Goal: Task Accomplishment & Management: Manage account settings

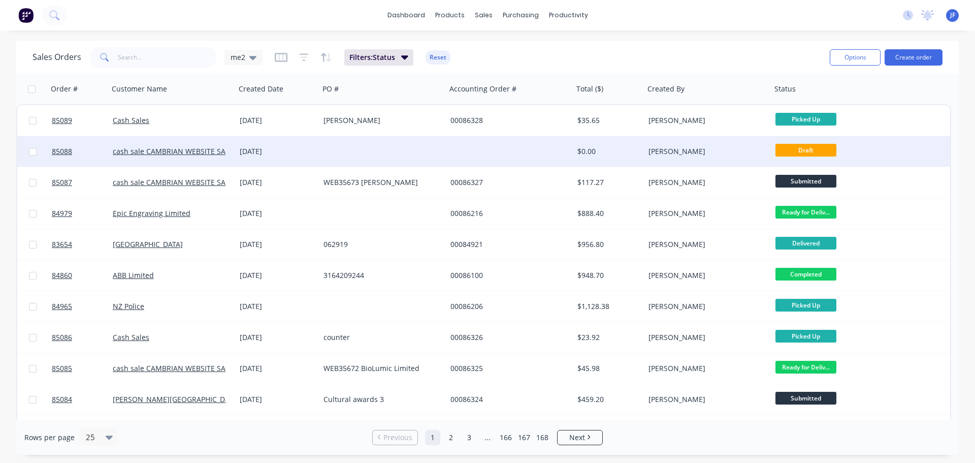
click at [381, 144] on div at bounding box center [382, 151] width 127 height 30
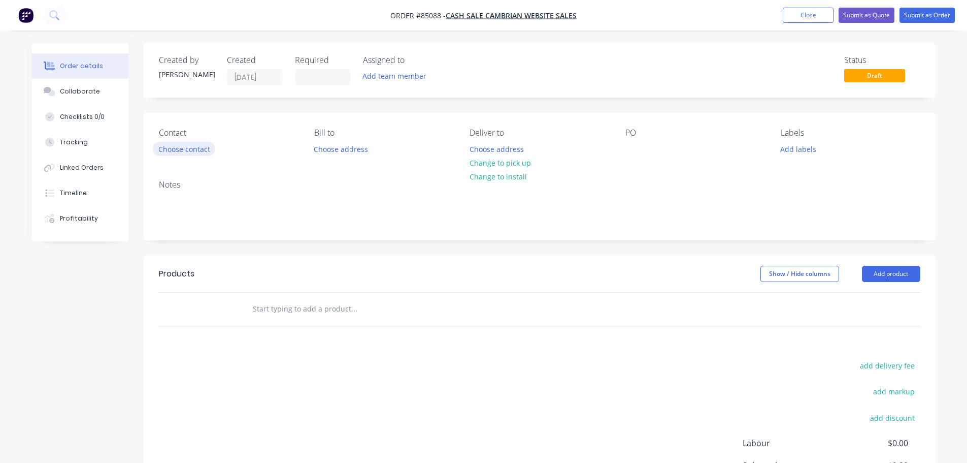
click at [178, 142] on button "Choose contact" at bounding box center [184, 149] width 62 height 14
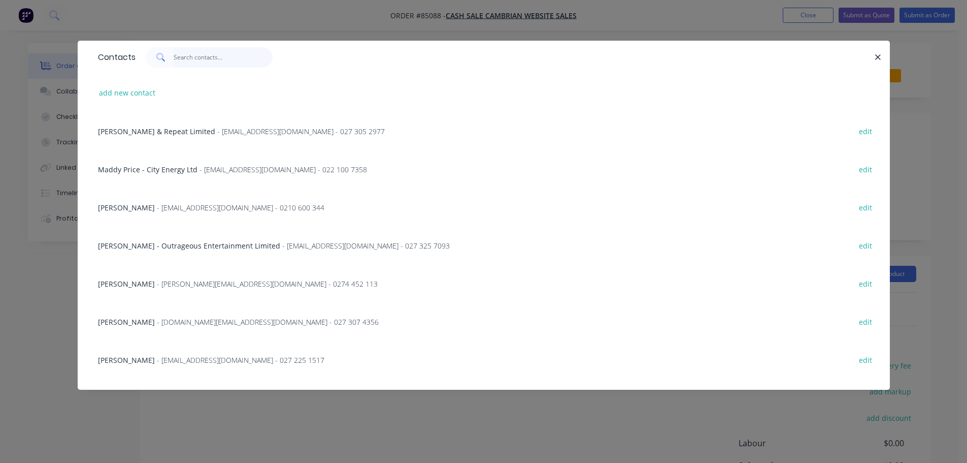
click at [207, 56] on input "text" at bounding box center [223, 57] width 99 height 20
paste input "Punanga Pomana"
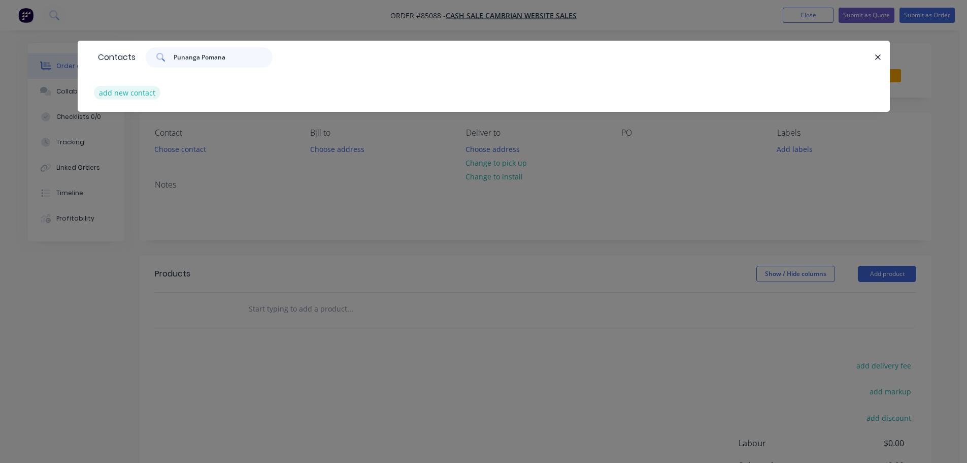
type input "Punanga Pomana"
click at [136, 89] on button "add new contact" at bounding box center [127, 93] width 67 height 14
select select "NZ"
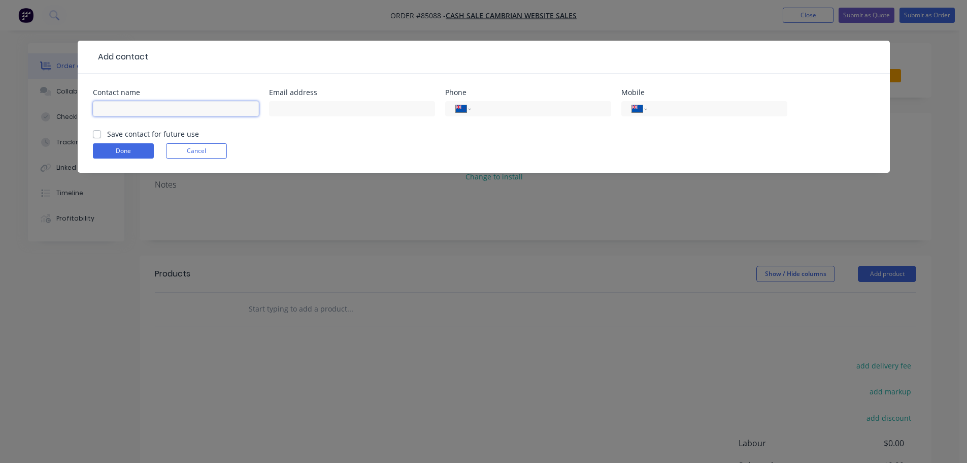
click at [144, 112] on input "text" at bounding box center [176, 108] width 166 height 15
paste input "Punanga Pomana"
type input "Punanga Pomana"
click at [139, 133] on label "Save contact for future use" at bounding box center [153, 133] width 92 height 11
click at [101, 133] on input "Save contact for future use" at bounding box center [97, 133] width 8 height 10
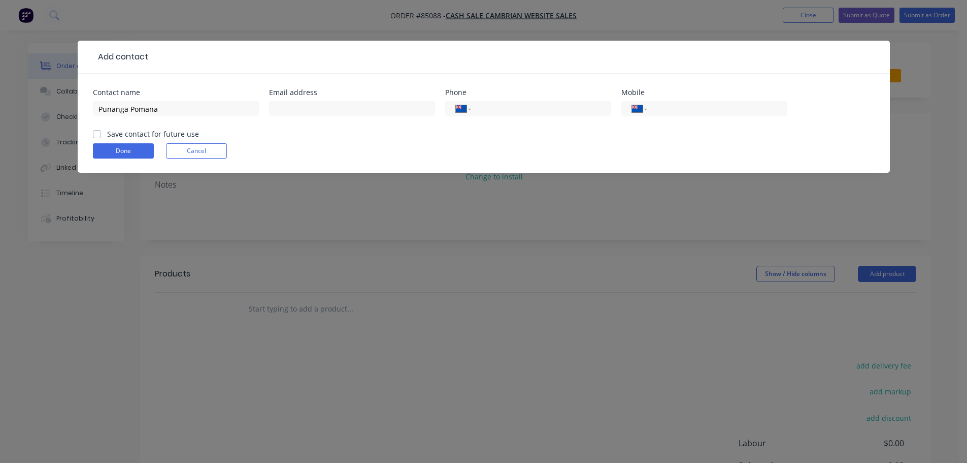
checkbox input "true"
click at [763, 106] on input "tel" at bounding box center [716, 109] width 122 height 12
paste input "021 128 1635"
type input "021 128 1635"
click at [310, 97] on div "Email address" at bounding box center [352, 109] width 166 height 40
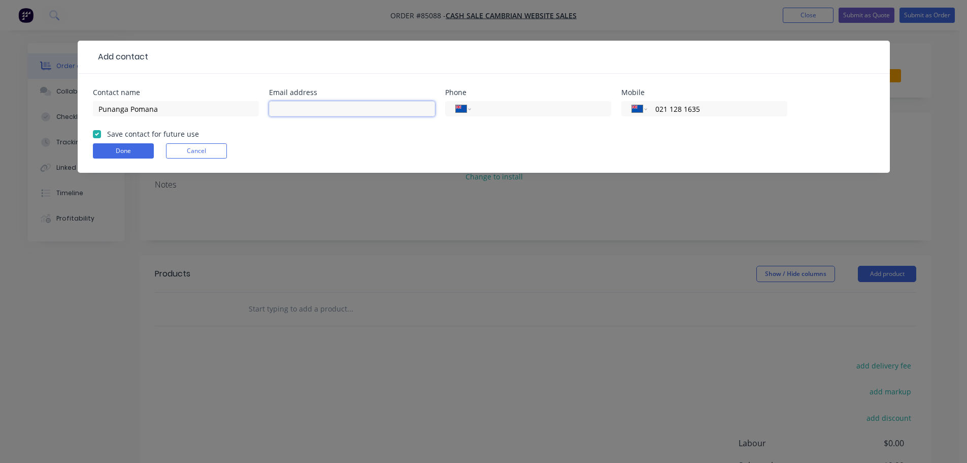
click at [315, 102] on input "text" at bounding box center [352, 108] width 166 height 15
paste input "[PERSON_NAME][EMAIL_ADDRESS][PERSON_NAME][DOMAIN_NAME]"
type input "[PERSON_NAME][EMAIL_ADDRESS][PERSON_NAME][DOMAIN_NAME]"
click at [126, 150] on button "Done" at bounding box center [123, 150] width 61 height 15
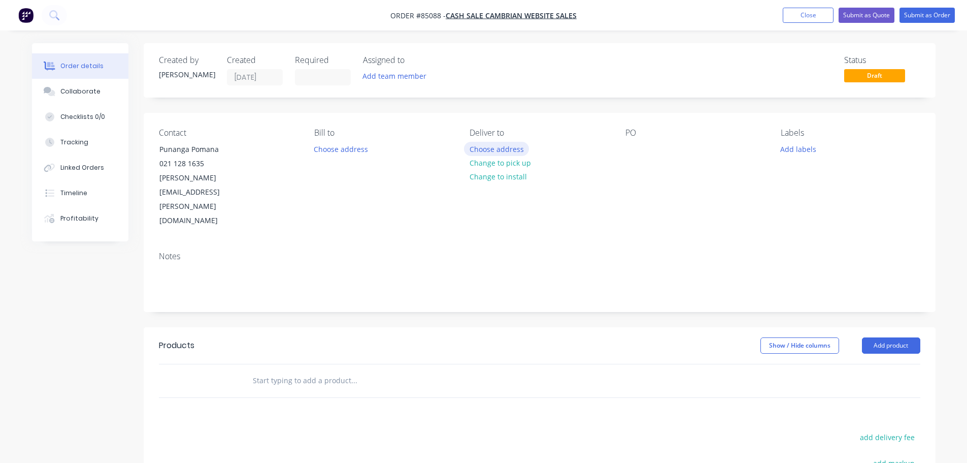
click at [510, 145] on button "Choose address" at bounding box center [496, 149] width 65 height 14
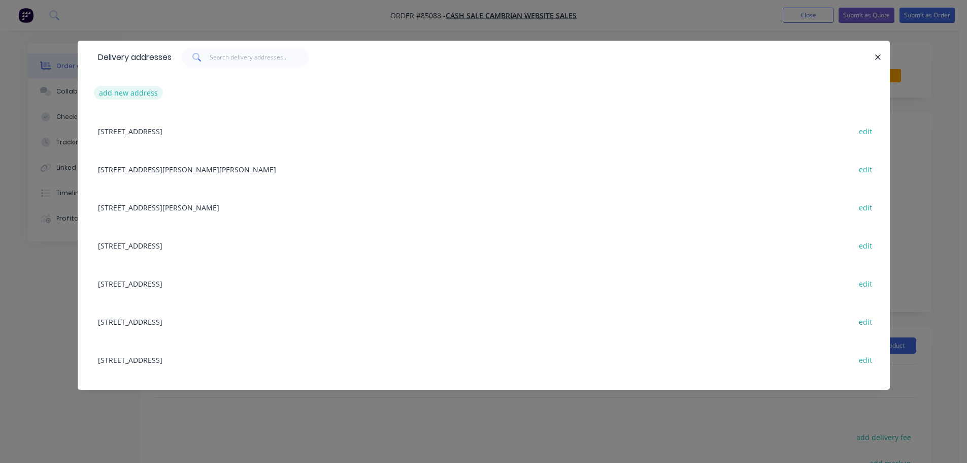
click at [150, 91] on button "add new address" at bounding box center [129, 93] width 70 height 14
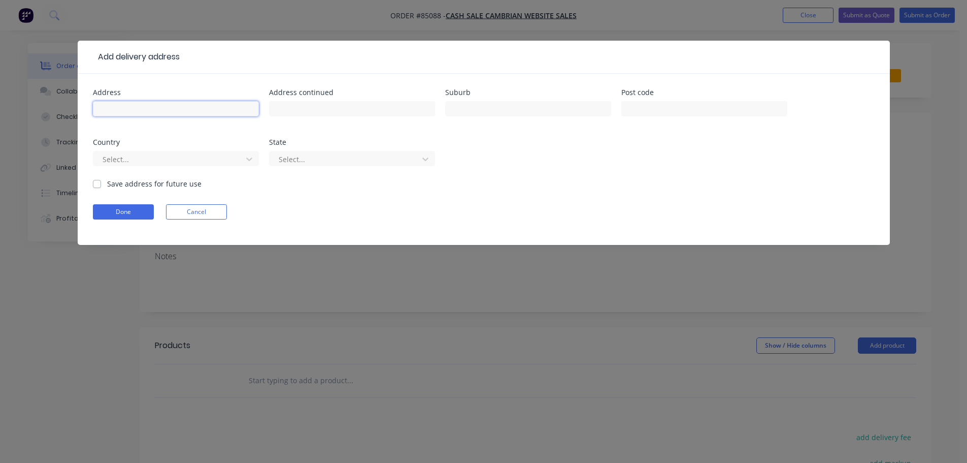
click at [143, 114] on input "text" at bounding box center [176, 108] width 166 height 15
paste input "[STREET_ADDRESS]"
type input "[STREET_ADDRESS]"
click at [116, 207] on button "Done" at bounding box center [123, 211] width 61 height 15
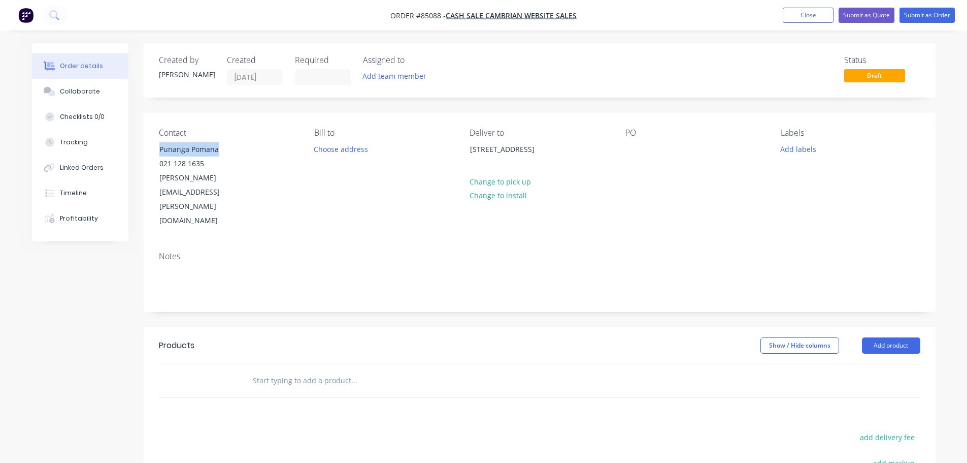
drag, startPoint x: 151, startPoint y: 150, endPoint x: 282, endPoint y: 151, distance: 131.0
click at [282, 151] on div "Contact Punanga Pomana [PHONE_NUMBER] [PERSON_NAME][EMAIL_ADDRESS][PERSON_NAME]…" at bounding box center [228, 178] width 139 height 100
copy div "Punanga Pomana"
click at [636, 148] on div at bounding box center [634, 149] width 16 height 15
click at [354, 370] on input "text" at bounding box center [353, 380] width 203 height 20
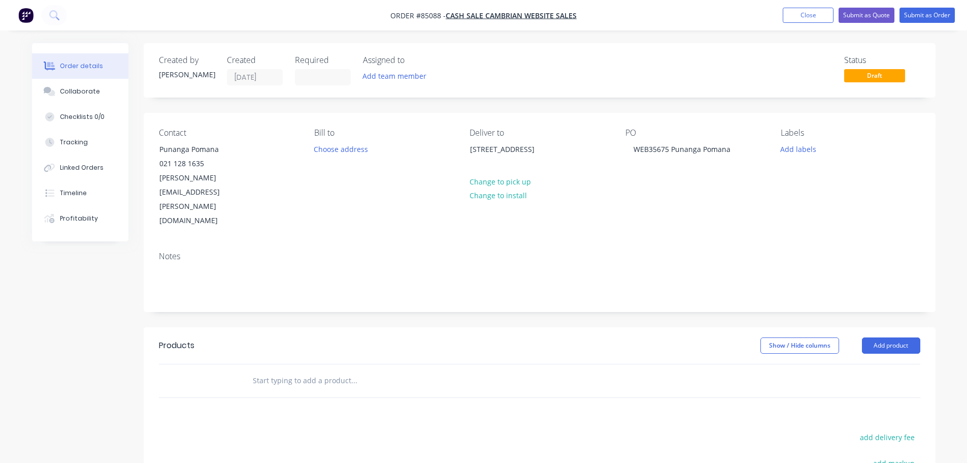
click at [366, 370] on input "text" at bounding box center [353, 380] width 203 height 20
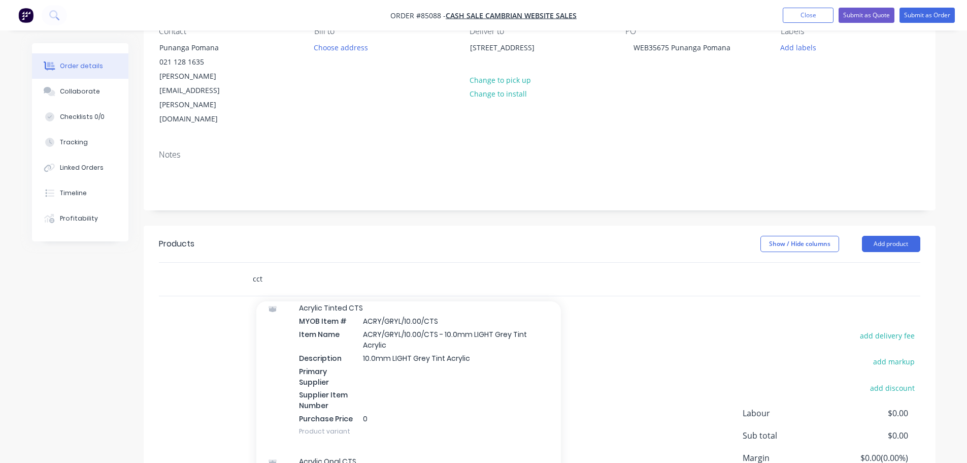
scroll to position [4052, 0]
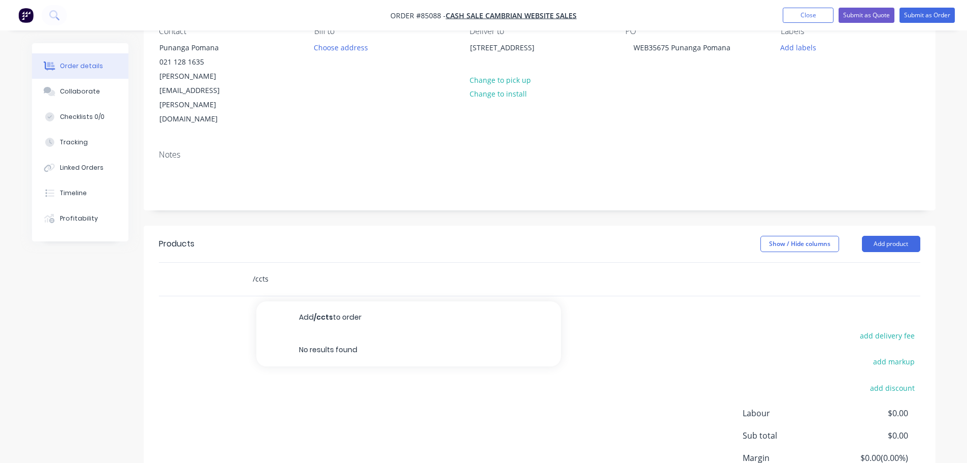
click at [328, 269] on input "/ccts" at bounding box center [353, 279] width 203 height 20
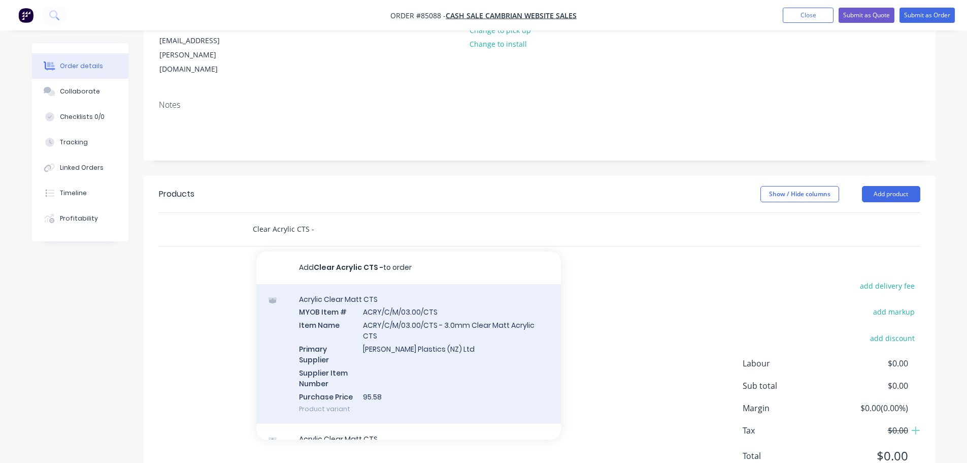
scroll to position [350, 0]
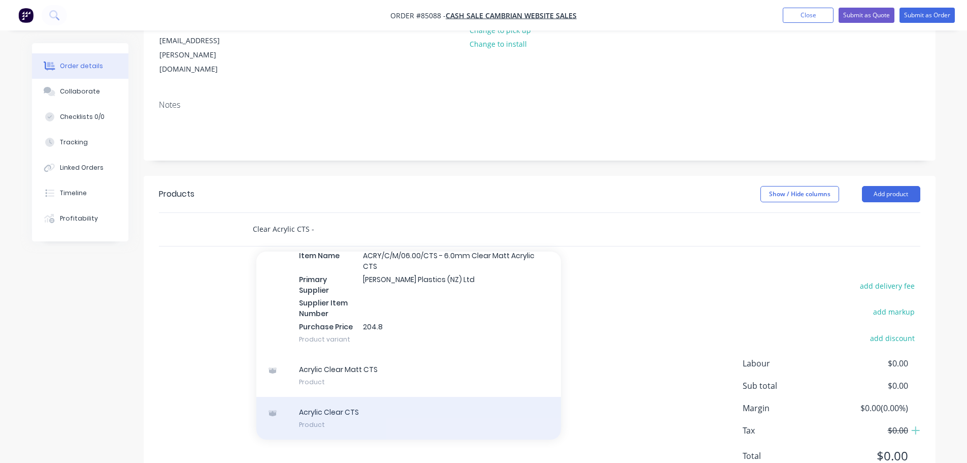
type input "Clear Acrylic CTS -"
click at [382, 397] on div "Acrylic Clear CTS Product" at bounding box center [408, 418] width 305 height 43
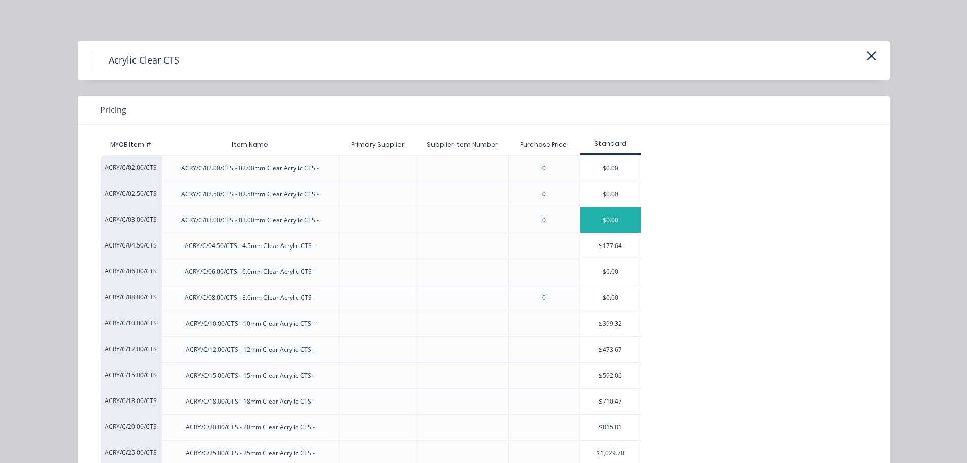
click at [589, 220] on div "$0.00" at bounding box center [610, 219] width 61 height 25
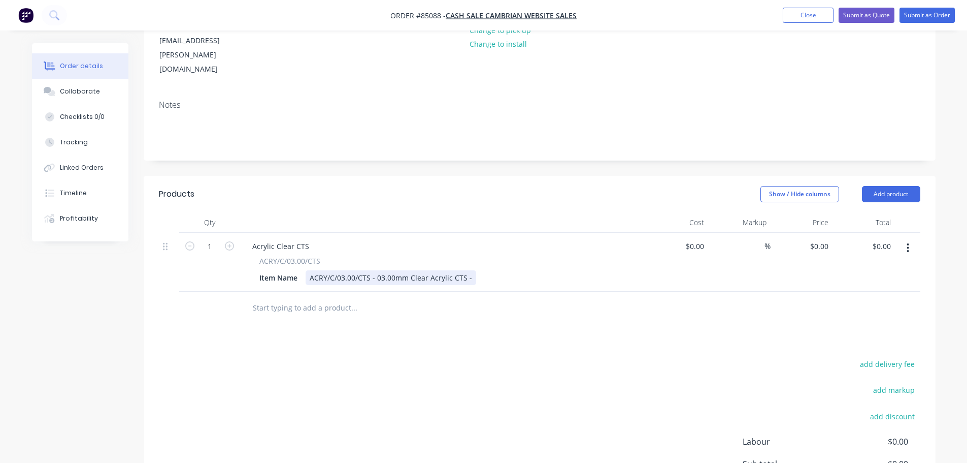
click at [470, 270] on div "ACRY/C/03.00/CTS - 03.00mm Clear Acrylic CTS -" at bounding box center [391, 277] width 171 height 15
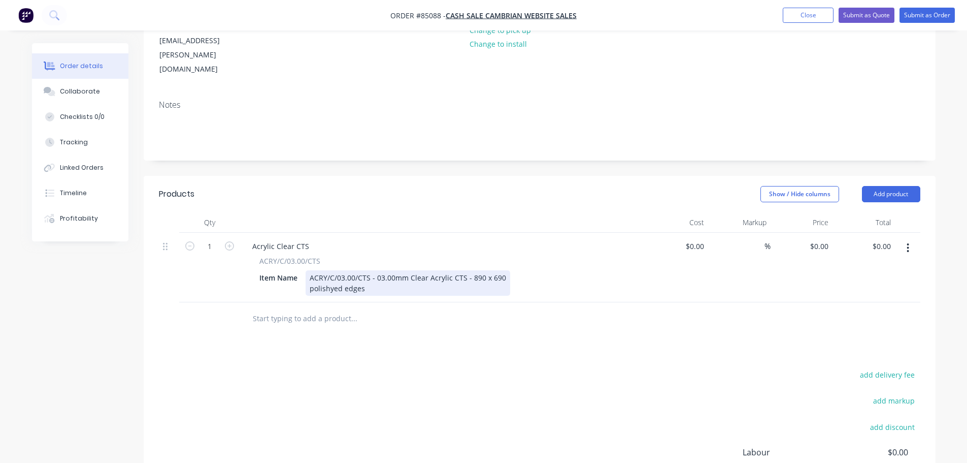
click at [335, 270] on div "ACRY/C/03.00/CTS - 03.00mm Clear Acrylic CTS - 890 x 690 polishyed edges" at bounding box center [408, 282] width 205 height 25
click at [435, 368] on div "add delivery fee add markup add discount Labour $0.00 Sub total $0.00 Margin $0…" at bounding box center [540, 466] width 762 height 196
drag, startPoint x: 377, startPoint y: 248, endPoint x: 362, endPoint y: 248, distance: 15.2
click at [362, 270] on div "ACRY/C/03.00/CTS - 03.00mm Clear Acrylic CTS - 890 x 690 polished edgesedges" at bounding box center [408, 282] width 205 height 25
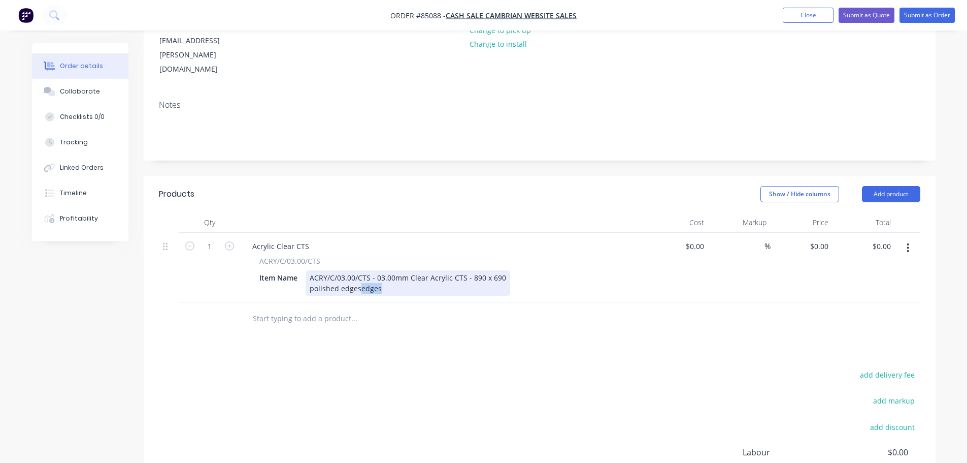
drag, startPoint x: 359, startPoint y: 248, endPoint x: 419, endPoint y: 252, distance: 60.0
click at [419, 270] on div "ACRY/C/03.00/CTS - 03.00mm Clear Acrylic CTS - 890 x 690 polished edgesedges" at bounding box center [408, 282] width 205 height 25
click at [826, 239] on input "0" at bounding box center [821, 246] width 23 height 15
type input "$55.90"
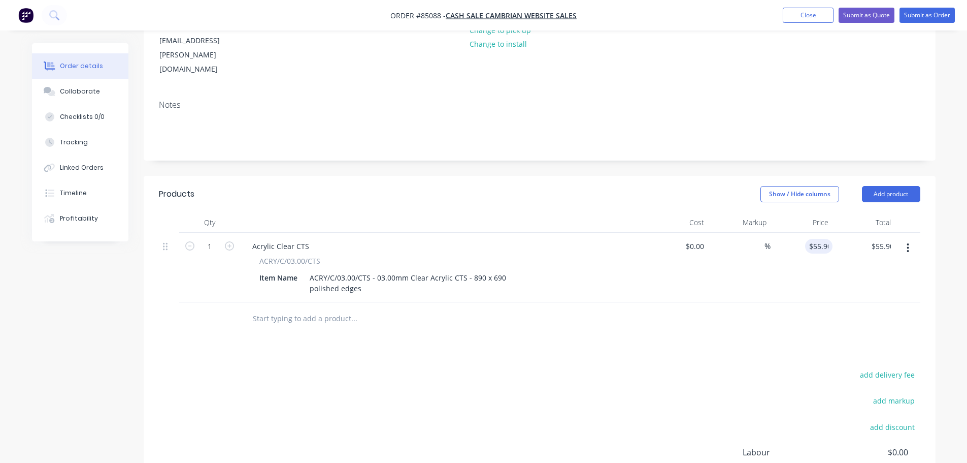
click at [881, 319] on div "Products Show / Hide columns Add product Qty Cost Markup Price Total 1 Acrylic …" at bounding box center [540, 377] width 792 height 403
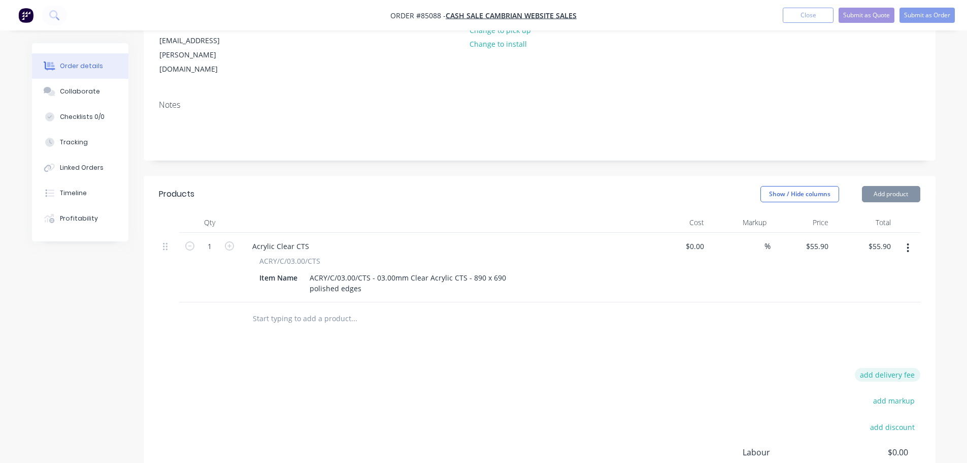
click at [884, 368] on button "add delivery fee" at bounding box center [888, 375] width 66 height 14
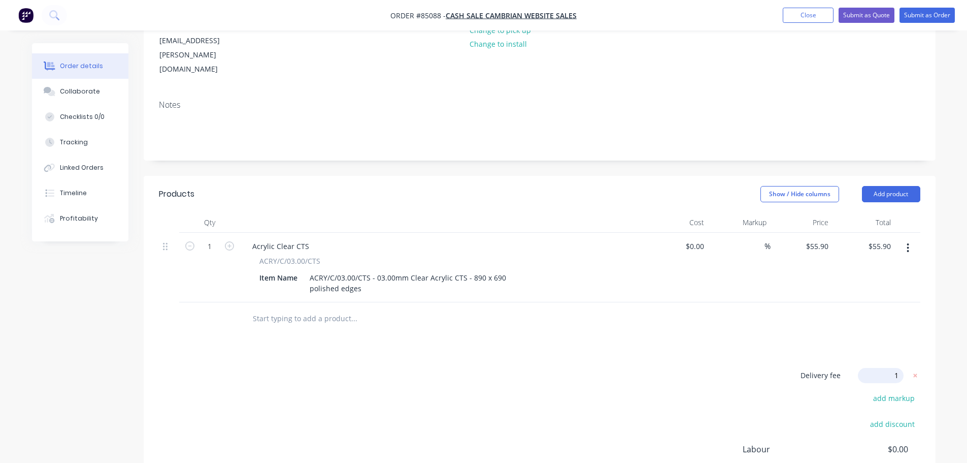
type input "15"
click at [766, 302] on div at bounding box center [540, 318] width 762 height 33
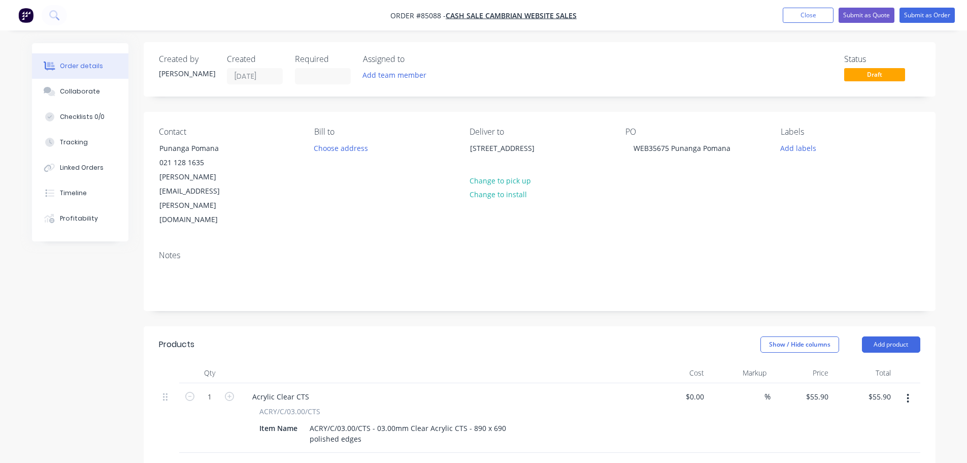
scroll to position [0, 0]
click at [797, 150] on button "Add labels" at bounding box center [798, 149] width 47 height 14
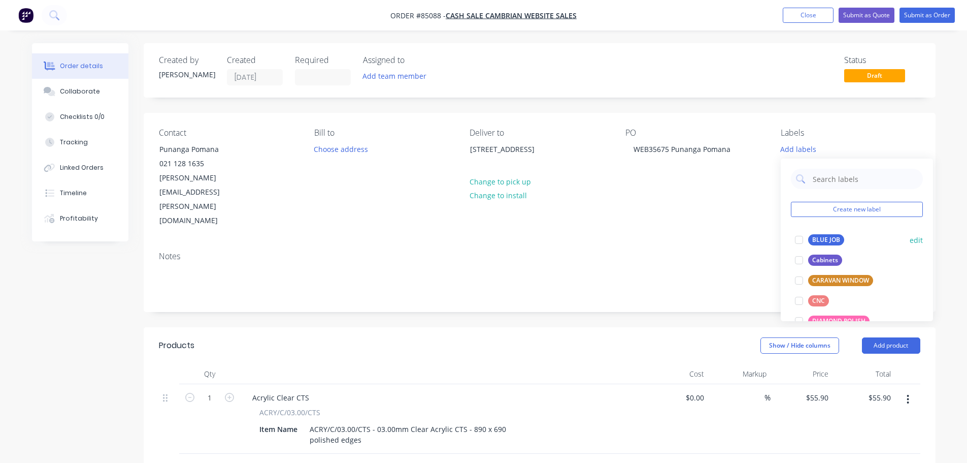
drag, startPoint x: 810, startPoint y: 237, endPoint x: 902, endPoint y: 74, distance: 187.4
click at [811, 236] on div "BLUE JOB" at bounding box center [827, 239] width 36 height 11
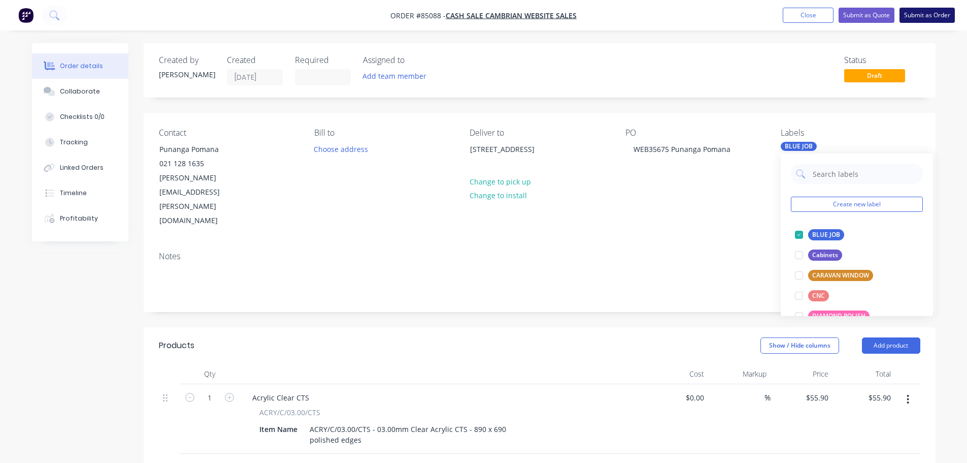
click at [913, 16] on button "Submit as Order" at bounding box center [927, 15] width 55 height 15
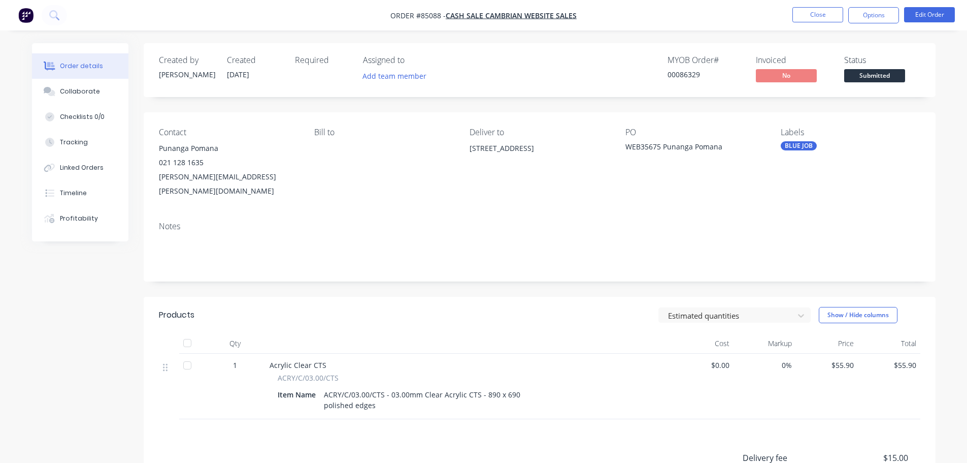
click at [690, 74] on div "00086329" at bounding box center [706, 74] width 76 height 11
drag, startPoint x: 625, startPoint y: 132, endPoint x: 639, endPoint y: 134, distance: 14.4
click at [639, 134] on div "Contact Punanga Pomana [PHONE_NUMBER] [PERSON_NAME][EMAIL_ADDRESS][PERSON_NAME]…" at bounding box center [540, 162] width 792 height 101
click at [639, 134] on div "PO" at bounding box center [695, 132] width 139 height 10
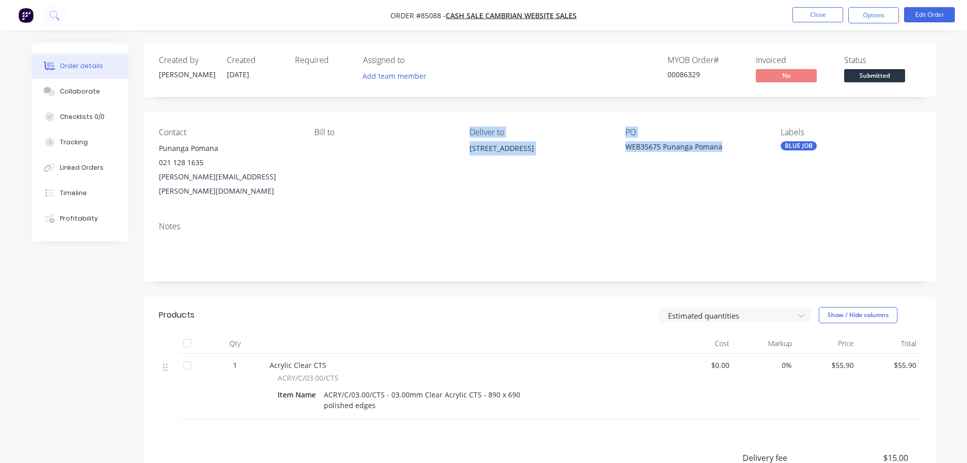
drag, startPoint x: 469, startPoint y: 133, endPoint x: 768, endPoint y: 177, distance: 302.8
click at [768, 177] on div "Contact Punanga Pomana [PHONE_NUMBER] [PERSON_NAME][EMAIL_ADDRESS][PERSON_NAME]…" at bounding box center [540, 162] width 792 height 101
click at [690, 75] on div "00086329" at bounding box center [706, 74] width 76 height 11
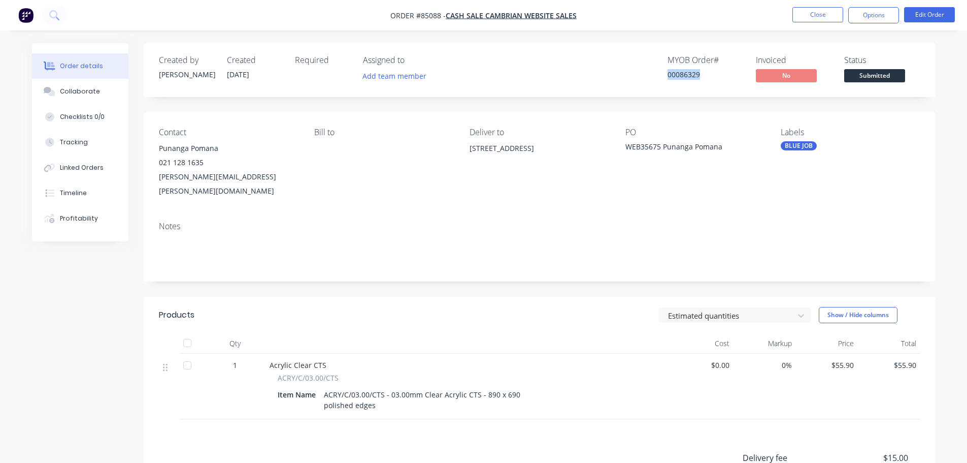
copy div "00086329"
click at [891, 12] on button "Options" at bounding box center [874, 15] width 51 height 16
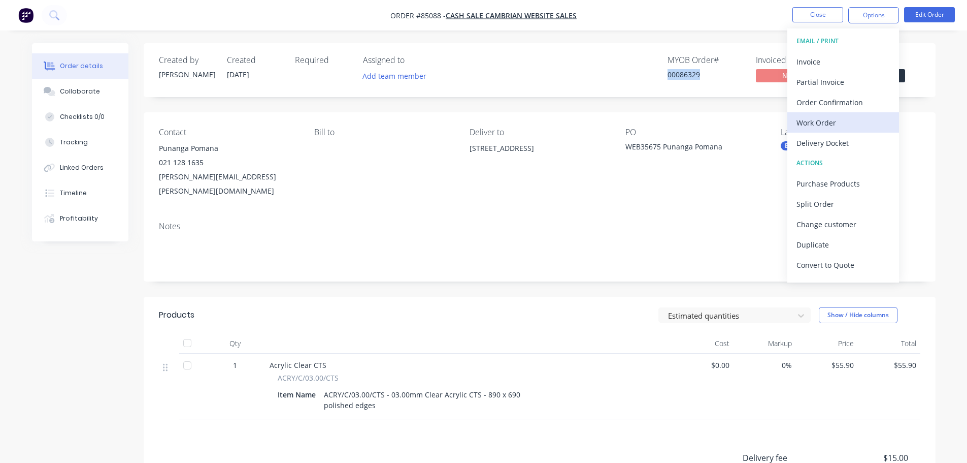
click at [832, 122] on div "Work Order" at bounding box center [843, 122] width 93 height 15
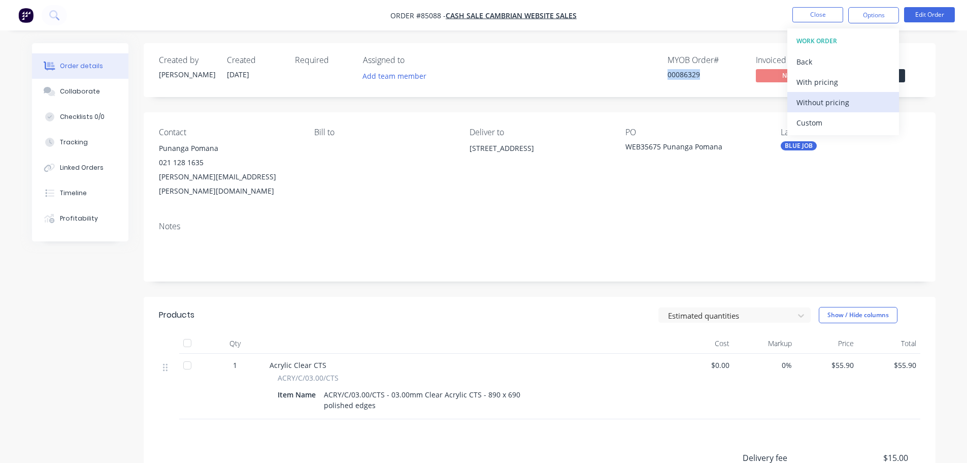
click at [850, 103] on div "Without pricing" at bounding box center [843, 102] width 93 height 15
click at [845, 95] on div "Order Confirmation" at bounding box center [843, 102] width 93 height 15
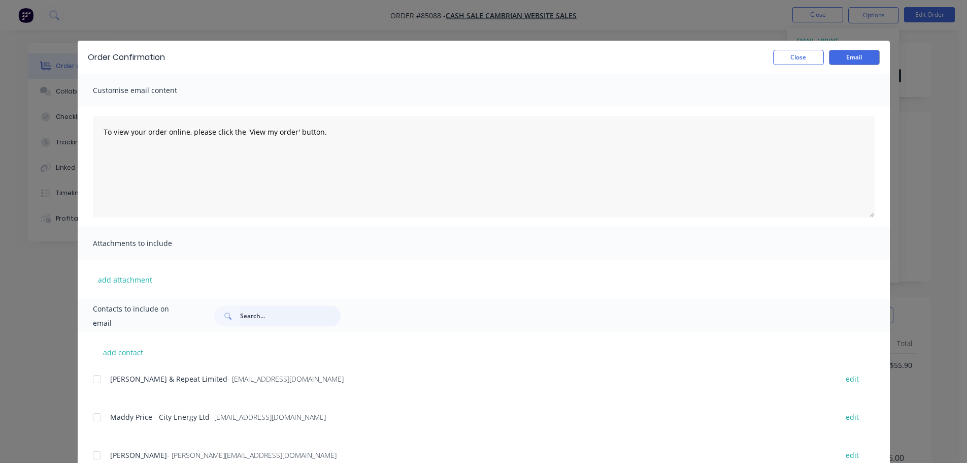
click at [260, 311] on input "text" at bounding box center [290, 316] width 101 height 20
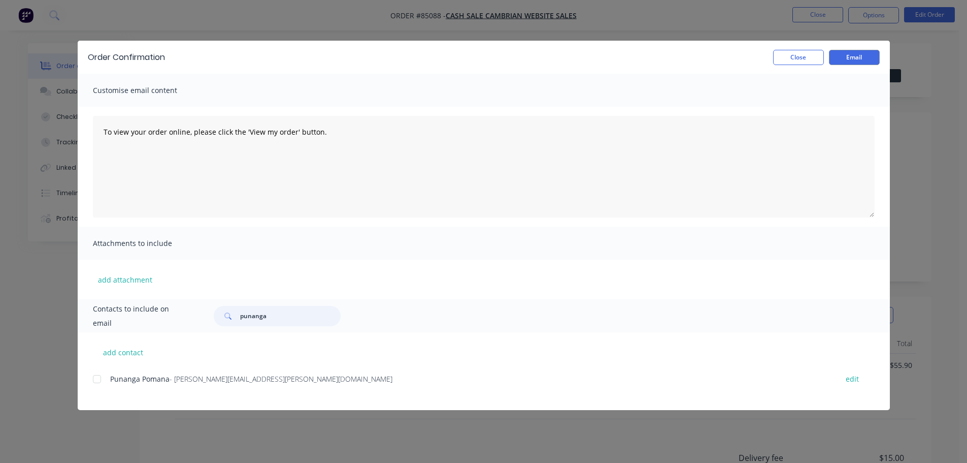
click at [101, 380] on div at bounding box center [97, 379] width 20 height 20
type input "punanga"
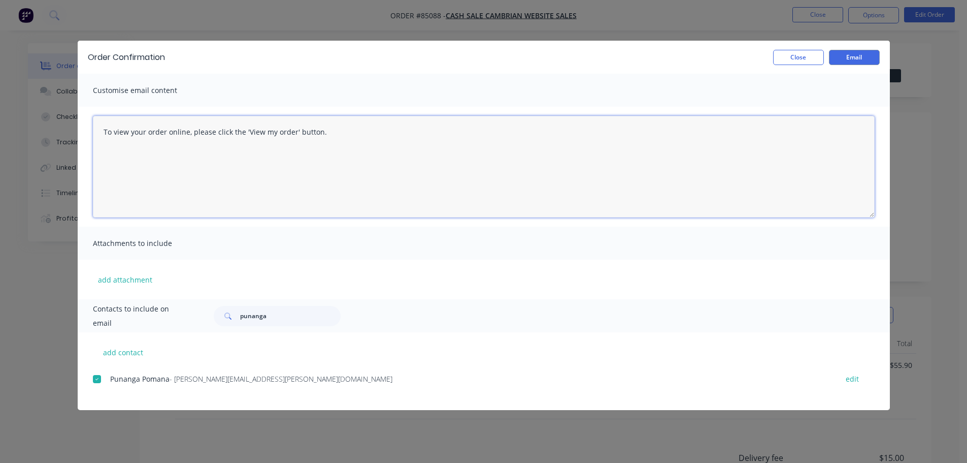
drag, startPoint x: 298, startPoint y: 163, endPoint x: 552, endPoint y: 142, distance: 254.3
click at [298, 163] on textarea "To view your order online, please click the 'View my order' button." at bounding box center [484, 167] width 782 height 102
paste textarea "[PERSON_NAME] you for your order, confirmation of your order is attached. Your …"
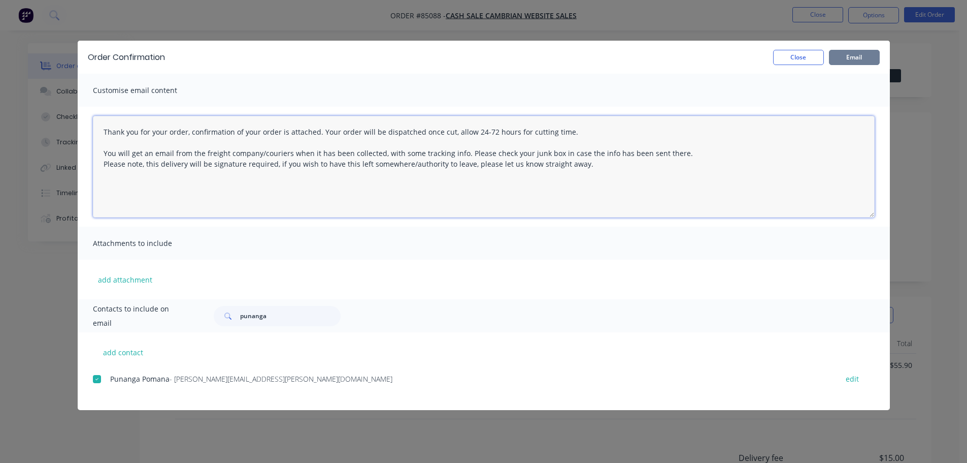
type textarea "Thank you for your order, confirmation of your order is attached. Your order wi…"
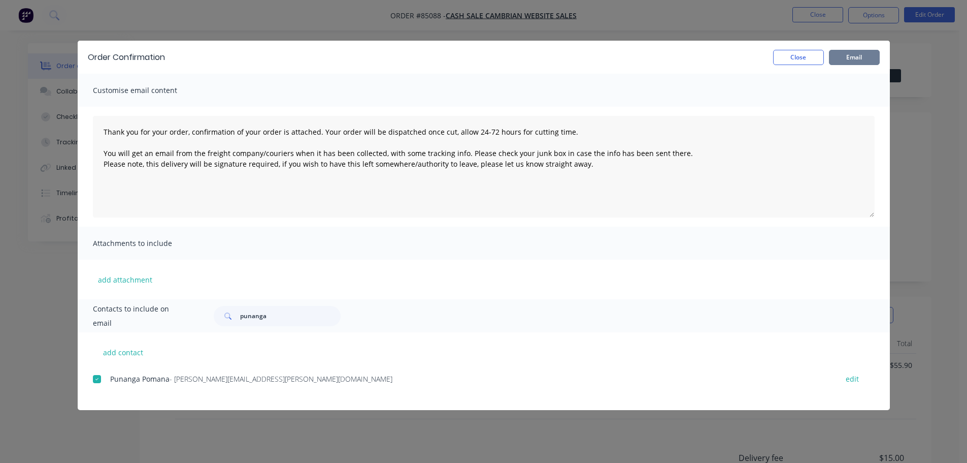
click at [863, 55] on button "Email" at bounding box center [854, 57] width 51 height 15
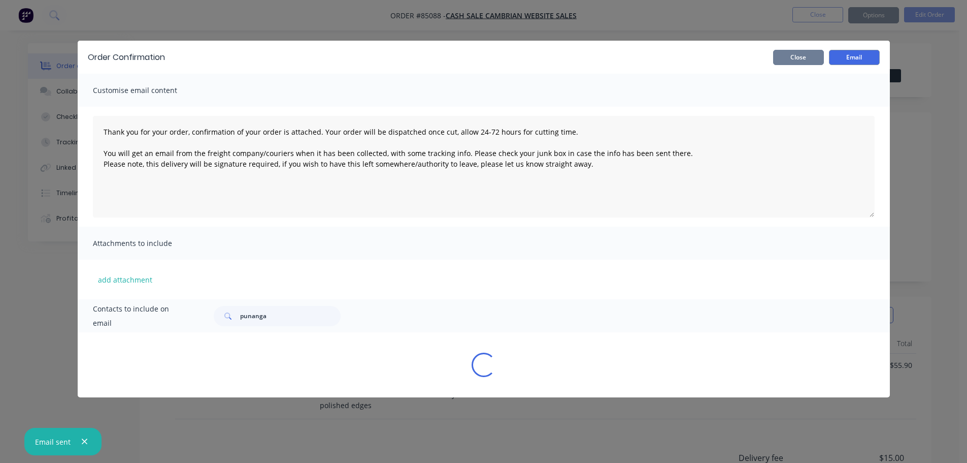
click at [808, 52] on button "Close" at bounding box center [798, 57] width 51 height 15
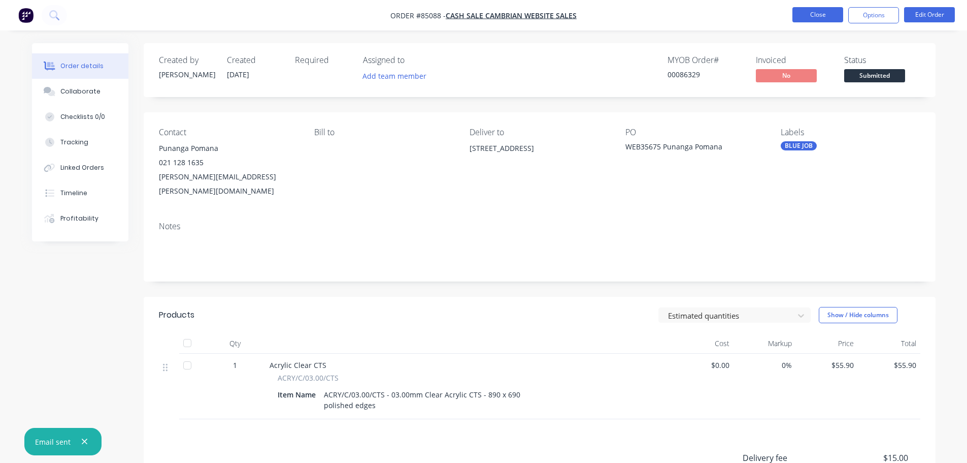
click at [825, 11] on button "Close" at bounding box center [818, 14] width 51 height 15
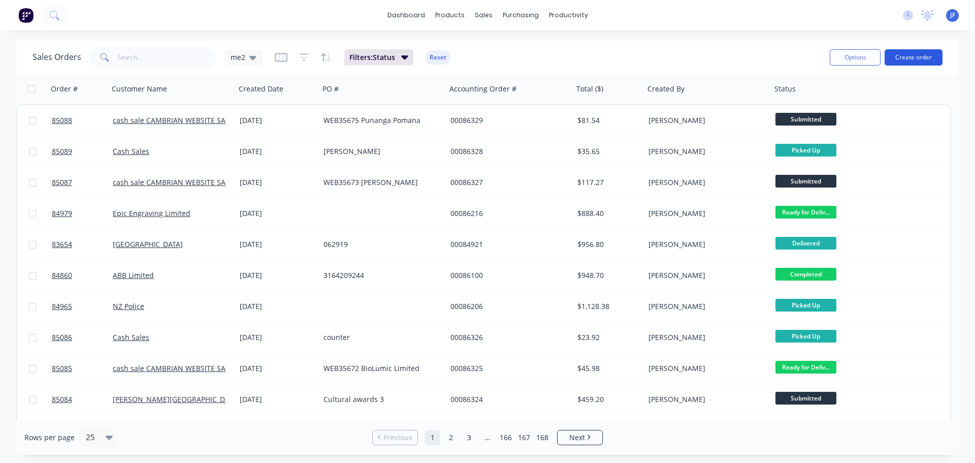
click at [919, 54] on button "Create order" at bounding box center [914, 57] width 58 height 16
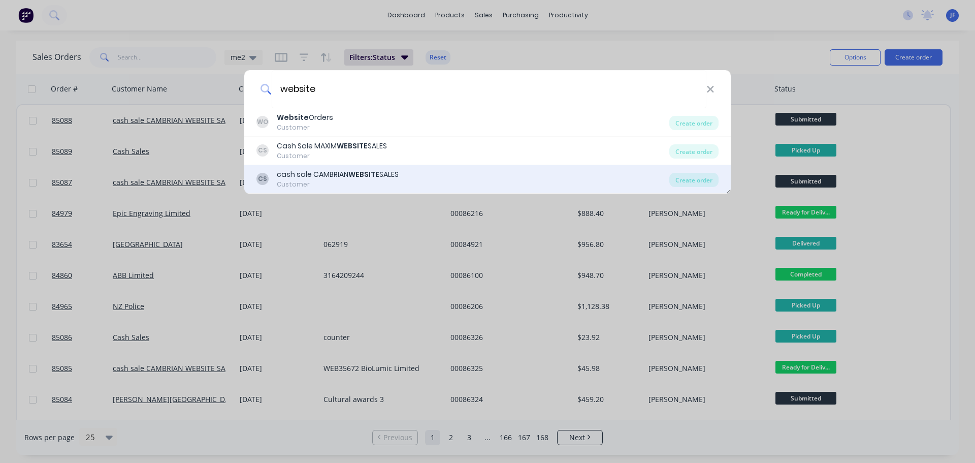
type input "website"
click at [457, 183] on div "CS cash sale CAMBRIAN WEBSITE SALES Customer" at bounding box center [462, 179] width 413 height 20
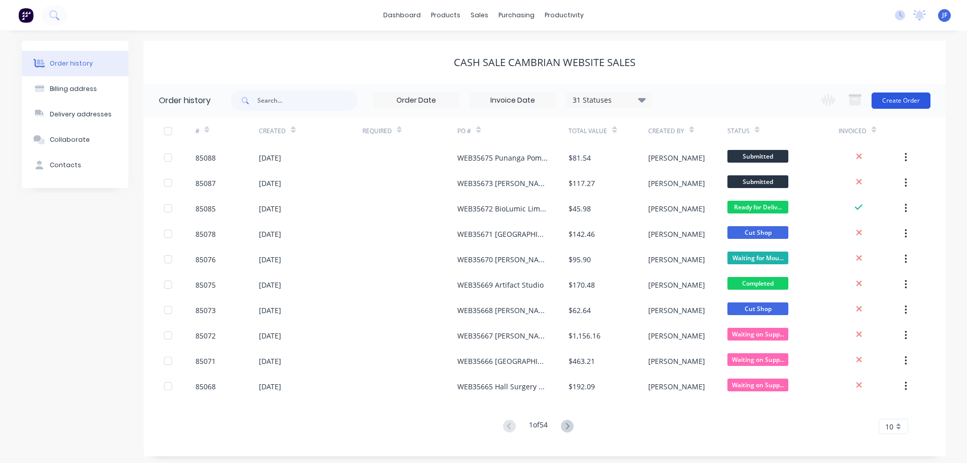
click at [898, 106] on button "Create Order" at bounding box center [901, 100] width 59 height 16
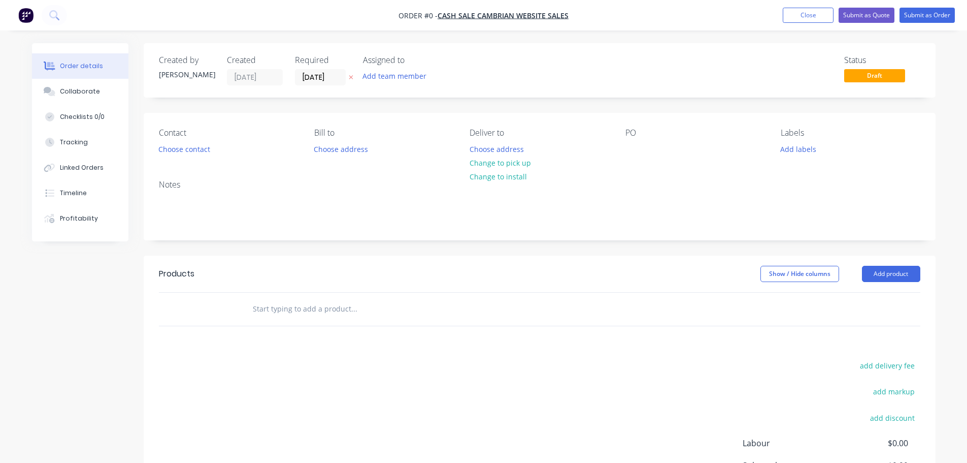
click at [351, 79] on icon "button" at bounding box center [351, 77] width 5 height 6
click at [181, 150] on button "Choose contact" at bounding box center [184, 149] width 62 height 14
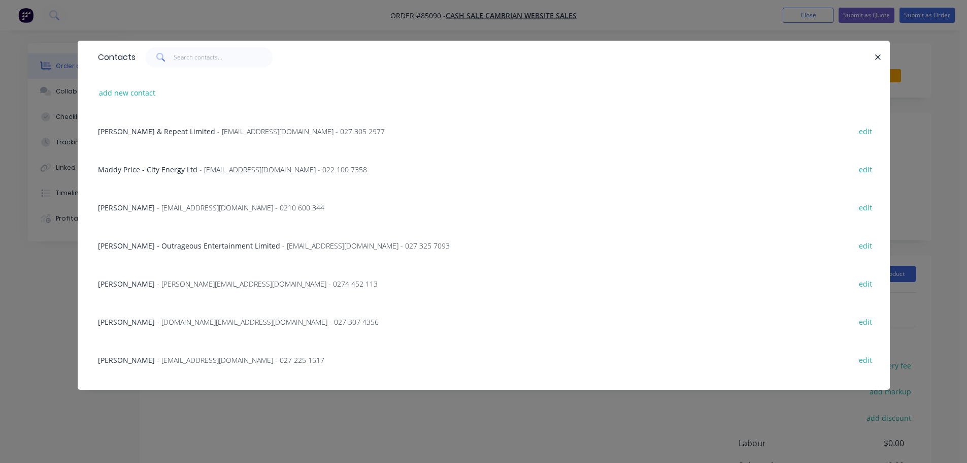
drag, startPoint x: 201, startPoint y: 73, endPoint x: 204, endPoint y: 67, distance: 7.1
click at [201, 72] on div "Contacts" at bounding box center [484, 57] width 813 height 33
click at [205, 60] on input "text" at bounding box center [223, 57] width 99 height 20
paste input "[PERSON_NAME]"
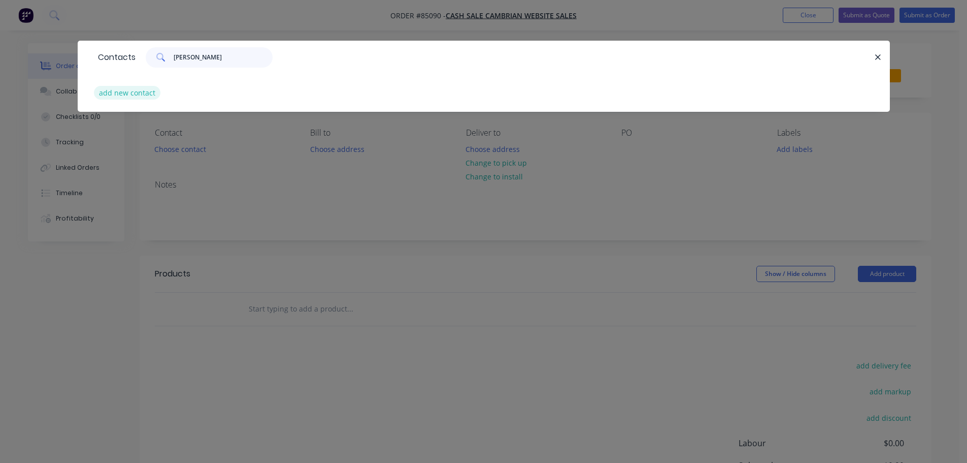
type input "[PERSON_NAME]"
click at [134, 96] on button "add new contact" at bounding box center [127, 93] width 67 height 14
select select "NZ"
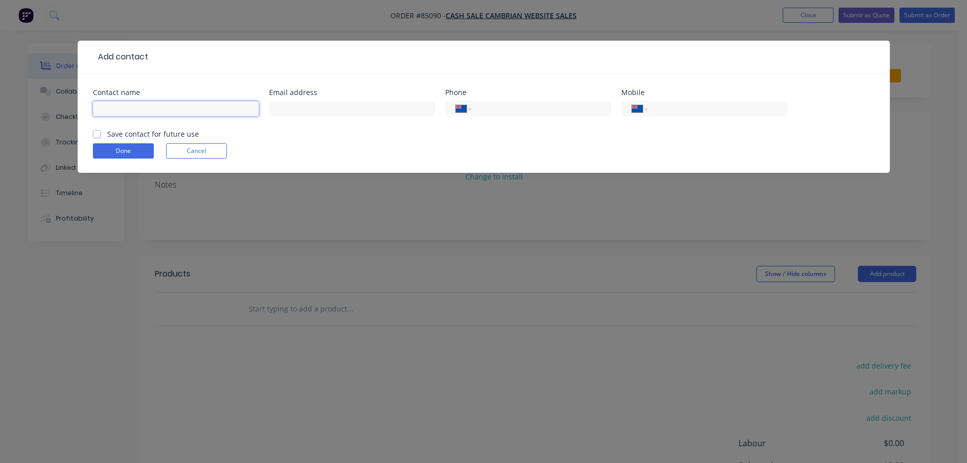
click at [140, 110] on input "text" at bounding box center [176, 108] width 166 height 15
paste input "[PERSON_NAME]"
type input "[PERSON_NAME]"
click at [143, 135] on label "Save contact for future use" at bounding box center [153, 133] width 92 height 11
click at [101, 135] on input "Save contact for future use" at bounding box center [97, 133] width 8 height 10
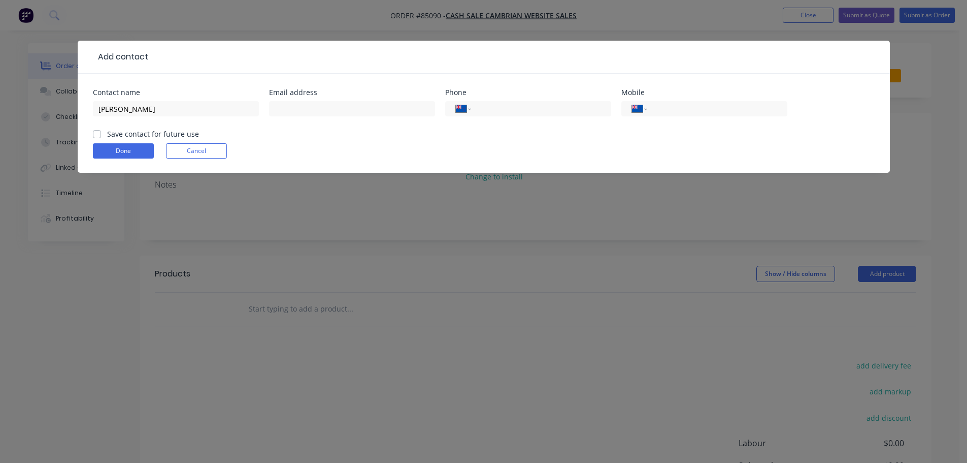
checkbox input "true"
click at [704, 109] on input "tel" at bounding box center [716, 109] width 122 height 12
paste input "027 202 7828"
type input "027 202 7828"
click at [353, 113] on input "text" at bounding box center [352, 108] width 166 height 15
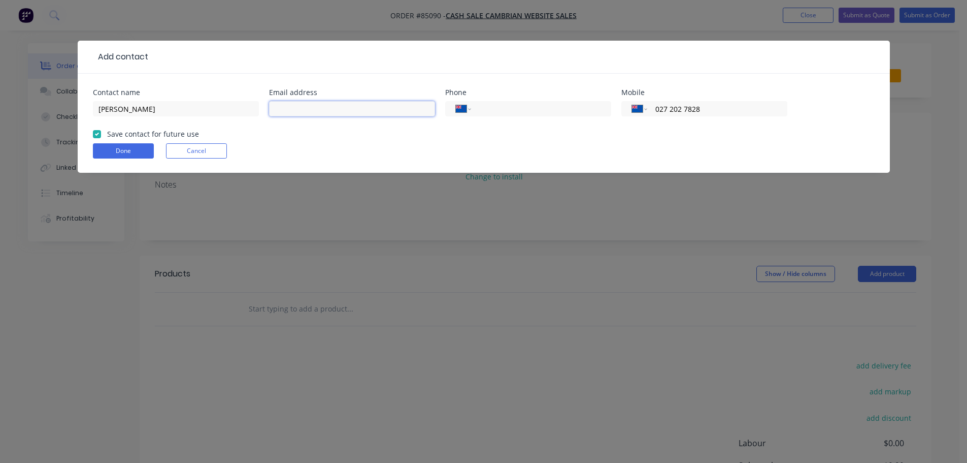
paste input "[EMAIL_ADDRESS][DOMAIN_NAME]"
type input "[EMAIL_ADDRESS][DOMAIN_NAME]"
click at [106, 149] on button "Done" at bounding box center [123, 150] width 61 height 15
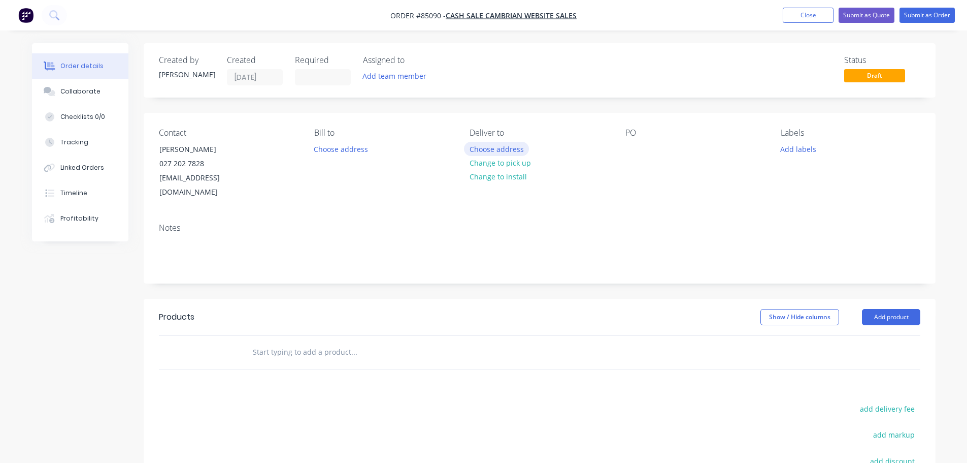
click at [489, 145] on button "Choose address" at bounding box center [496, 149] width 65 height 14
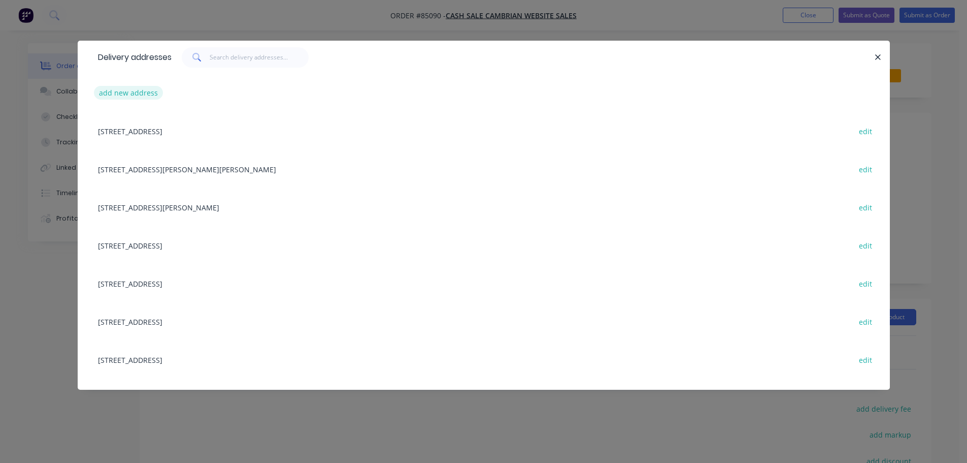
click at [121, 92] on button "add new address" at bounding box center [129, 93] width 70 height 14
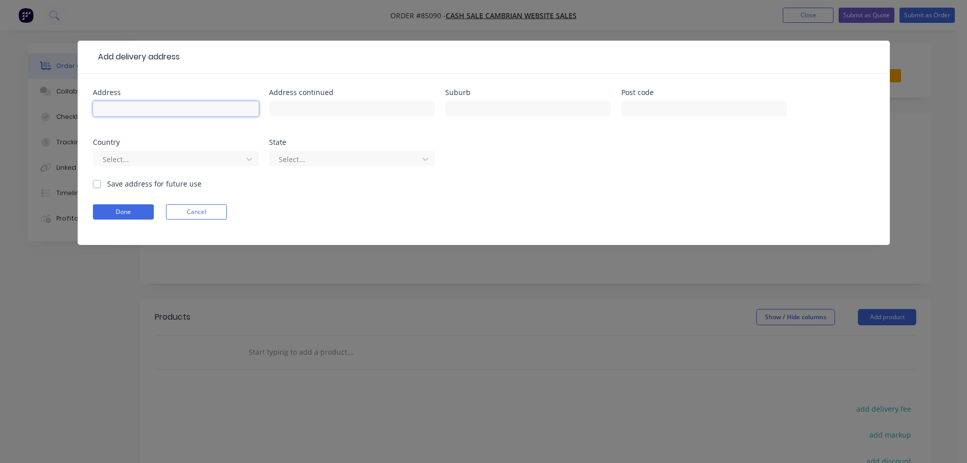
click at [125, 106] on input "text" at bounding box center [176, 108] width 166 height 15
paste input "[STREET_ADDRESS]"
type input "[STREET_ADDRESS]"
click at [107, 218] on button "Done" at bounding box center [123, 211] width 61 height 15
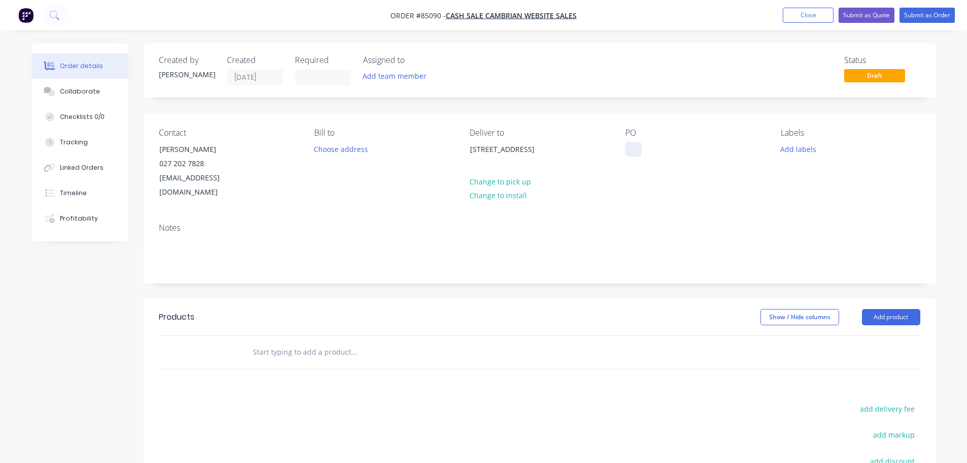
click at [629, 148] on div at bounding box center [634, 149] width 16 height 15
click at [652, 156] on div "WEB" at bounding box center [641, 149] width 31 height 15
drag, startPoint x: 150, startPoint y: 147, endPoint x: 278, endPoint y: 145, distance: 128.0
click at [278, 145] on div "Contact [PERSON_NAME] [PHONE_NUMBER] [EMAIL_ADDRESS][DOMAIN_NAME] [PERSON_NAME]…" at bounding box center [540, 164] width 792 height 102
copy div "[PERSON_NAME]"
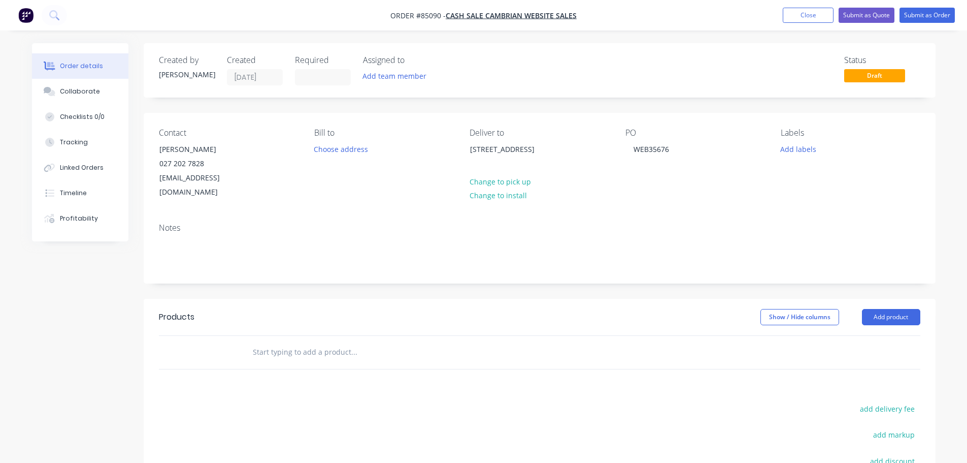
click at [287, 350] on div at bounding box center [423, 352] width 366 height 33
click at [324, 342] on input "text" at bounding box center [353, 352] width 203 height 20
click at [292, 342] on input "text" at bounding box center [353, 352] width 203 height 20
type input "p"
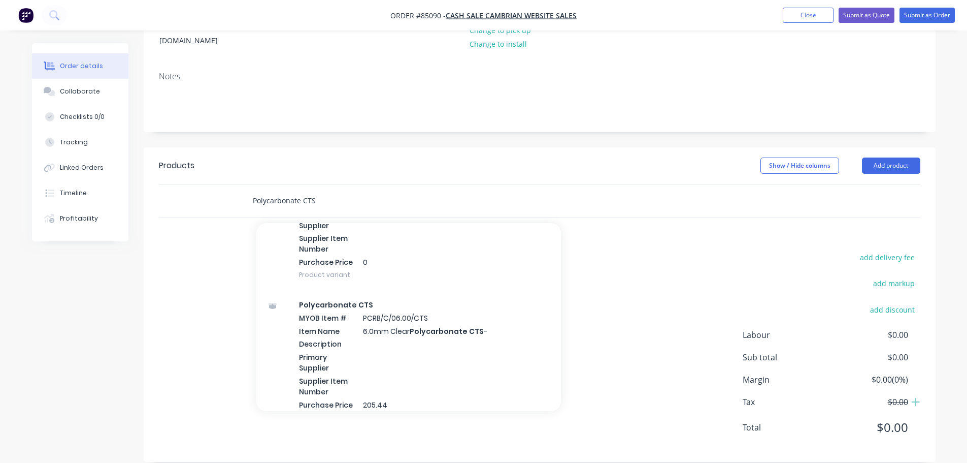
scroll to position [914, 0]
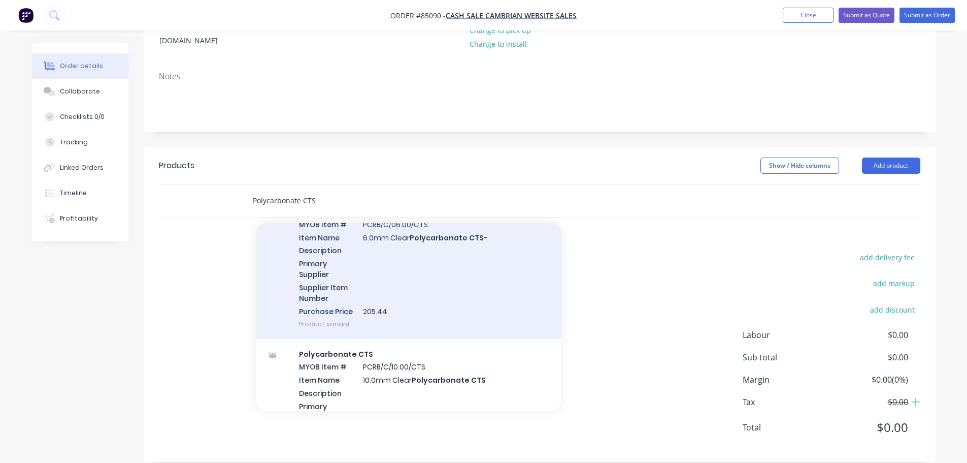
type input "Polycarbonate CTS"
click at [450, 258] on div "Polycarbonate CTS MYOB Item # PCRB/C/06.00/CTS Item Name 6.0mm Clear Polycarbon…" at bounding box center [408, 267] width 305 height 143
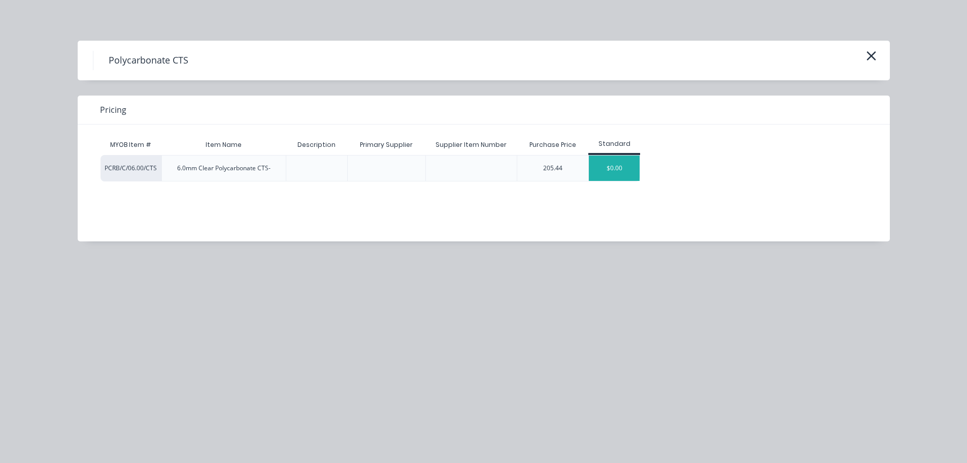
click at [605, 159] on div "$0.00" at bounding box center [614, 167] width 51 height 25
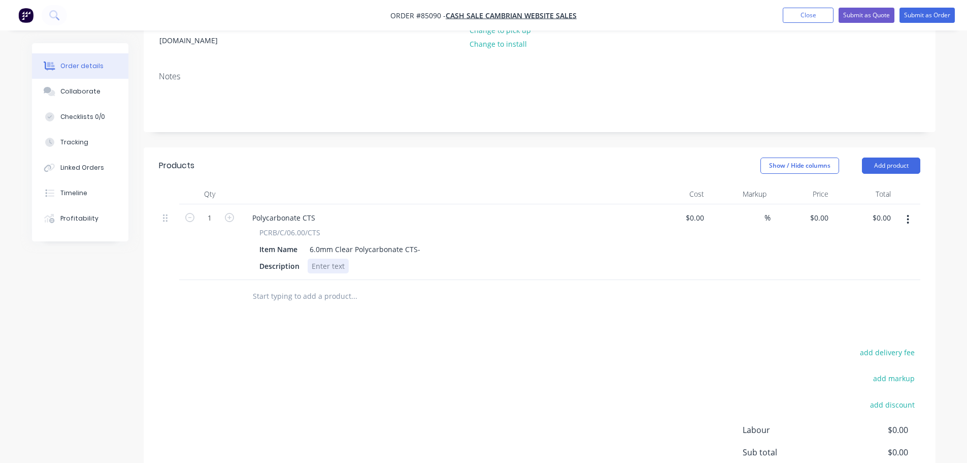
click at [323, 258] on div at bounding box center [328, 265] width 41 height 15
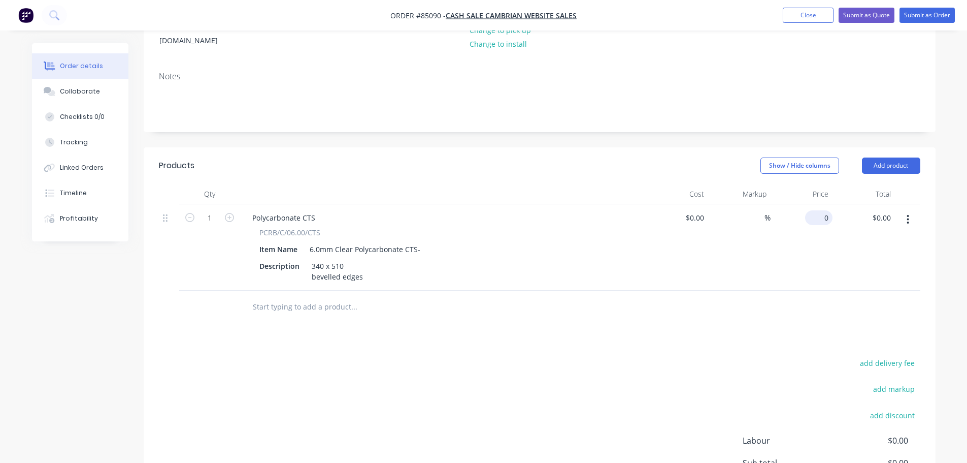
click at [822, 210] on input "0" at bounding box center [821, 217] width 23 height 15
type input "$41.30"
click at [886, 356] on button "add delivery fee" at bounding box center [888, 363] width 66 height 14
type input "15"
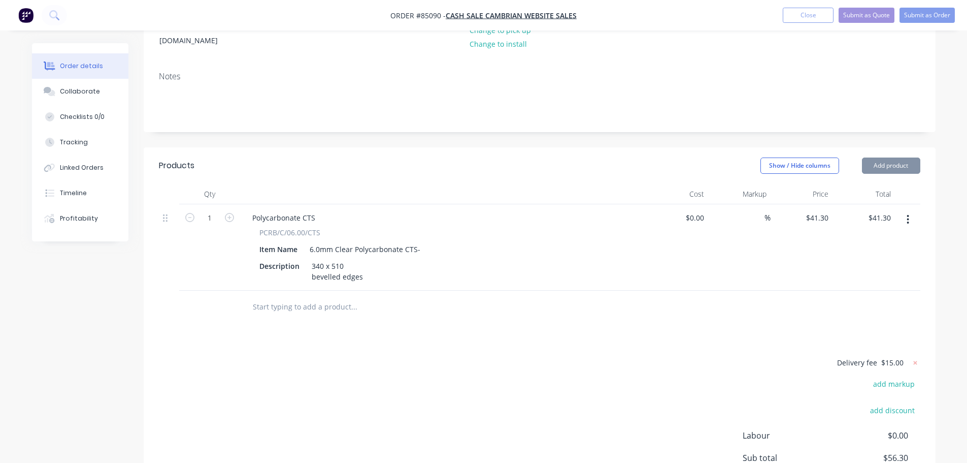
click at [642, 301] on div at bounding box center [540, 306] width 762 height 33
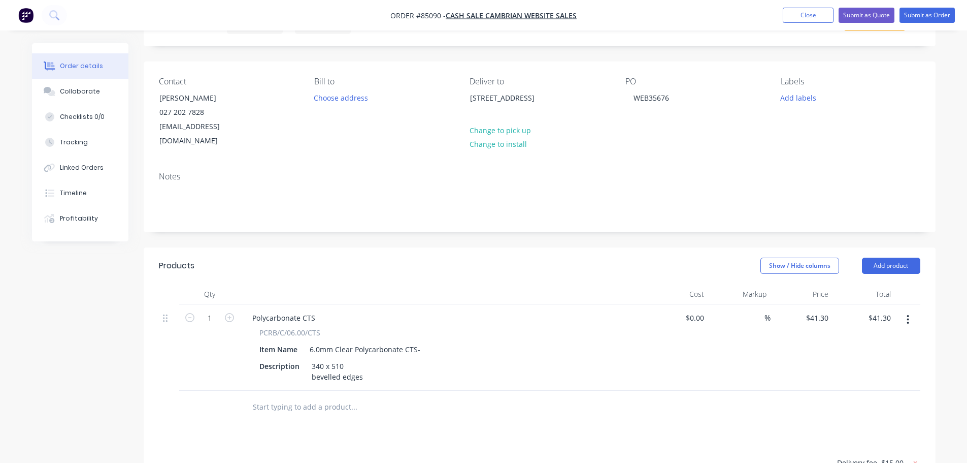
scroll to position [0, 0]
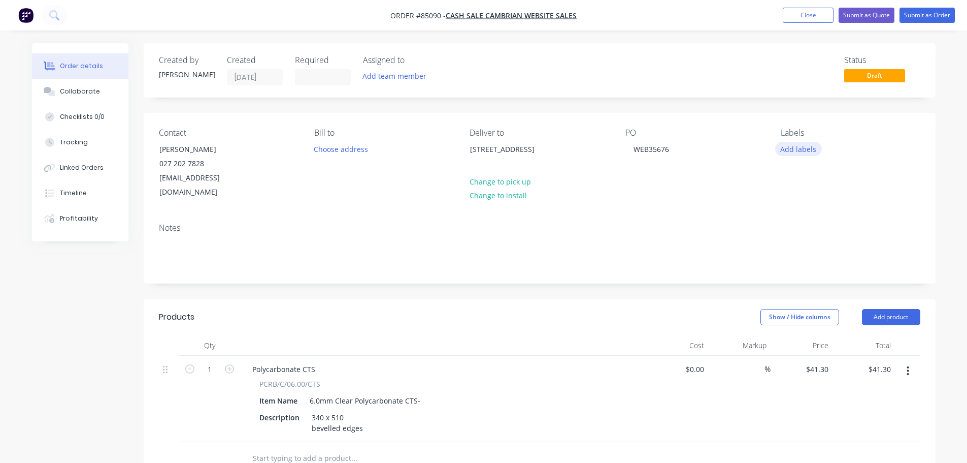
click at [799, 150] on button "Add labels" at bounding box center [798, 149] width 47 height 14
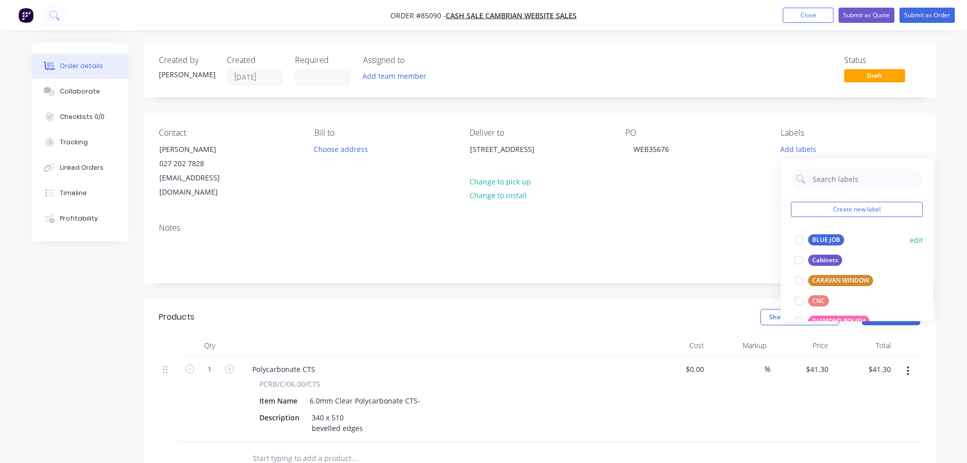
click at [807, 238] on div at bounding box center [799, 240] width 20 height 20
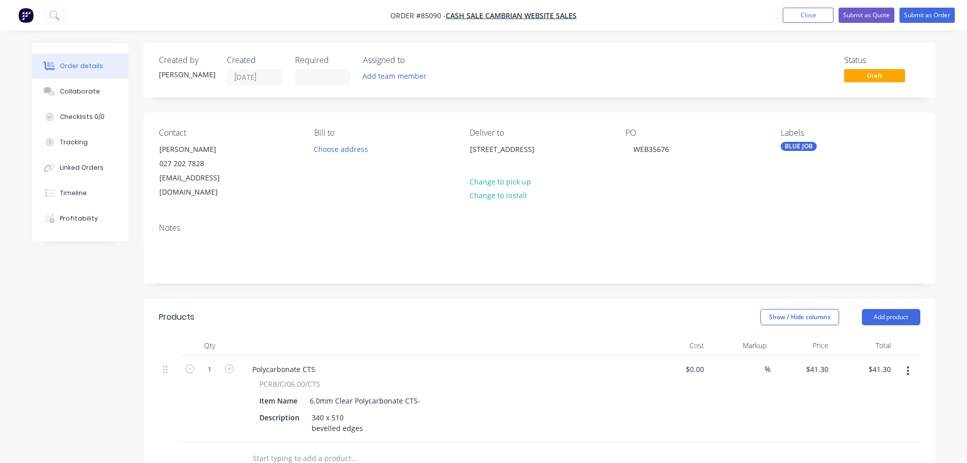
drag, startPoint x: 153, startPoint y: 155, endPoint x: 291, endPoint y: 154, distance: 138.1
click at [291, 154] on div "Contact [PERSON_NAME] [PHONE_NUMBER] [EMAIL_ADDRESS][DOMAIN_NAME]" at bounding box center [228, 164] width 139 height 72
copy div "[PERSON_NAME]"
click at [672, 149] on div "WEB35676" at bounding box center [652, 149] width 52 height 15
click at [671, 182] on div "PO WEB35676 [PERSON_NAME]" at bounding box center [695, 164] width 139 height 72
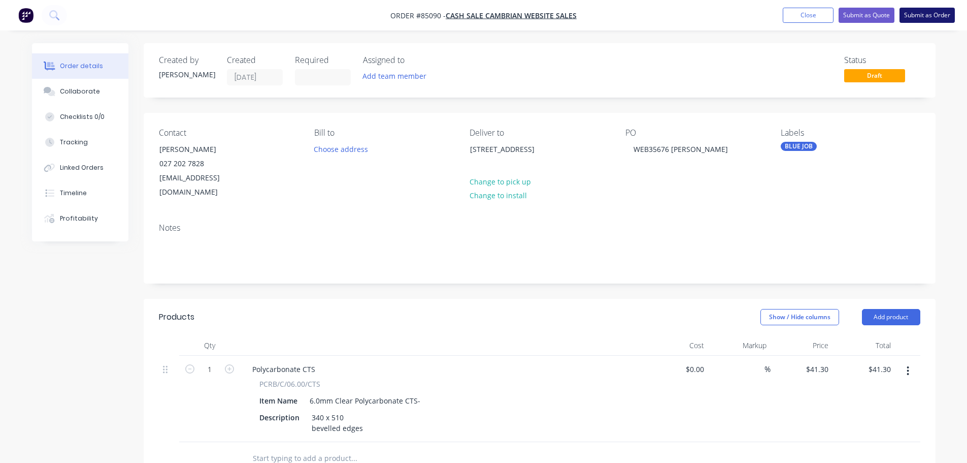
click at [924, 11] on button "Submit as Order" at bounding box center [927, 15] width 55 height 15
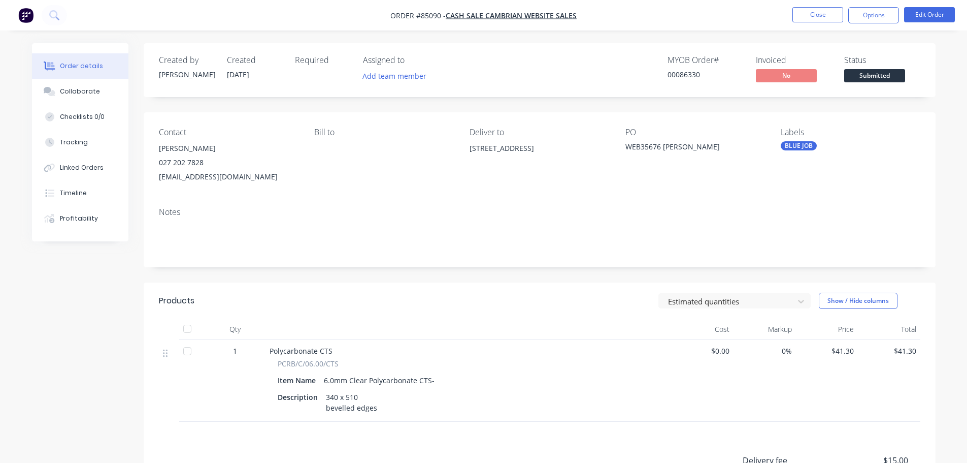
click at [680, 74] on div "00086330" at bounding box center [706, 74] width 76 height 11
copy div "00086330"
click at [890, 16] on button "Options" at bounding box center [874, 15] width 51 height 16
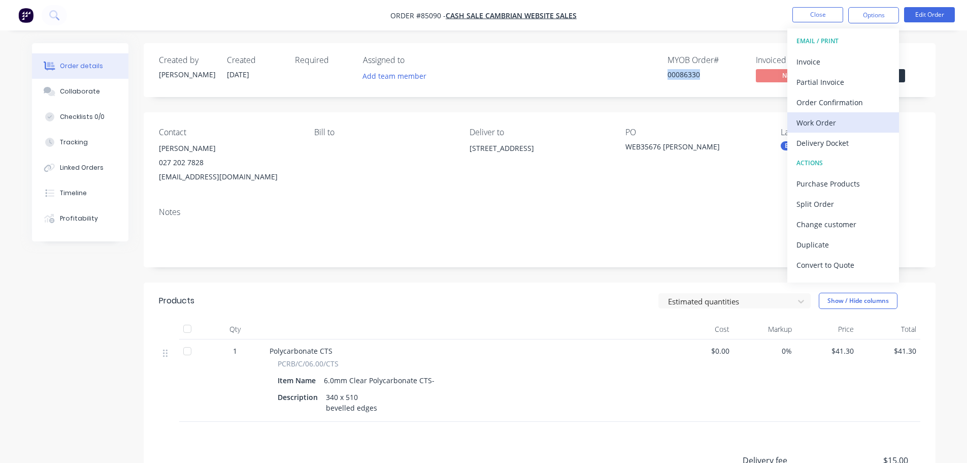
click at [804, 120] on div "Work Order" at bounding box center [843, 122] width 93 height 15
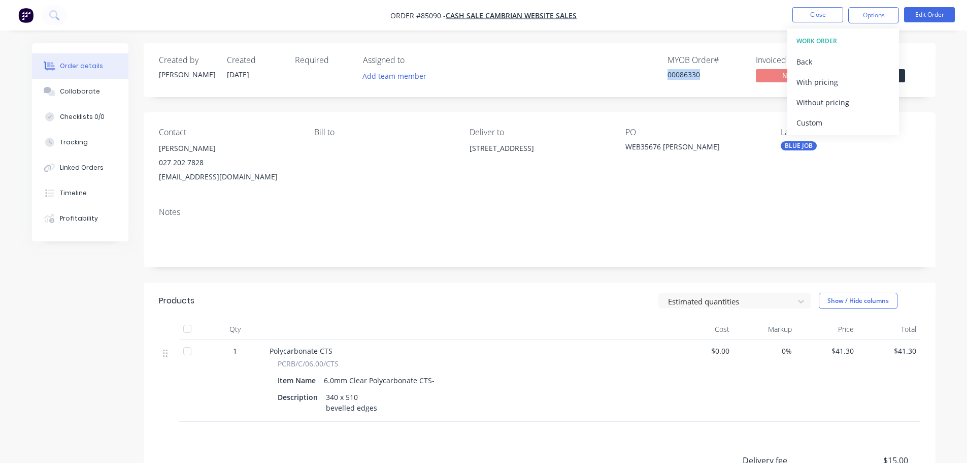
click at [815, 104] on div "Without pricing" at bounding box center [843, 102] width 93 height 15
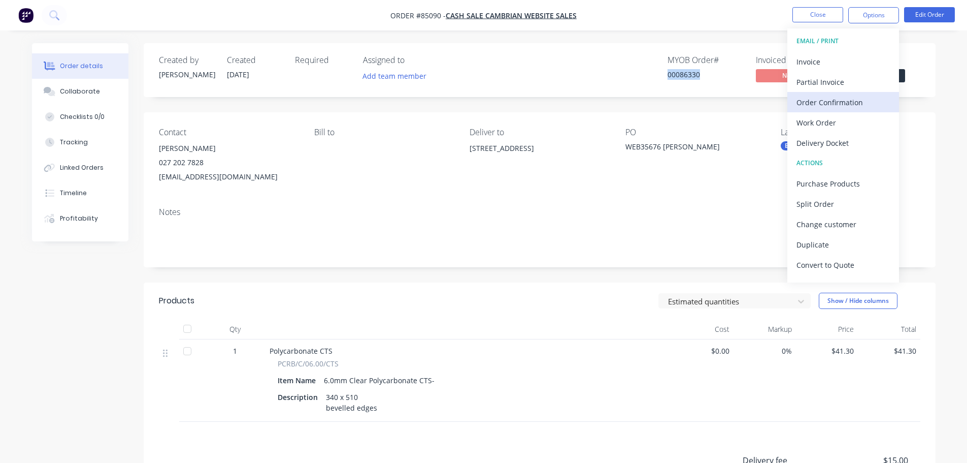
click at [833, 98] on div "Order Confirmation" at bounding box center [843, 102] width 93 height 15
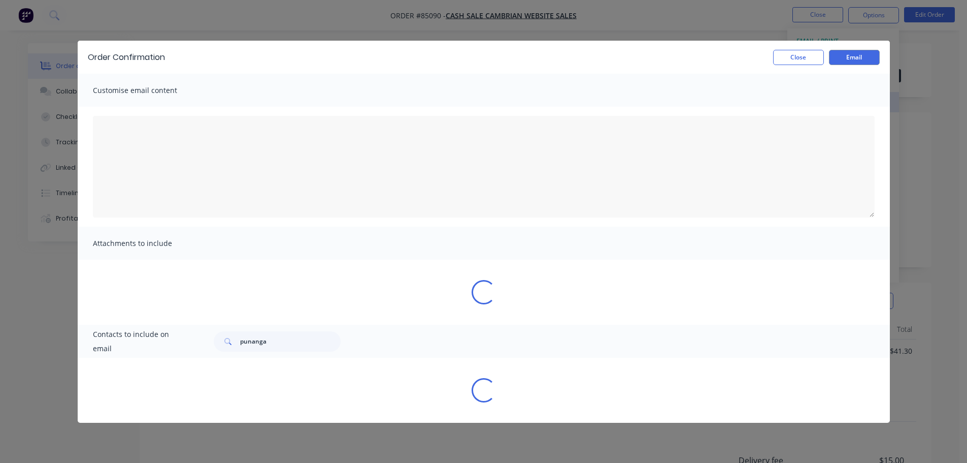
type textarea "To view your order online, please click the 'View my order' button."
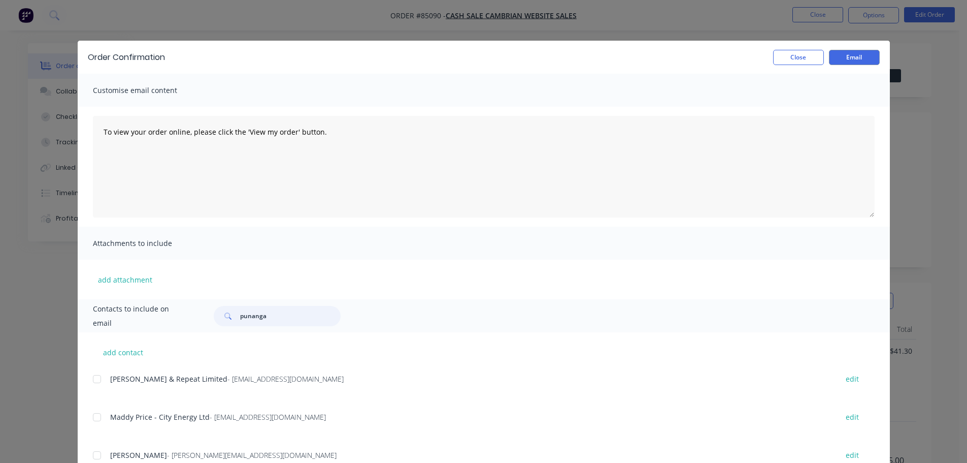
click at [290, 317] on input "punanga" at bounding box center [290, 316] width 101 height 20
paste input "00086330"
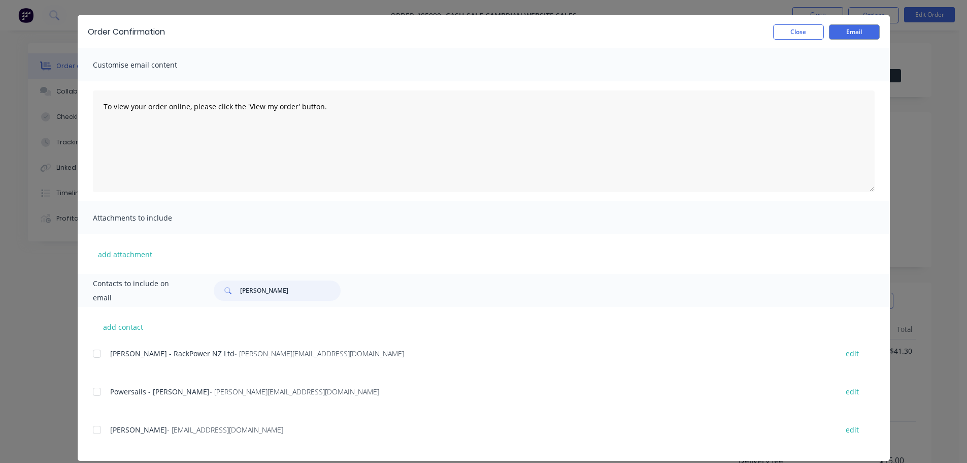
scroll to position [38, 0]
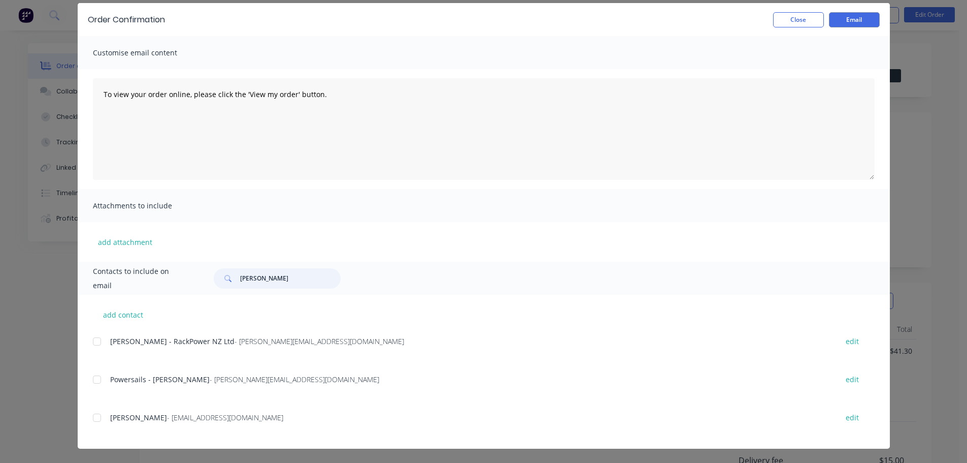
click at [99, 413] on div at bounding box center [97, 417] width 20 height 20
type input "[PERSON_NAME]"
drag, startPoint x: 314, startPoint y: 150, endPoint x: 344, endPoint y: 138, distance: 33.0
click at [314, 150] on textarea "To view your order online, please click the 'View my order' button." at bounding box center [484, 129] width 782 height 102
paste textarea "[PERSON_NAME] you for your order, confirmation of your order is attached. Your …"
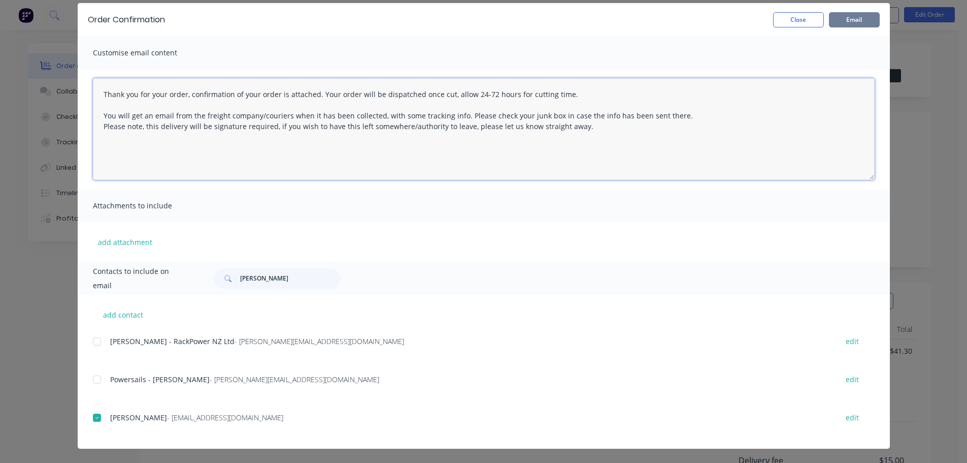
type textarea "Thank you for your order, confirmation of your order is attached. Your order wi…"
click at [854, 21] on button "Email" at bounding box center [854, 19] width 51 height 15
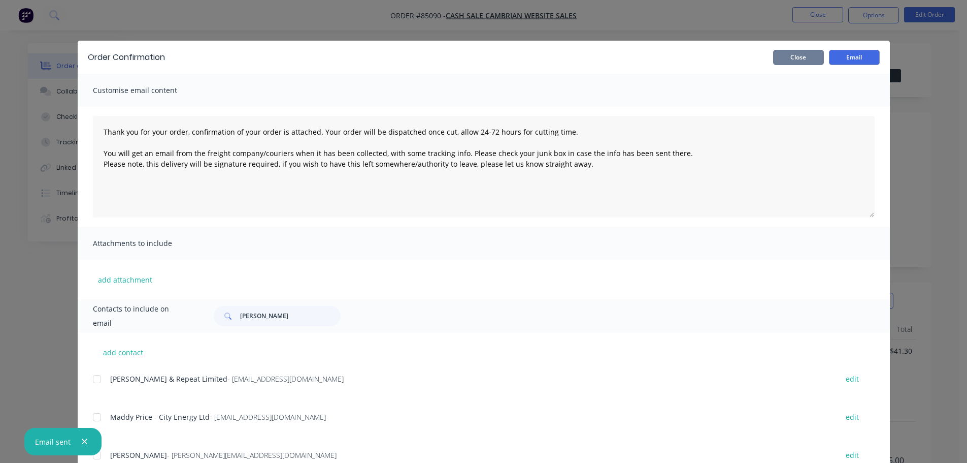
click at [791, 58] on button "Close" at bounding box center [798, 57] width 51 height 15
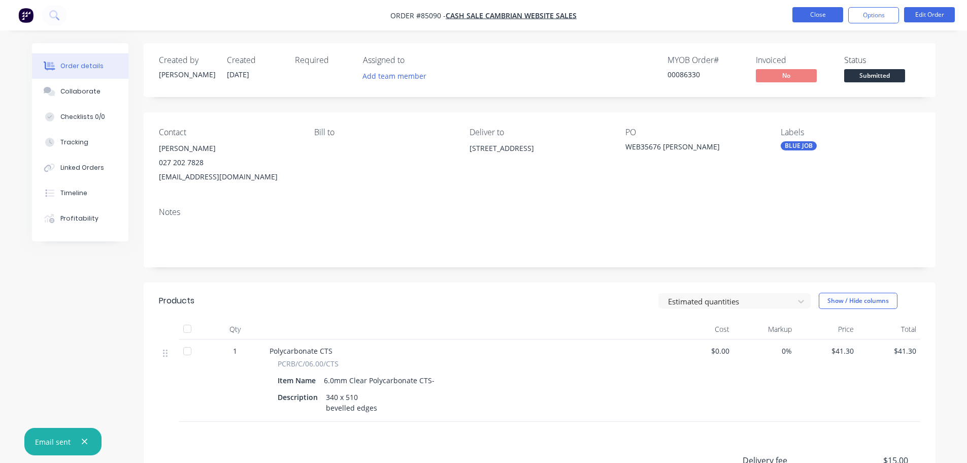
click at [802, 15] on button "Close" at bounding box center [818, 14] width 51 height 15
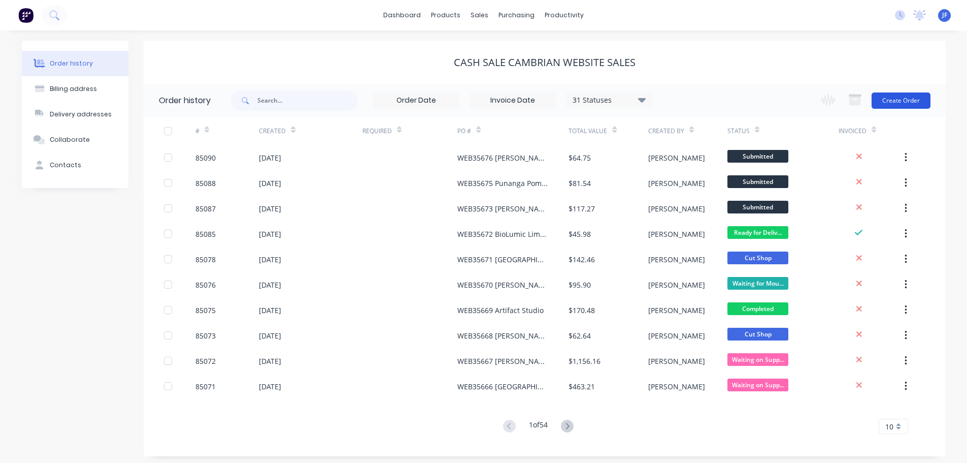
click at [905, 100] on button "Create Order" at bounding box center [901, 100] width 59 height 16
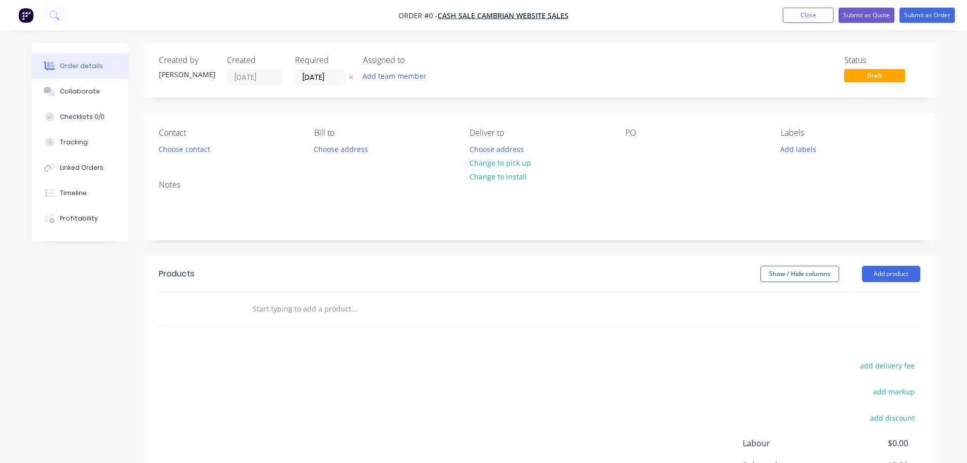
click at [353, 80] on button "button" at bounding box center [351, 78] width 11 height 12
click at [176, 147] on button "Choose contact" at bounding box center [184, 149] width 62 height 14
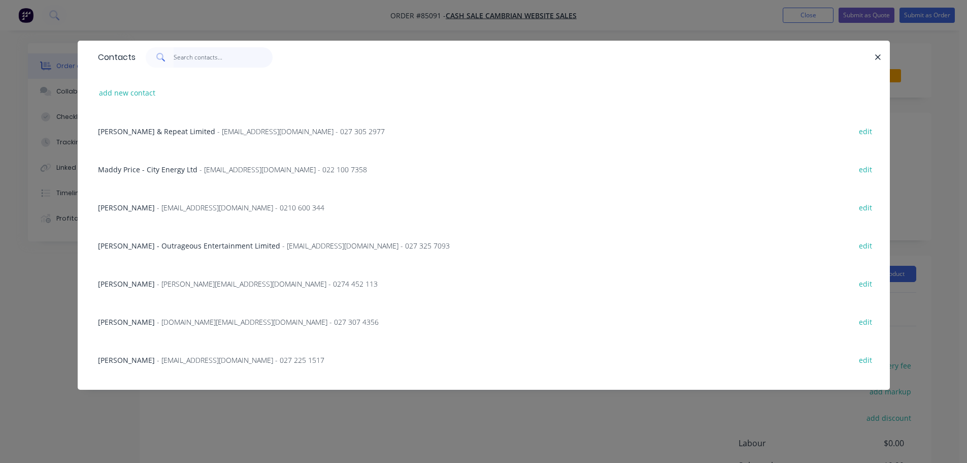
click at [228, 56] on input "text" at bounding box center [223, 57] width 99 height 20
paste input "[PERSON_NAME]"
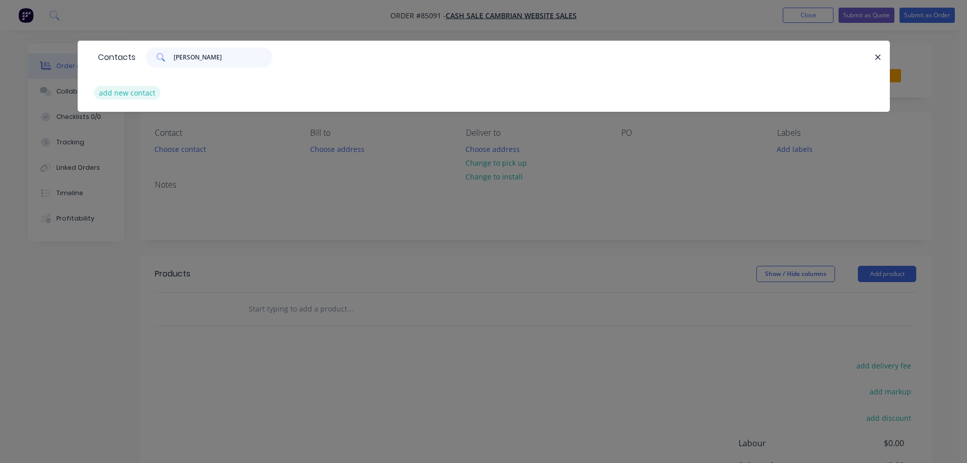
type input "[PERSON_NAME]"
click at [153, 93] on button "add new contact" at bounding box center [127, 93] width 67 height 14
select select "NZ"
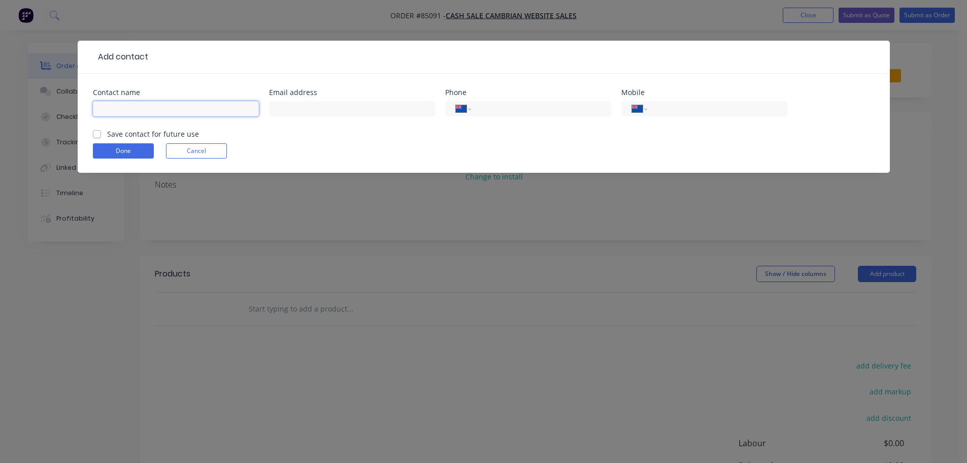
click at [153, 109] on input "text" at bounding box center [176, 108] width 166 height 15
paste input "[PERSON_NAME]"
type input "[PERSON_NAME]"
click at [144, 137] on label "Save contact for future use" at bounding box center [153, 133] width 92 height 11
click at [101, 137] on input "Save contact for future use" at bounding box center [97, 133] width 8 height 10
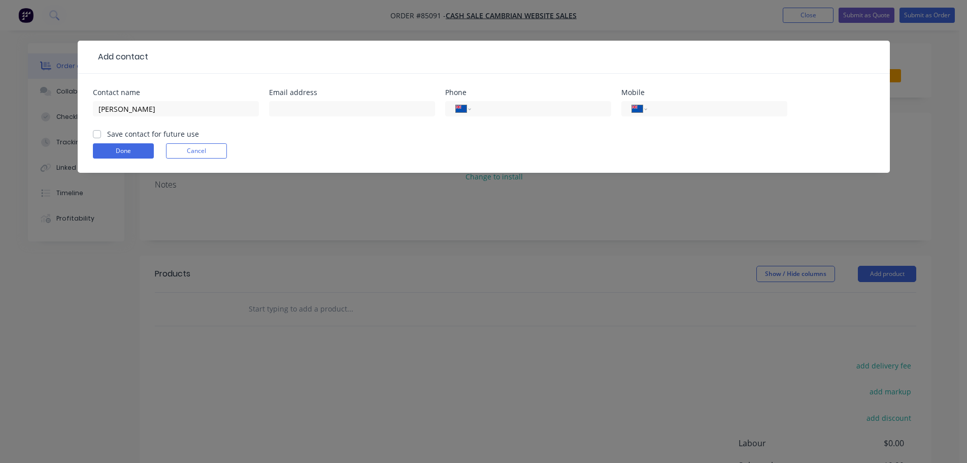
checkbox input "true"
click at [668, 111] on input "tel" at bounding box center [716, 109] width 122 height 12
paste input "021 550 717"
type input "021 550 717"
click at [370, 111] on input "text" at bounding box center [352, 108] width 166 height 15
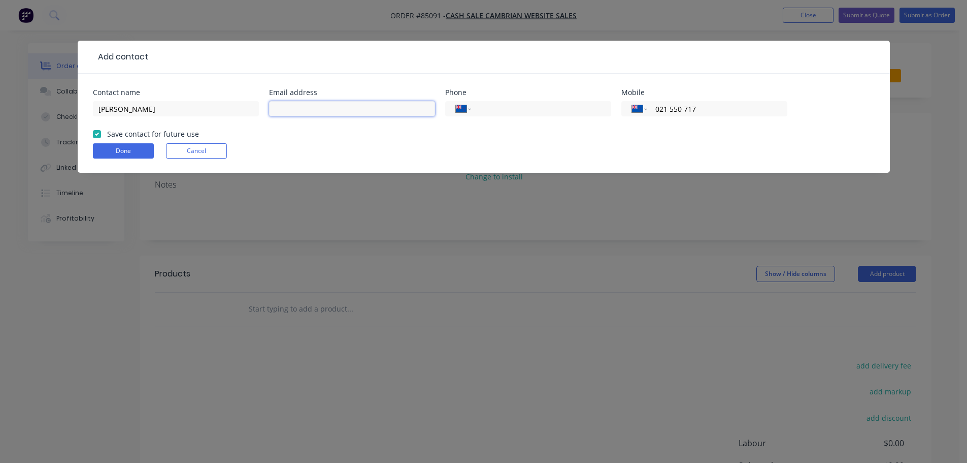
paste input "[PERSON_NAME][EMAIL_ADDRESS][PERSON_NAME][DOMAIN_NAME]"
type input "[PERSON_NAME][EMAIL_ADDRESS][PERSON_NAME][DOMAIN_NAME]"
click at [127, 153] on button "Done" at bounding box center [123, 150] width 61 height 15
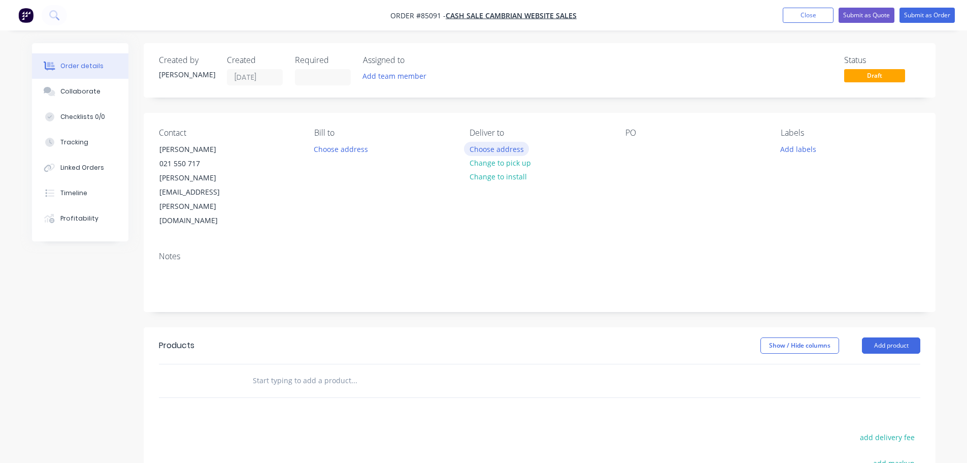
click at [514, 151] on button "Choose address" at bounding box center [496, 149] width 65 height 14
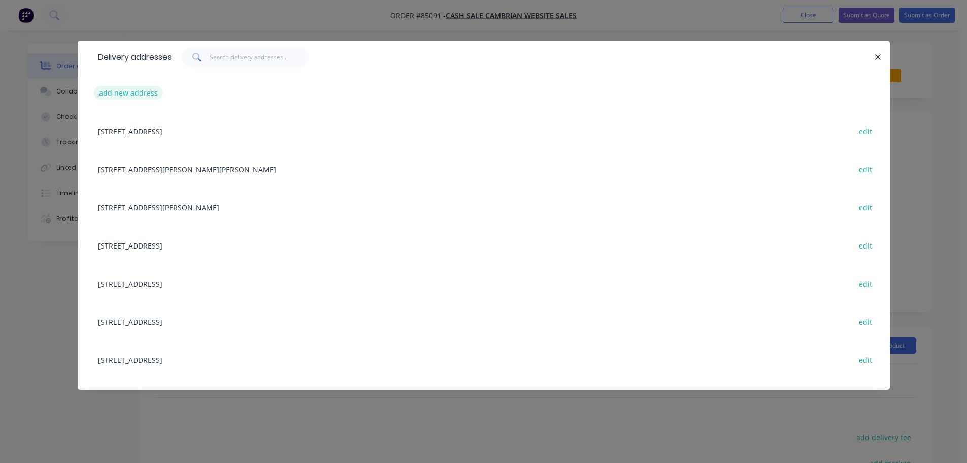
click at [115, 93] on button "add new address" at bounding box center [129, 93] width 70 height 14
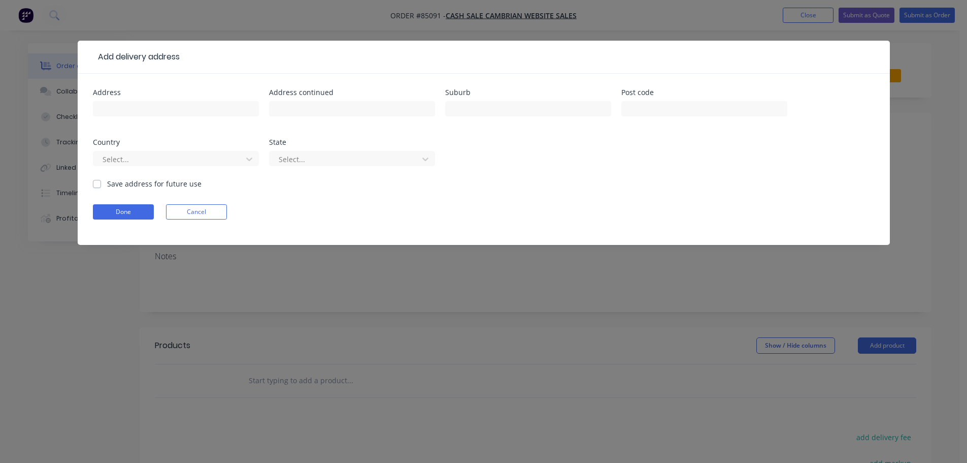
click at [133, 108] on input "text" at bounding box center [176, 108] width 166 height 15
type input "[STREET_ADDRESS]"
click at [131, 217] on button "Done" at bounding box center [123, 211] width 61 height 15
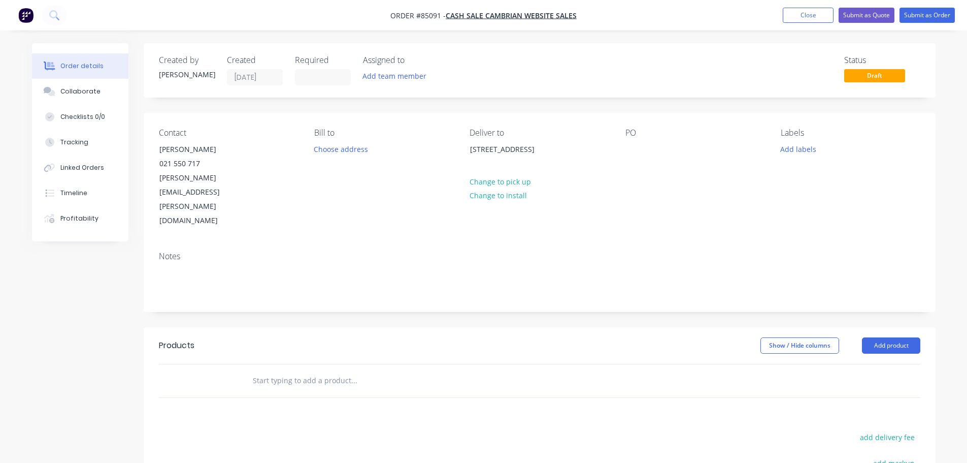
click at [643, 150] on div "PO" at bounding box center [695, 178] width 139 height 100
click at [635, 147] on div at bounding box center [634, 149] width 16 height 15
drag, startPoint x: 159, startPoint y: 146, endPoint x: 276, endPoint y: 145, distance: 116.3
click at [276, 145] on div "Contact [PERSON_NAME] [PHONE_NUMBER] [PERSON_NAME][EMAIL_ADDRESS][PERSON_NAME][…" at bounding box center [228, 178] width 139 height 100
copy div "[PERSON_NAME]"
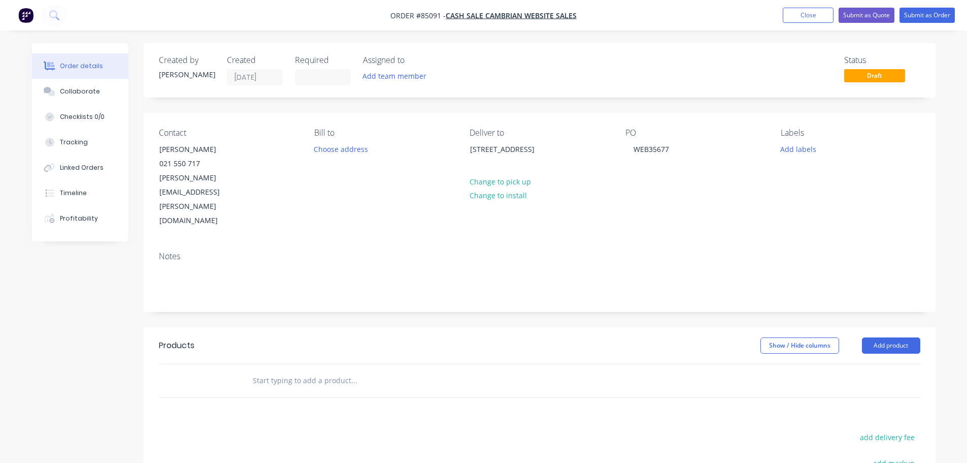
click at [677, 151] on div "PO WEB35677" at bounding box center [695, 178] width 139 height 100
click at [674, 145] on div "WEB35677" at bounding box center [652, 149] width 52 height 15
click at [802, 154] on button "Add labels" at bounding box center [798, 149] width 47 height 14
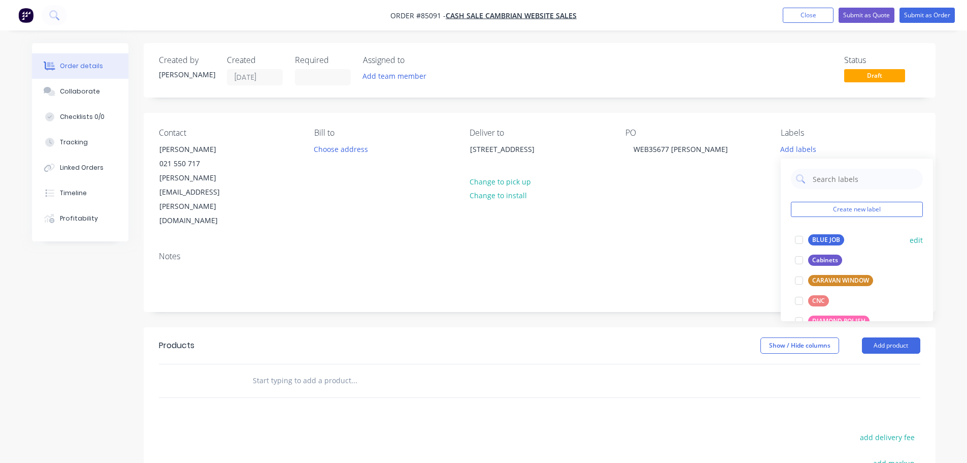
click at [815, 239] on div "BLUE JOB" at bounding box center [827, 239] width 36 height 11
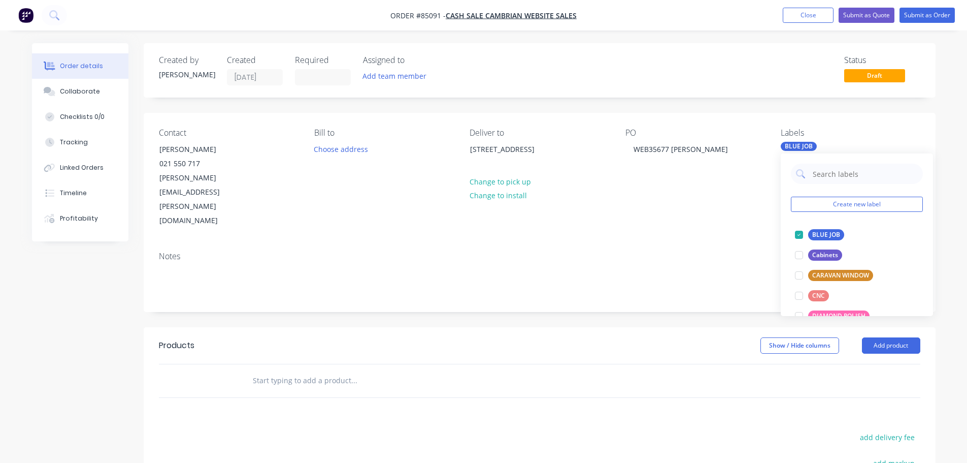
click at [308, 370] on input "text" at bounding box center [353, 380] width 203 height 20
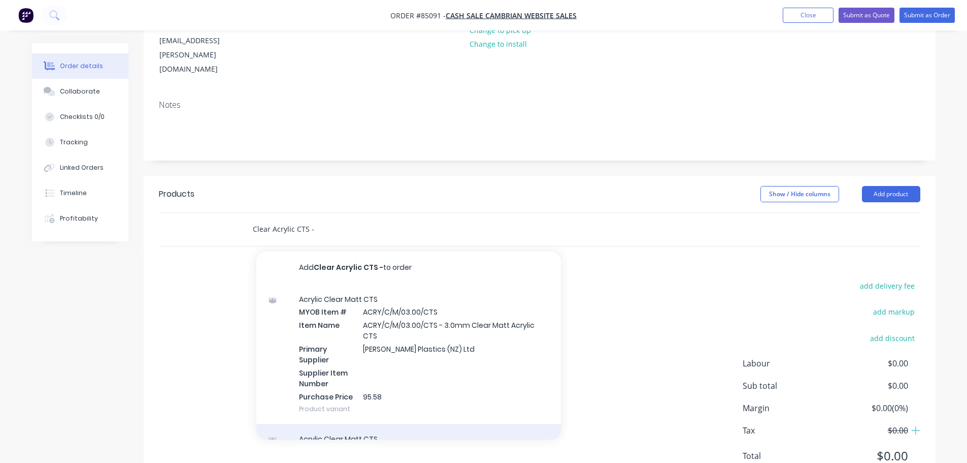
scroll to position [350, 0]
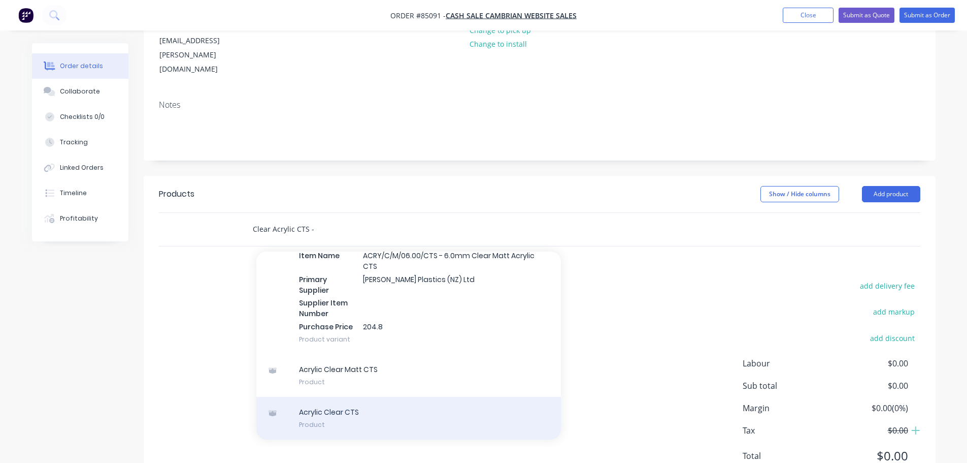
type input "Clear Acrylic CTS -"
click at [304, 397] on div "Acrylic Clear CTS Product" at bounding box center [408, 418] width 305 height 43
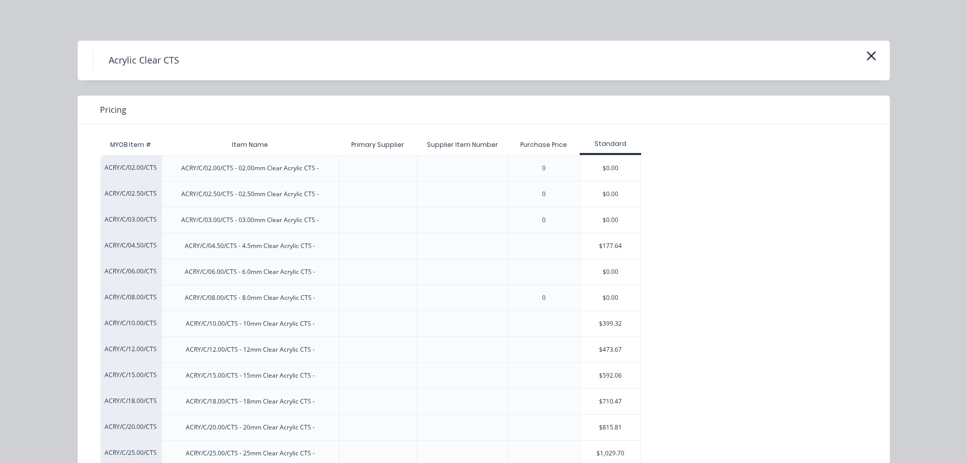
click at [570, 275] on div at bounding box center [544, 271] width 72 height 26
click at [611, 271] on div "$0.00" at bounding box center [610, 271] width 61 height 25
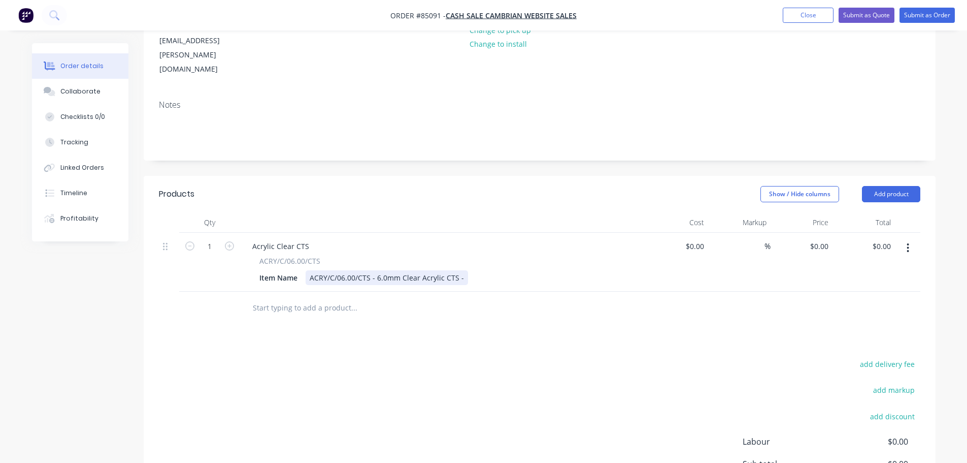
click at [461, 270] on div "ACRY/C/06.00/CTS - 6.0mm Clear Acrylic CTS -" at bounding box center [387, 277] width 163 height 15
click at [832, 239] on input "0" at bounding box center [821, 246] width 23 height 15
type input "$150.04"
click at [805, 302] on div "Products Show / Hide columns Add product Qty Cost Markup Price Total 1 Acrylic …" at bounding box center [540, 372] width 792 height 393
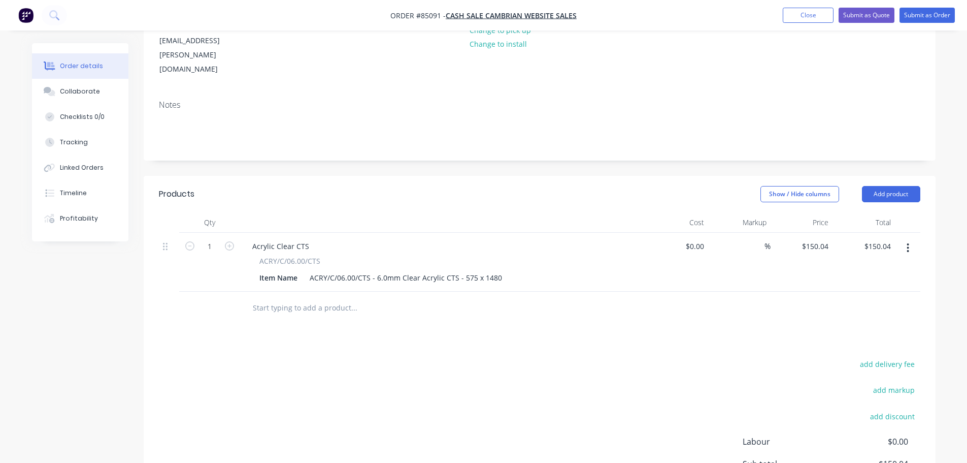
click at [892, 357] on div "add delivery fee" at bounding box center [857, 370] width 127 height 26
click at [891, 357] on div "add delivery fee" at bounding box center [857, 370] width 127 height 26
click at [886, 357] on button "add delivery fee" at bounding box center [888, 364] width 66 height 14
type input "12"
click at [697, 309] on div "Products Show / Hide columns Add product Qty Cost Markup Price Total 1 Acrylic …" at bounding box center [540, 371] width 792 height 390
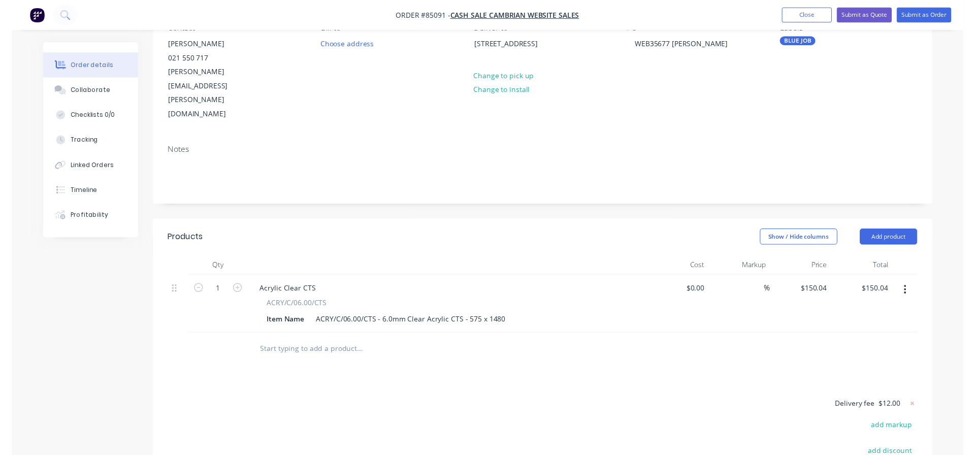
scroll to position [0, 0]
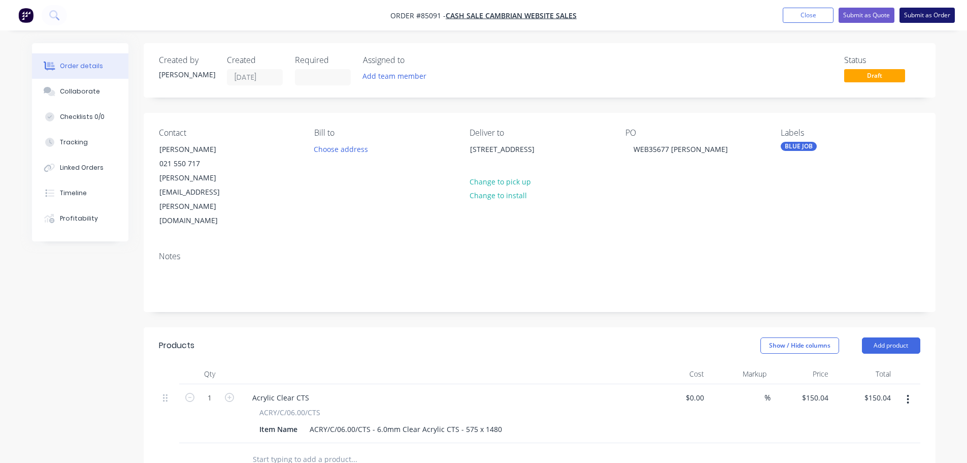
click at [925, 18] on button "Submit as Order" at bounding box center [927, 15] width 55 height 15
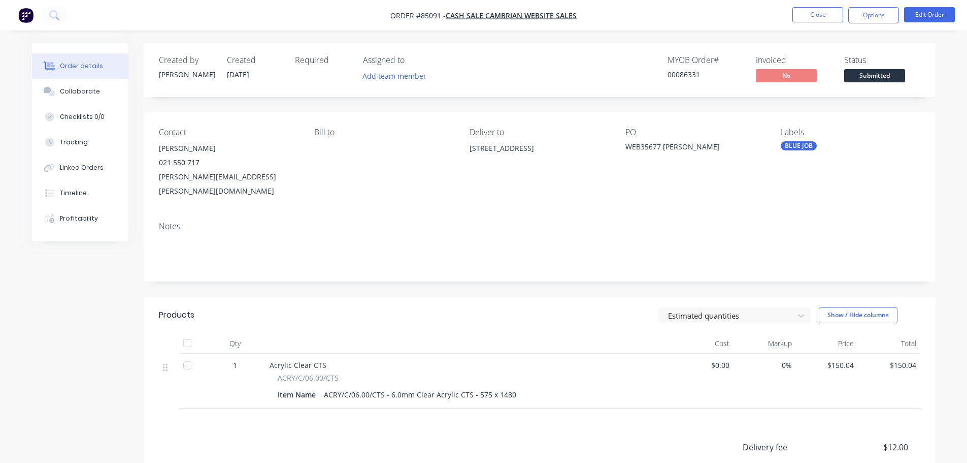
click at [688, 72] on div "00086331" at bounding box center [706, 74] width 76 height 11
copy div "00086331"
click at [867, 10] on button "Options" at bounding box center [874, 15] width 51 height 16
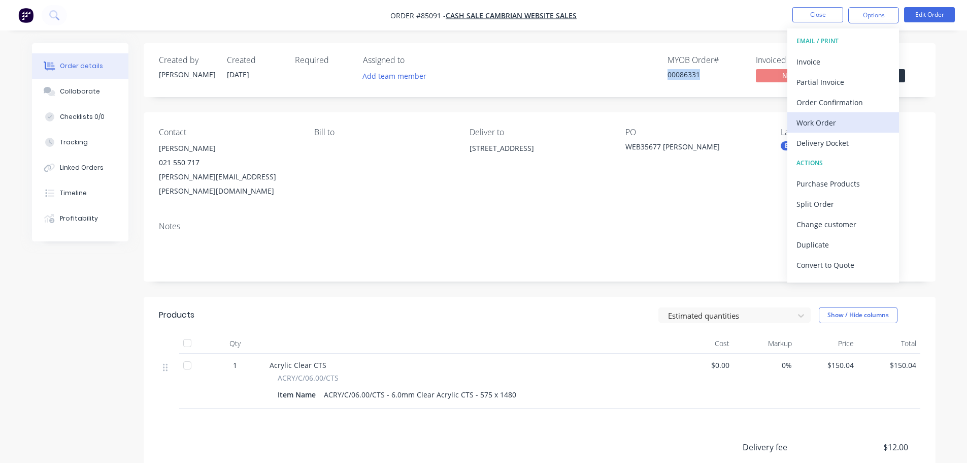
click at [843, 127] on div "Work Order" at bounding box center [843, 122] width 93 height 15
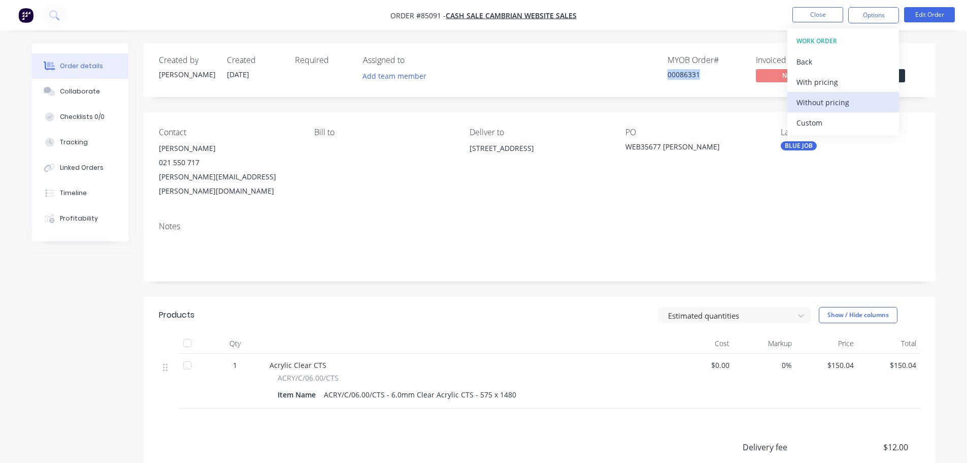
click at [845, 103] on div "Without pricing" at bounding box center [843, 102] width 93 height 15
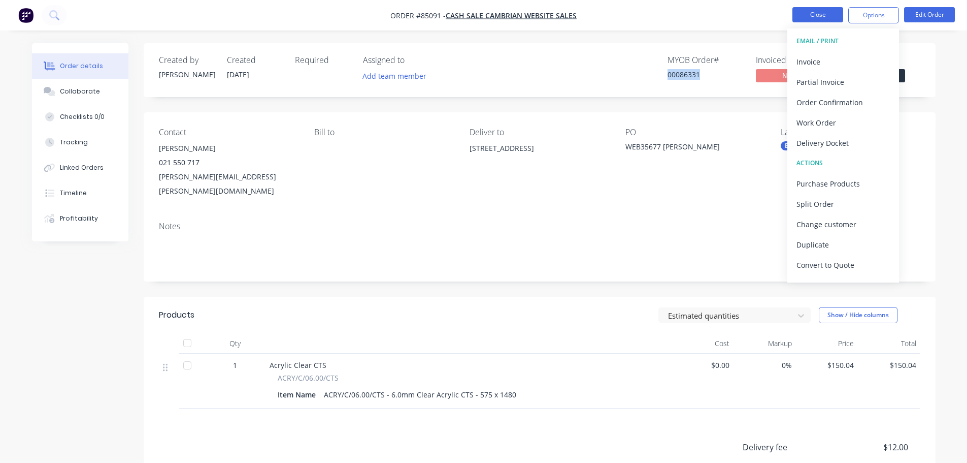
click at [802, 16] on button "Close" at bounding box center [818, 14] width 51 height 15
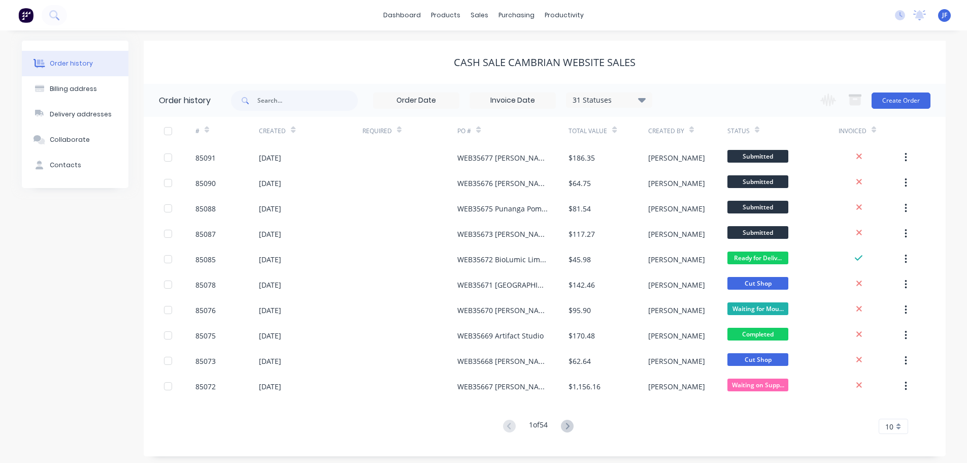
click at [36, 19] on button at bounding box center [25, 15] width 21 height 20
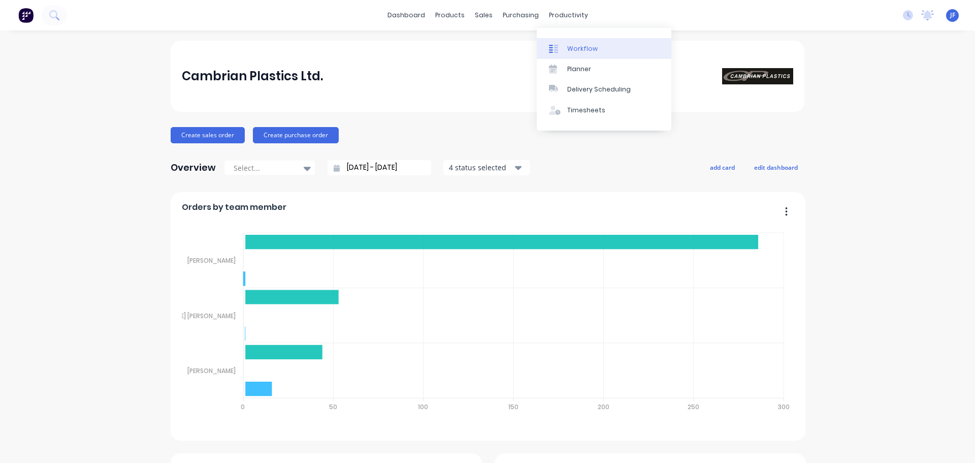
click at [571, 48] on div "Workflow" at bounding box center [582, 48] width 30 height 9
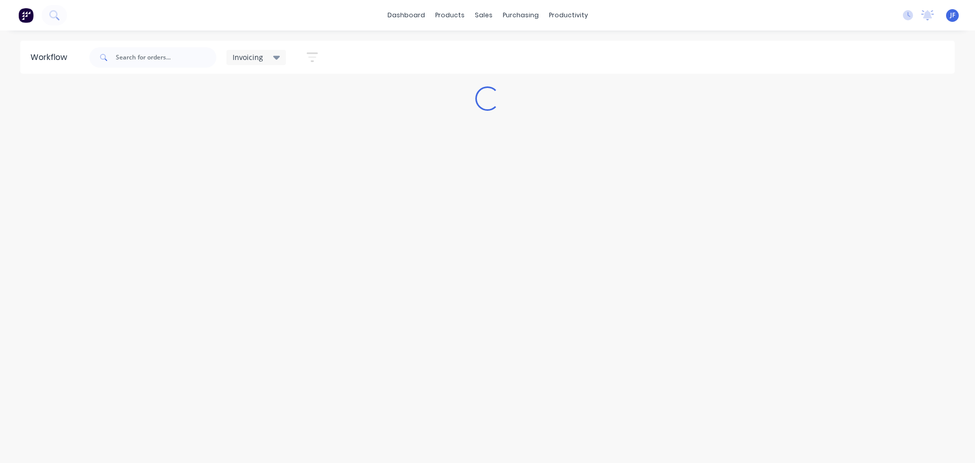
click at [271, 62] on div "Invoicing" at bounding box center [257, 57] width 60 height 15
click at [268, 130] on button "None" at bounding box center [288, 133] width 108 height 12
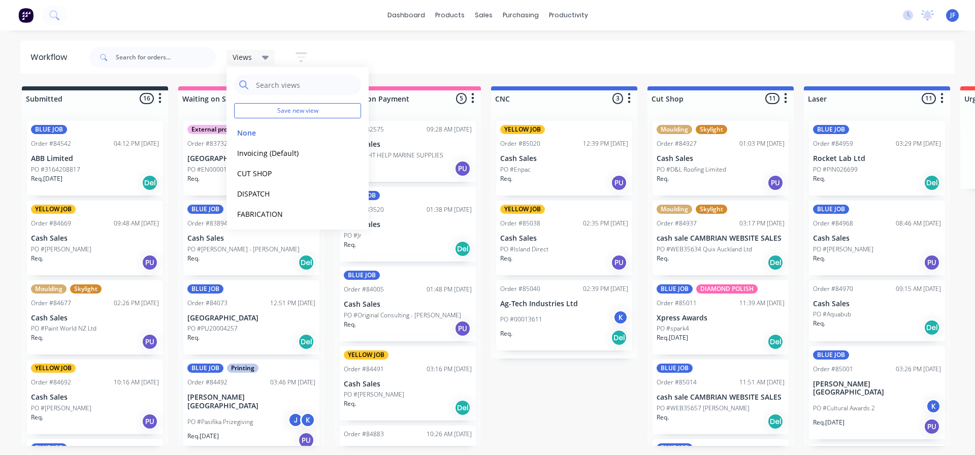
click at [172, 33] on div "dashboard products sales purchasing productivity dashboard products Product Cat…" at bounding box center [487, 197] width 975 height 394
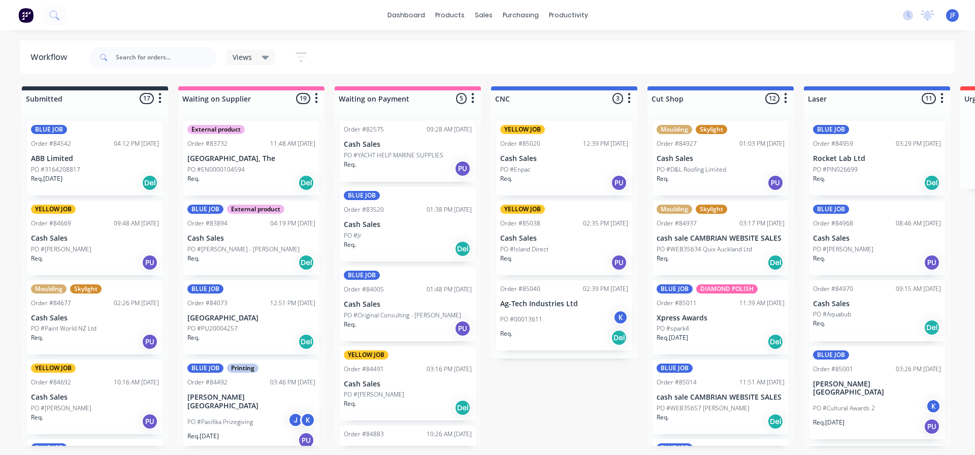
click at [281, 300] on div "12:51 PM [DATE]" at bounding box center [292, 303] width 45 height 9
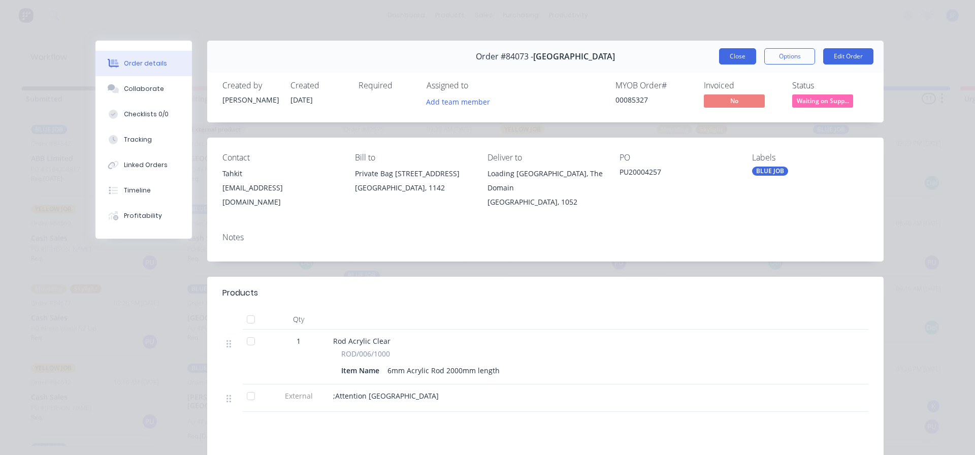
drag, startPoint x: 727, startPoint y: 61, endPoint x: 447, endPoint y: 7, distance: 285.2
click at [727, 61] on button "Close" at bounding box center [737, 56] width 37 height 16
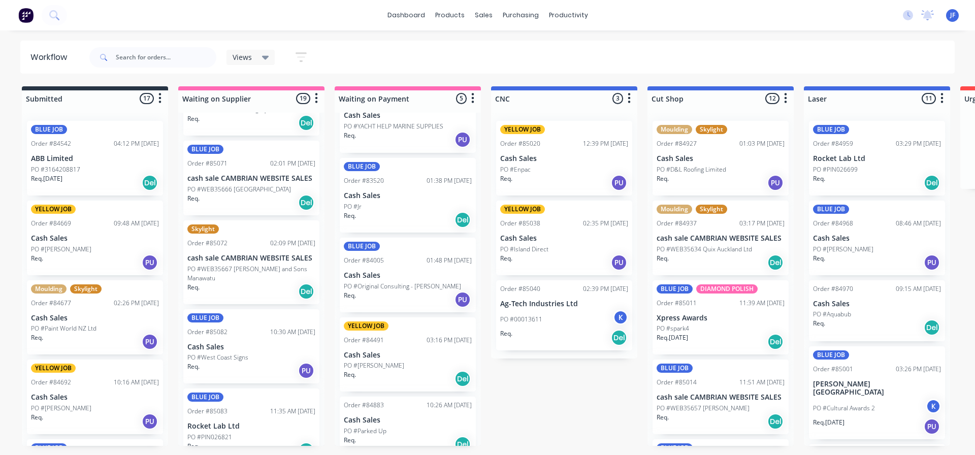
scroll to position [41, 0]
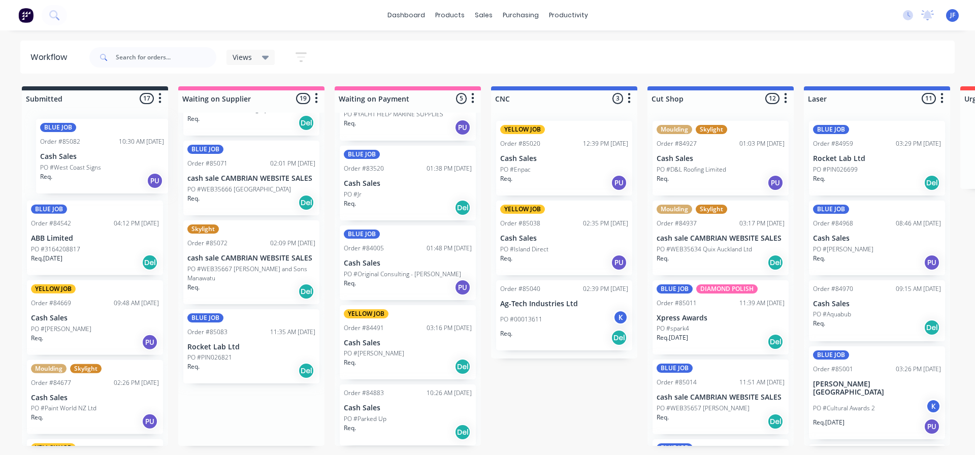
drag, startPoint x: 256, startPoint y: 333, endPoint x: 93, endPoint y: 146, distance: 248.0
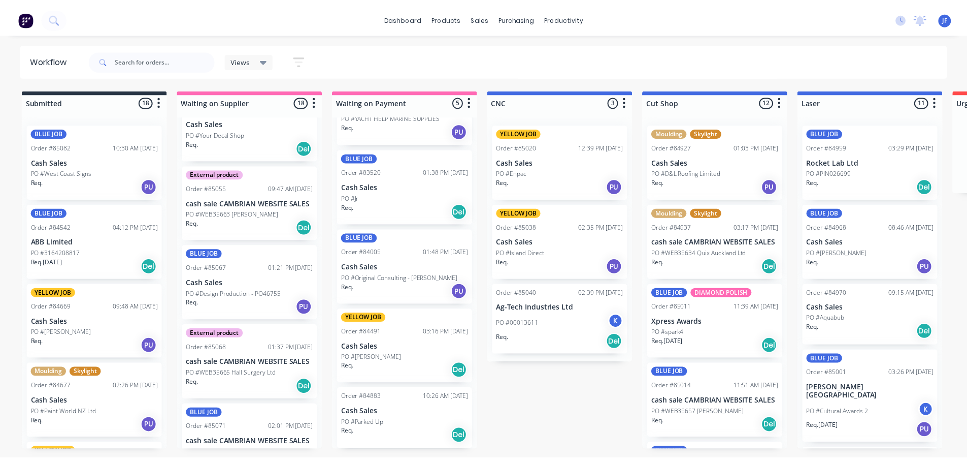
scroll to position [918, 0]
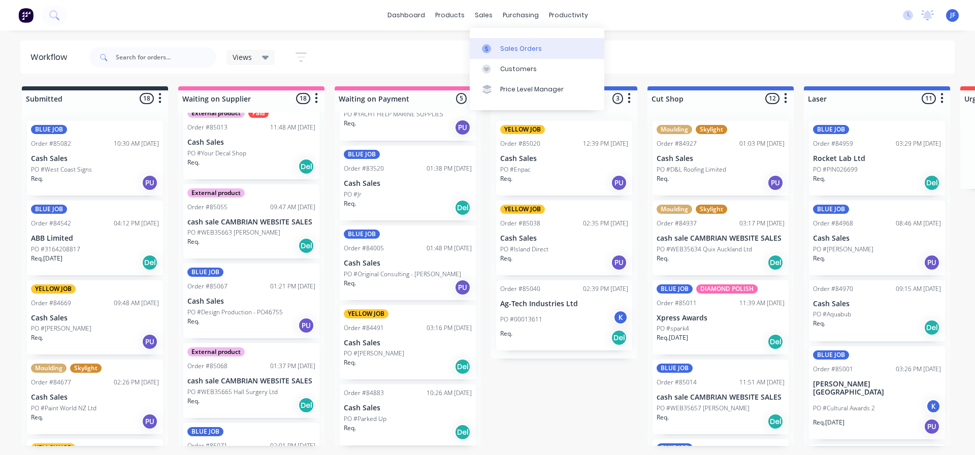
click at [512, 47] on div "Sales Orders" at bounding box center [521, 48] width 42 height 9
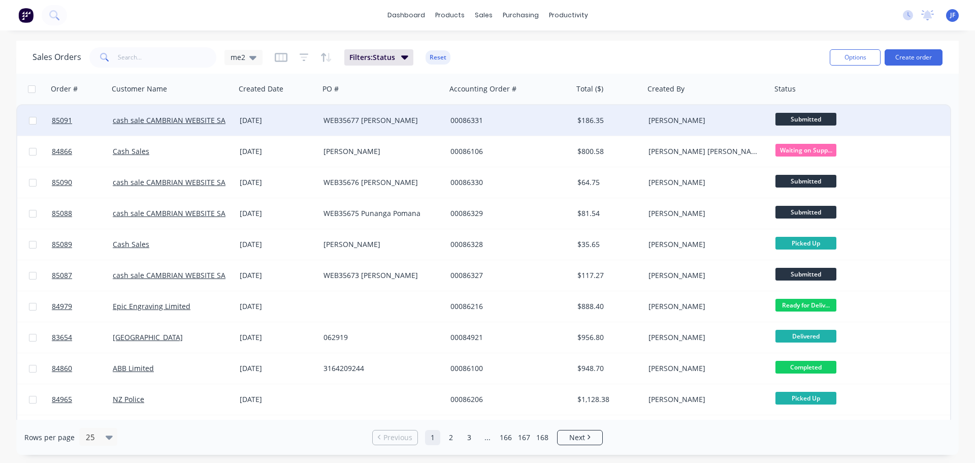
click at [313, 120] on div "[DATE]" at bounding box center [278, 120] width 76 height 10
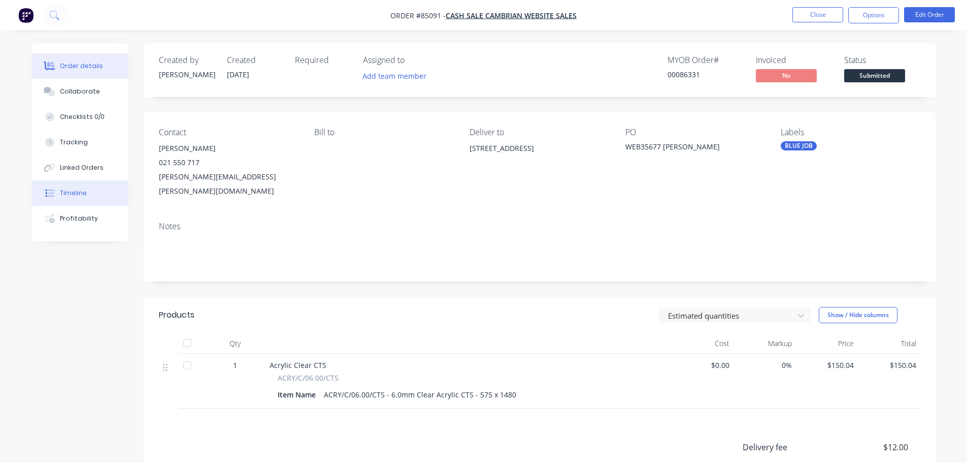
click at [82, 192] on div "Timeline" at bounding box center [73, 192] width 27 height 9
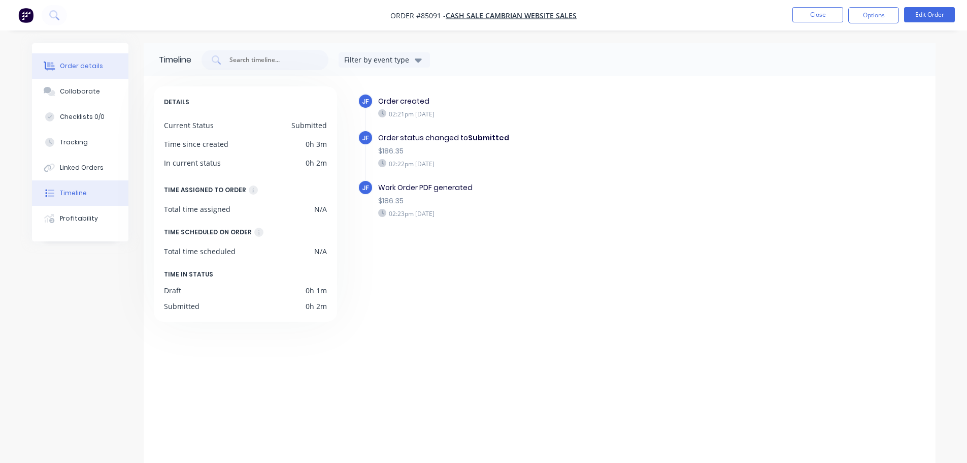
click at [93, 71] on button "Order details" at bounding box center [80, 65] width 96 height 25
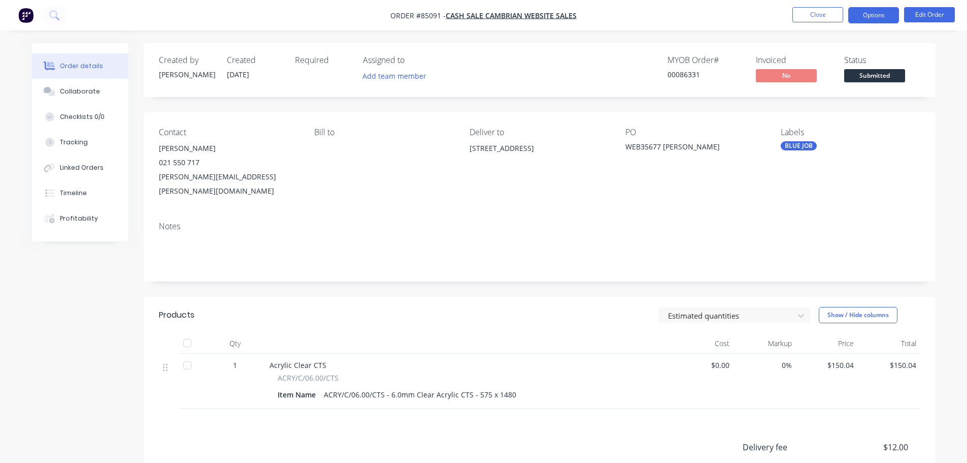
click at [890, 13] on button "Options" at bounding box center [874, 15] width 51 height 16
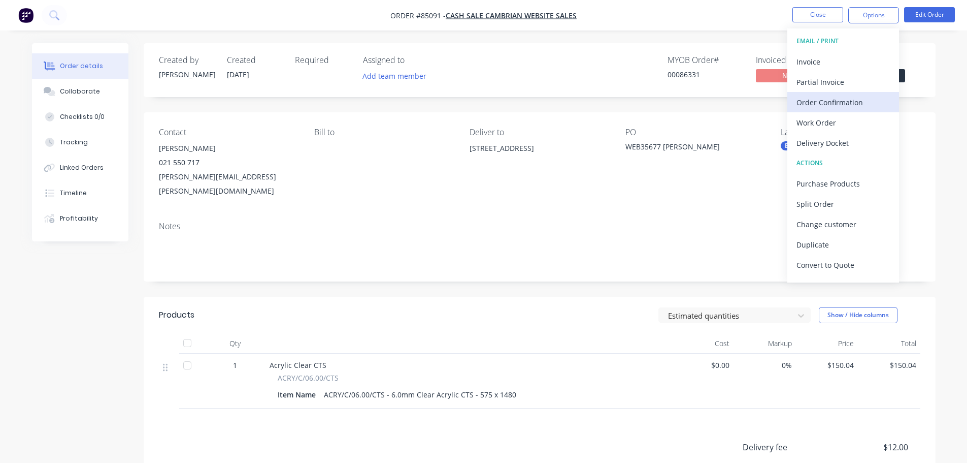
click at [845, 99] on div "Order Confirmation" at bounding box center [843, 102] width 93 height 15
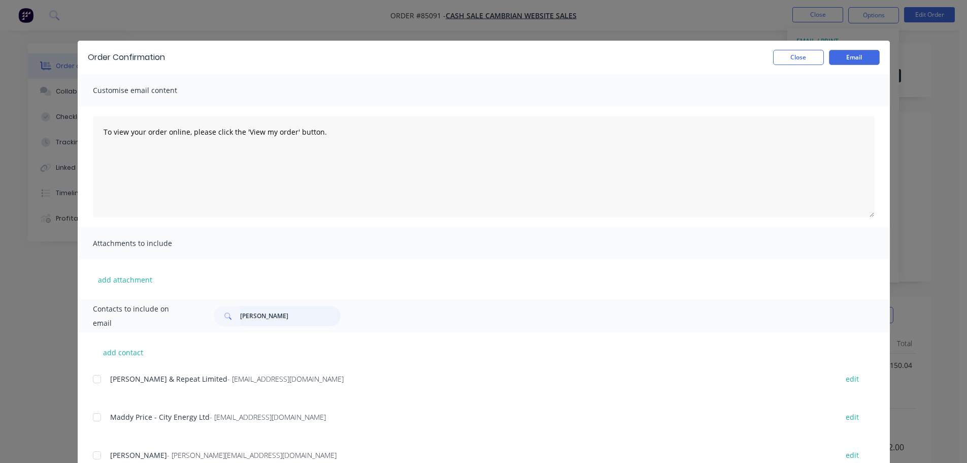
click at [287, 325] on input "[PERSON_NAME]" at bounding box center [290, 316] width 101 height 20
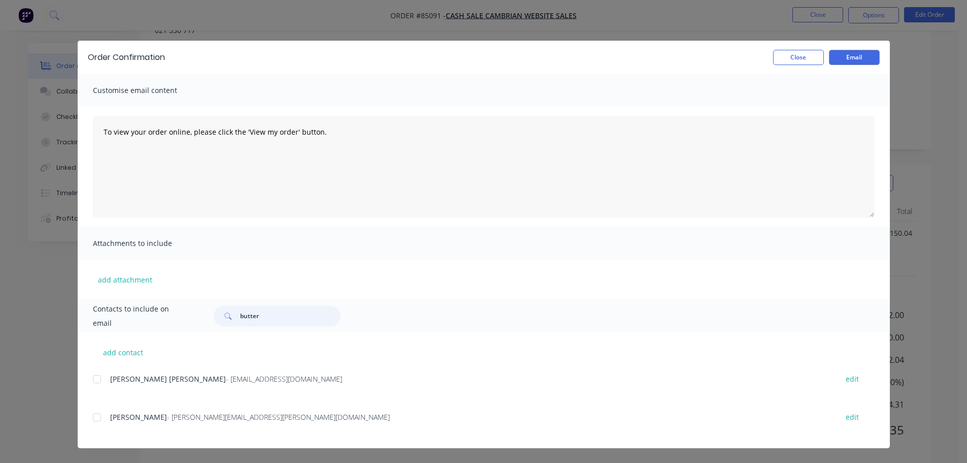
scroll to position [135, 0]
click at [99, 413] on div at bounding box center [97, 417] width 20 height 20
type input "butter"
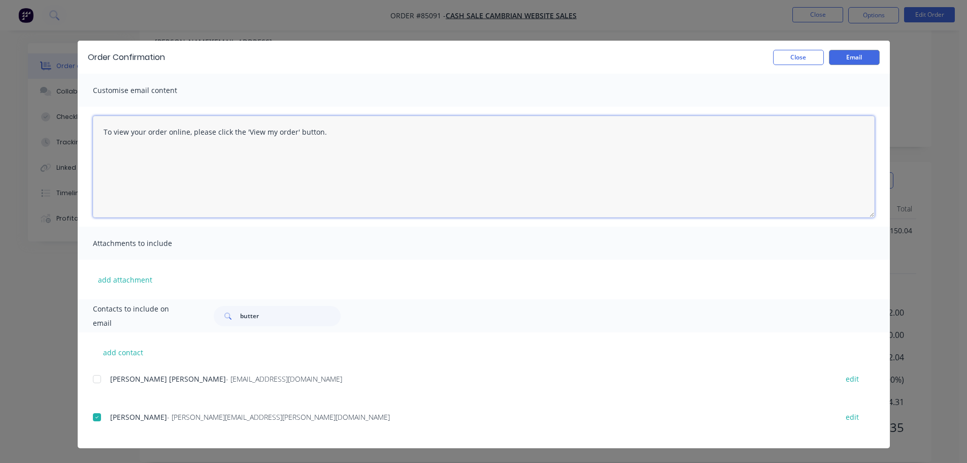
click at [388, 128] on textarea "To view your order online, please click the 'View my order' button." at bounding box center [484, 167] width 782 height 102
paste textarea "[PERSON_NAME] you for your order, confirmation of your order is attached. Your …"
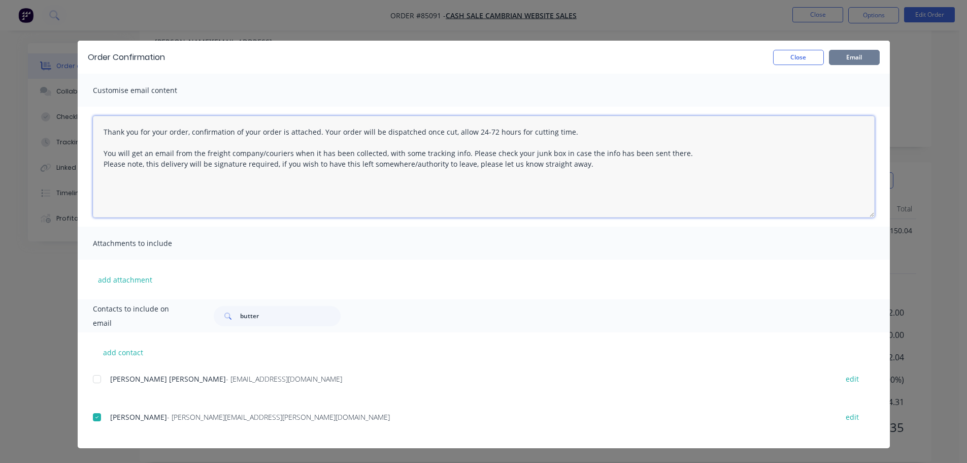
type textarea "Thank you for your order, confirmation of your order is attached. Your order wi…"
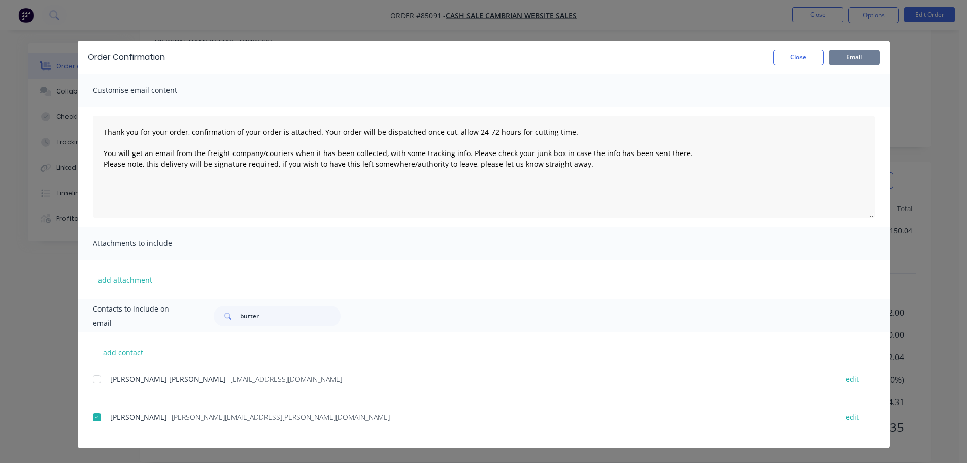
click at [847, 64] on button "Email" at bounding box center [854, 57] width 51 height 15
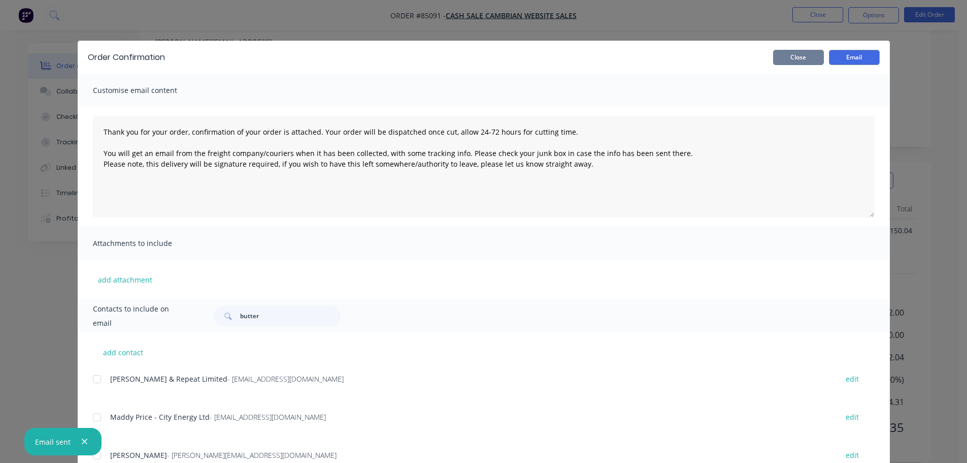
click at [784, 58] on button "Close" at bounding box center [798, 57] width 51 height 15
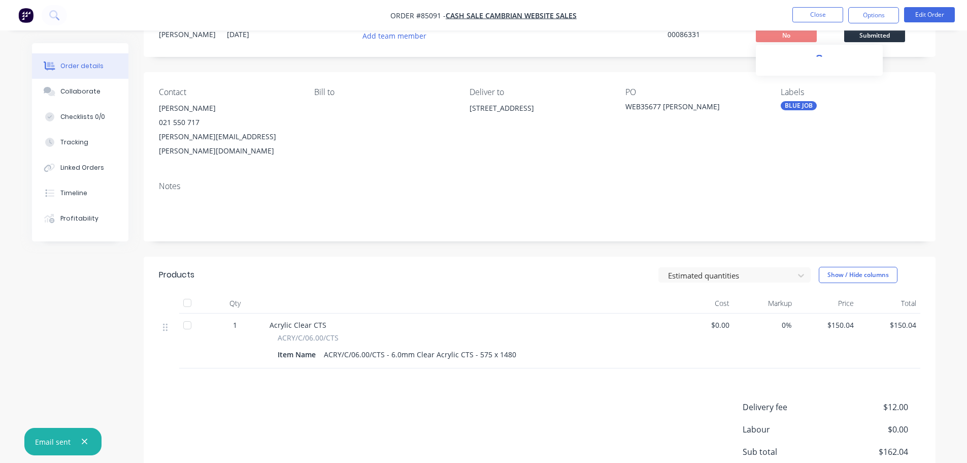
scroll to position [0, 0]
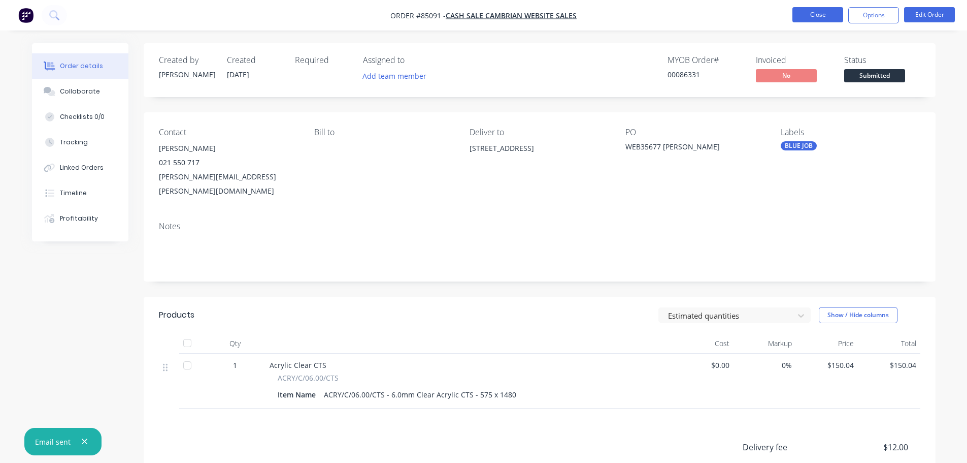
click at [831, 12] on button "Close" at bounding box center [818, 14] width 51 height 15
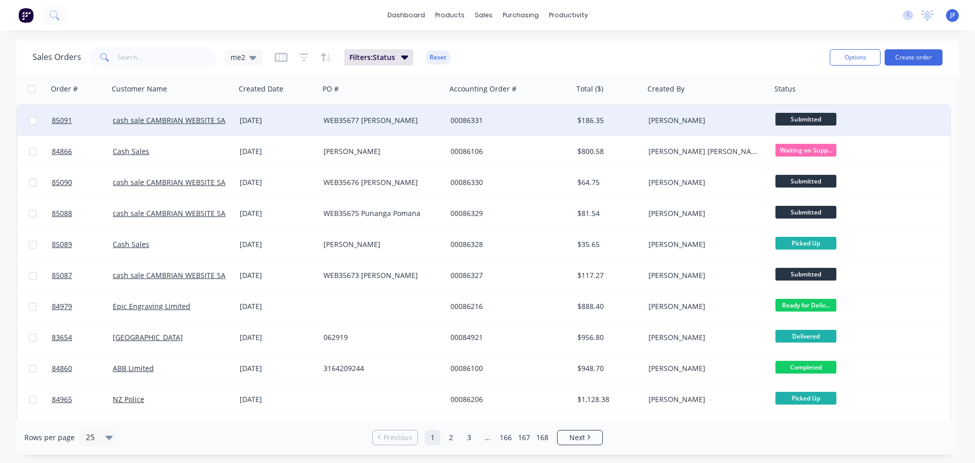
click at [316, 119] on div "[DATE]" at bounding box center [278, 120] width 84 height 30
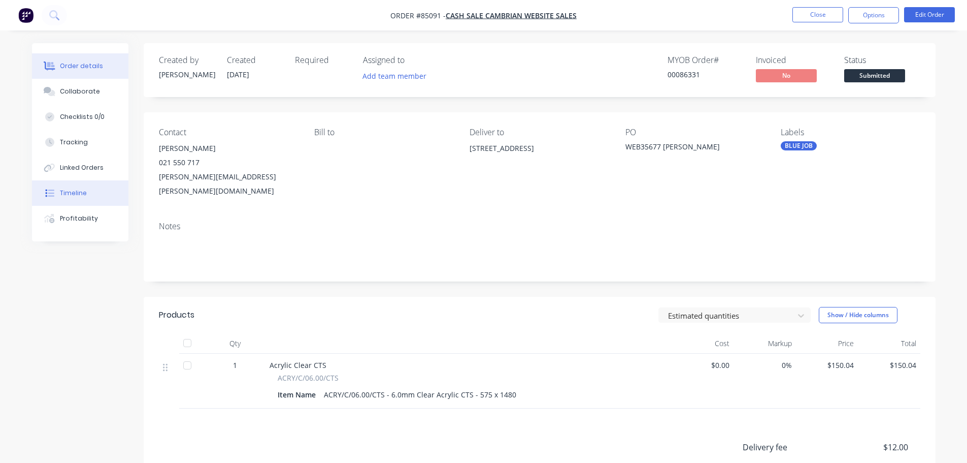
click at [103, 196] on button "Timeline" at bounding box center [80, 192] width 96 height 25
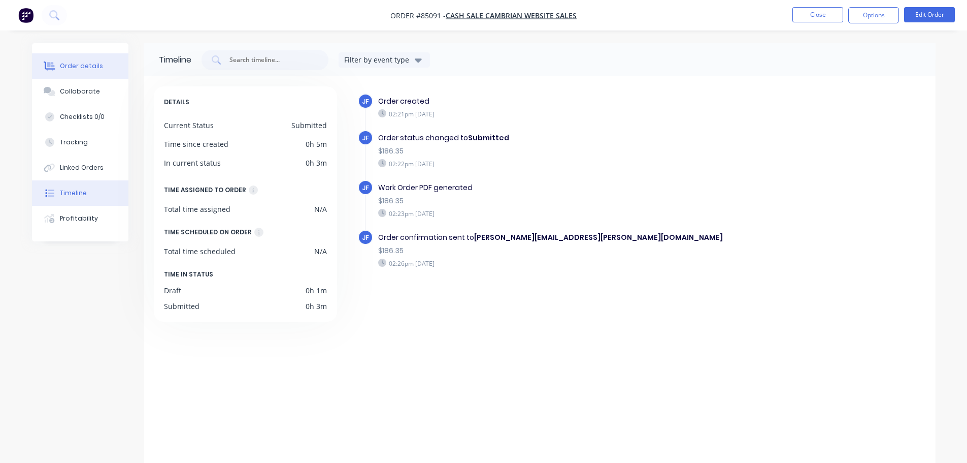
click at [90, 68] on div "Order details" at bounding box center [81, 65] width 43 height 9
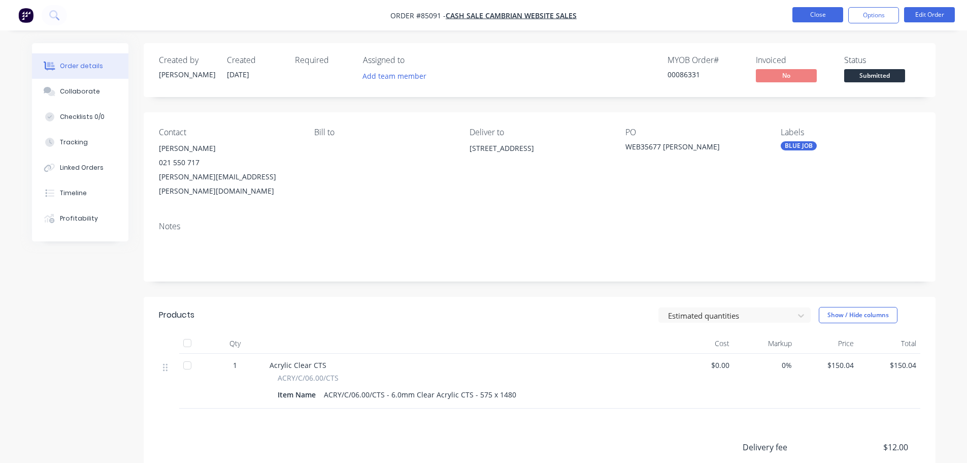
click at [816, 14] on button "Close" at bounding box center [818, 14] width 51 height 15
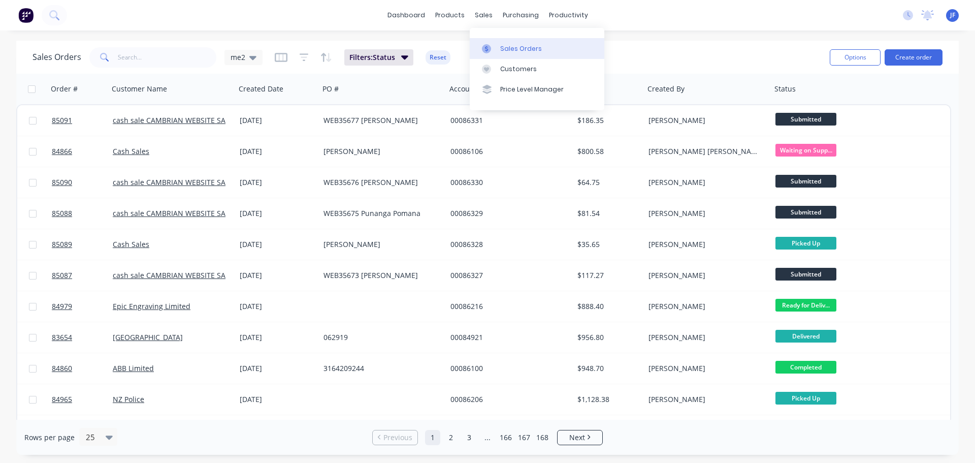
drag, startPoint x: 503, startPoint y: 39, endPoint x: 528, endPoint y: 40, distance: 24.9
click at [505, 40] on link "Sales Orders" at bounding box center [537, 48] width 135 height 20
click at [917, 54] on button "Create order" at bounding box center [914, 57] width 58 height 16
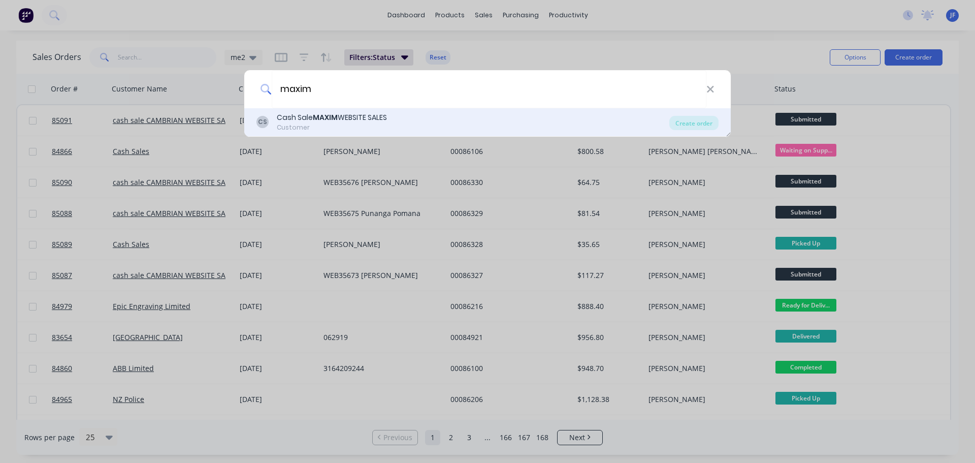
type input "maxim"
click at [379, 127] on div "Customer" at bounding box center [332, 127] width 110 height 9
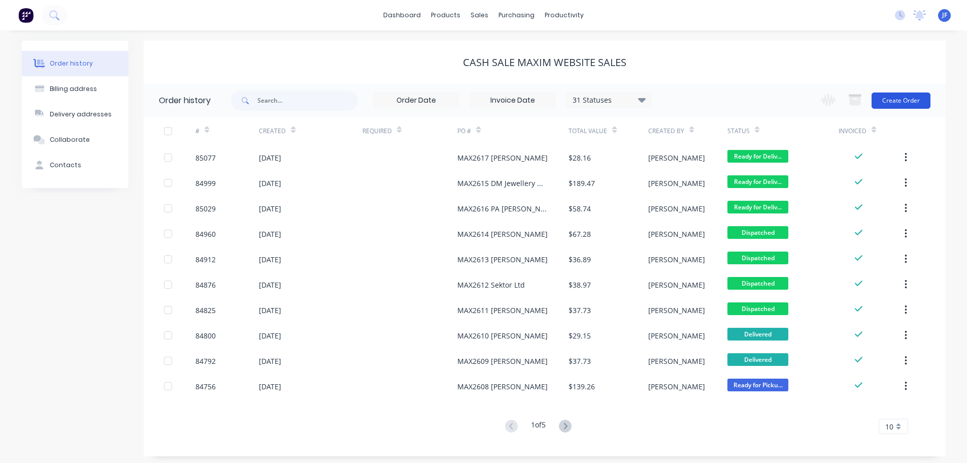
click at [899, 104] on button "Create Order" at bounding box center [901, 100] width 59 height 16
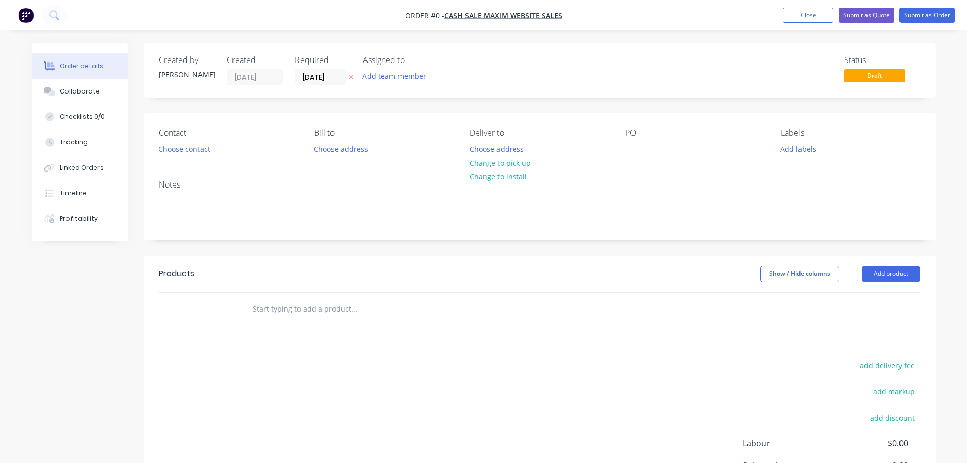
click at [348, 77] on button "button" at bounding box center [351, 78] width 11 height 12
click at [197, 152] on button "Choose contact" at bounding box center [184, 149] width 62 height 14
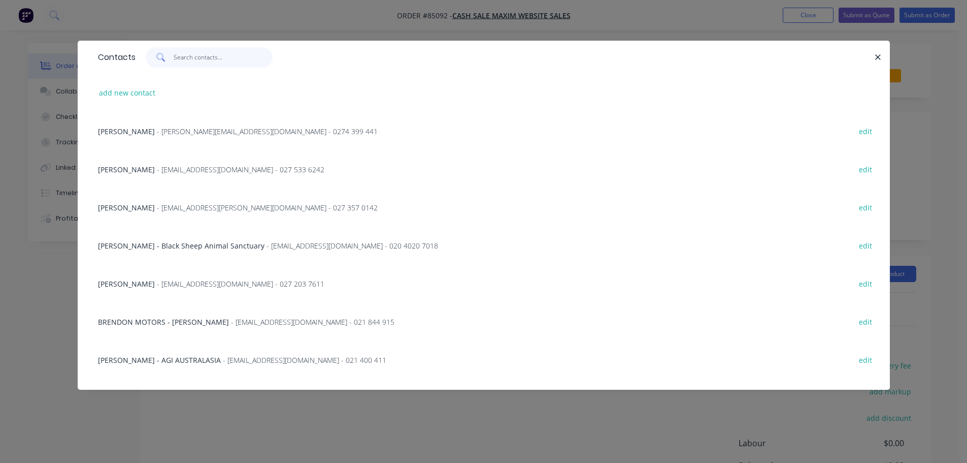
click at [195, 56] on input "text" at bounding box center [223, 57] width 99 height 20
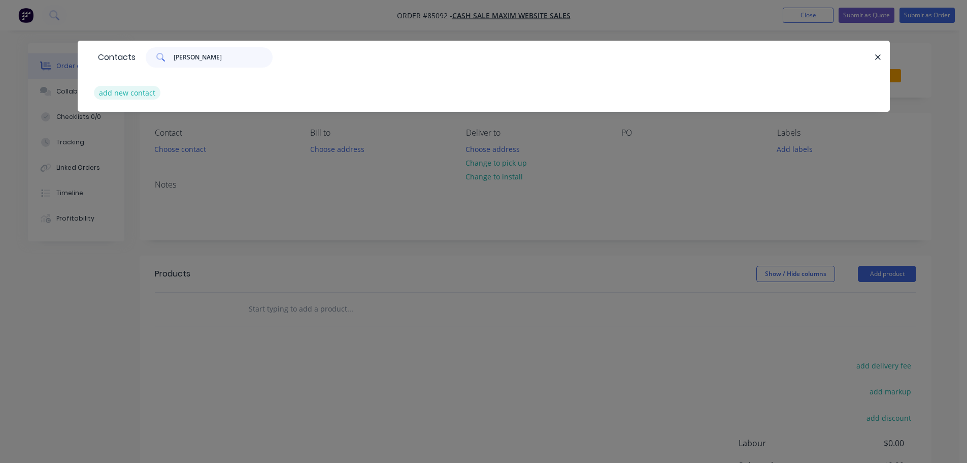
type input "[PERSON_NAME]"
click at [149, 91] on button "add new contact" at bounding box center [127, 93] width 67 height 14
select select "NZ"
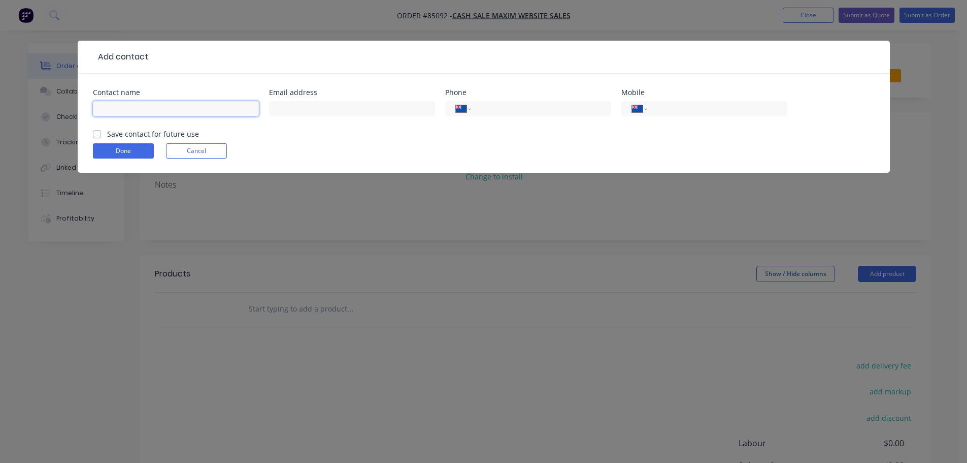
click at [151, 107] on input "text" at bounding box center [176, 108] width 166 height 15
paste input "[PERSON_NAME] Main"
type input "[PERSON_NAME] Main"
click at [147, 135] on label "Save contact for future use" at bounding box center [153, 133] width 92 height 11
click at [101, 135] on input "Save contact for future use" at bounding box center [97, 133] width 8 height 10
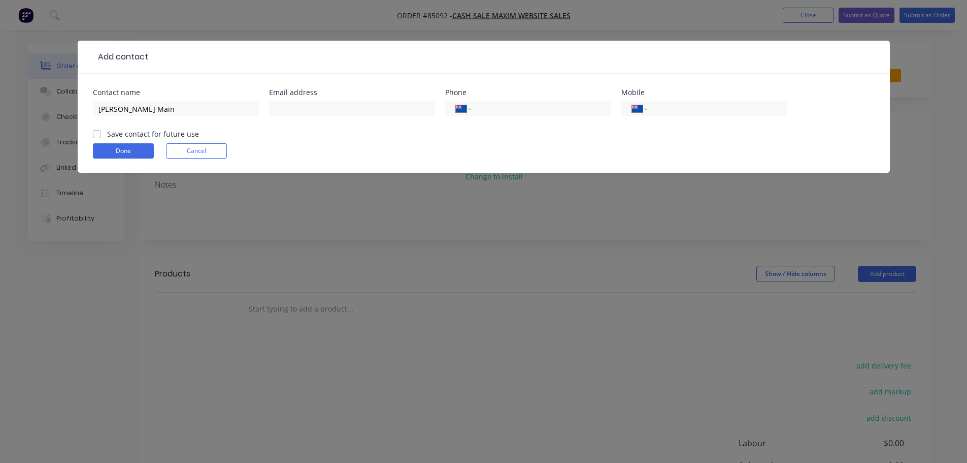
checkbox input "true"
click at [355, 110] on input "text" at bounding box center [352, 108] width 166 height 15
paste input "[EMAIL_ADDRESS][DOMAIN_NAME]"
type input "[EMAIL_ADDRESS][DOMAIN_NAME]"
click at [725, 109] on input "tel" at bounding box center [716, 109] width 122 height 12
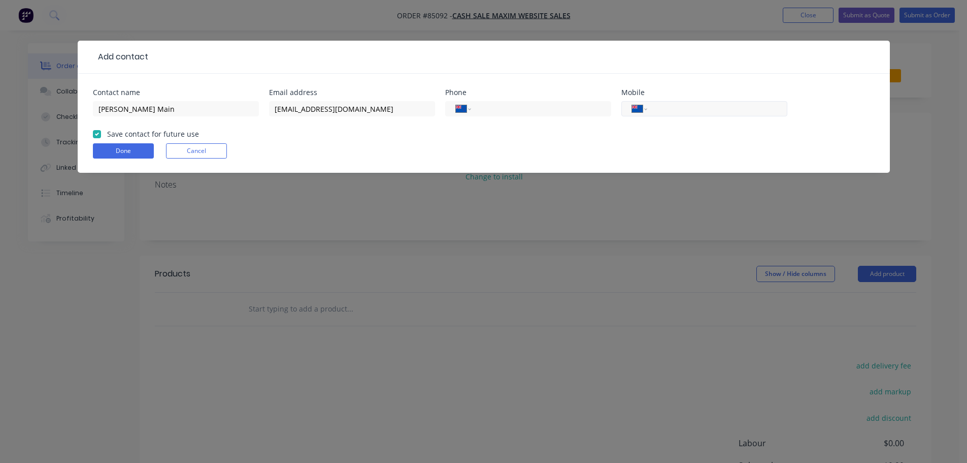
paste input "0274 502 748"
type input "0274 502 748"
click at [122, 154] on button "Done" at bounding box center [123, 150] width 61 height 15
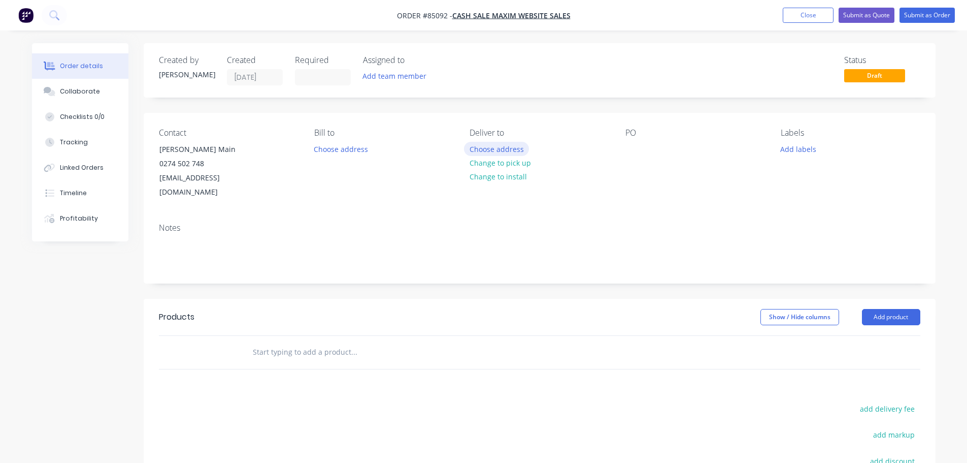
click at [523, 150] on button "Choose address" at bounding box center [496, 149] width 65 height 14
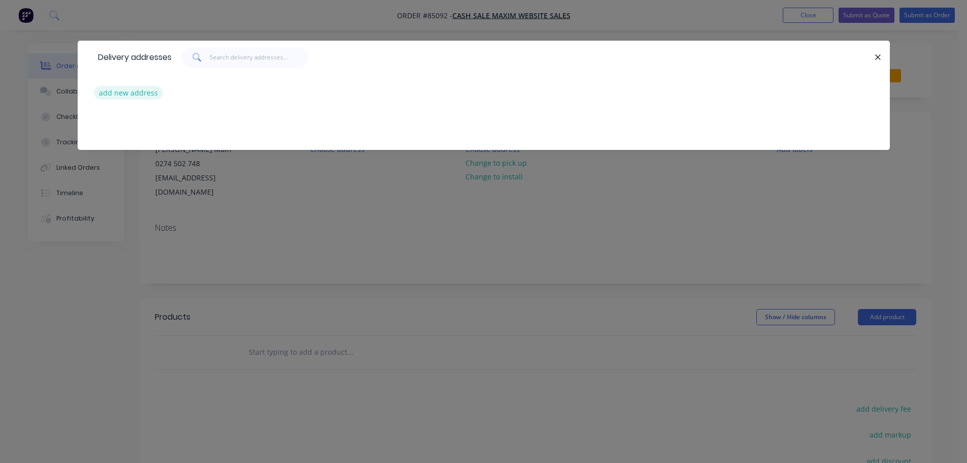
click at [144, 96] on button "add new address" at bounding box center [129, 93] width 70 height 14
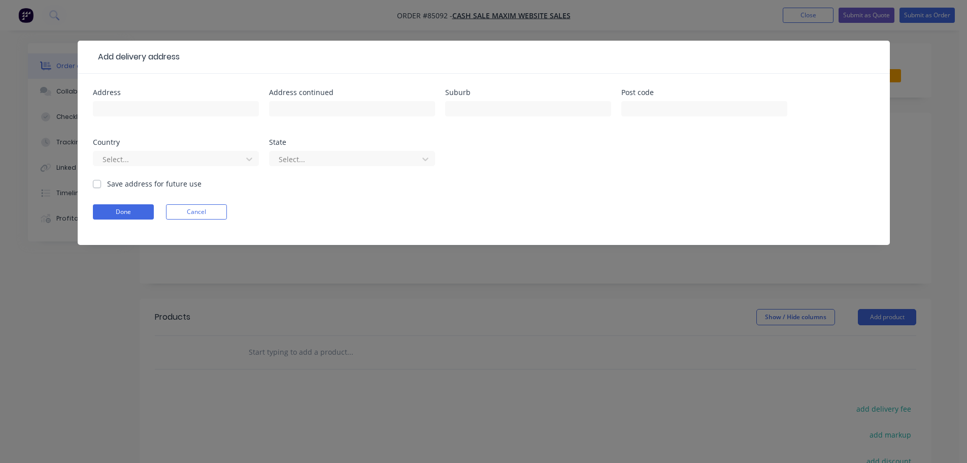
click at [145, 110] on input "text" at bounding box center [176, 108] width 166 height 15
type input "[STREET_ADDRESS]"
click at [273, 110] on input "text" at bounding box center [352, 108] width 166 height 15
paste input "Whanganui"
type input "Whanganui"
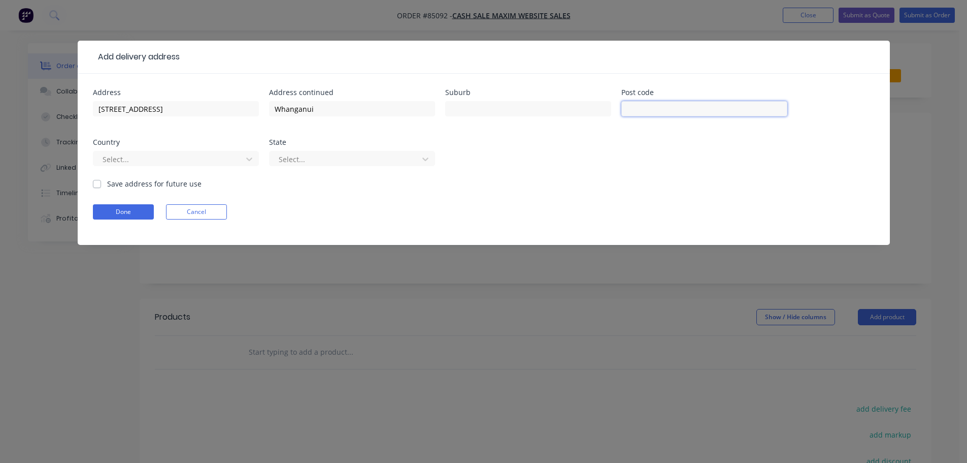
drag, startPoint x: 697, startPoint y: 113, endPoint x: 661, endPoint y: 115, distance: 35.6
click at [696, 113] on input "text" at bounding box center [705, 108] width 166 height 15
paste input "4501"
type input "4501"
drag, startPoint x: 127, startPoint y: 214, endPoint x: 502, endPoint y: 186, distance: 375.8
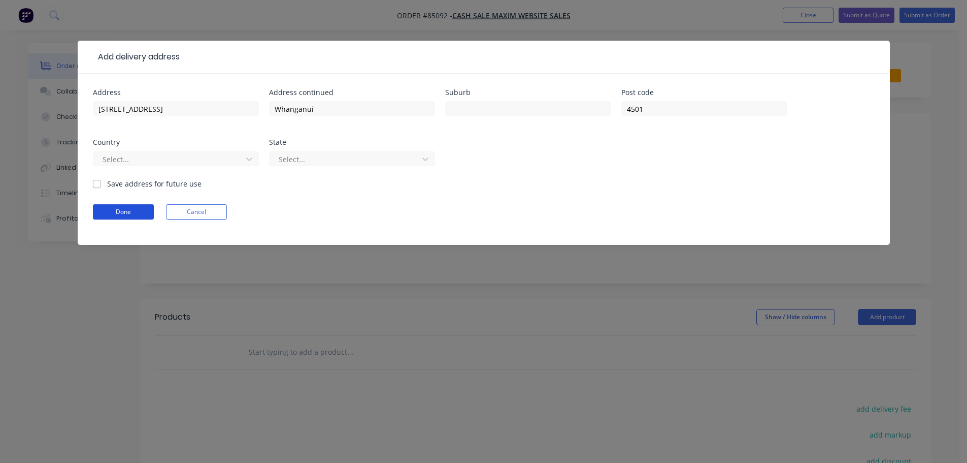
click at [131, 213] on button "Done" at bounding box center [123, 211] width 61 height 15
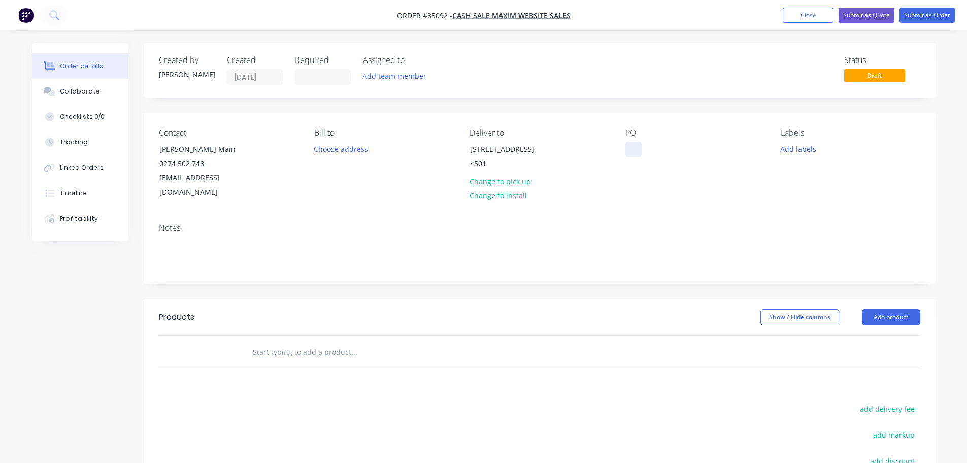
click at [632, 147] on div at bounding box center [634, 149] width 16 height 15
drag, startPoint x: 156, startPoint y: 147, endPoint x: 270, endPoint y: 144, distance: 113.8
click at [264, 143] on div "Contact [PERSON_NAME][GEOGRAPHIC_DATA] [PHONE_NUMBER] [EMAIL_ADDRESS][DOMAIN_NA…" at bounding box center [228, 164] width 139 height 72
copy div "[PERSON_NAME] Main"
click at [667, 149] on div "MAX2618" at bounding box center [650, 149] width 48 height 15
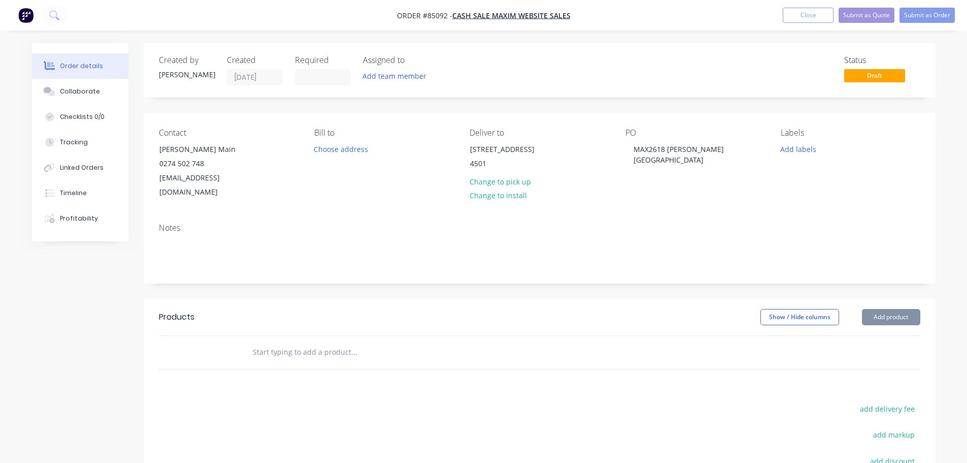
click at [341, 342] on input "text" at bounding box center [353, 352] width 203 height 20
click at [338, 342] on input "text" at bounding box center [353, 352] width 203 height 20
click at [298, 342] on input "text" at bounding box center [353, 352] width 203 height 20
paste input "MA-927"
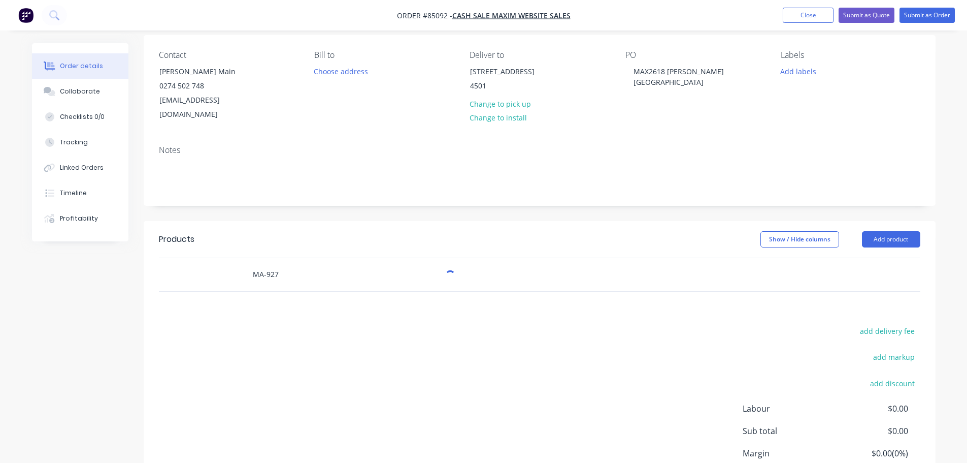
scroll to position [102, 0]
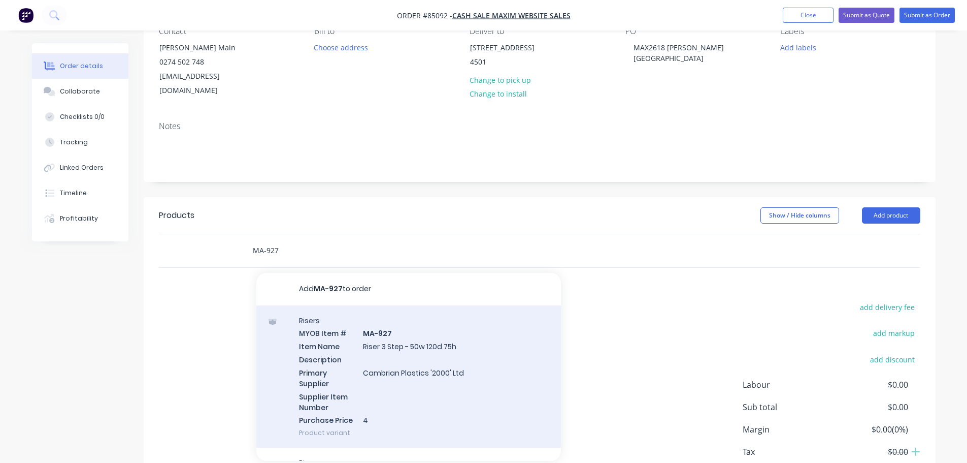
type input "MA-927"
click at [465, 338] on div "Risers MYOB Item # MA-927 Item Name Riser 3 Step - 50w 120d 75h Description Pri…" at bounding box center [408, 376] width 305 height 143
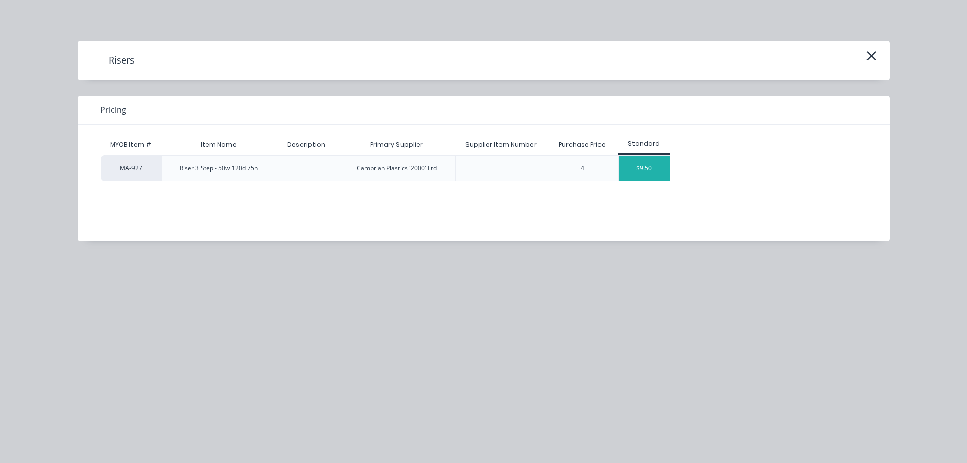
click at [639, 167] on div "$9.50" at bounding box center [644, 167] width 51 height 25
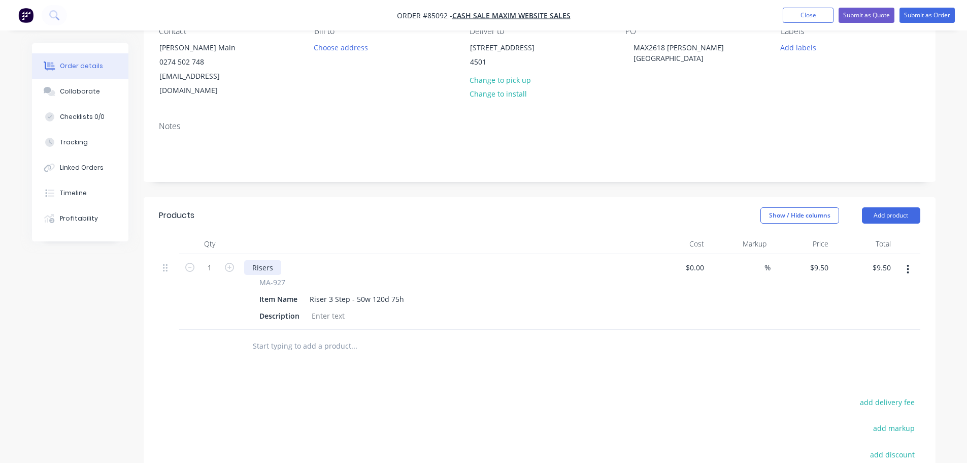
click at [257, 260] on div "Risers" at bounding box center [262, 267] width 37 height 15
paste div
click at [326, 337] on input "text" at bounding box center [353, 346] width 203 height 20
paste input "MA-051-62-F"
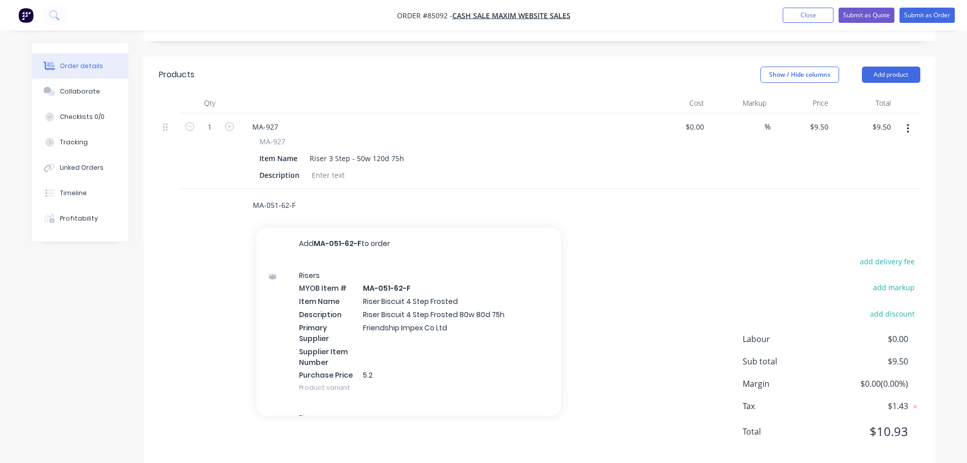
scroll to position [246, 0]
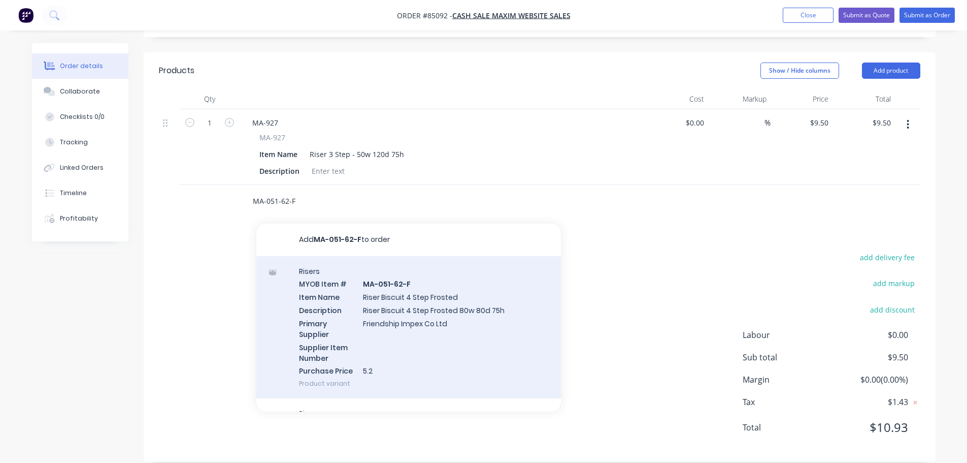
type input "MA-051-62-F"
click at [393, 311] on div "Risers MYOB Item # MA-051-62-F Item Name Riser Biscuit 4 Step Frosted Descripti…" at bounding box center [408, 327] width 305 height 143
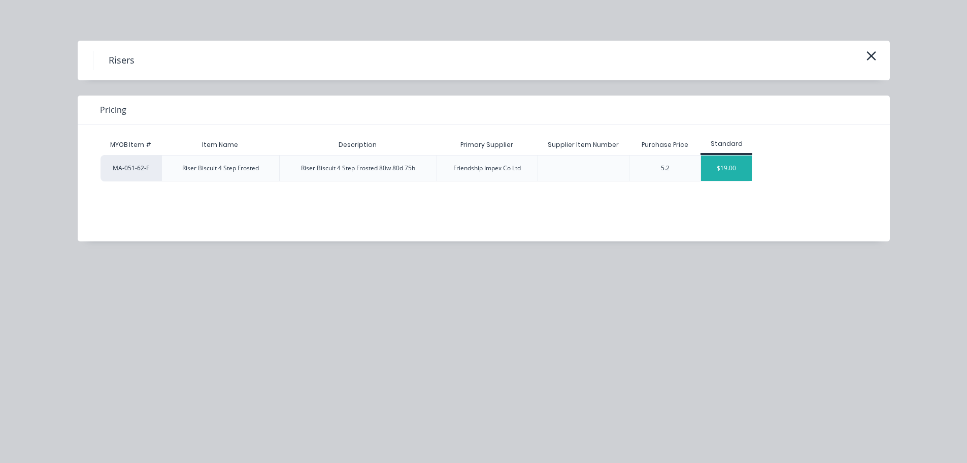
click at [726, 158] on div "$19.00" at bounding box center [726, 167] width 51 height 25
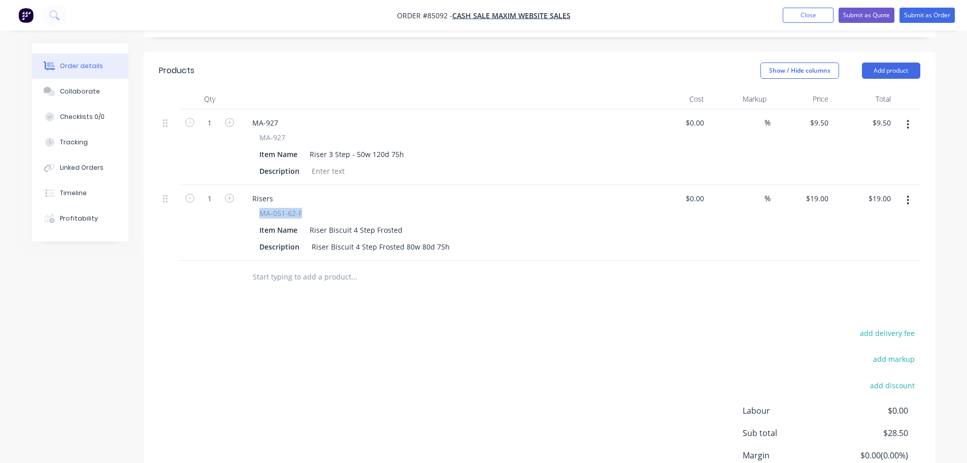
drag, startPoint x: 258, startPoint y: 198, endPoint x: 326, endPoint y: 199, distance: 67.6
click at [326, 208] on div "MA-051-62-F Item Name Riser Biscuit 4 Step Frosted Description Riser Biscuit 4 …" at bounding box center [443, 231] width 398 height 46
copy span "MA-051-62-F"
click at [270, 191] on div "Risers" at bounding box center [262, 198] width 37 height 15
paste div
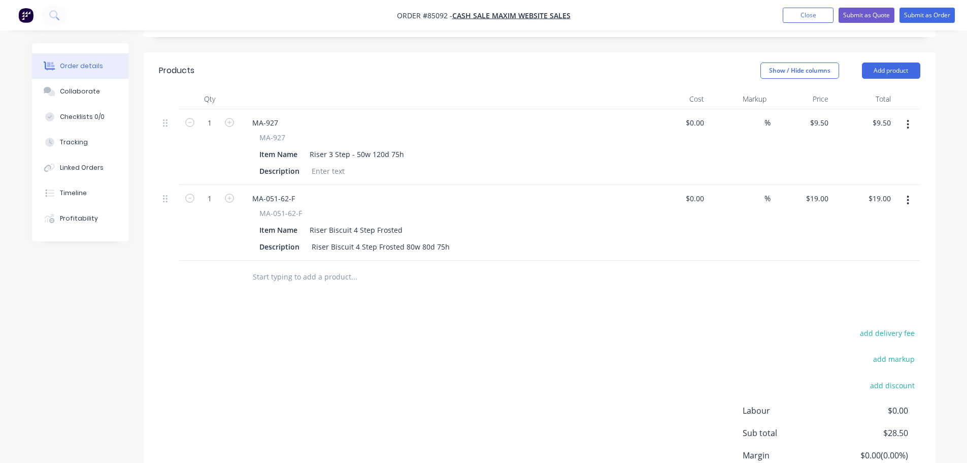
click at [293, 295] on div "Products Show / Hide columns Add product Qty Cost Markup Price Total 1 MA-927 M…" at bounding box center [540, 294] width 792 height 485
click at [820, 191] on input "19" at bounding box center [818, 198] width 27 height 15
type input "$21.85"
click at [807, 148] on div "$9.50 $9.50" at bounding box center [802, 147] width 62 height 76
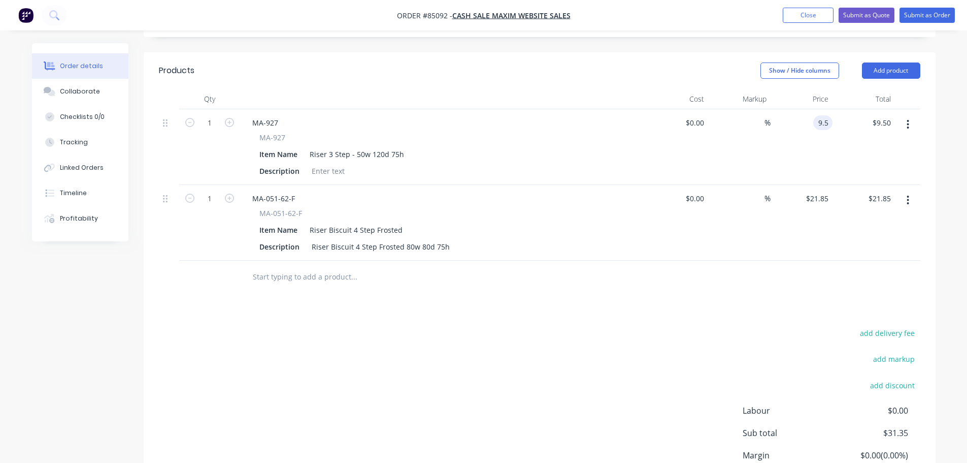
click at [812, 110] on div "9.5 9.5" at bounding box center [802, 147] width 62 height 76
type input "$10.93"
click at [765, 117] on span "%" at bounding box center [768, 123] width 6 height 12
type input "$0.00"
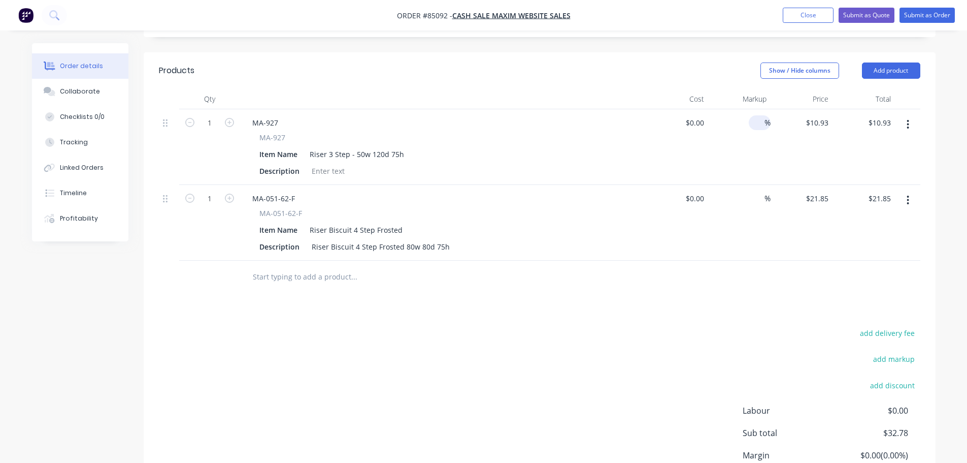
type input "$0.00"
click at [721, 372] on div "add delivery fee add markup add discount Labour $0.00 Sub total $32.78 Margin $…" at bounding box center [540, 424] width 762 height 196
click at [824, 115] on input "0" at bounding box center [821, 122] width 23 height 15
type input "$10.93"
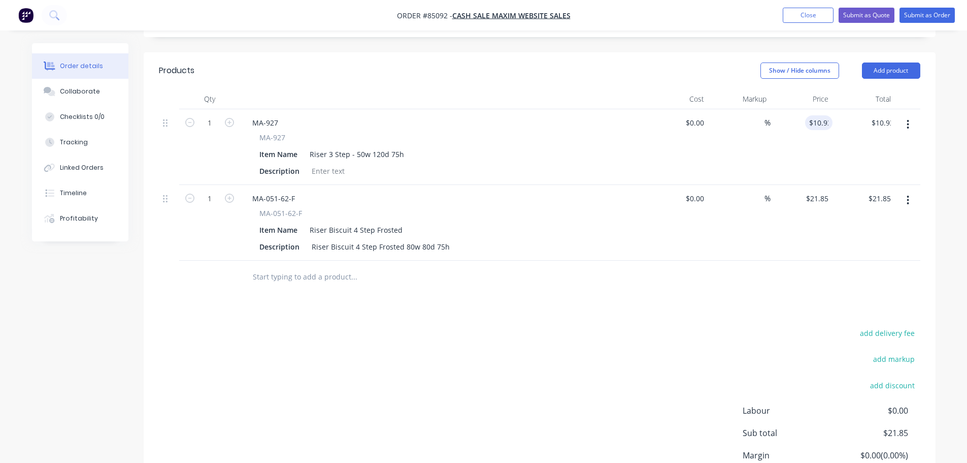
click at [723, 278] on div at bounding box center [540, 277] width 762 height 33
click at [916, 326] on button "add delivery fee" at bounding box center [888, 333] width 66 height 14
type input "10"
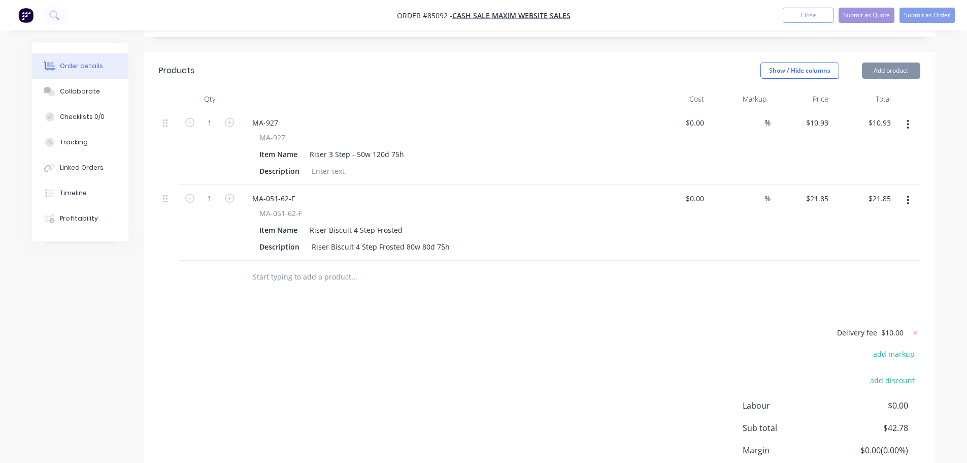
click at [610, 275] on div at bounding box center [540, 277] width 762 height 33
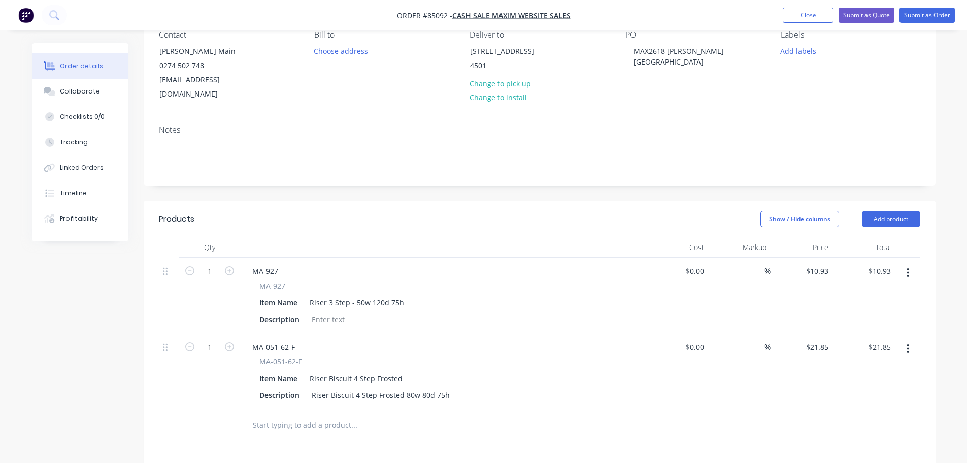
scroll to position [0, 0]
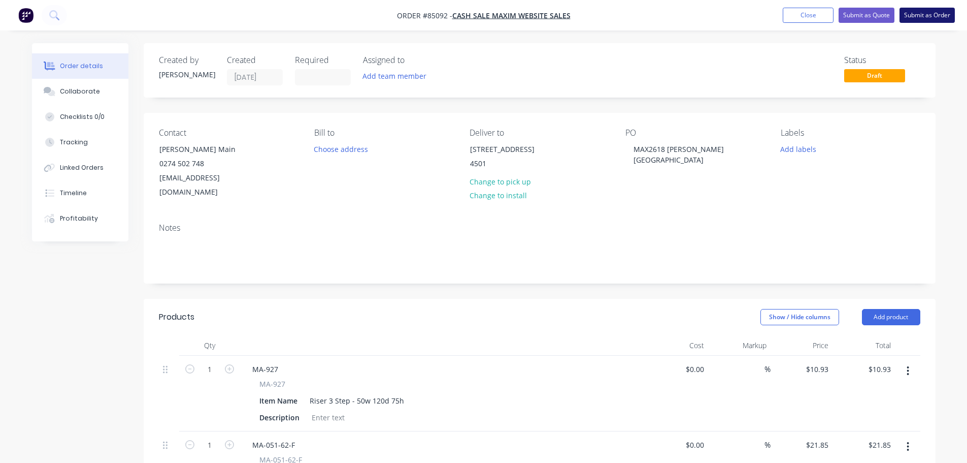
click at [938, 13] on button "Submit as Order" at bounding box center [927, 15] width 55 height 15
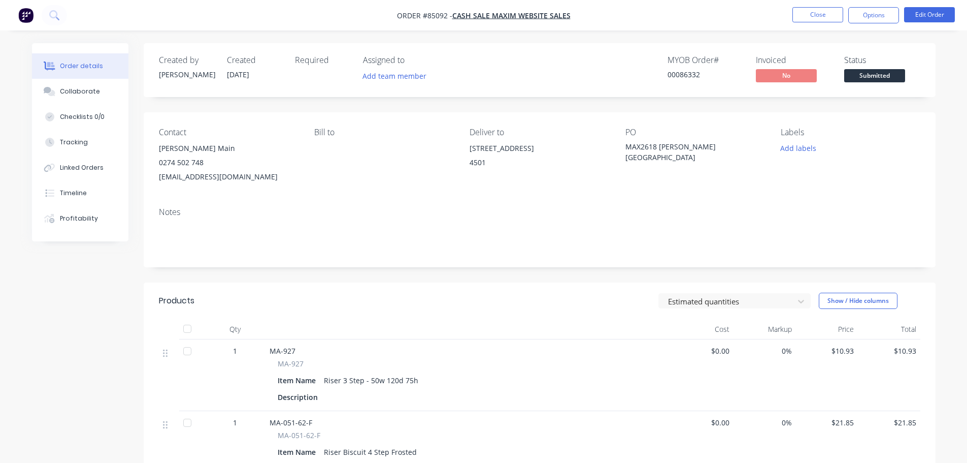
click at [681, 75] on div "00086332" at bounding box center [706, 74] width 76 height 11
copy div "00086332"
click at [814, 18] on button "Close" at bounding box center [818, 14] width 51 height 15
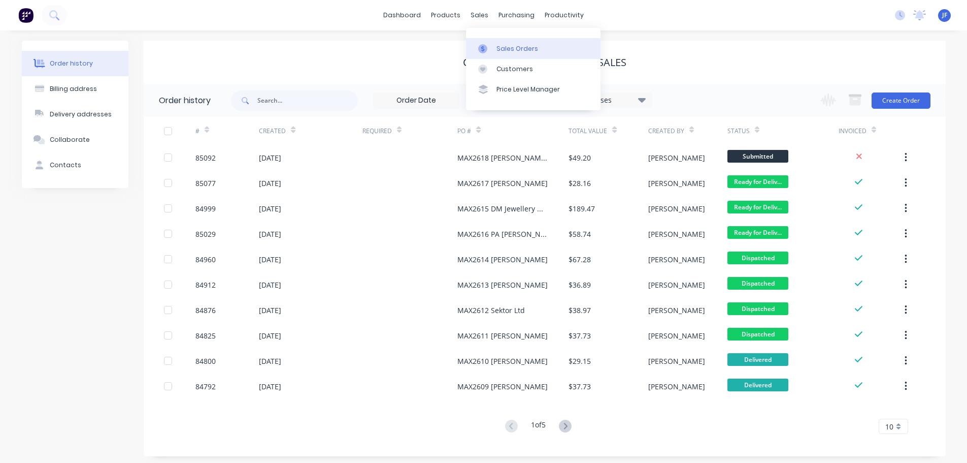
click at [503, 40] on link "Sales Orders" at bounding box center [533, 48] width 135 height 20
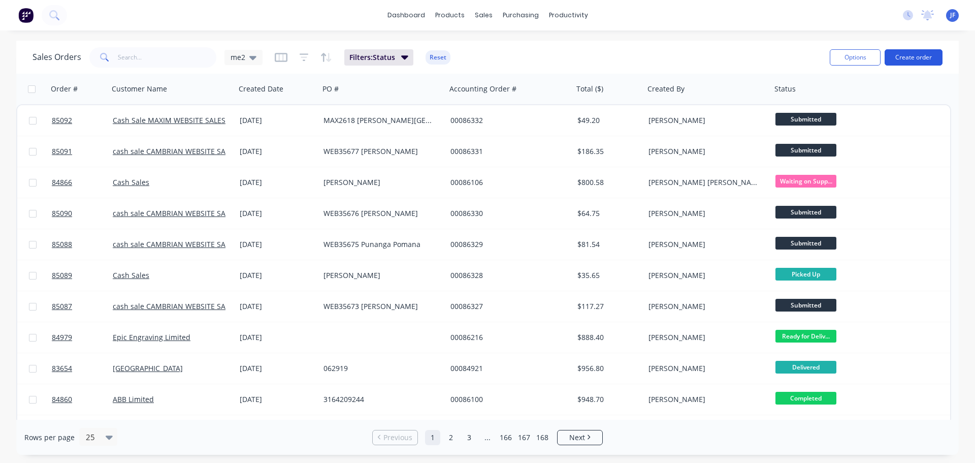
click at [888, 58] on button "Create order" at bounding box center [914, 57] width 58 height 16
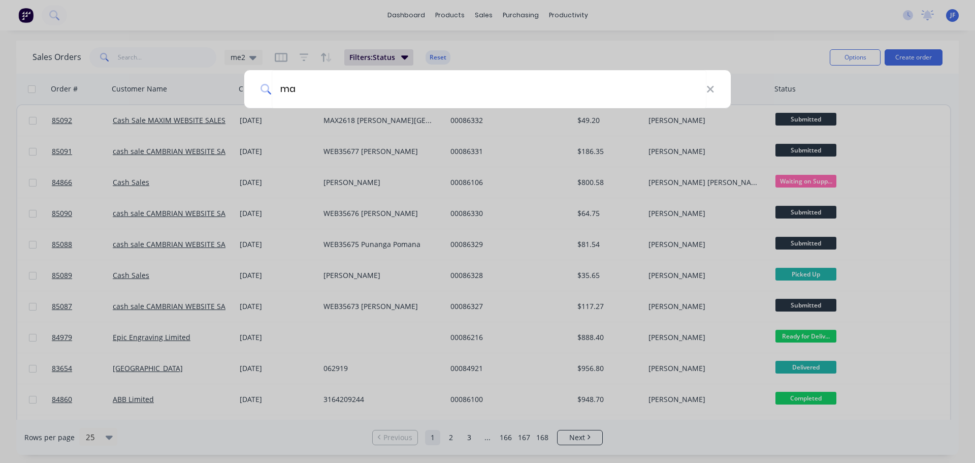
type input "m"
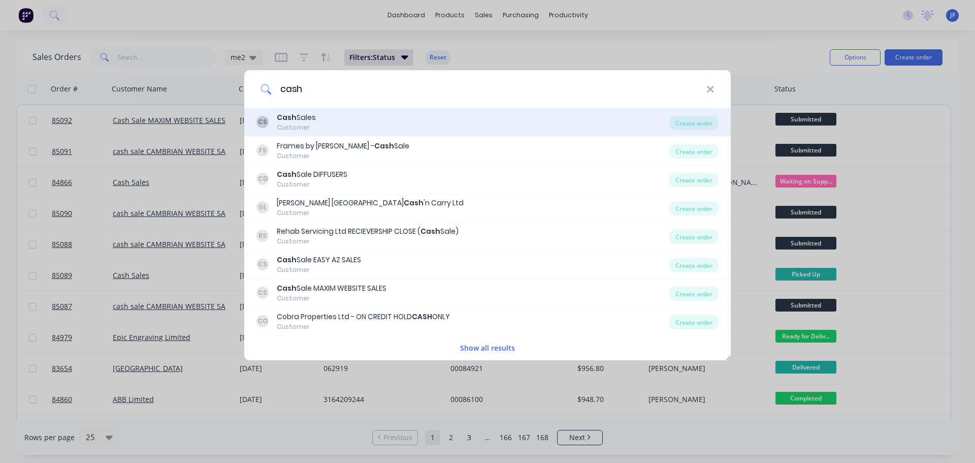
type input "cash"
click at [334, 124] on div "CS Cash Sales Customer" at bounding box center [462, 122] width 413 height 20
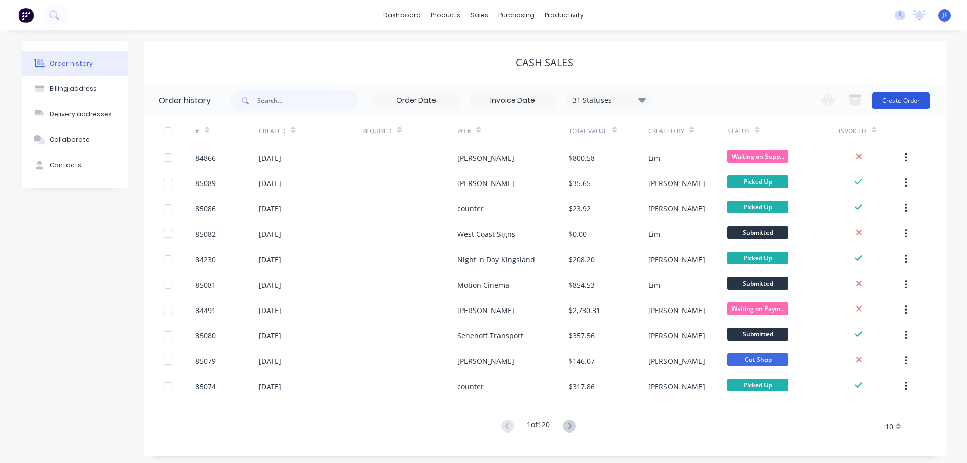
click at [881, 106] on button "Create Order" at bounding box center [901, 100] width 59 height 16
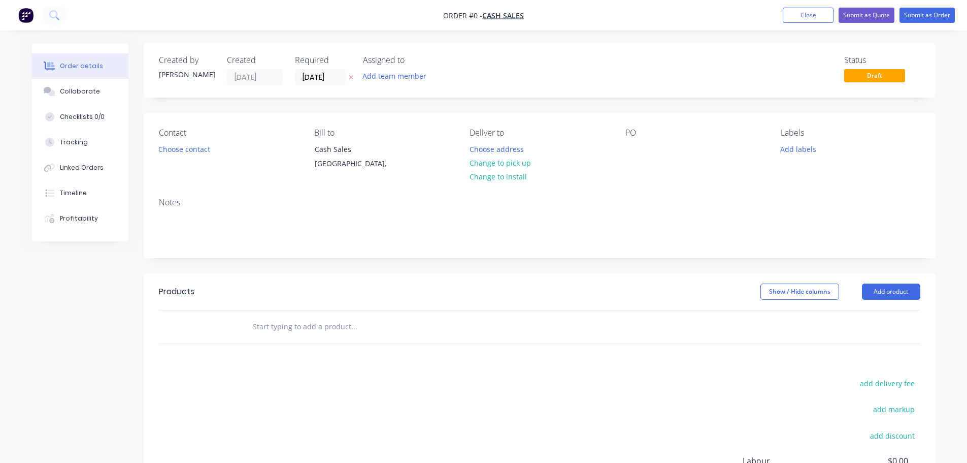
click at [354, 75] on button "button" at bounding box center [351, 78] width 11 height 12
click at [212, 142] on div "Choose contact" at bounding box center [184, 149] width 62 height 14
click at [195, 149] on button "Choose contact" at bounding box center [184, 149] width 62 height 14
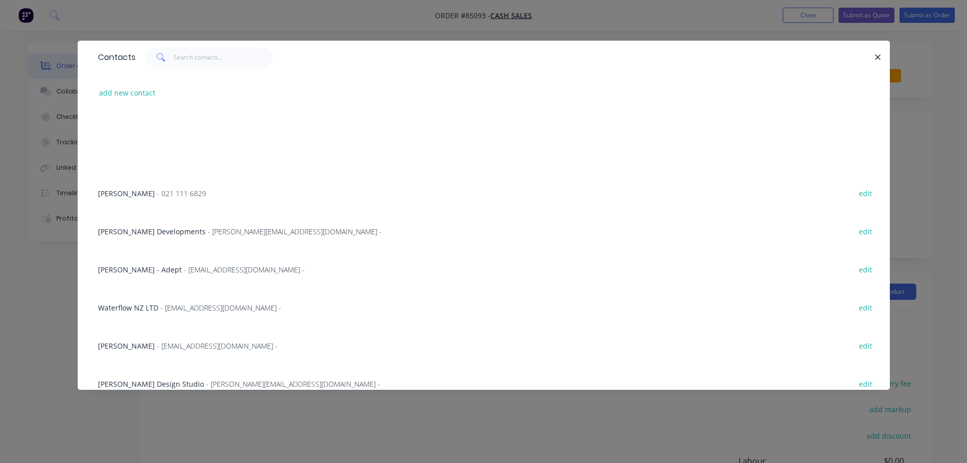
scroll to position [102, 0]
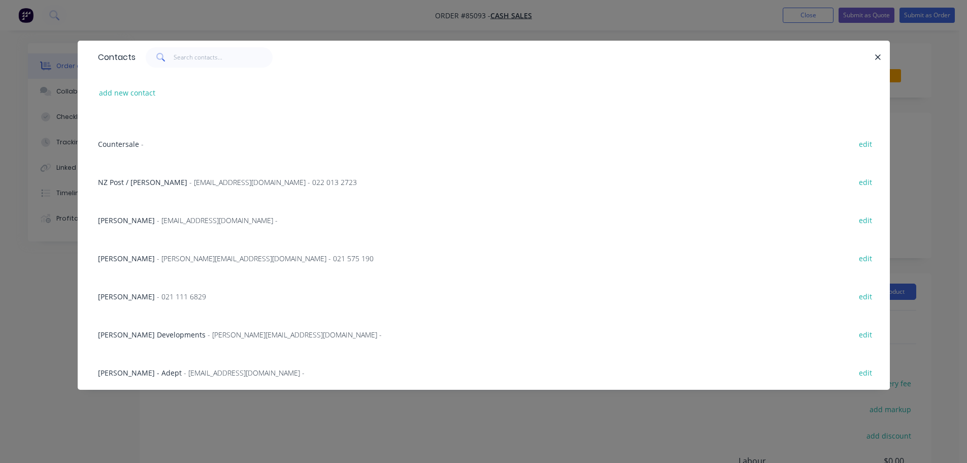
click at [117, 140] on span "Countersale" at bounding box center [118, 144] width 41 height 10
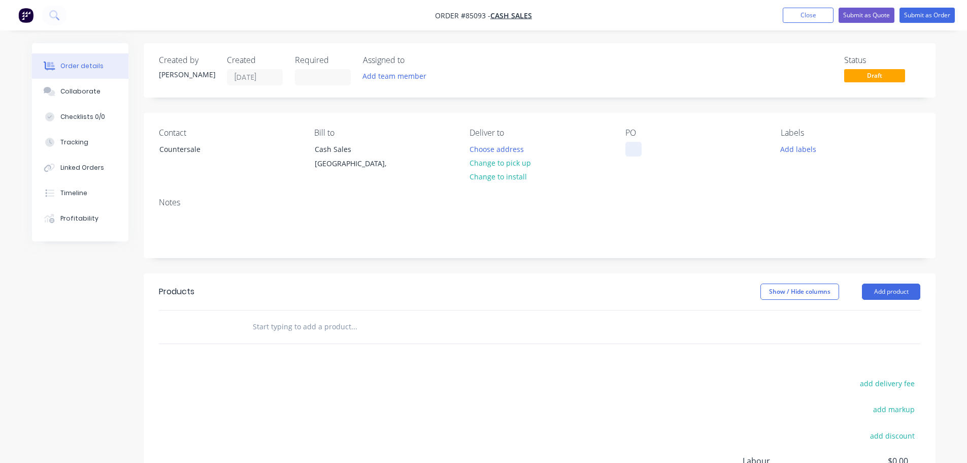
click at [635, 150] on div at bounding box center [634, 149] width 16 height 15
click at [489, 160] on button "Change to pick up" at bounding box center [500, 163] width 72 height 14
click at [282, 321] on input "text" at bounding box center [353, 326] width 203 height 20
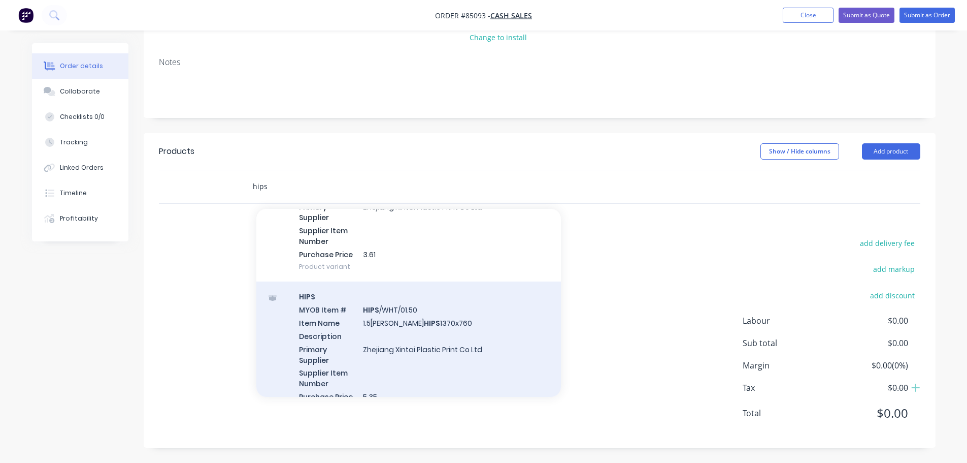
scroll to position [711, 0]
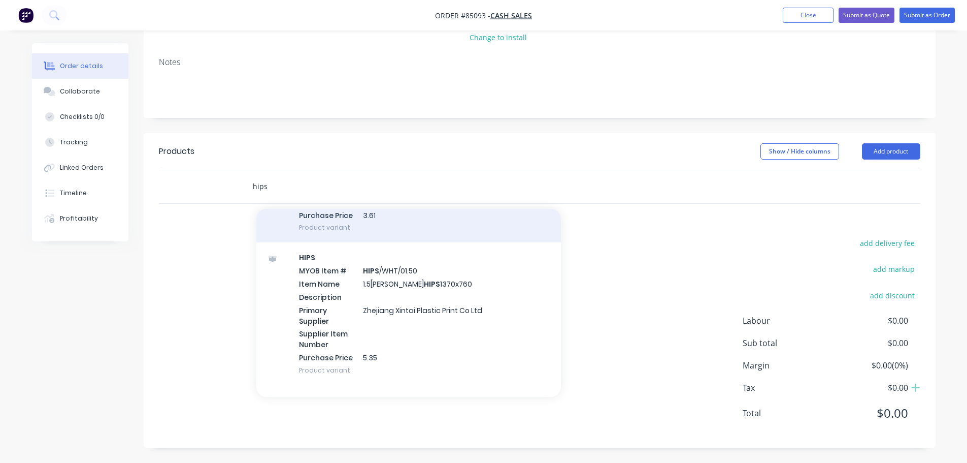
type input "hips"
click at [420, 223] on div "HIPS MYOB Item # HIPS /WHT/01.00 Item Name 1.0[PERSON_NAME] HIPS 1370x760 Descr…" at bounding box center [408, 171] width 305 height 143
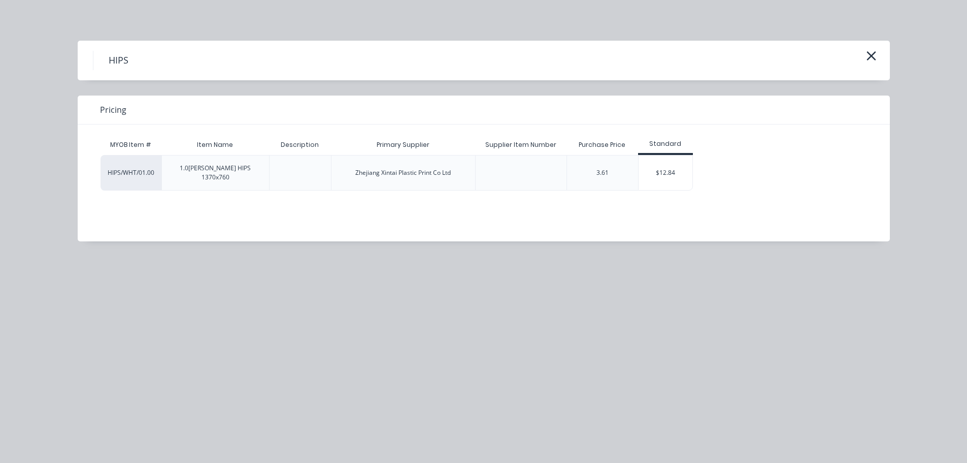
drag, startPoint x: 640, startPoint y: 161, endPoint x: 632, endPoint y: 170, distance: 12.2
click at [641, 161] on div "$12.84" at bounding box center [666, 172] width 54 height 35
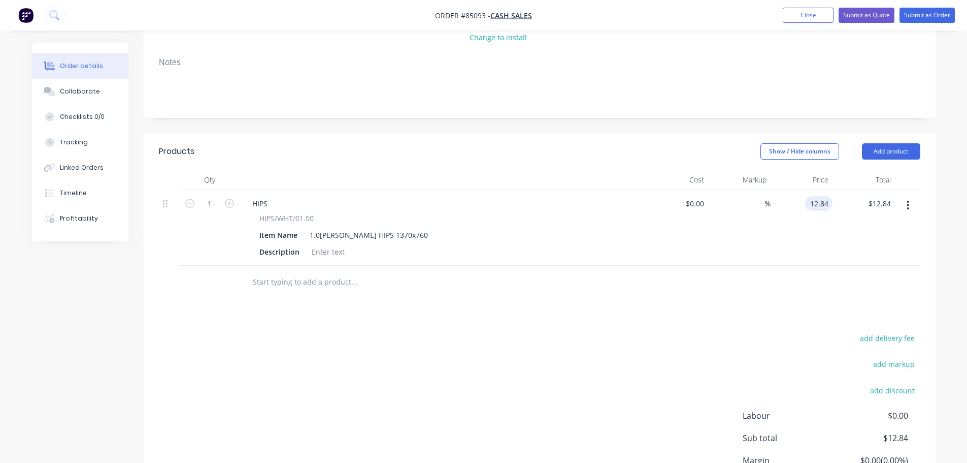
click at [820, 203] on input "12.84" at bounding box center [821, 203] width 23 height 15
paste input "3.36"
type input "$13.36"
click at [815, 288] on div at bounding box center [540, 282] width 762 height 33
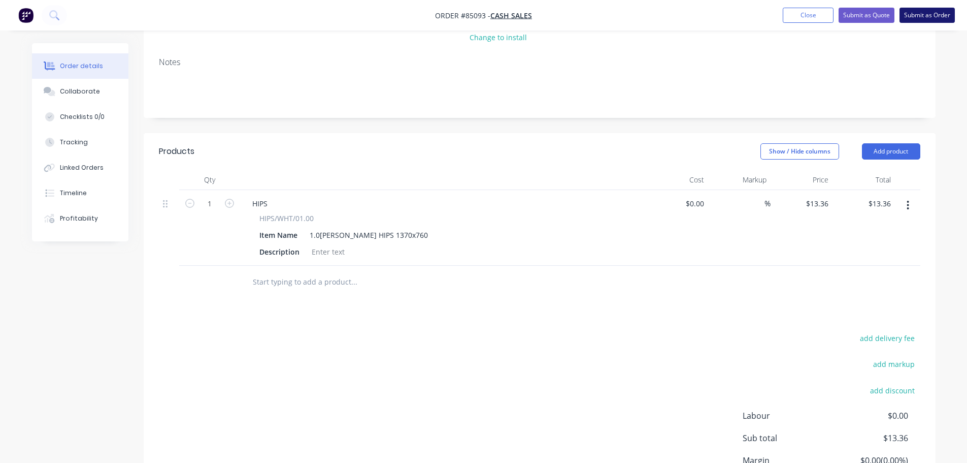
click at [913, 15] on button "Submit as Order" at bounding box center [927, 15] width 55 height 15
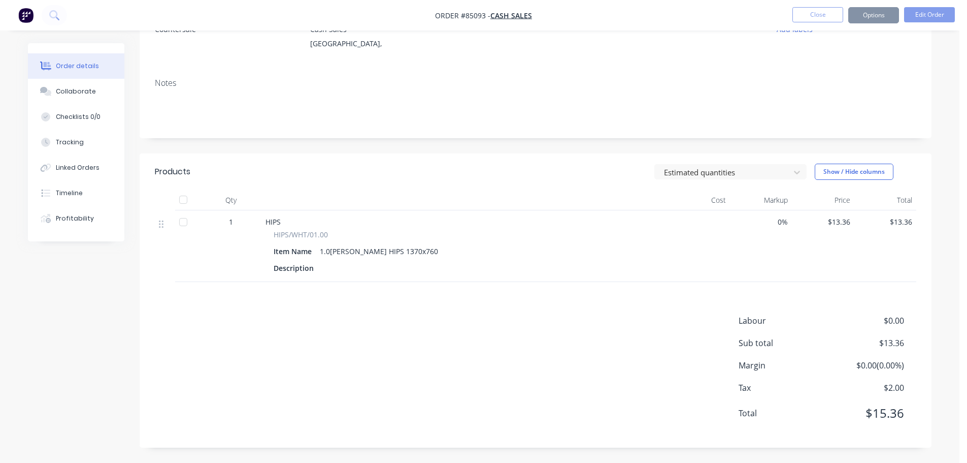
scroll to position [0, 0]
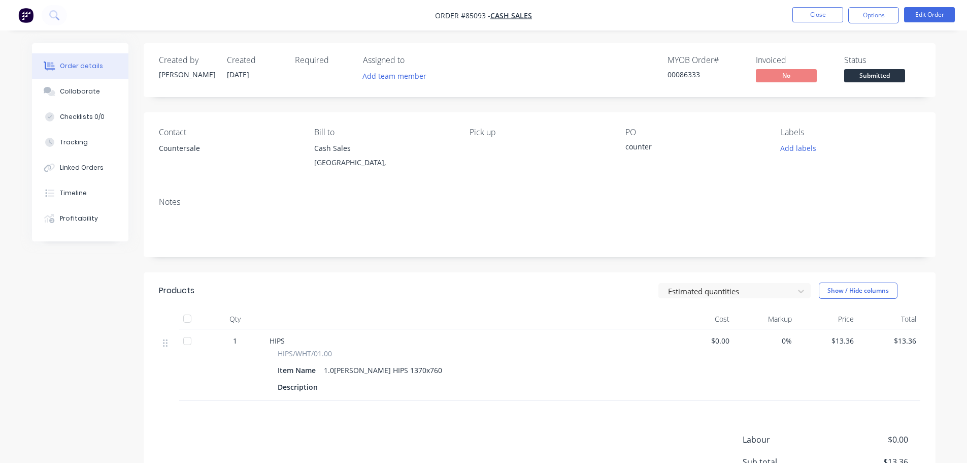
drag, startPoint x: 872, startPoint y: 12, endPoint x: 868, endPoint y: 23, distance: 11.9
click at [871, 16] on button "Options" at bounding box center [874, 15] width 51 height 16
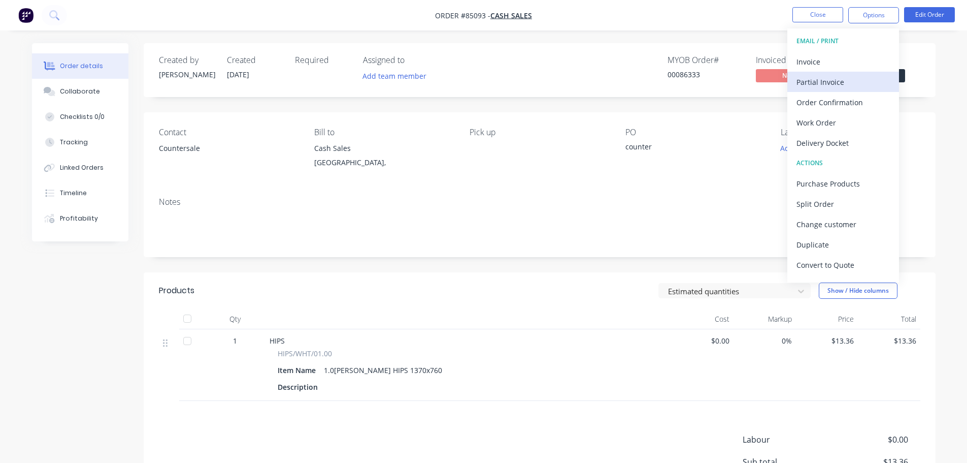
click at [832, 74] on button "Partial Invoice" at bounding box center [844, 82] width 112 height 20
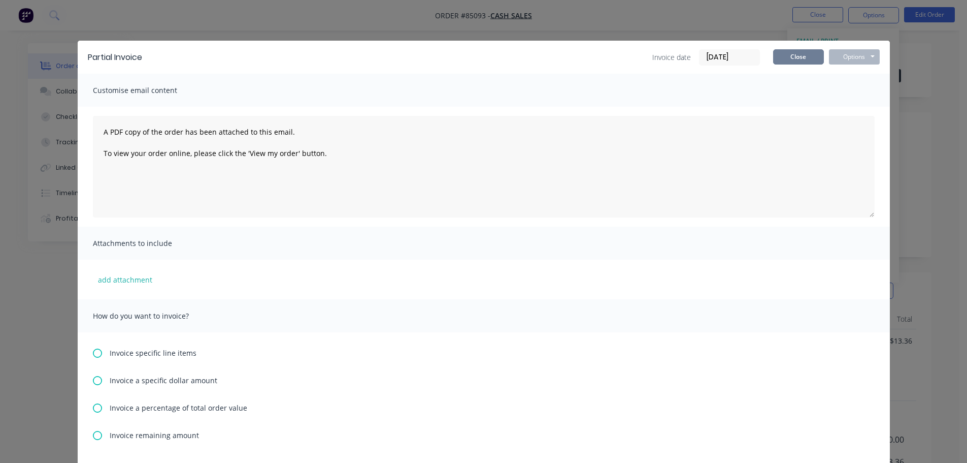
click at [803, 57] on button "Close" at bounding box center [798, 56] width 51 height 15
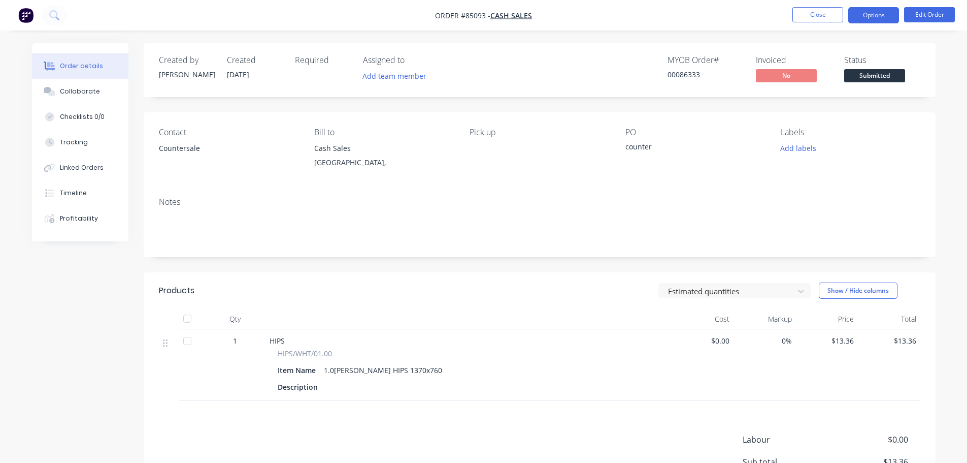
click at [863, 18] on button "Options" at bounding box center [874, 15] width 51 height 16
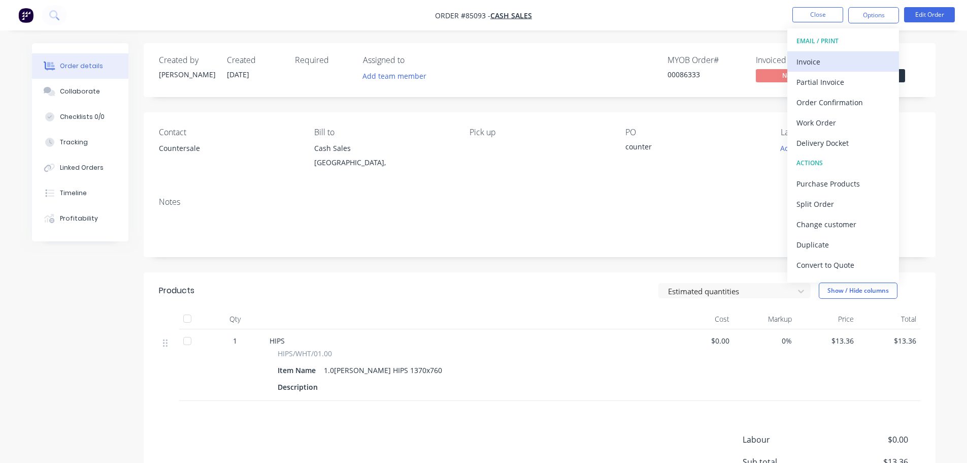
click at [855, 58] on div "Invoice" at bounding box center [843, 61] width 93 height 15
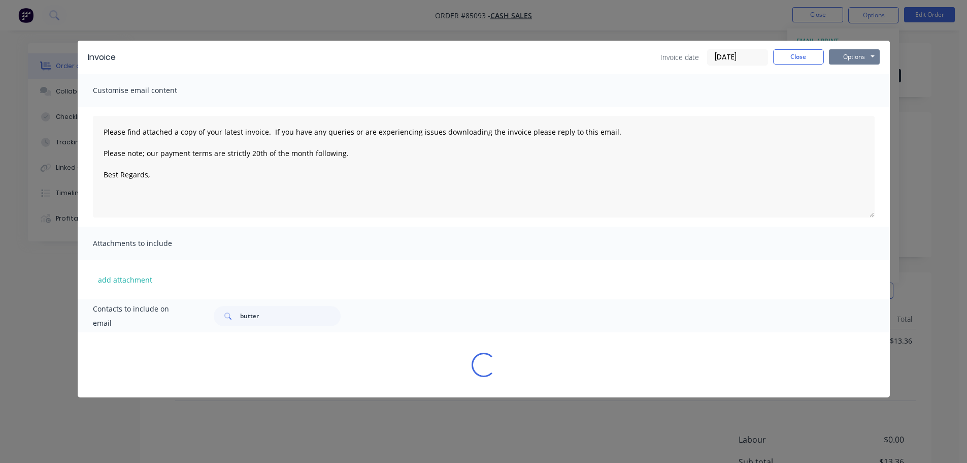
click at [856, 54] on button "Options" at bounding box center [854, 56] width 51 height 15
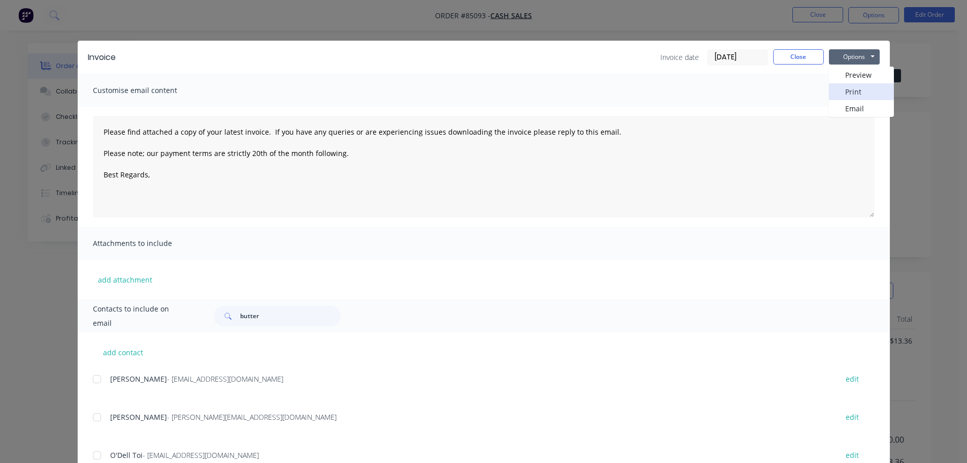
click at [853, 87] on button "Print" at bounding box center [861, 91] width 65 height 17
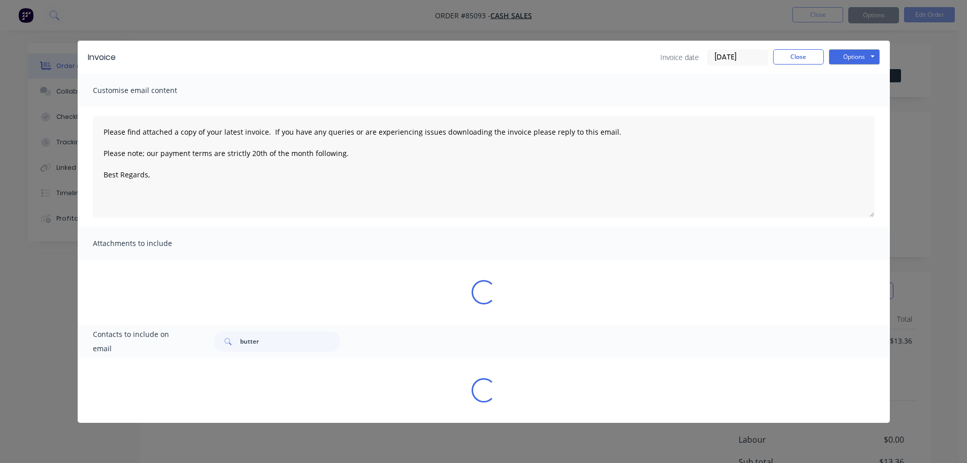
type textarea "Please find attached a copy of your latest invoice. If you have any queries or …"
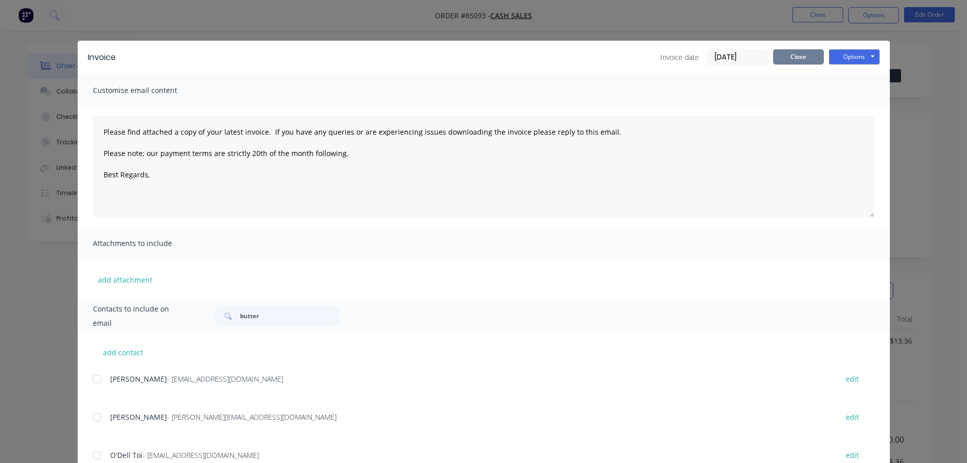
click at [800, 54] on button "Close" at bounding box center [798, 56] width 51 height 15
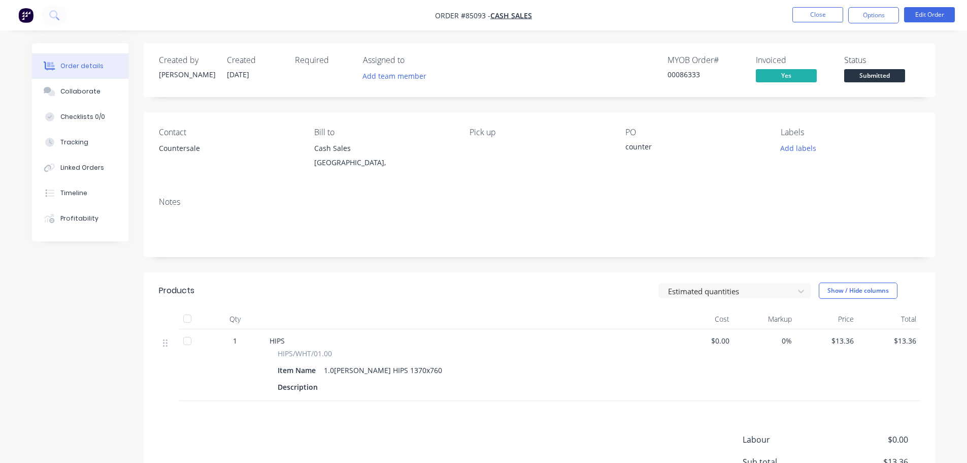
click at [851, 76] on span "Submitted" at bounding box center [875, 75] width 61 height 13
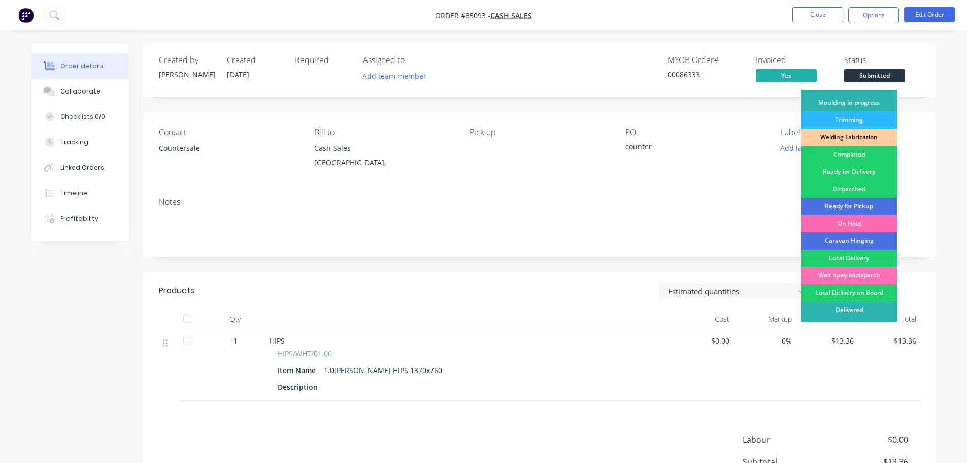
scroll to position [200, 0]
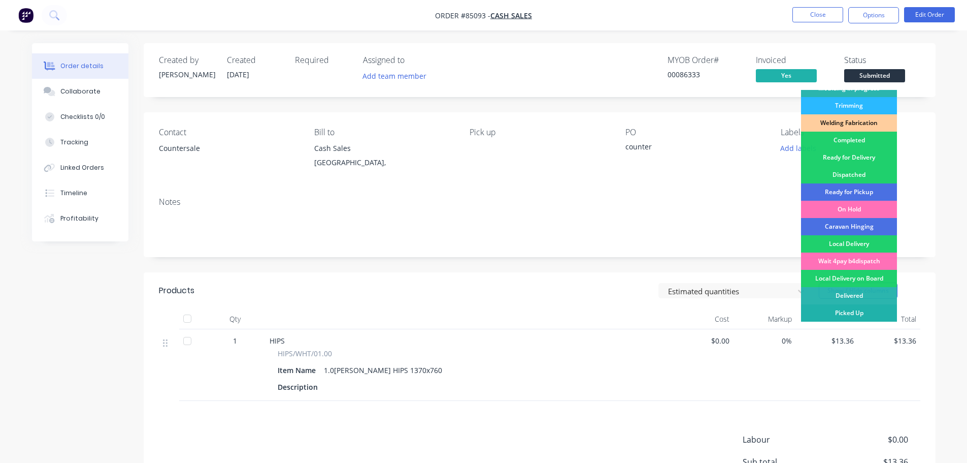
click at [846, 310] on div "Picked Up" at bounding box center [849, 312] width 96 height 17
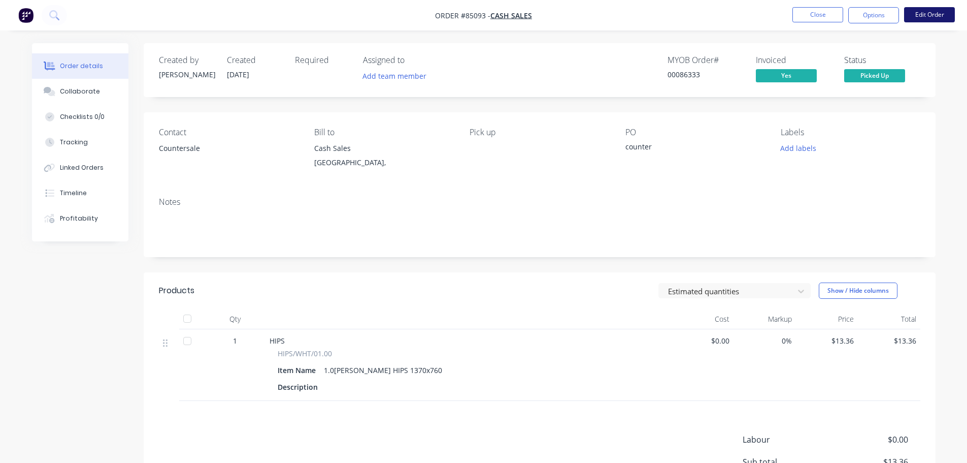
click at [931, 17] on button "Edit Order" at bounding box center [929, 14] width 51 height 15
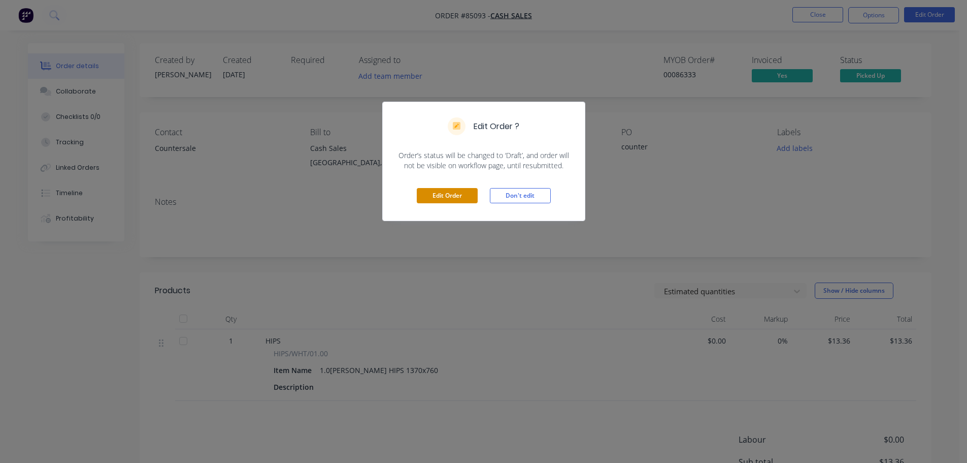
click at [463, 199] on button "Edit Order" at bounding box center [447, 195] width 61 height 15
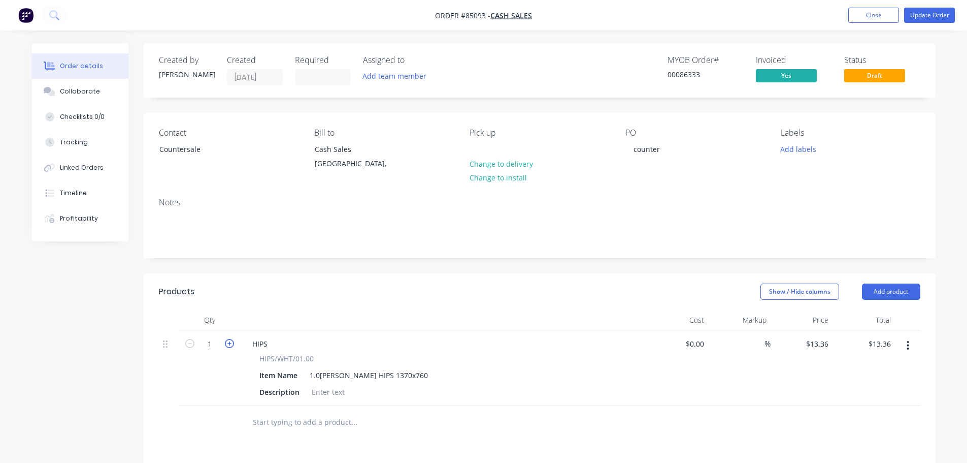
click at [227, 343] on icon "button" at bounding box center [229, 343] width 9 height 9
type input "2"
type input "$26.72"
click at [227, 342] on icon "button" at bounding box center [229, 343] width 9 height 9
type input "3"
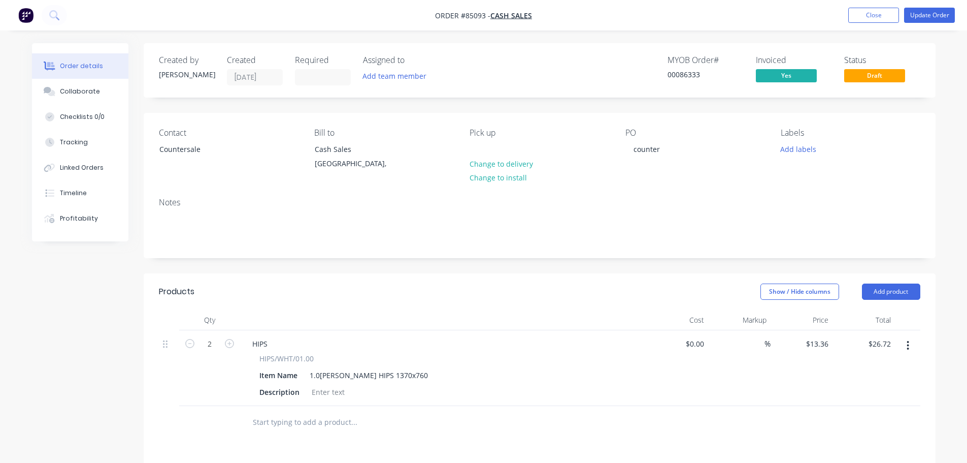
type input "$40.08"
click at [940, 16] on button "Update Order" at bounding box center [929, 15] width 51 height 15
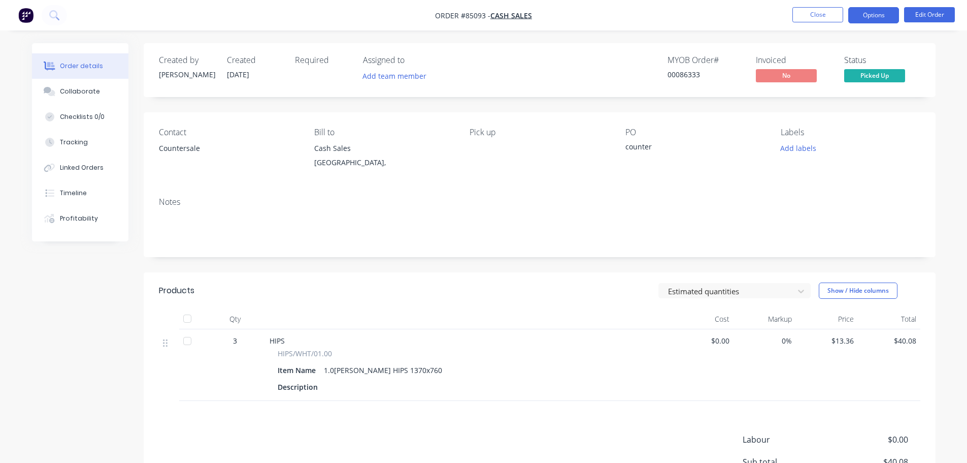
click at [871, 21] on button "Options" at bounding box center [874, 15] width 51 height 16
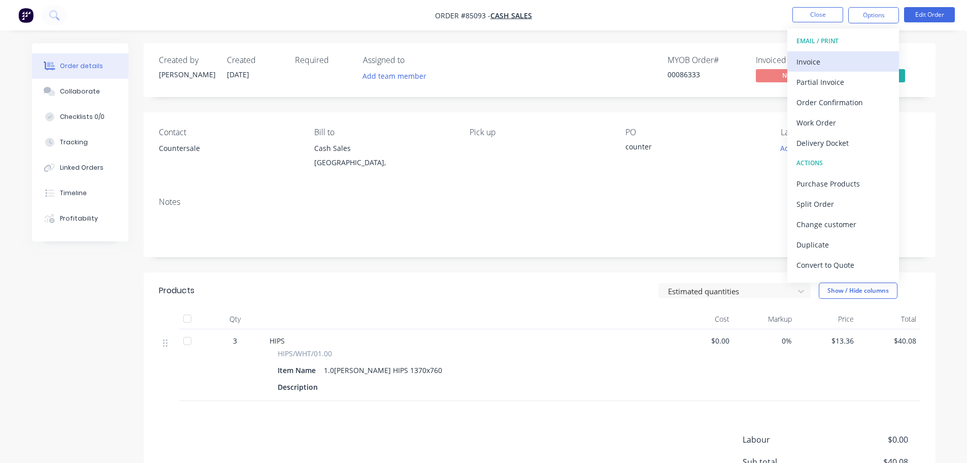
click at [843, 61] on div "Invoice" at bounding box center [843, 61] width 93 height 15
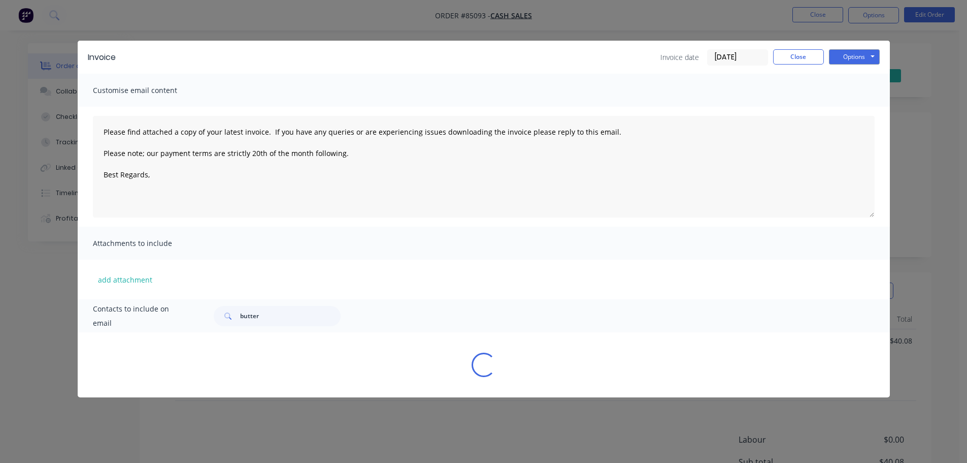
click at [854, 57] on button "Options" at bounding box center [854, 56] width 51 height 15
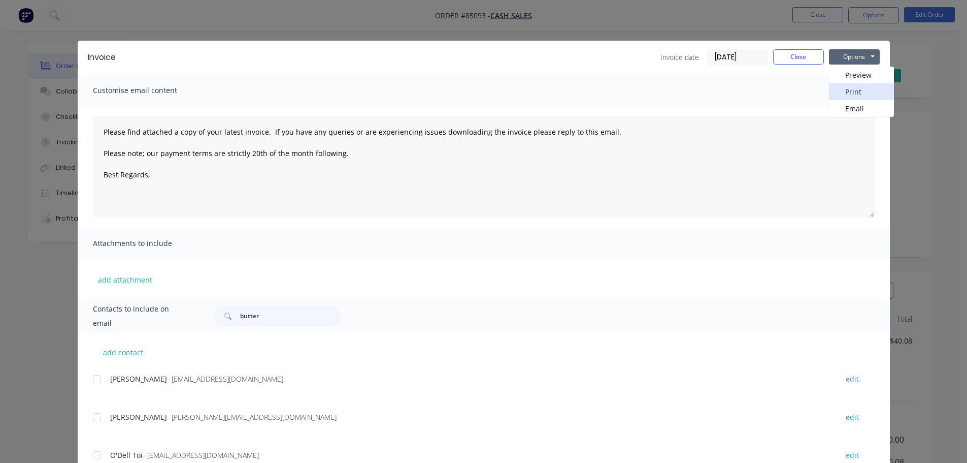
click at [853, 85] on button "Print" at bounding box center [861, 91] width 65 height 17
type textarea "Please find attached a copy of your latest invoice. If you have any queries or …"
click at [805, 60] on button "Close" at bounding box center [798, 56] width 51 height 15
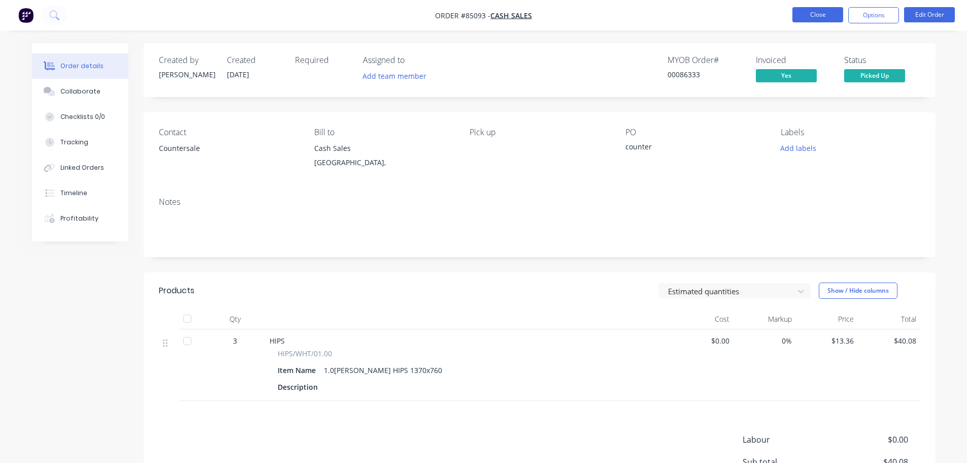
click at [828, 8] on button "Close" at bounding box center [818, 14] width 51 height 15
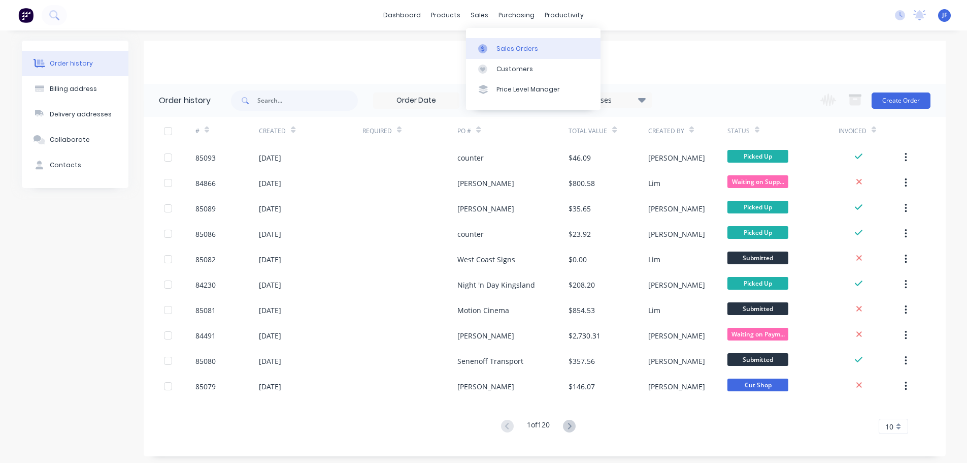
click at [491, 47] on div at bounding box center [485, 48] width 15 height 9
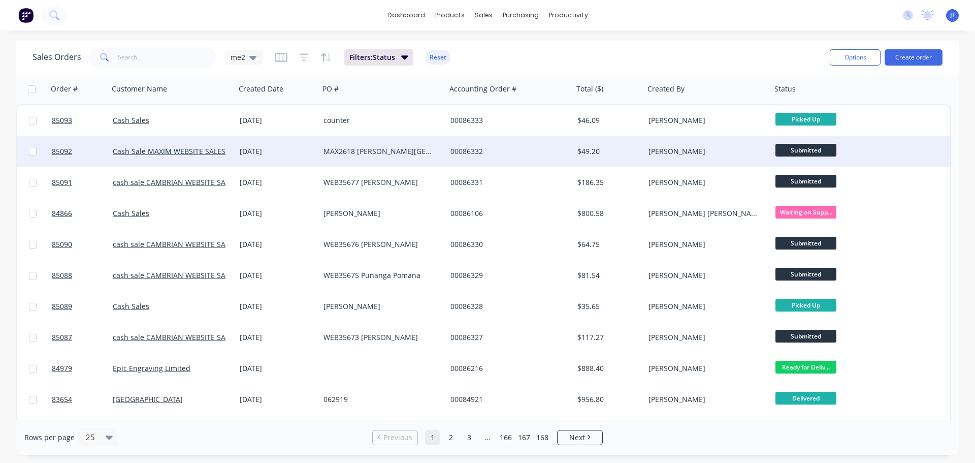
click at [495, 147] on div "00086332" at bounding box center [506, 151] width 113 height 10
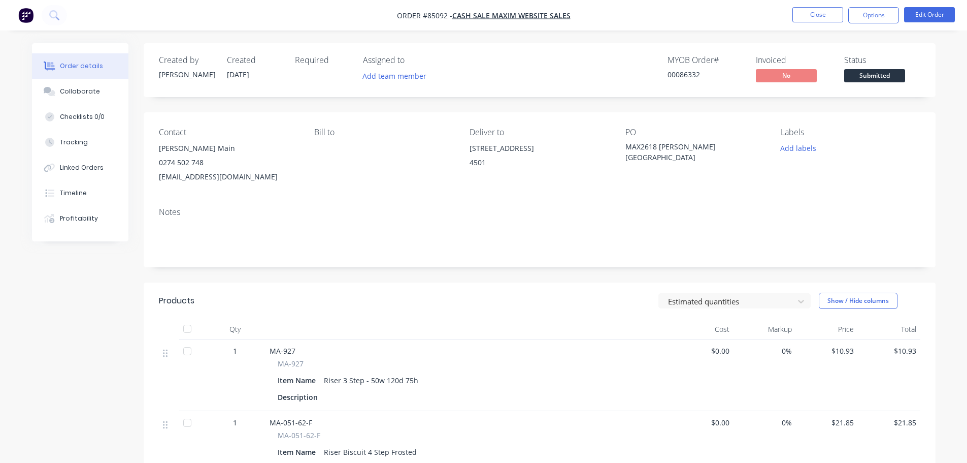
click at [672, 78] on div "00086332" at bounding box center [706, 74] width 76 height 11
click at [858, 77] on span "Submitted" at bounding box center [875, 75] width 61 height 13
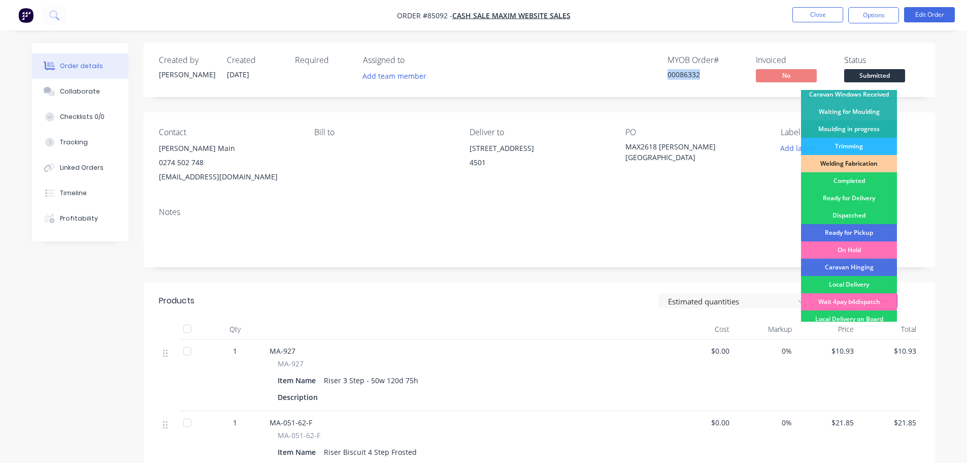
scroll to position [200, 0]
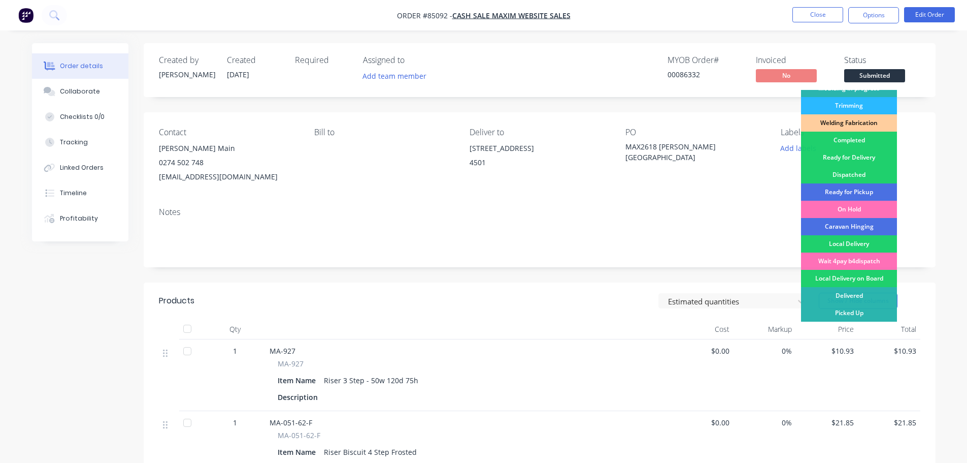
click at [864, 154] on div "Ready for Delivery" at bounding box center [849, 157] width 96 height 17
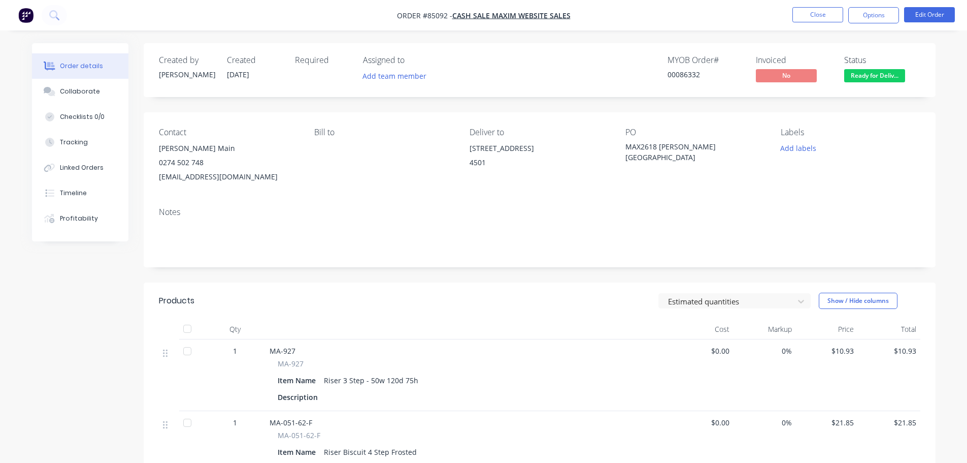
click at [892, 5] on nav "Order #85092 - Cash Sale MAXIM WEBSITE SALES Close Options Edit Order" at bounding box center [483, 15] width 967 height 30
click at [889, 10] on button "Options" at bounding box center [874, 15] width 51 height 16
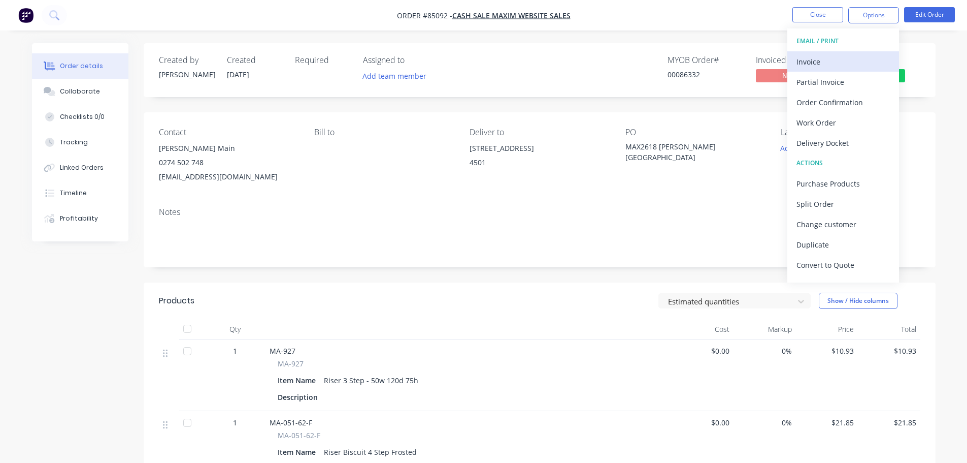
click at [852, 58] on div "Invoice" at bounding box center [843, 61] width 93 height 15
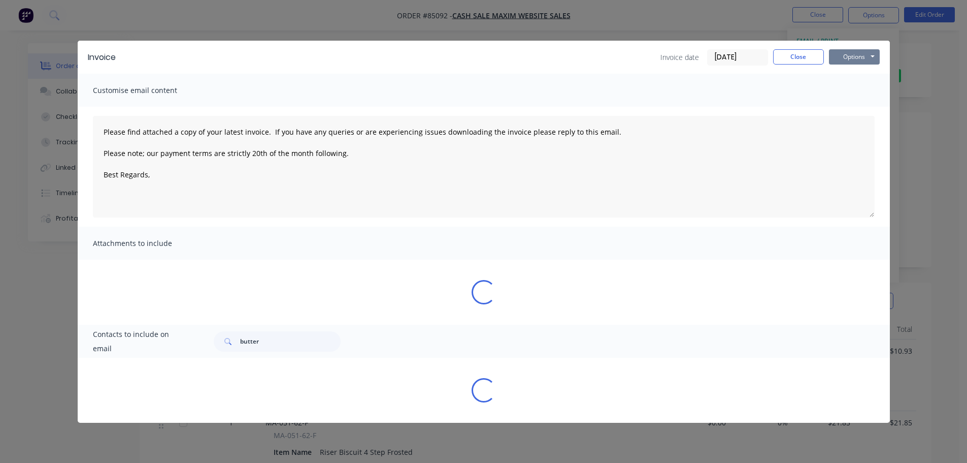
click at [861, 57] on button "Options" at bounding box center [854, 56] width 51 height 15
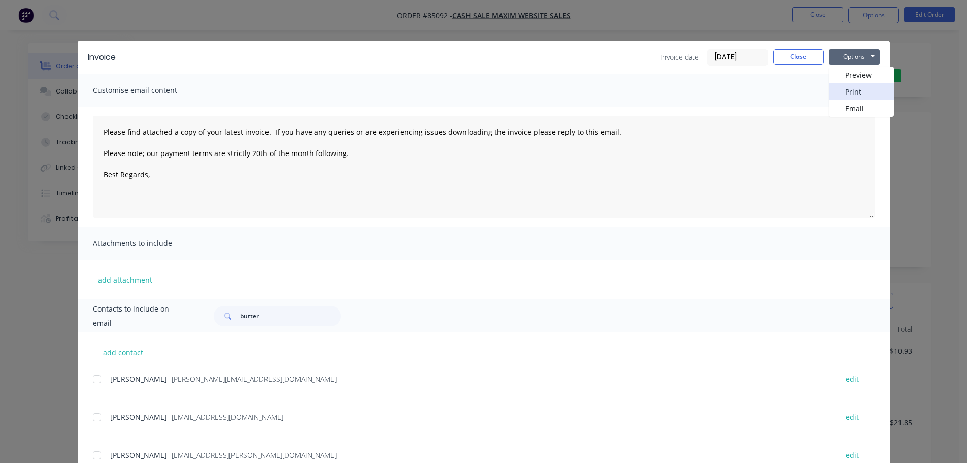
click at [860, 84] on button "Print" at bounding box center [861, 91] width 65 height 17
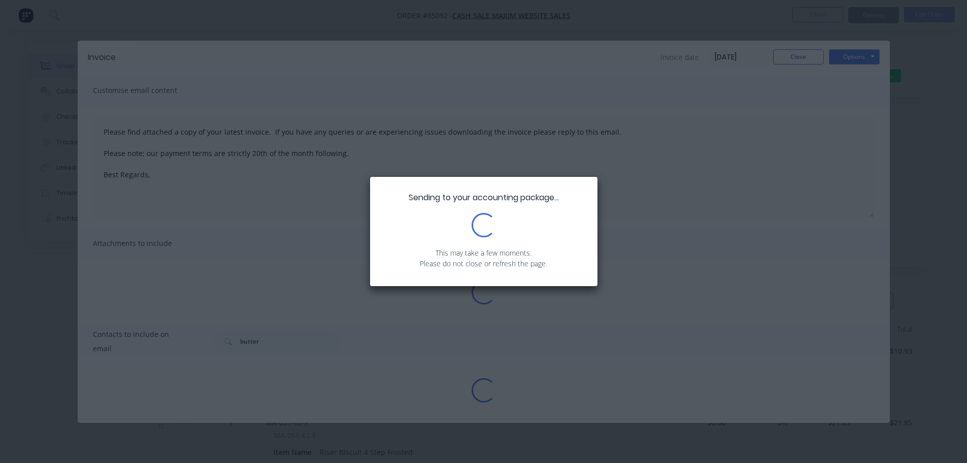
type textarea "Please find attached a copy of your latest invoice. If you have any queries or …"
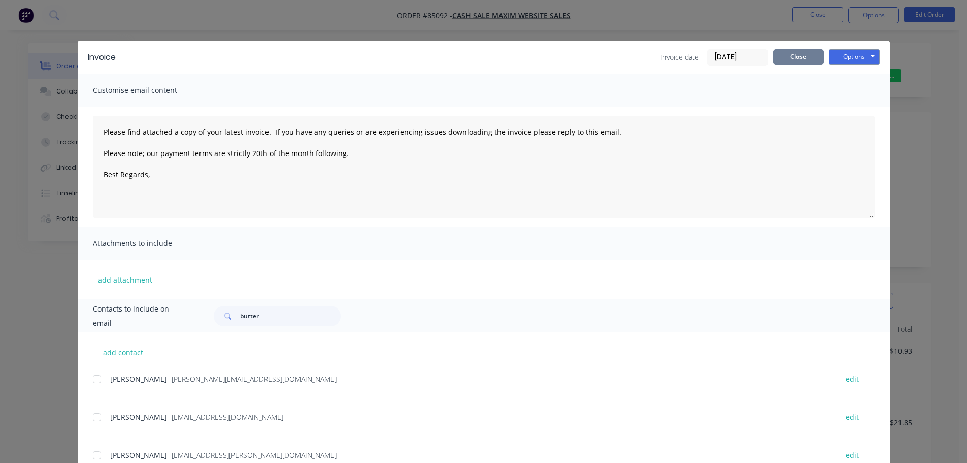
click at [792, 55] on button "Close" at bounding box center [798, 56] width 51 height 15
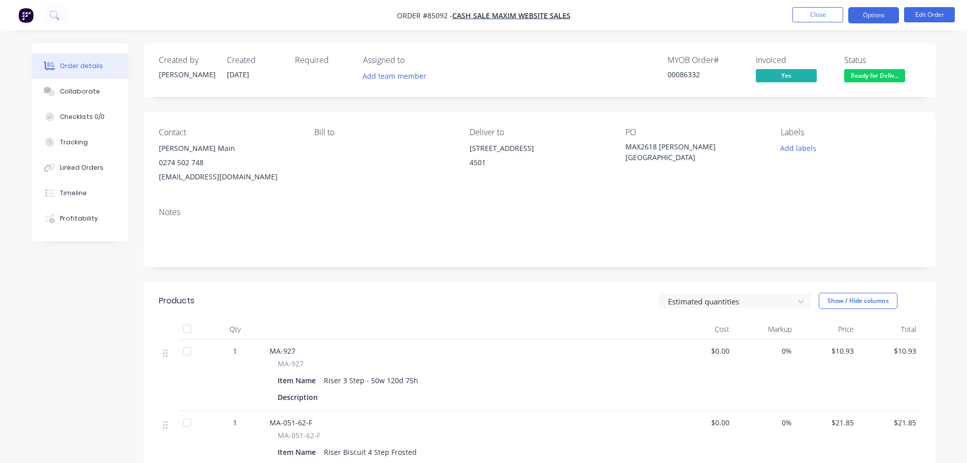
click at [871, 23] on button "Options" at bounding box center [874, 15] width 51 height 16
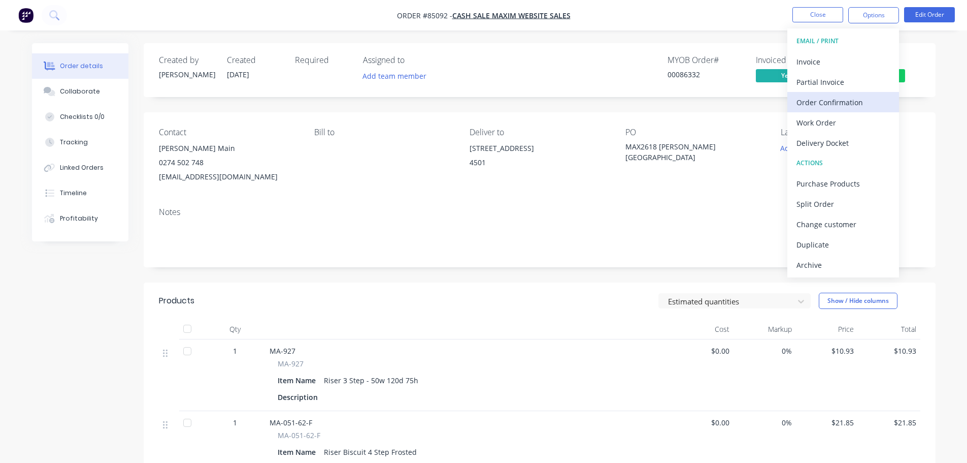
click at [861, 102] on div "Order Confirmation" at bounding box center [843, 102] width 93 height 15
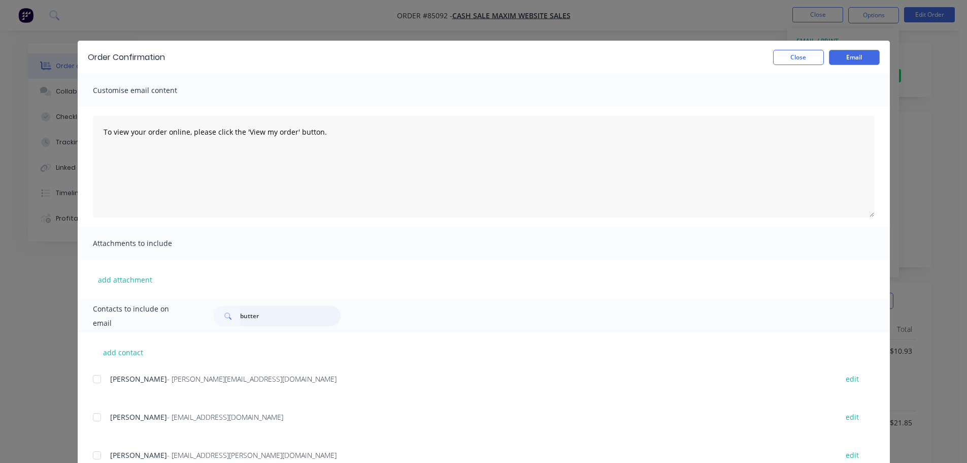
click at [322, 312] on input "butter" at bounding box center [290, 316] width 101 height 20
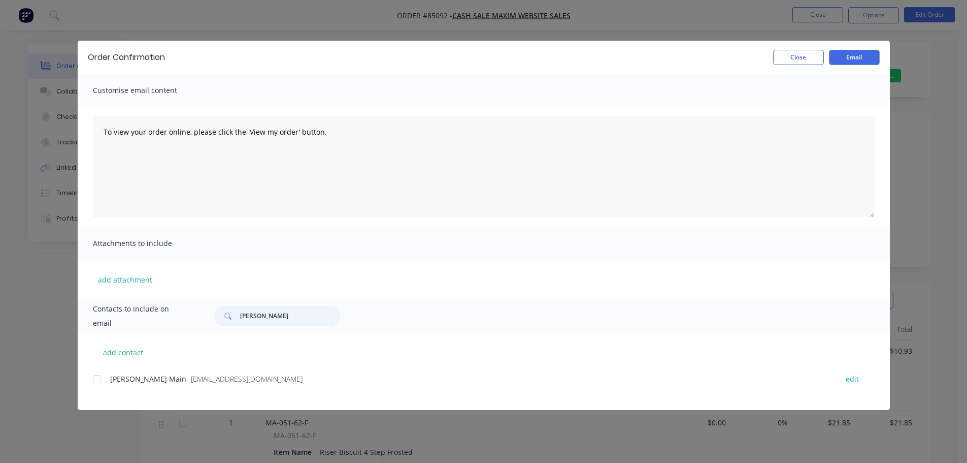
type input "[PERSON_NAME]"
click at [92, 379] on div "add contact [PERSON_NAME] Main - [EMAIL_ADDRESS][DOMAIN_NAME] edit" at bounding box center [484, 371] width 813 height 78
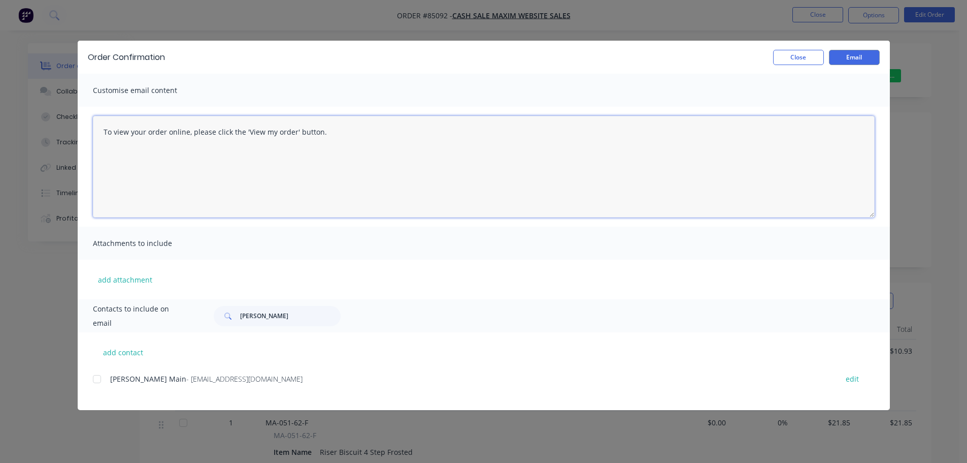
click at [263, 153] on textarea "To view your order online, please click the 'View my order' button." at bounding box center [484, 167] width 782 height 102
paste textarea "[PERSON_NAME] you for your order, confirmation of your order is attached. Your …"
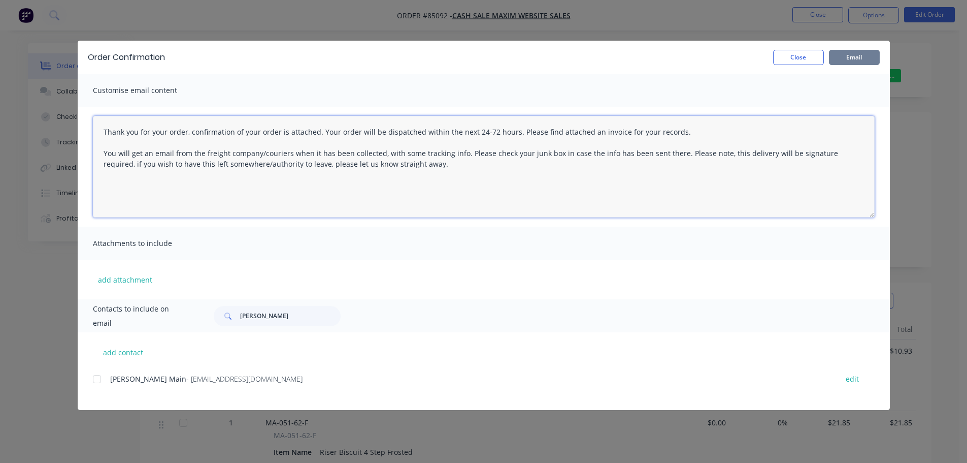
type textarea "Thank you for your order, confirmation of your order is attached. Your order wi…"
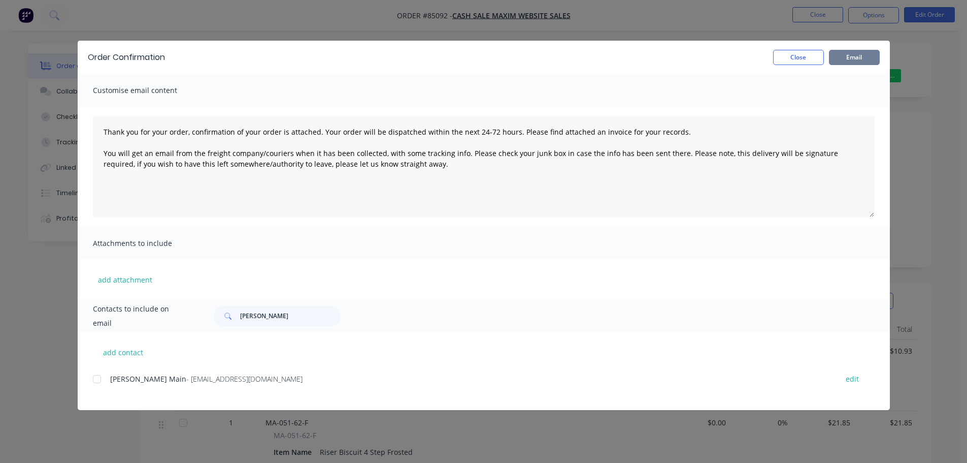
click at [843, 53] on button "Email" at bounding box center [854, 57] width 51 height 15
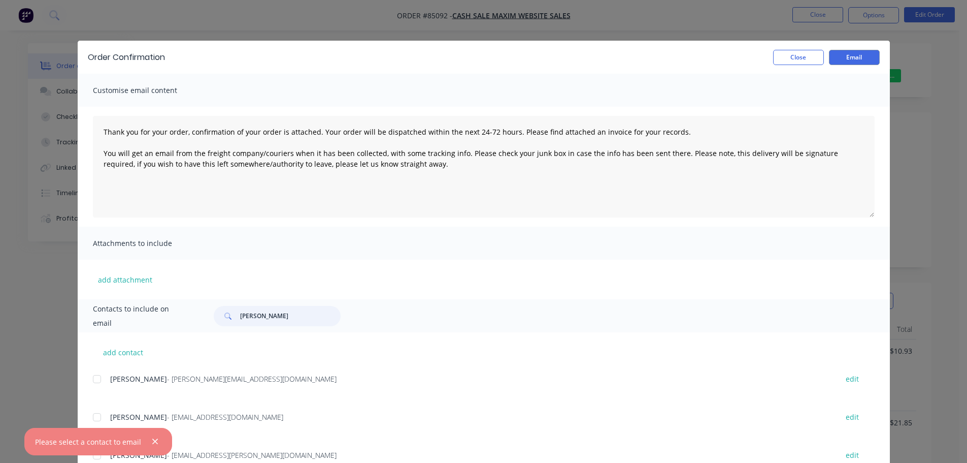
click at [263, 320] on input "[PERSON_NAME]" at bounding box center [290, 316] width 101 height 20
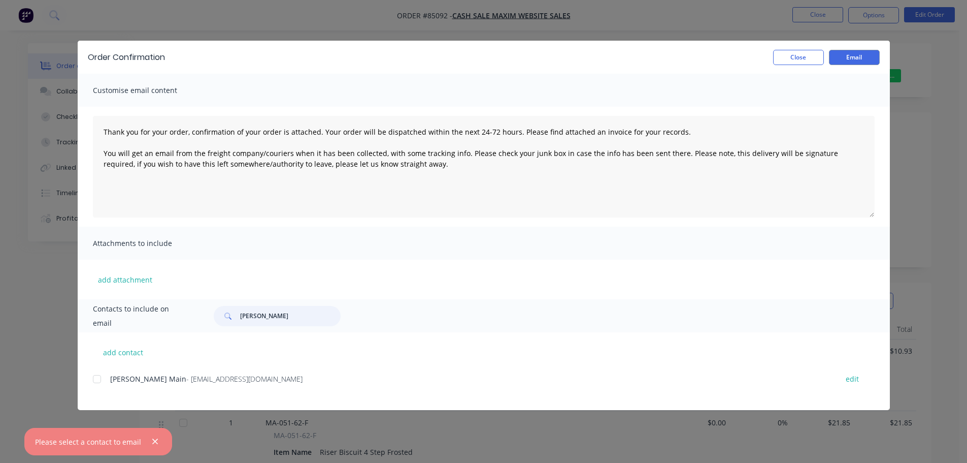
click at [94, 380] on div at bounding box center [97, 379] width 20 height 20
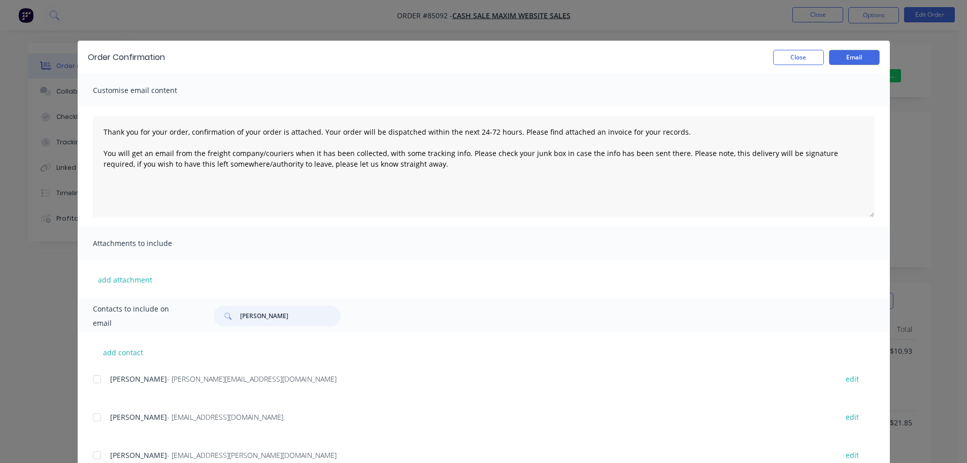
type input "[PERSON_NAME]"
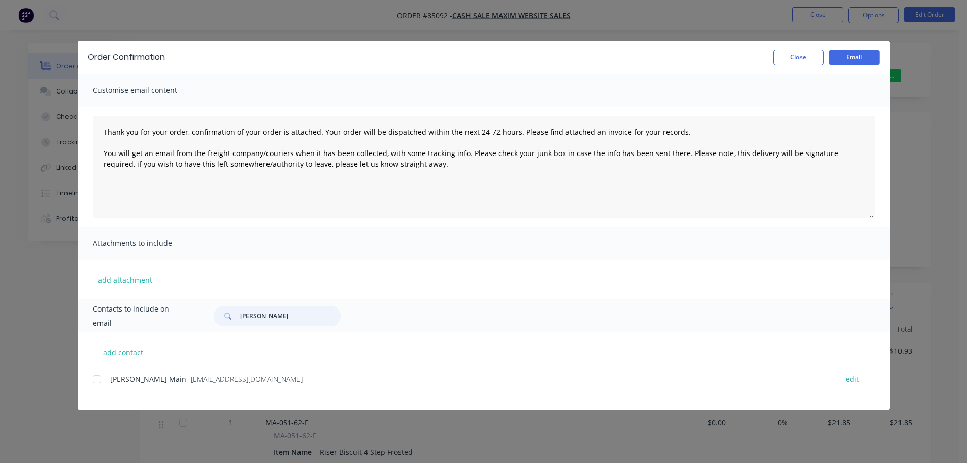
click at [94, 383] on div at bounding box center [97, 379] width 20 height 20
click at [847, 57] on button "Email" at bounding box center [854, 57] width 51 height 15
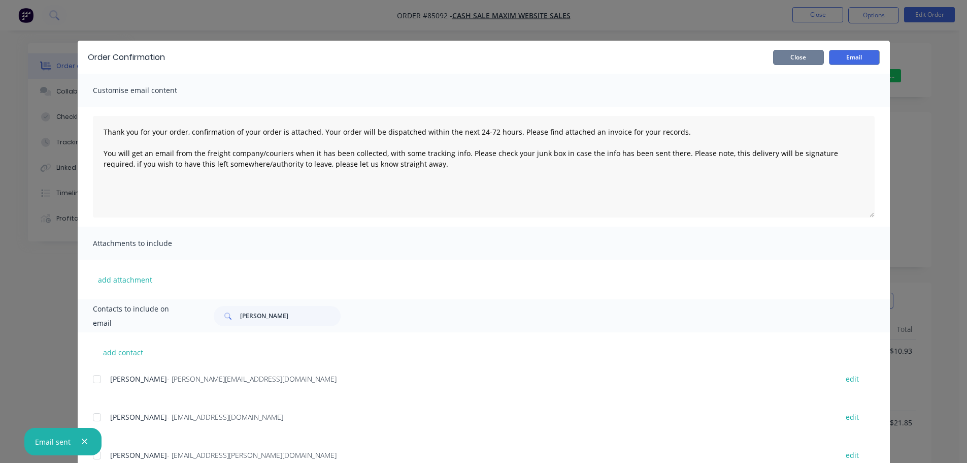
drag, startPoint x: 796, startPoint y: 60, endPoint x: 806, endPoint y: 47, distance: 17.1
click at [797, 60] on button "Close" at bounding box center [798, 57] width 51 height 15
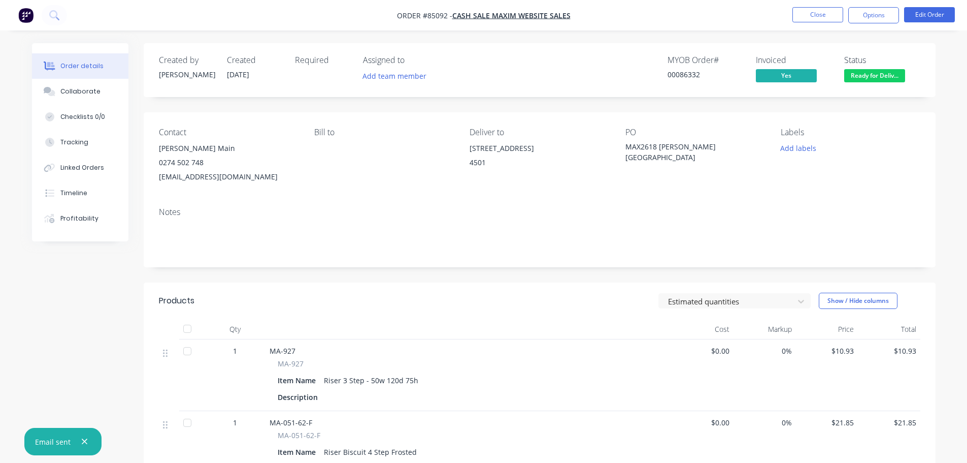
click at [811, 42] on div "Order details Collaborate Checklists 0/0 Tracking Linked Orders Timeline Profit…" at bounding box center [483, 343] width 967 height 686
click at [830, 11] on button "Close" at bounding box center [818, 14] width 51 height 15
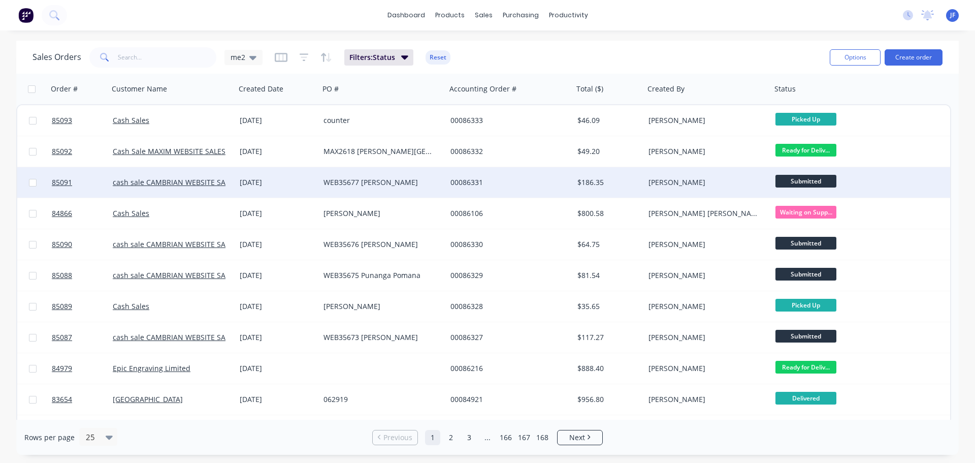
click at [456, 173] on div "00086331" at bounding box center [509, 182] width 127 height 30
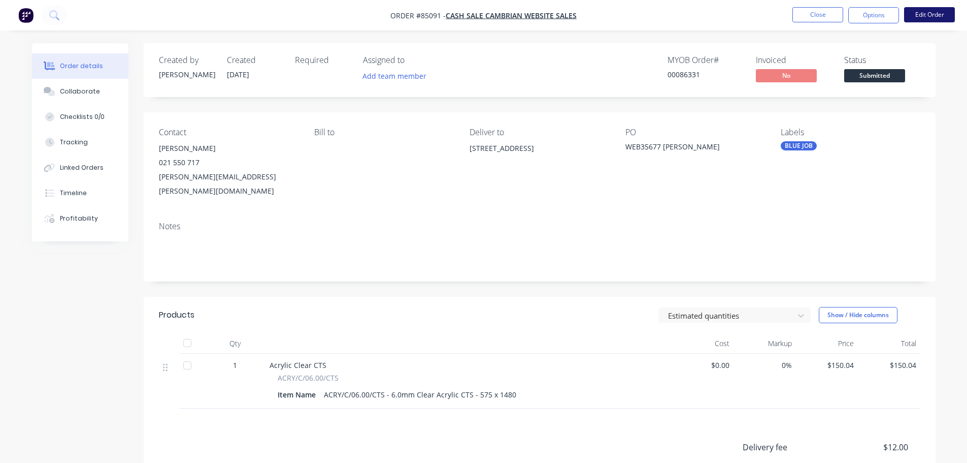
click at [933, 9] on button "Edit Order" at bounding box center [929, 14] width 51 height 15
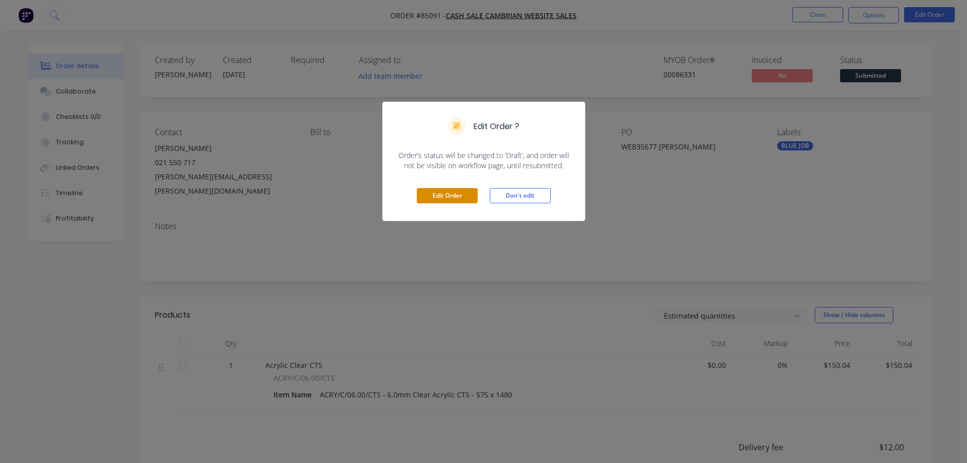
click at [441, 195] on button "Edit Order" at bounding box center [447, 195] width 61 height 15
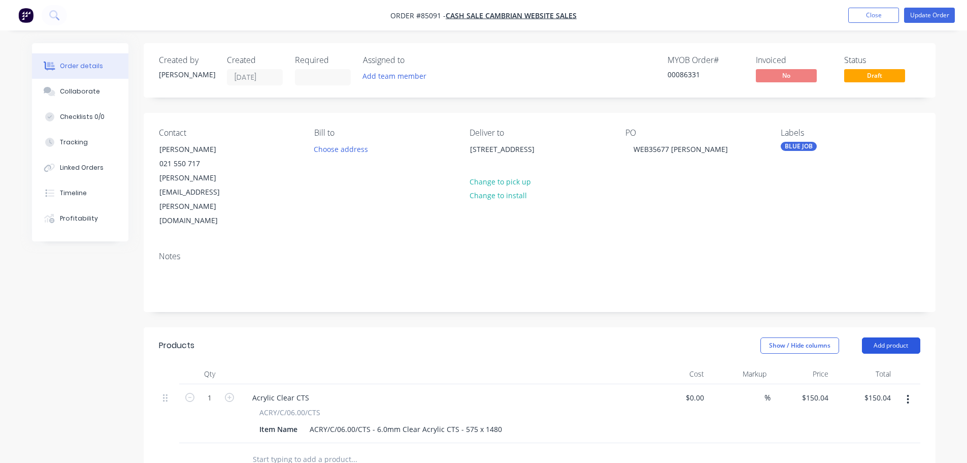
click at [891, 337] on button "Add product" at bounding box center [891, 345] width 58 height 16
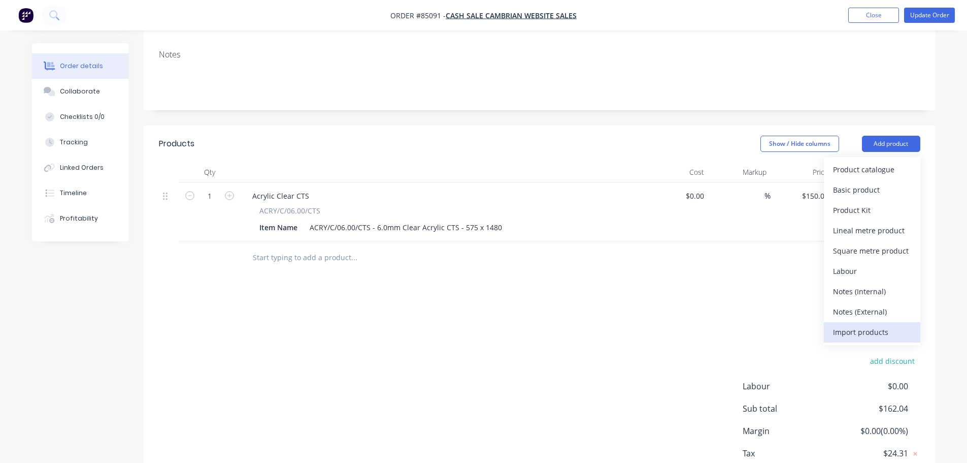
scroll to position [203, 0]
click at [866, 303] on div "Notes (External)" at bounding box center [872, 310] width 78 height 15
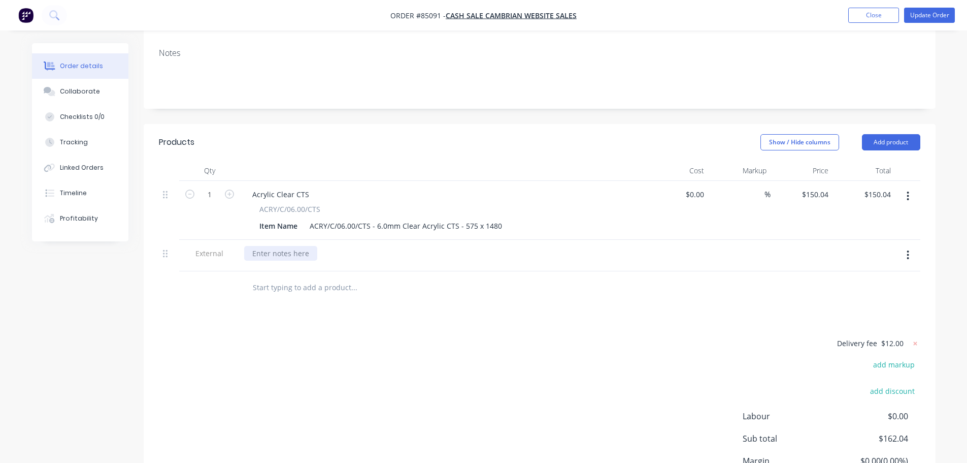
click at [280, 246] on div at bounding box center [280, 253] width 73 height 15
paste div
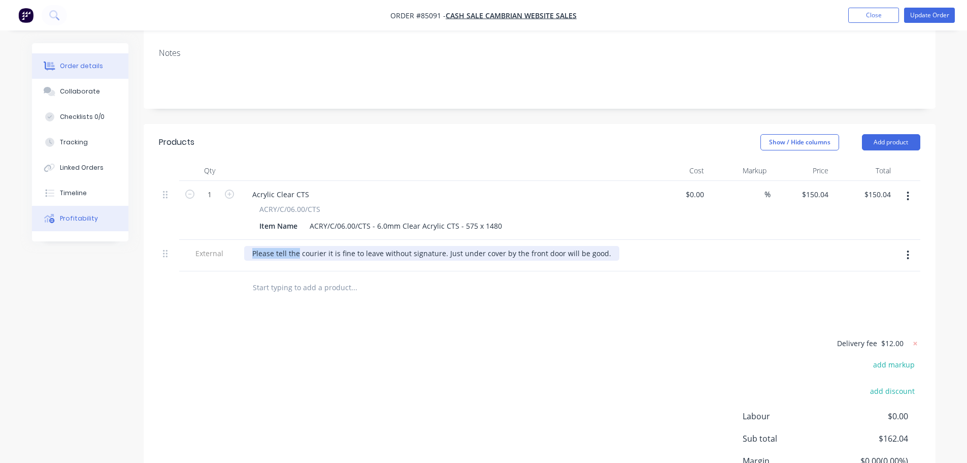
drag, startPoint x: 299, startPoint y: 211, endPoint x: 124, endPoint y: 207, distance: 175.3
click at [92, 212] on div "Order details Collaborate Checklists 0/0 Tracking Linked Orders Timeline Profit…" at bounding box center [484, 199] width 924 height 718
drag, startPoint x: 362, startPoint y: 211, endPoint x: 48, endPoint y: 217, distance: 313.4
click at [48, 217] on div "Order details Collaborate Checklists 0/0 Tracking Linked Orders Timeline Profit…" at bounding box center [484, 199] width 924 height 718
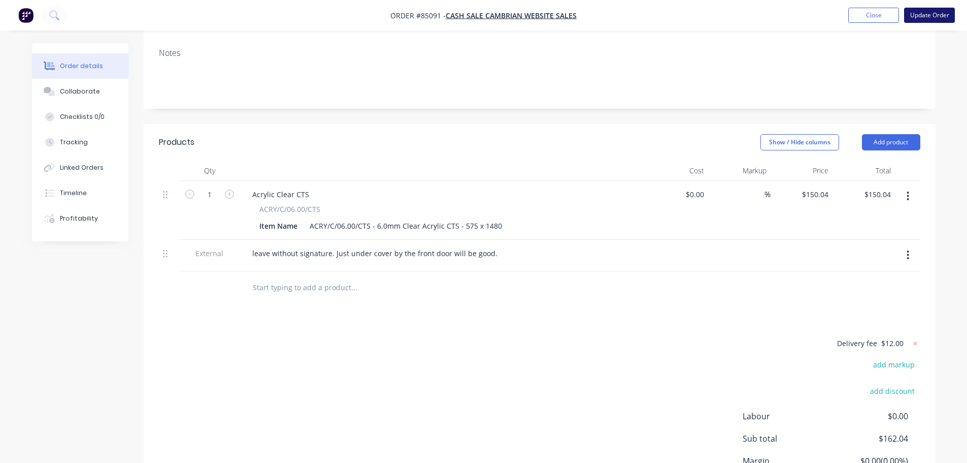
click at [927, 16] on button "Update Order" at bounding box center [929, 15] width 51 height 15
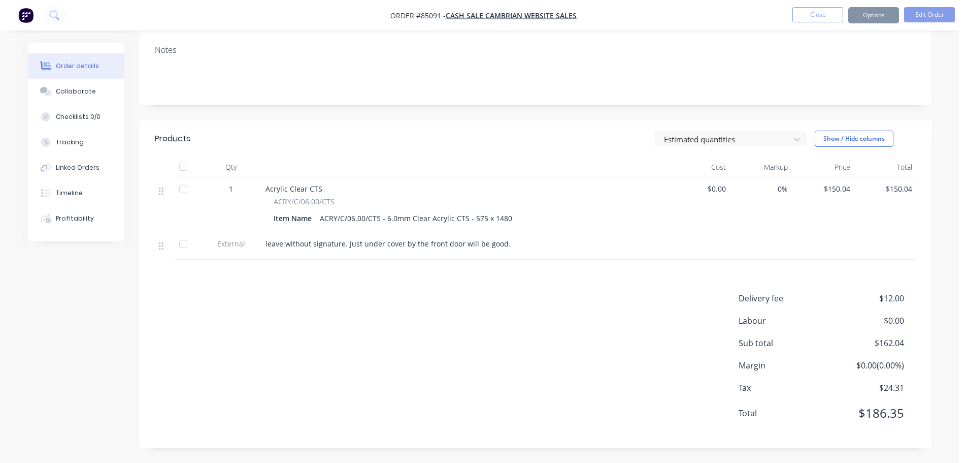
scroll to position [0, 0]
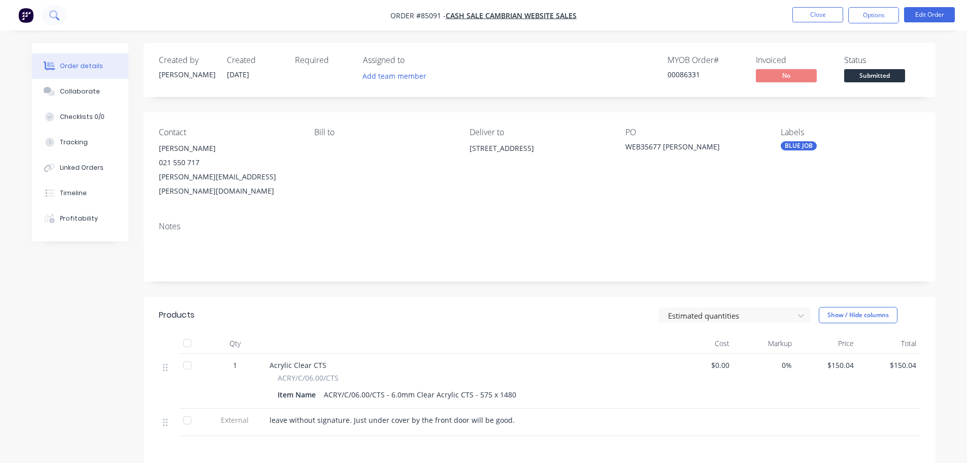
click at [54, 13] on icon at bounding box center [54, 15] width 10 height 10
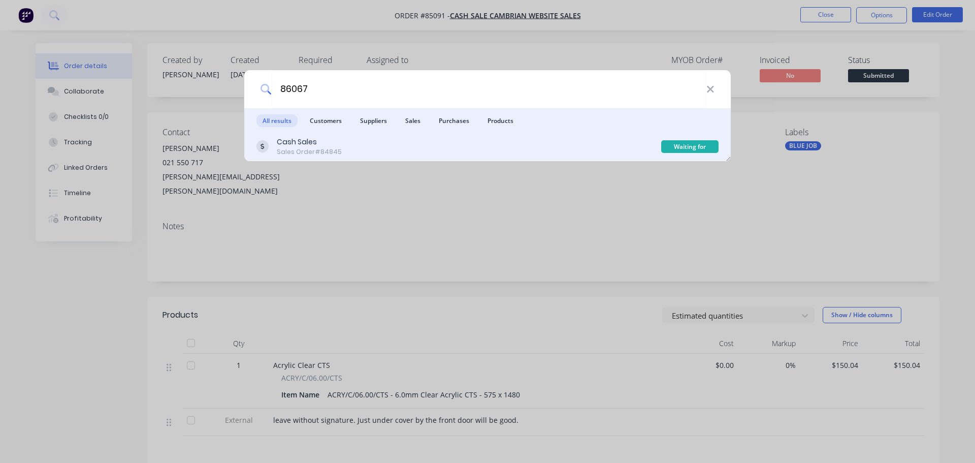
type input "86067"
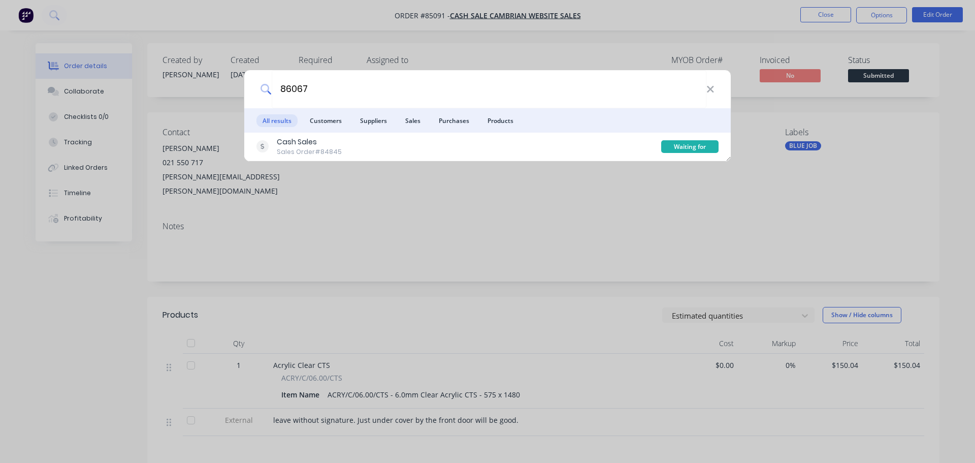
drag, startPoint x: 507, startPoint y: 151, endPoint x: 556, endPoint y: 141, distance: 50.2
click at [507, 150] on div "Cash Sales Sales Order #84845" at bounding box center [458, 147] width 405 height 20
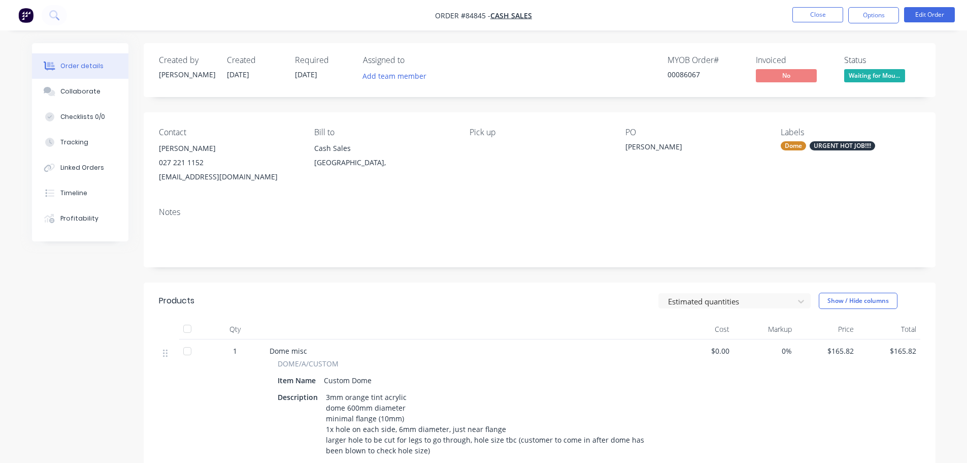
click at [874, 70] on span "Waiting for Mou..." at bounding box center [875, 75] width 61 height 13
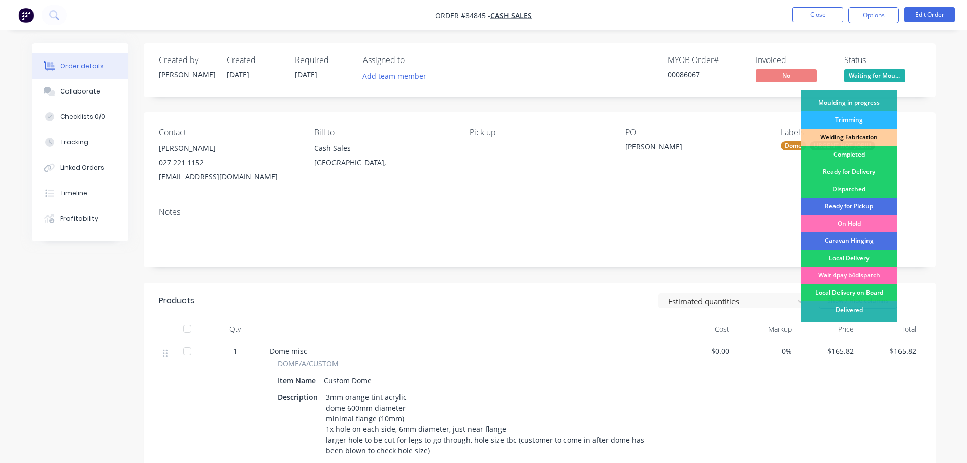
scroll to position [200, 0]
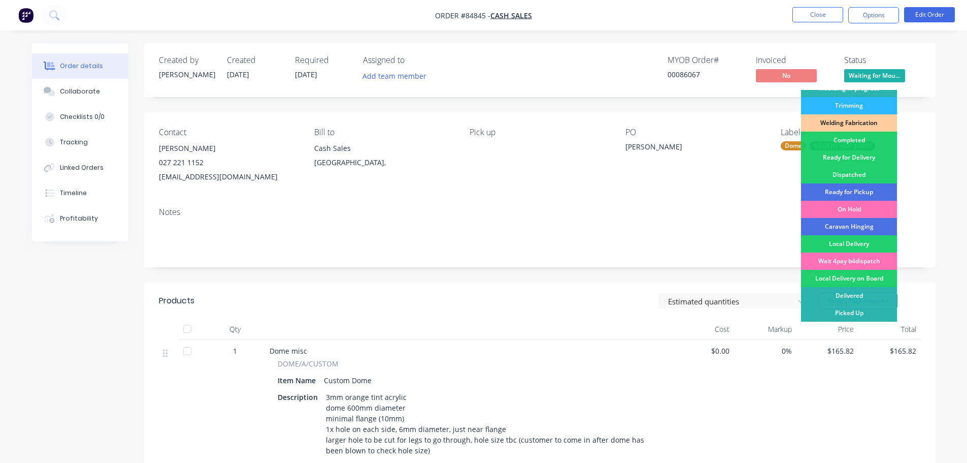
click at [860, 314] on div "Picked Up" at bounding box center [849, 312] width 96 height 17
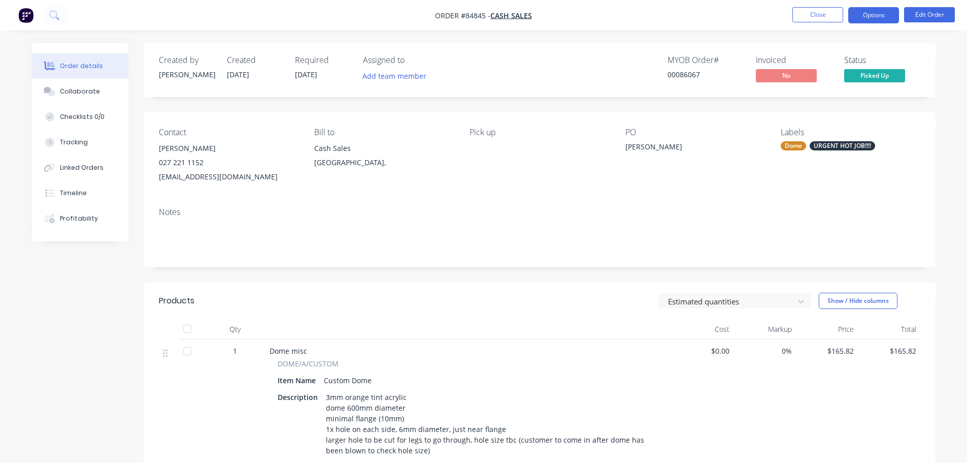
click at [865, 14] on button "Options" at bounding box center [874, 15] width 51 height 16
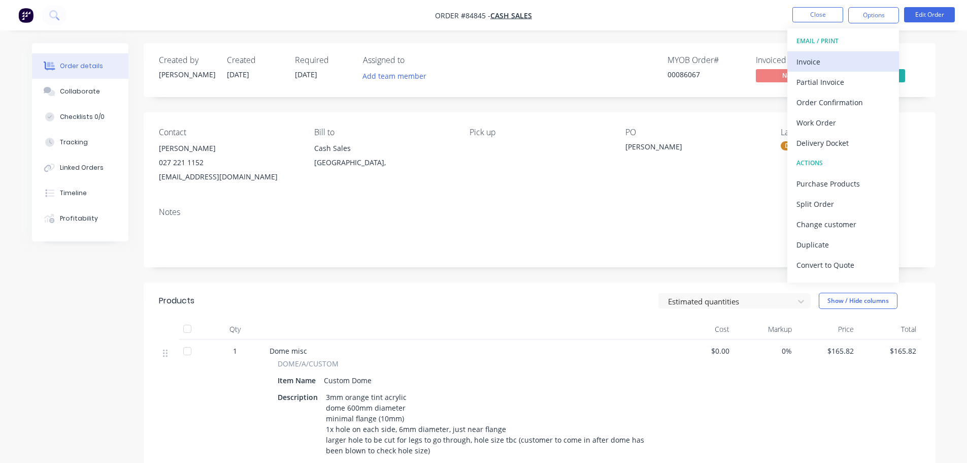
click at [845, 57] on div "Invoice" at bounding box center [843, 61] width 93 height 15
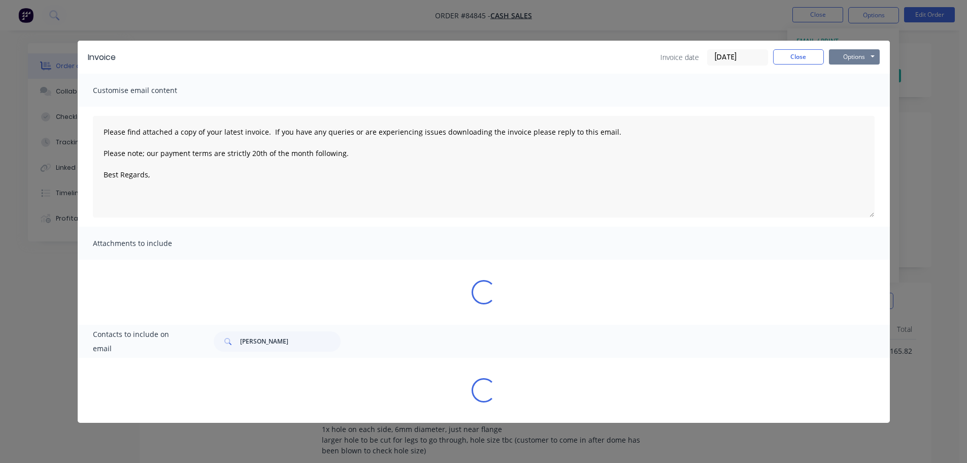
drag, startPoint x: 858, startPoint y: 56, endPoint x: 859, endPoint y: 63, distance: 6.8
click at [858, 56] on button "Options" at bounding box center [854, 56] width 51 height 15
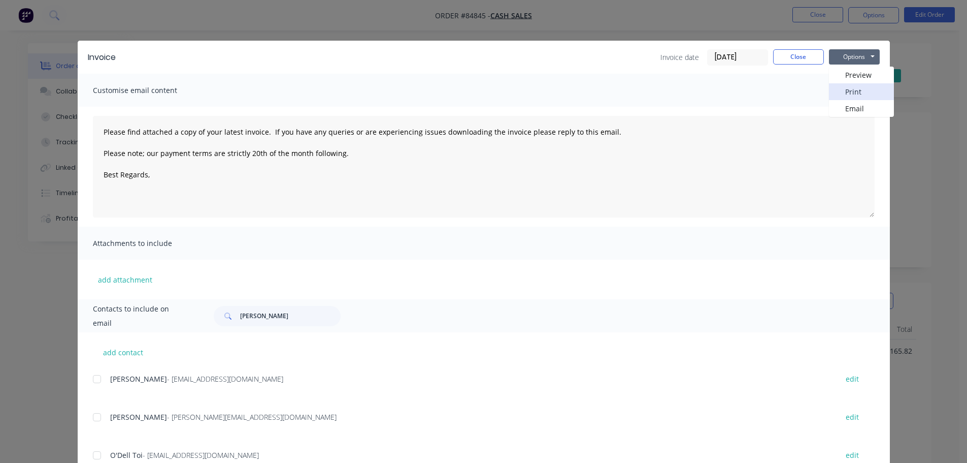
click at [858, 86] on button "Print" at bounding box center [861, 91] width 65 height 17
type textarea "Please find attached a copy of your latest invoice. If you have any queries or …"
click at [804, 59] on button "Close" at bounding box center [798, 56] width 51 height 15
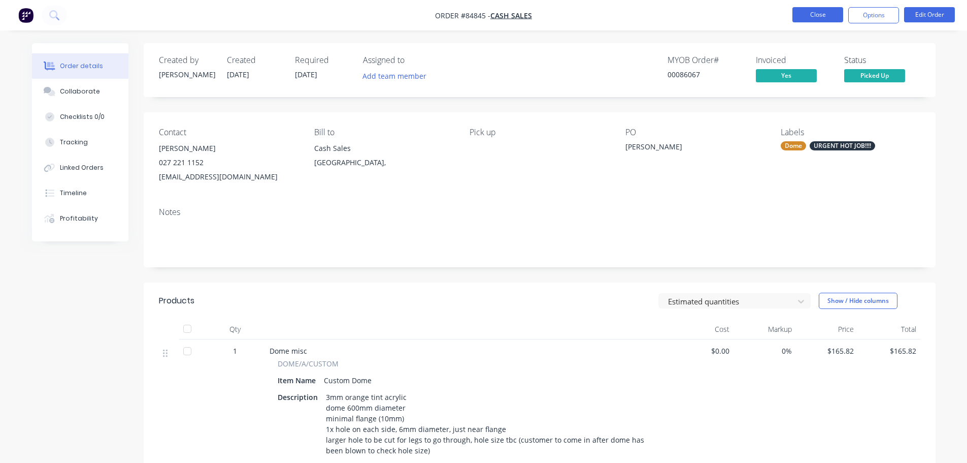
click at [838, 13] on button "Close" at bounding box center [818, 14] width 51 height 15
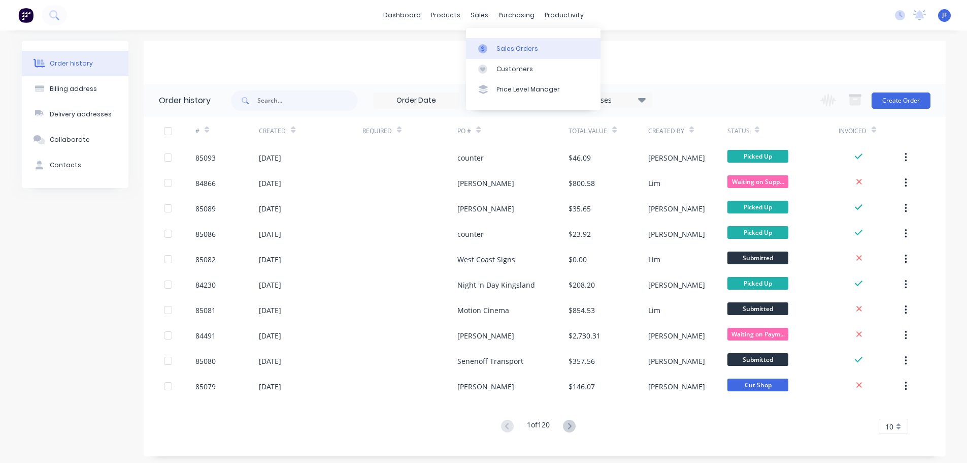
click at [504, 51] on div "Sales Orders" at bounding box center [518, 48] width 42 height 9
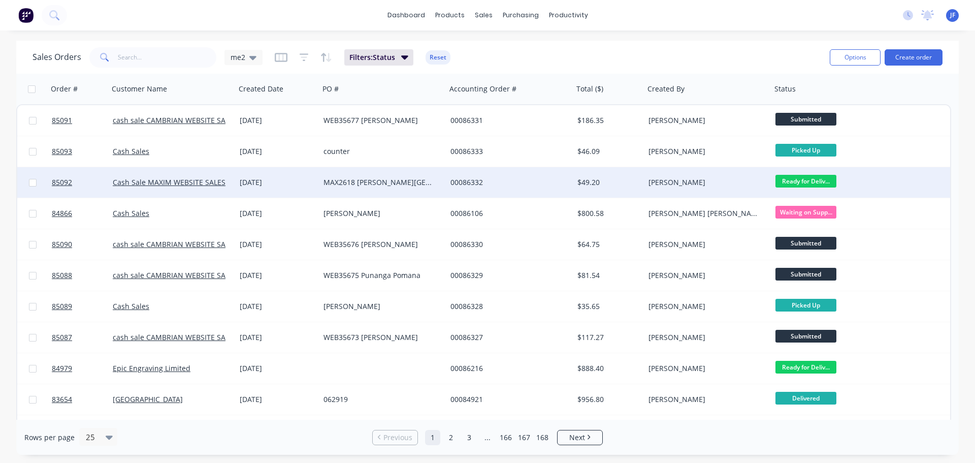
click at [470, 174] on div "00086332" at bounding box center [509, 182] width 127 height 30
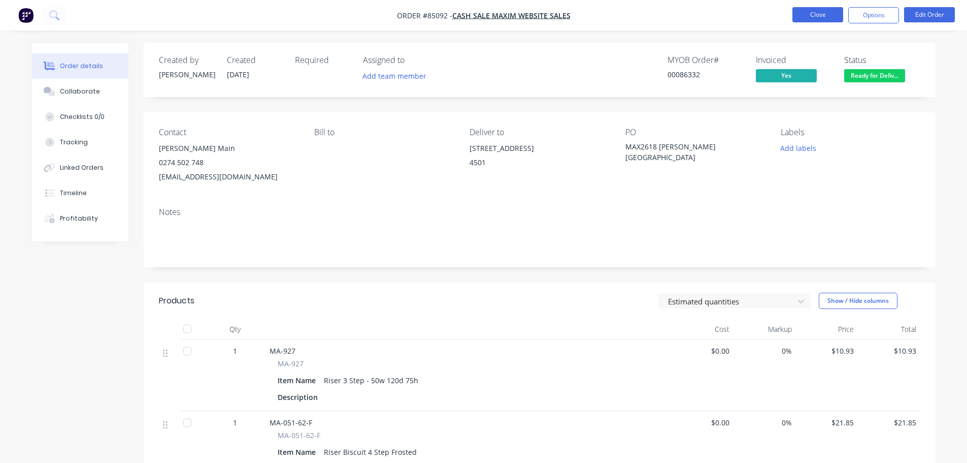
click at [808, 11] on button "Close" at bounding box center [818, 14] width 51 height 15
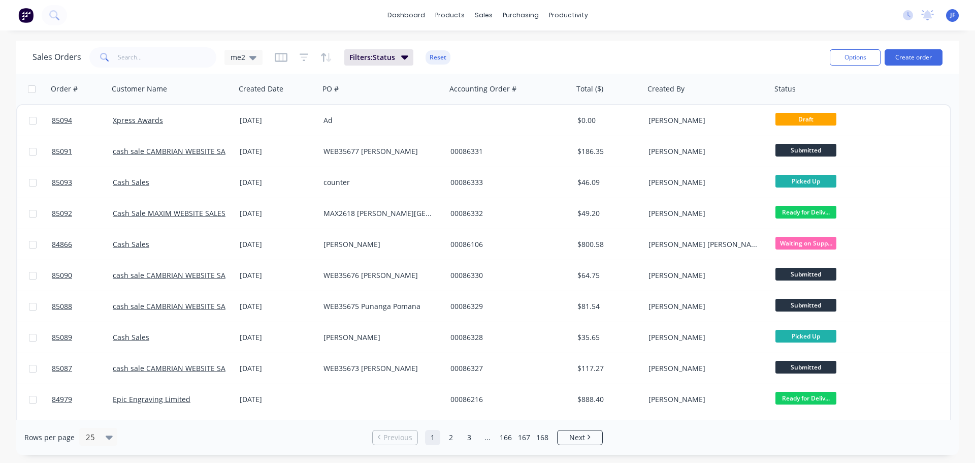
click at [631, 67] on div "Sales Orders me2 Filters: Status Reset" at bounding box center [427, 57] width 789 height 25
click at [901, 56] on button "Create order" at bounding box center [914, 57] width 58 height 16
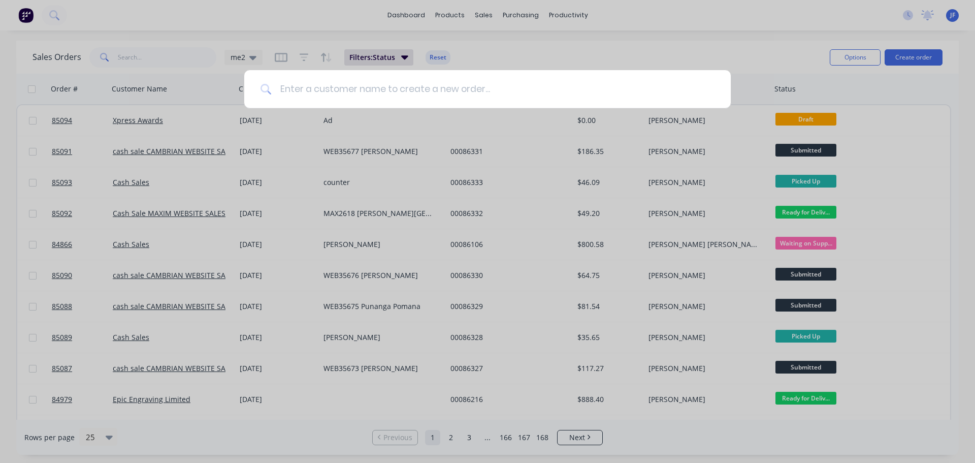
click at [357, 100] on input at bounding box center [493, 89] width 443 height 38
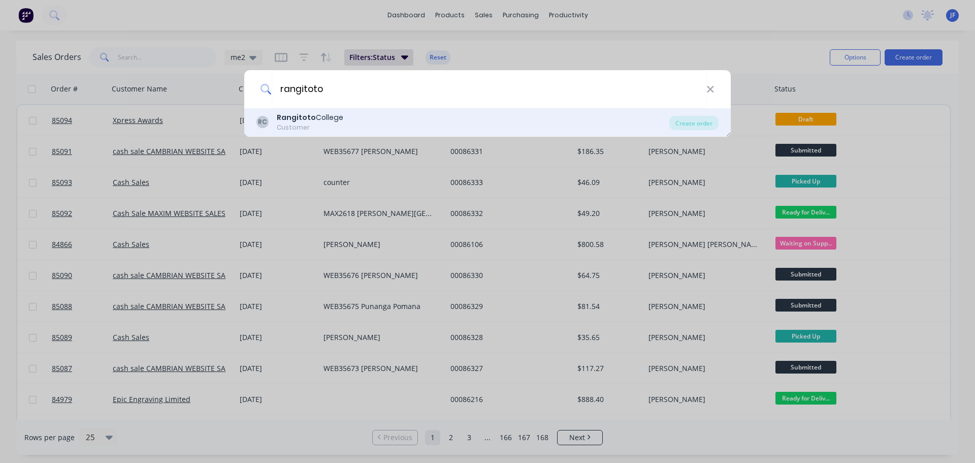
type input "rangitoto"
click at [370, 123] on div "RC Rangitoto College Customer" at bounding box center [462, 122] width 413 height 20
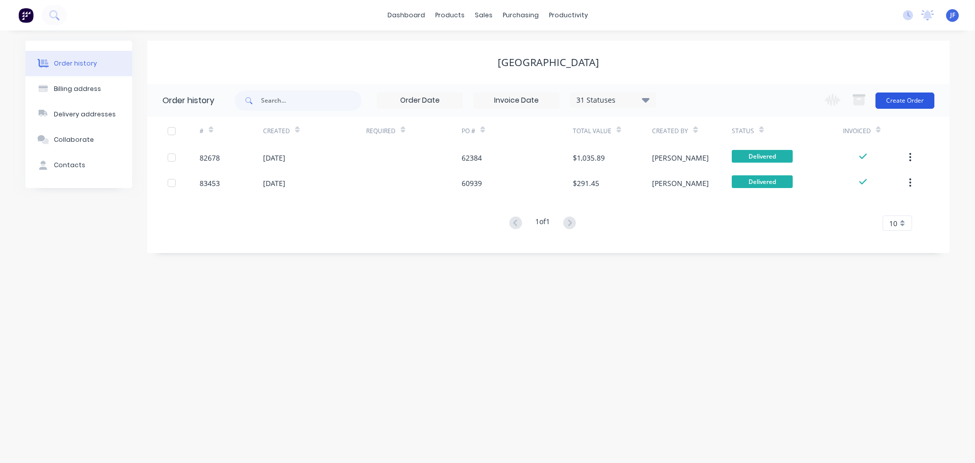
click at [894, 95] on button "Create Order" at bounding box center [905, 100] width 59 height 16
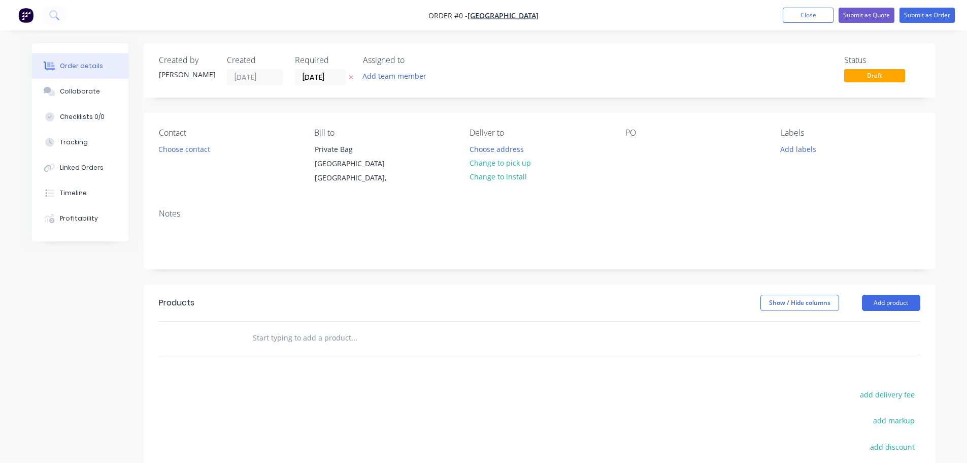
click at [349, 80] on icon "button" at bounding box center [351, 77] width 5 height 6
click at [187, 150] on button "Choose contact" at bounding box center [184, 149] width 62 height 14
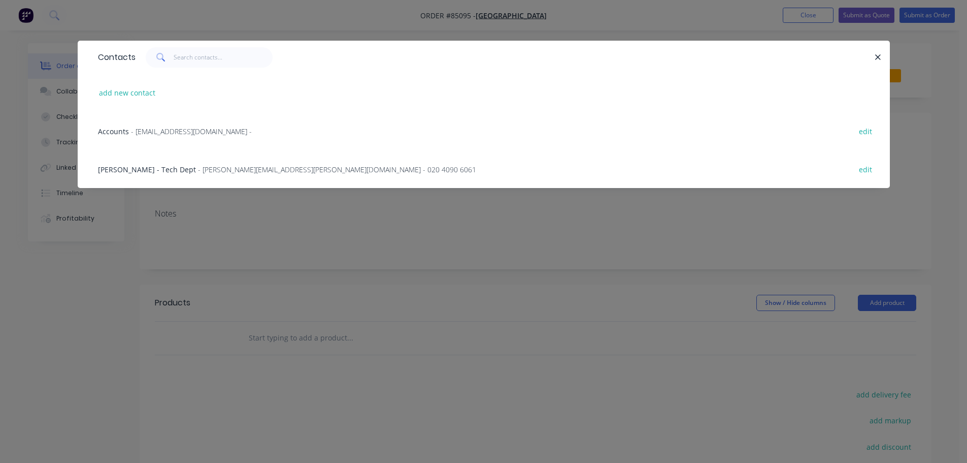
click at [139, 168] on span "[PERSON_NAME] - Tech Dept" at bounding box center [147, 170] width 98 height 10
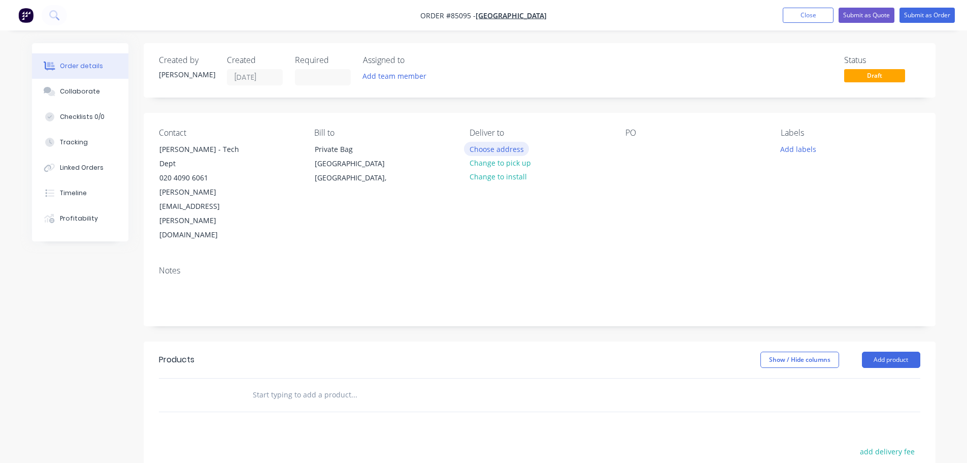
click at [495, 143] on button "Choose address" at bounding box center [496, 149] width 65 height 14
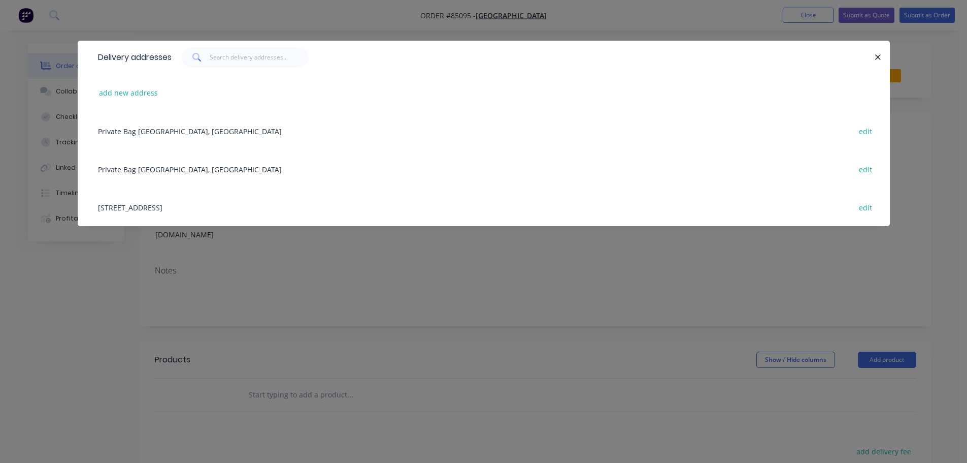
click at [108, 198] on div "[STREET_ADDRESS] edit" at bounding box center [484, 207] width 782 height 38
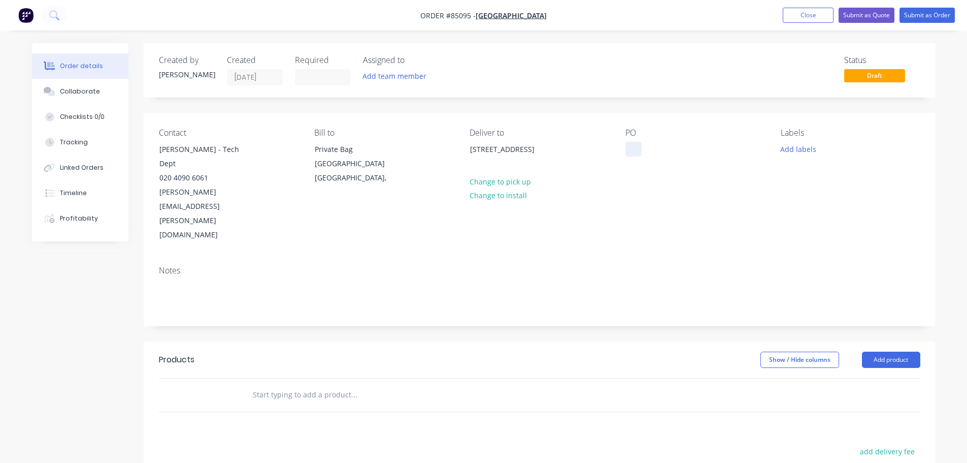
click at [639, 145] on div at bounding box center [634, 149] width 16 height 15
click at [392, 351] on div "Show / Hide columns Add product" at bounding box center [620, 359] width 600 height 16
click at [381, 378] on div at bounding box center [423, 394] width 366 height 33
click at [351, 384] on input "text" at bounding box center [353, 394] width 203 height 20
click at [302, 384] on input "text" at bounding box center [353, 394] width 203 height 20
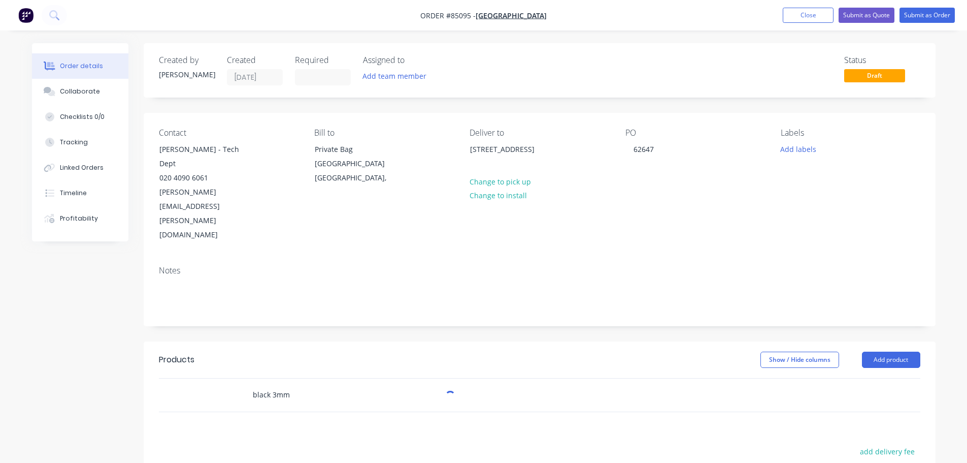
scroll to position [151, 0]
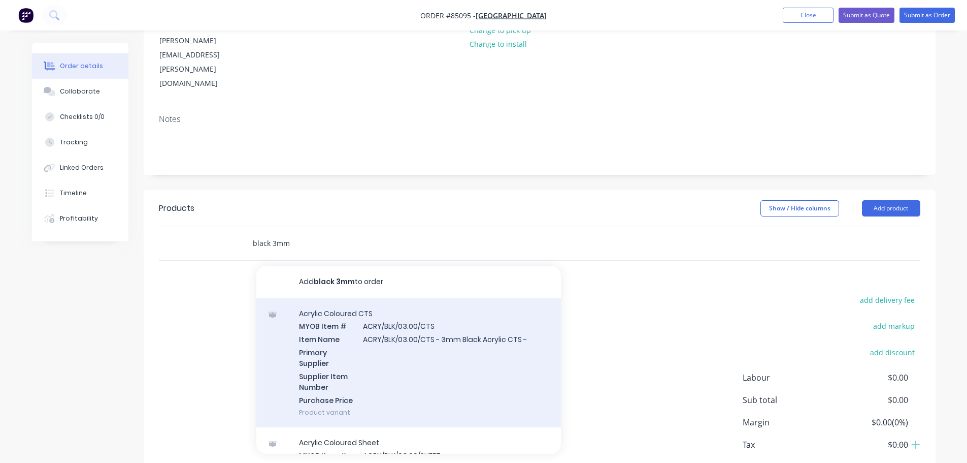
type input "black 3mm"
click at [417, 298] on div "Acrylic Coloured CTS MYOB Item # ACRY/BLK/03.00/CTS Item Name ACRY/BLK/03.00/CT…" at bounding box center [408, 363] width 305 height 130
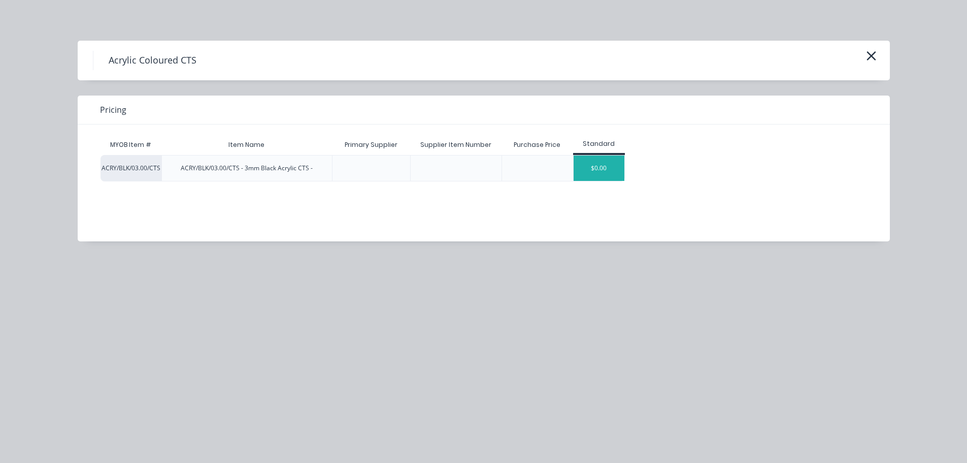
click at [618, 168] on div "$0.00" at bounding box center [599, 167] width 51 height 25
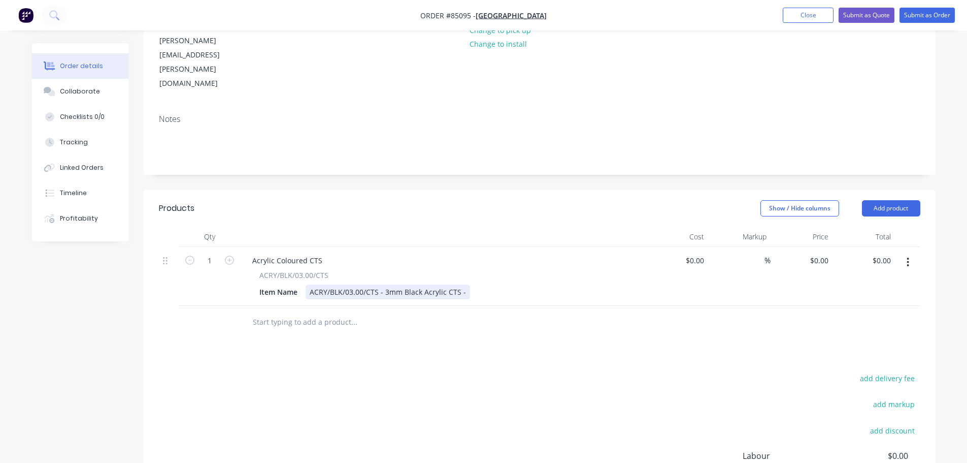
click at [465, 284] on div "ACRY/BLK/03.00/CTS - 3mm Black Acrylic CTS -" at bounding box center [388, 291] width 165 height 15
click at [228, 255] on icon "button" at bounding box center [229, 259] width 9 height 9
type input "2"
click at [283, 312] on input "text" at bounding box center [353, 322] width 203 height 20
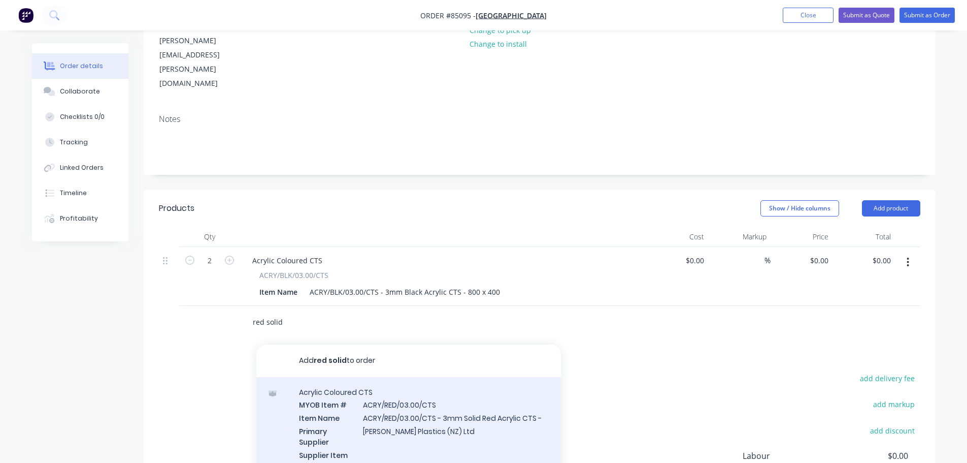
type input "red solid"
click at [518, 385] on div "Acrylic Coloured CTS MYOB Item # ACRY/RED/03.00/CTS Item Name ACRY/RED/03.00/CT…" at bounding box center [408, 442] width 305 height 130
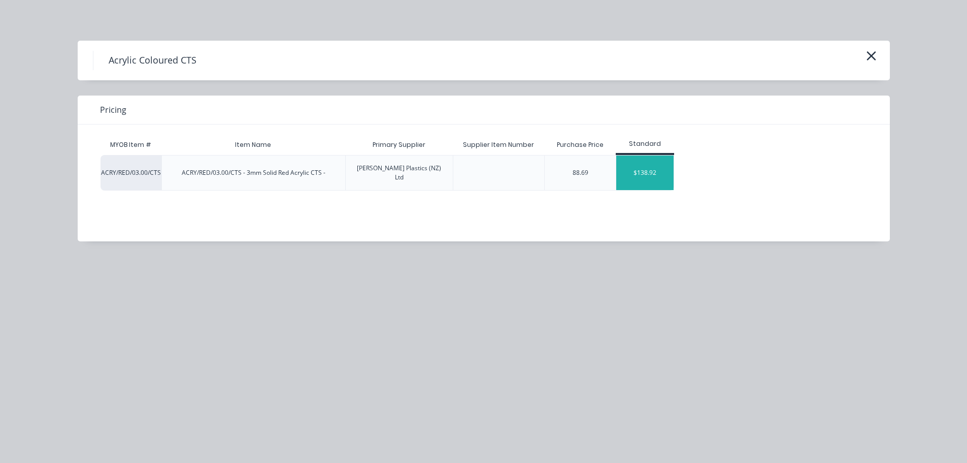
click at [624, 165] on div "$138.92" at bounding box center [645, 172] width 57 height 35
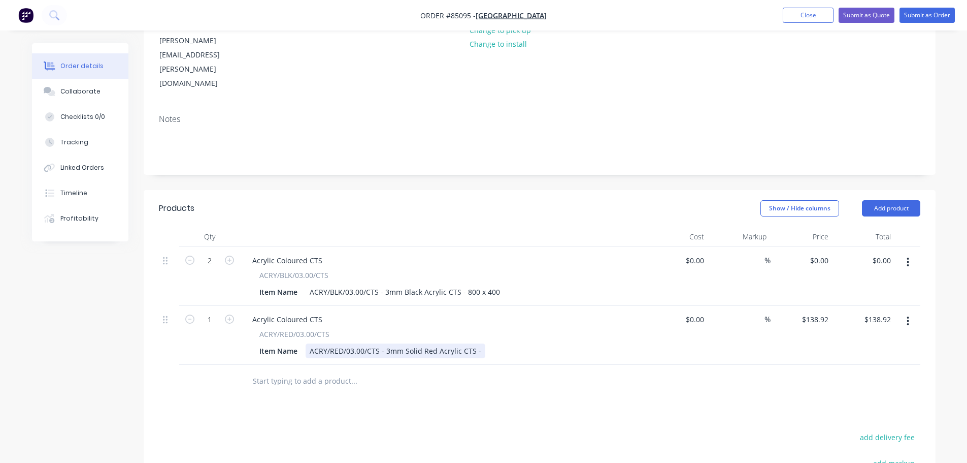
click at [480, 343] on div "Item Name ACRY/RED/03.00/CTS - 3mm Solid Red Acrylic CTS -" at bounding box center [441, 350] width 372 height 15
click at [225, 314] on icon "button" at bounding box center [229, 318] width 9 height 9
type input "2"
type input "$277.84"
click at [260, 371] on input "text" at bounding box center [353, 381] width 203 height 20
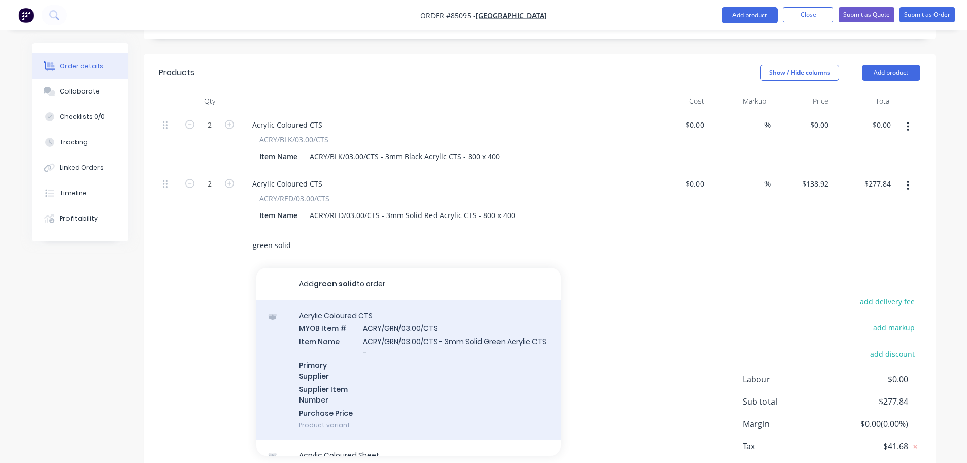
scroll to position [288, 0]
type input "green solid"
click at [510, 310] on div "Acrylic Coloured CTS MYOB Item # ACRY/GRN/03.00/CTS Item Name ACRY/GRN/03.00/CT…" at bounding box center [408, 369] width 305 height 140
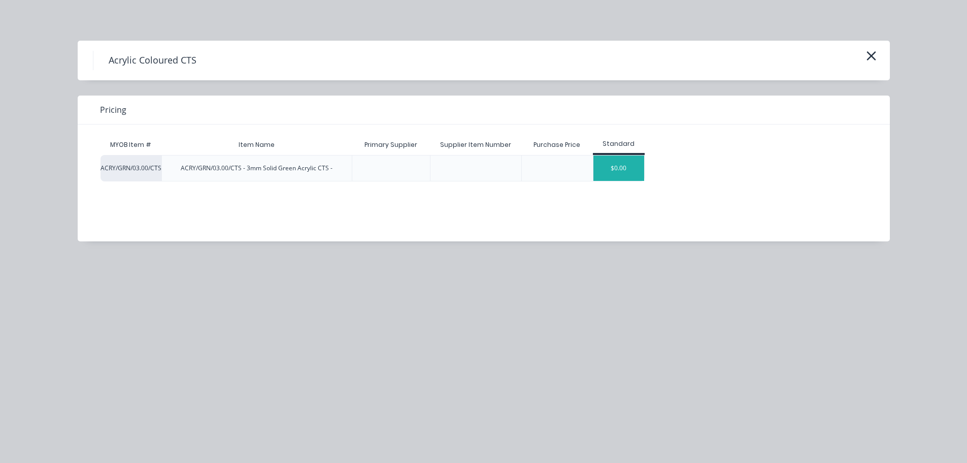
click at [629, 168] on div "$0.00" at bounding box center [619, 167] width 51 height 25
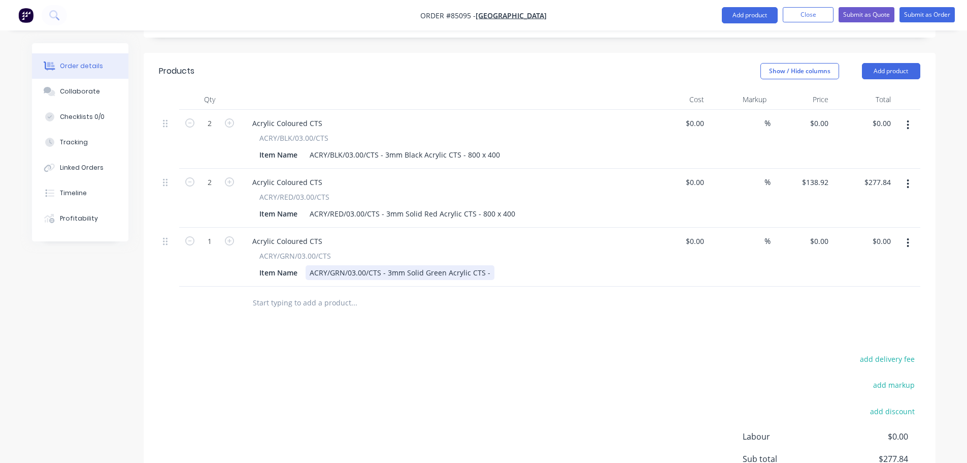
click at [489, 265] on div "ACRY/GRN/03.00/CTS - 3mm Solid Green Acrylic CTS -" at bounding box center [400, 272] width 189 height 15
click at [232, 236] on icon "button" at bounding box center [229, 240] width 9 height 9
type input "2"
click at [320, 293] on input "text" at bounding box center [353, 303] width 203 height 20
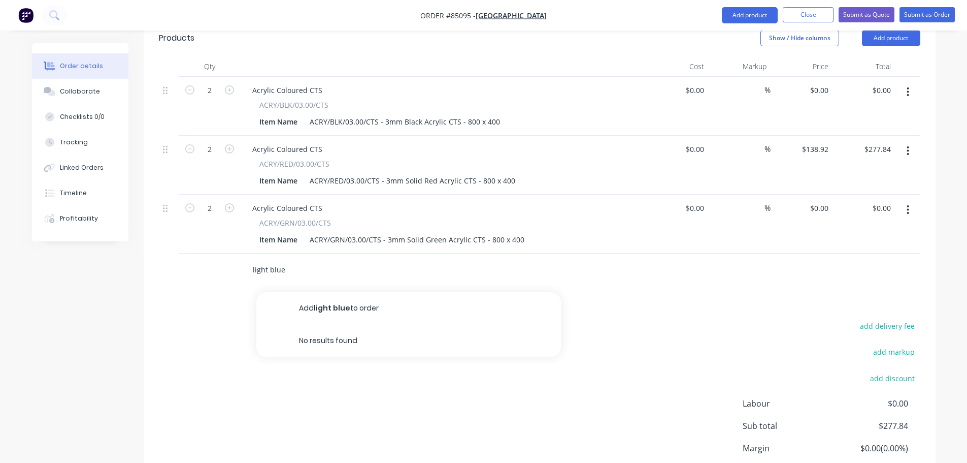
scroll to position [347, 0]
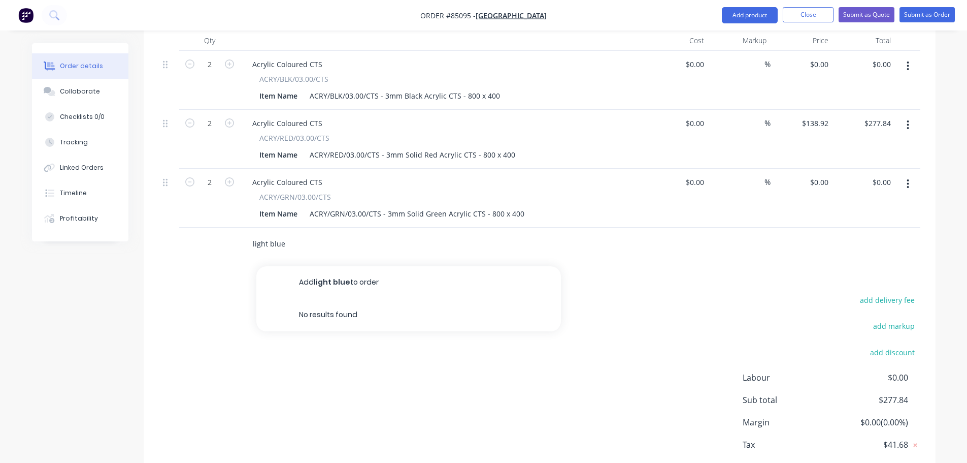
type input "B"
drag, startPoint x: 302, startPoint y: 189, endPoint x: 334, endPoint y: 255, distance: 73.8
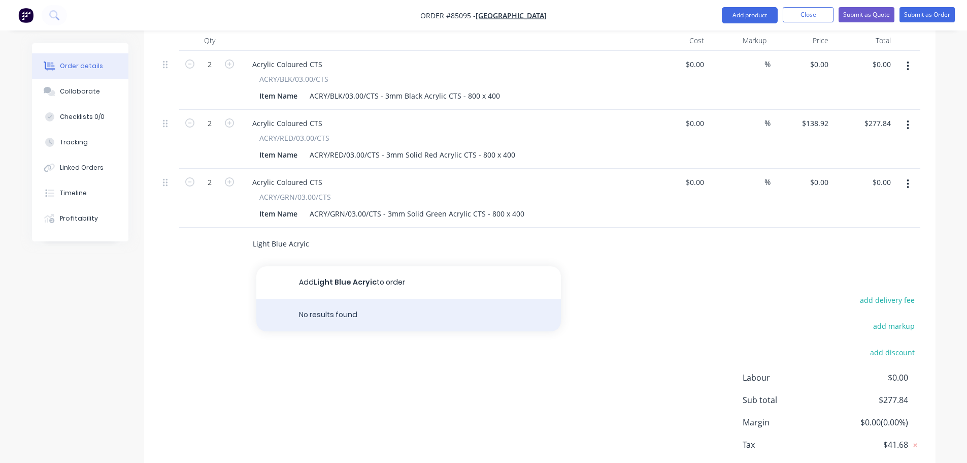
click at [302, 234] on input "Light Blue Acryic" at bounding box center [353, 244] width 203 height 20
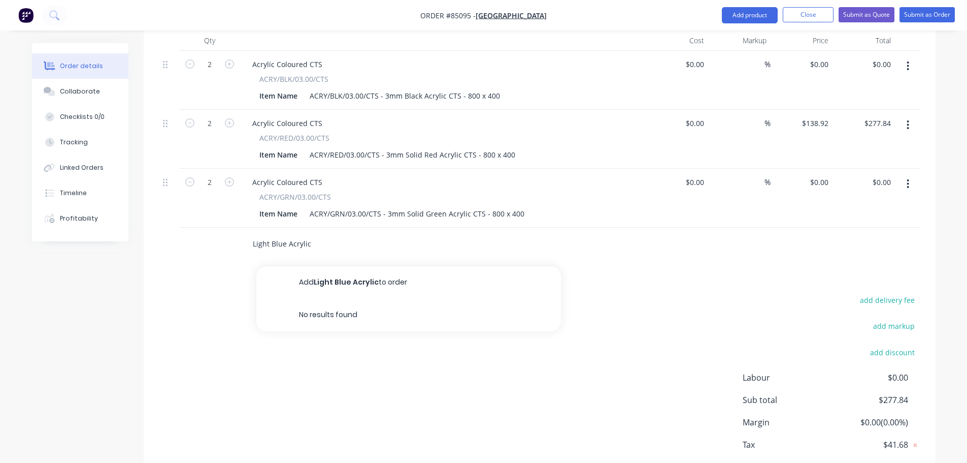
type input "Light Blue Acrylic"
click at [362, 266] on button "Add Light Blue Acrylic to order" at bounding box center [408, 282] width 305 height 33
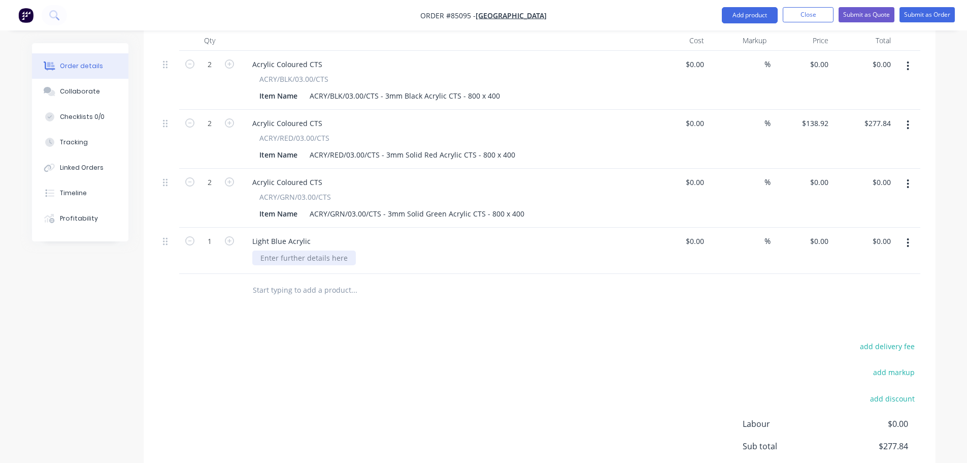
click at [316, 250] on div at bounding box center [304, 257] width 104 height 15
click at [297, 250] on div "3mm solid blue acrylic" at bounding box center [298, 257] width 93 height 15
click at [355, 250] on div "3mm solid light blue acrylic" at bounding box center [307, 257] width 110 height 15
click at [233, 236] on icon "button" at bounding box center [229, 240] width 9 height 9
type input "2"
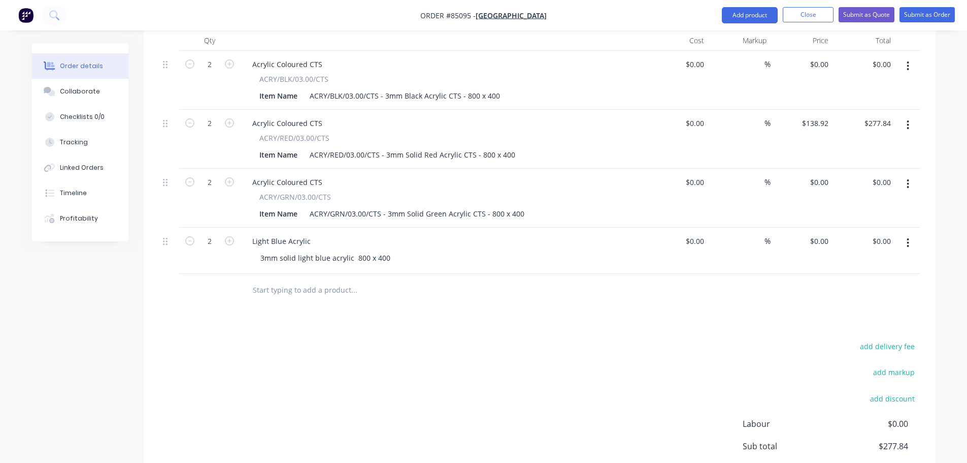
click at [280, 280] on input "text" at bounding box center [353, 290] width 203 height 20
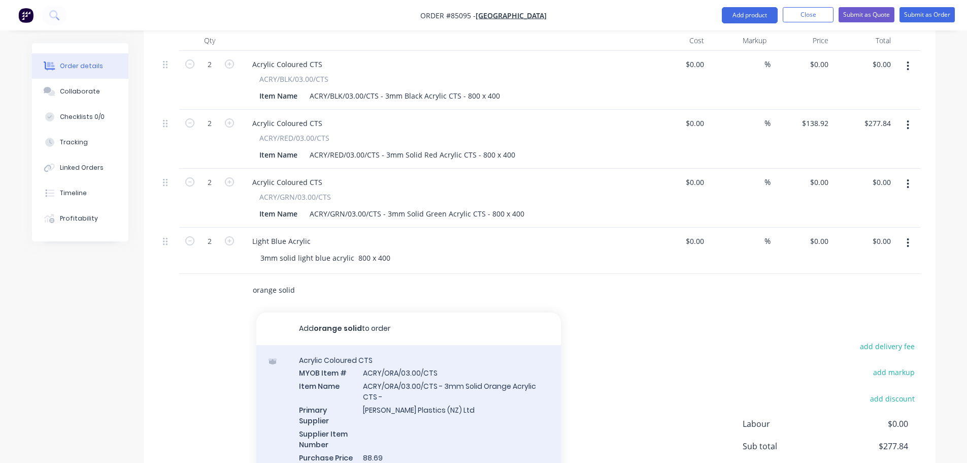
type input "orange solid"
click at [448, 371] on div "Acrylic Coloured CTS MYOB Item # ACRY/ORA/03.00/CTS Item Name ACRY/ORA/03.00/CT…" at bounding box center [408, 415] width 305 height 140
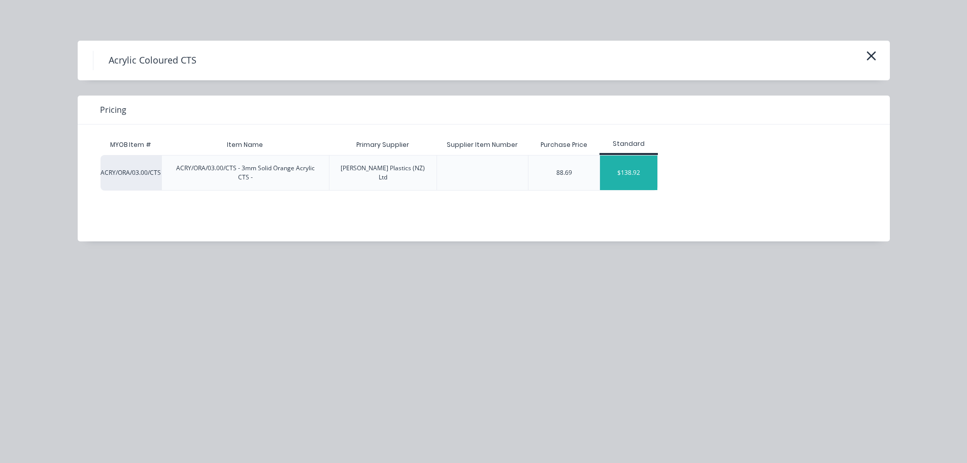
click at [603, 174] on div "$138.92" at bounding box center [628, 172] width 57 height 35
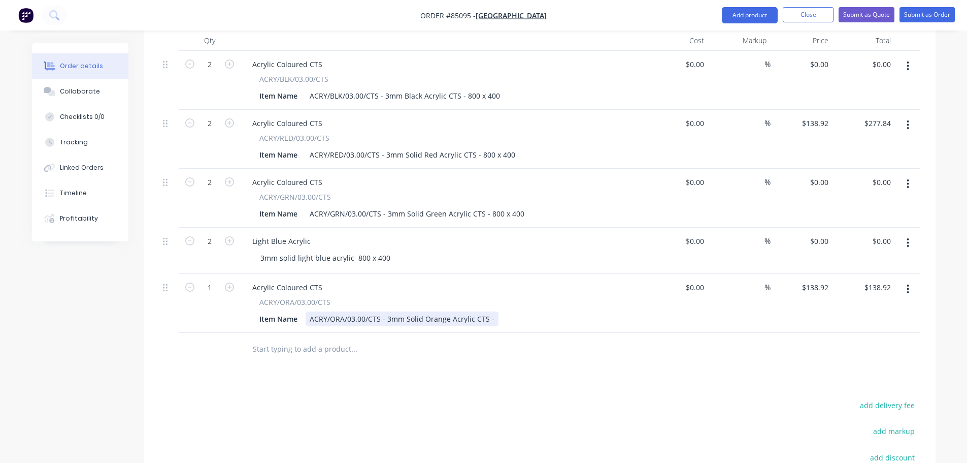
click at [492, 311] on div "ACRY/ORA/03.00/CTS - 3mm Solid Orange Acrylic CTS -" at bounding box center [402, 318] width 193 height 15
click at [230, 282] on icon "button" at bounding box center [229, 286] width 9 height 9
type input "2"
type input "$277.84"
click at [816, 280] on input "138.92" at bounding box center [816, 287] width 31 height 15
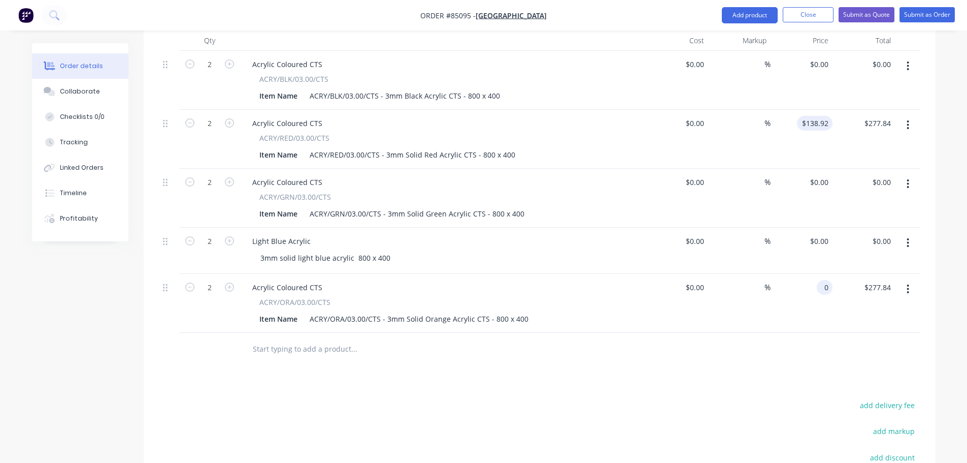
type input "0"
type input "138.92"
type input "$0.00"
click at [818, 116] on input "138.92" at bounding box center [818, 123] width 27 height 15
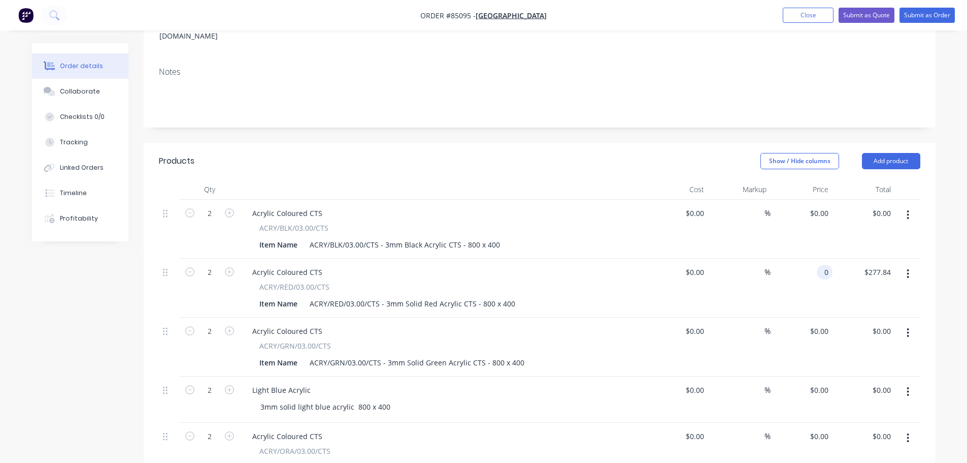
scroll to position [144, 0]
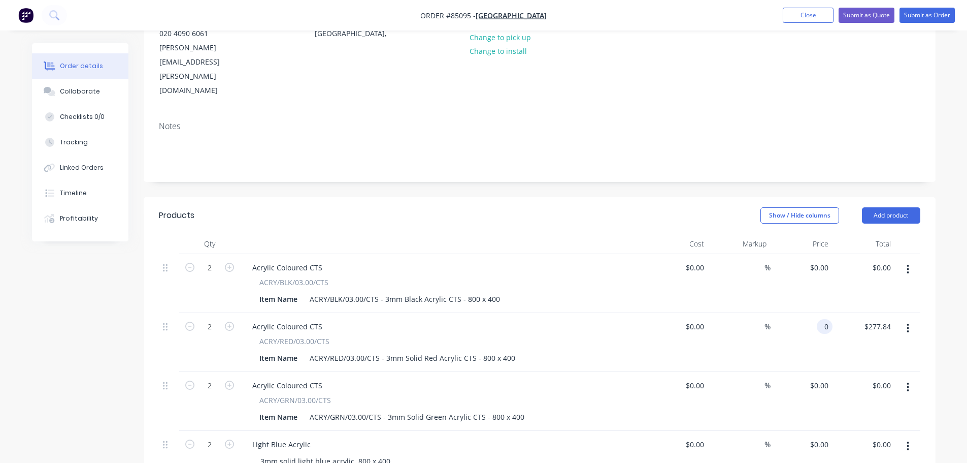
type input "$0.00"
click at [812, 254] on div "$0.00 $0.00" at bounding box center [802, 283] width 62 height 59
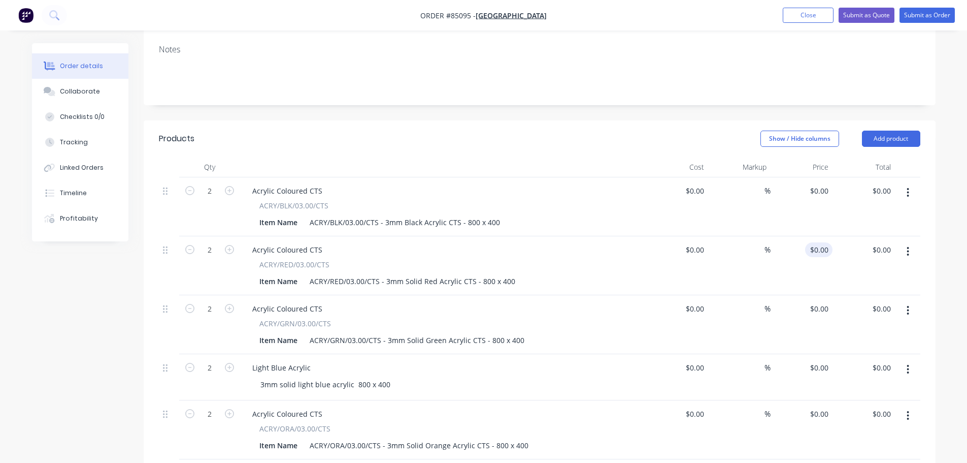
scroll to position [246, 0]
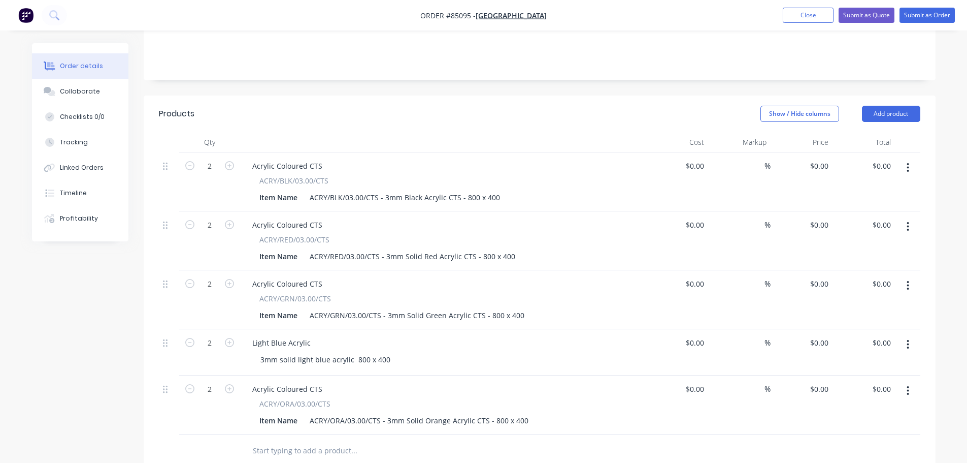
click at [343, 414] on div "Products Show / Hide columns Add product Qty Cost Markup Price Total 2 Acrylic …" at bounding box center [540, 403] width 792 height 616
click at [332, 375] on div "Acrylic Coloured CTS ACRY/ORA/03.00/CTS Item Name ACRY/ORA/03.00/CTS - 3mm Soli…" at bounding box center [443, 404] width 406 height 59
click at [332, 440] on input "text" at bounding box center [353, 450] width 203 height 20
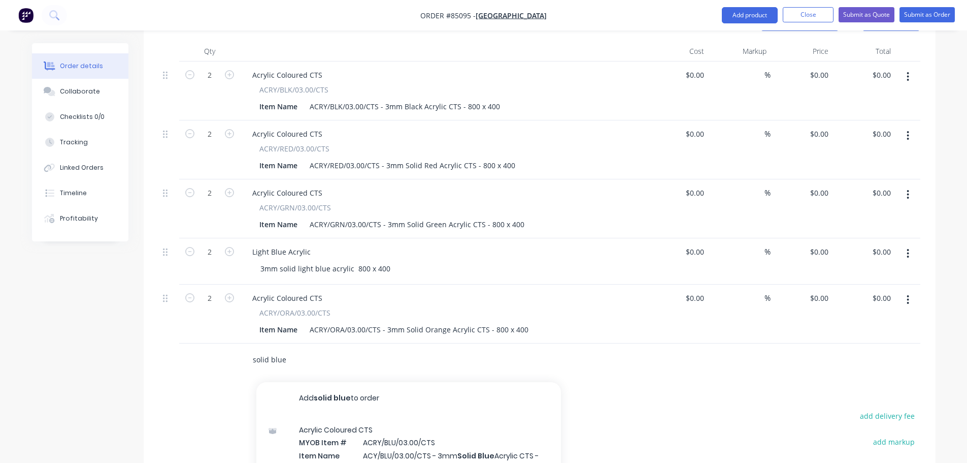
scroll to position [452, 0]
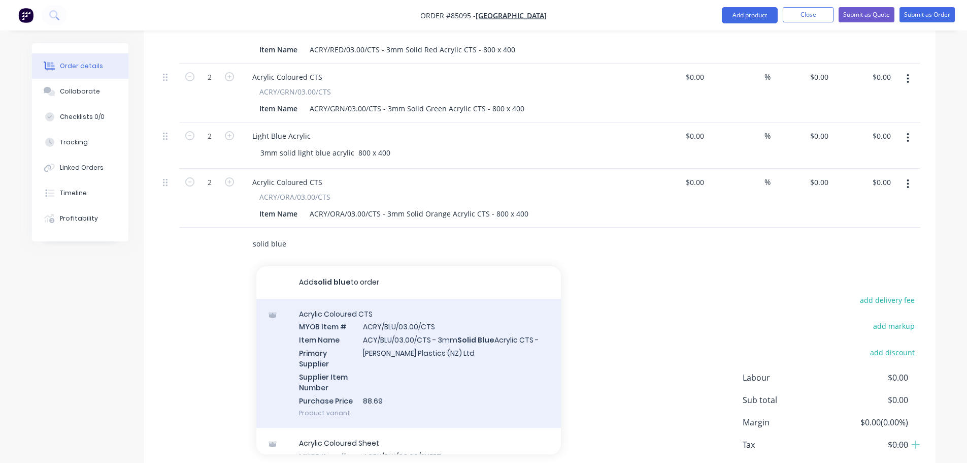
type input "solid blue"
click at [352, 299] on div "Acrylic Coloured CTS MYOB Item # ACRY/BLU/03.00/CTS Item Name ACY/BLU/03.00/CTS…" at bounding box center [408, 364] width 305 height 130
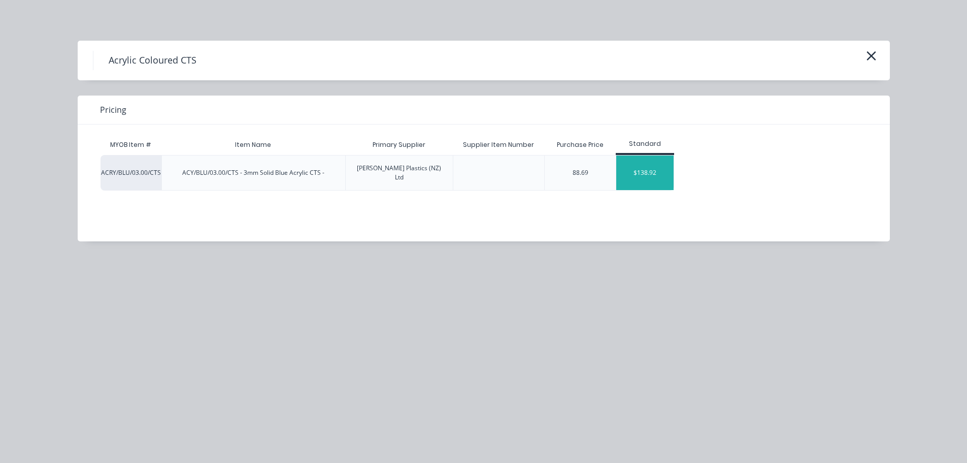
click at [626, 165] on div "$138.92" at bounding box center [645, 172] width 57 height 35
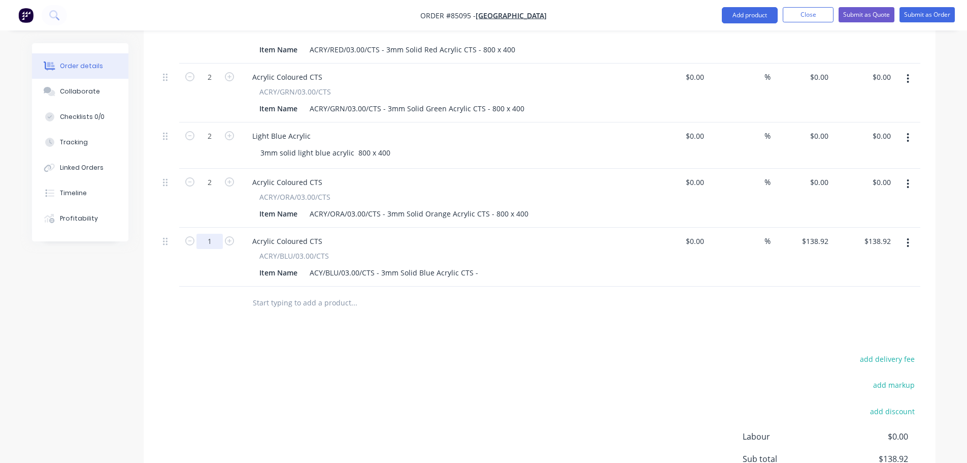
click at [206, 234] on input "1" at bounding box center [210, 241] width 26 height 15
type input "11"
type input "$1,528.12"
click at [478, 265] on div "Item Name ACY/BLU/03.00/CTS - 3mm Solid Blue Acrylic CTS -" at bounding box center [441, 272] width 372 height 15
click at [475, 265] on div "ACY/BLU/03.00/CTS - 3mm Solid Blue Acrylic CTS -" at bounding box center [394, 272] width 177 height 15
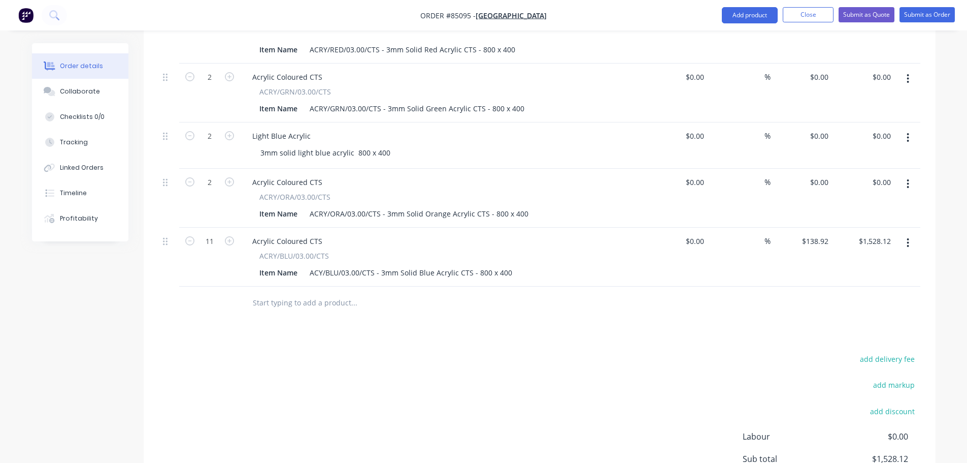
click at [818, 228] on div "$138.92 $138.92" at bounding box center [802, 257] width 62 height 59
click at [817, 234] on input "138.92" at bounding box center [818, 241] width 27 height 15
type input "$0.00"
click at [508, 352] on div "add delivery fee add markup add discount Labour $0.00 Sub total $1,528.12 Margi…" at bounding box center [540, 450] width 762 height 196
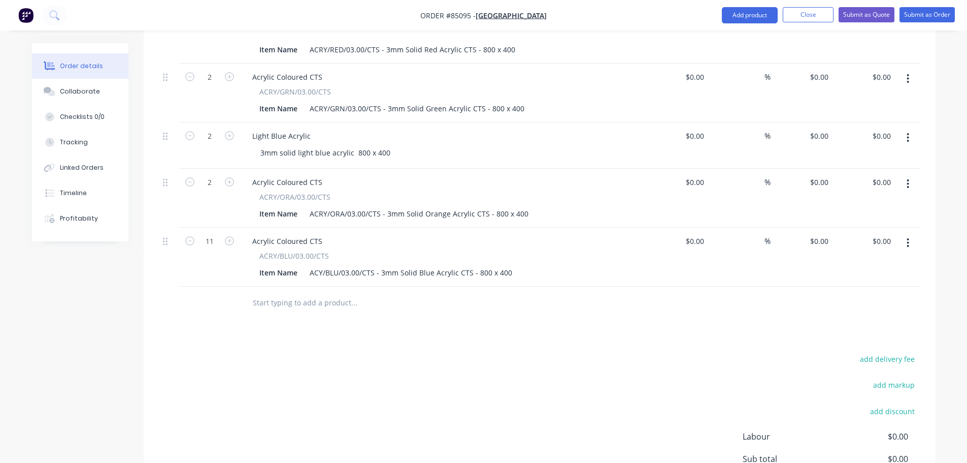
click at [281, 293] on input "text" at bounding box center [353, 303] width 203 height 20
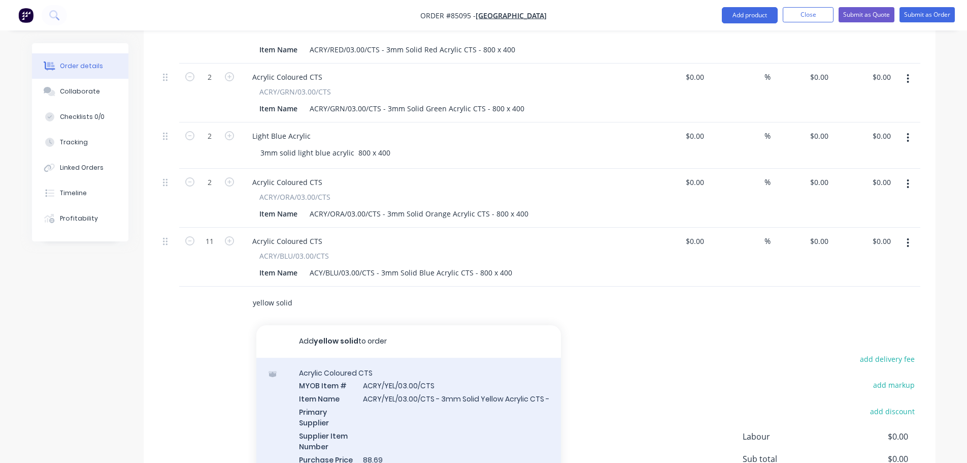
type input "yellow solid"
click at [501, 393] on div "Acrylic Coloured CTS MYOB Item # ACRY/YEL/03.00/CTS Item Name ACRY/YEL/03.00/CT…" at bounding box center [408, 423] width 305 height 130
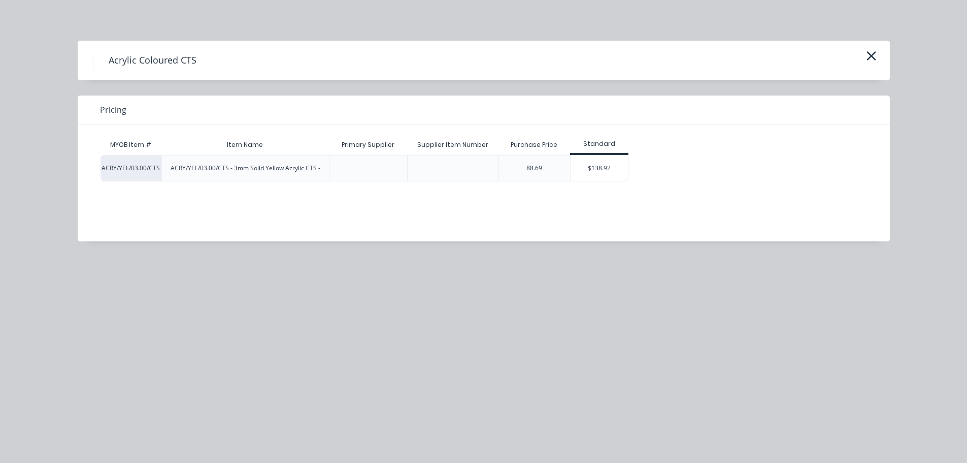
click at [604, 184] on div "MYOB Item # Item Name Primary Supplier Supplier Item Number Purchase Price Stan…" at bounding box center [476, 175] width 797 height 102
click at [604, 175] on div "$138.92" at bounding box center [599, 167] width 57 height 25
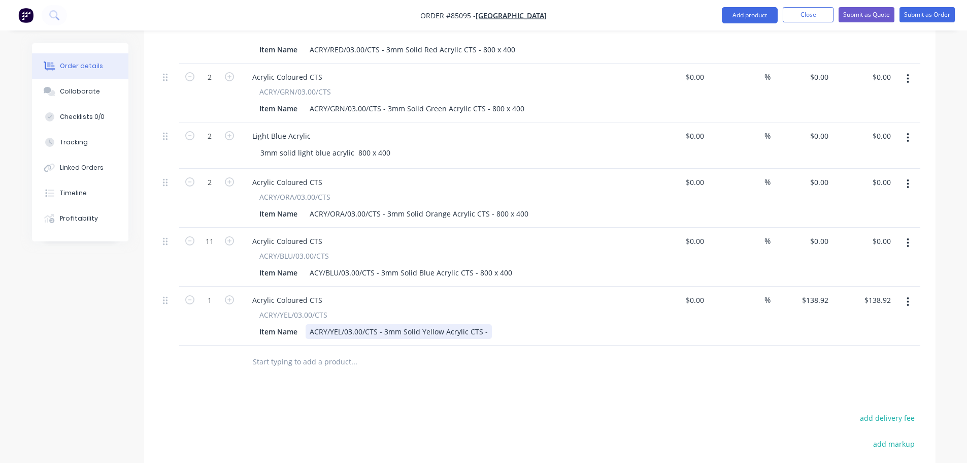
click at [486, 324] on div "ACRY/YEL/03.00/CTS - 3mm Solid Yellow Acrylic CTS -" at bounding box center [399, 331] width 186 height 15
click at [330, 351] on input "text" at bounding box center [353, 361] width 203 height 20
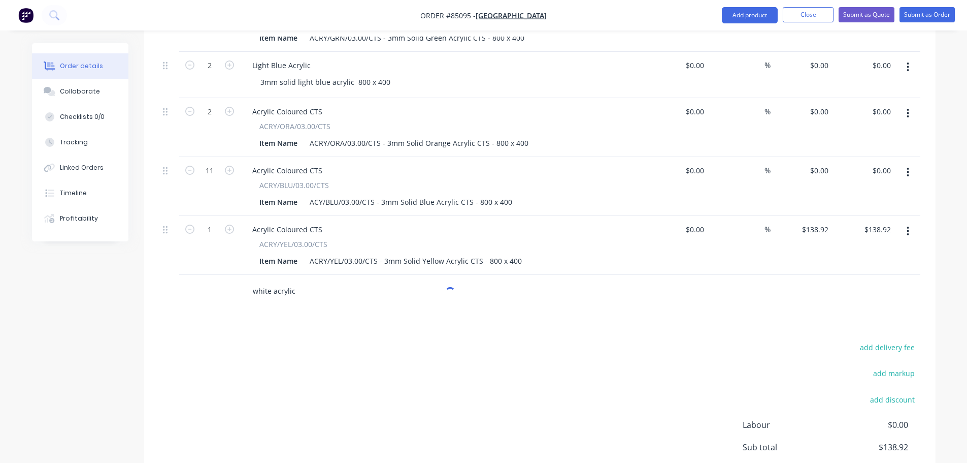
scroll to position [570, 0]
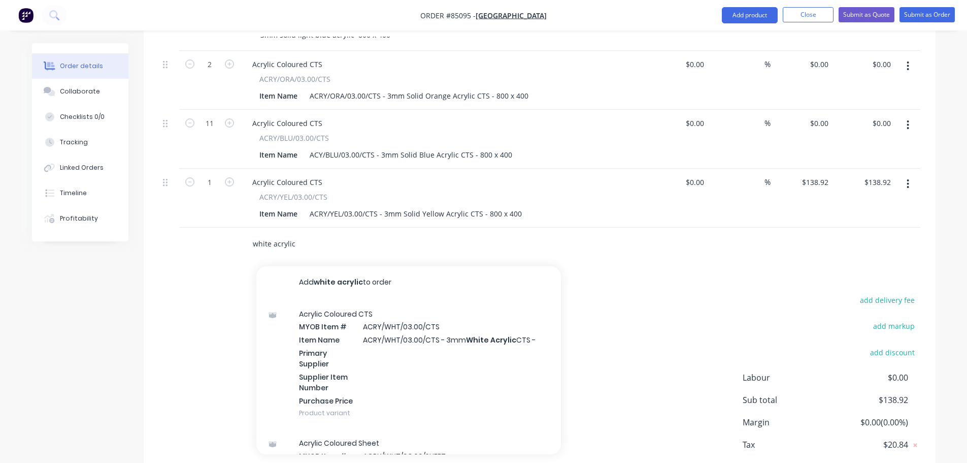
type input "white acrylic"
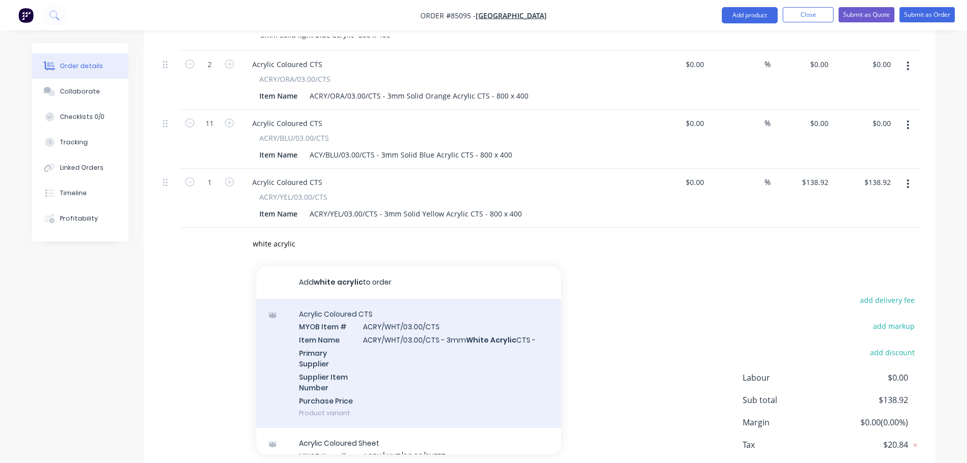
click at [337, 300] on div "Acrylic Coloured CTS MYOB Item # ACRY/WHT/03.00/CTS Item Name ACRY/WHT/03.00/CT…" at bounding box center [408, 364] width 305 height 130
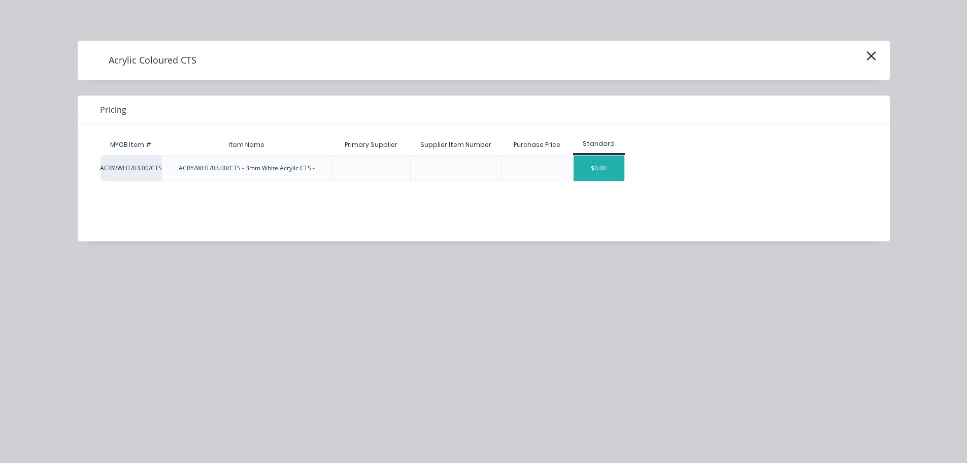
click at [600, 167] on div "$0.00" at bounding box center [599, 167] width 51 height 25
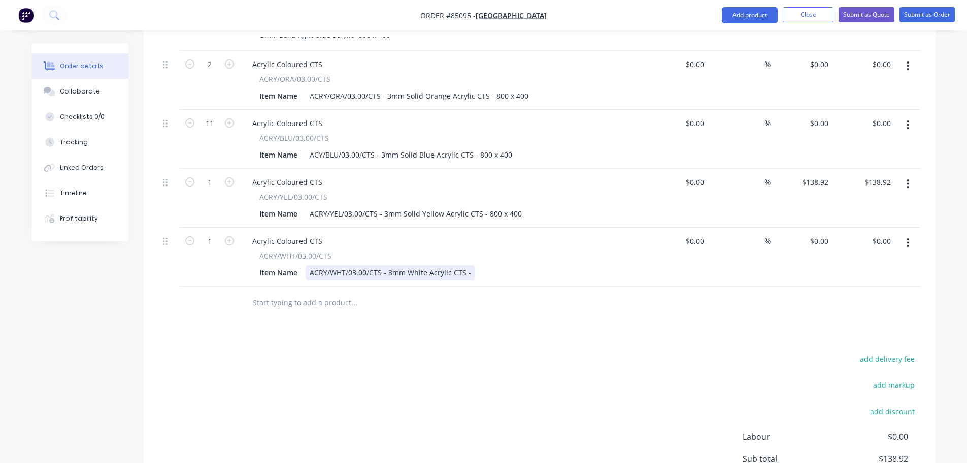
click at [470, 265] on div "ACRY/WHT/03.00/CTS - 3mm White Acrylic CTS -" at bounding box center [391, 272] width 170 height 15
click at [210, 175] on input "1" at bounding box center [210, 182] width 26 height 15
type input "11"
type input "$1,528.12"
click at [213, 234] on input "1" at bounding box center [210, 241] width 26 height 15
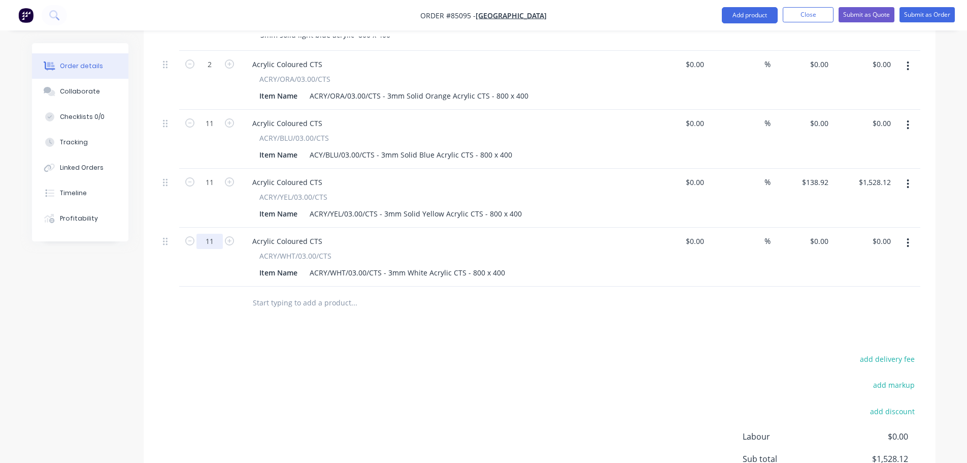
type input "11"
click at [260, 352] on div "add delivery fee add markup add discount Labour $0.00 Sub total $1,528.12 Margi…" at bounding box center [540, 450] width 762 height 196
click at [303, 293] on input "text" at bounding box center [353, 303] width 203 height 20
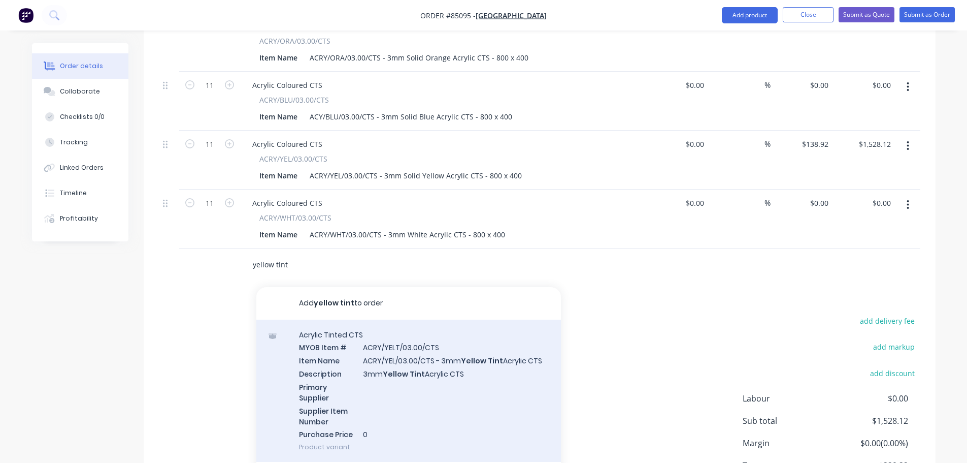
scroll to position [629, 0]
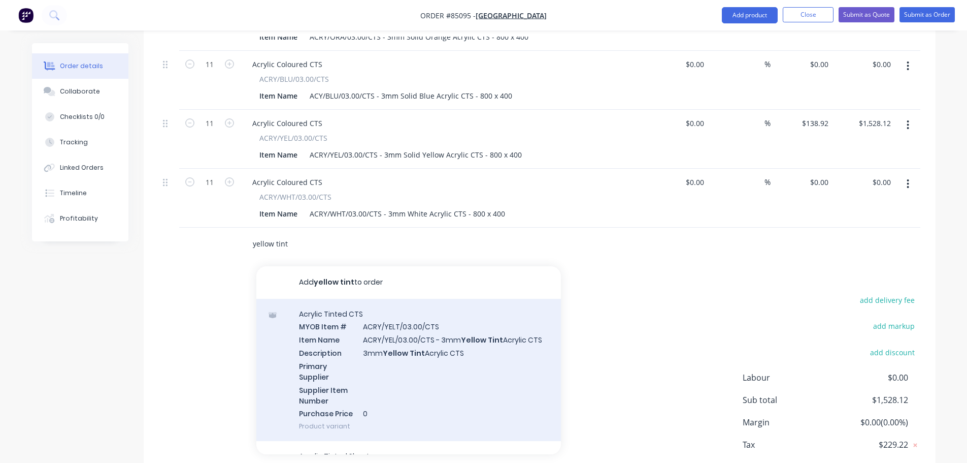
type input "yellow tint"
click at [381, 299] on div "Acrylic Tinted CTS MYOB Item # ACRY/YELT/03.00/CTS Item Name ACRY/YEL/03.00/CTS…" at bounding box center [408, 370] width 305 height 143
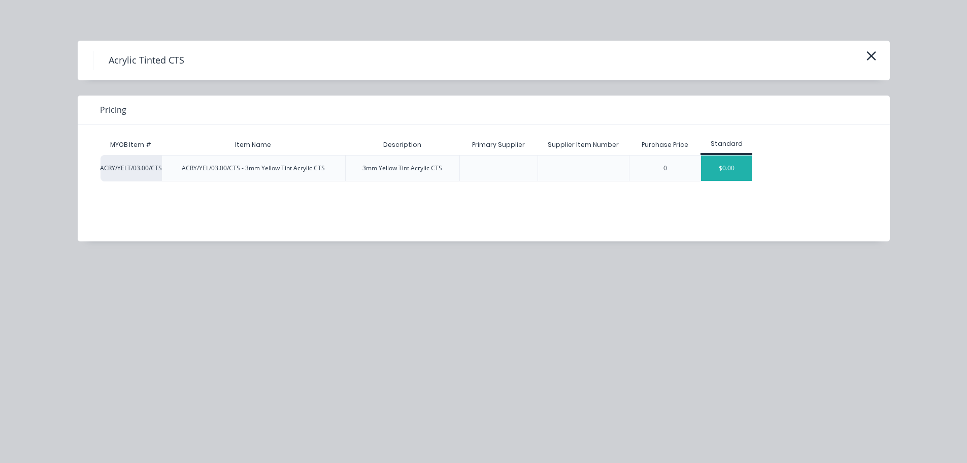
click at [729, 161] on div "$0.00" at bounding box center [726, 167] width 51 height 25
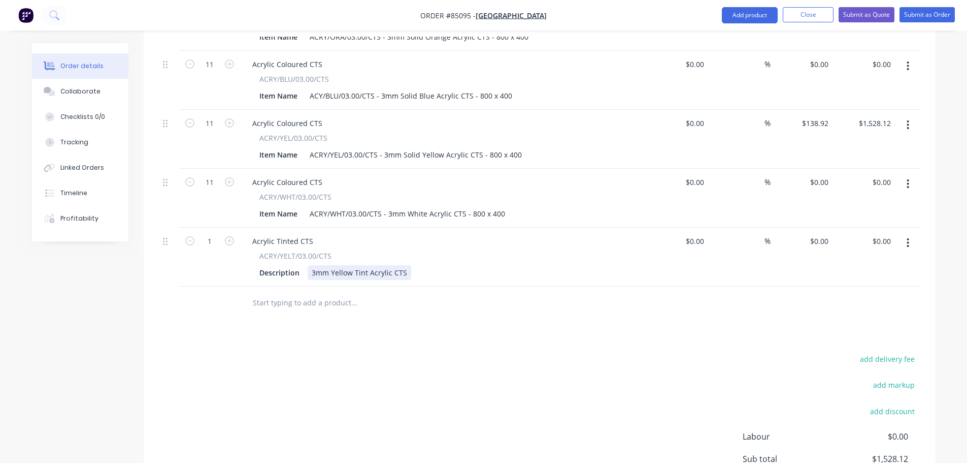
click at [406, 265] on div "3mm Yellow Tint Acrylic CTS" at bounding box center [360, 272] width 104 height 15
click at [205, 234] on input "1" at bounding box center [210, 241] width 26 height 15
type input "3"
click at [258, 289] on div "Products Show / Hide columns Add product Qty Cost Markup Price Total 2 Acrylic …" at bounding box center [540, 137] width 792 height 851
click at [306, 293] on input "text" at bounding box center [353, 303] width 203 height 20
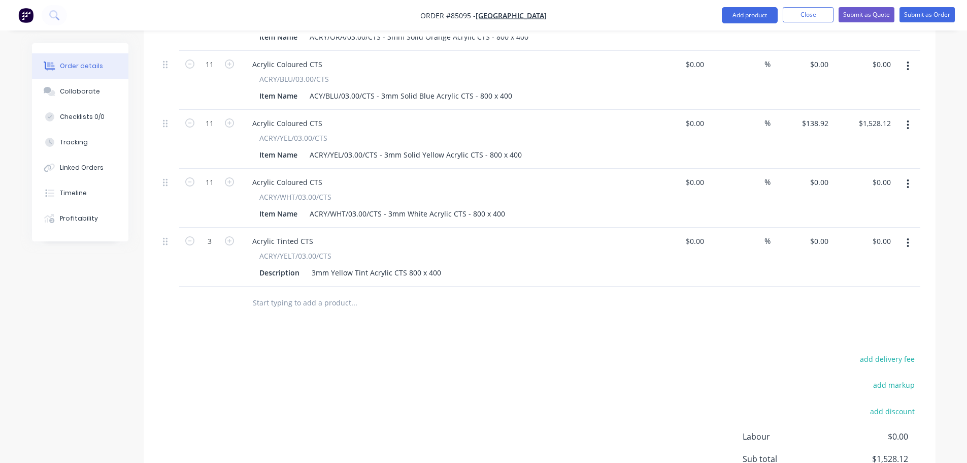
type input "o"
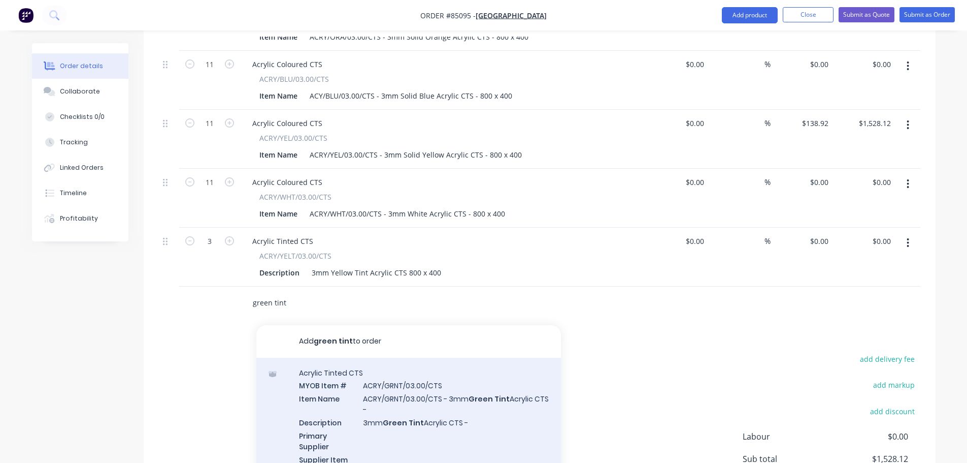
type input "green tint"
click at [463, 358] on div "Acrylic Tinted CTS MYOB Item # ACRY/GRNT/03.00/CTS Item Name ACRY/GRNT/03.00/CT…" at bounding box center [408, 434] width 305 height 153
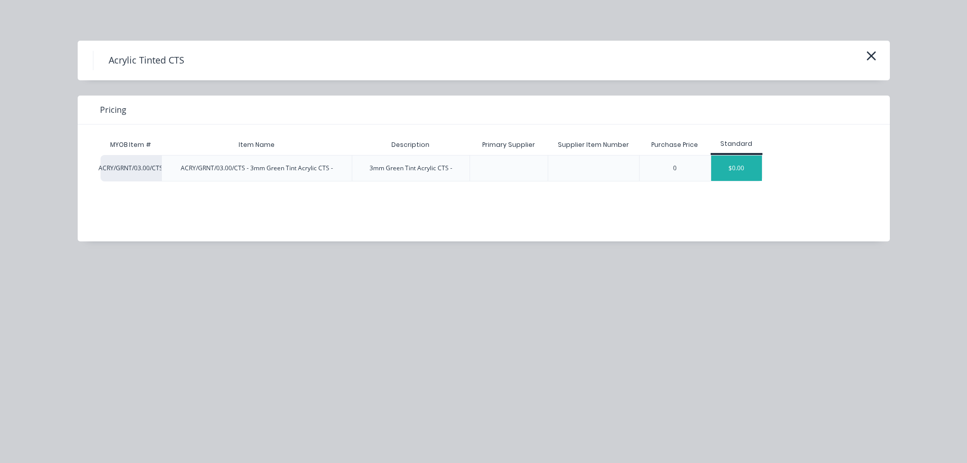
click at [726, 159] on div "$0.00" at bounding box center [737, 167] width 51 height 25
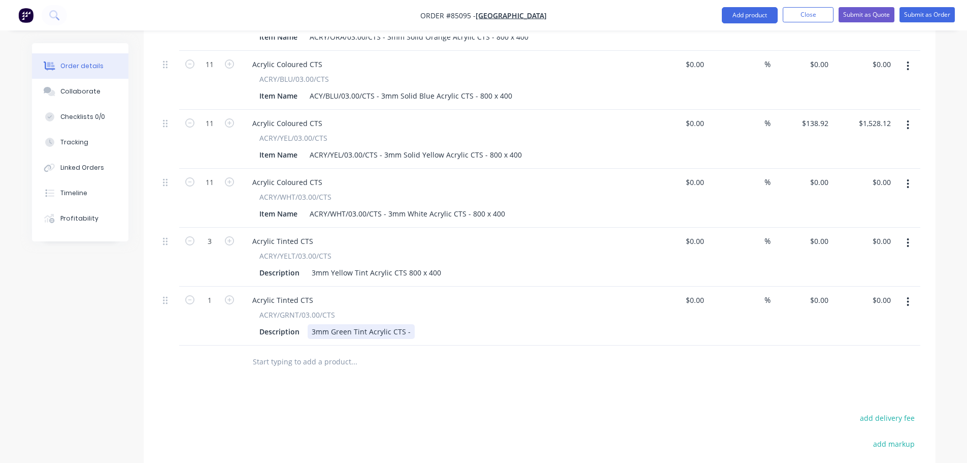
click at [406, 324] on div "3mm Green Tint Acrylic CTS -" at bounding box center [361, 331] width 107 height 15
drag, startPoint x: 404, startPoint y: 217, endPoint x: 459, endPoint y: 211, distance: 55.7
click at [459, 265] on div "Description 3mm Yellow Tint Acrylic CTS 800 x 400" at bounding box center [441, 272] width 372 height 15
drag, startPoint x: 407, startPoint y: 273, endPoint x: 461, endPoint y: 277, distance: 54.5
click at [461, 324] on div "Description 3mm Green Tint Acrylic CTS - 300 x 800" at bounding box center [441, 331] width 372 height 15
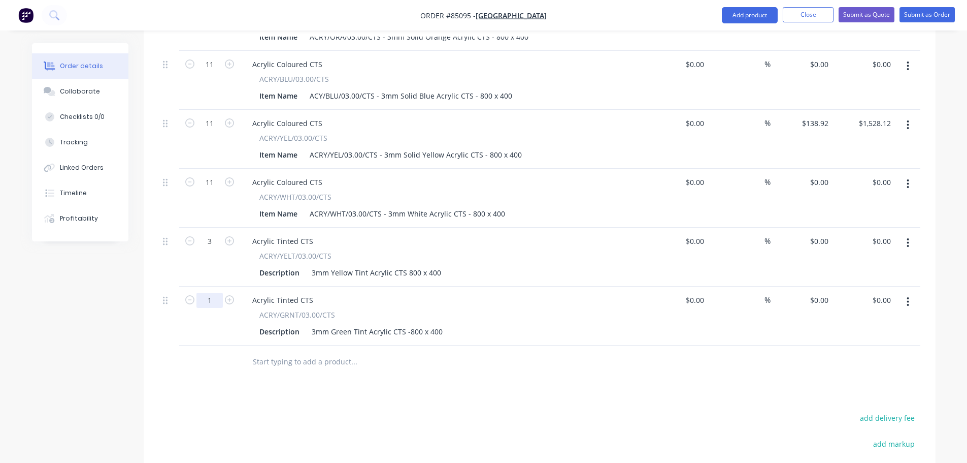
click at [207, 293] on input "1" at bounding box center [210, 300] width 26 height 15
type input "3"
click at [285, 345] on div at bounding box center [423, 361] width 366 height 33
click at [287, 351] on input "text" at bounding box center [353, 361] width 203 height 20
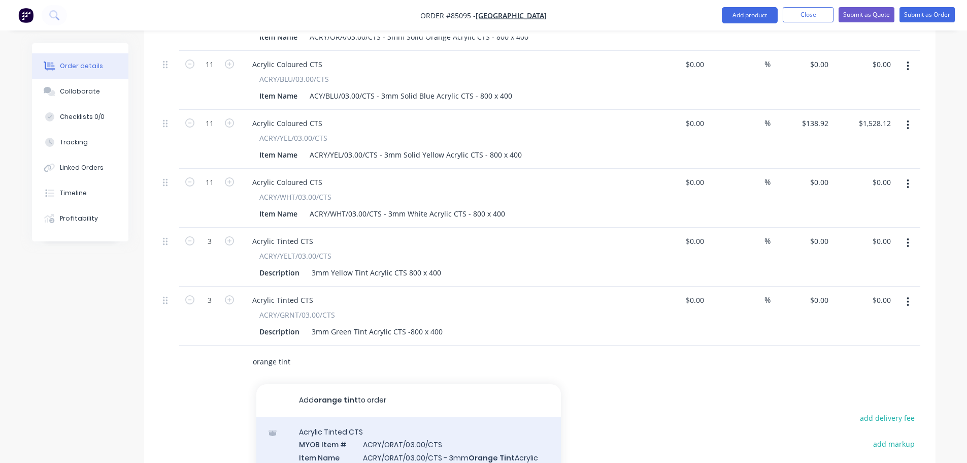
type input "orange tint"
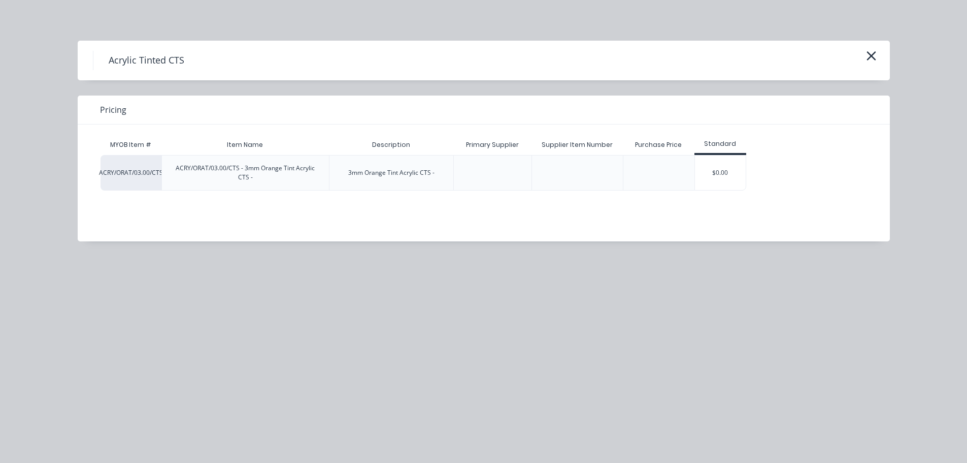
click at [713, 174] on div "$0.00" at bounding box center [720, 172] width 51 height 35
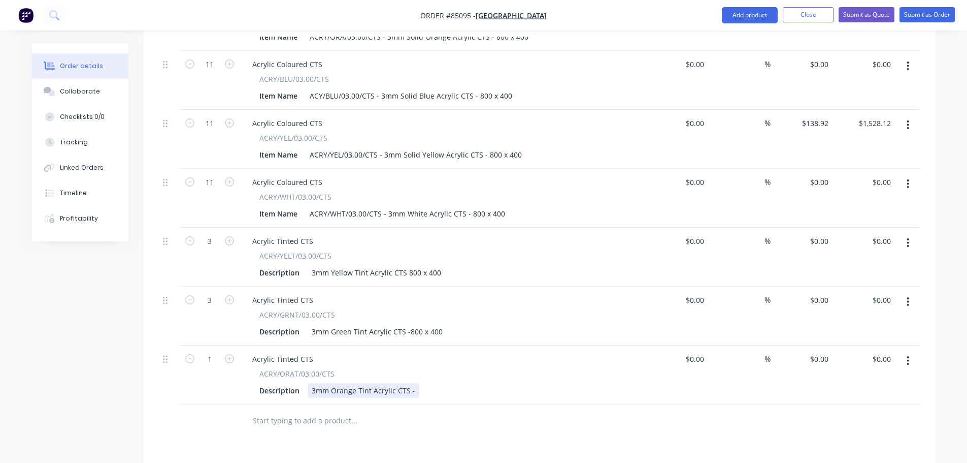
click at [412, 383] on div "3mm Orange Tint Acrylic CTS -" at bounding box center [364, 390] width 112 height 15
click at [294, 410] on input "text" at bounding box center [353, 420] width 203 height 20
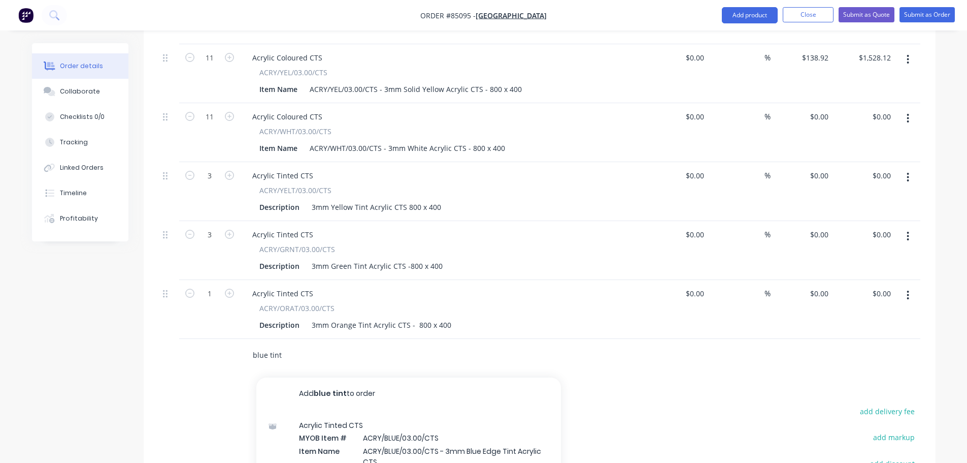
scroll to position [731, 0]
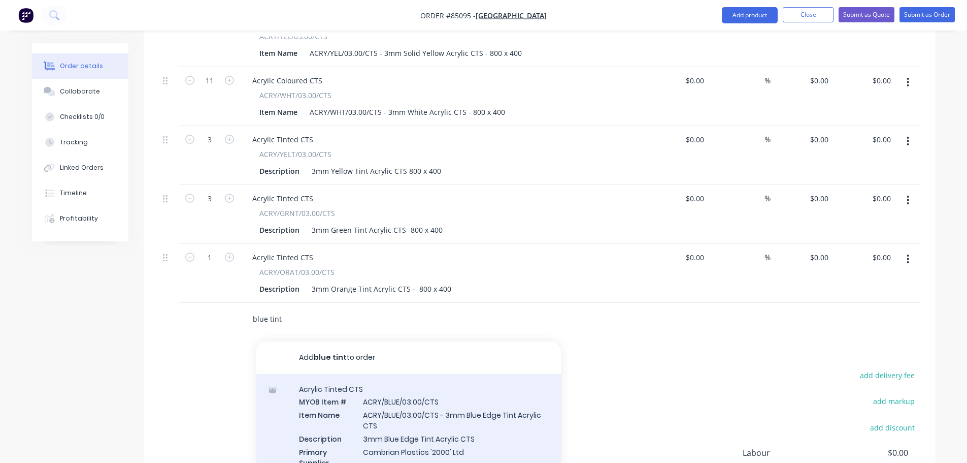
type input "blue tint"
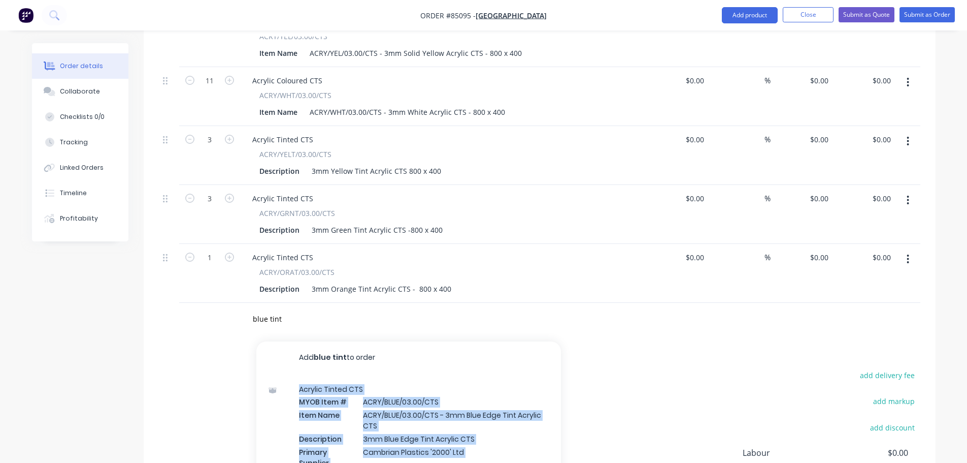
drag, startPoint x: 454, startPoint y: 397, endPoint x: 664, endPoint y: 367, distance: 211.8
click at [663, 367] on div "Products Show / Hide columns Add product Qty Cost Markup Price Total 2 Acrylic …" at bounding box center [540, 94] width 792 height 969
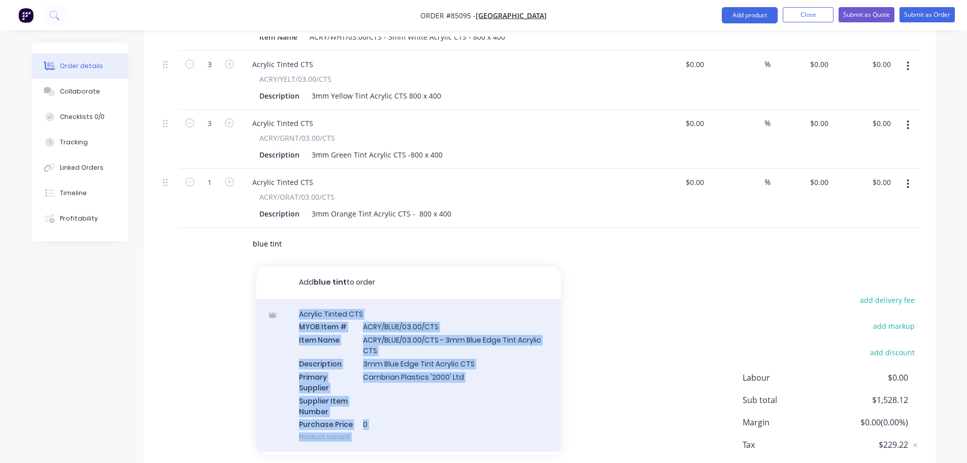
scroll to position [102, 0]
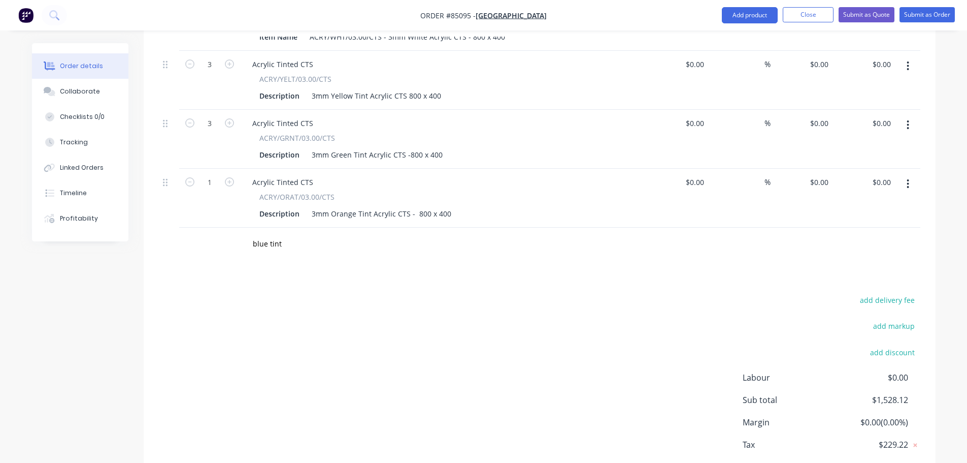
click at [583, 306] on div "add delivery fee add markup add discount Labour $0.00 Sub total $1,528.12 Margi…" at bounding box center [540, 391] width 762 height 196
click at [351, 234] on input "blue tint" at bounding box center [353, 244] width 203 height 20
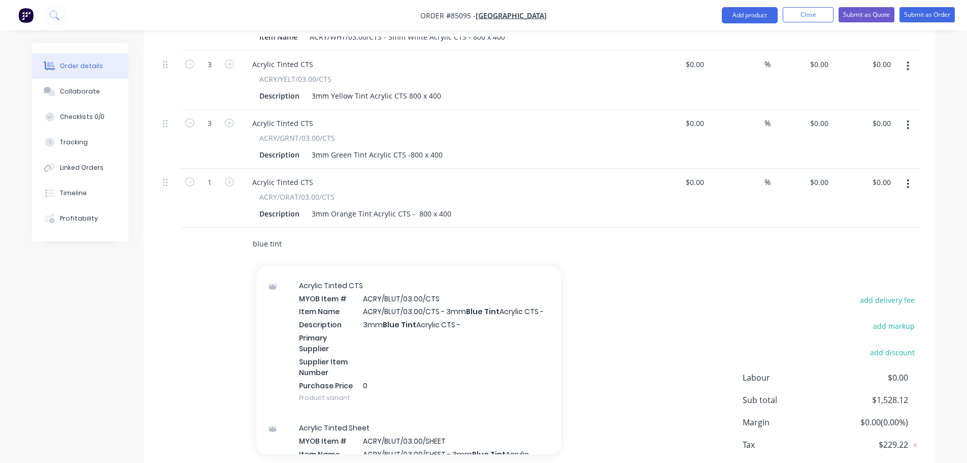
scroll to position [305, 0]
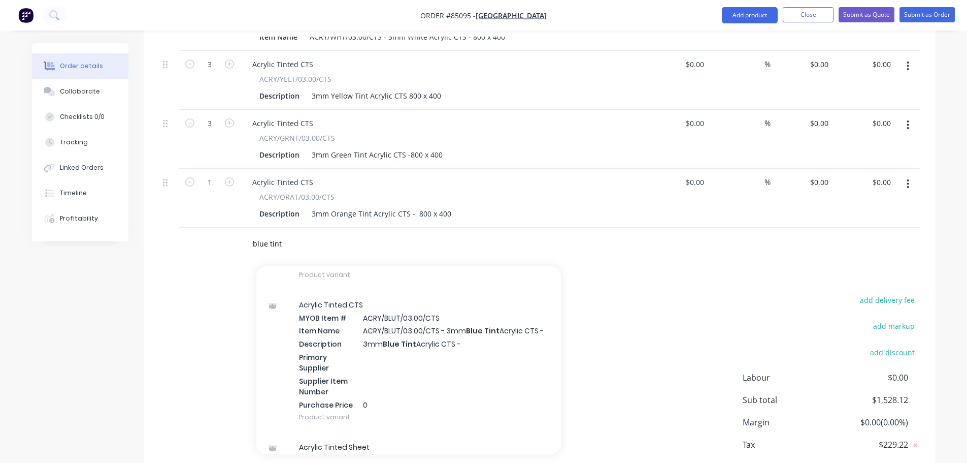
click at [382, 310] on div "Acrylic Tinted CTS MYOB Item # ACRY/BLUT/03.00/CTS Item Name ACRY/BLUT/03.00/CT…" at bounding box center [408, 360] width 305 height 143
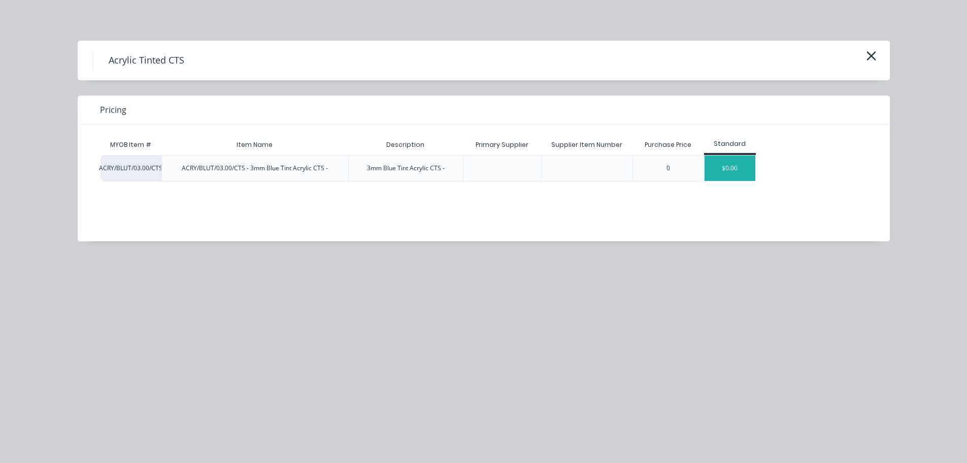
click at [733, 176] on div "$0.00" at bounding box center [730, 167] width 51 height 25
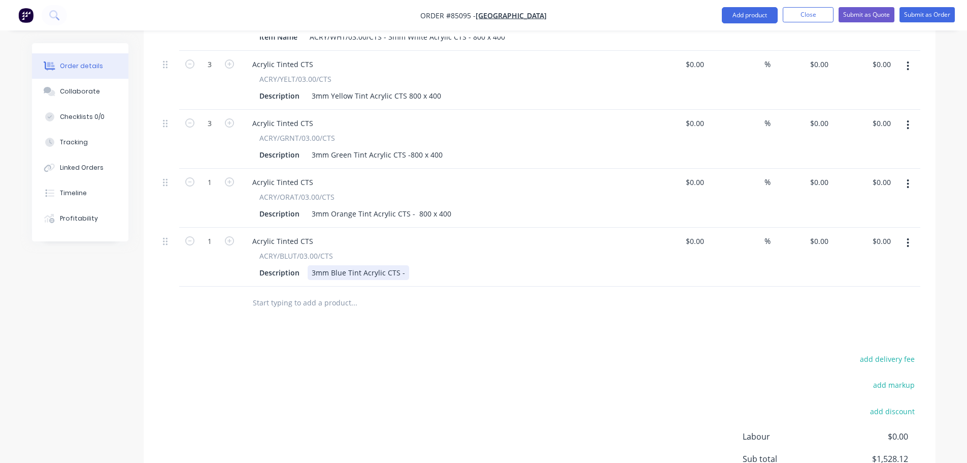
click at [404, 265] on div "3mm Blue Tint Acrylic CTS -" at bounding box center [359, 272] width 102 height 15
click at [419, 293] on input "text" at bounding box center [353, 303] width 203 height 20
click at [334, 293] on input "text" at bounding box center [353, 303] width 203 height 20
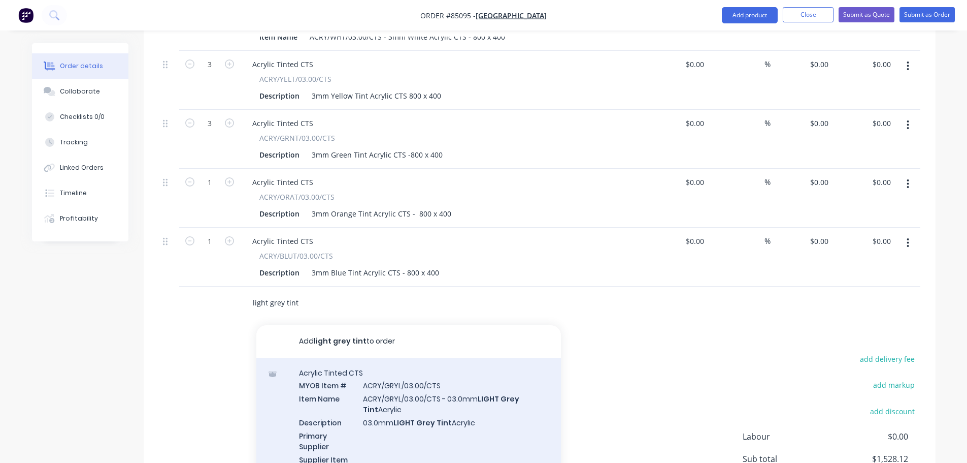
type input "light grey tint"
click at [479, 368] on div "Acrylic Tinted CTS MYOB Item # ACRY/GRYL/03.00/CTS Item Name ACRY/GRYL/03.00/CT…" at bounding box center [408, 434] width 305 height 153
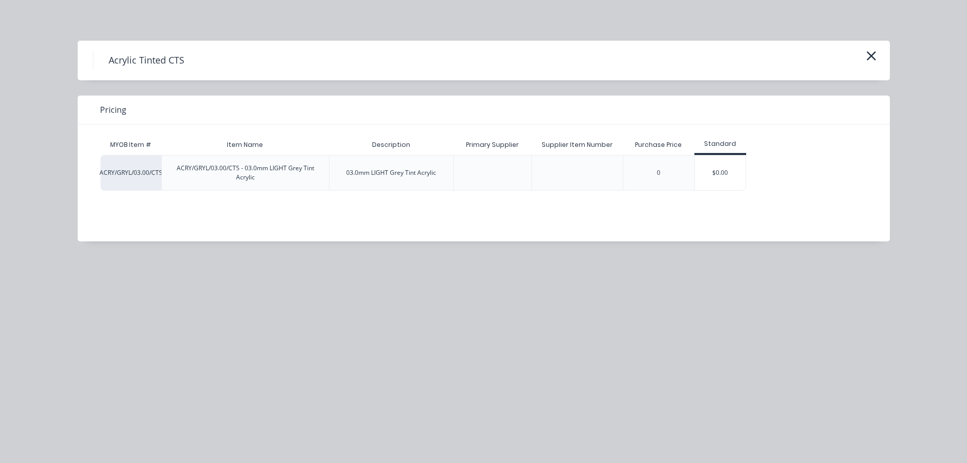
click at [708, 181] on div "$0.00" at bounding box center [720, 172] width 51 height 35
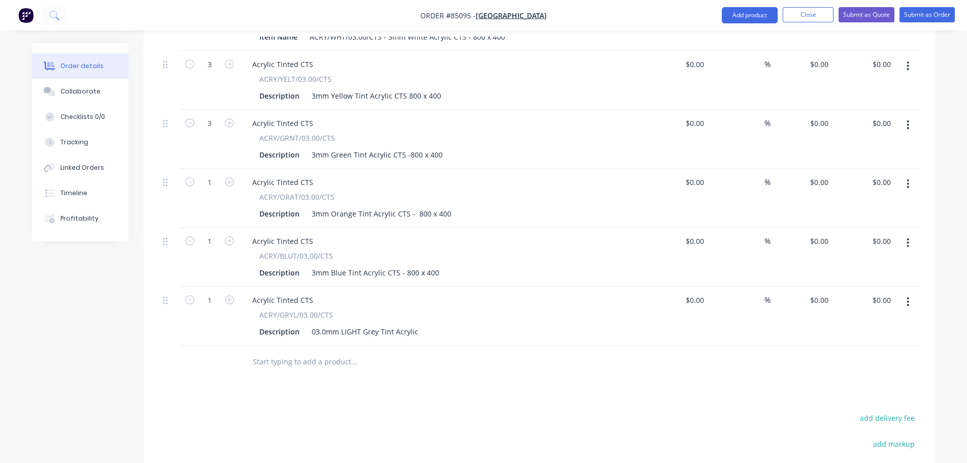
click at [343, 351] on input "text" at bounding box center [353, 361] width 203 height 20
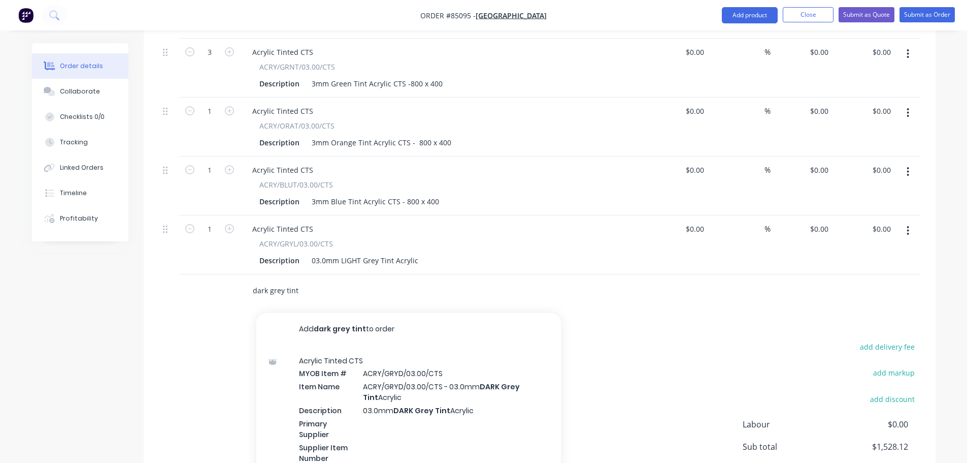
scroll to position [924, 0]
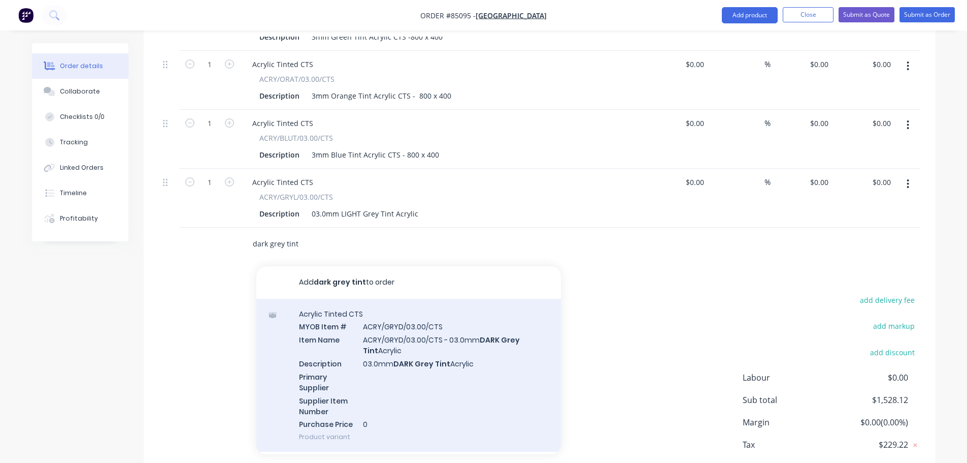
type input "dark grey tint"
click at [474, 331] on div "Acrylic Tinted CTS MYOB Item # ACRY/GRYD/03.00/CTS Item Name ACRY/GRYD/03.00/CT…" at bounding box center [408, 375] width 305 height 153
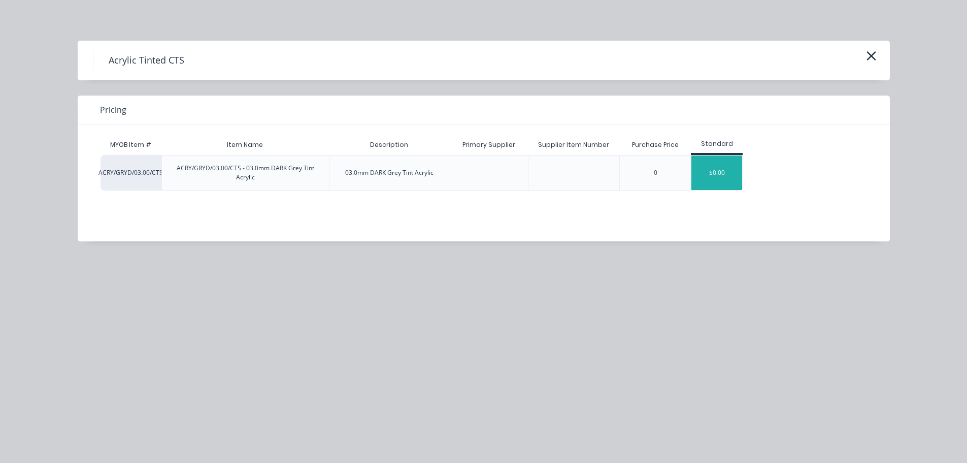
click at [701, 172] on div "$0.00" at bounding box center [717, 172] width 51 height 35
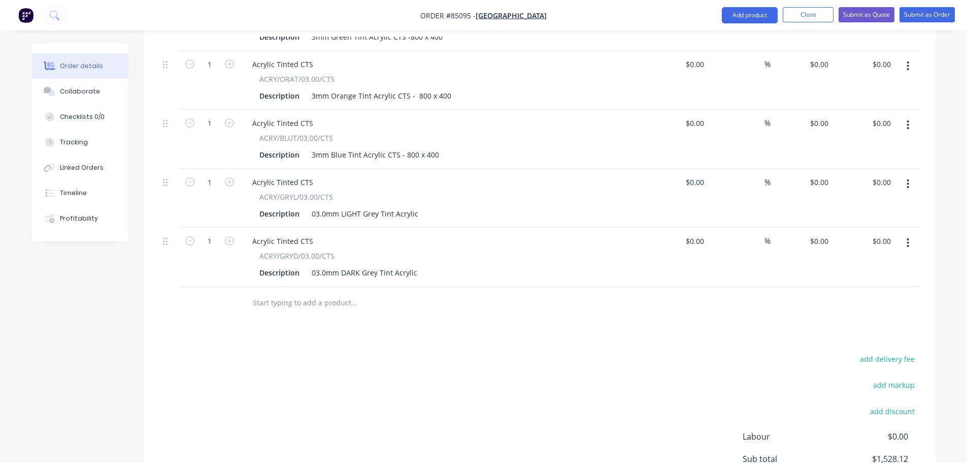
click at [362, 293] on input "text" at bounding box center [353, 303] width 203 height 20
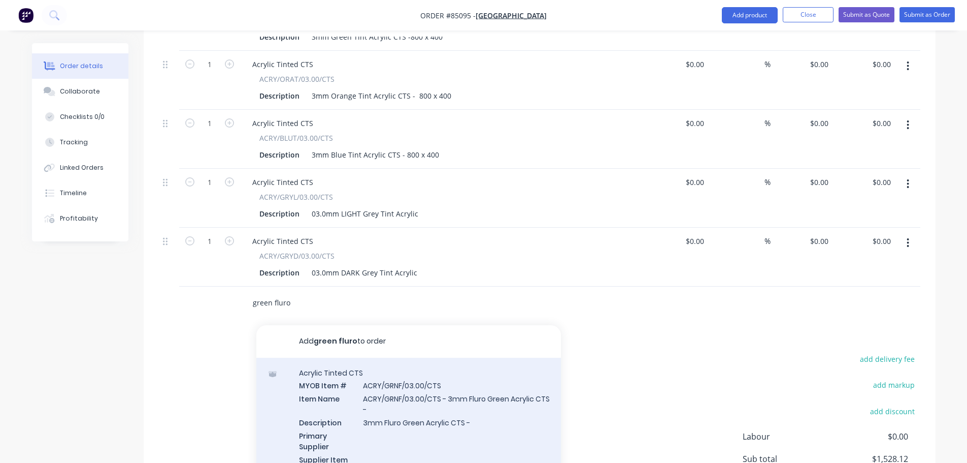
type input "green fluro"
click at [419, 369] on div "Acrylic Tinted CTS MYOB Item # ACRY/GRNF/03.00/CTS Item Name ACRY/GRNF/03.00/CT…" at bounding box center [408, 434] width 305 height 153
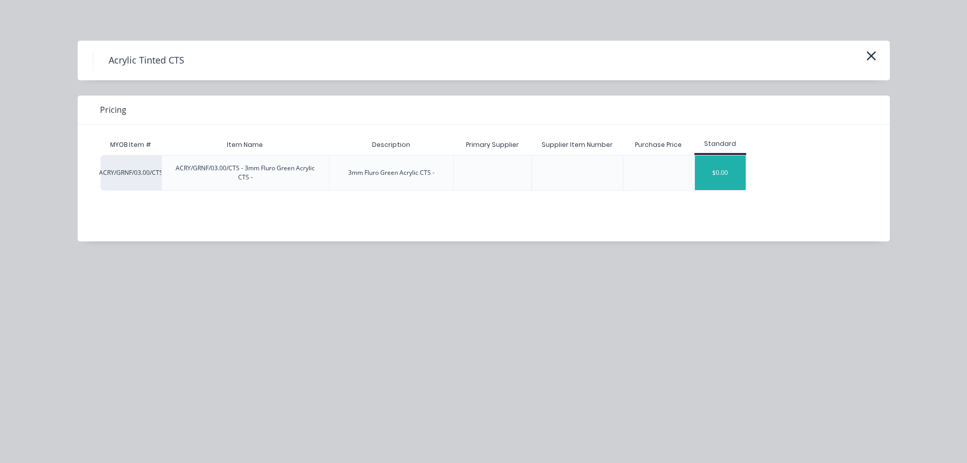
drag, startPoint x: 719, startPoint y: 166, endPoint x: 518, endPoint y: 224, distance: 209.1
click at [719, 166] on div "$0.00" at bounding box center [720, 172] width 51 height 35
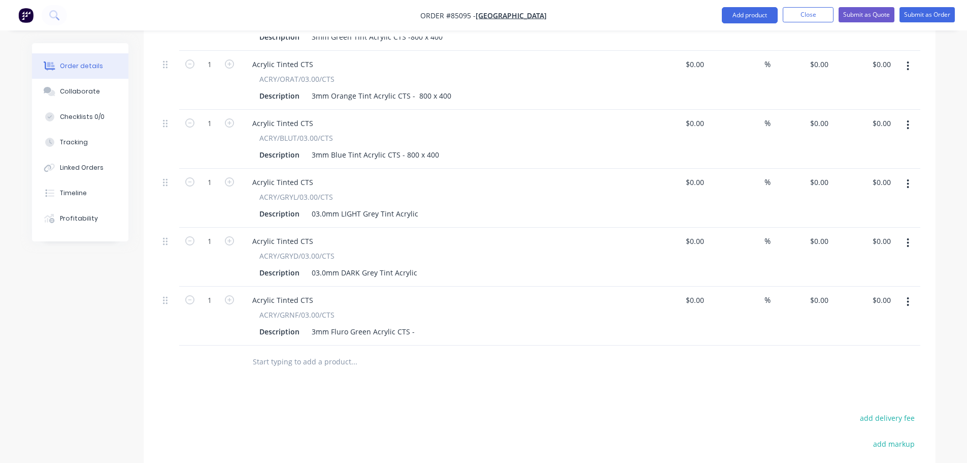
click at [330, 351] on input "text" at bounding box center [353, 361] width 203 height 20
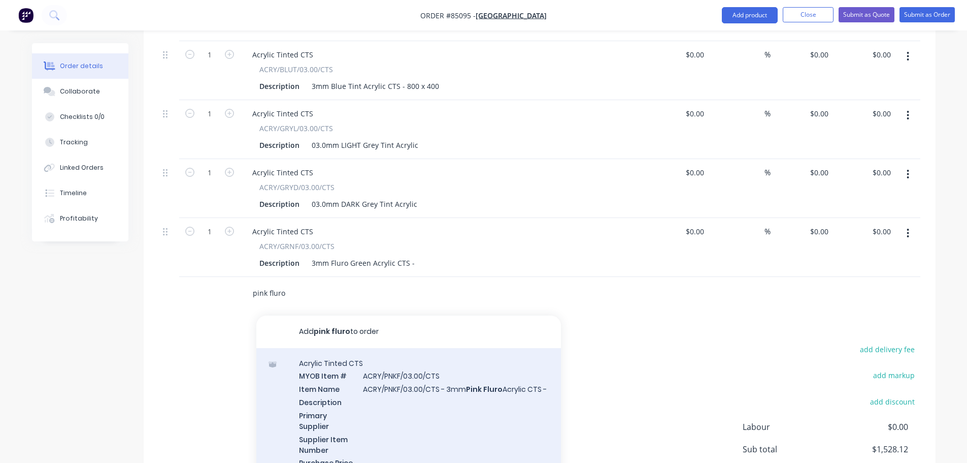
scroll to position [1025, 0]
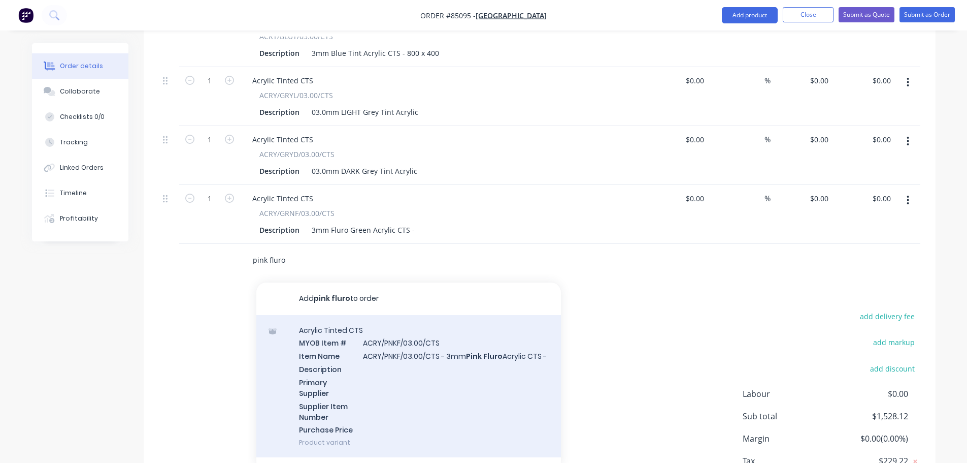
type input "pink fluro"
click at [356, 329] on div "Acrylic Tinted CTS MYOB Item # ACRY/PNKF/03.00/CTS Item Name ACRY/PNKF/03.00/CT…" at bounding box center [408, 386] width 305 height 143
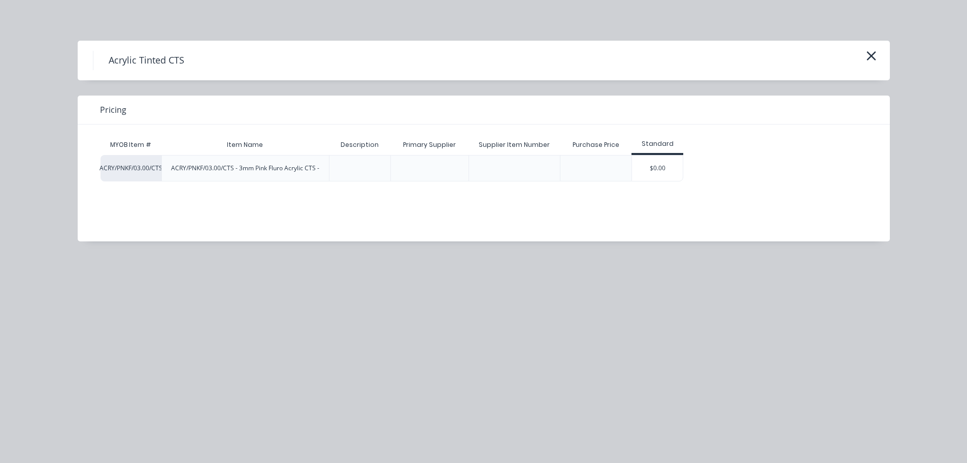
click at [660, 178] on div "$0.00" at bounding box center [657, 167] width 51 height 25
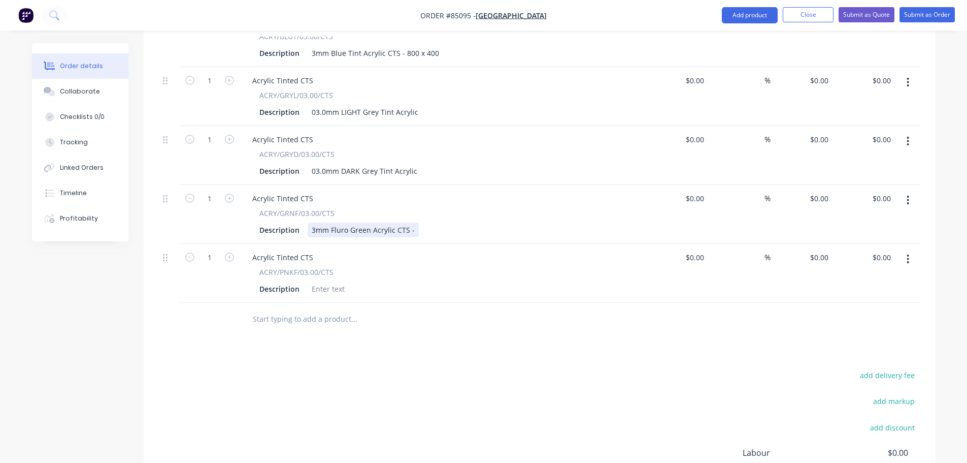
click at [321, 222] on div "3mm Fluro Green Acrylic CTS -" at bounding box center [363, 229] width 111 height 15
click at [326, 281] on div at bounding box center [328, 288] width 41 height 15
paste div
click at [355, 281] on div "3mm Fluro Green Acrylic CTS -" at bounding box center [363, 288] width 111 height 15
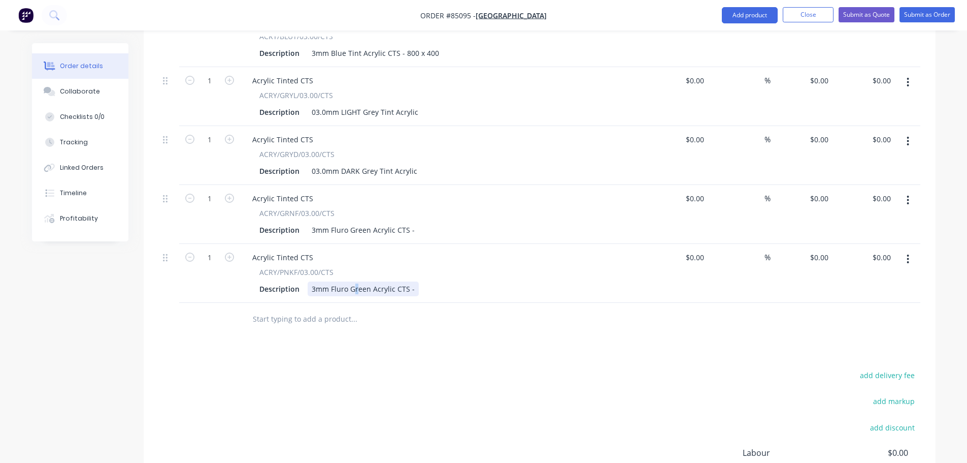
click at [355, 281] on div "3mm Fluro Green Acrylic CTS -" at bounding box center [363, 288] width 111 height 15
click at [303, 309] on input "text" at bounding box center [353, 319] width 203 height 20
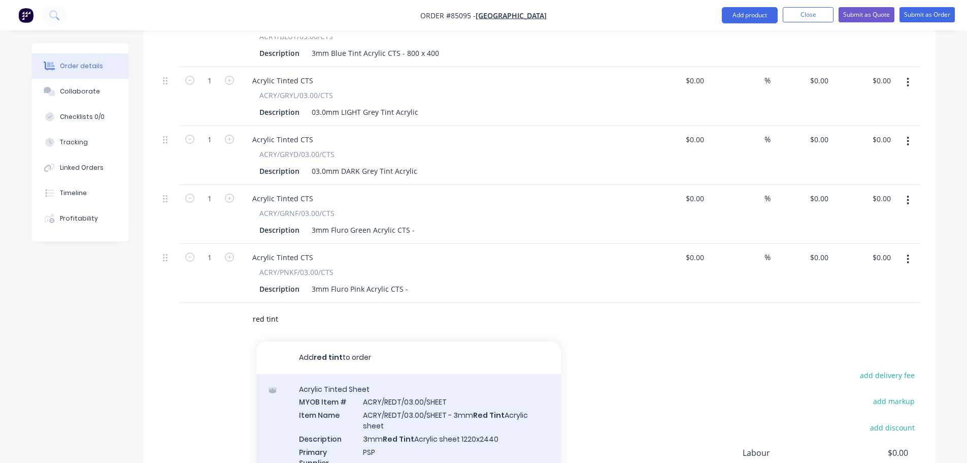
click at [378, 374] on div "Acrylic Tinted Sheet MYOB Item # ACRY/REDT/03.00/SHEET Item Name ACRY/REDT/03.0…" at bounding box center [408, 450] width 305 height 153
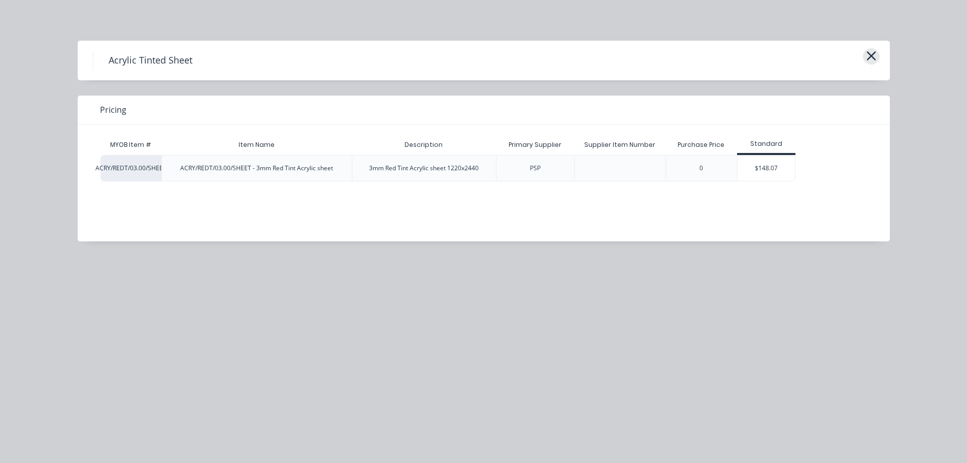
click at [872, 59] on icon "button" at bounding box center [871, 56] width 11 height 14
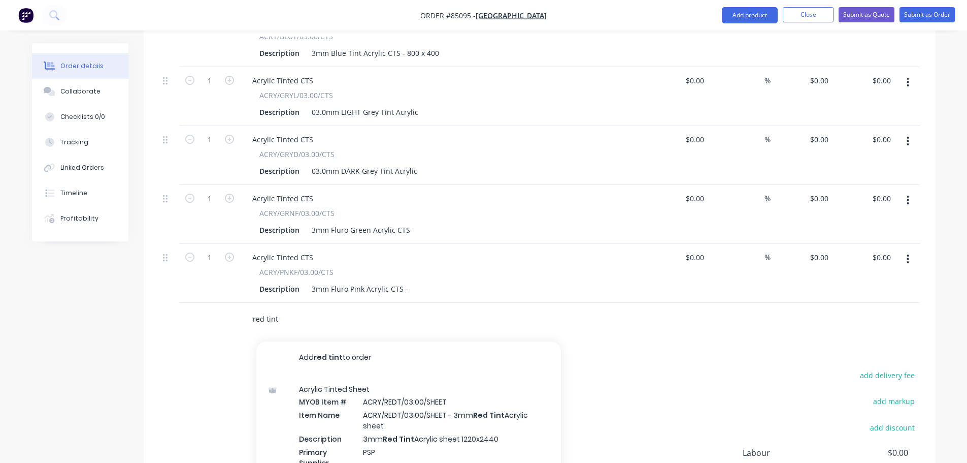
click at [325, 309] on input "red tint" at bounding box center [353, 319] width 203 height 20
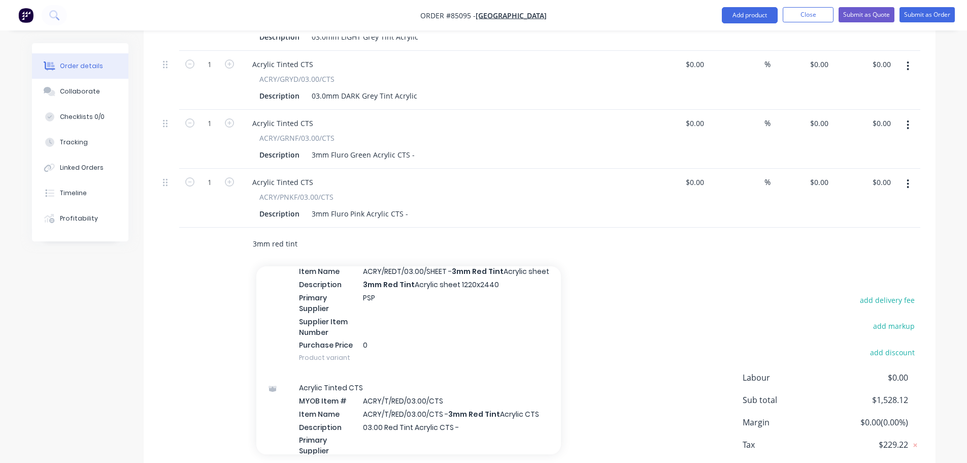
scroll to position [102, 0]
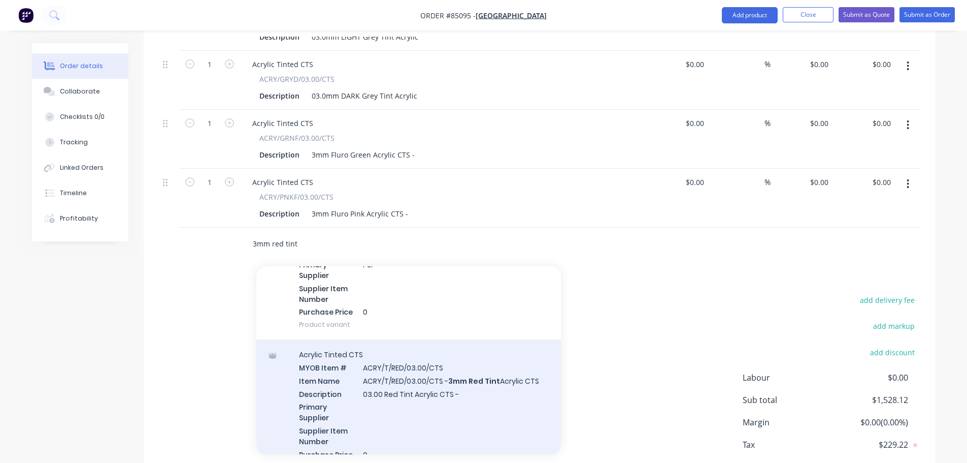
type input "3mm red tint"
click at [459, 339] on div "Acrylic Tinted CTS MYOB Item # ACRY/T/RED/03.00/CTS Item Name ACRY/T/RED/03.00/…" at bounding box center [408, 410] width 305 height 143
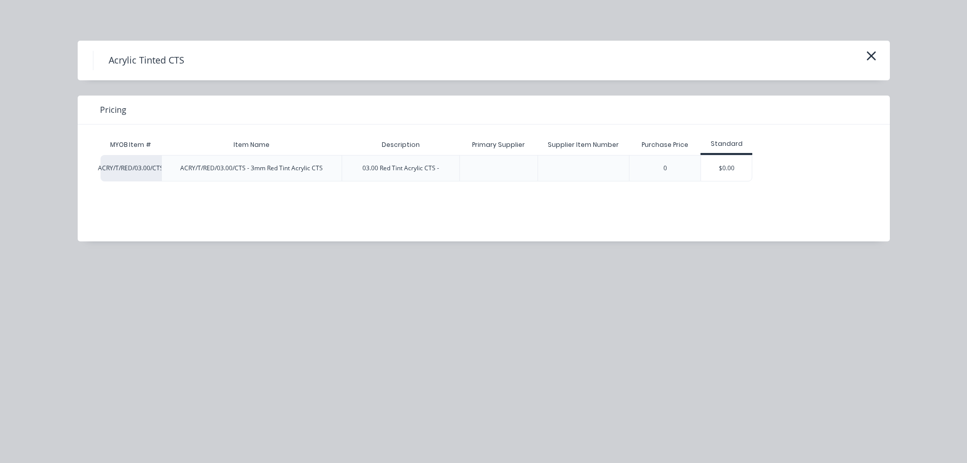
click at [699, 158] on div "0" at bounding box center [665, 168] width 72 height 26
click at [723, 158] on div "$0.00" at bounding box center [726, 167] width 51 height 25
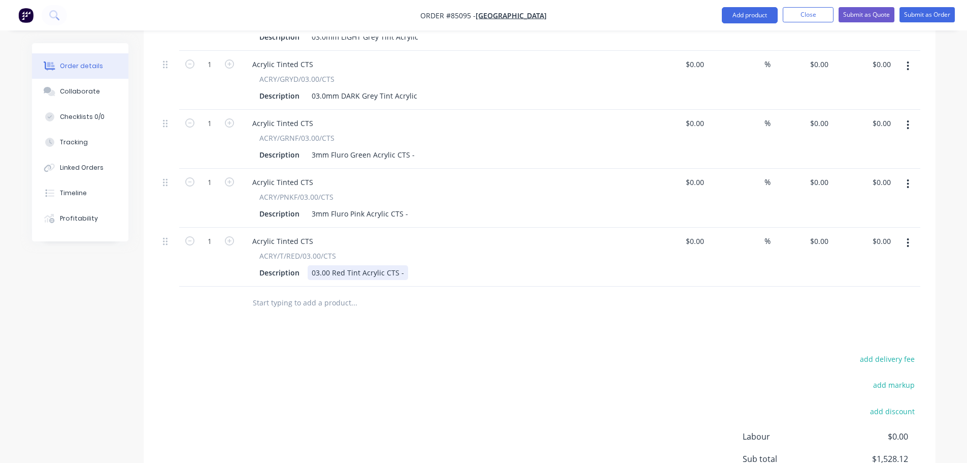
click at [399, 265] on div "03.00 Red Tint Acrylic CTS -" at bounding box center [358, 272] width 101 height 15
click at [211, 234] on input "1" at bounding box center [210, 241] width 26 height 15
type input "21"
click at [204, 175] on input "1" at bounding box center [210, 182] width 26 height 15
type input "3"
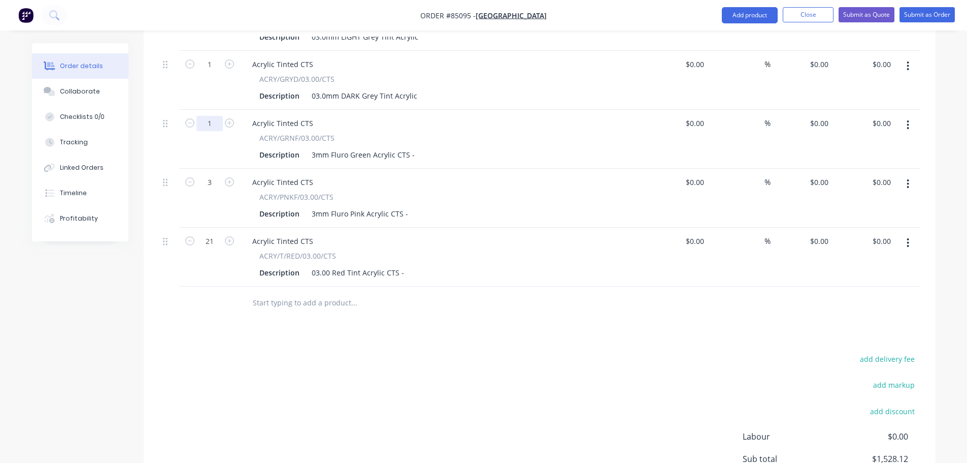
click at [208, 116] on input "1" at bounding box center [210, 123] width 26 height 15
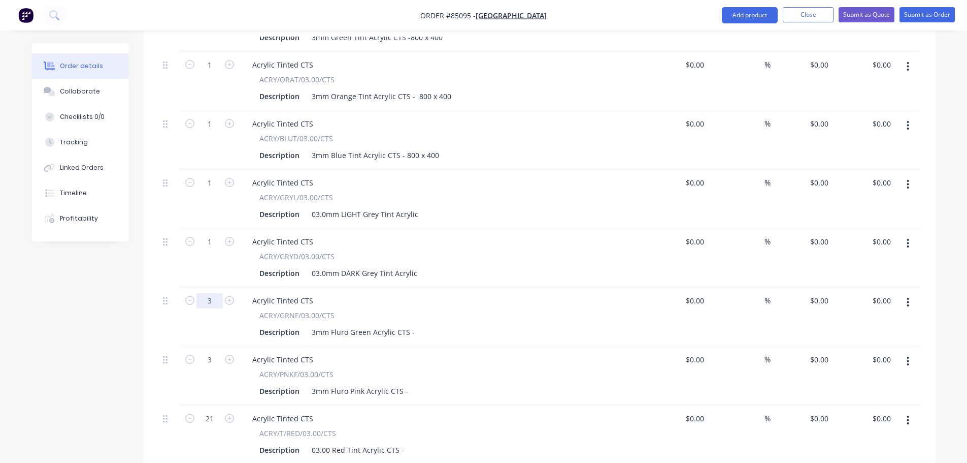
scroll to position [897, 0]
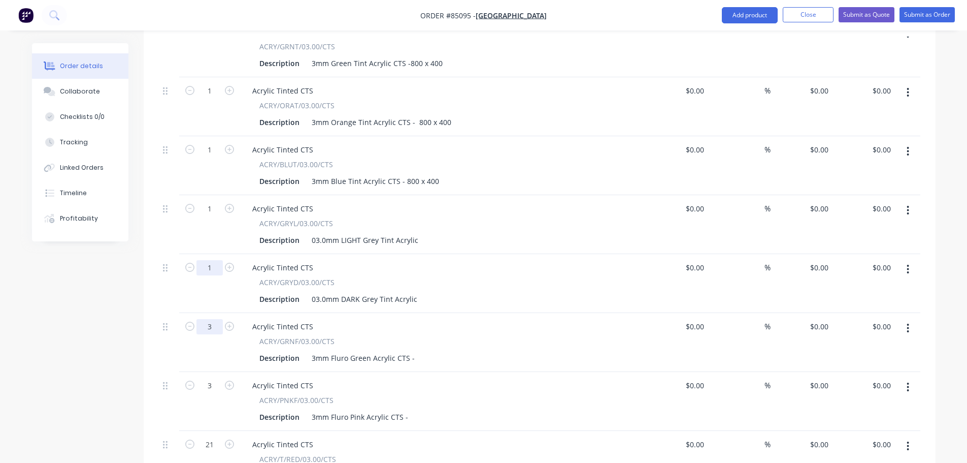
type input "3"
click at [215, 260] on input "1" at bounding box center [210, 267] width 26 height 15
type input "3"
click at [211, 201] on input "1" at bounding box center [210, 208] width 26 height 15
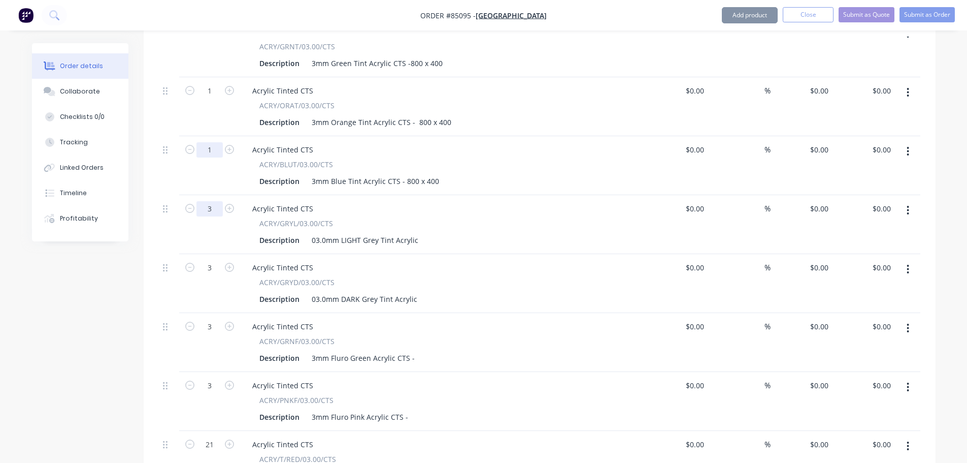
type input "3"
click at [210, 142] on input "1" at bounding box center [210, 149] width 26 height 15
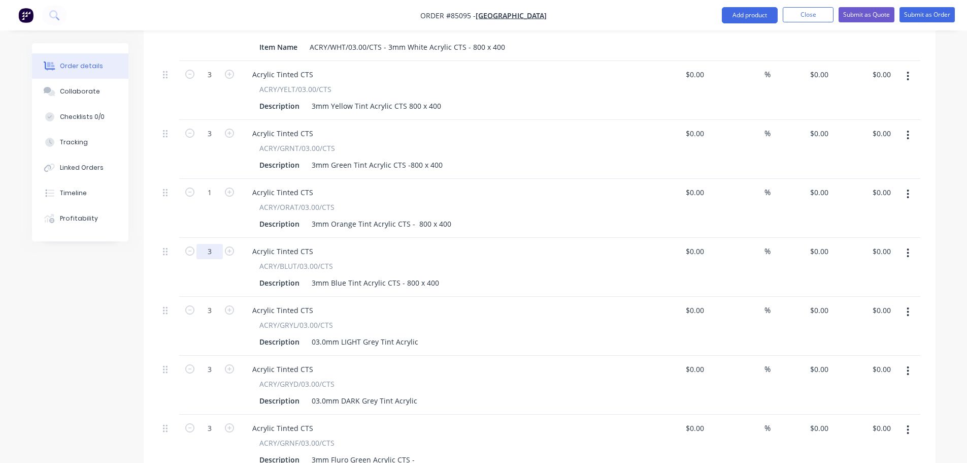
scroll to position [694, 0]
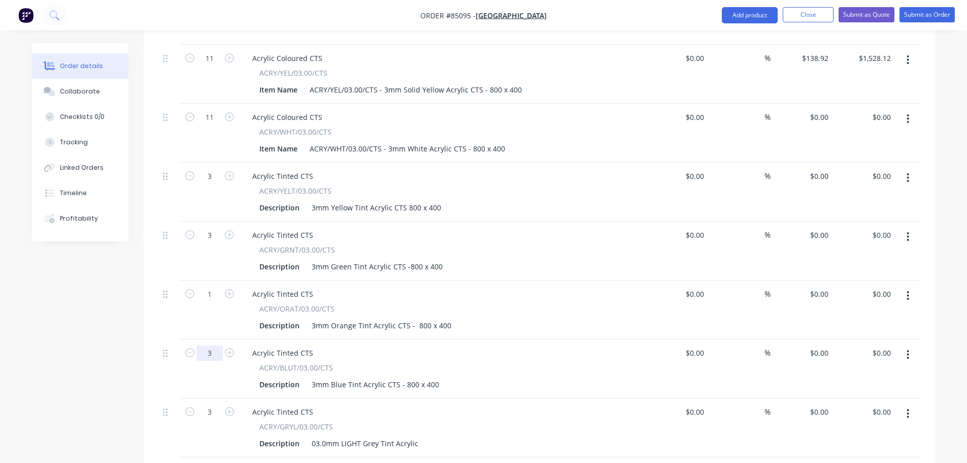
type input "3"
click at [208, 285] on div "1" at bounding box center [210, 292] width 26 height 15
click at [209, 286] on input "1" at bounding box center [210, 293] width 26 height 15
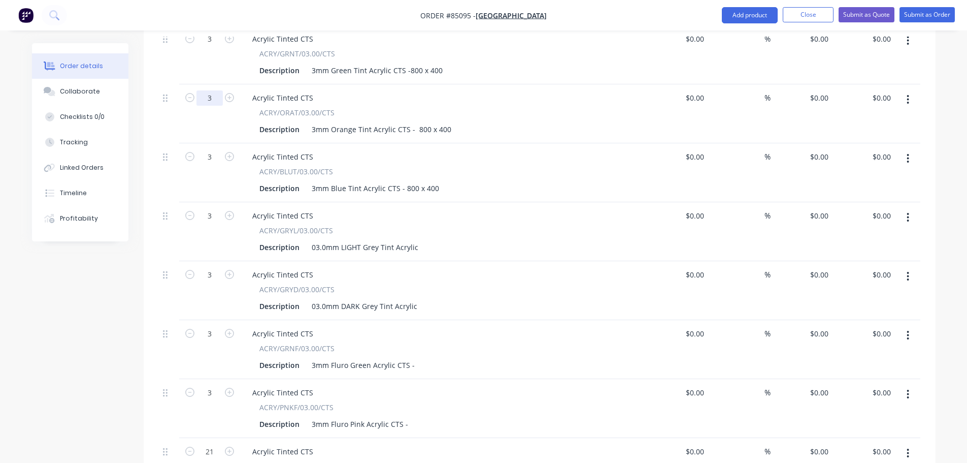
scroll to position [855, 0]
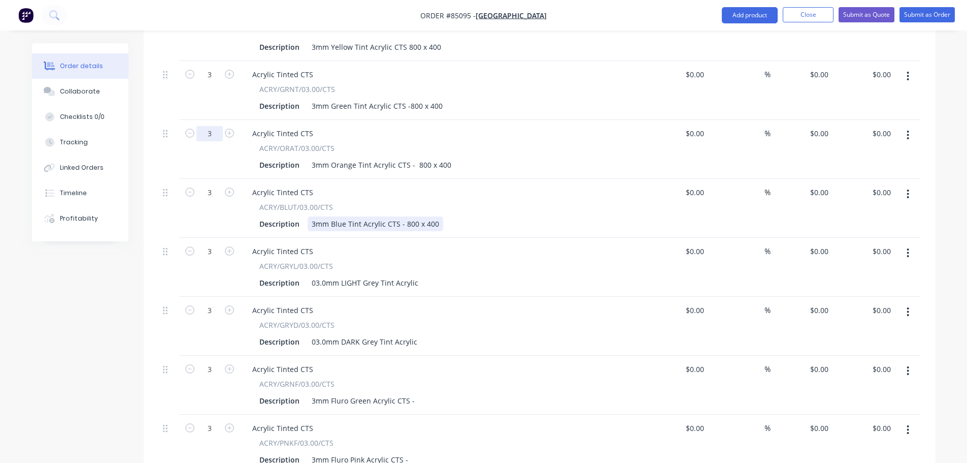
type input "3"
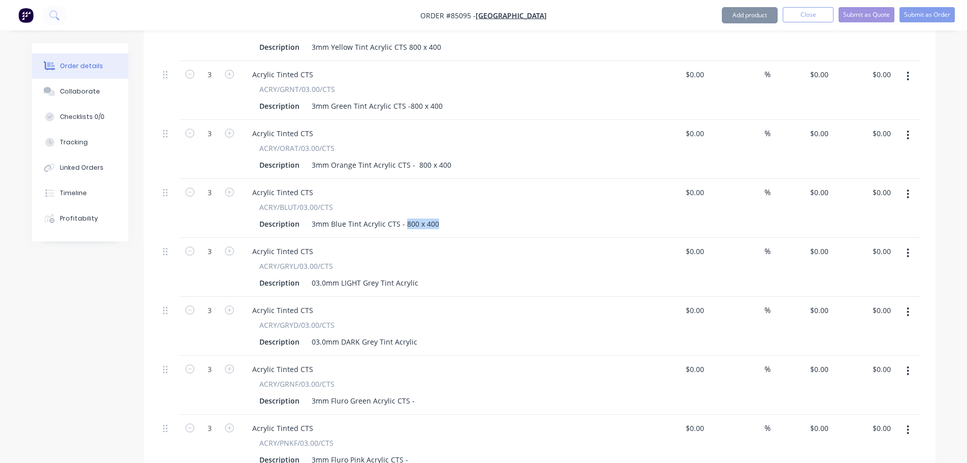
drag, startPoint x: 403, startPoint y: 169, endPoint x: 474, endPoint y: 173, distance: 71.7
click at [474, 216] on div "Description 3mm Blue Tint Acrylic CTS - 800 x 400" at bounding box center [441, 223] width 372 height 15
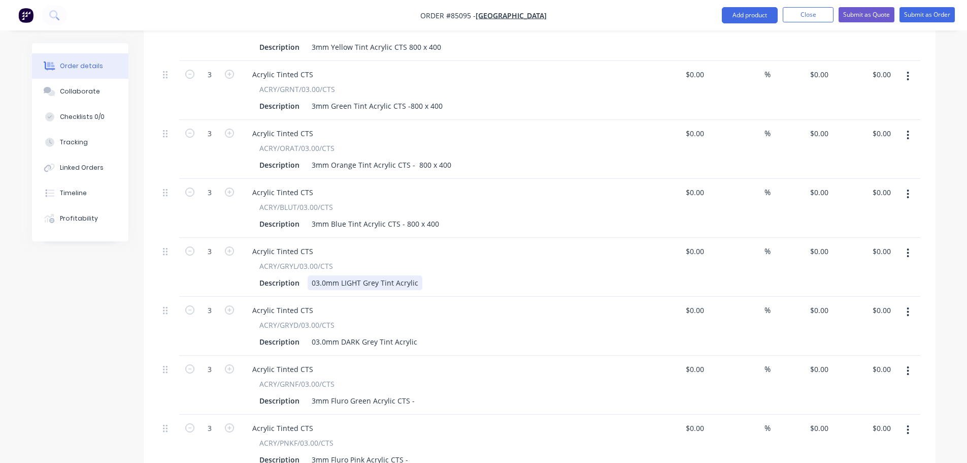
click at [416, 275] on div "03.0mm LIGHT Grey Tint Acrylic" at bounding box center [365, 282] width 115 height 15
click at [416, 334] on div "03.0mm DARK Grey Tint Acrylic" at bounding box center [365, 341] width 114 height 15
click at [409, 393] on div "3mm Fluro Green Acrylic CTS -" at bounding box center [363, 400] width 111 height 15
click at [412, 393] on div "3mm Fluro Green Acrylic CTS -" at bounding box center [363, 400] width 111 height 15
click at [408, 452] on div "3mm Fluro Pink Acrylic CTS -" at bounding box center [360, 459] width 105 height 15
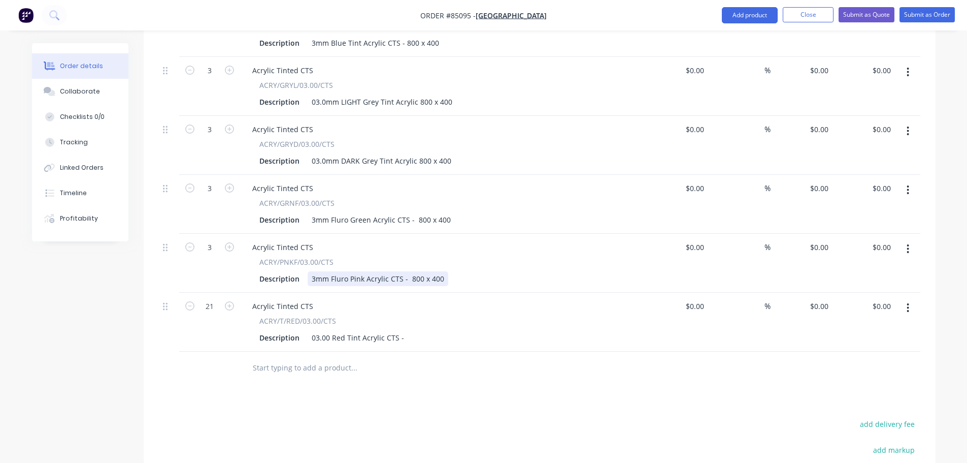
scroll to position [1058, 0]
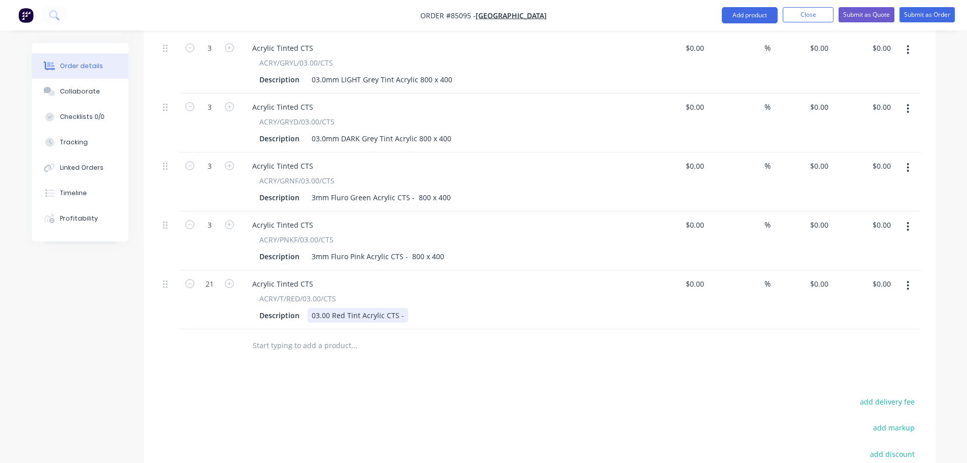
click at [404, 308] on div "03.00 Red Tint Acrylic CTS -" at bounding box center [358, 315] width 101 height 15
click at [869, 395] on button "add delivery fee" at bounding box center [888, 402] width 66 height 14
type input "40"
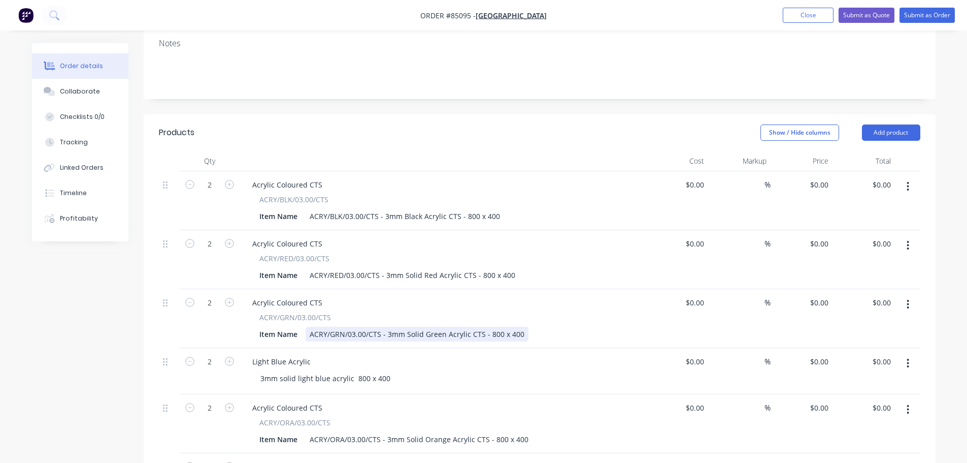
scroll to position [245, 0]
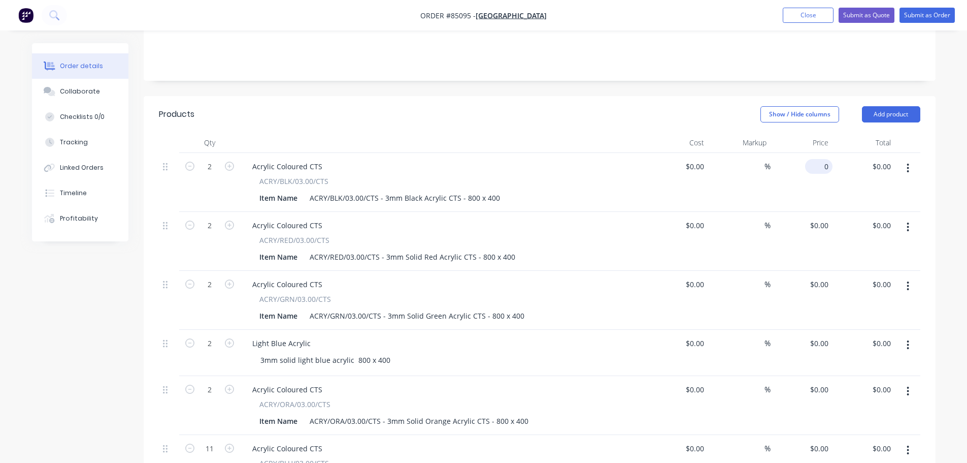
click at [824, 159] on input "0" at bounding box center [821, 166] width 23 height 15
paste input "22.03"
type input "$22.03"
type input "$44.06"
drag, startPoint x: 820, startPoint y: 148, endPoint x: 707, endPoint y: 172, distance: 115.1
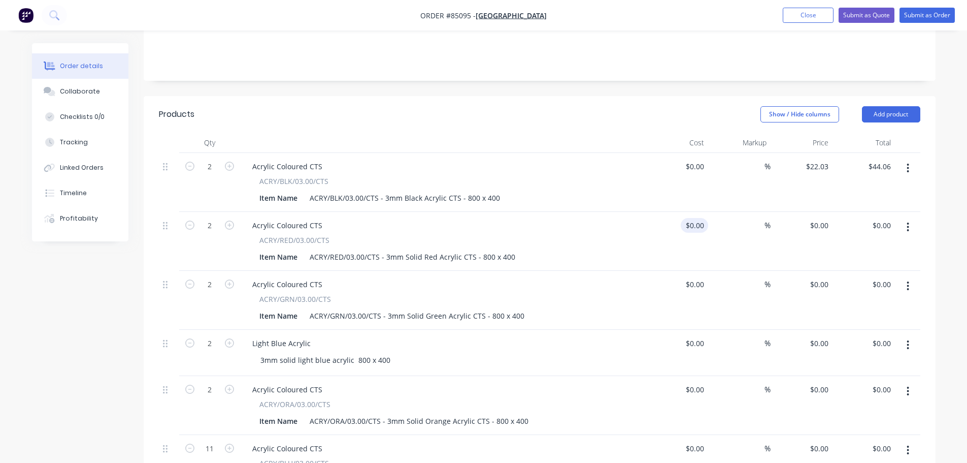
click at [820, 153] on div "$22.03 $22.03" at bounding box center [802, 182] width 62 height 59
paste input "26.37"
type input "$26.37"
type input "$52.74"
click at [812, 212] on div "$26.37 26.37" at bounding box center [802, 241] width 62 height 59
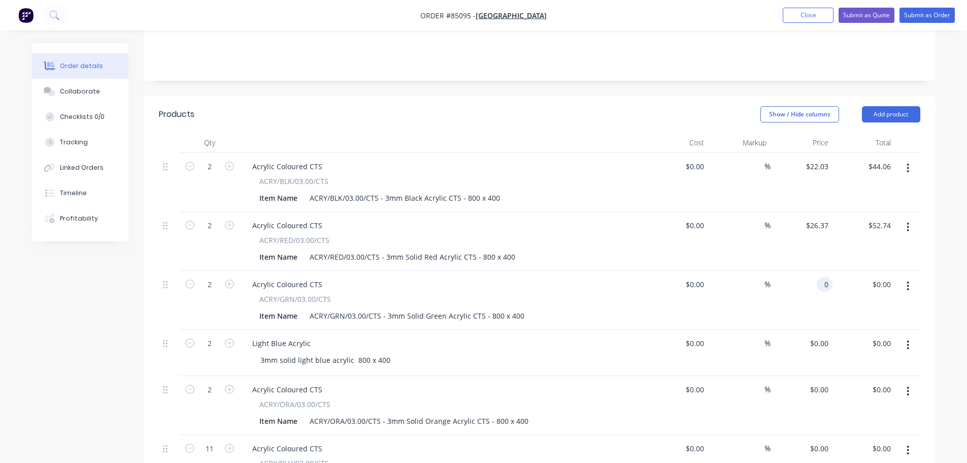
click at [814, 271] on div "0 0" at bounding box center [802, 300] width 62 height 59
paste input "26.37"
type input "$26.37"
type input "$52.74"
click at [819, 336] on div "0 $0.00" at bounding box center [818, 343] width 27 height 15
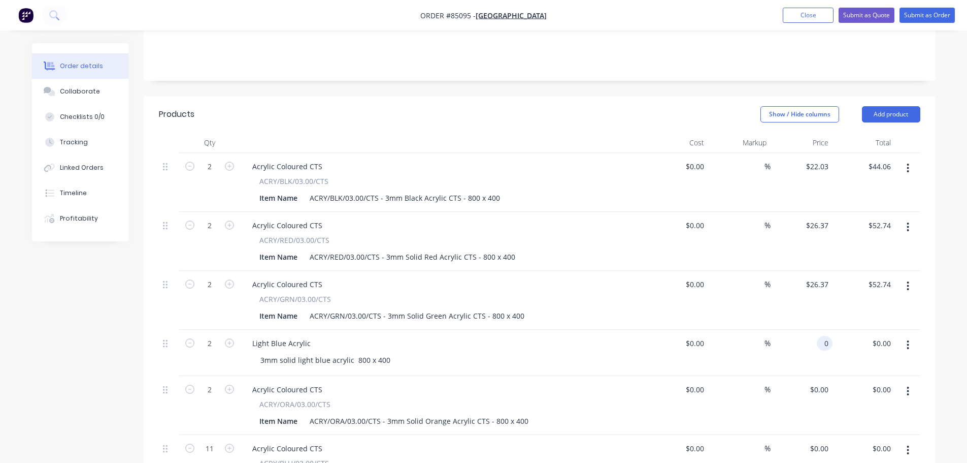
paste input "26.37"
type input "$26.37"
type input "$52.74"
click at [822, 382] on input "0" at bounding box center [821, 389] width 23 height 15
paste input "26.37"
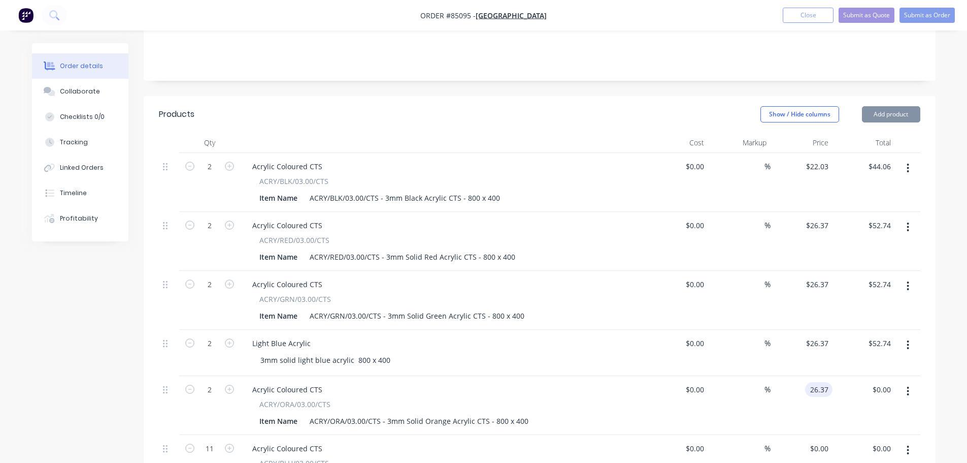
type input "$26.37"
type input "$52.74"
click at [738, 376] on div "%" at bounding box center [739, 405] width 62 height 59
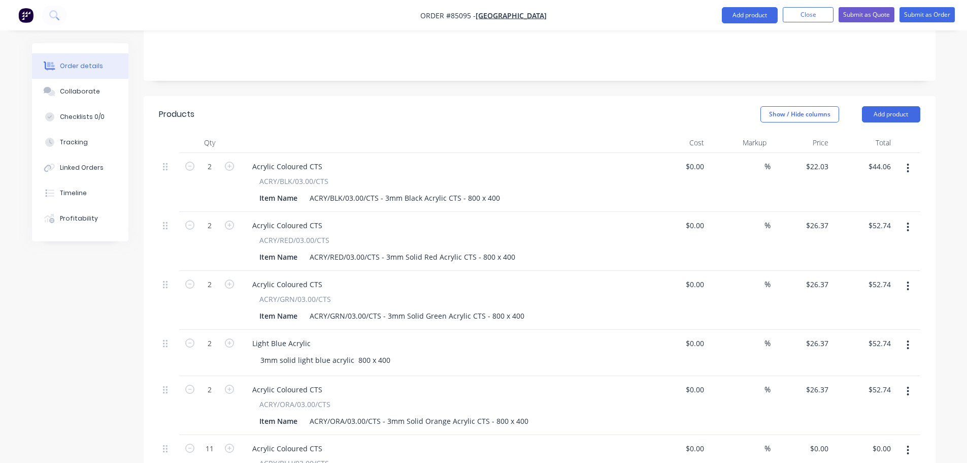
scroll to position [448, 0]
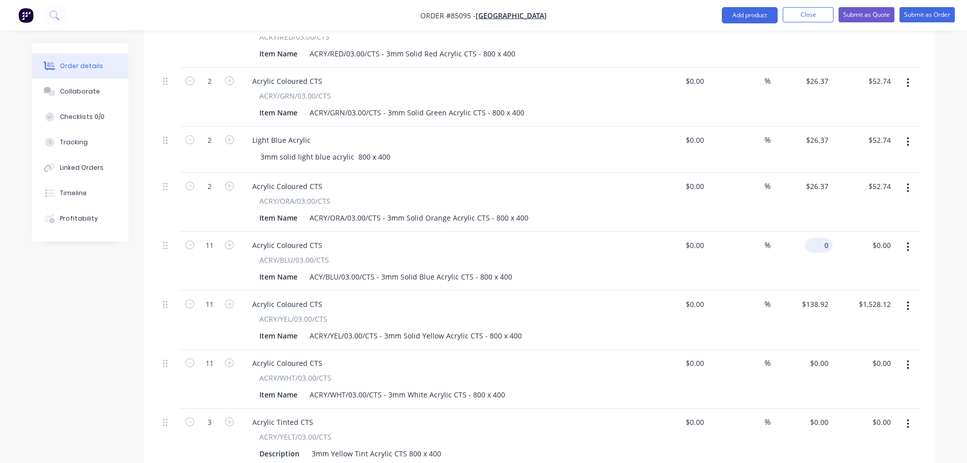
click at [822, 238] on input "0" at bounding box center [821, 245] width 23 height 15
paste input "26.37"
type input "$26.37"
type input "$290.07"
click at [820, 232] on div "$26.37 26.37" at bounding box center [802, 261] width 62 height 59
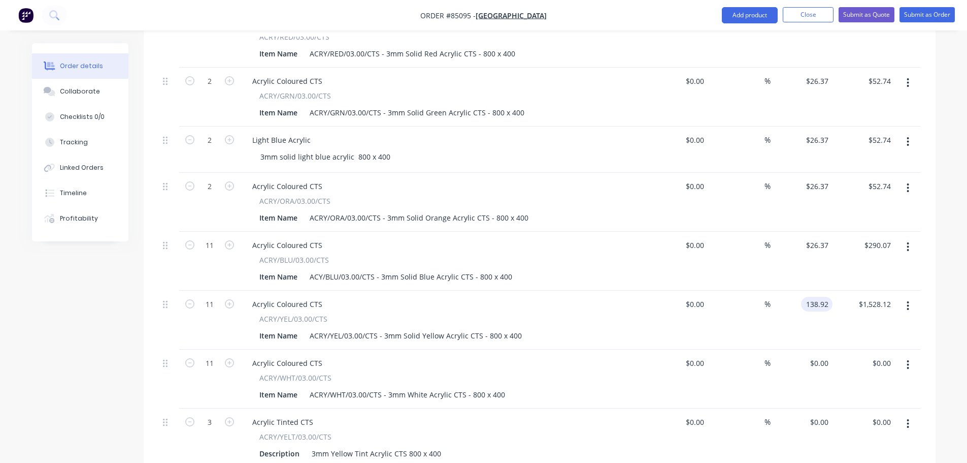
click at [820, 297] on input "138.92" at bounding box center [818, 304] width 27 height 15
paste input "26.37"
click at [851, 290] on div "$290.07 $1,528.12" at bounding box center [864, 319] width 62 height 59
click at [818, 349] on div "0 $0.00" at bounding box center [802, 378] width 62 height 59
paste input "22.03"
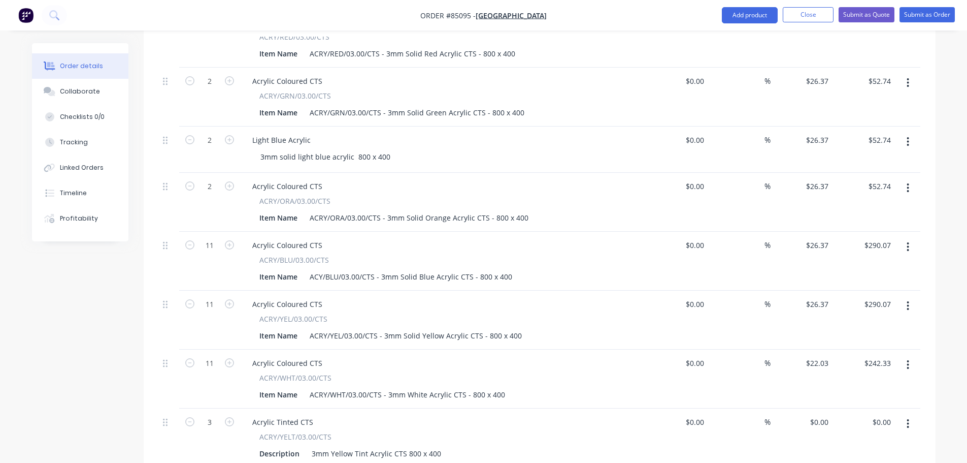
click at [816, 349] on div "$22.03 $22.03" at bounding box center [802, 378] width 62 height 59
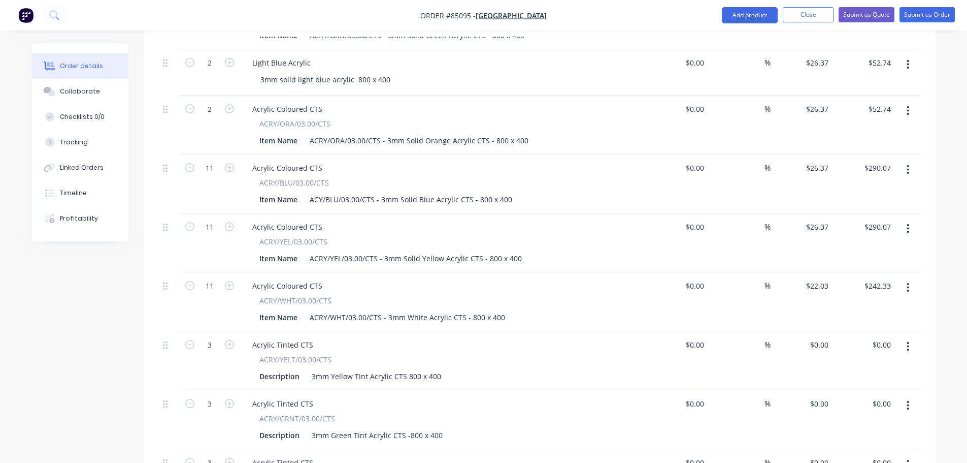
scroll to position [550, 0]
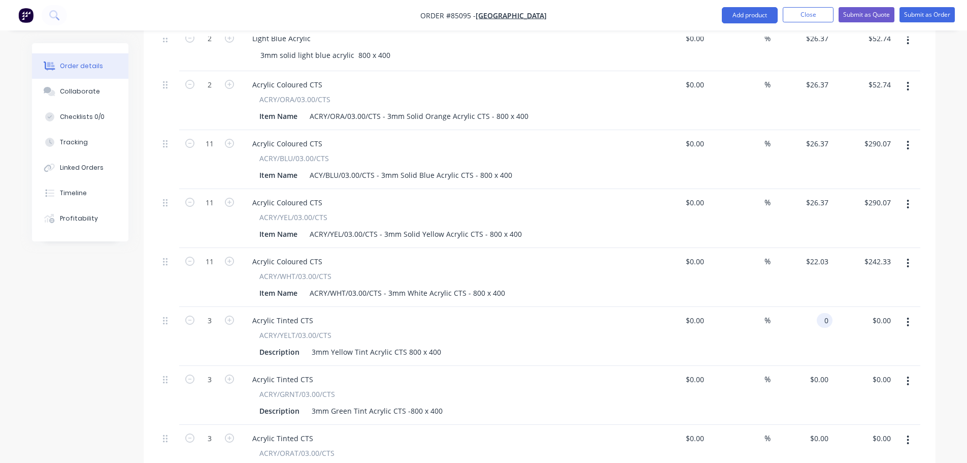
click at [816, 307] on div "0 0" at bounding box center [802, 336] width 62 height 59
paste input "23.97"
click at [817, 307] on div "$23.97 23.97" at bounding box center [802, 336] width 62 height 59
click at [823, 425] on div "$0.00 $0.00" at bounding box center [802, 454] width 62 height 59
click at [824, 431] on input "0" at bounding box center [821, 438] width 23 height 15
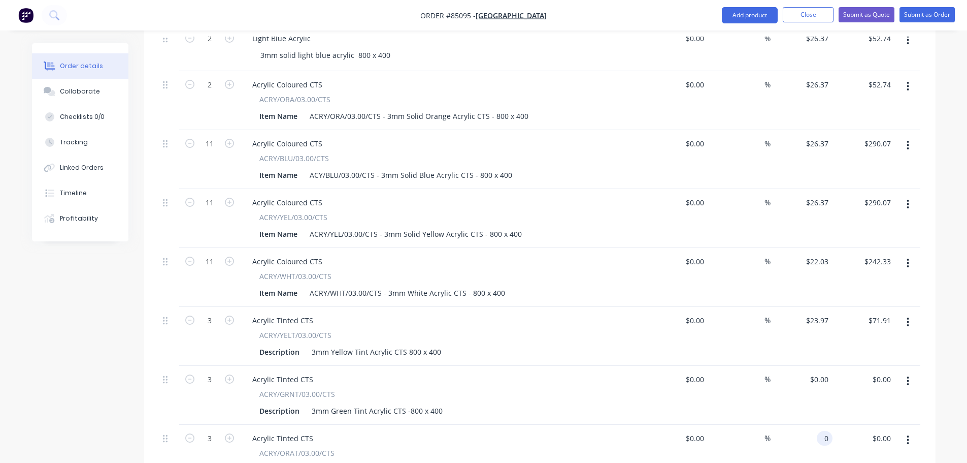
paste input "23.97"
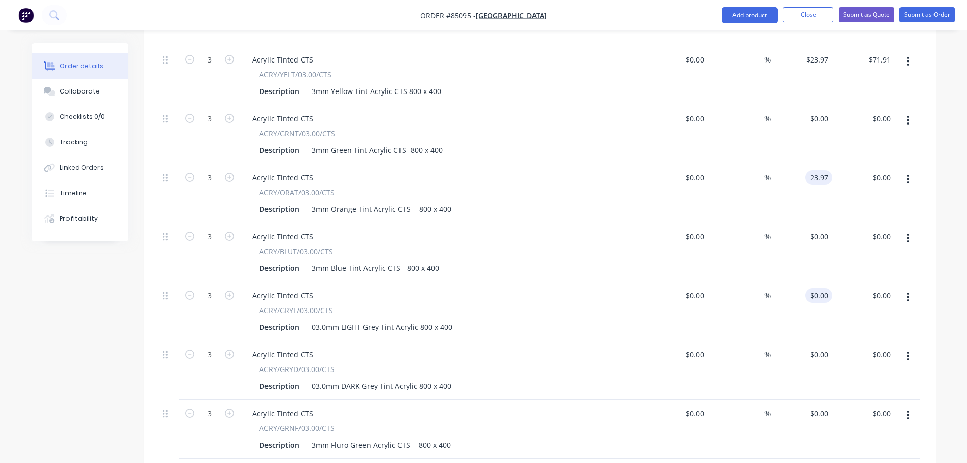
scroll to position [855, 0]
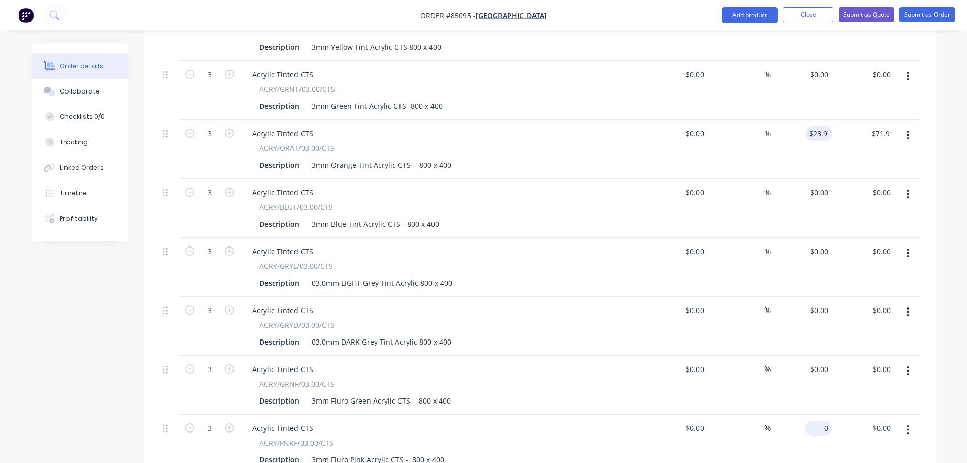
click at [824, 421] on input "0" at bounding box center [821, 428] width 23 height 15
paste input "23.97"
click at [825, 414] on div "$23.97 23.97" at bounding box center [802, 443] width 62 height 59
click at [853, 355] on div "$0.00 $0.00" at bounding box center [864, 384] width 62 height 59
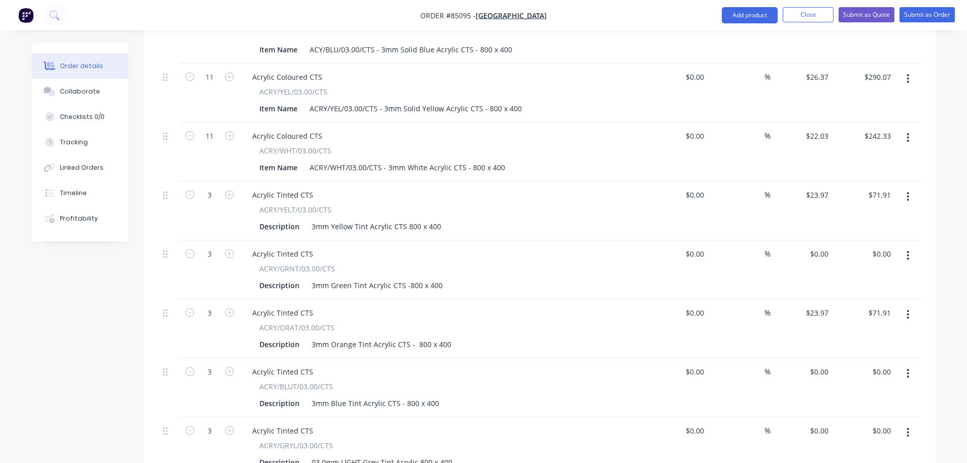
scroll to position [652, 0]
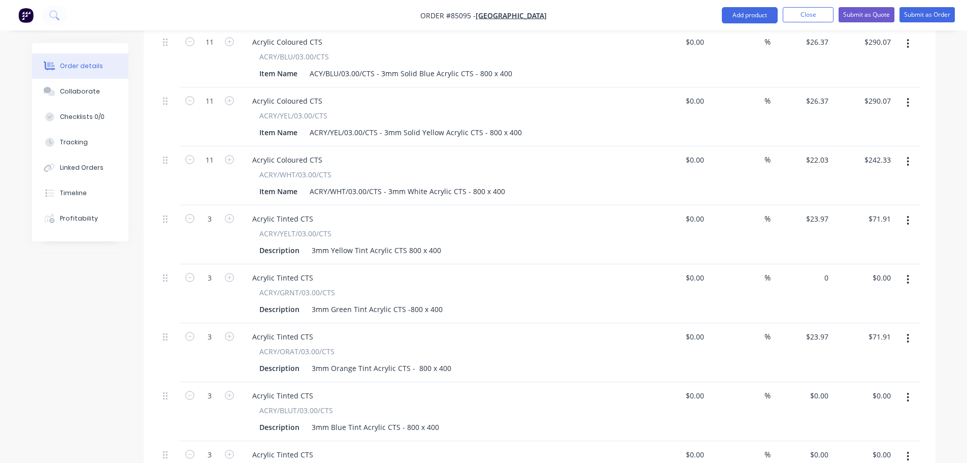
click at [813, 264] on div "0 $0.00" at bounding box center [802, 293] width 62 height 59
paste input "26.37"
click at [813, 264] on div "$26.37 26.37" at bounding box center [802, 293] width 62 height 59
click at [817, 388] on div "0 0" at bounding box center [825, 395] width 16 height 15
paste input "26.37"
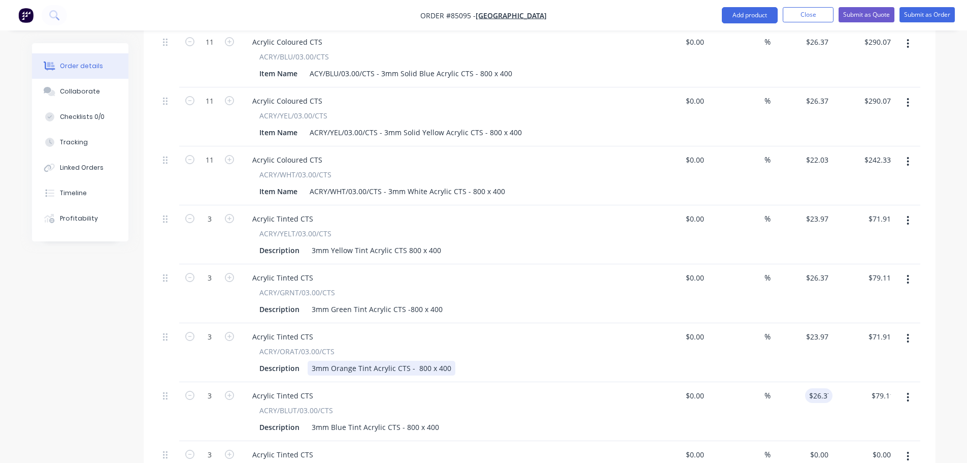
click at [608, 361] on div "Description 3mm Orange Tint Acrylic CTS - 800 x 400" at bounding box center [441, 368] width 372 height 15
click at [816, 441] on div "0 0" at bounding box center [802, 470] width 62 height 59
paste input "24.26"
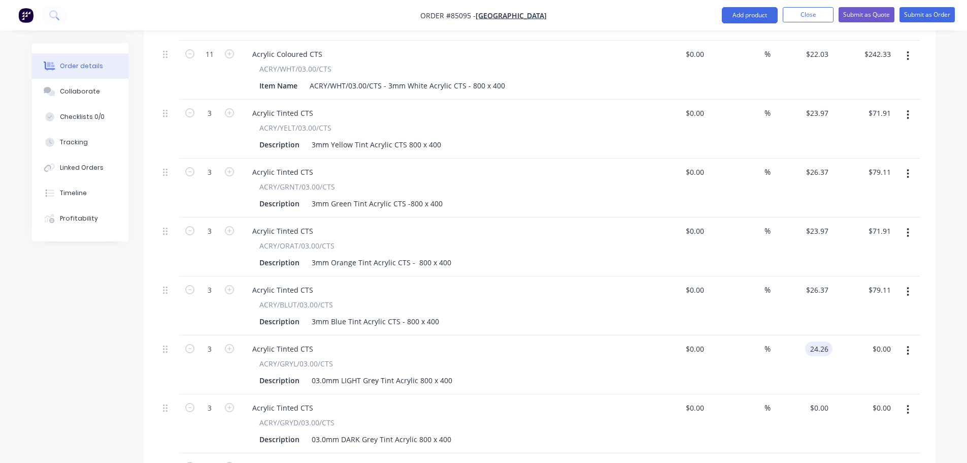
scroll to position [855, 0]
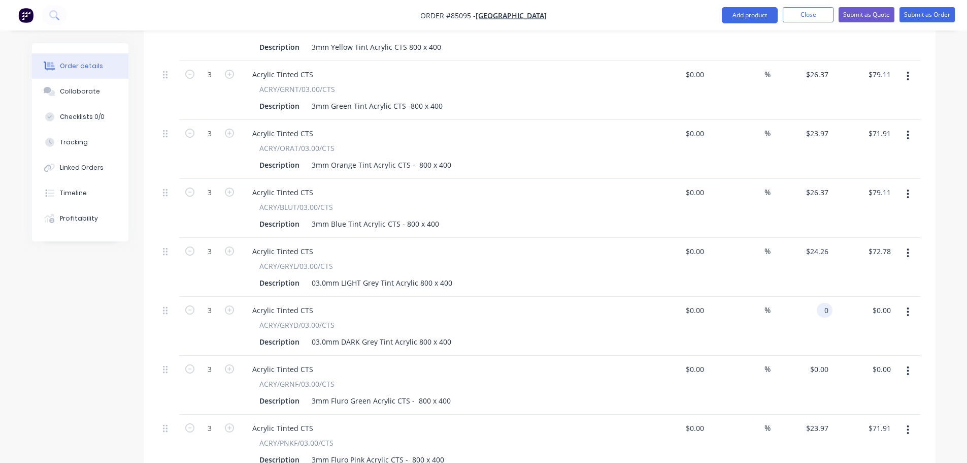
click at [824, 303] on input "0" at bounding box center [827, 310] width 12 height 15
paste input "24.26"
click at [806, 297] on div "$24.26 $24.26" at bounding box center [802, 326] width 62 height 59
click at [817, 355] on div "0 $0.00" at bounding box center [802, 384] width 62 height 59
paste input "24.26"
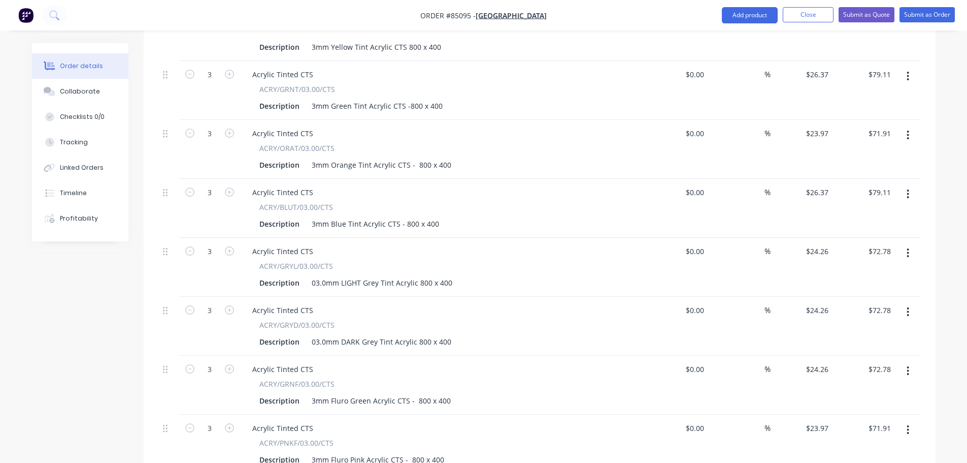
click at [814, 355] on div "$24.26 $24.26" at bounding box center [802, 384] width 62 height 59
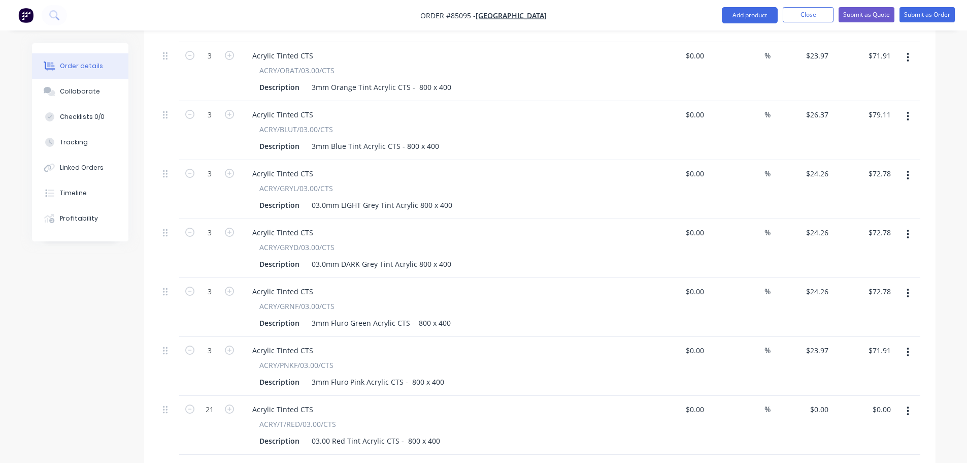
scroll to position [956, 0]
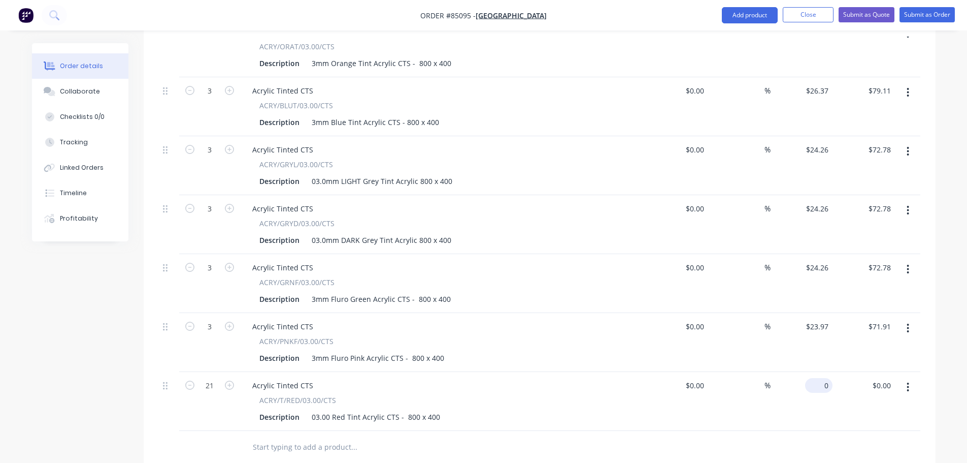
click at [819, 378] on div "0 $0.00" at bounding box center [818, 385] width 27 height 15
paste input "26.37"
click at [796, 372] on div "$26.37 $26.37" at bounding box center [802, 401] width 62 height 59
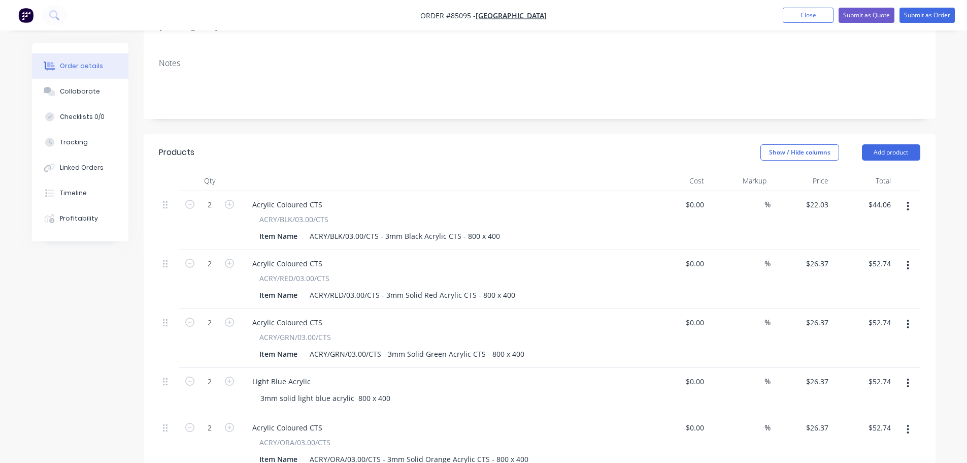
scroll to position [37, 0]
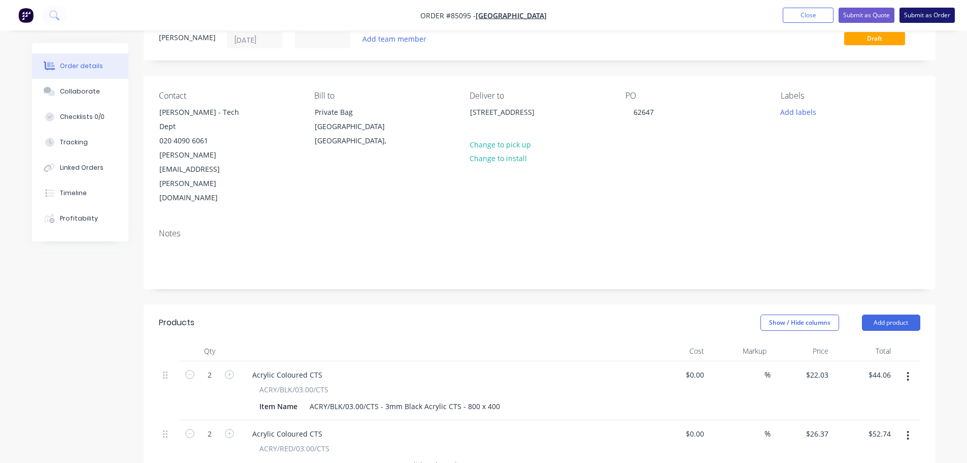
click at [911, 18] on button "Submit as Order" at bounding box center [927, 15] width 55 height 15
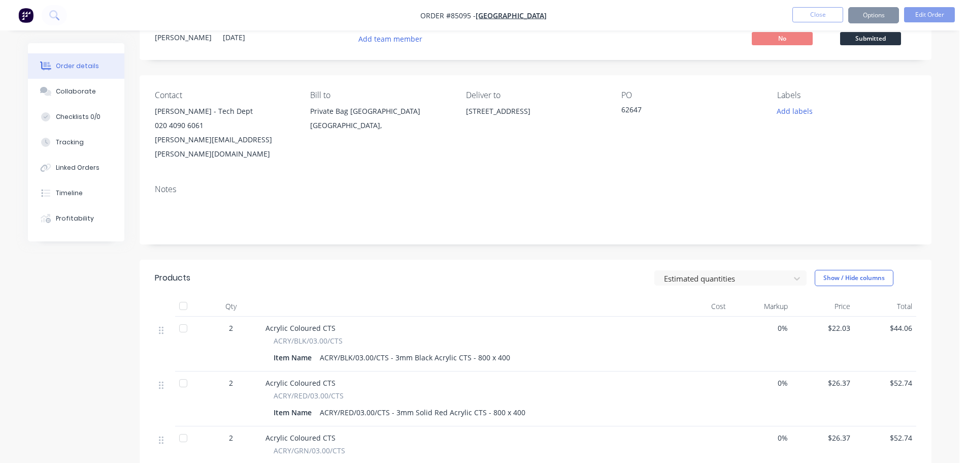
scroll to position [0, 0]
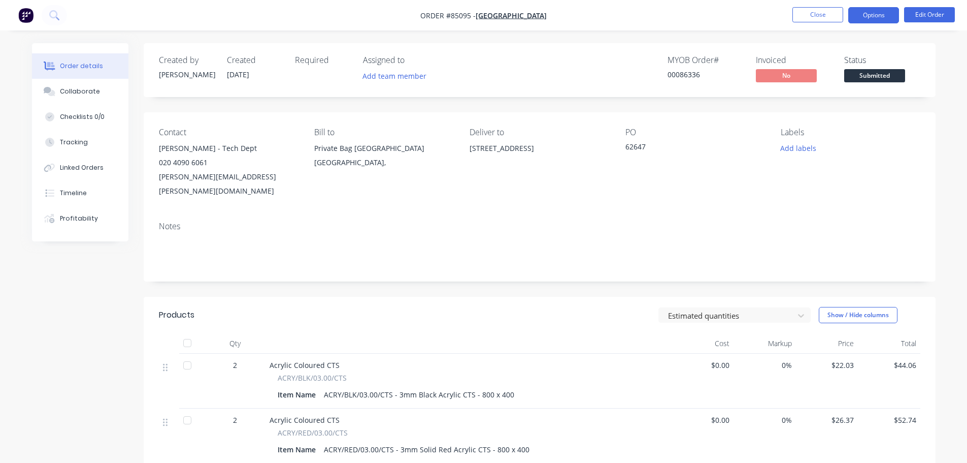
click at [889, 14] on button "Options" at bounding box center [874, 15] width 51 height 16
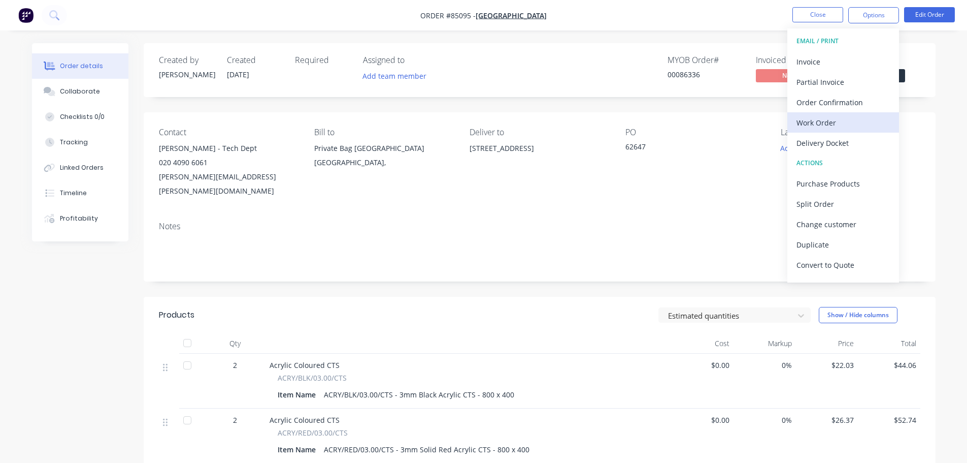
click at [811, 115] on button "Work Order" at bounding box center [844, 122] width 112 height 20
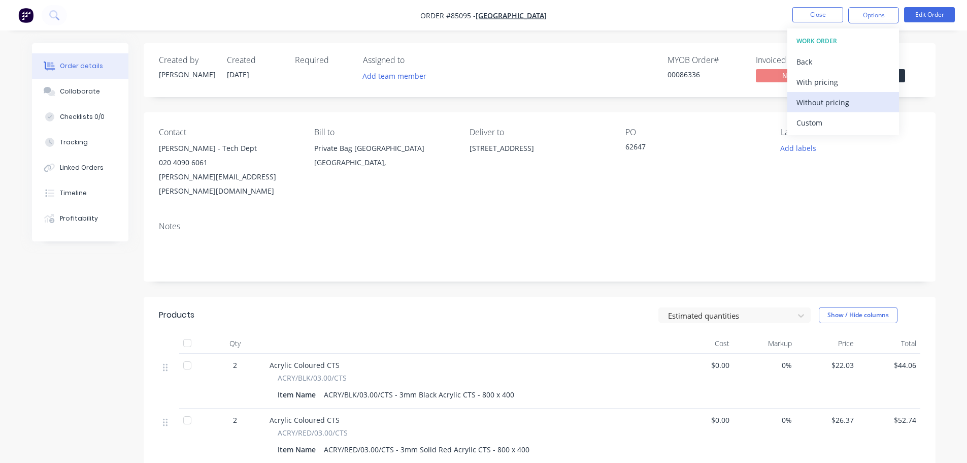
click at [818, 102] on div "Without pricing" at bounding box center [843, 102] width 93 height 15
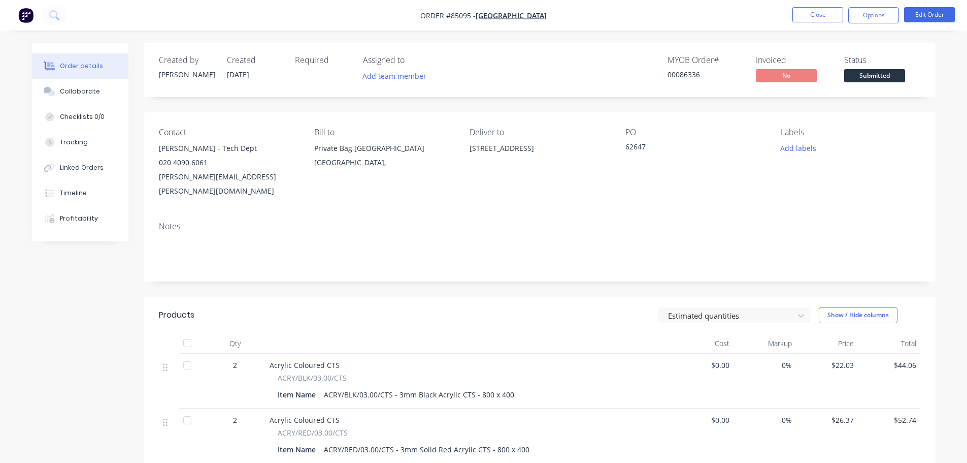
click at [748, 9] on nav "Order #85095 - Rangitoto College Close Options Edit Order" at bounding box center [483, 15] width 967 height 30
click at [801, 12] on button "Close" at bounding box center [818, 14] width 51 height 15
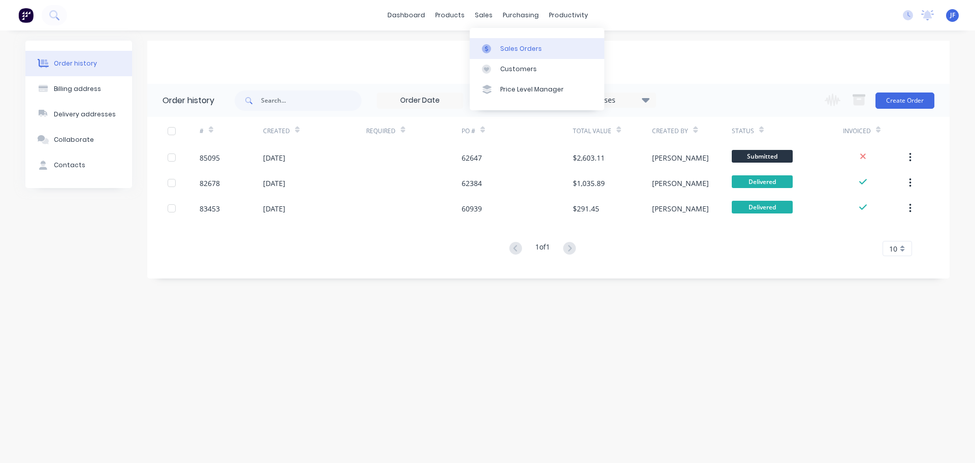
click at [504, 44] on div "Sales Orders" at bounding box center [521, 48] width 42 height 9
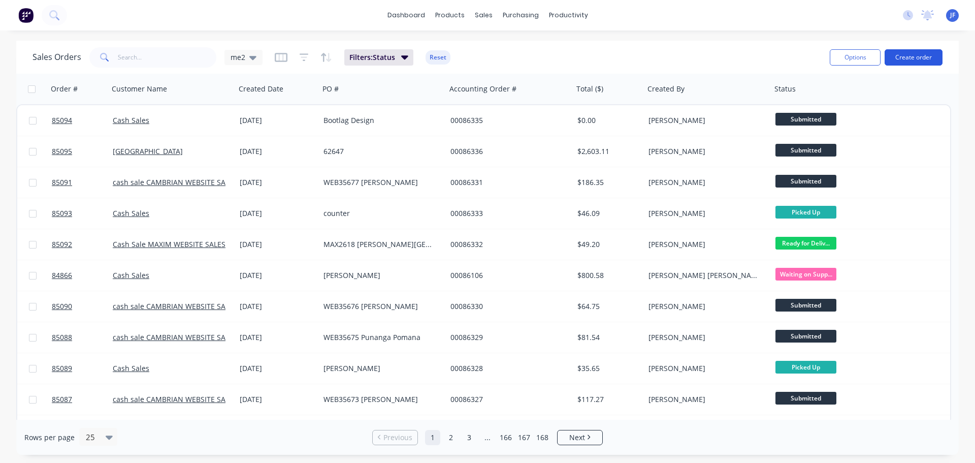
click at [935, 63] on button "Create order" at bounding box center [914, 57] width 58 height 16
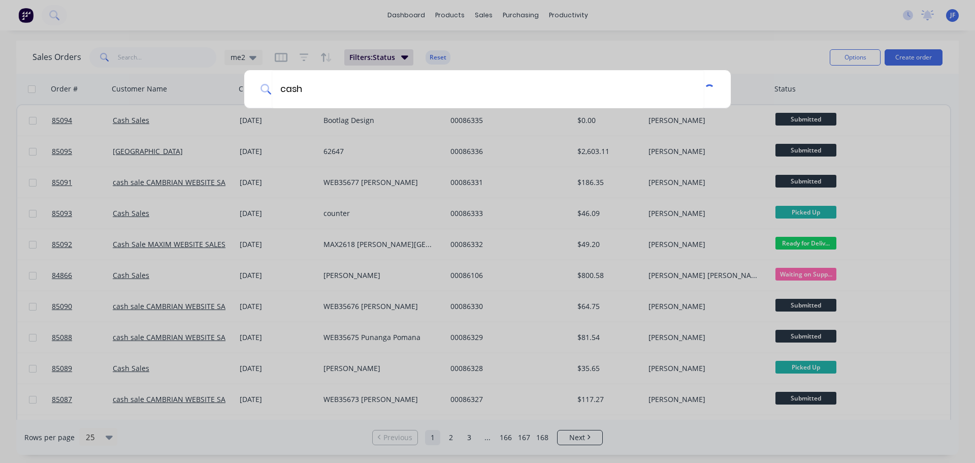
drag, startPoint x: 218, startPoint y: 81, endPoint x: 202, endPoint y: 62, distance: 25.6
click at [218, 80] on div "cash" at bounding box center [487, 231] width 975 height 463
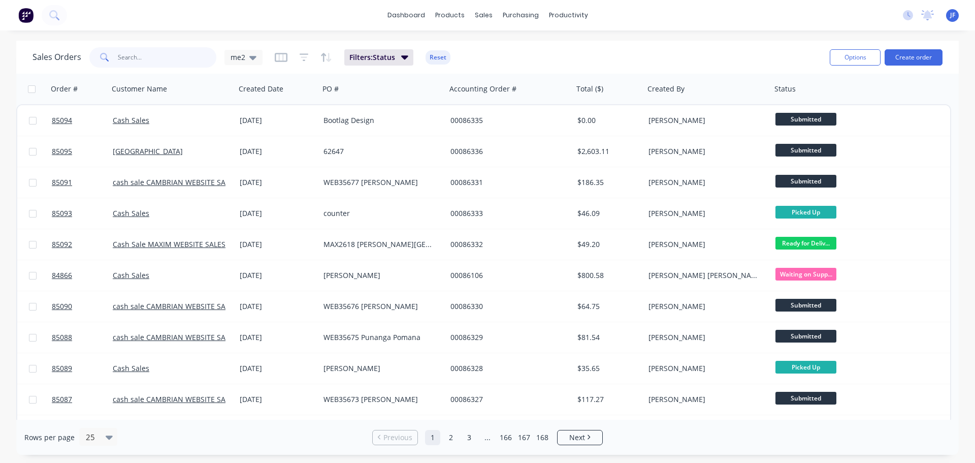
click at [169, 47] on input "text" at bounding box center [167, 57] width 99 height 20
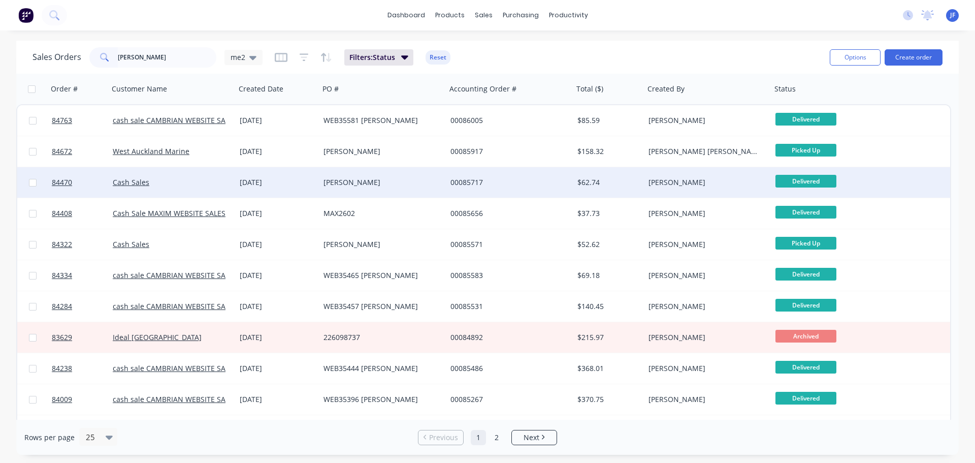
click at [438, 185] on div "[PERSON_NAME]" at bounding box center [383, 182] width 119 height 10
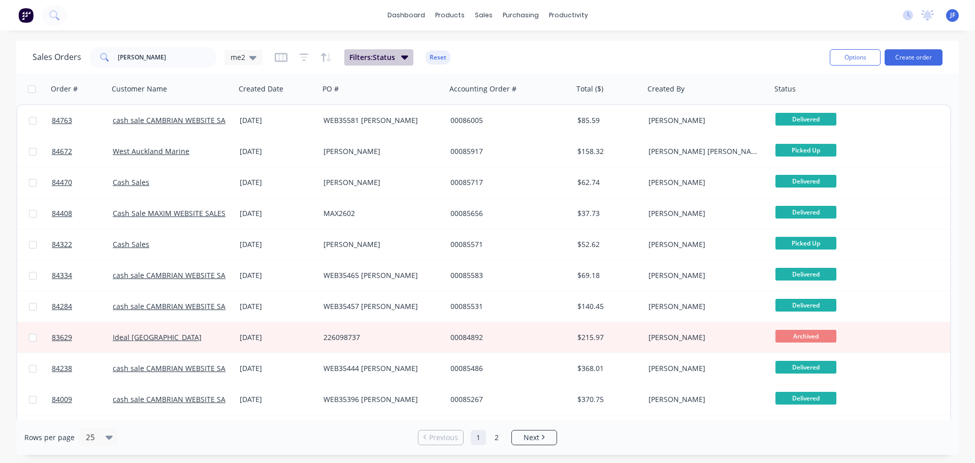
click at [387, 54] on span "Filters: Status" at bounding box center [372, 57] width 46 height 10
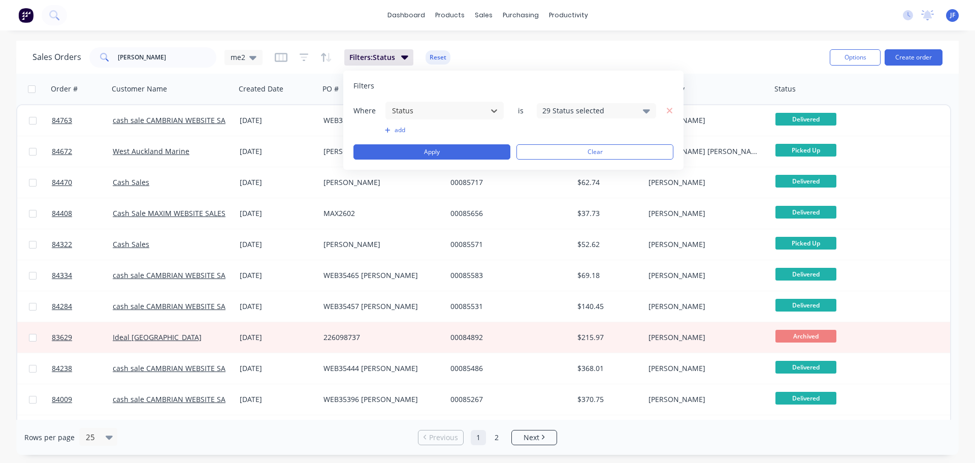
click at [568, 117] on div "29 Status selected" at bounding box center [596, 110] width 119 height 15
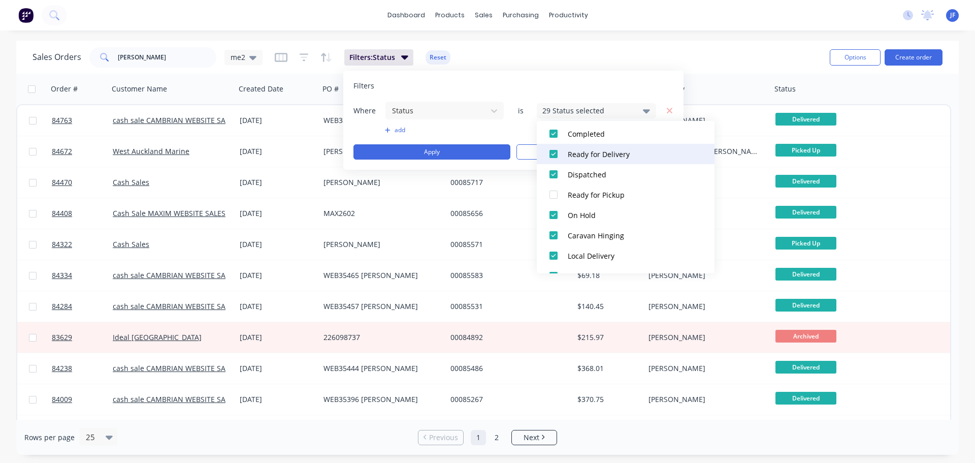
scroll to position [396, 0]
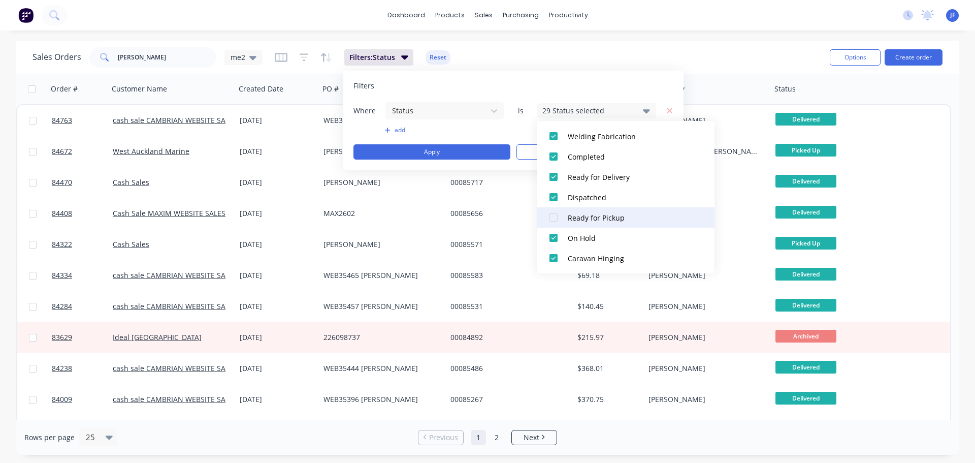
click at [567, 219] on button "Ready for Pickup" at bounding box center [626, 217] width 178 height 20
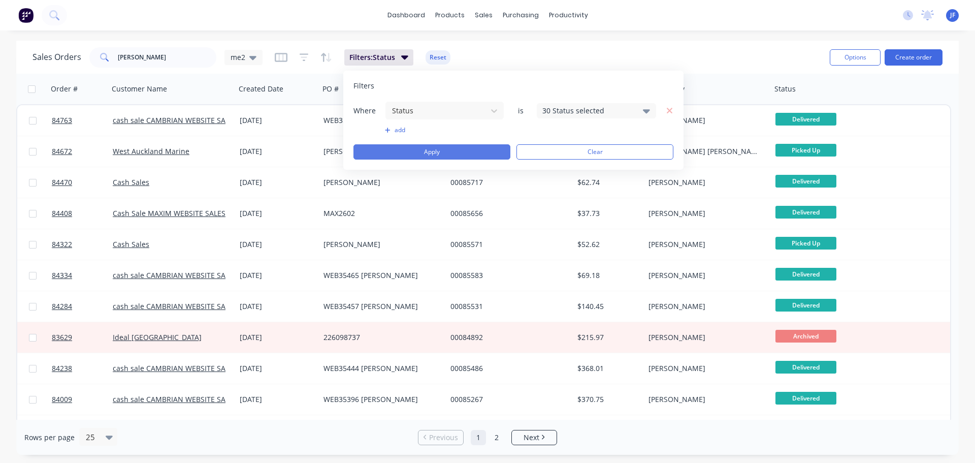
click at [484, 154] on button "Apply" at bounding box center [431, 151] width 157 height 15
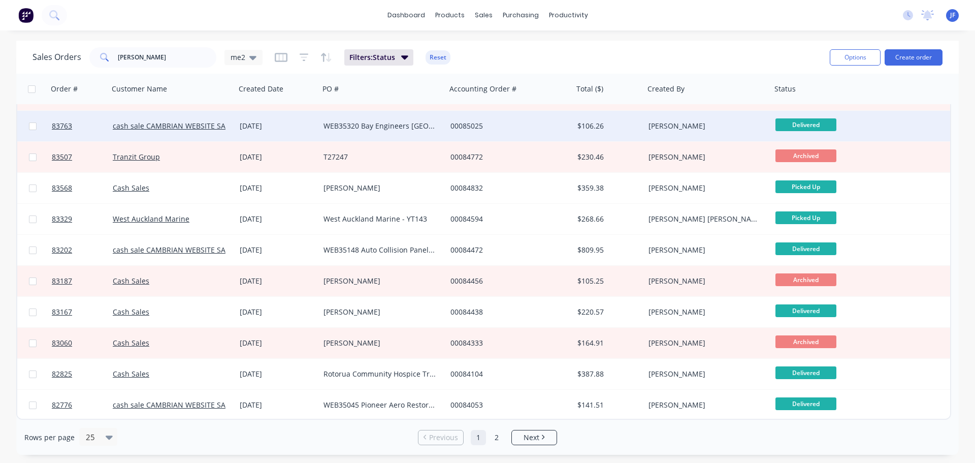
scroll to position [154, 0]
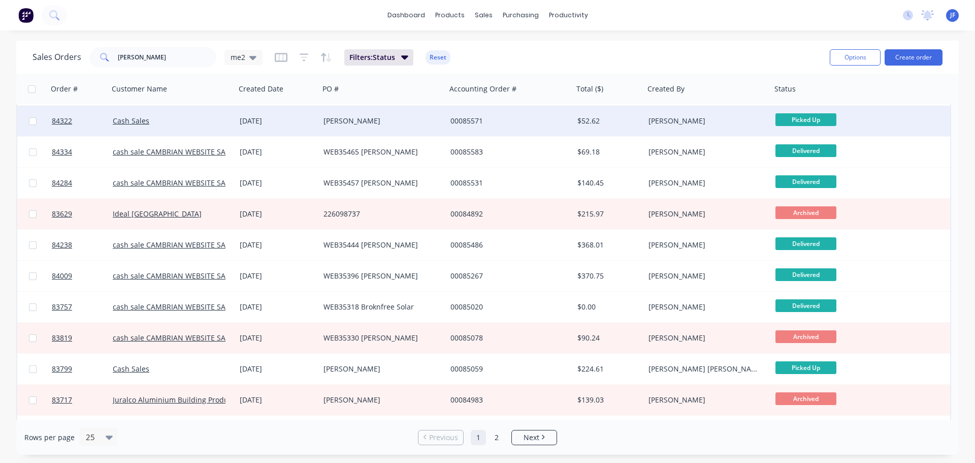
click at [335, 127] on div "[PERSON_NAME]" at bounding box center [382, 121] width 127 height 30
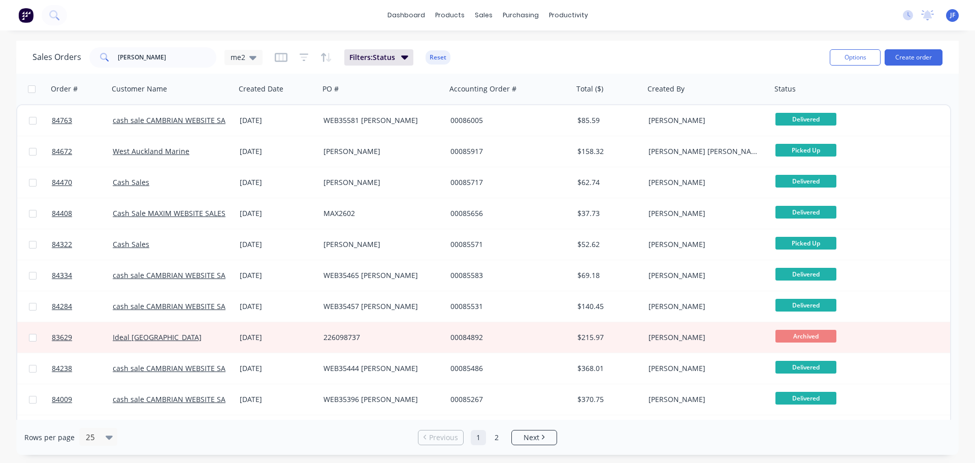
click at [378, 46] on div "Sales Orders [PERSON_NAME] me2 Filters: Status Reset" at bounding box center [427, 57] width 789 height 25
click at [380, 59] on span "Filters: Status" at bounding box center [372, 57] width 46 height 10
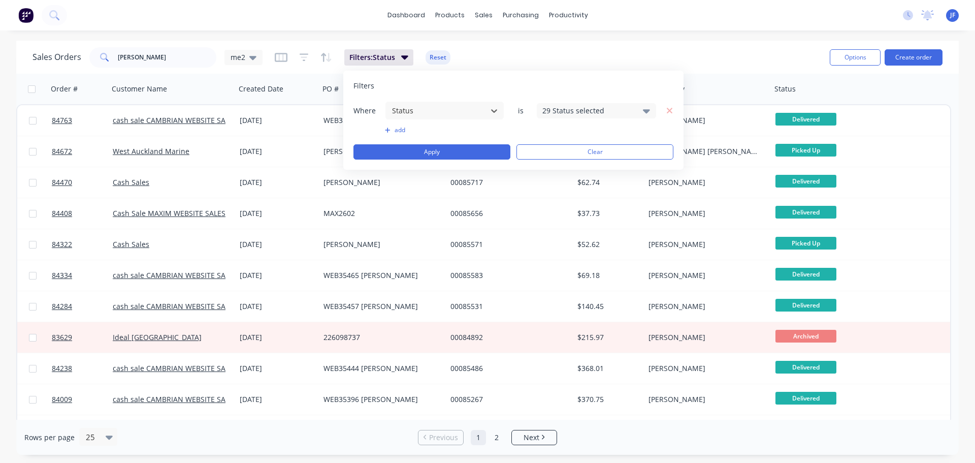
click at [568, 118] on div "Where option Status, selected. Select is focused ,type to refine list, press Do…" at bounding box center [513, 110] width 320 height 19
click at [570, 116] on div "29 Status selected" at bounding box center [596, 110] width 119 height 15
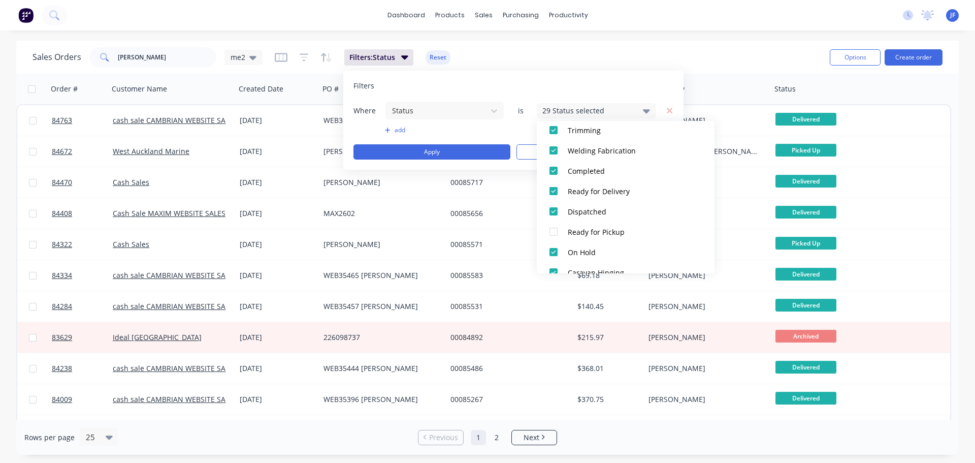
scroll to position [406, 0]
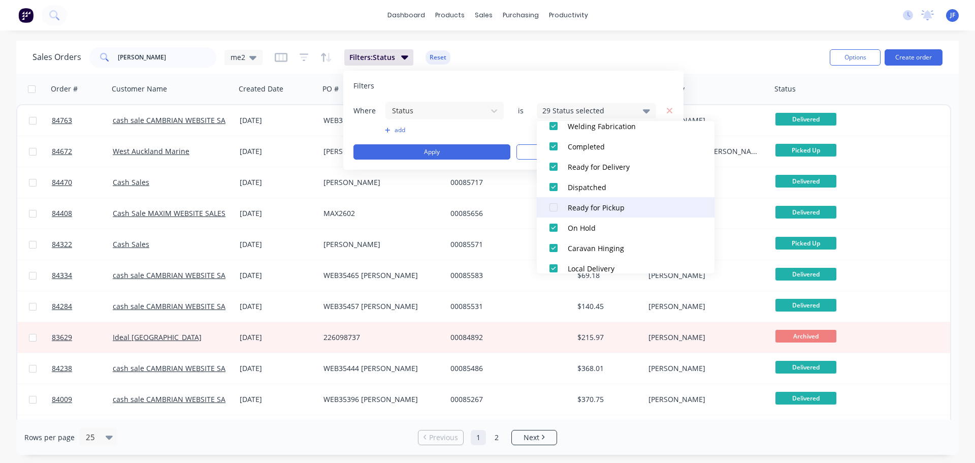
click at [577, 209] on div "Ready for Pickup" at bounding box center [629, 207] width 122 height 11
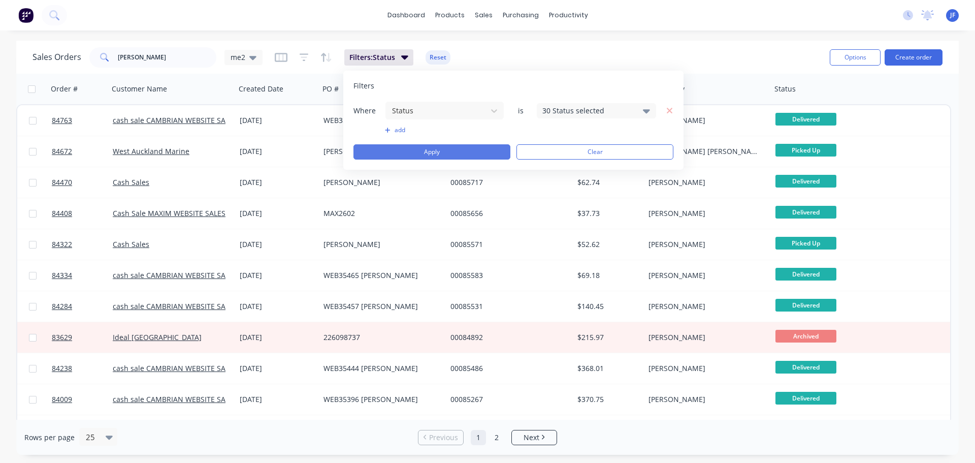
click at [440, 155] on button "Apply" at bounding box center [431, 151] width 157 height 15
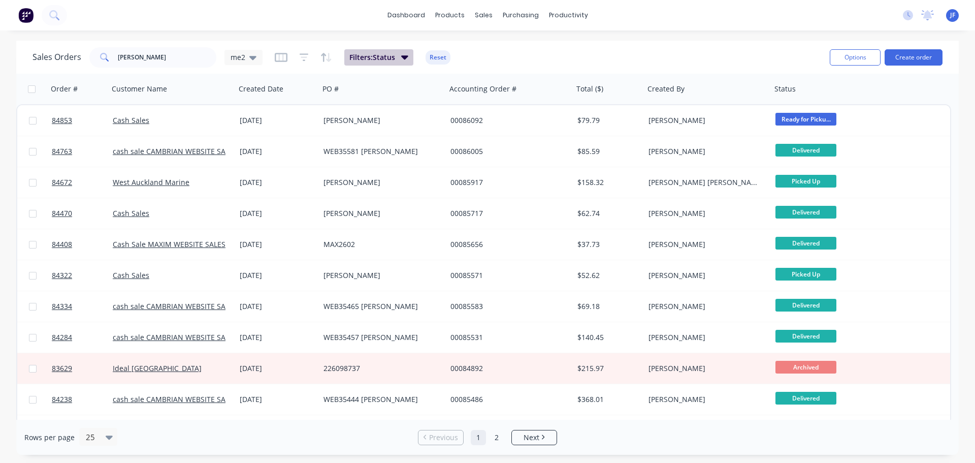
click at [394, 50] on button "Filters: Status" at bounding box center [378, 57] width 69 height 16
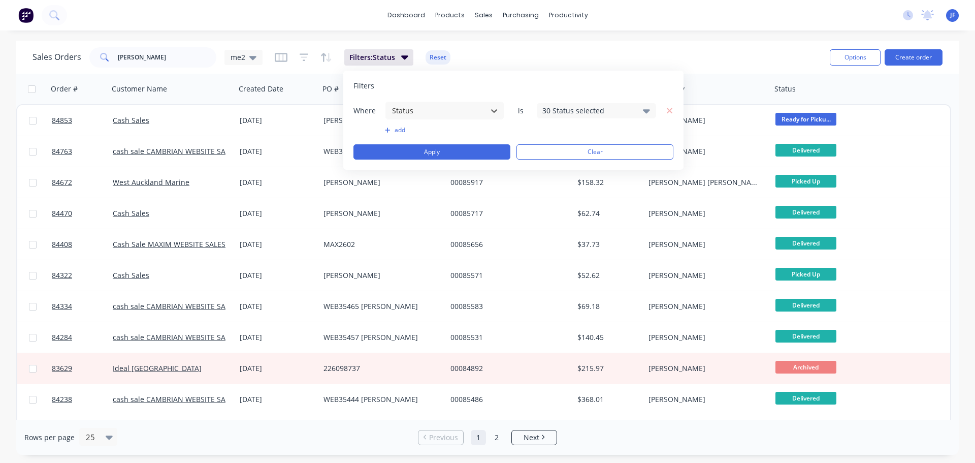
click at [444, 41] on div "Sales Orders [PERSON_NAME] me2 Filters: Status Reset Options Create order" at bounding box center [487, 57] width 943 height 33
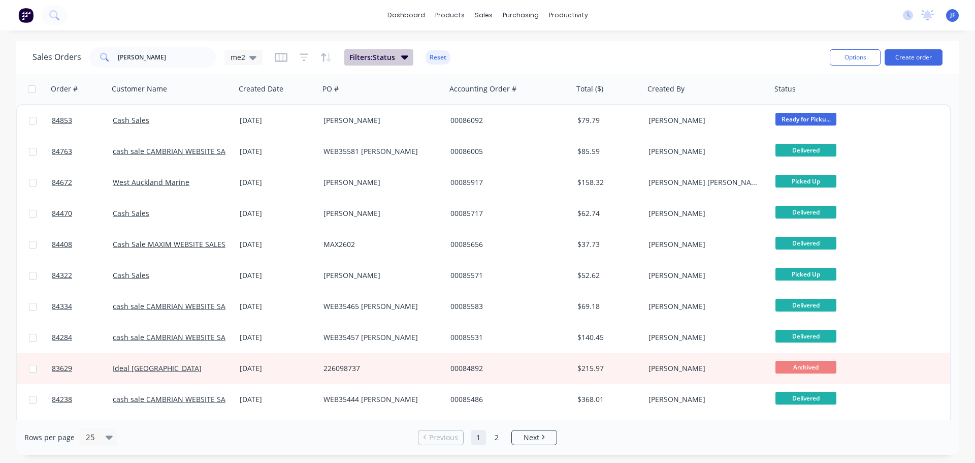
click at [383, 59] on span "Filters: Status" at bounding box center [372, 57] width 46 height 10
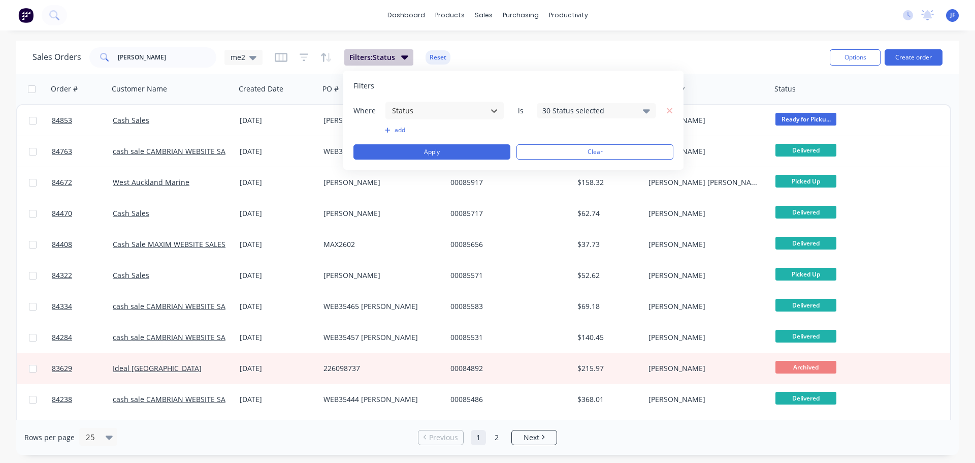
click at [381, 57] on span "Filters: Status" at bounding box center [372, 57] width 46 height 10
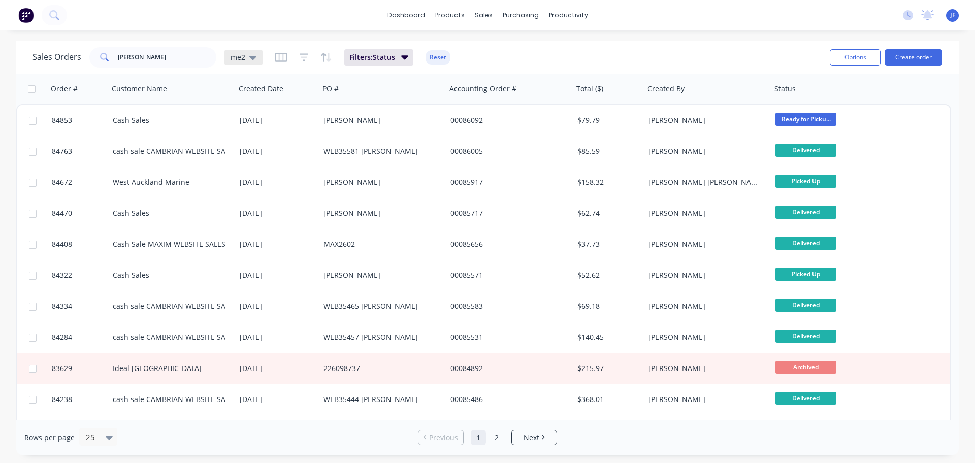
click at [238, 54] on span "me2" at bounding box center [238, 57] width 15 height 11
click at [354, 163] on button "edit" at bounding box center [354, 164] width 13 height 11
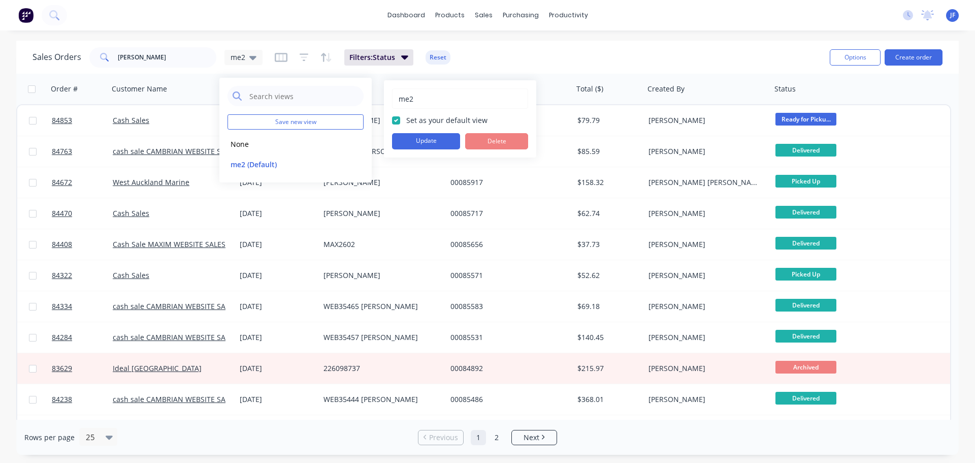
click at [372, 15] on div "dashboard products sales purchasing productivity dashboard products Product Cat…" at bounding box center [487, 15] width 975 height 30
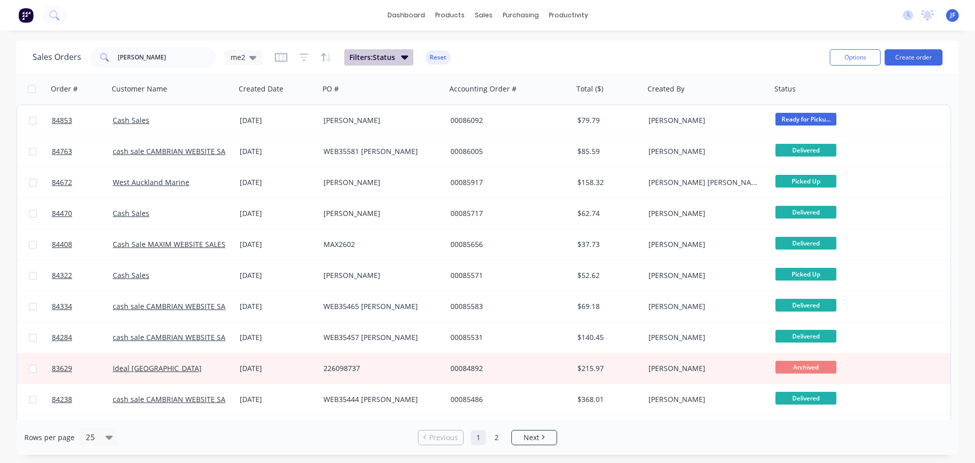
click at [375, 58] on span "Filters: Status" at bounding box center [372, 57] width 46 height 10
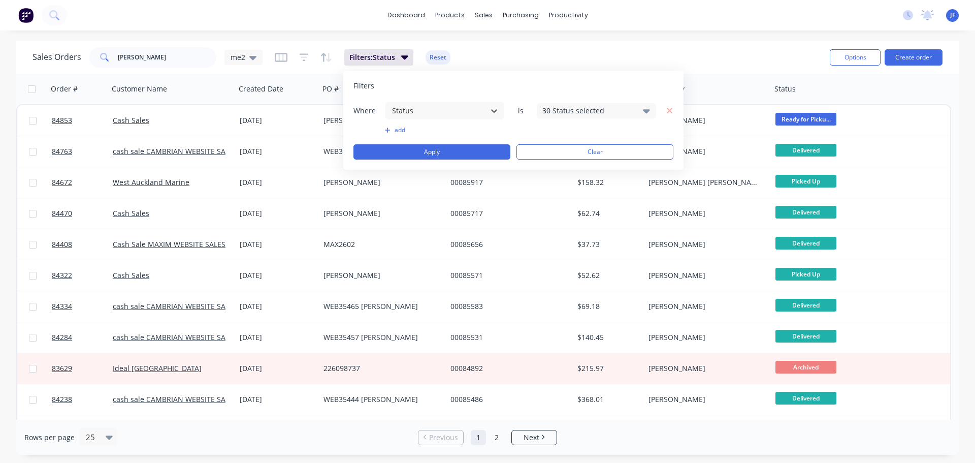
click at [468, 47] on div "Sales Orders [PERSON_NAME] me2 Filters: Status Reset" at bounding box center [427, 57] width 789 height 25
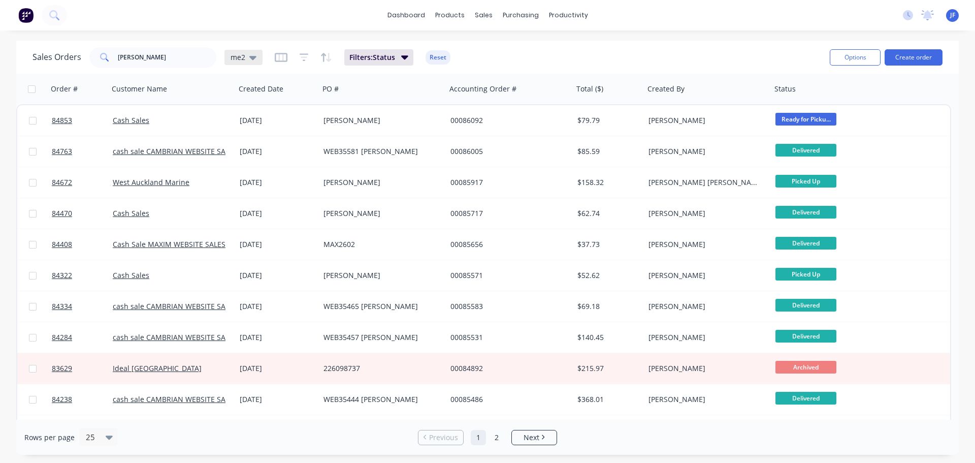
click at [228, 55] on div "me2" at bounding box center [243, 57] width 38 height 15
click at [361, 165] on button "edit" at bounding box center [354, 164] width 13 height 11
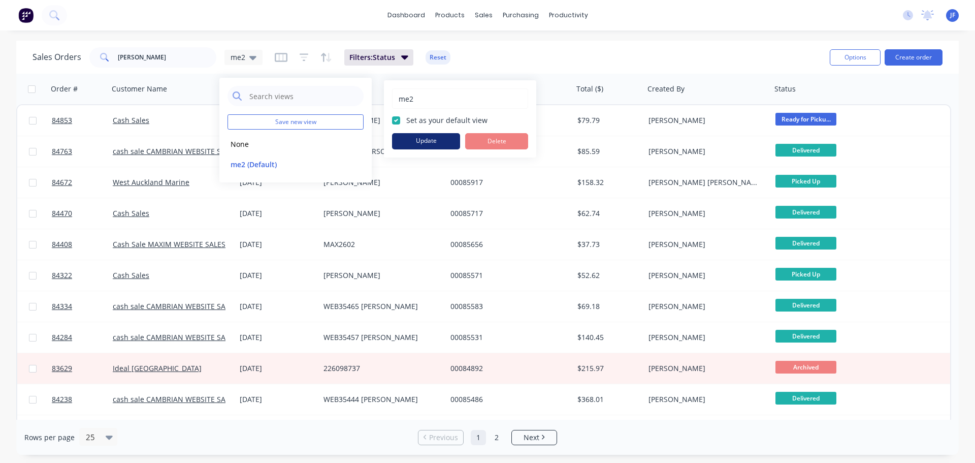
click at [424, 139] on button "Update" at bounding box center [426, 141] width 68 height 16
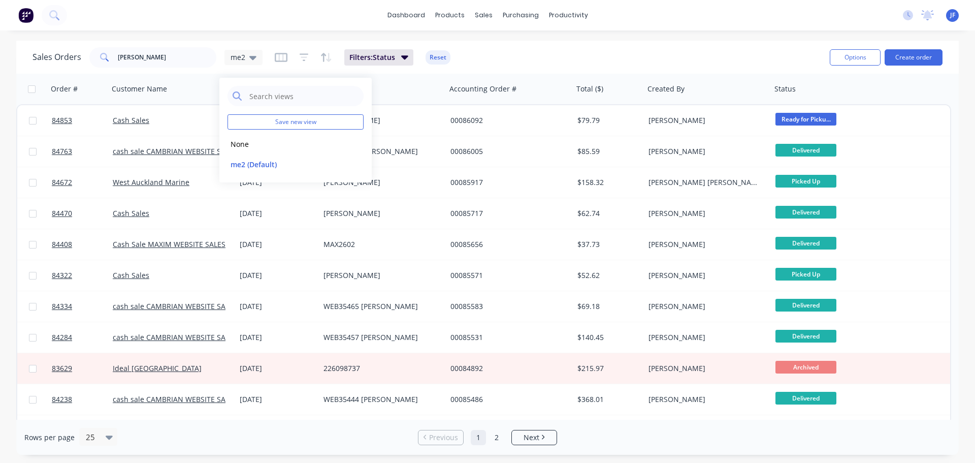
click at [376, 18] on div "dashboard products sales purchasing productivity dashboard products Product Cat…" at bounding box center [487, 15] width 975 height 30
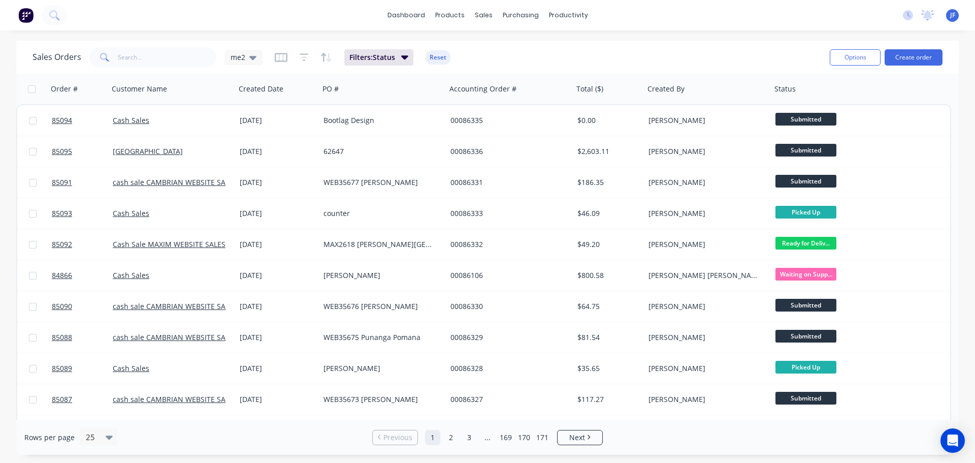
click at [381, 66] on div "Sales Orders me2 Filters: Status Reset" at bounding box center [427, 57] width 789 height 25
click at [379, 58] on span "Filters: Status" at bounding box center [372, 57] width 46 height 10
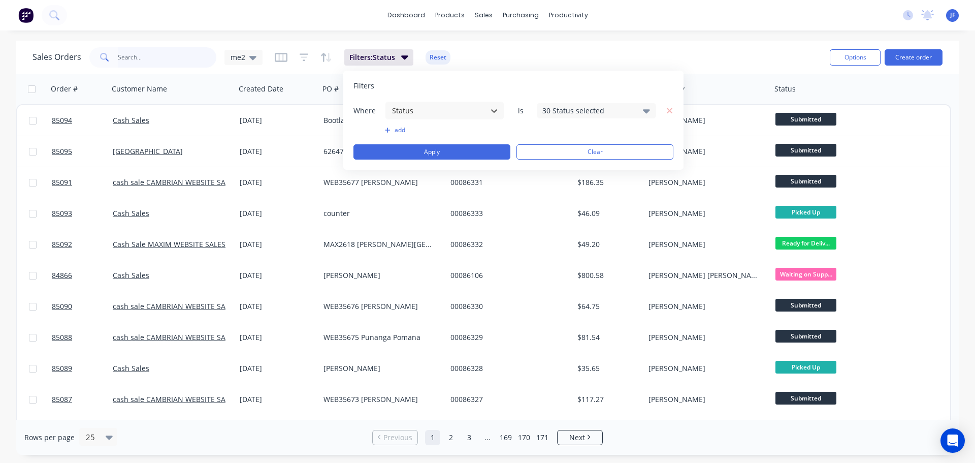
click at [175, 59] on input "text" at bounding box center [167, 57] width 99 height 20
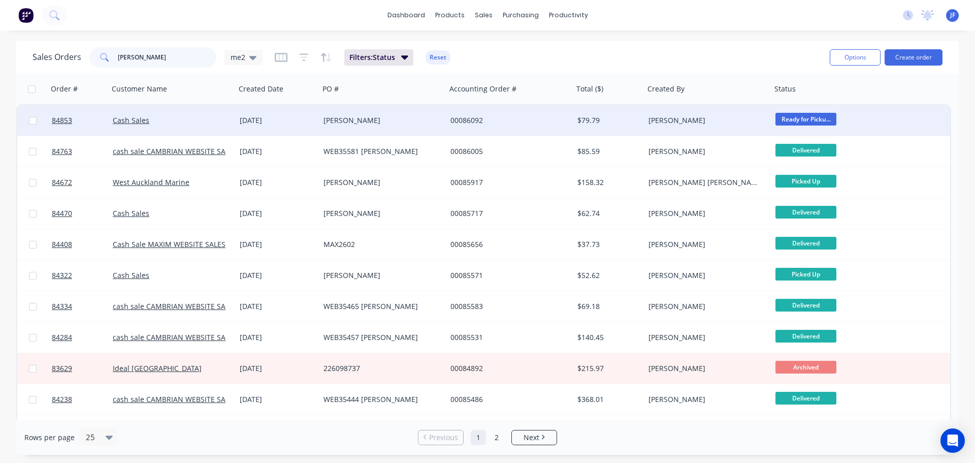
type input "[PERSON_NAME]"
click at [353, 125] on div "[PERSON_NAME]" at bounding box center [380, 120] width 113 height 10
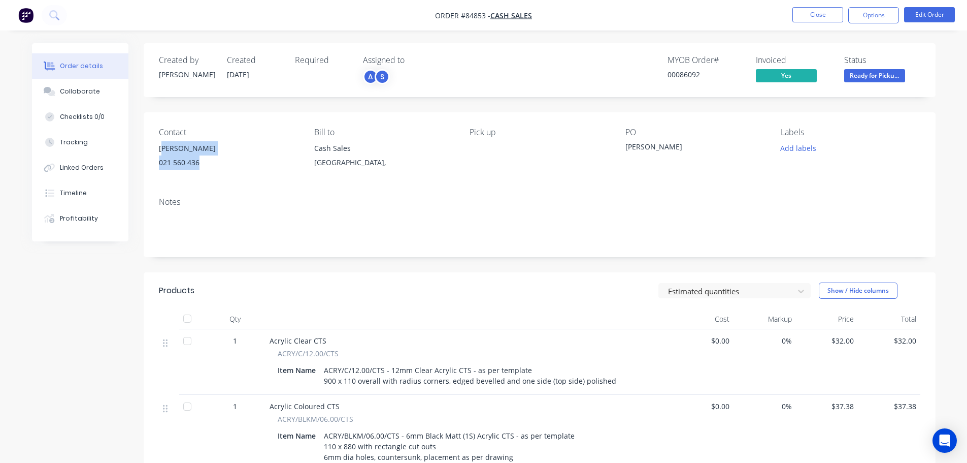
drag, startPoint x: 169, startPoint y: 145, endPoint x: 230, endPoint y: 170, distance: 65.2
click at [230, 170] on div "Steve 021 560 436" at bounding box center [228, 157] width 139 height 33
drag, startPoint x: 153, startPoint y: 140, endPoint x: 448, endPoint y: 121, distance: 295.2
click at [218, 165] on div "Contact Steve 021 560 436 Bill to Cash Sales Auckland, Pick up PO Steve Labels …" at bounding box center [540, 150] width 792 height 77
copy div "Steve 021 560 436"
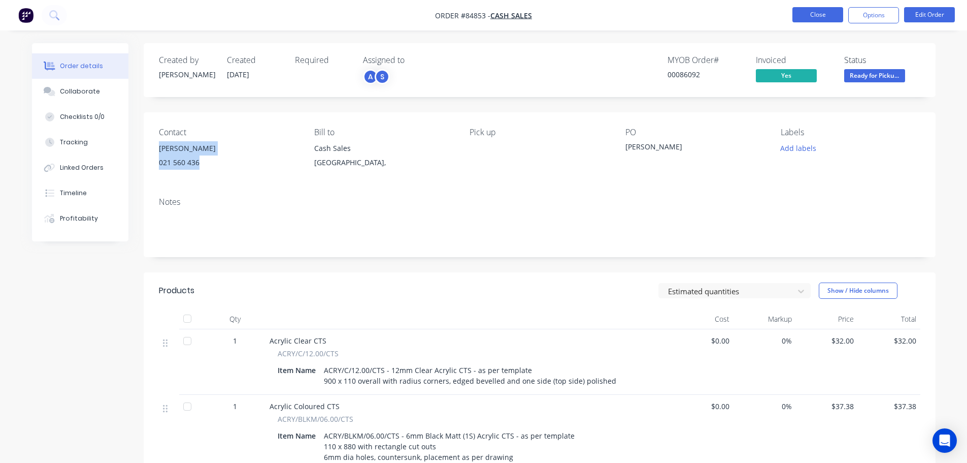
click at [812, 19] on button "Close" at bounding box center [818, 14] width 51 height 15
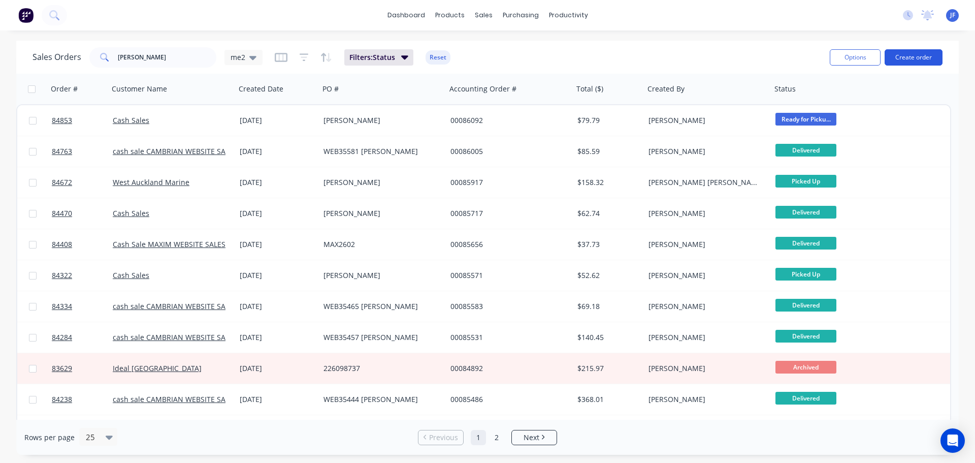
click at [917, 59] on button "Create order" at bounding box center [914, 57] width 58 height 16
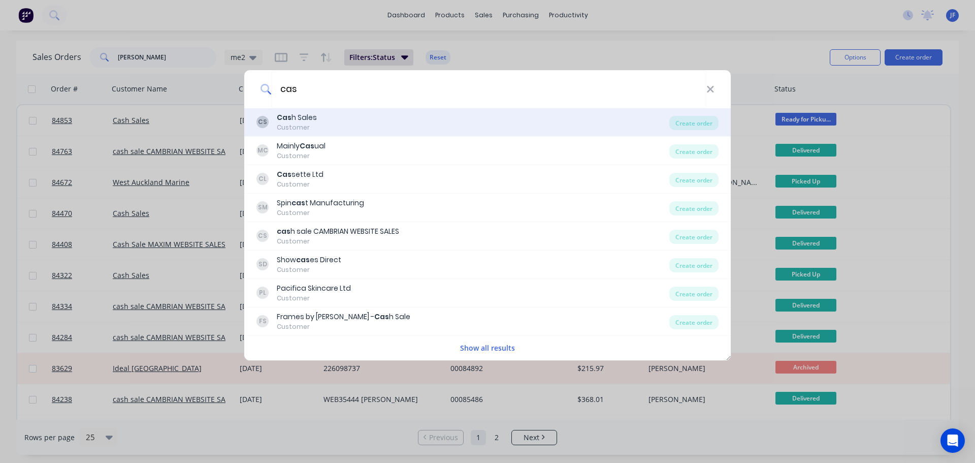
type input "cas"
click at [408, 119] on div "CS Cas h Sales Customer" at bounding box center [462, 122] width 413 height 20
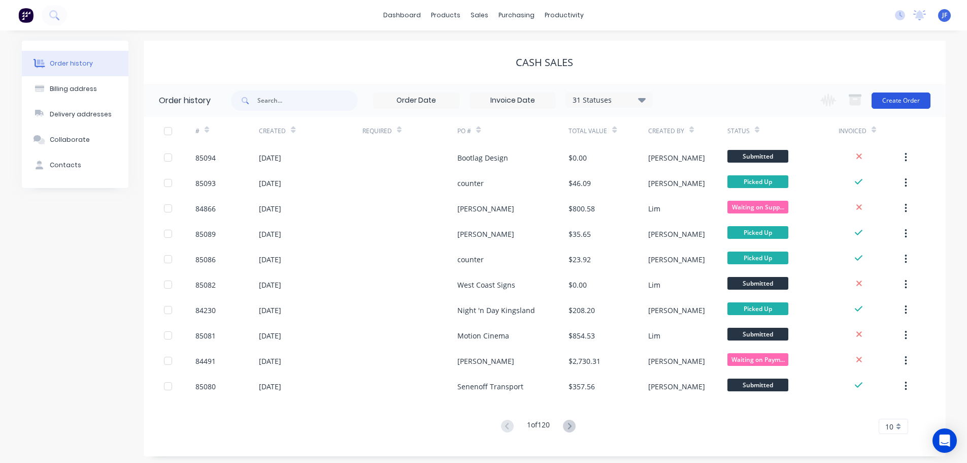
click at [923, 100] on button "Create Order" at bounding box center [901, 100] width 59 height 16
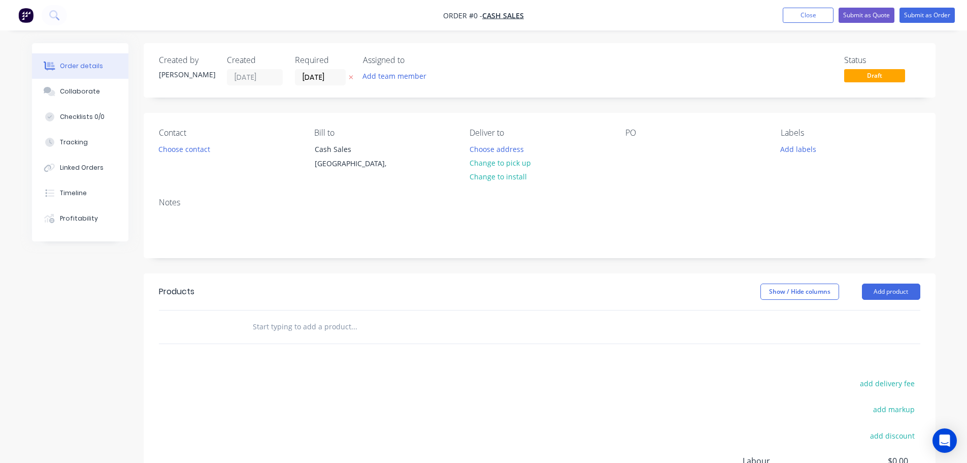
click at [350, 79] on icon "button" at bounding box center [351, 77] width 5 height 6
click at [206, 150] on button "Choose contact" at bounding box center [184, 149] width 62 height 14
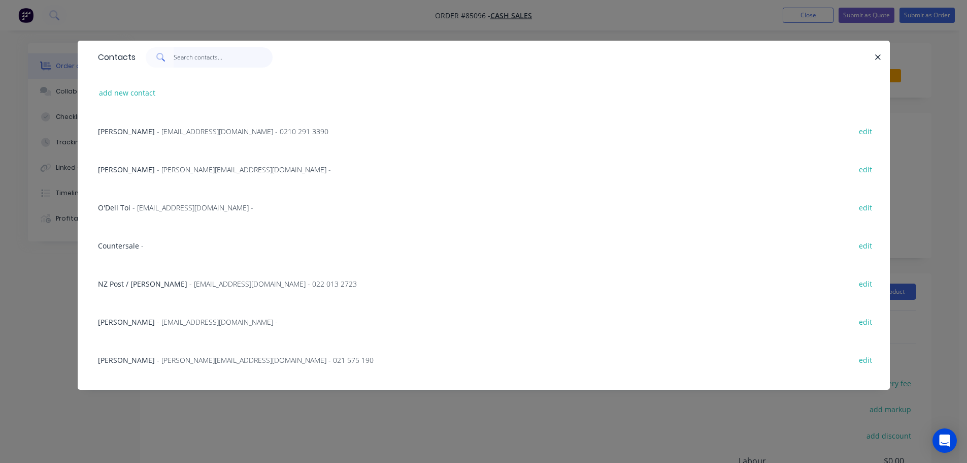
click at [195, 58] on input "text" at bounding box center [223, 57] width 99 height 20
paste input "Steve 021 560 436"
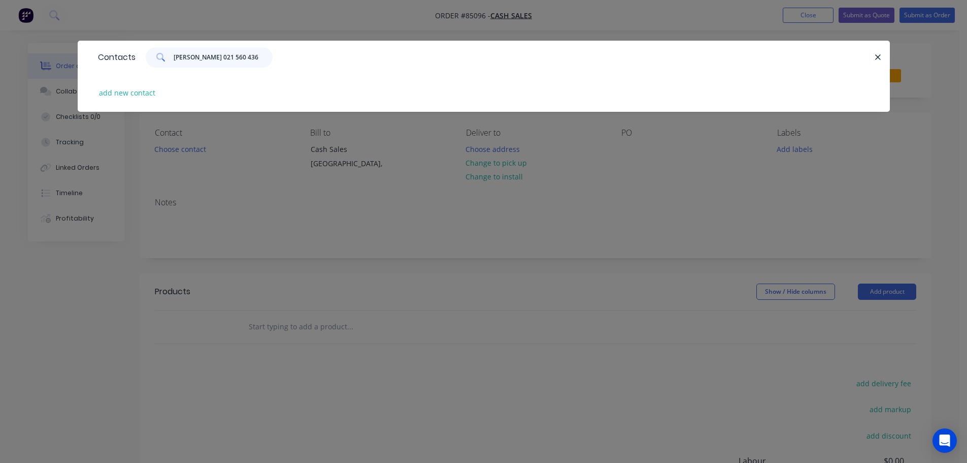
drag, startPoint x: 195, startPoint y: 58, endPoint x: 309, endPoint y: 68, distance: 114.7
click at [309, 68] on div "Contacts Steve 021 560 436" at bounding box center [484, 57] width 813 height 33
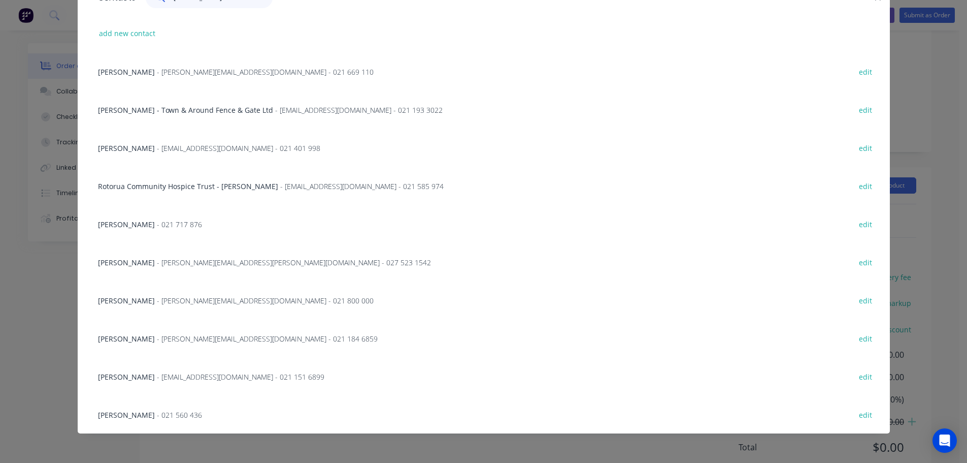
scroll to position [140, 0]
type input "[PERSON_NAME]"
click at [138, 421] on div "Steve - 021 560 436 edit" at bounding box center [484, 414] width 782 height 38
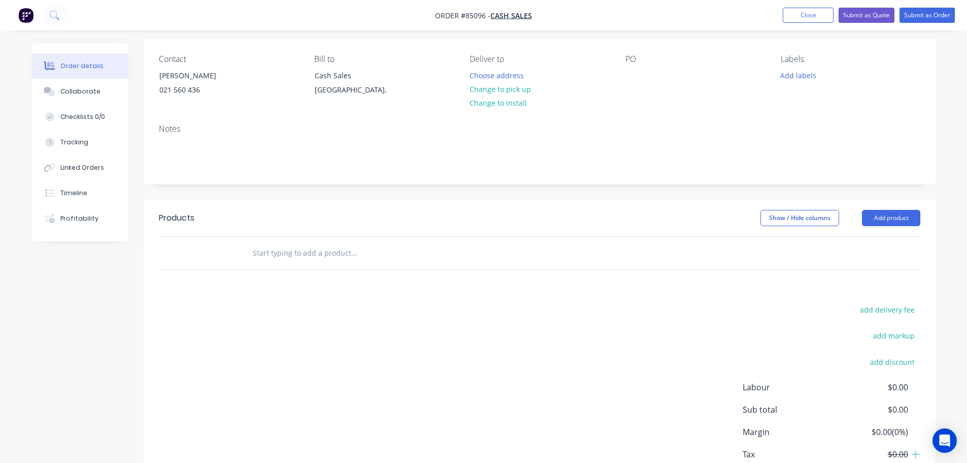
scroll to position [0, 0]
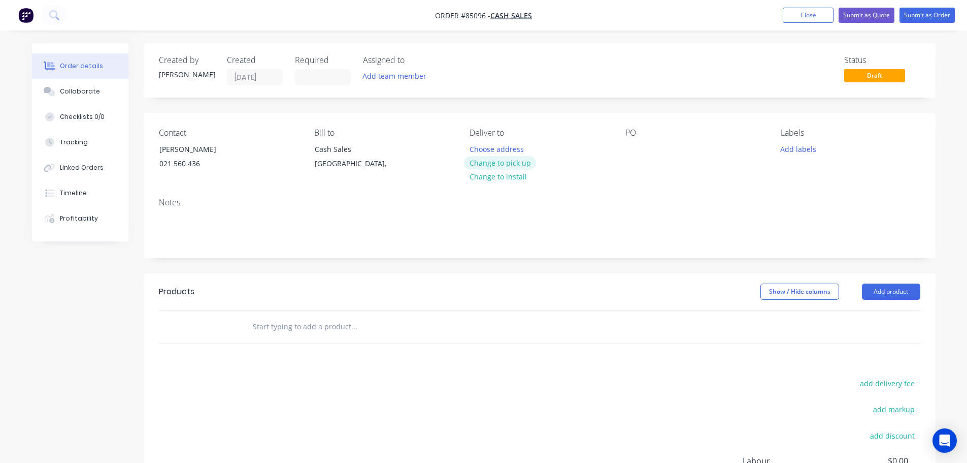
click at [495, 164] on button "Change to pick up" at bounding box center [500, 163] width 72 height 14
click at [284, 335] on input "text" at bounding box center [353, 326] width 203 height 20
click at [59, 19] on button at bounding box center [54, 15] width 25 height 20
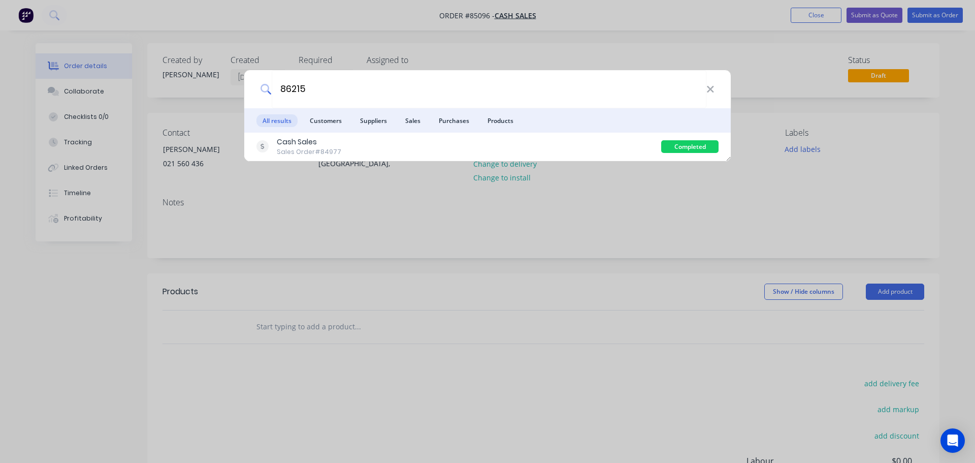
type input "86215"
click at [721, 92] on div "86215" at bounding box center [487, 89] width 487 height 38
click at [683, 67] on div "86215 All results Customers Suppliers Sales Purchases Products Cash Sales Sales…" at bounding box center [487, 231] width 975 height 463
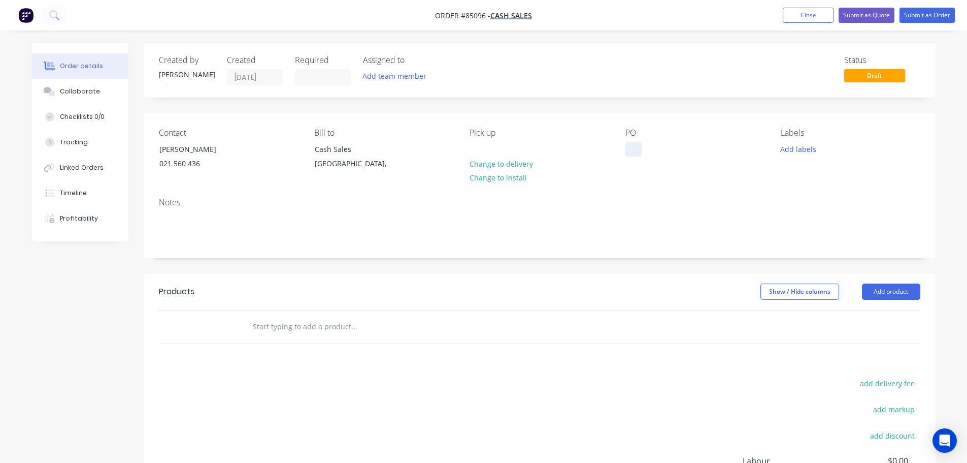
click at [631, 147] on div at bounding box center [634, 149] width 16 height 15
click at [361, 327] on input "text" at bounding box center [353, 326] width 203 height 20
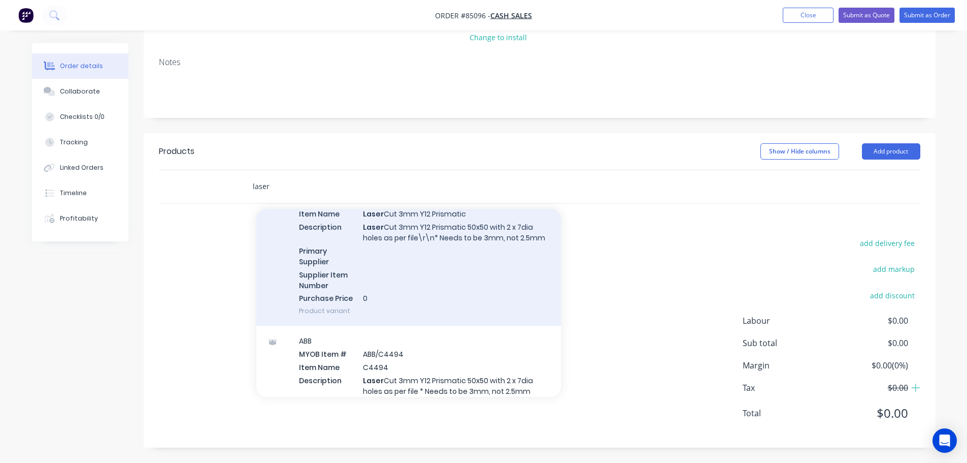
scroll to position [102, 0]
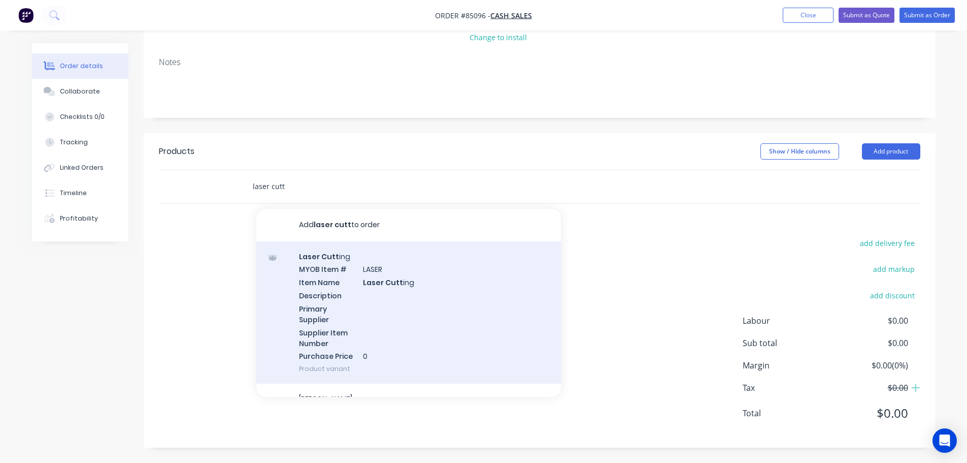
type input "laser cutt"
click at [350, 276] on div "Laser Cutt ing MYOB Item # LASER Item Name Laser Cutt ing Description Primary S…" at bounding box center [408, 312] width 305 height 143
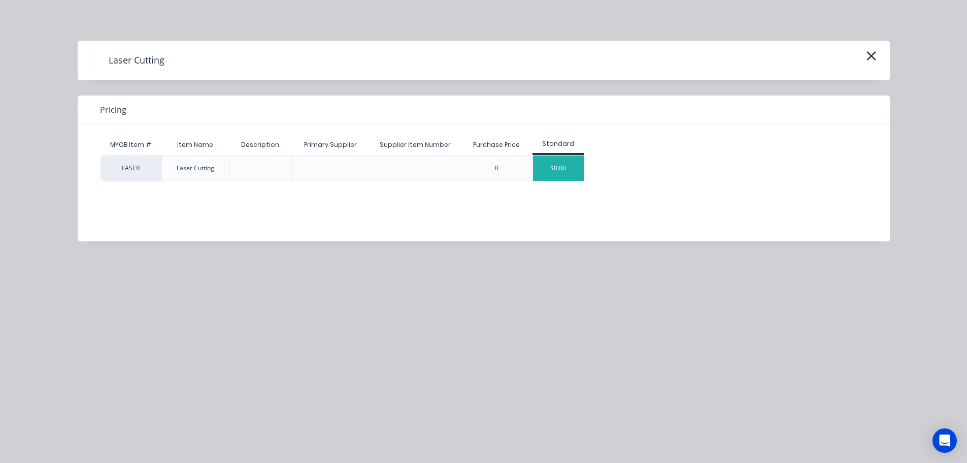
click at [565, 175] on div "$0.00" at bounding box center [558, 167] width 51 height 25
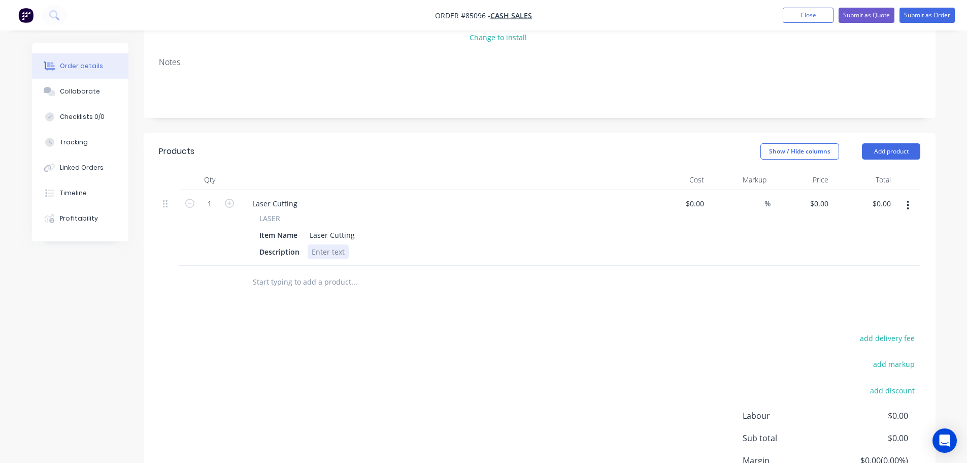
click at [337, 252] on div at bounding box center [328, 251] width 41 height 15
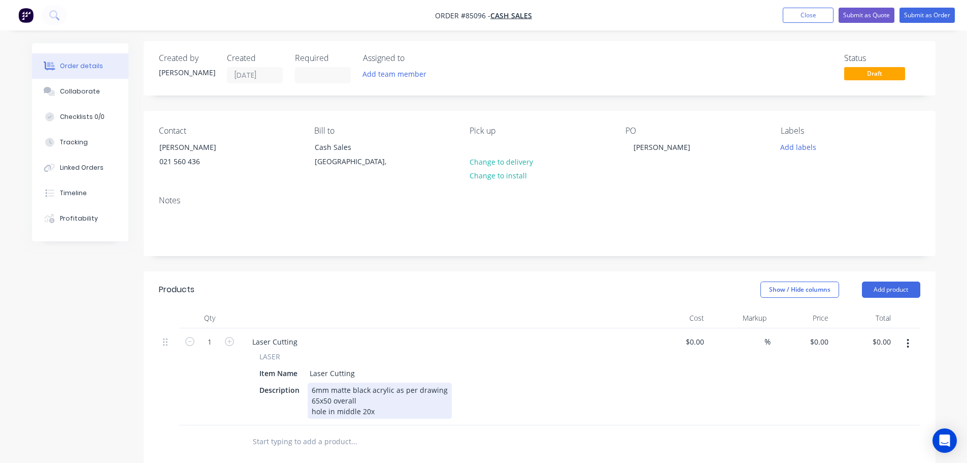
scroll to position [0, 0]
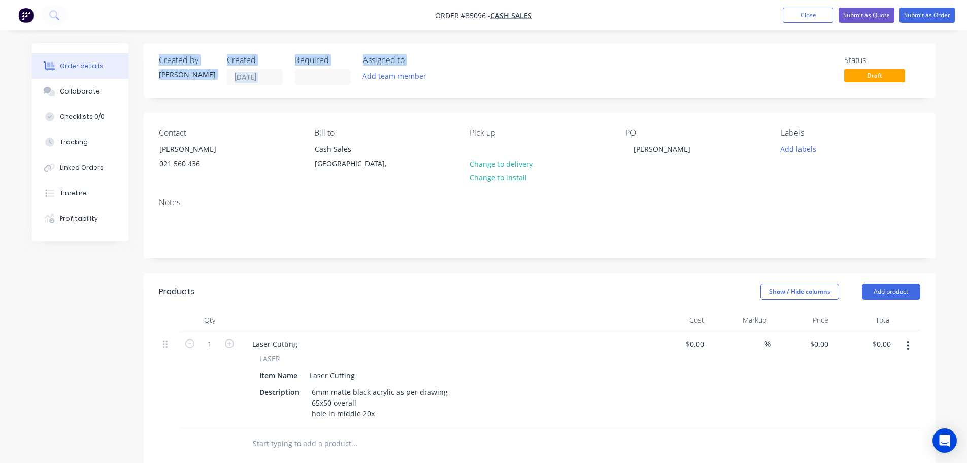
drag, startPoint x: 157, startPoint y: 57, endPoint x: 514, endPoint y: 52, distance: 356.5
click at [514, 52] on div "Created by Jess Created 06/10/25 Required Assigned to Add team member Status Dr…" at bounding box center [540, 70] width 792 height 54
drag, startPoint x: 431, startPoint y: 16, endPoint x: 559, endPoint y: 13, distance: 128.0
click at [559, 13] on nav "Order #85096 - Cash Sales Add product Close Submit as Quote Submit as Order" at bounding box center [483, 15] width 967 height 30
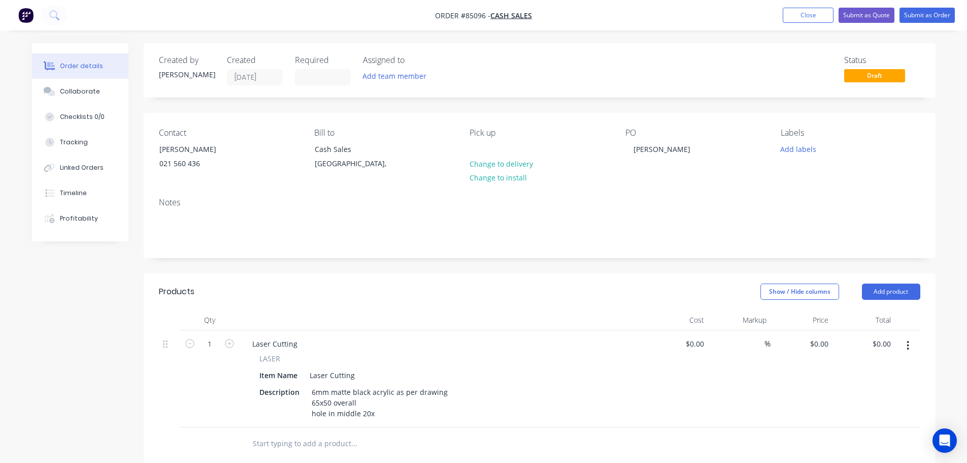
click at [560, 13] on nav "Order #85096 - Cash Sales Add product Close Submit as Quote Submit as Order" at bounding box center [483, 15] width 967 height 30
drag, startPoint x: 471, startPoint y: 136, endPoint x: 498, endPoint y: 137, distance: 27.4
click at [498, 137] on div "Pick up" at bounding box center [539, 133] width 139 height 10
drag, startPoint x: 467, startPoint y: 134, endPoint x: 518, endPoint y: 135, distance: 50.3
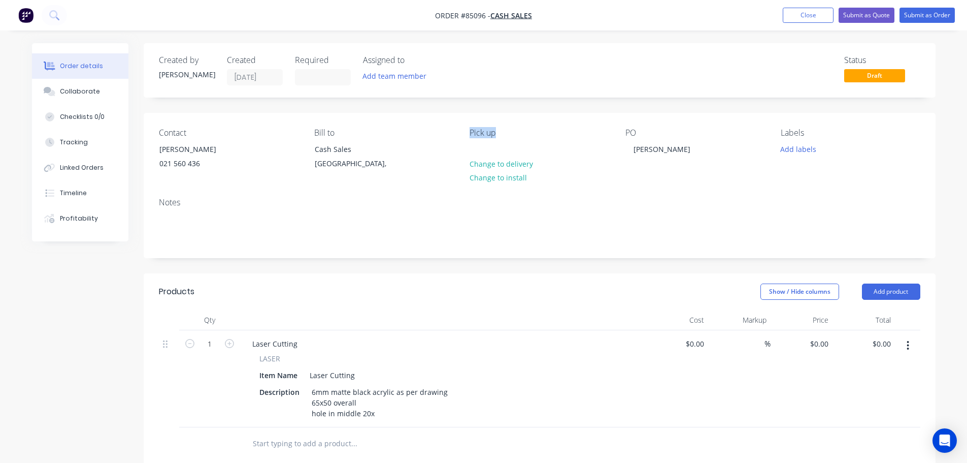
click at [518, 135] on div "Contact Steve 021 560 436 Bill to Cash Sales Auckland, Pick up Change to delive…" at bounding box center [540, 151] width 792 height 77
click at [518, 135] on div "Pick up" at bounding box center [539, 133] width 139 height 10
drag, startPoint x: 470, startPoint y: 134, endPoint x: 520, endPoint y: 134, distance: 49.8
click at [520, 134] on div "Pick up" at bounding box center [539, 133] width 139 height 10
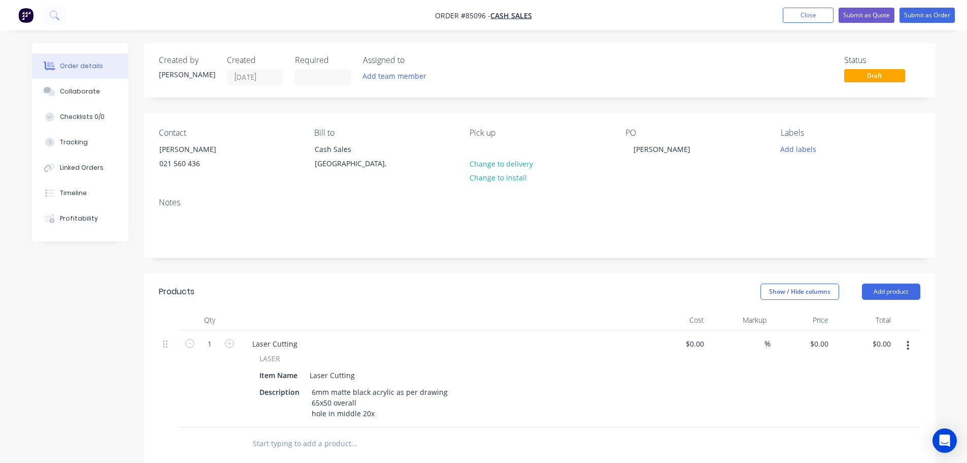
click at [632, 132] on div "PO" at bounding box center [695, 133] width 139 height 10
click at [648, 122] on div "Contact Steve 021 560 436 Bill to Cash Sales Auckland, Pick up Change to delive…" at bounding box center [540, 151] width 792 height 77
click at [807, 146] on button "Add labels" at bounding box center [798, 149] width 47 height 14
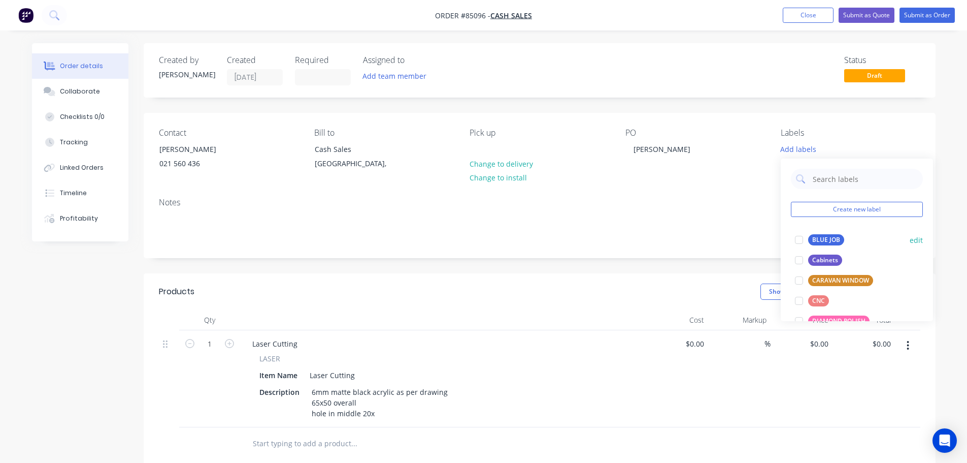
click at [824, 240] on div "BLUE JOB" at bounding box center [827, 239] width 36 height 11
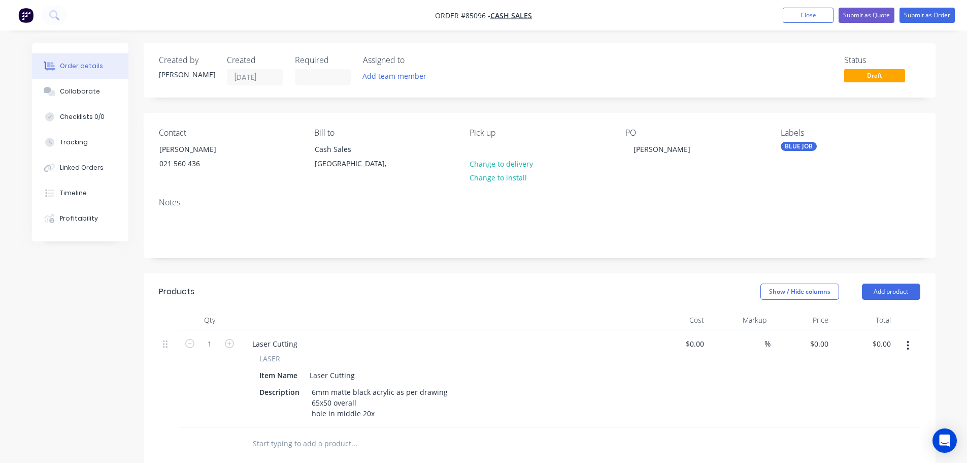
click at [756, 133] on div "PO" at bounding box center [695, 133] width 139 height 10
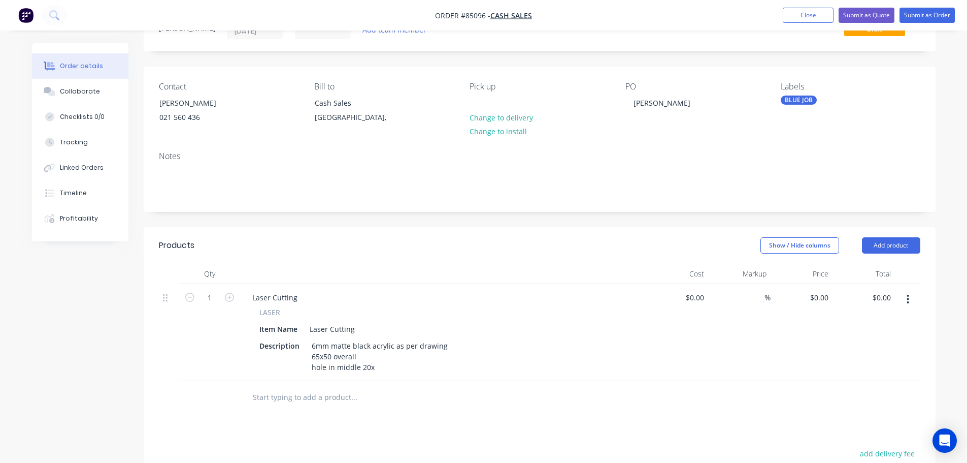
scroll to position [102, 0]
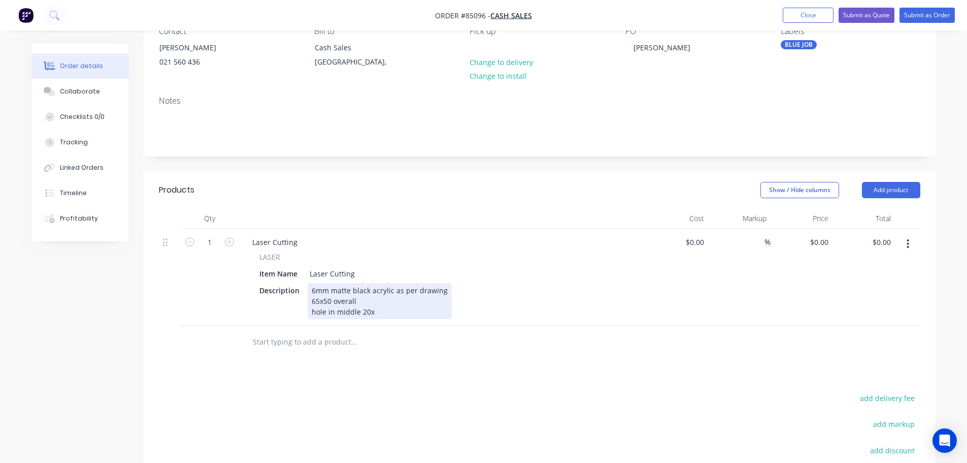
click at [387, 312] on div "6mm matte black acrylic as per drawing 65x50 overall hole in middle 20x" at bounding box center [380, 301] width 144 height 36
click at [424, 302] on div "6mm matte black acrylic as per drawing 65x50 overall hole in middle 20x35, cent…" at bounding box center [380, 301] width 144 height 36
click at [420, 310] on div "6mm matte black acrylic as per drawing 65x50 overall with radius corners hole i…" at bounding box center [380, 301] width 144 height 36
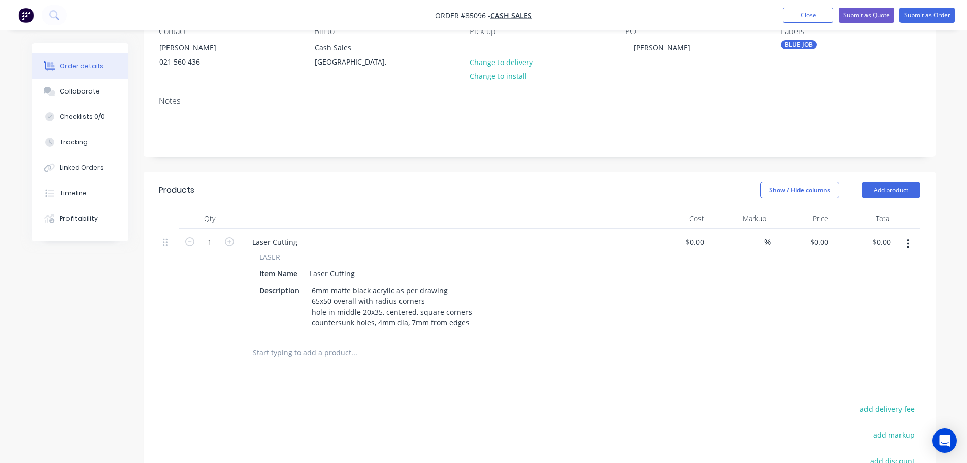
click at [907, 250] on button "button" at bounding box center [908, 244] width 24 height 18
click at [891, 292] on div "Duplicate" at bounding box center [872, 290] width 78 height 15
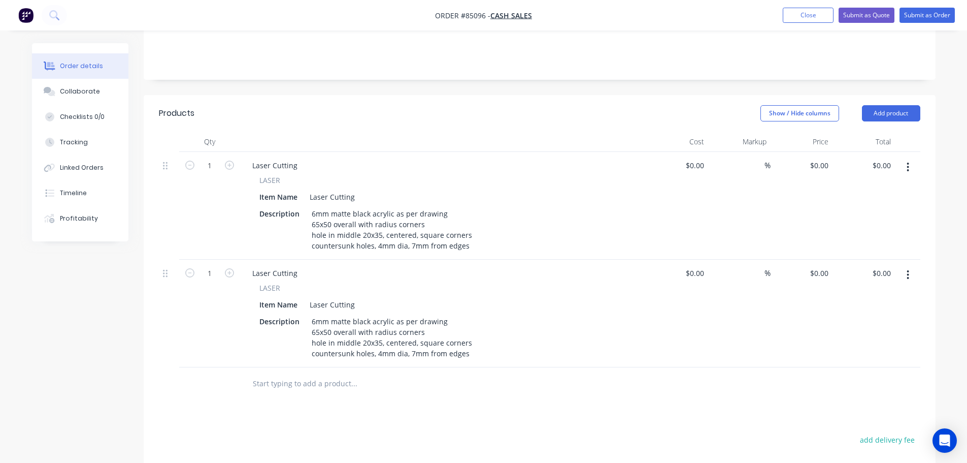
scroll to position [203, 0]
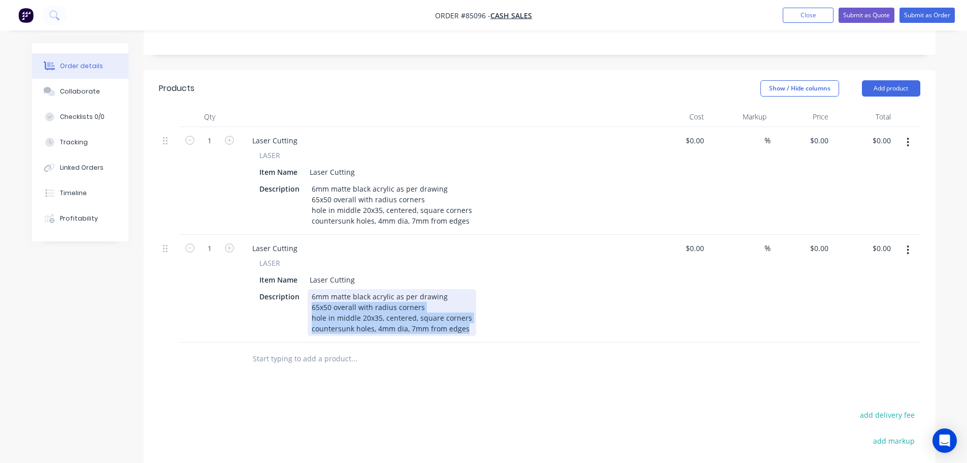
drag, startPoint x: 309, startPoint y: 305, endPoint x: 491, endPoint y: 350, distance: 187.3
click at [491, 350] on div "Qty Cost Markup Price Total 1 Laser Cutting LASER Item Name Laser Cutting Descr…" at bounding box center [540, 241] width 792 height 269
click at [331, 301] on div "6mm matte black acrylic as per drawing 65x50 overall with radius corners hole i…" at bounding box center [392, 312] width 169 height 47
drag, startPoint x: 330, startPoint y: 305, endPoint x: 310, endPoint y: 306, distance: 19.3
click at [310, 306] on div "6mm matte black acrylic as per drawing 65x50 overall with radius corners hole i…" at bounding box center [392, 312] width 169 height 47
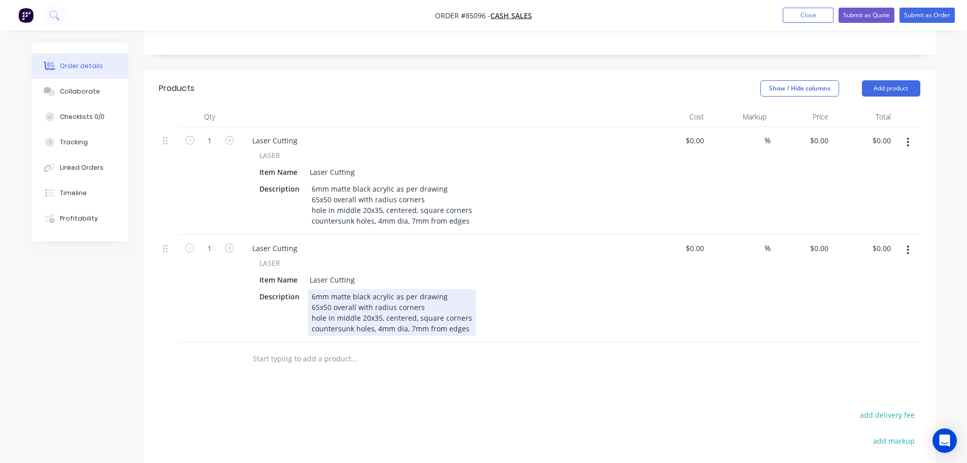
click at [349, 303] on div "6mm matte black acrylic as per drawing 65x50 overall with radius corners hole i…" at bounding box center [392, 312] width 169 height 47
click at [356, 307] on div "6mm matte black acrylic as per drawing 65x50 overall with radius corners hole i…" at bounding box center [392, 312] width 169 height 47
drag, startPoint x: 331, startPoint y: 307, endPoint x: 293, endPoint y: 306, distance: 38.1
click at [293, 306] on div "Description 6mm matte black acrylic as per drawing 65x50 overall with radius co…" at bounding box center [441, 312] width 372 height 47
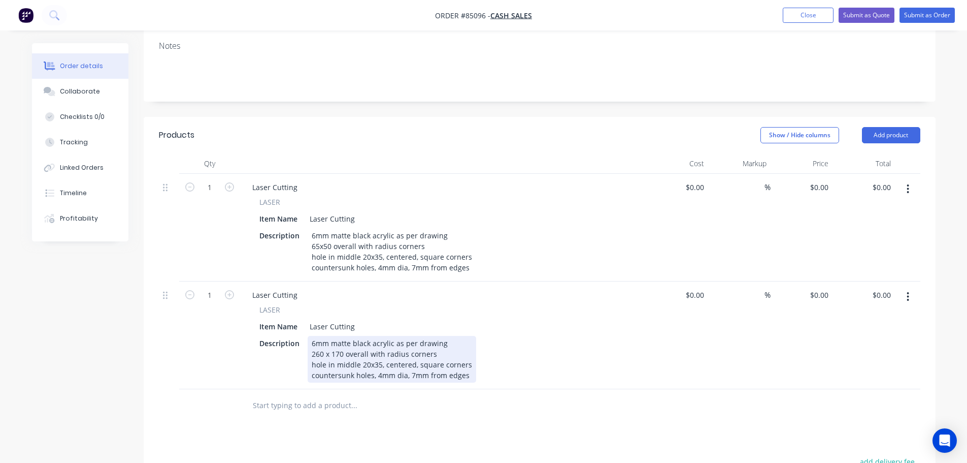
scroll to position [102, 0]
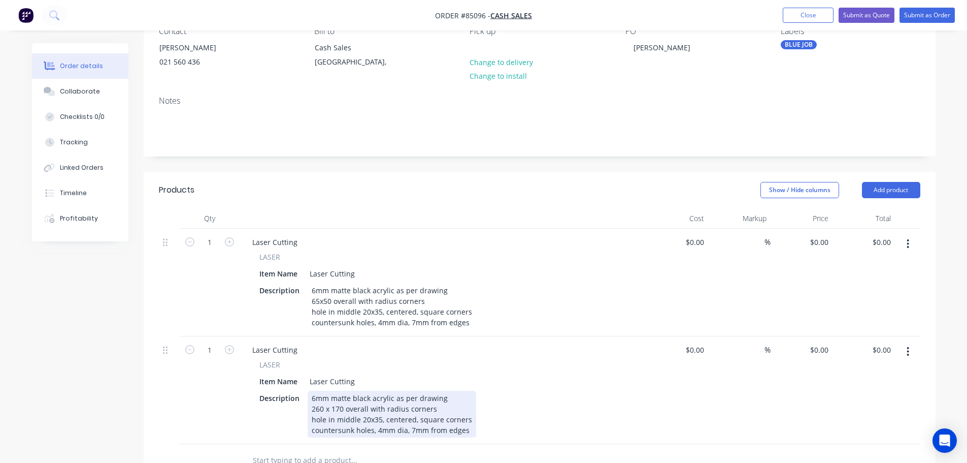
click at [442, 406] on div "6mm matte black acrylic as per drawing 260 x 170 overall with radius corners ho…" at bounding box center [392, 414] width 169 height 47
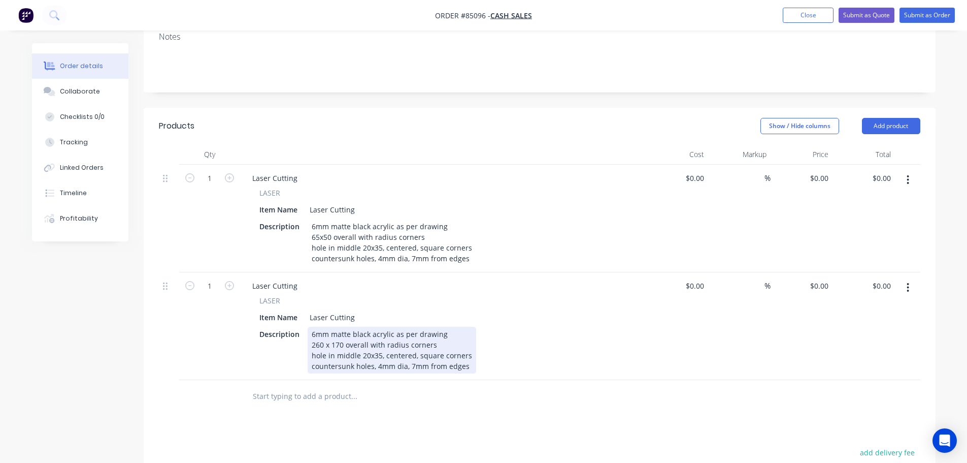
scroll to position [203, 0]
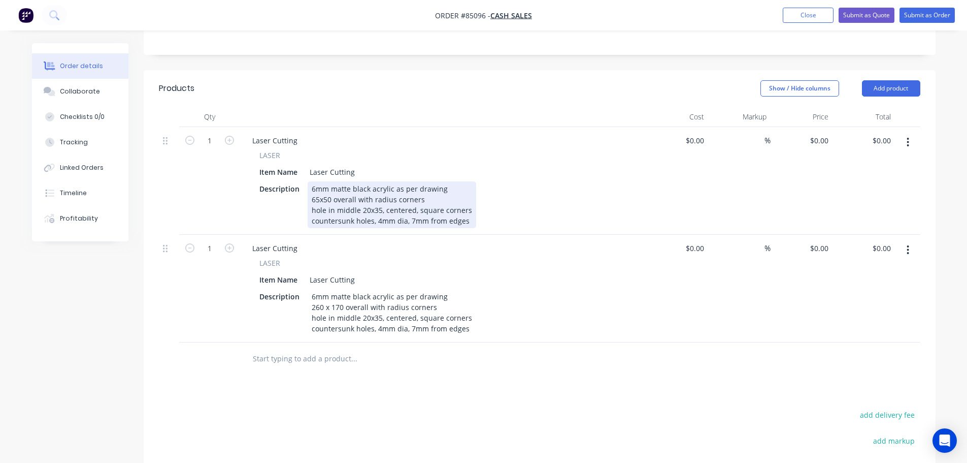
click at [317, 206] on div "6mm matte black acrylic as per drawing 65x50 overall with radius corners hole i…" at bounding box center [392, 204] width 169 height 47
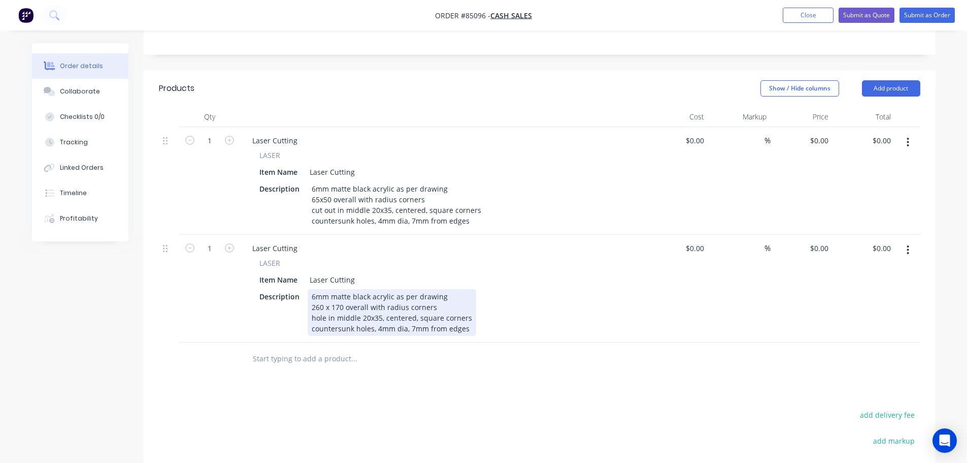
click at [336, 317] on div "6mm matte black acrylic as per drawing 260 x 170 overall with radius corners ho…" at bounding box center [392, 312] width 169 height 47
click at [321, 318] on div "6mm matte black acrylic as per drawing 260 x 170 overall with radius corners ho…" at bounding box center [392, 312] width 169 height 47
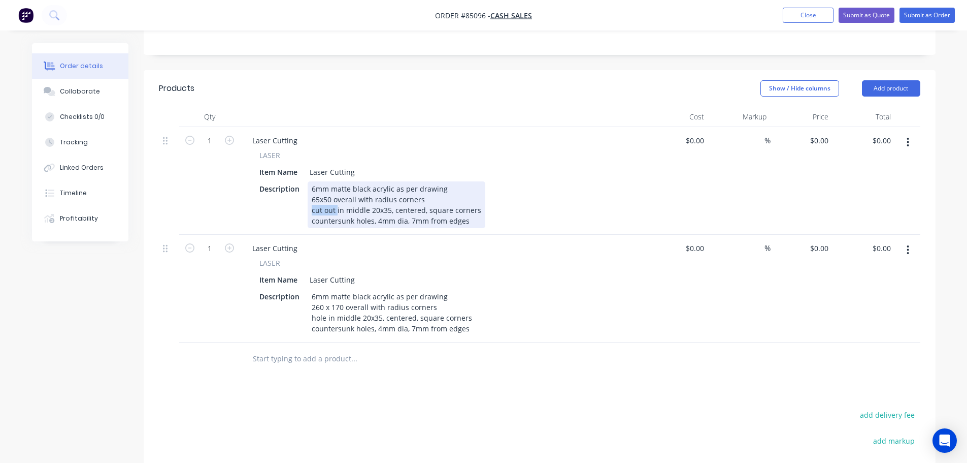
drag, startPoint x: 336, startPoint y: 213, endPoint x: 290, endPoint y: 212, distance: 45.7
click at [290, 212] on div "Description 6mm matte black acrylic as per drawing 65x50 overall with radius co…" at bounding box center [441, 204] width 372 height 47
copy div "cut out"
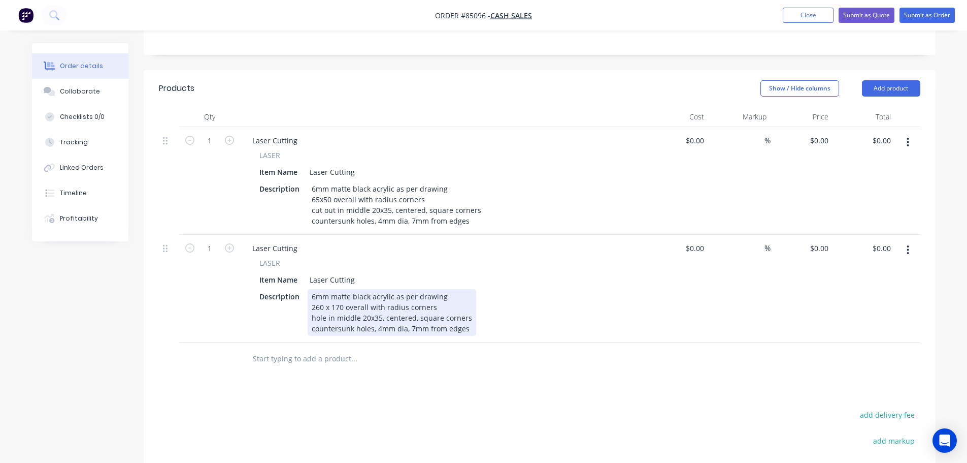
click at [319, 311] on div "6mm matte black acrylic as per drawing 260 x 170 overall with radius corners ho…" at bounding box center [392, 312] width 169 height 47
click at [319, 322] on div "6mm matte black acrylic as per drawing 260 x 170 overall with radius corners ho…" at bounding box center [392, 312] width 169 height 47
click at [370, 318] on div "6mm matte black acrylic as per drawing 260 x 170 overall with radius corners cu…" at bounding box center [397, 312] width 178 height 47
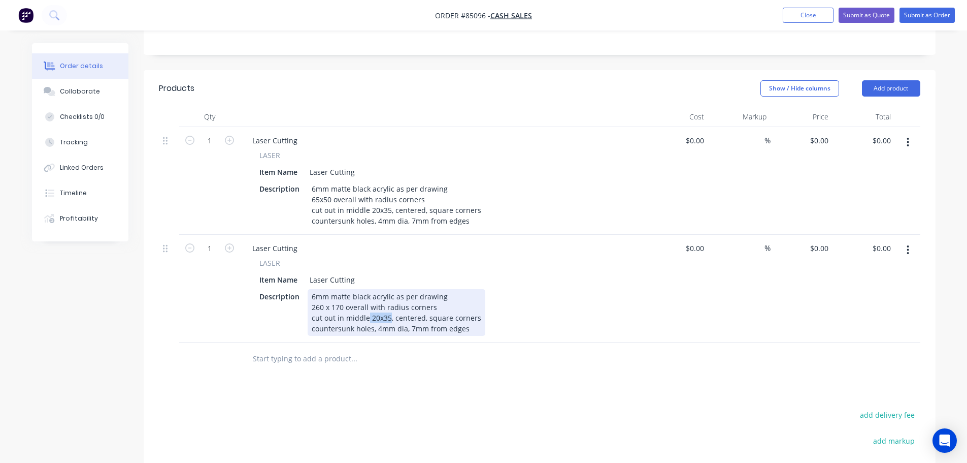
drag, startPoint x: 366, startPoint y: 318, endPoint x: 390, endPoint y: 317, distance: 23.9
click at [390, 317] on div "6mm matte black acrylic as per drawing 260 x 170 overall with radius corners cu…" at bounding box center [397, 312] width 178 height 47
click at [562, 334] on div "Description 6mm matte black acrylic as per drawing 260 x 170 overall with radiu…" at bounding box center [441, 312] width 372 height 47
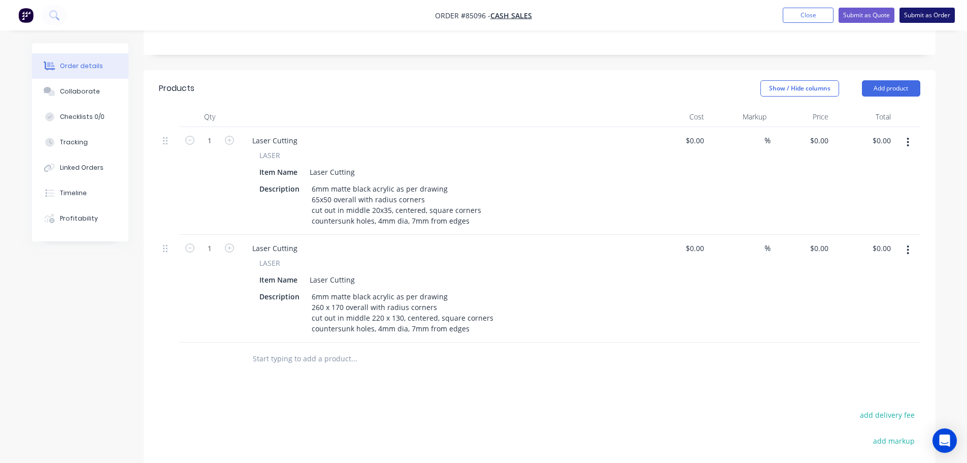
click at [942, 14] on button "Submit as Order" at bounding box center [927, 15] width 55 height 15
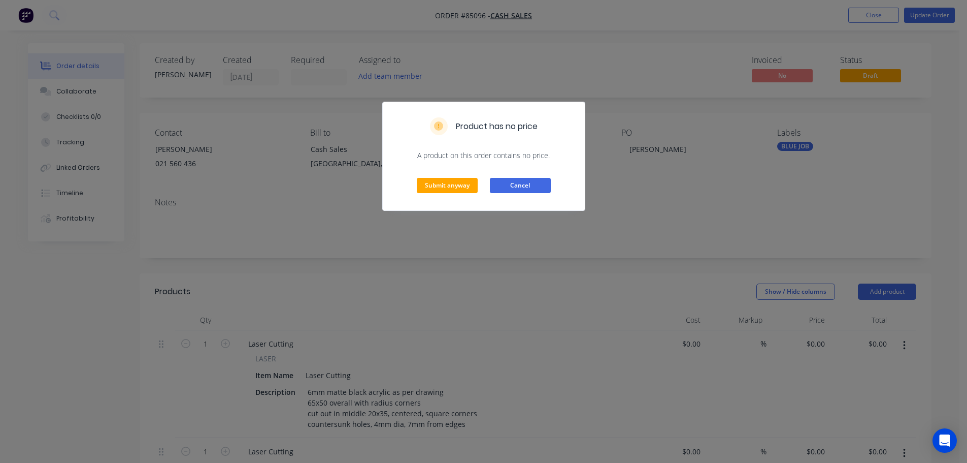
click at [519, 183] on button "Cancel" at bounding box center [520, 185] width 61 height 15
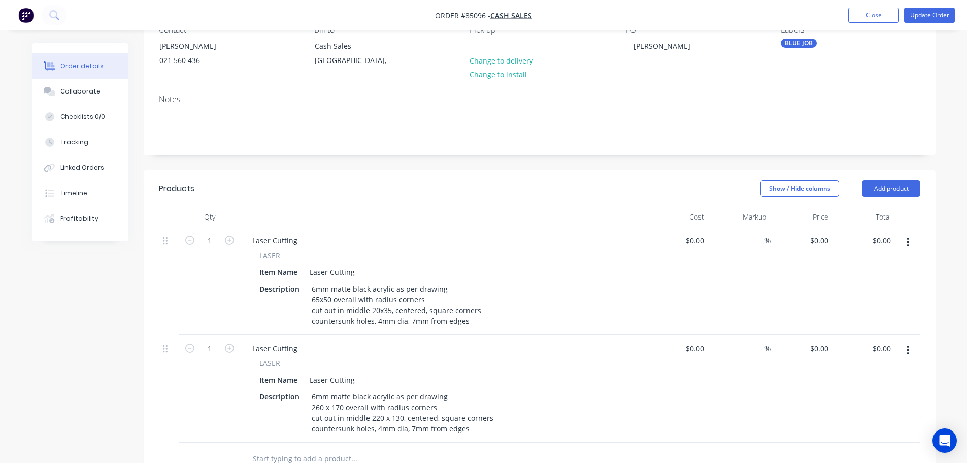
scroll to position [203, 0]
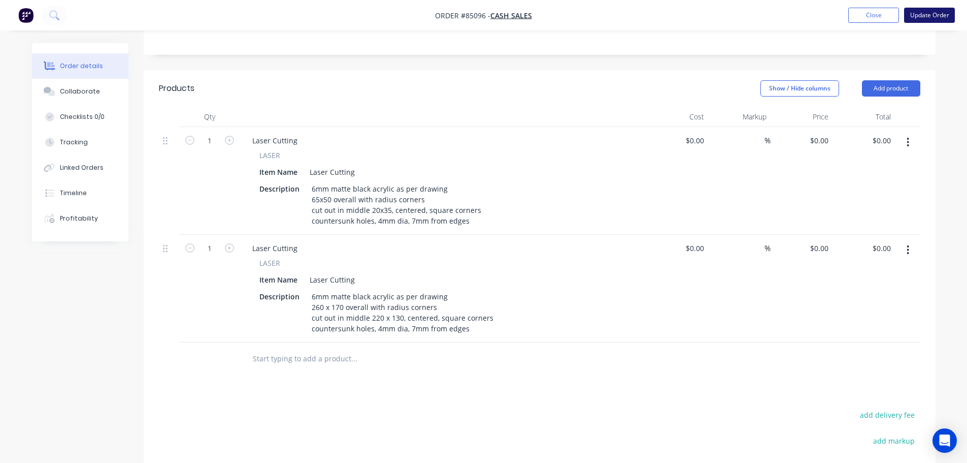
click at [929, 12] on button "Update Order" at bounding box center [929, 15] width 51 height 15
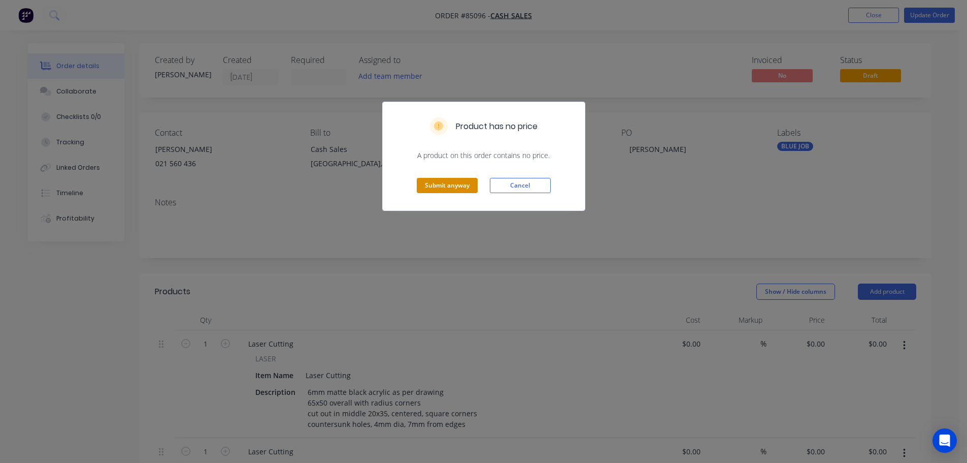
click at [451, 182] on button "Submit anyway" at bounding box center [447, 185] width 61 height 15
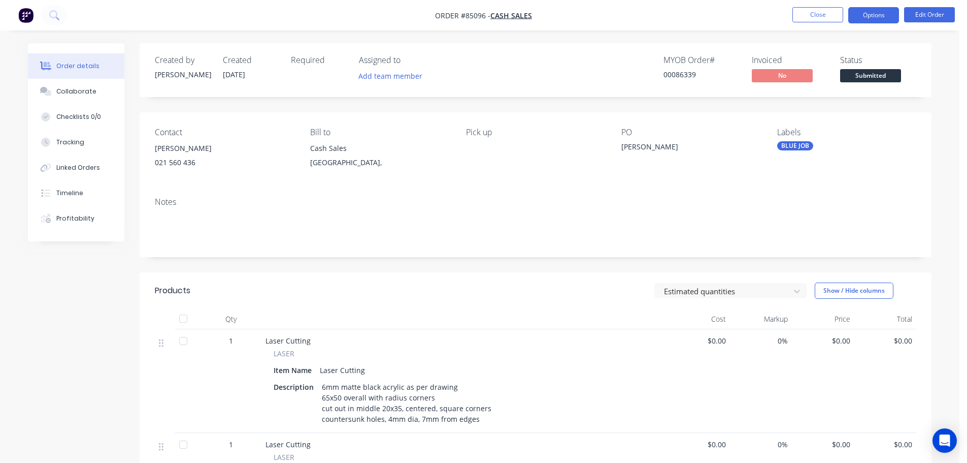
click at [865, 18] on button "Options" at bounding box center [874, 15] width 51 height 16
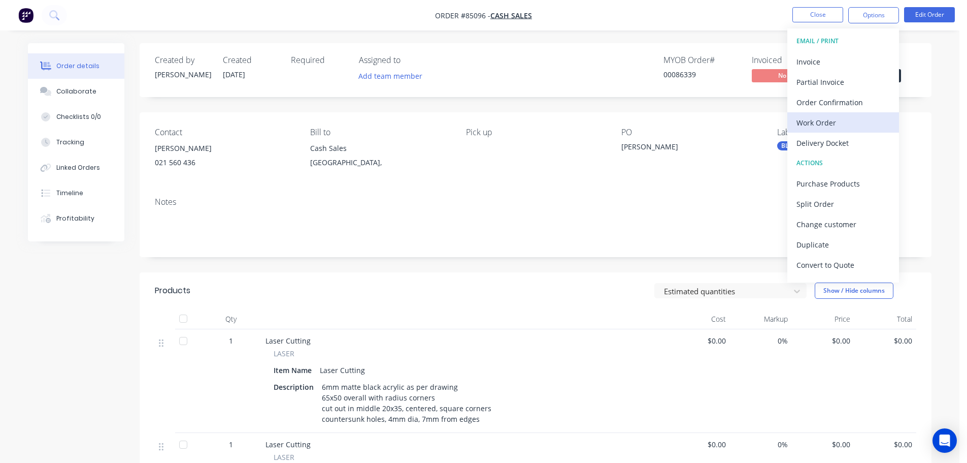
drag, startPoint x: 849, startPoint y: 111, endPoint x: 848, endPoint y: 124, distance: 13.3
click at [848, 124] on div "EMAIL / PRINT Invoice Partial Invoice Order Confirmation Work Order Delivery Do…" at bounding box center [844, 155] width 112 height 254
click at [848, 123] on div "Work Order" at bounding box center [843, 122] width 93 height 15
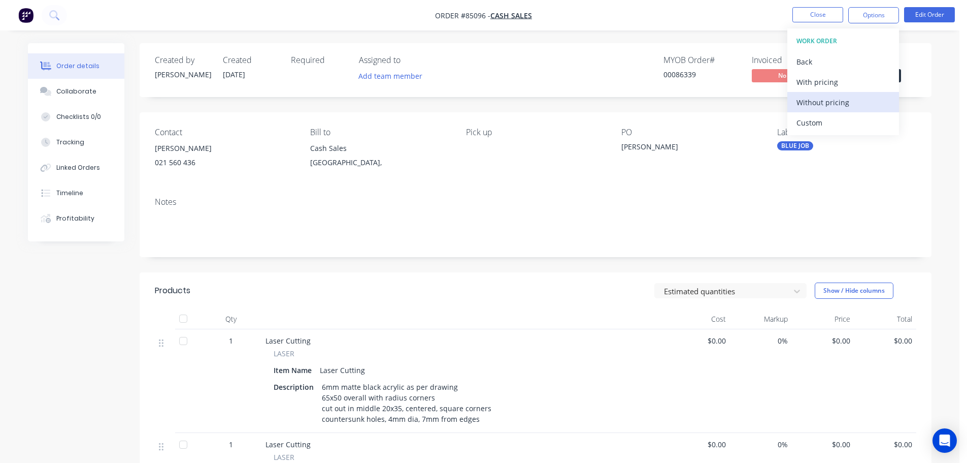
click at [847, 108] on div "Without pricing" at bounding box center [843, 102] width 93 height 15
click at [64, 10] on button at bounding box center [54, 15] width 25 height 20
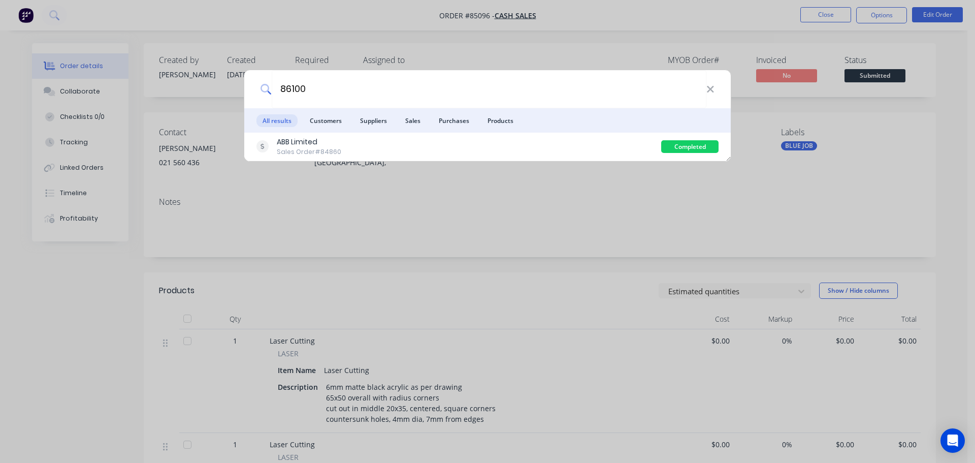
type input "86100"
click at [386, 131] on li "Suppliers" at bounding box center [373, 120] width 39 height 24
click at [391, 137] on div "ABB Limited Sales Order #84860" at bounding box center [458, 147] width 405 height 20
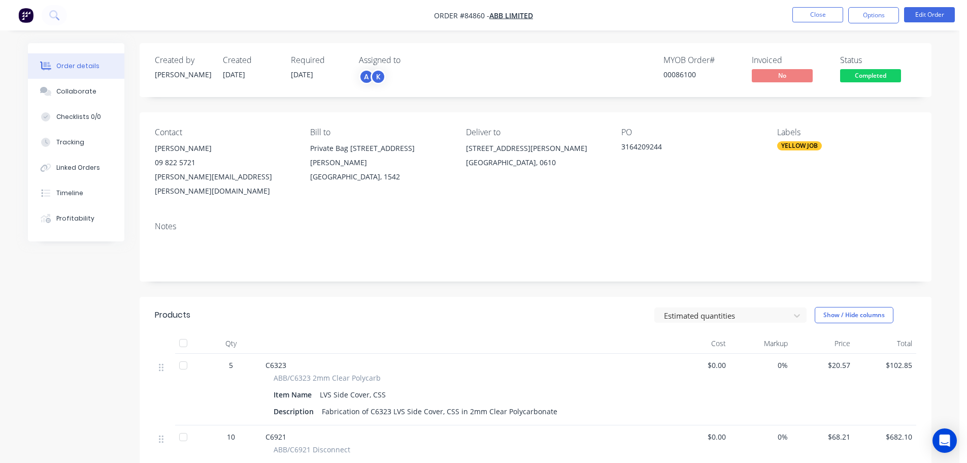
click at [870, 65] on div "Status" at bounding box center [878, 60] width 76 height 10
click at [872, 81] on span "Completed" at bounding box center [870, 75] width 61 height 13
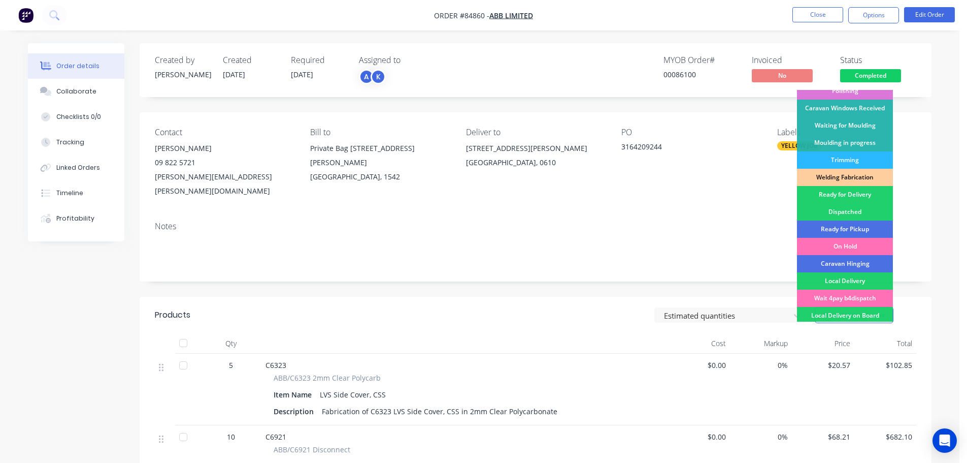
scroll to position [200, 0]
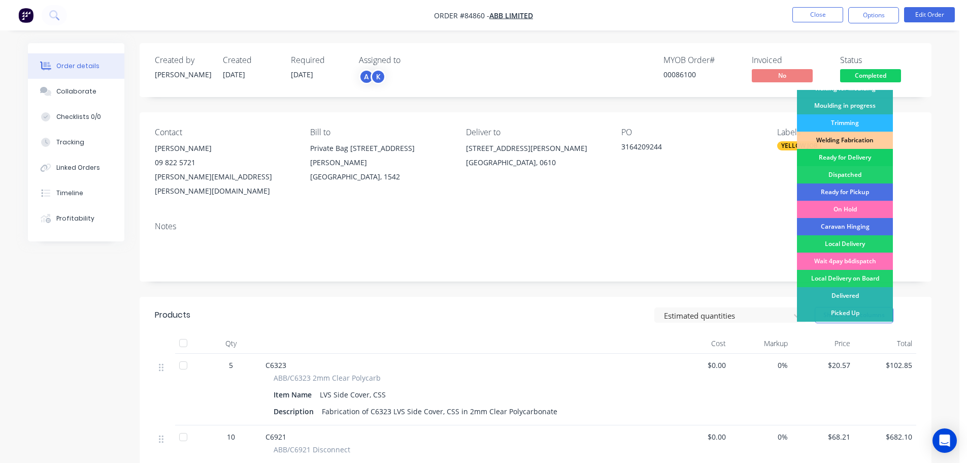
click at [862, 160] on div "Ready for Delivery" at bounding box center [845, 157] width 96 height 17
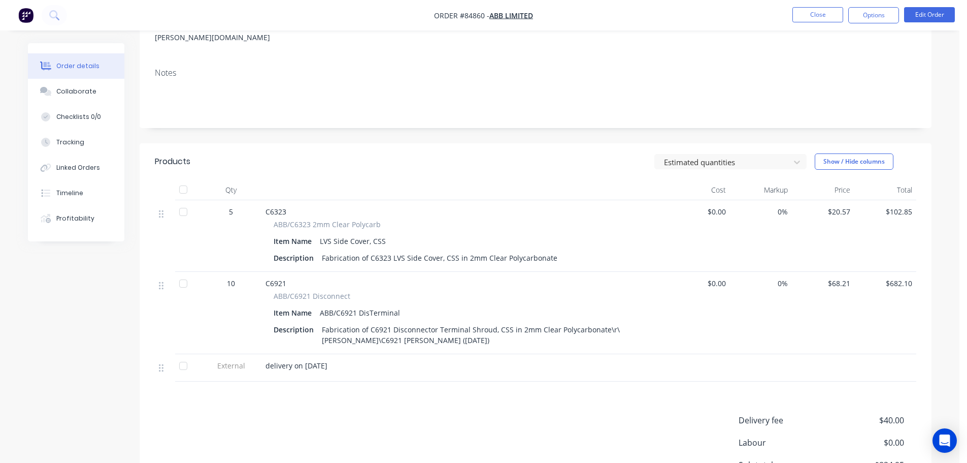
scroll to position [58, 0]
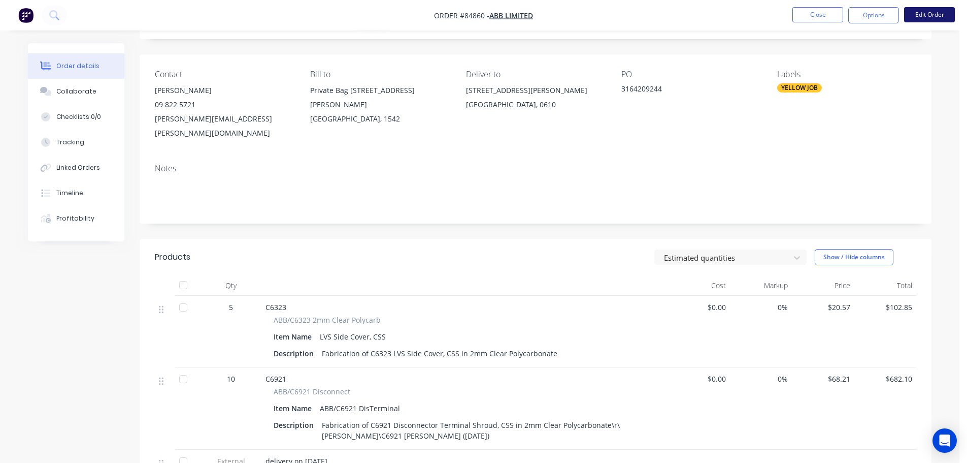
click at [911, 18] on button "Edit Order" at bounding box center [929, 14] width 51 height 15
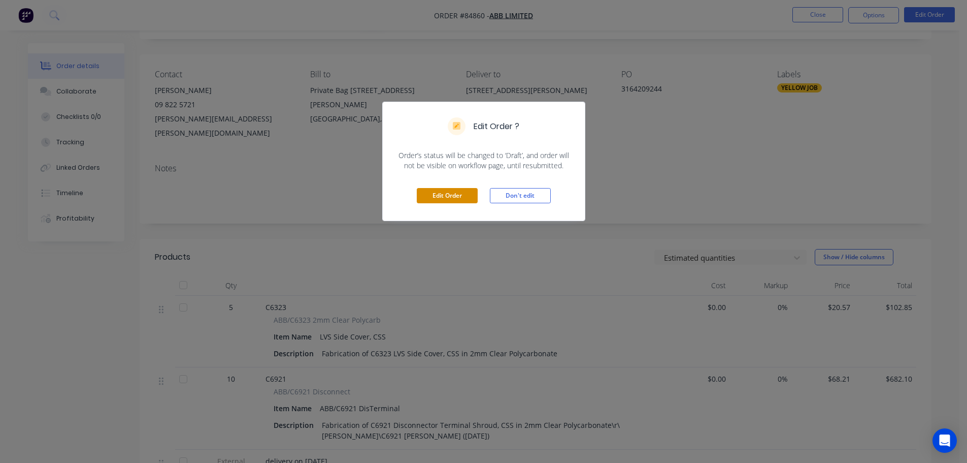
click at [455, 196] on button "Edit Order" at bounding box center [447, 195] width 61 height 15
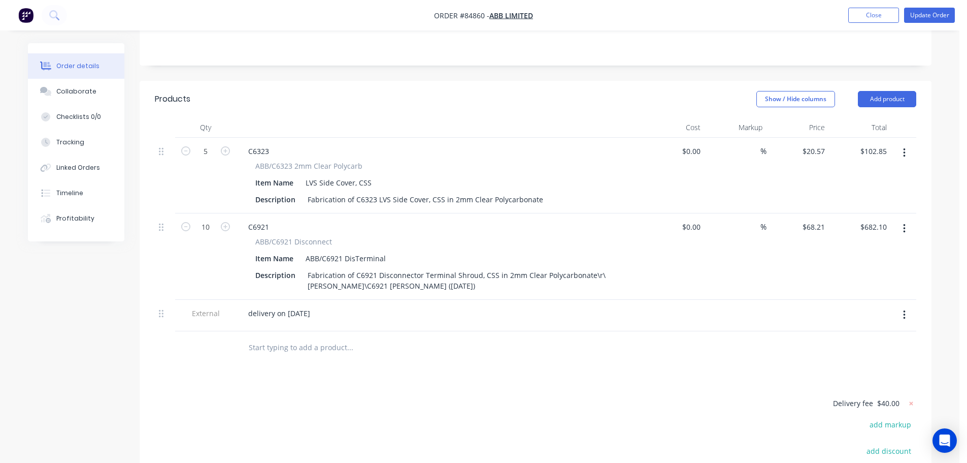
scroll to position [359, 0]
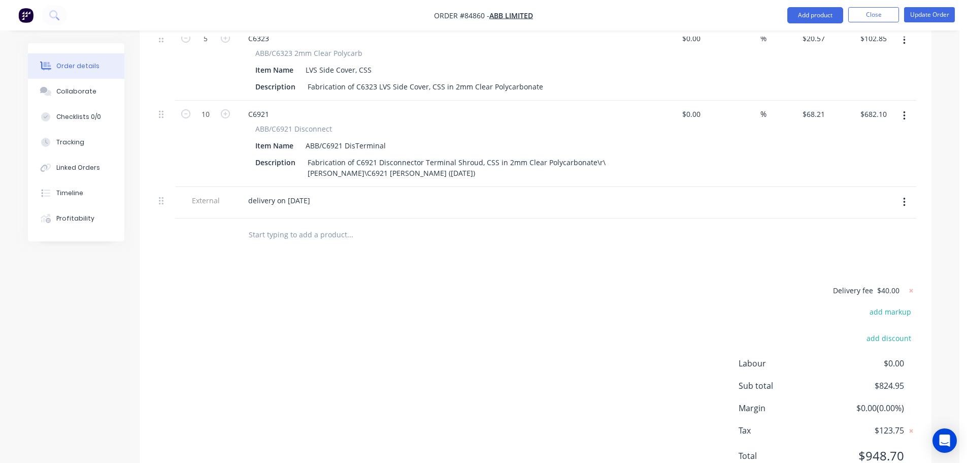
click at [904, 197] on icon "button" at bounding box center [904, 202] width 3 height 11
click at [861, 242] on div "Delete" at bounding box center [868, 249] width 78 height 15
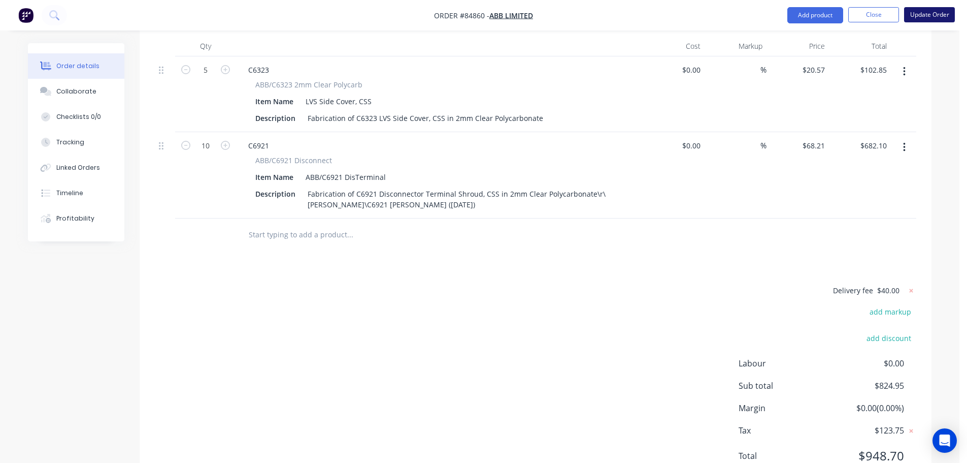
click at [933, 15] on button "Update Order" at bounding box center [929, 14] width 51 height 15
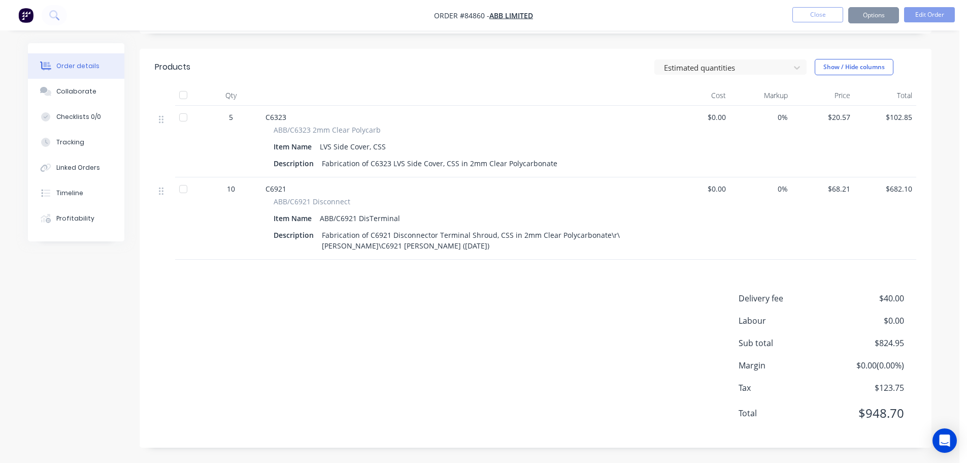
scroll to position [0, 0]
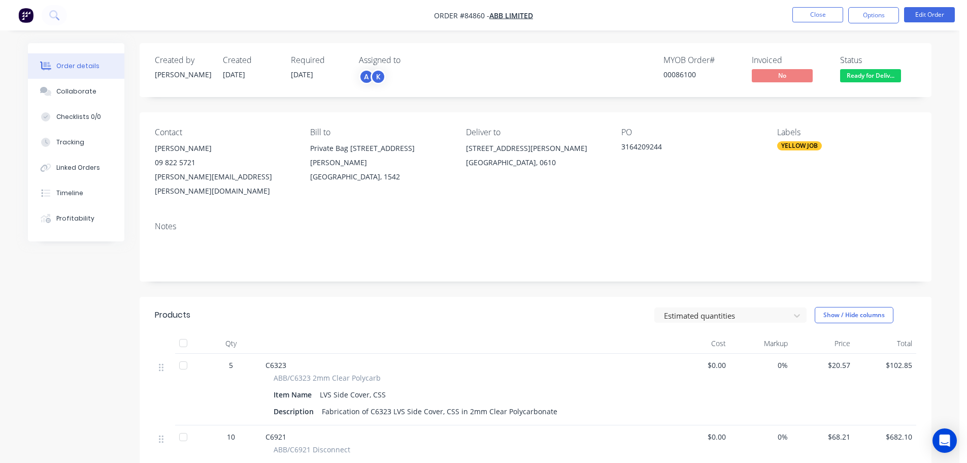
click at [866, 77] on span "Ready for Deliv..." at bounding box center [870, 75] width 61 height 13
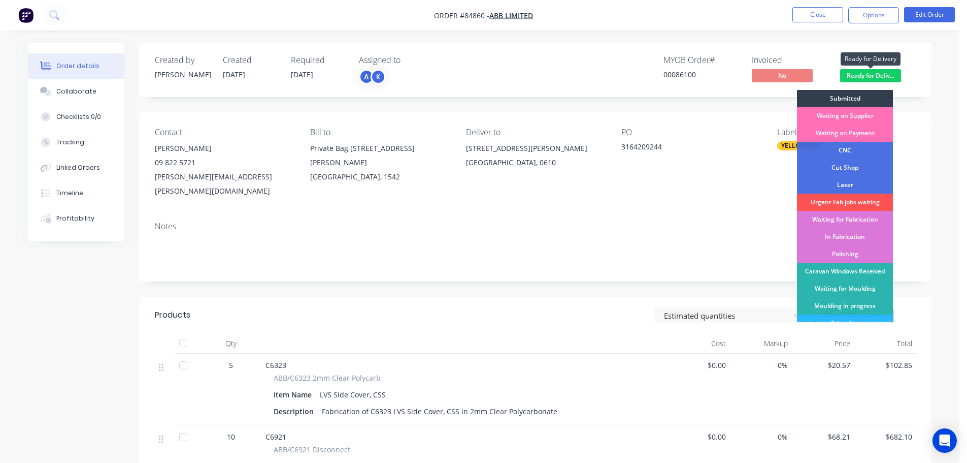
drag, startPoint x: 868, startPoint y: 50, endPoint x: 872, endPoint y: 35, distance: 15.9
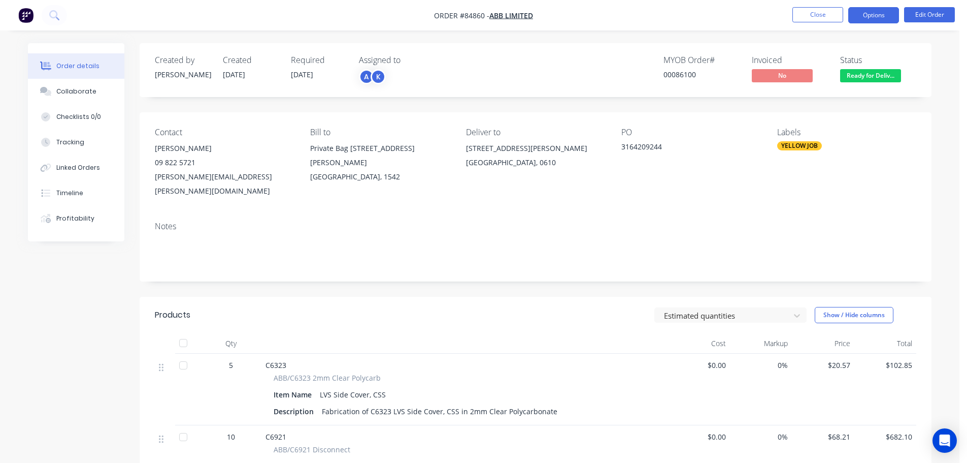
click at [874, 19] on button "Options" at bounding box center [874, 15] width 51 height 16
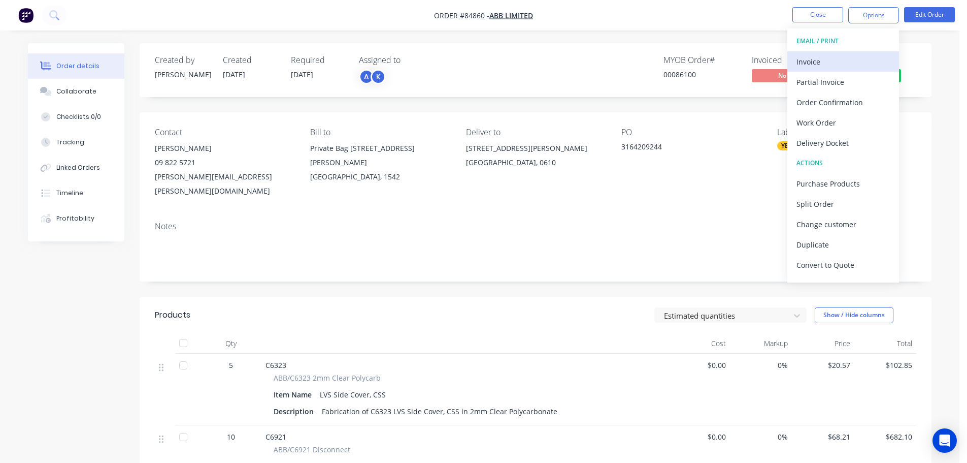
click at [812, 64] on div "Invoice" at bounding box center [843, 61] width 93 height 15
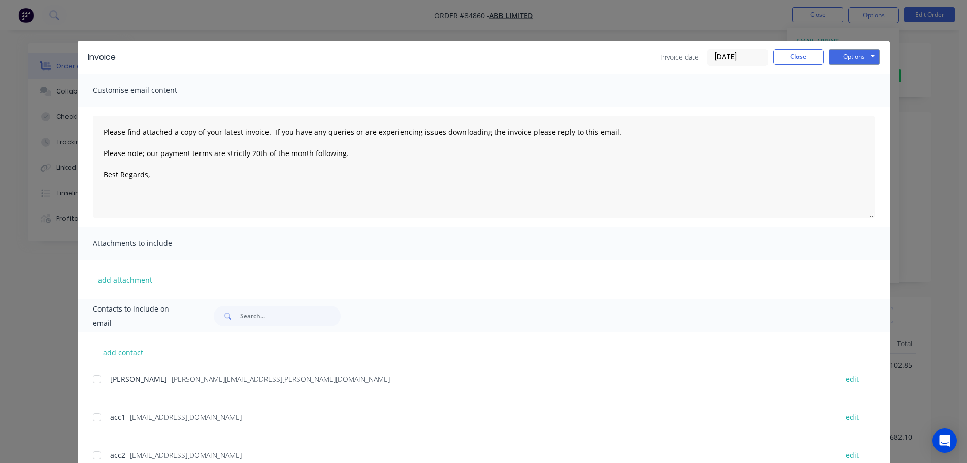
scroll to position [76, 0]
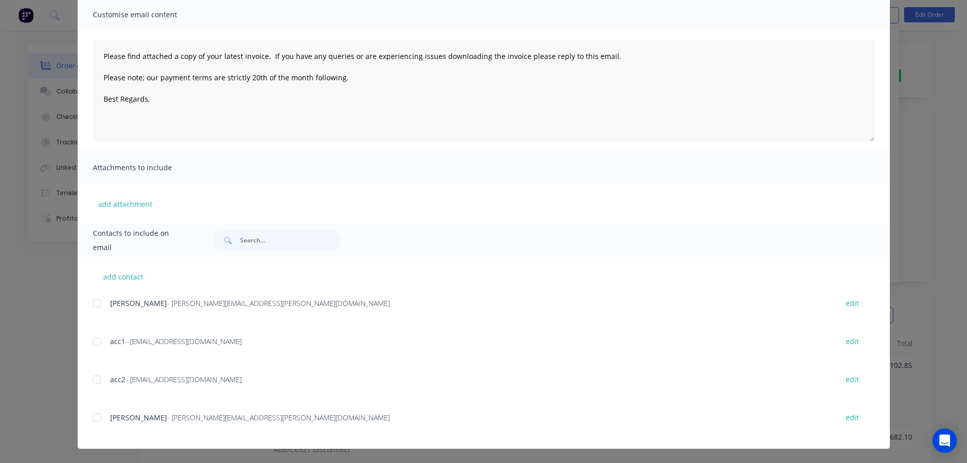
click at [105, 338] on div "acc1 - NZ-ABB-invoices@abb.com edit" at bounding box center [491, 341] width 797 height 14
click at [101, 377] on div at bounding box center [97, 379] width 20 height 20
click at [93, 342] on div at bounding box center [97, 341] width 20 height 20
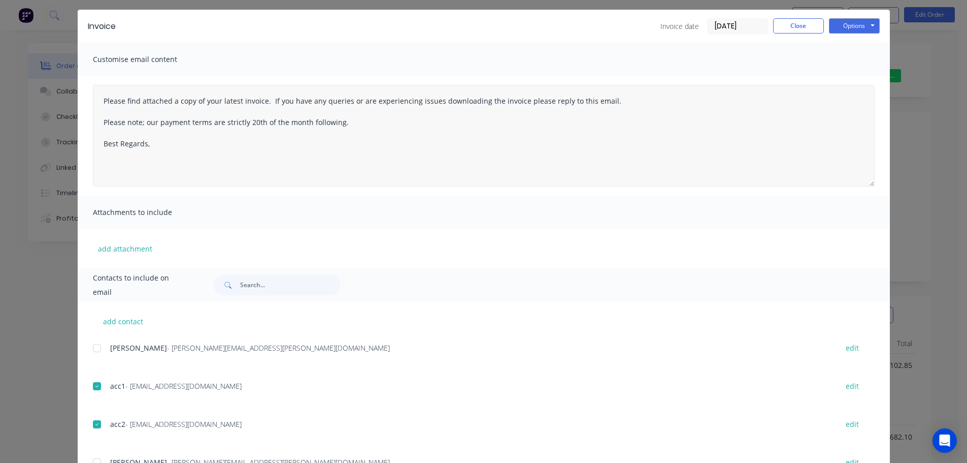
scroll to position [0, 0]
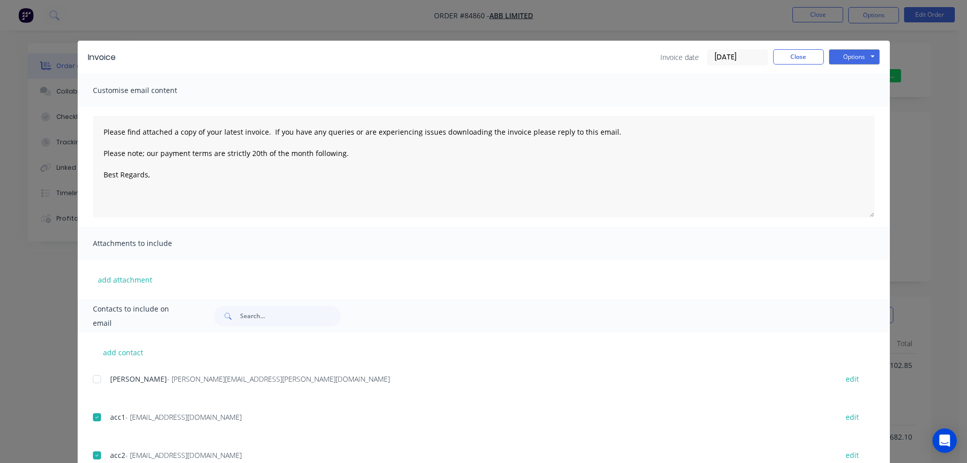
click at [851, 66] on div "Invoice Invoice date 06/10/25 Close Options Preview Print Email" at bounding box center [484, 57] width 813 height 33
click at [856, 53] on button "Options" at bounding box center [854, 56] width 51 height 15
click at [854, 105] on button "Email" at bounding box center [861, 108] width 65 height 17
type textarea "Please find attached a copy of your latest invoice. If you have any queries or …"
click at [795, 56] on button "Close" at bounding box center [798, 56] width 51 height 15
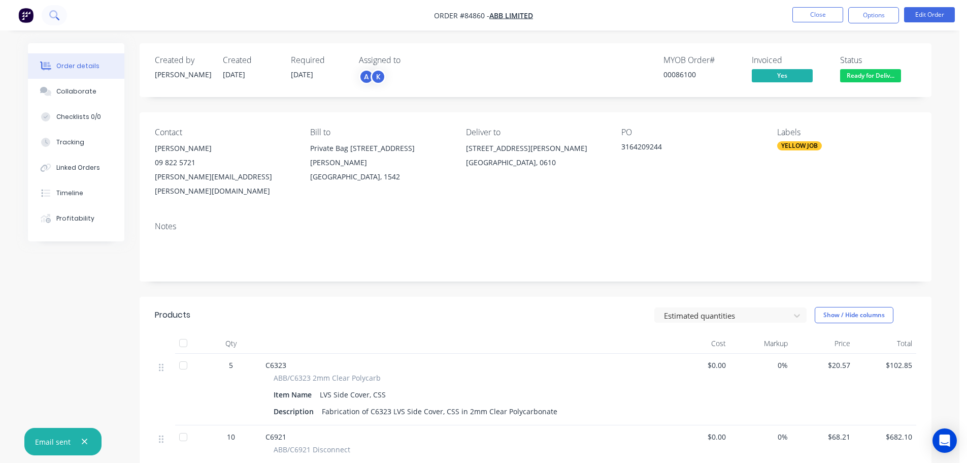
click at [49, 16] on button at bounding box center [54, 15] width 25 height 20
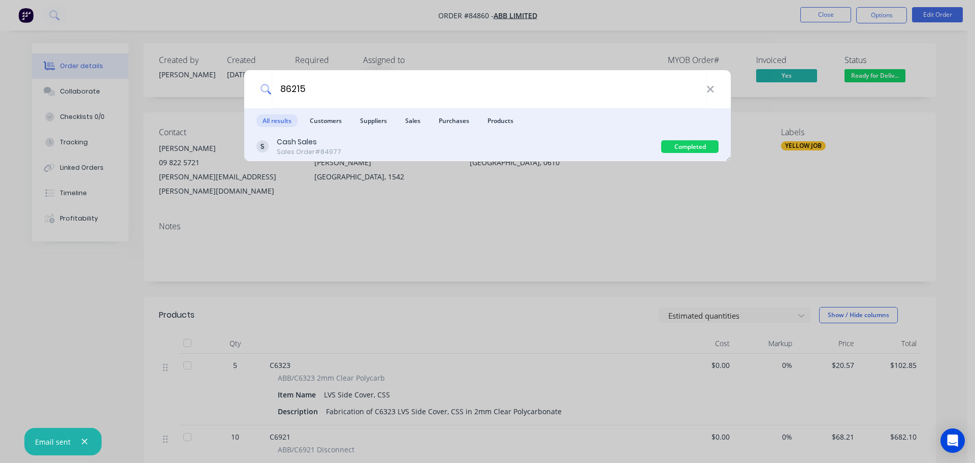
type input "86215"
click at [475, 138] on div "Cash Sales Sales Order #84977" at bounding box center [458, 147] width 405 height 20
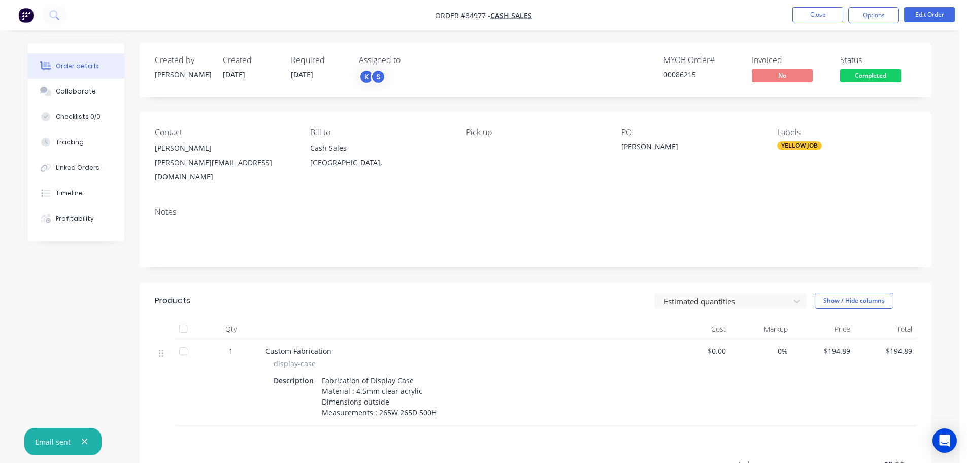
click at [861, 80] on span "Completed" at bounding box center [870, 75] width 61 height 13
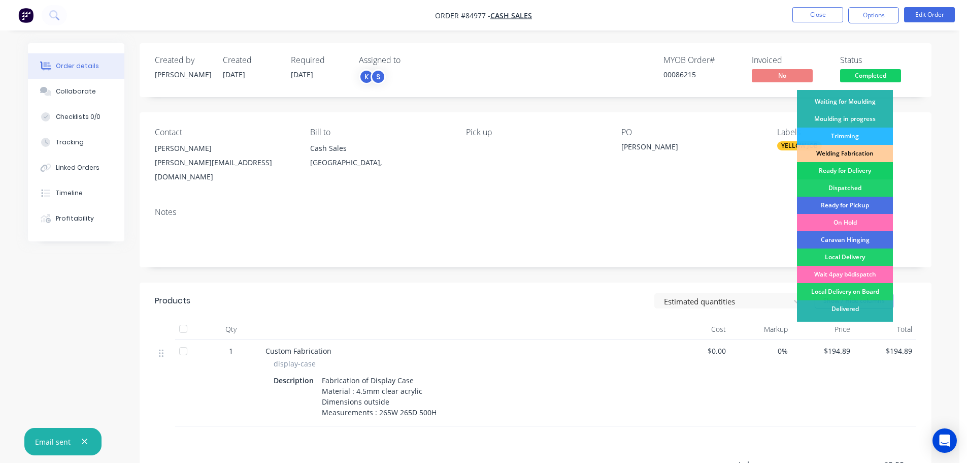
scroll to position [200, 0]
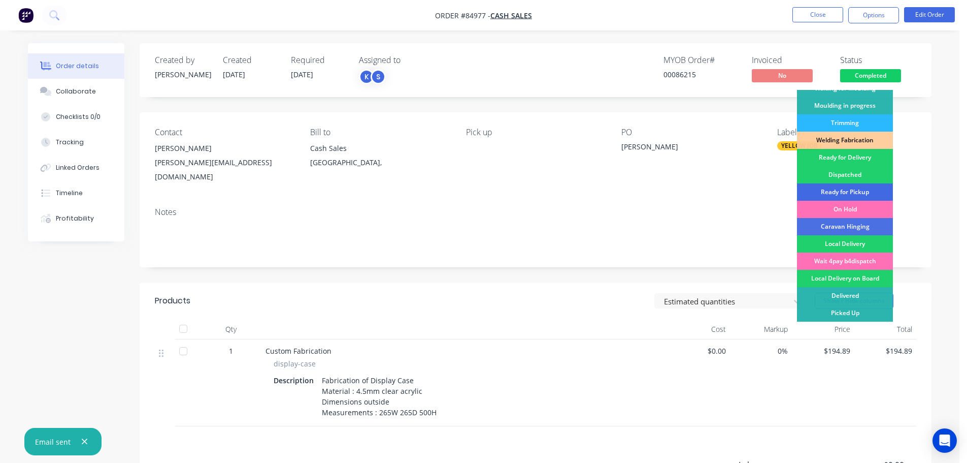
click at [848, 193] on div "Ready for Pickup" at bounding box center [845, 191] width 96 height 17
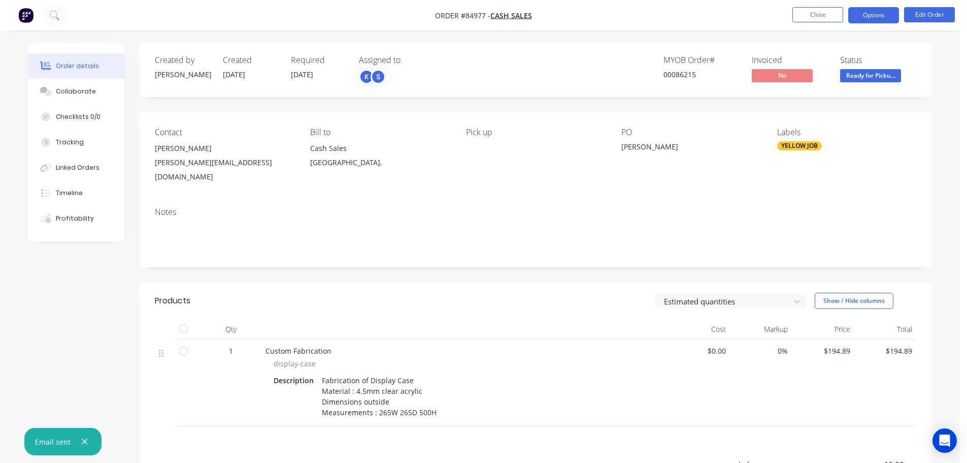
click at [871, 17] on button "Options" at bounding box center [874, 15] width 51 height 16
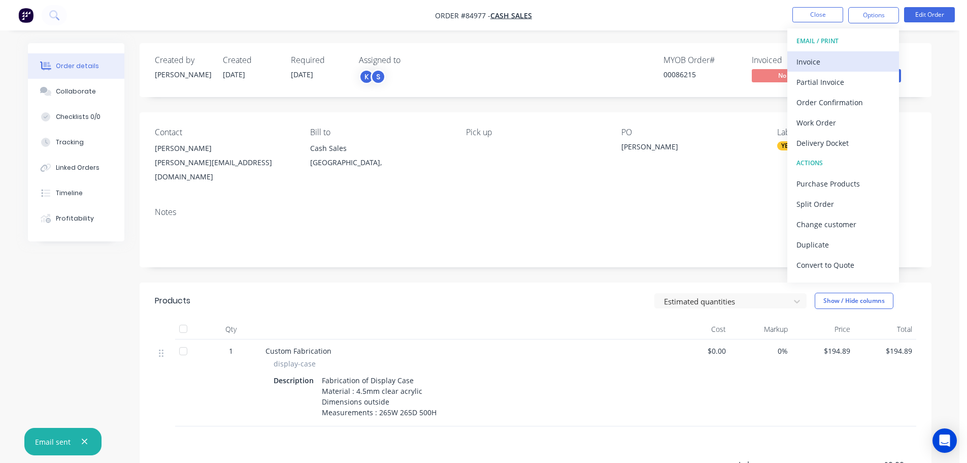
click at [839, 56] on div "Invoice" at bounding box center [843, 61] width 93 height 15
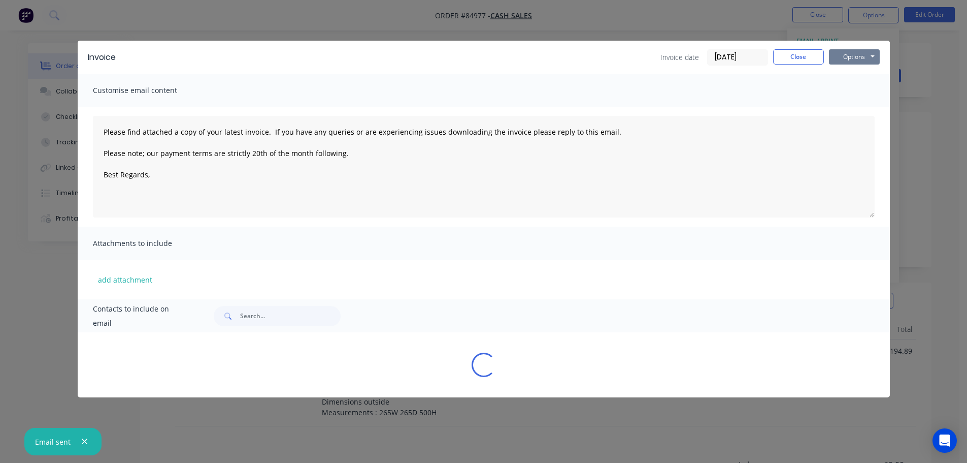
click at [847, 53] on button "Options" at bounding box center [854, 56] width 51 height 15
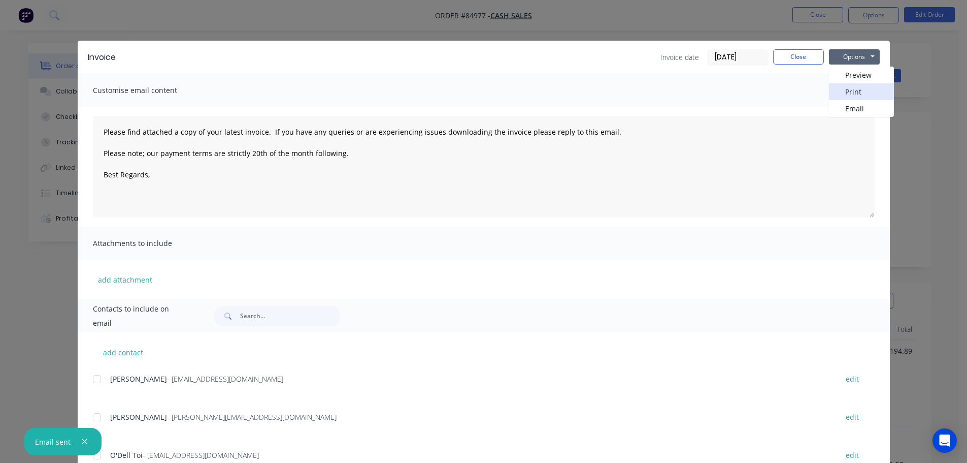
click at [853, 92] on button "Print" at bounding box center [861, 91] width 65 height 17
type textarea "Please find attached a copy of your latest invoice. If you have any queries or …"
click at [143, 27] on div "Invoice Invoice date 06/10/25 Close Options Preview Print Email Customise email…" at bounding box center [483, 231] width 967 height 463
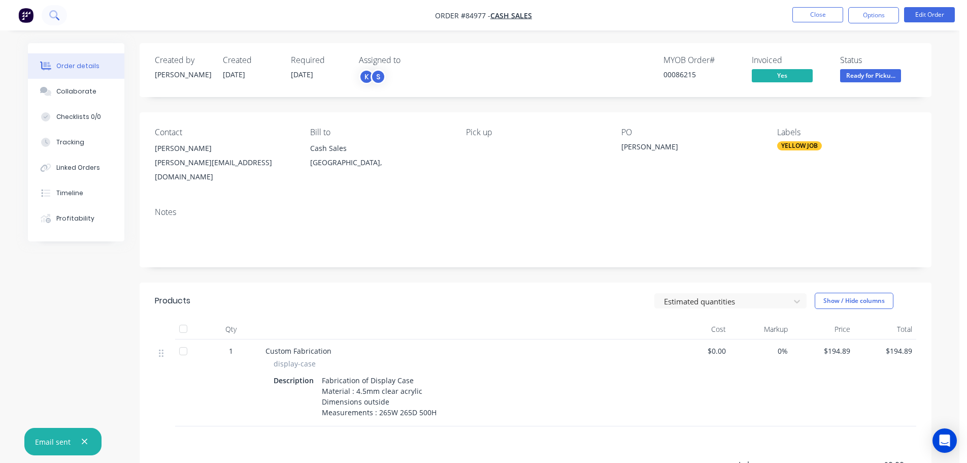
click at [60, 22] on button at bounding box center [54, 15] width 25 height 20
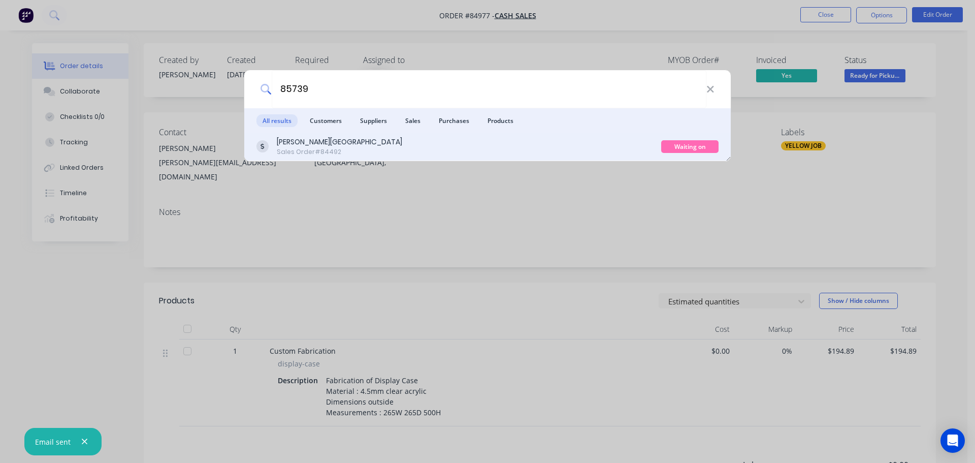
type input "85739"
click at [639, 145] on div "Rutherford College Sales Order #84492" at bounding box center [458, 147] width 405 height 20
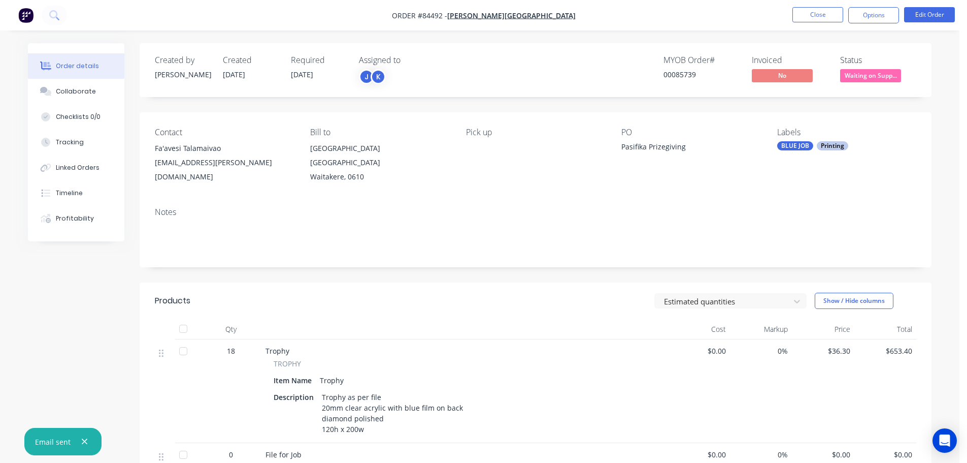
click at [860, 82] on span "Waiting on Supp..." at bounding box center [870, 75] width 61 height 13
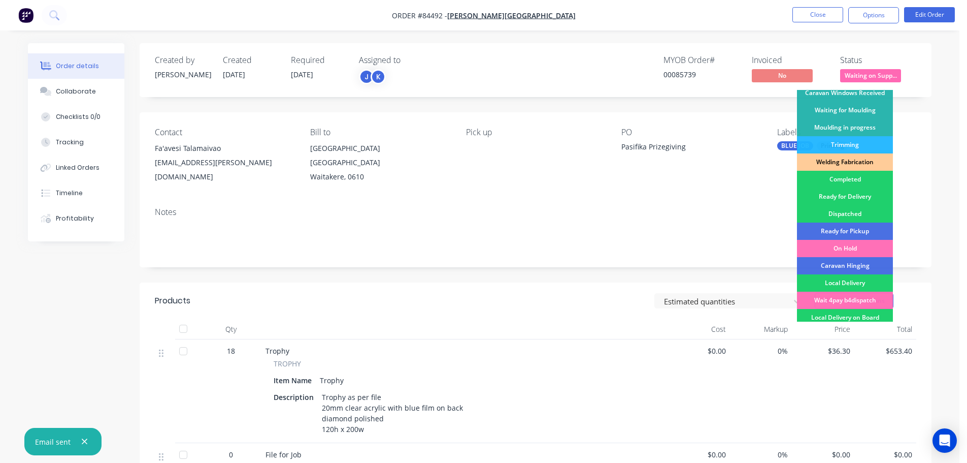
scroll to position [200, 0]
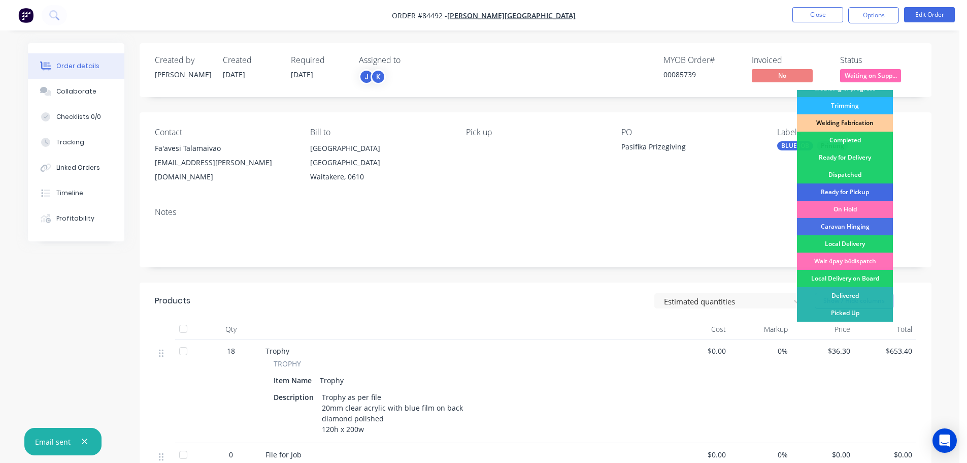
click at [857, 193] on div "Ready for Pickup" at bounding box center [845, 191] width 96 height 17
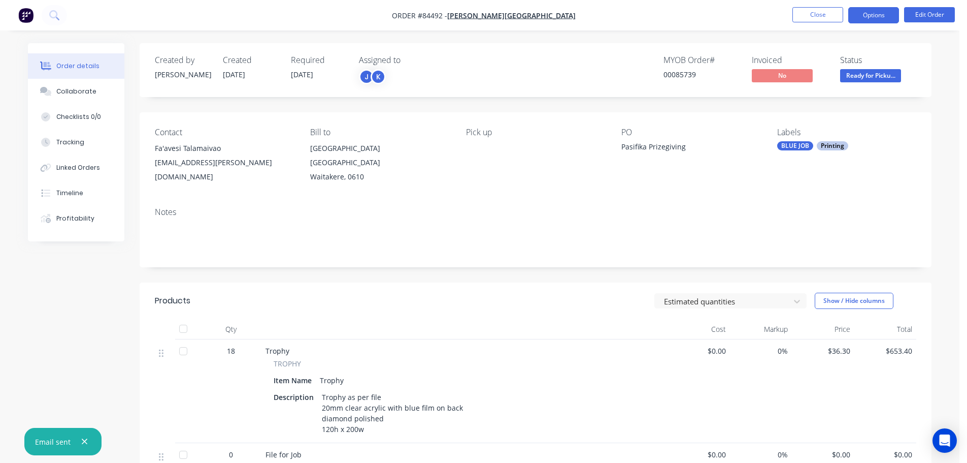
click at [881, 12] on button "Options" at bounding box center [874, 15] width 51 height 16
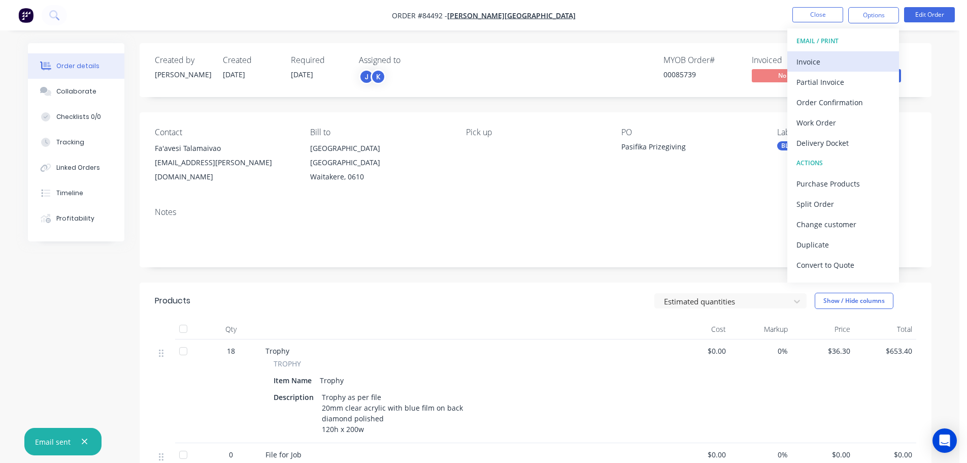
click at [847, 59] on div "Invoice" at bounding box center [843, 61] width 93 height 15
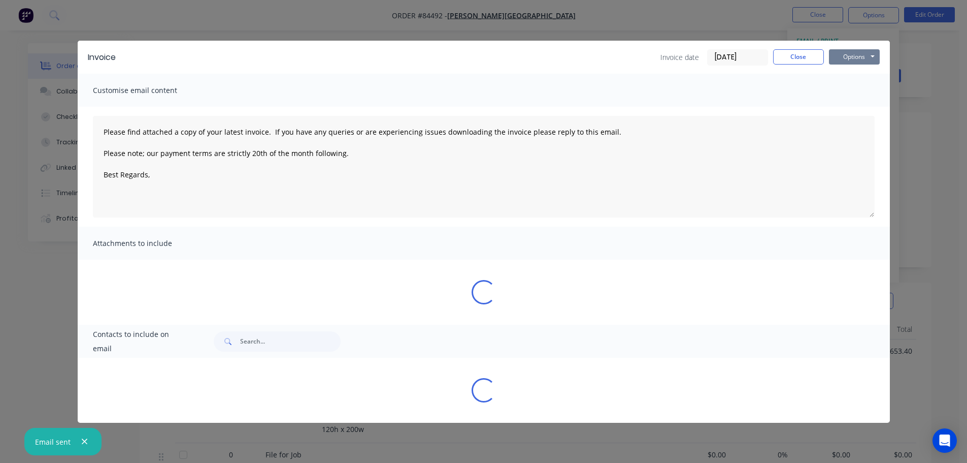
click at [856, 57] on button "Options" at bounding box center [854, 56] width 51 height 15
type textarea "Please find attached a copy of your latest invoice. If you have any queries or …"
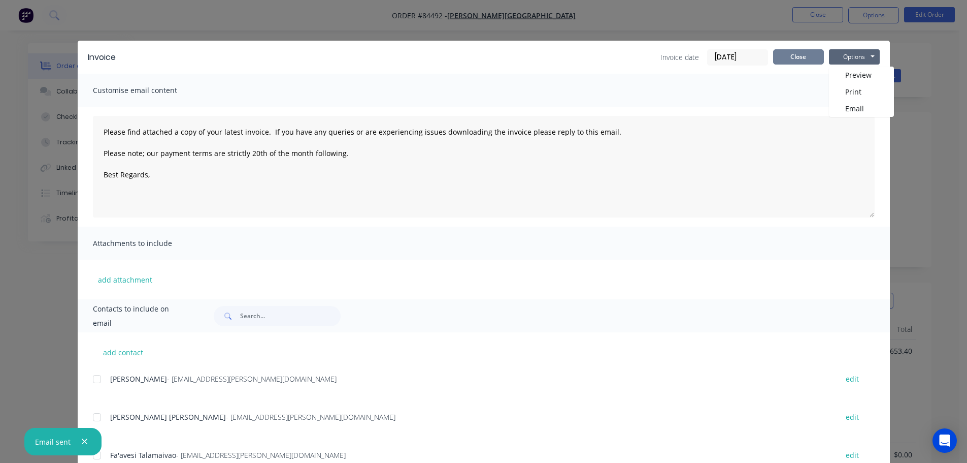
click at [817, 55] on button "Close" at bounding box center [798, 56] width 51 height 15
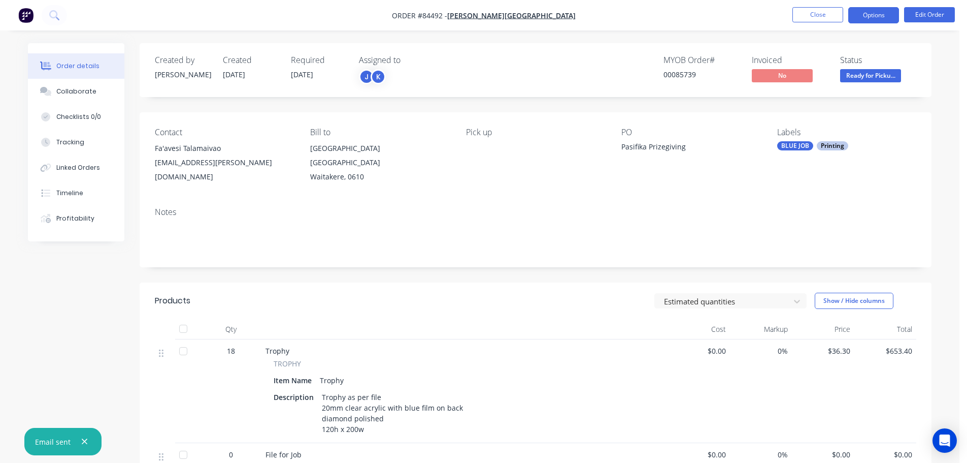
click at [866, 19] on button "Options" at bounding box center [874, 15] width 51 height 16
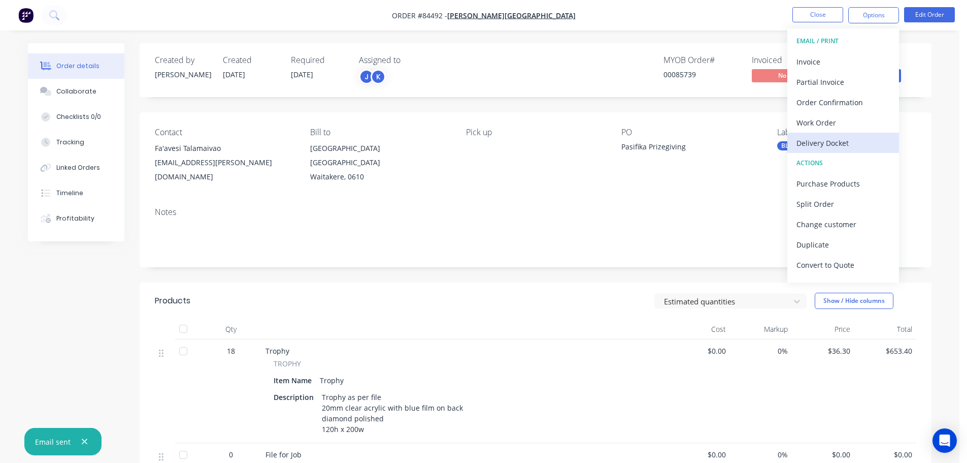
click at [849, 140] on div "Delivery Docket" at bounding box center [843, 143] width 93 height 15
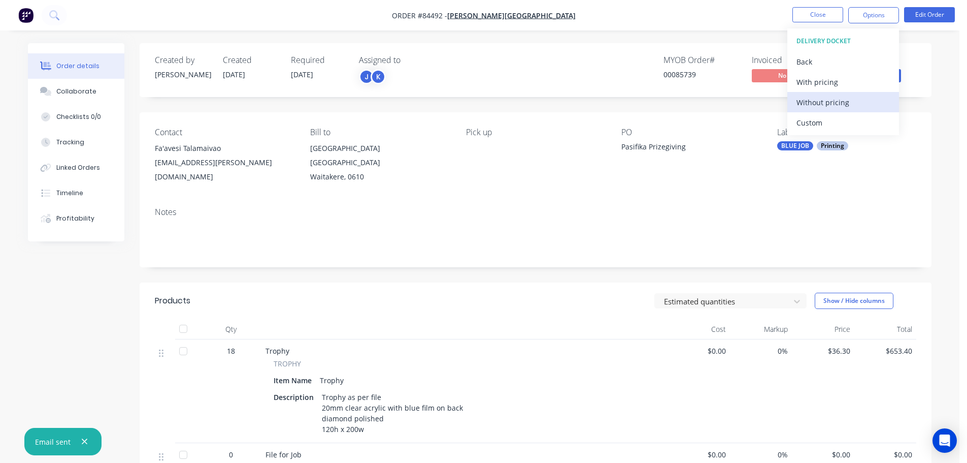
click at [843, 96] on div "Without pricing" at bounding box center [843, 102] width 93 height 15
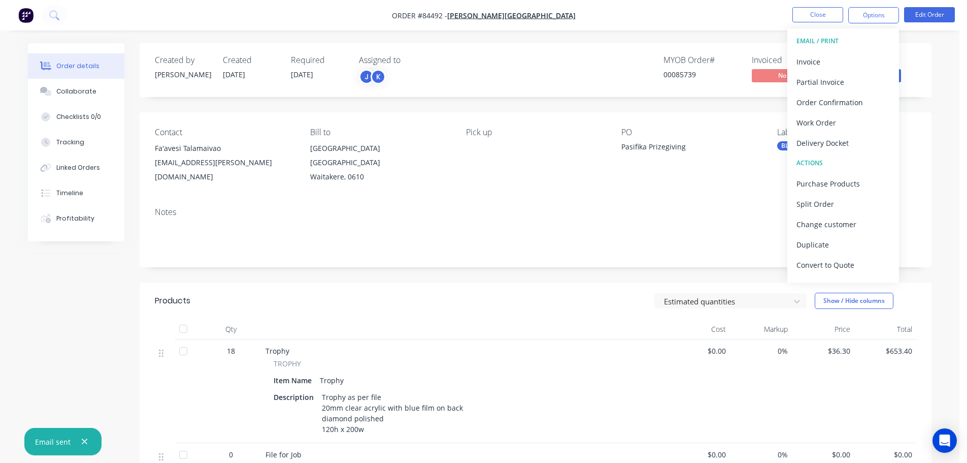
drag, startPoint x: 95, startPoint y: 70, endPoint x: 67, endPoint y: 41, distance: 40.6
click at [93, 68] on button "Order details" at bounding box center [76, 65] width 96 height 25
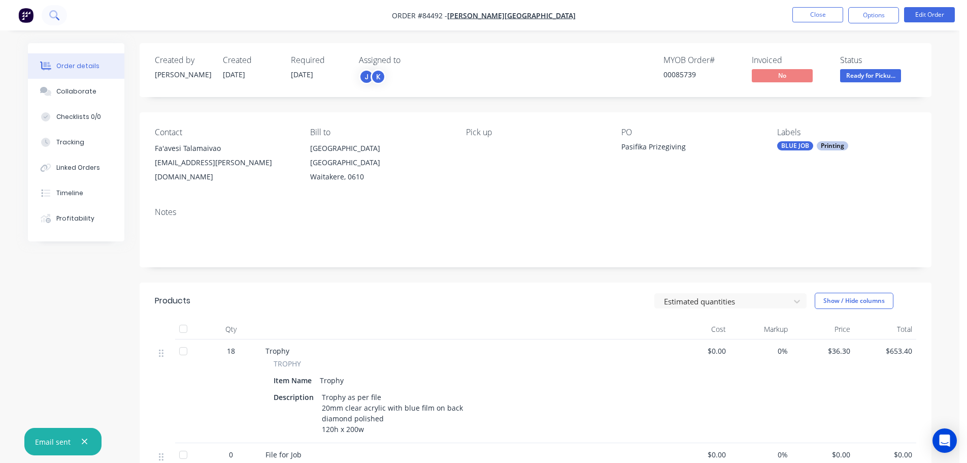
click at [50, 14] on icon at bounding box center [53, 14] width 8 height 8
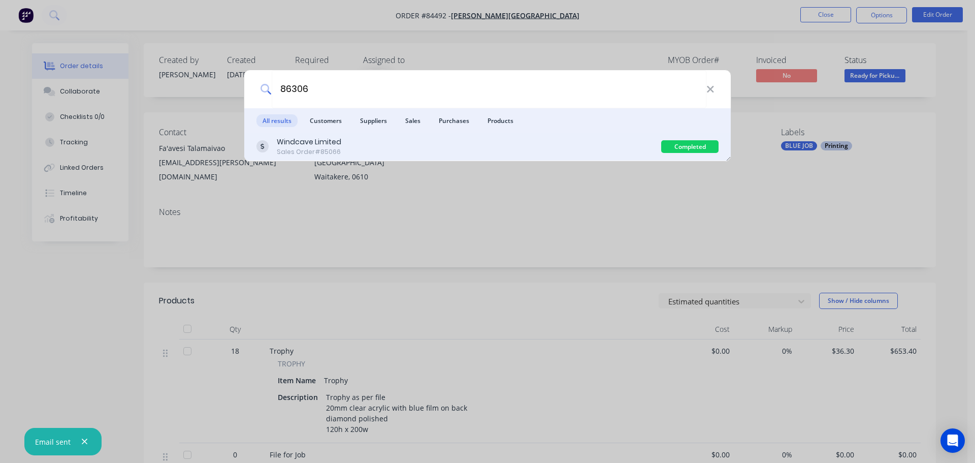
type input "86306"
click at [615, 149] on div "Windcave Limited Sales Order #85066" at bounding box center [458, 147] width 405 height 20
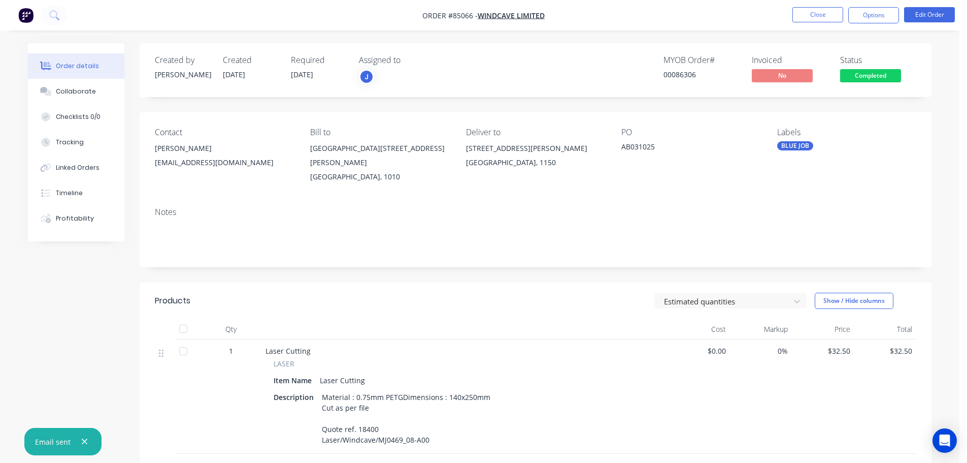
click at [881, 72] on span "Completed" at bounding box center [870, 75] width 61 height 13
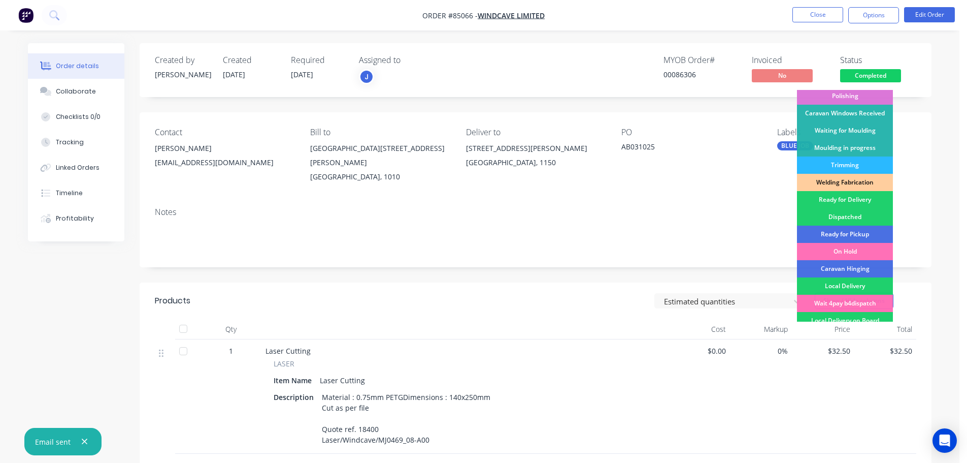
scroll to position [200, 0]
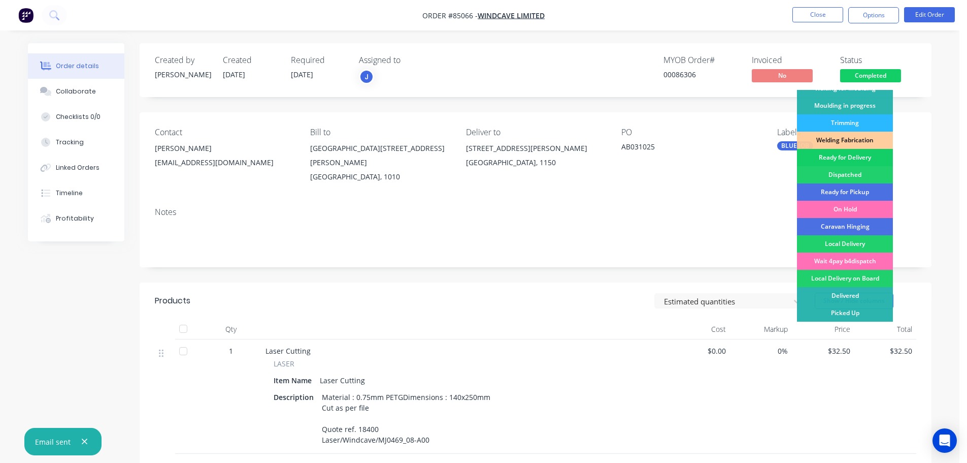
click at [879, 159] on div "Ready for Delivery" at bounding box center [845, 157] width 96 height 17
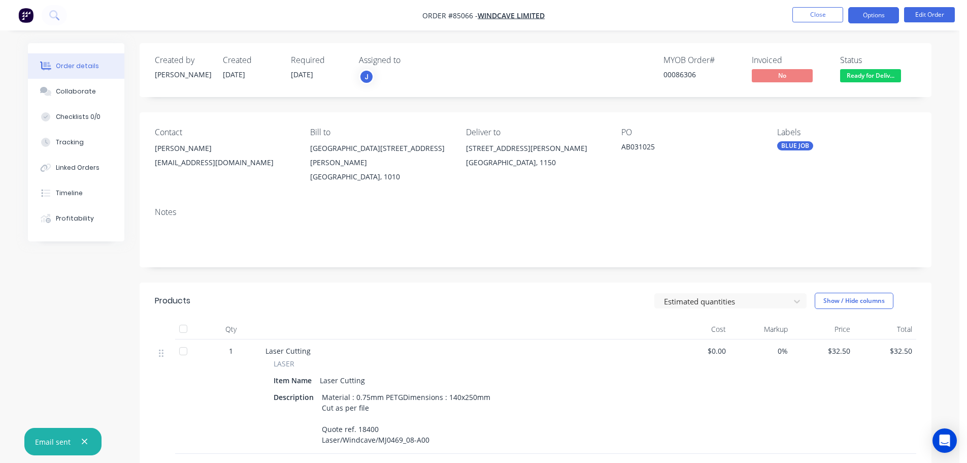
click at [877, 9] on button "Options" at bounding box center [874, 15] width 51 height 16
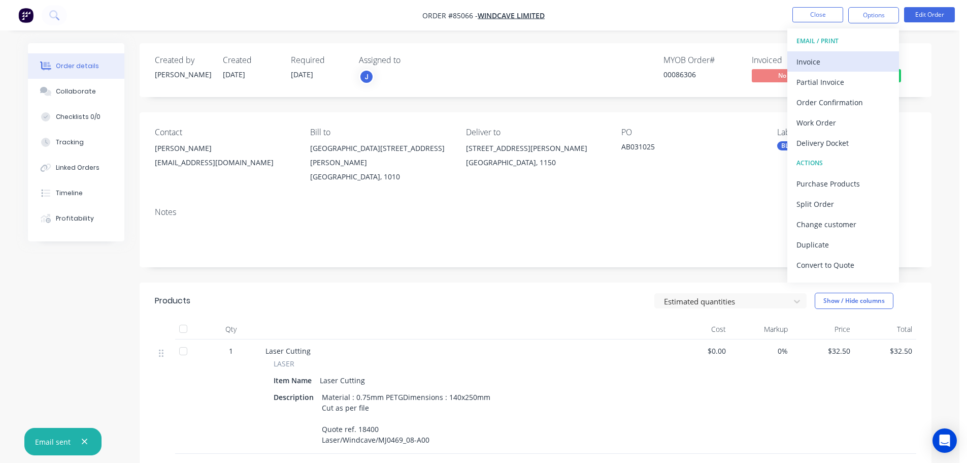
click at [835, 64] on div "Invoice" at bounding box center [843, 61] width 93 height 15
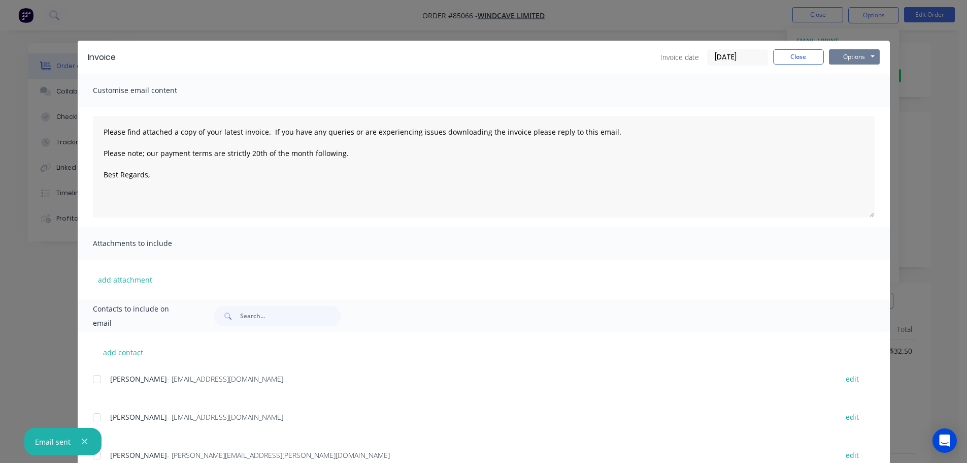
click at [842, 61] on button "Options" at bounding box center [854, 56] width 51 height 15
type textarea "Please find attached a copy of your latest invoice. If you have any queries or …"
drag, startPoint x: 805, startPoint y: 60, endPoint x: 869, endPoint y: 25, distance: 73.0
click at [805, 59] on button "Close" at bounding box center [798, 56] width 51 height 15
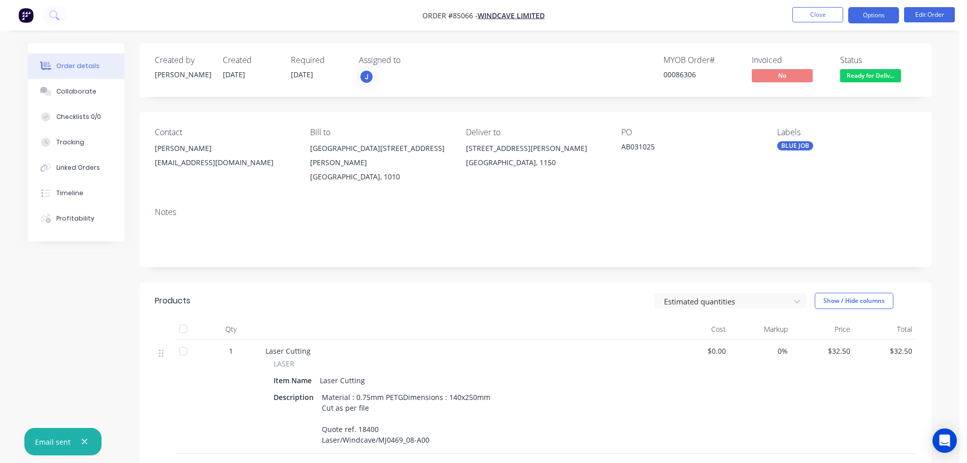
click at [891, 10] on button "Options" at bounding box center [874, 15] width 51 height 16
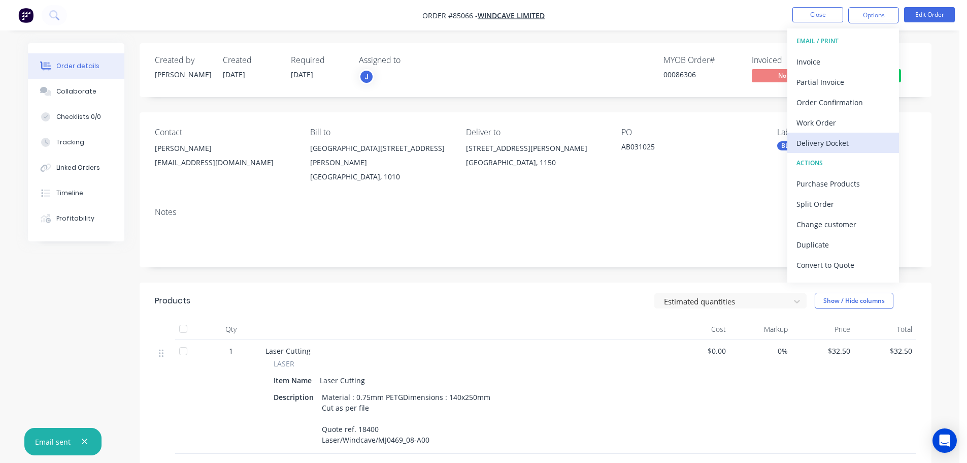
click at [827, 143] on div "Delivery Docket" at bounding box center [843, 143] width 93 height 15
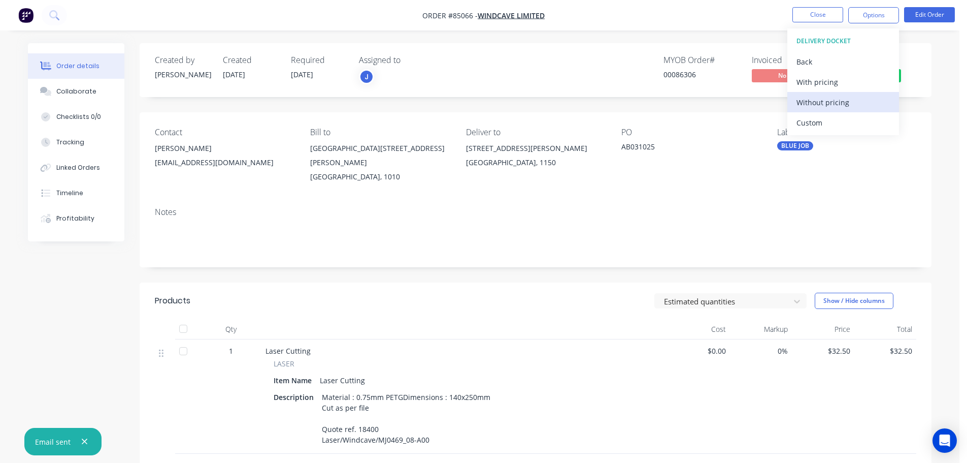
click at [830, 96] on div "Without pricing" at bounding box center [843, 102] width 93 height 15
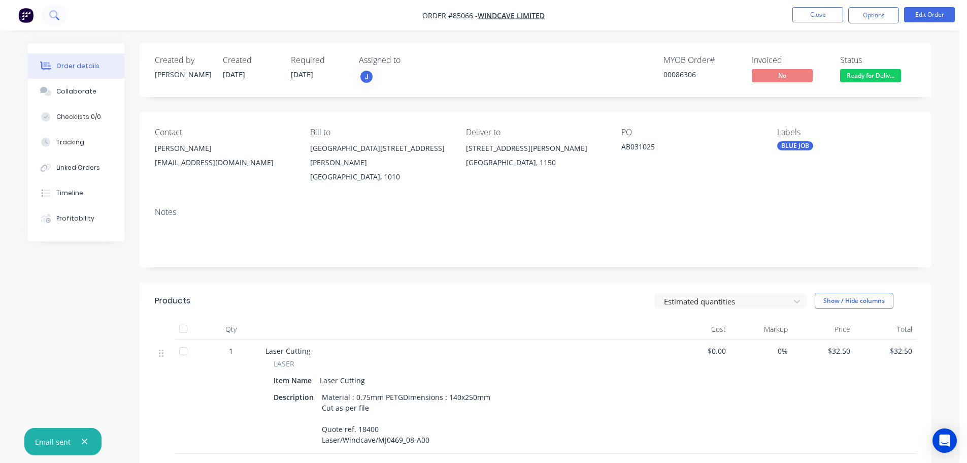
click at [47, 15] on button at bounding box center [54, 15] width 25 height 20
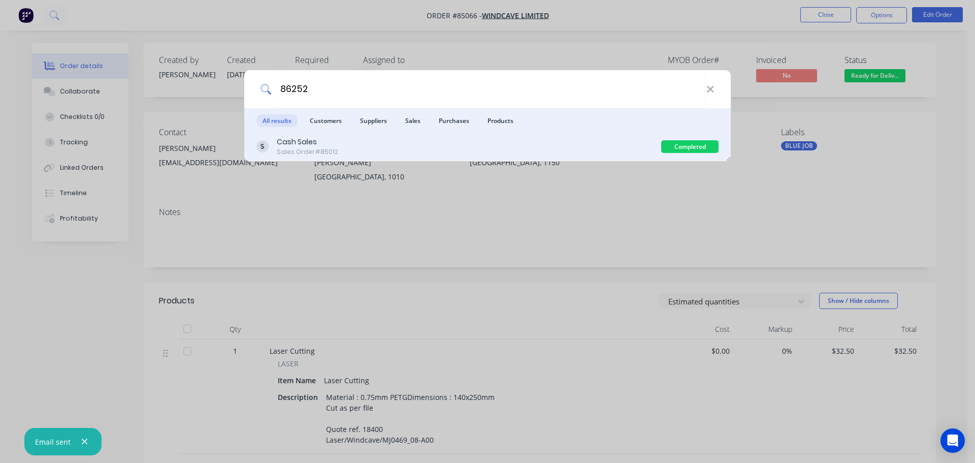
type input "86252"
click at [484, 155] on div "Cash Sales Sales Order #85012" at bounding box center [458, 147] width 405 height 20
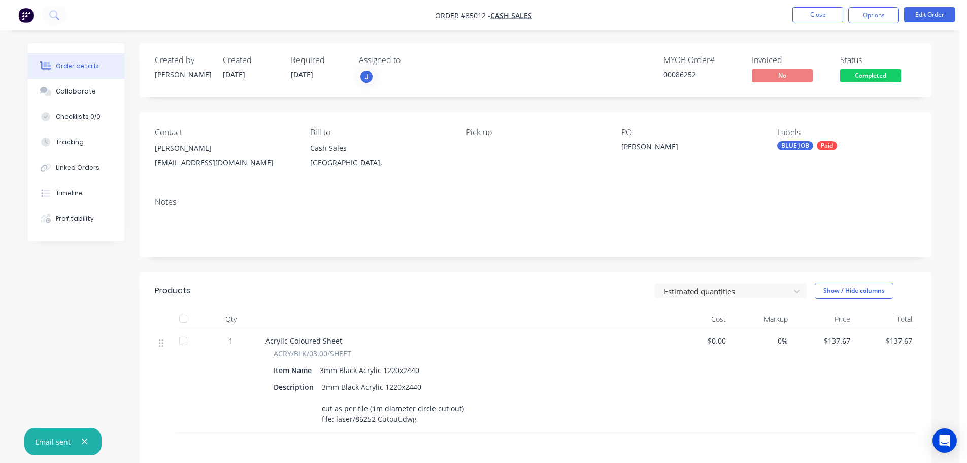
click at [879, 78] on span "Completed" at bounding box center [870, 75] width 61 height 13
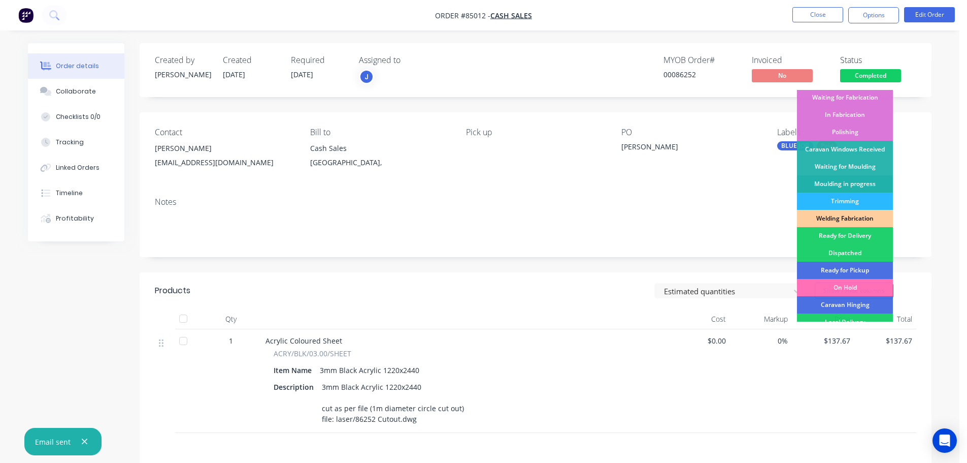
scroll to position [99, 0]
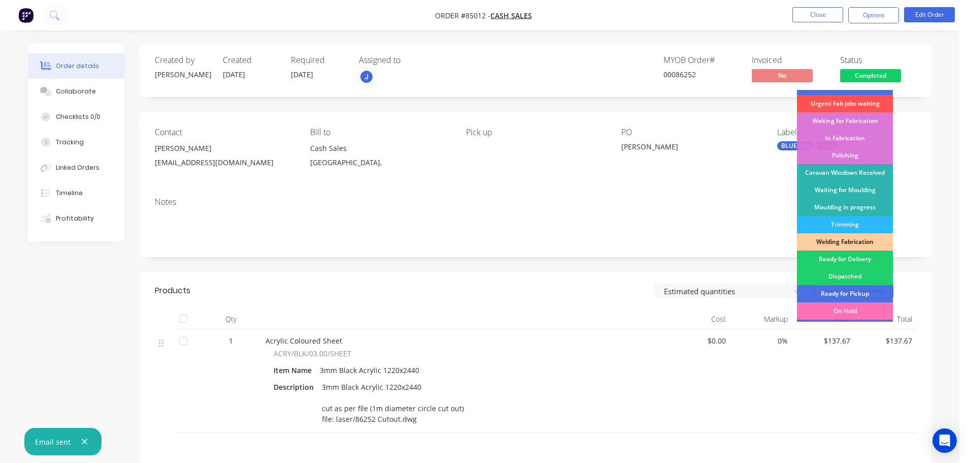
drag, startPoint x: 852, startPoint y: 293, endPoint x: 850, endPoint y: 88, distance: 204.7
click at [852, 292] on div "Ready for Pickup" at bounding box center [845, 293] width 96 height 17
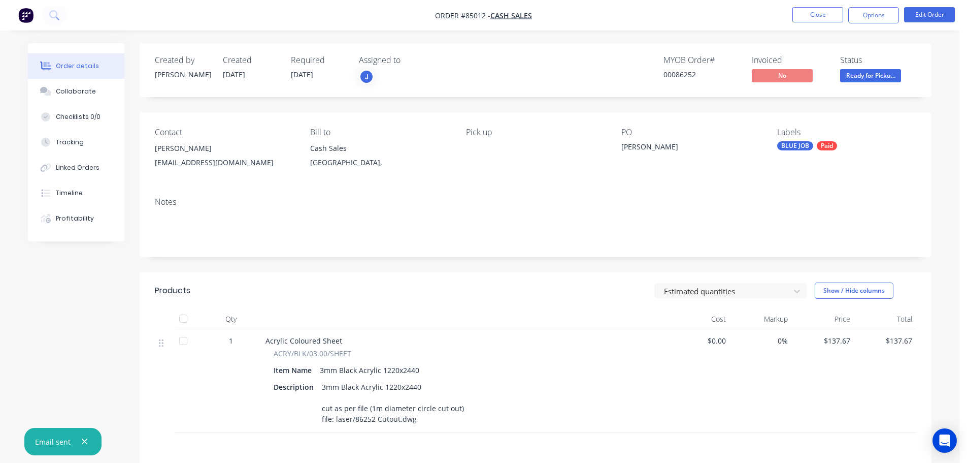
click at [851, 17] on button "Options" at bounding box center [874, 15] width 51 height 16
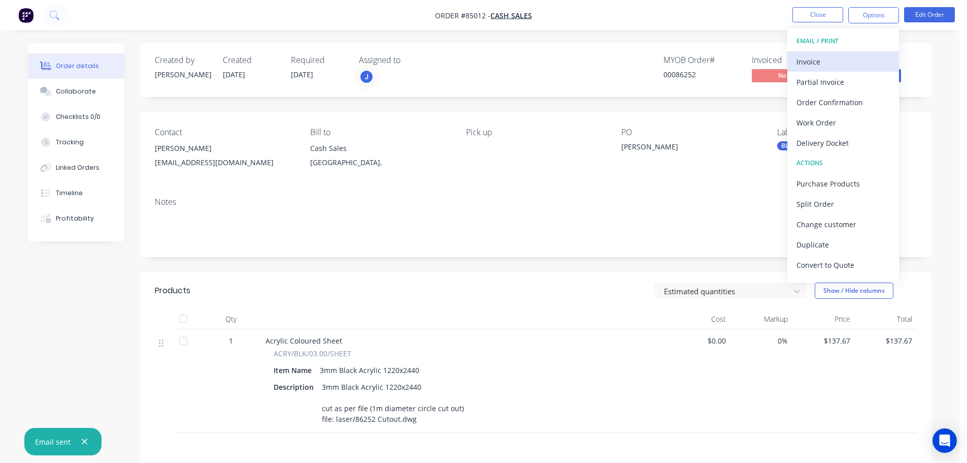
click at [825, 58] on div "Invoice" at bounding box center [843, 61] width 93 height 15
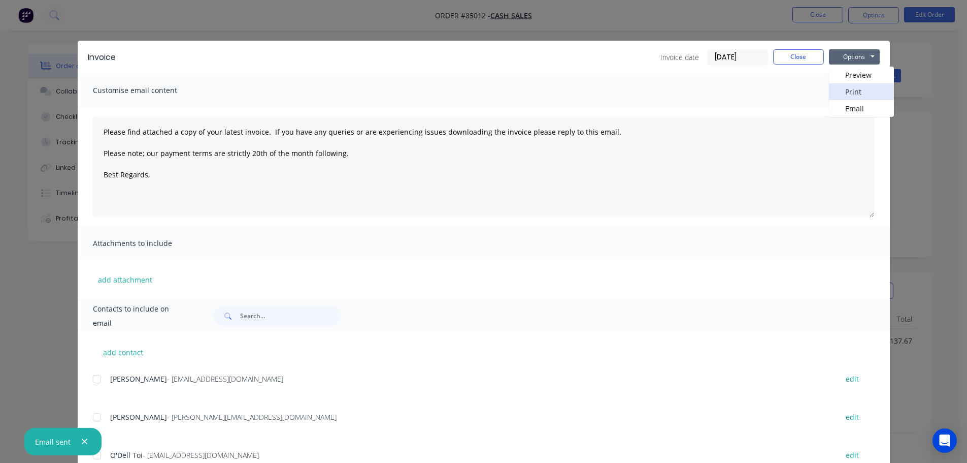
click at [853, 88] on button "Print" at bounding box center [861, 91] width 65 height 17
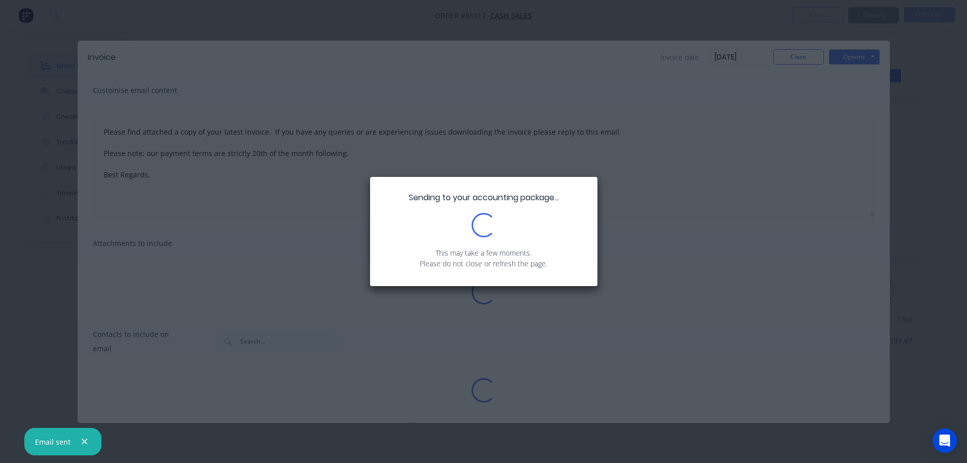
type textarea "Please find attached a copy of your latest invoice. If you have any queries or …"
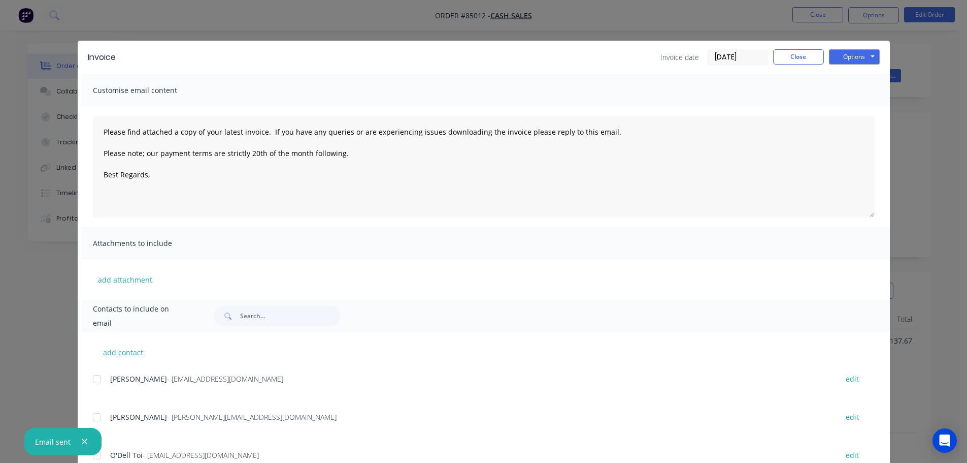
click at [799, 67] on div "Invoice Invoice date 06/10/25 Close Options Preview Print Email" at bounding box center [484, 57] width 813 height 33
click at [799, 57] on button "Close" at bounding box center [798, 56] width 51 height 15
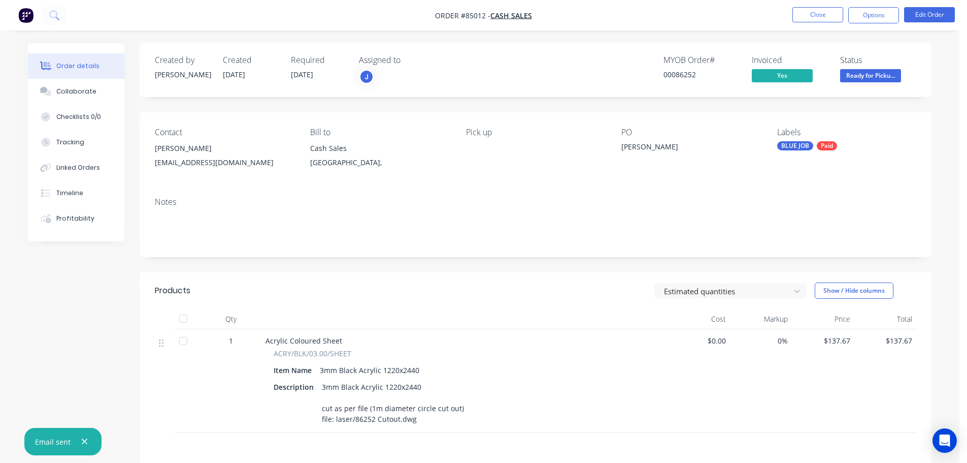
click at [66, 8] on nav "Order #85012 - Cash Sales Close Options Edit Order" at bounding box center [483, 15] width 967 height 30
click at [52, 16] on icon at bounding box center [54, 15] width 10 height 10
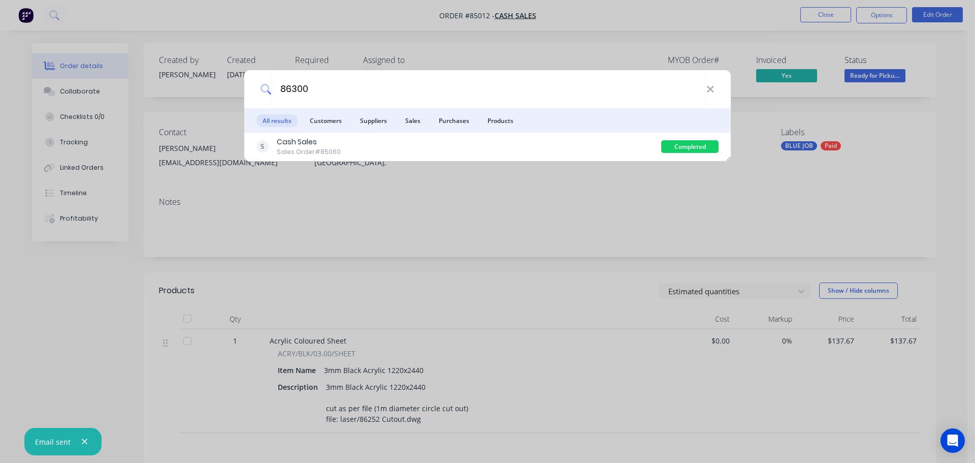
type input "86300"
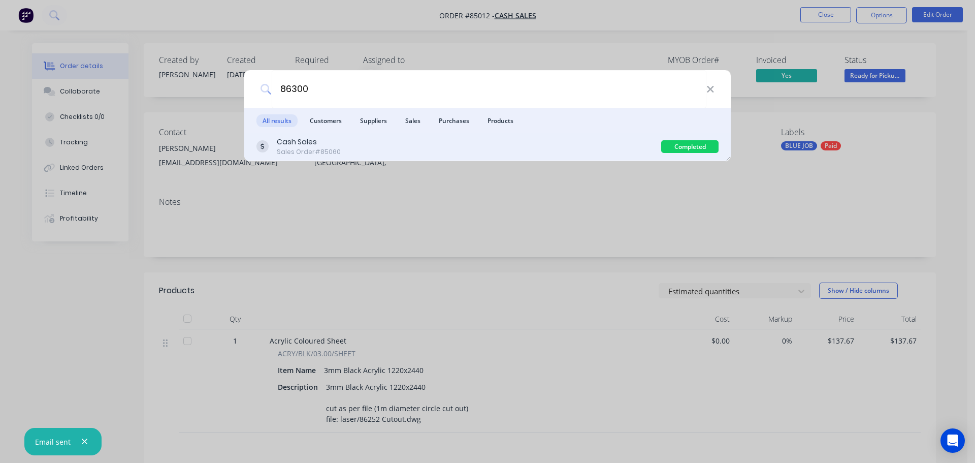
click at [425, 149] on div "Cash Sales Sales Order #85060" at bounding box center [458, 147] width 405 height 20
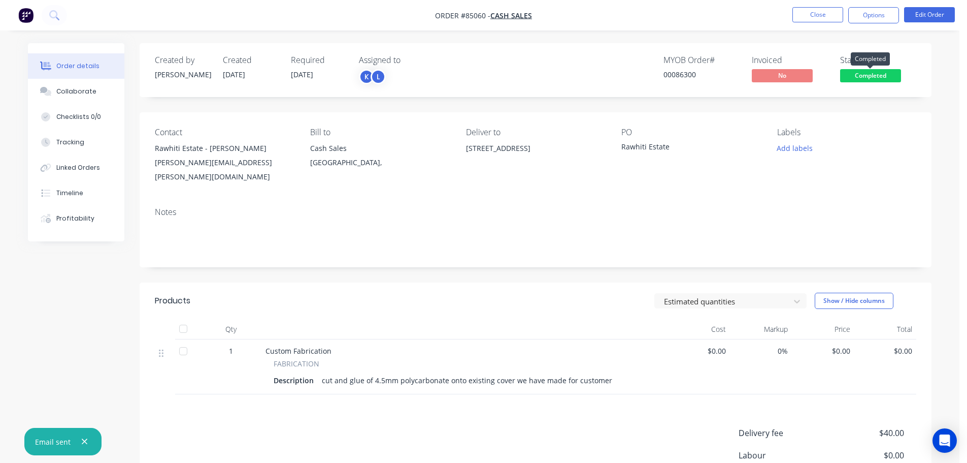
click at [863, 72] on span "Completed" at bounding box center [870, 75] width 61 height 13
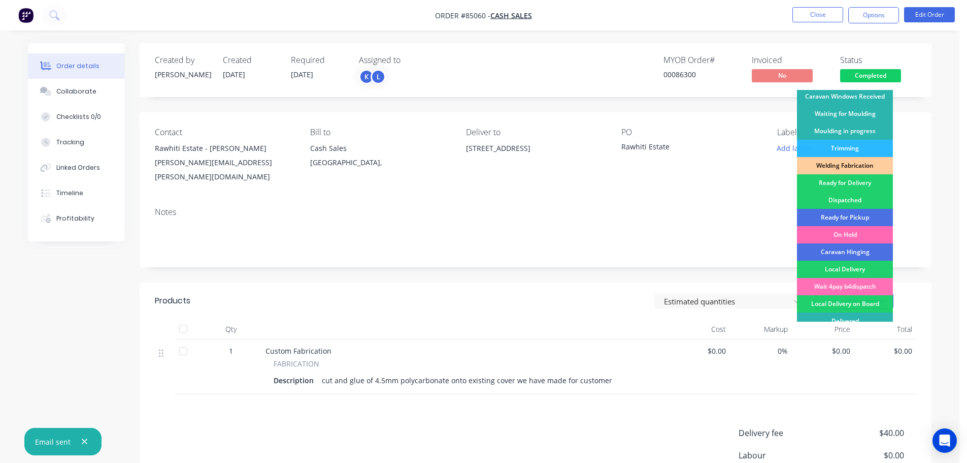
scroll to position [200, 0]
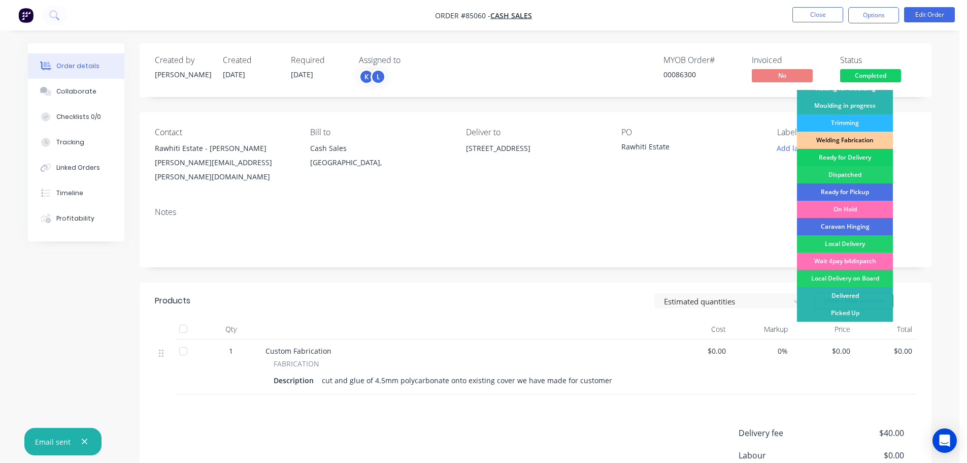
click at [864, 160] on div "Ready for Delivery" at bounding box center [845, 157] width 96 height 17
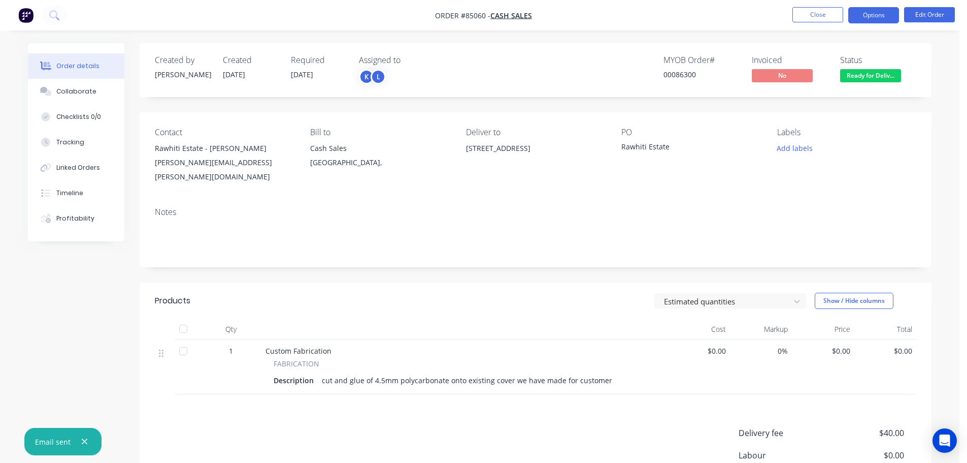
click at [886, 12] on button "Options" at bounding box center [874, 15] width 51 height 16
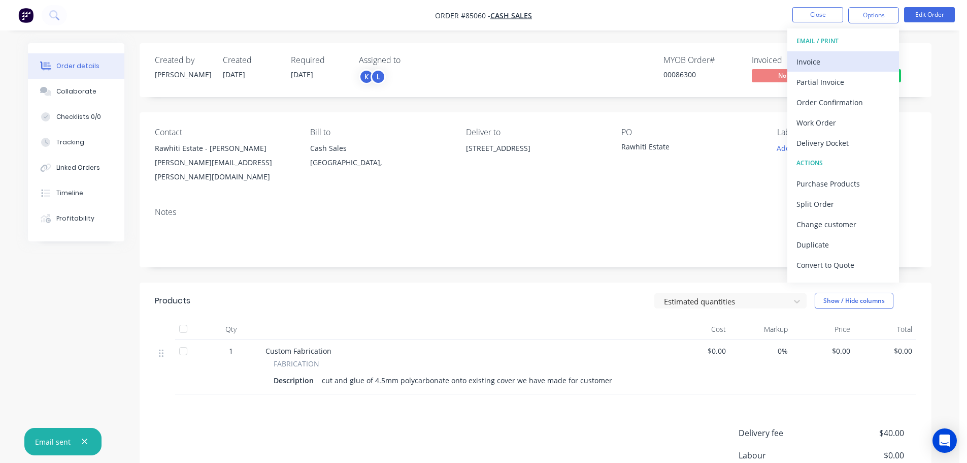
click at [851, 58] on div "Invoice" at bounding box center [843, 61] width 93 height 15
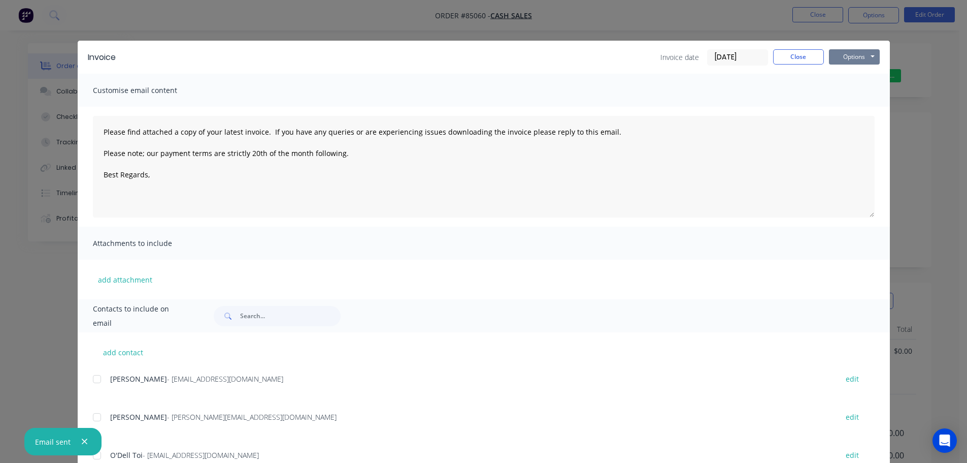
click at [851, 58] on button "Options" at bounding box center [854, 56] width 51 height 15
click at [848, 88] on button "Print" at bounding box center [861, 91] width 65 height 17
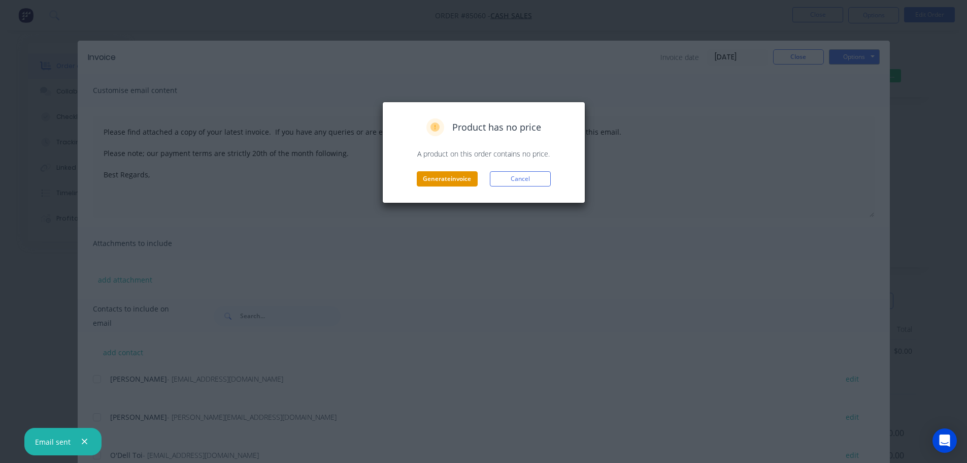
click at [456, 179] on button "Generate invoice" at bounding box center [447, 178] width 61 height 15
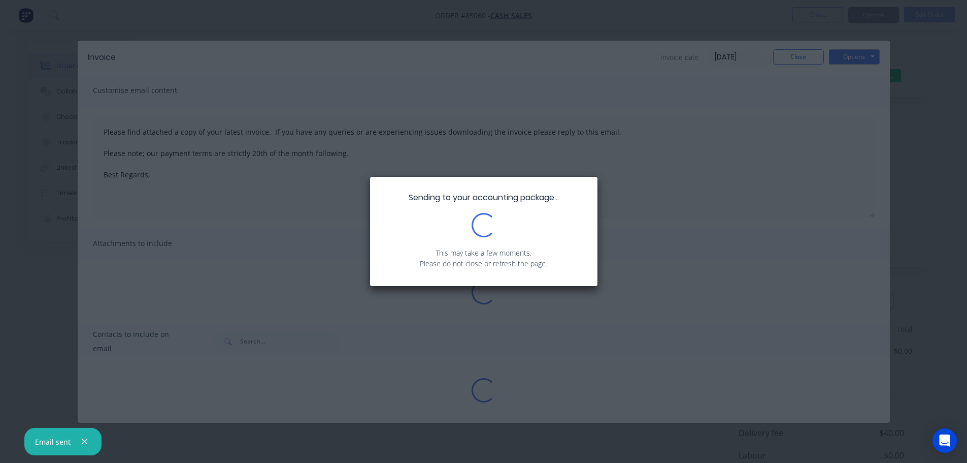
type textarea "Please find attached a copy of your latest invoice. If you have any queries or …"
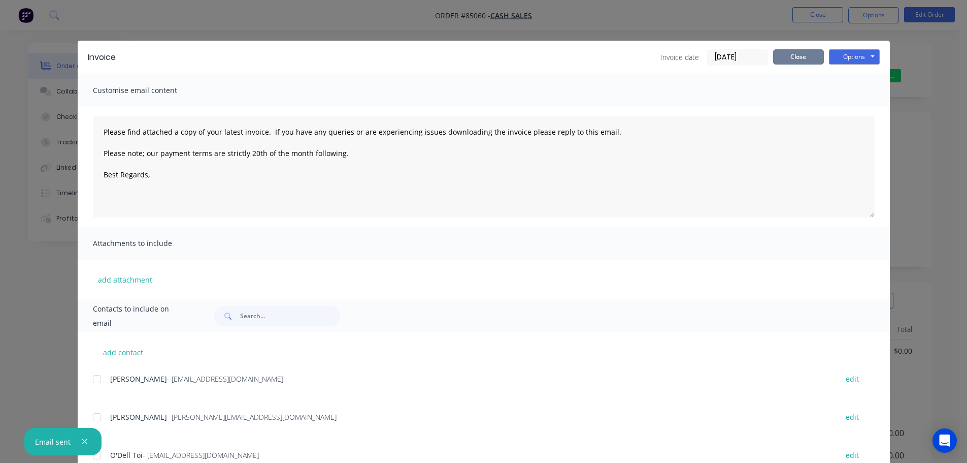
click at [781, 59] on button "Close" at bounding box center [798, 56] width 51 height 15
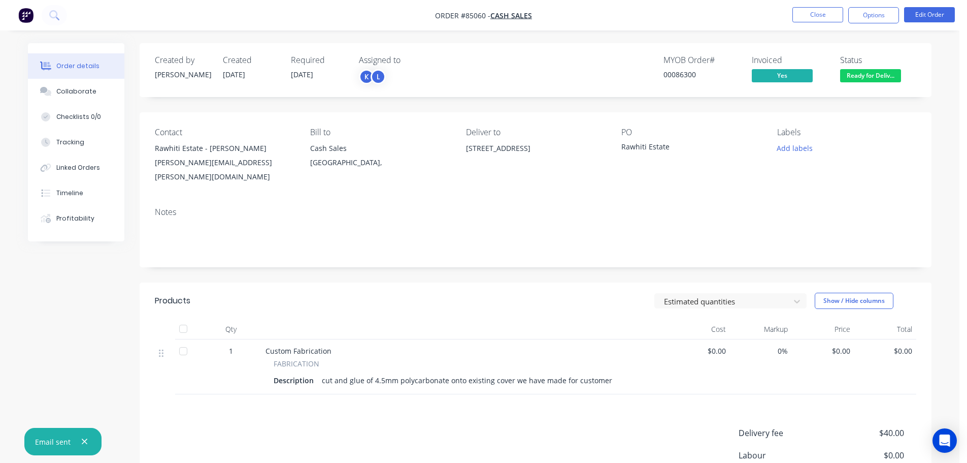
click at [179, 15] on nav "Order #85060 - Cash Sales Close Options Edit Order" at bounding box center [483, 15] width 967 height 30
click at [944, 6] on nav "Order #85060 - Cash Sales Close Options Edit Order" at bounding box center [483, 15] width 967 height 30
click at [941, 13] on button "Edit Order" at bounding box center [929, 14] width 51 height 15
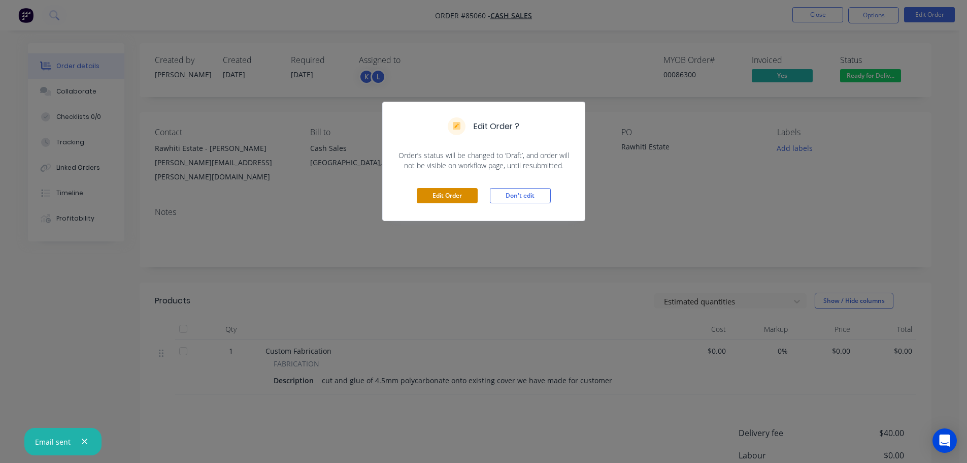
click at [438, 202] on button "Edit Order" at bounding box center [447, 195] width 61 height 15
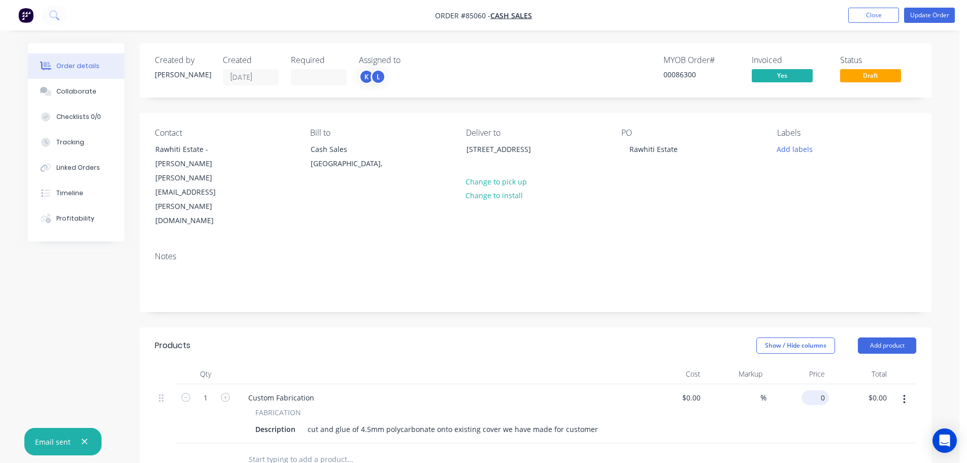
click at [820, 390] on input "0" at bounding box center [817, 397] width 23 height 15
type input "$31.92"
click at [784, 398] on div "$31.92 $31.92" at bounding box center [798, 413] width 62 height 59
click at [822, 390] on input "31.92" at bounding box center [815, 397] width 27 height 15
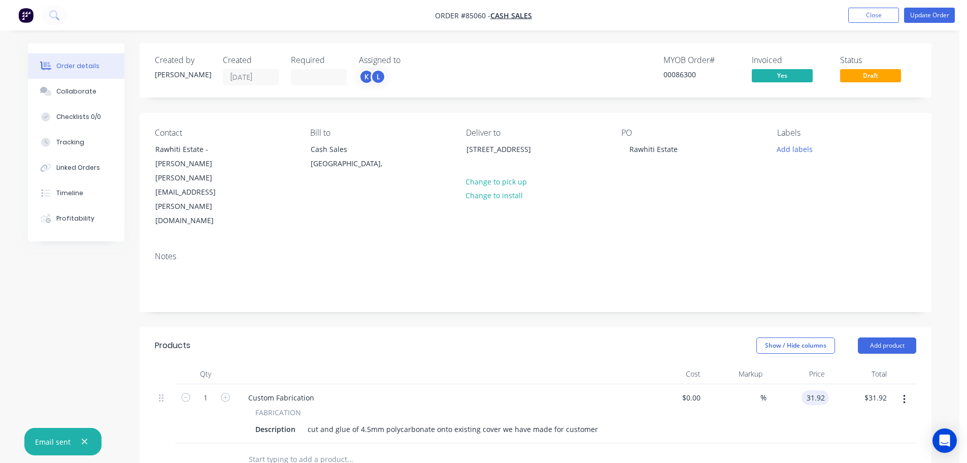
click at [828, 390] on div "31.92 31.92" at bounding box center [817, 397] width 23 height 15
type input "$51.92"
click at [835, 398] on div "$51.92 $31.92" at bounding box center [860, 413] width 62 height 59
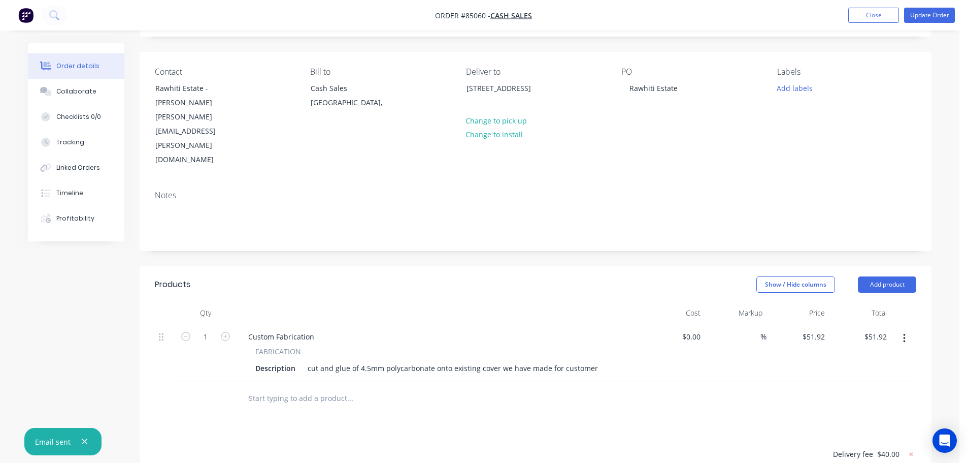
scroll to position [0, 0]
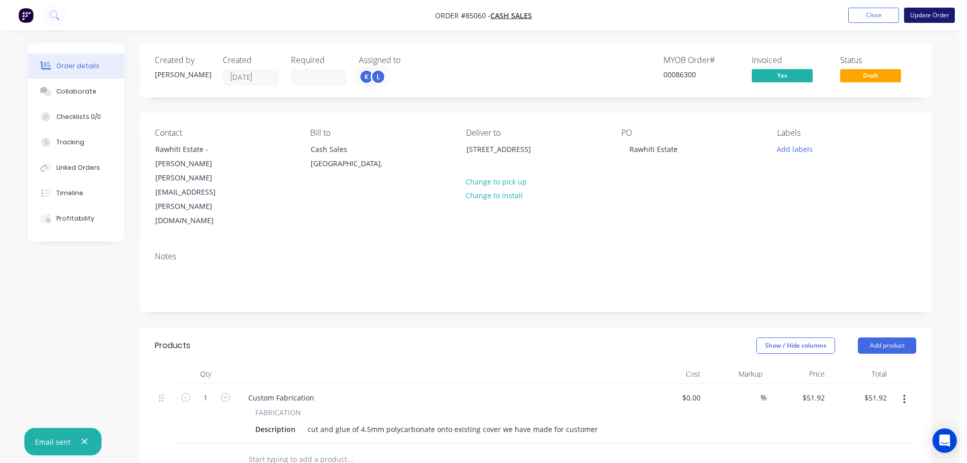
click at [940, 9] on button "Update Order" at bounding box center [929, 15] width 51 height 15
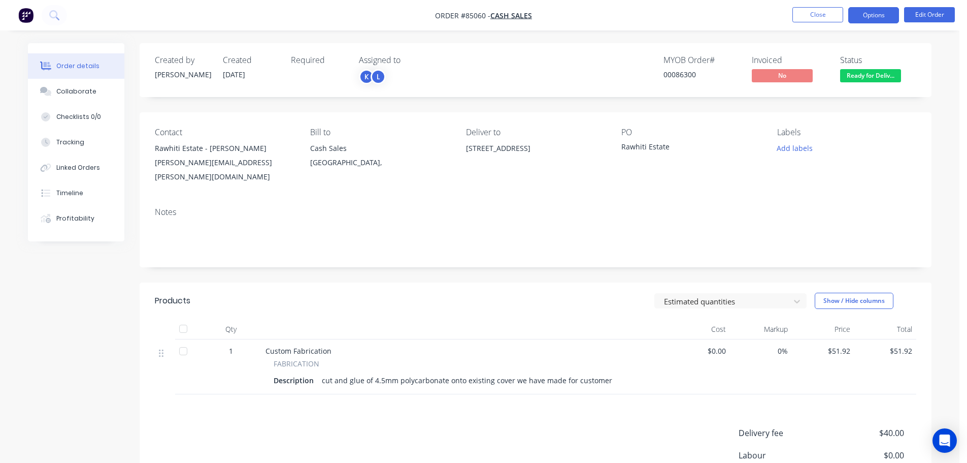
click at [856, 14] on button "Options" at bounding box center [874, 15] width 51 height 16
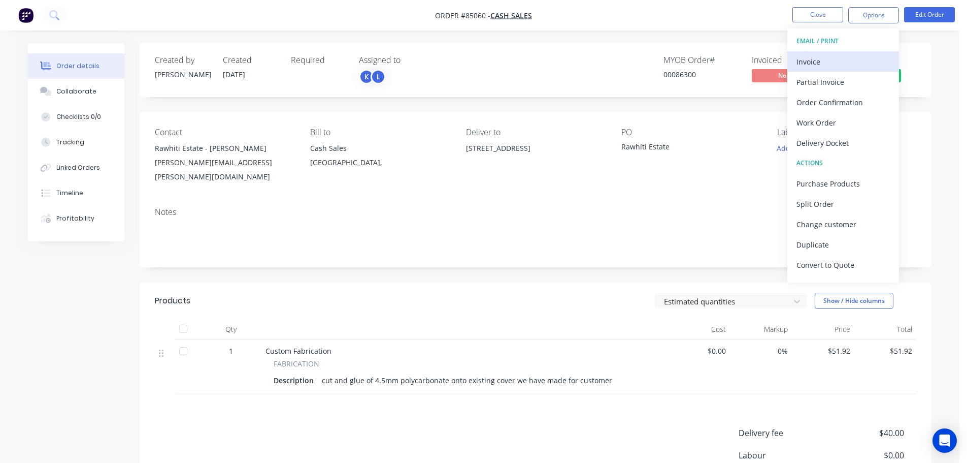
click at [839, 61] on div "Invoice" at bounding box center [843, 61] width 93 height 15
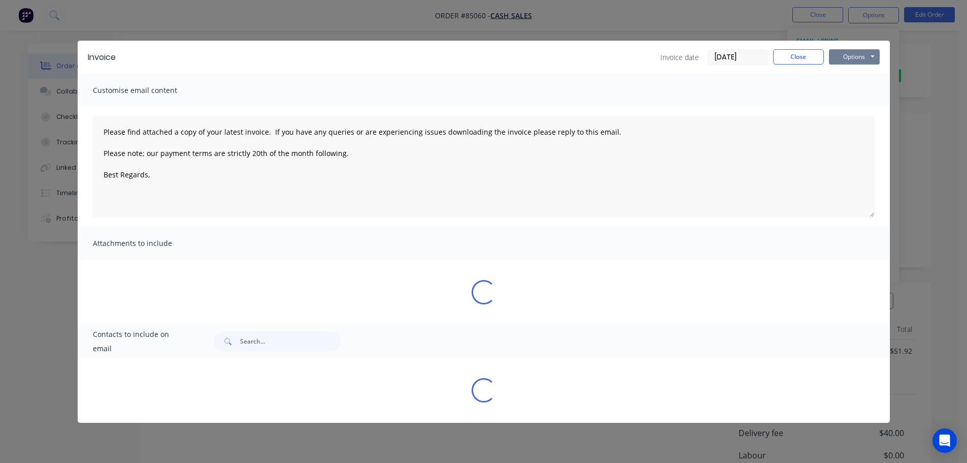
click at [851, 56] on button "Options" at bounding box center [854, 56] width 51 height 15
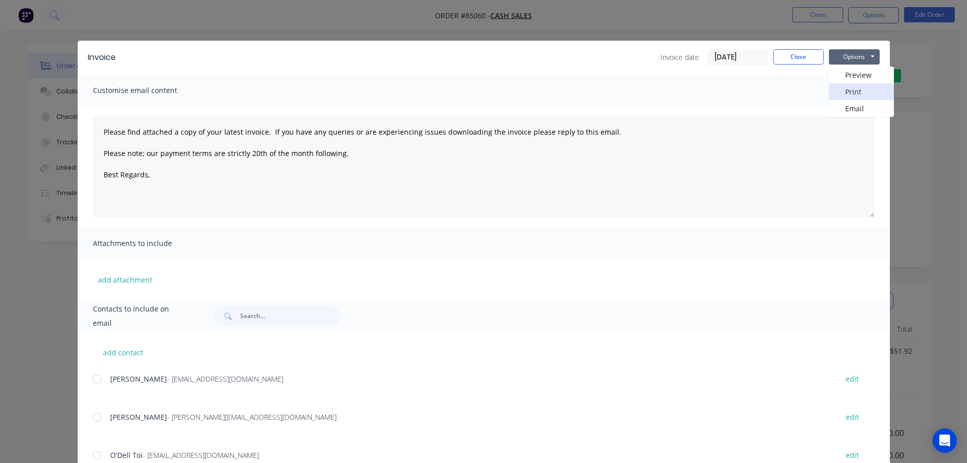
click at [852, 91] on button "Print" at bounding box center [861, 91] width 65 height 17
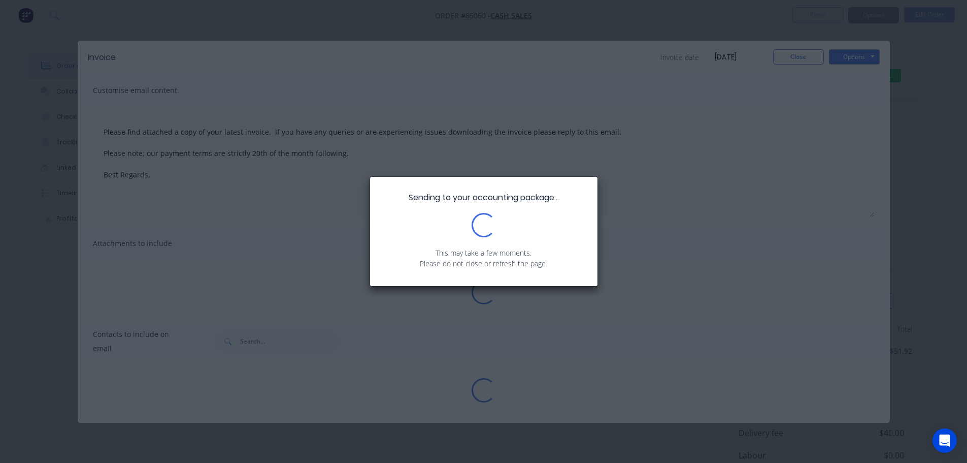
type textarea "Please find attached a copy of your latest invoice. If you have any queries or …"
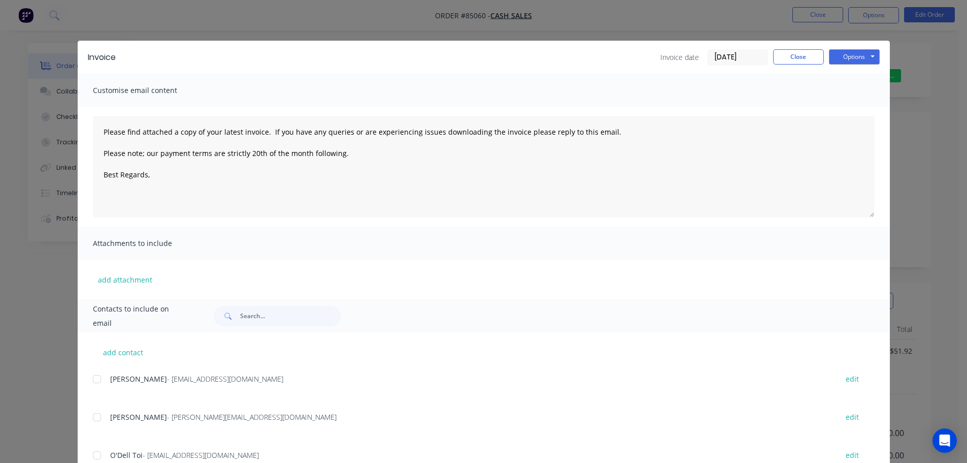
drag, startPoint x: 85, startPoint y: 19, endPoint x: 69, endPoint y: 19, distance: 15.7
click at [84, 19] on div "Invoice Invoice date 06/10/25 Close Options Preview Print Email Customise email…" at bounding box center [483, 231] width 967 height 463
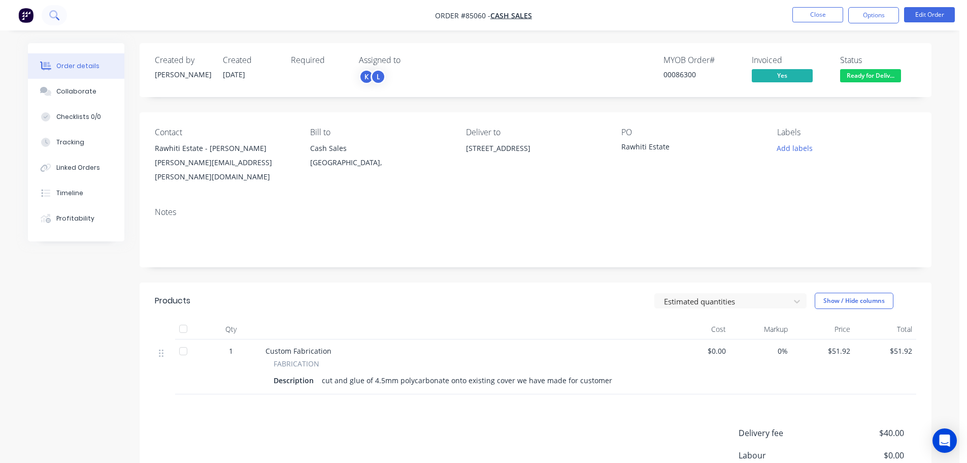
click at [55, 14] on icon at bounding box center [54, 15] width 10 height 10
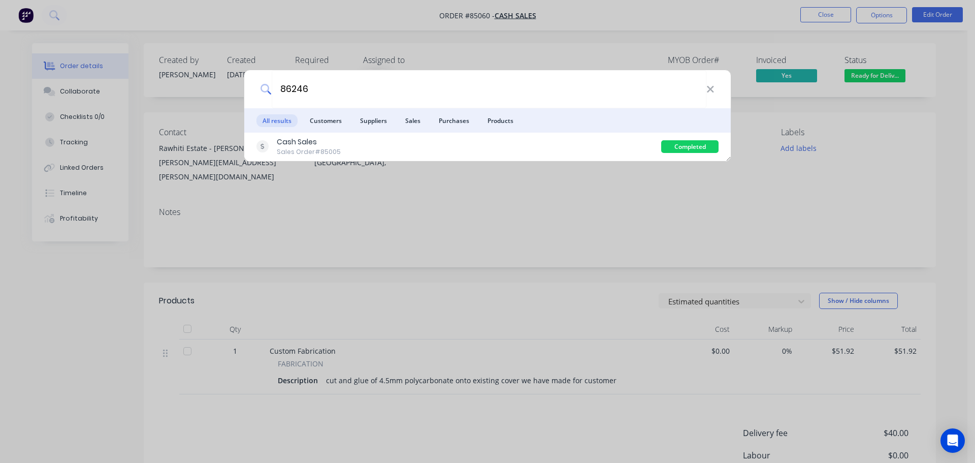
type input "86246"
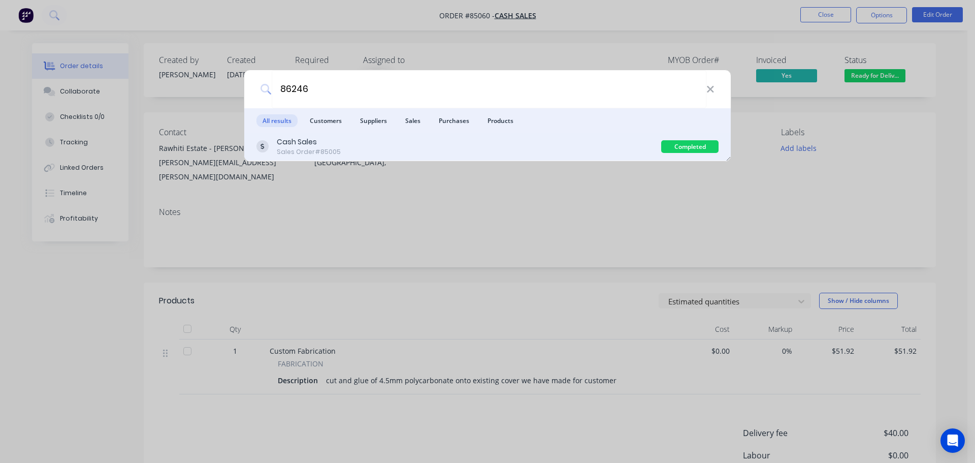
drag, startPoint x: 480, startPoint y: 134, endPoint x: 493, endPoint y: 133, distance: 12.3
click at [493, 133] on div "Cash Sales Sales Order #85005 Completed" at bounding box center [487, 147] width 487 height 28
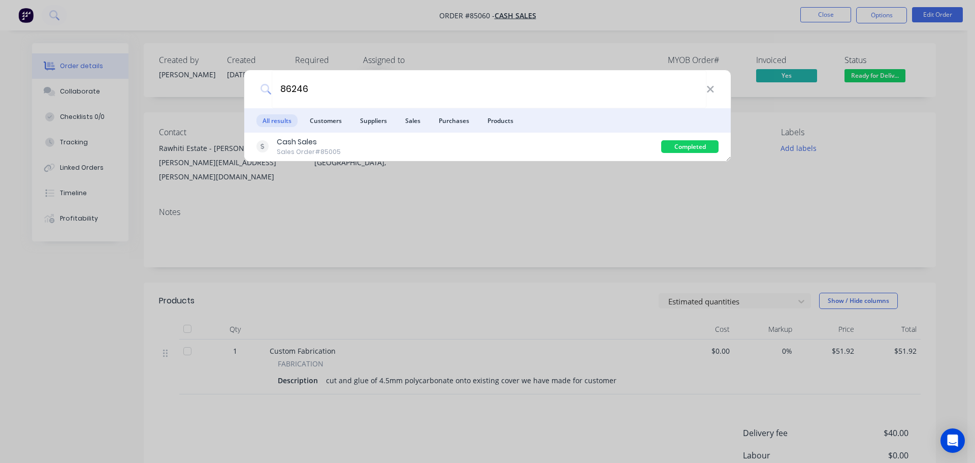
click at [521, 143] on div "Cash Sales Sales Order #85005" at bounding box center [458, 147] width 405 height 20
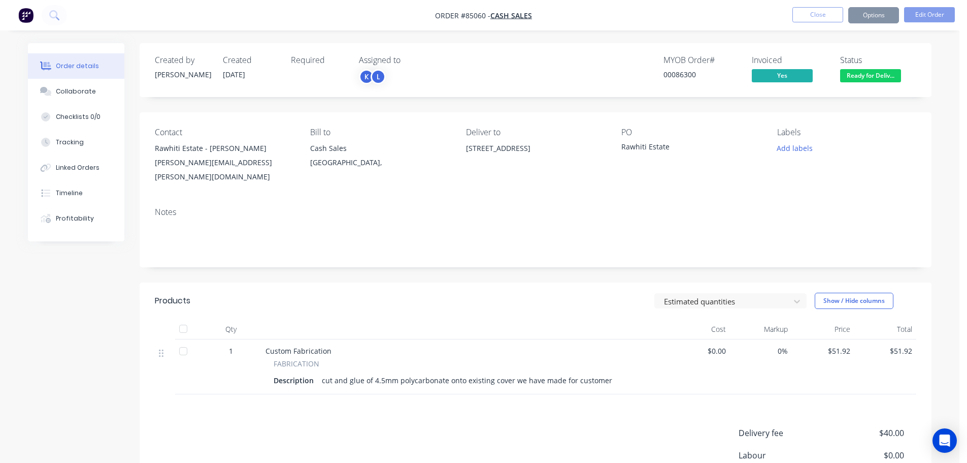
click at [860, 75] on span "Ready for Deliv..." at bounding box center [870, 75] width 61 height 13
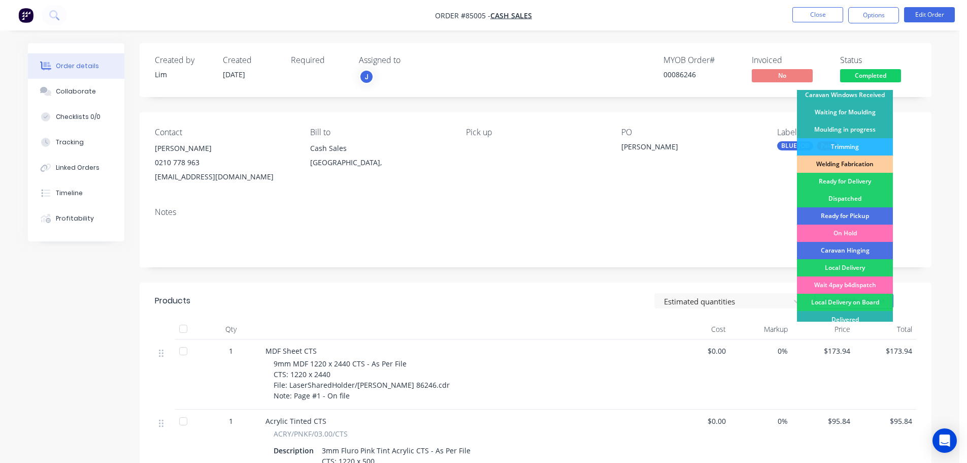
scroll to position [200, 0]
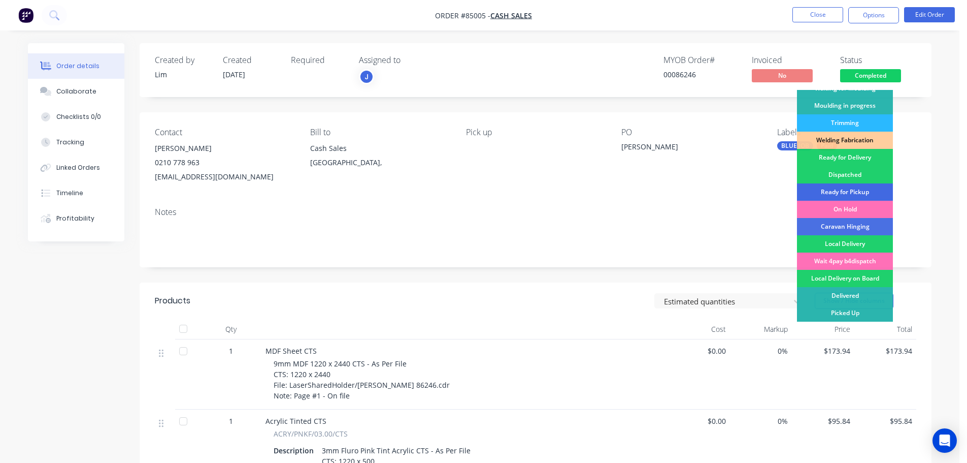
click at [866, 189] on div "Ready for Pickup" at bounding box center [845, 191] width 96 height 17
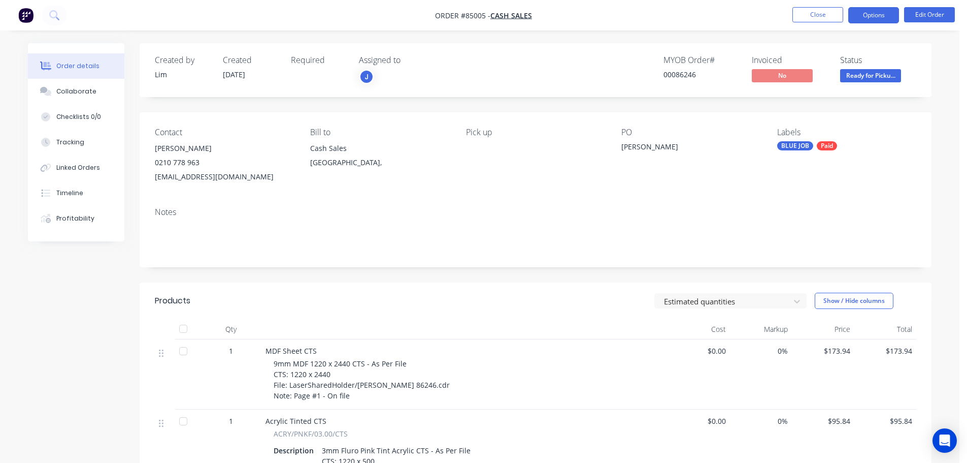
click at [877, 12] on button "Options" at bounding box center [874, 15] width 51 height 16
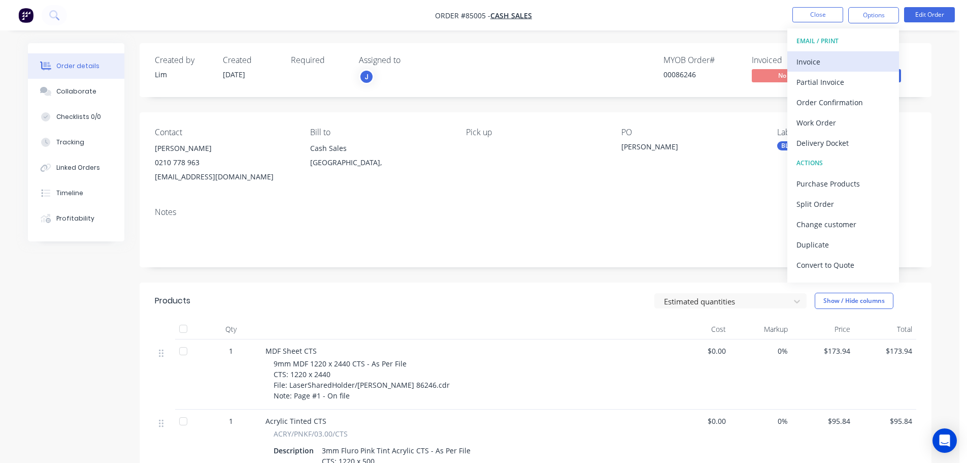
click at [842, 60] on div "Invoice" at bounding box center [843, 61] width 93 height 15
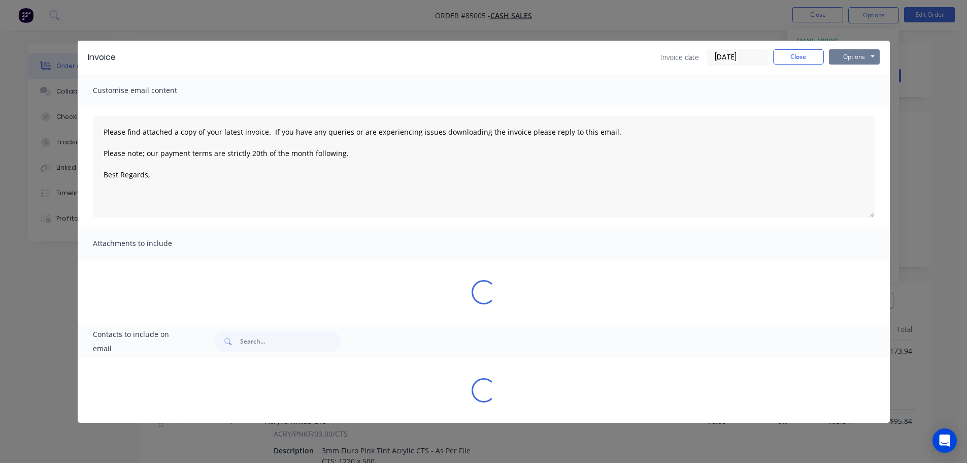
click at [860, 53] on button "Options" at bounding box center [854, 56] width 51 height 15
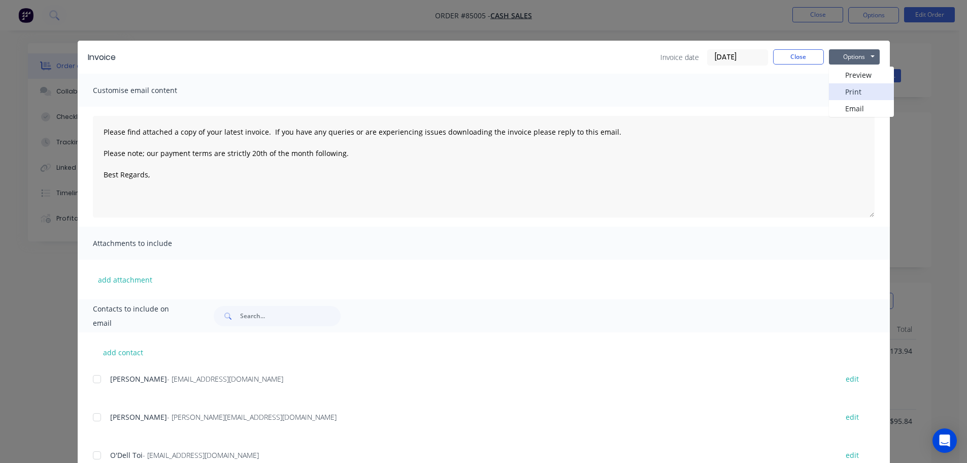
click at [861, 88] on button "Print" at bounding box center [861, 91] width 65 height 17
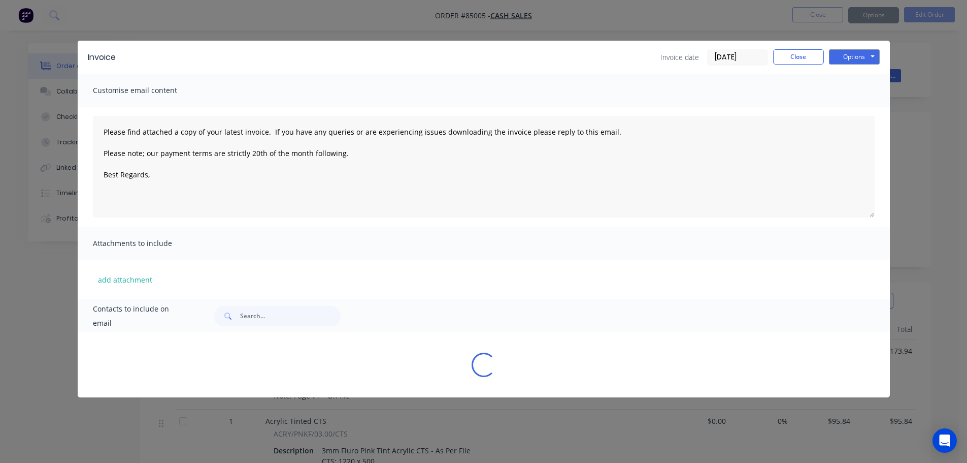
type textarea "Please find attached a copy of your latest invoice. If you have any queries or …"
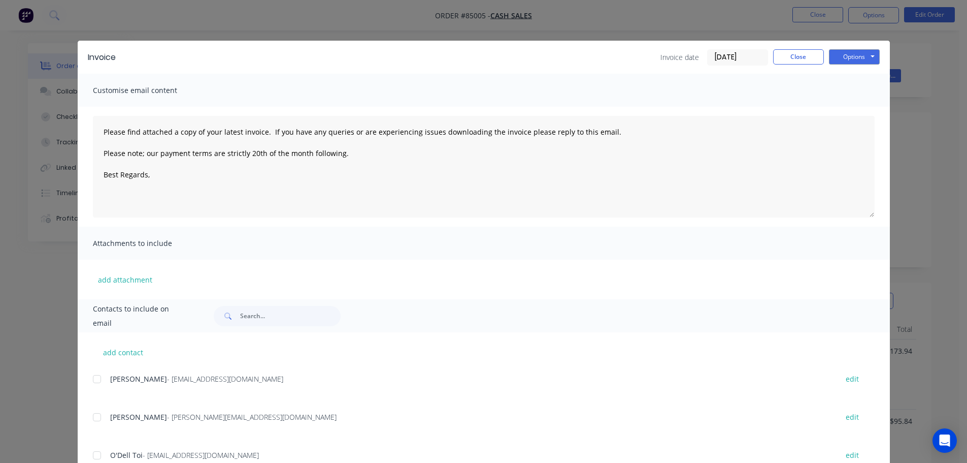
click at [78, 45] on div "Invoice Invoice date 06/10/25 Close Options Preview Print Email" at bounding box center [484, 57] width 813 height 33
click at [59, 20] on div "Invoice Invoice date 06/10/25 Close Options Preview Print Email Customise email…" at bounding box center [483, 231] width 967 height 463
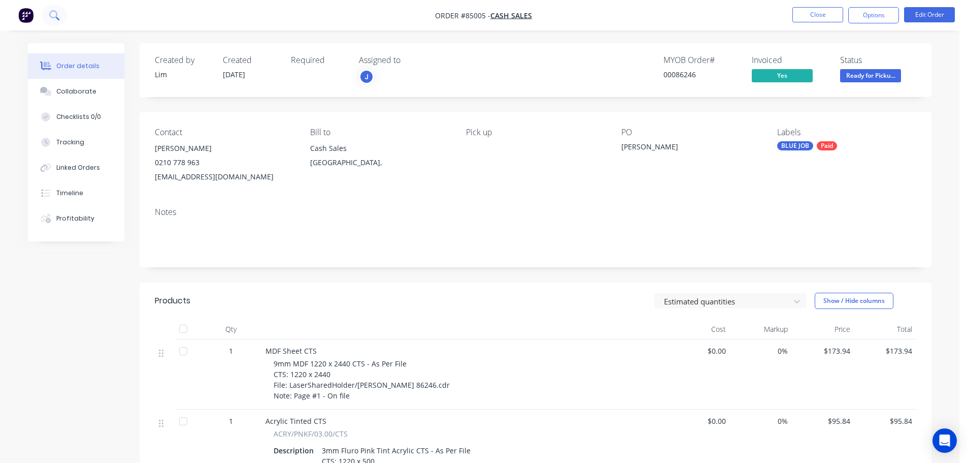
click at [55, 16] on icon at bounding box center [54, 15] width 10 height 10
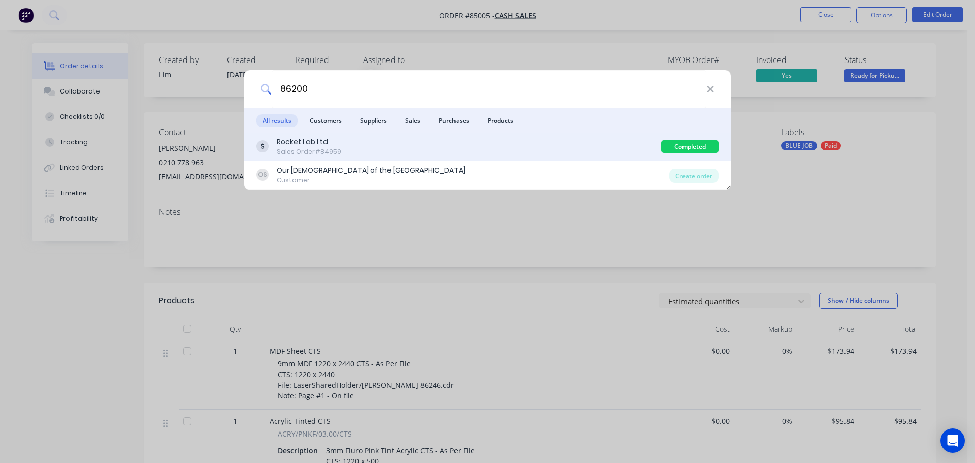
type input "86200"
click at [552, 159] on div "Rocket Lab Ltd Sales Order #84959 Completed" at bounding box center [487, 147] width 487 height 28
click at [554, 155] on div "Rocket Lab Ltd Sales Order #84959" at bounding box center [458, 147] width 405 height 20
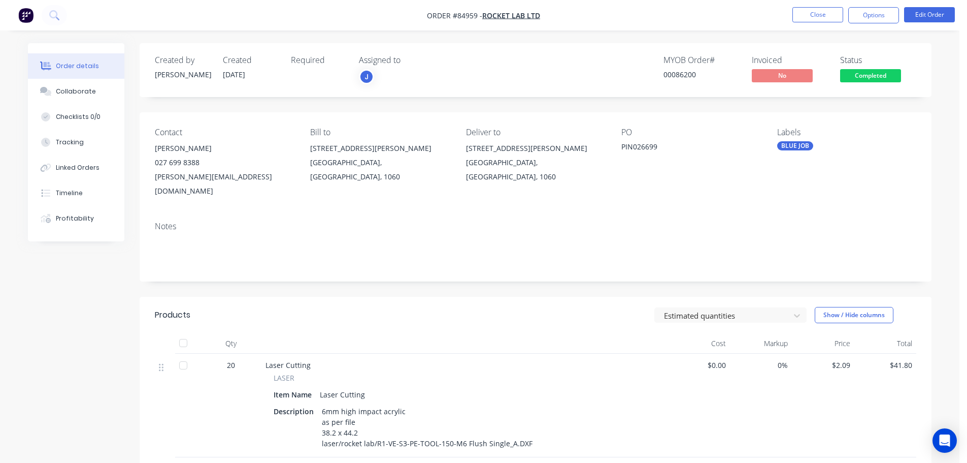
drag, startPoint x: 866, startPoint y: 71, endPoint x: 864, endPoint y: 76, distance: 5.5
click at [866, 71] on span "Completed" at bounding box center [870, 75] width 61 height 13
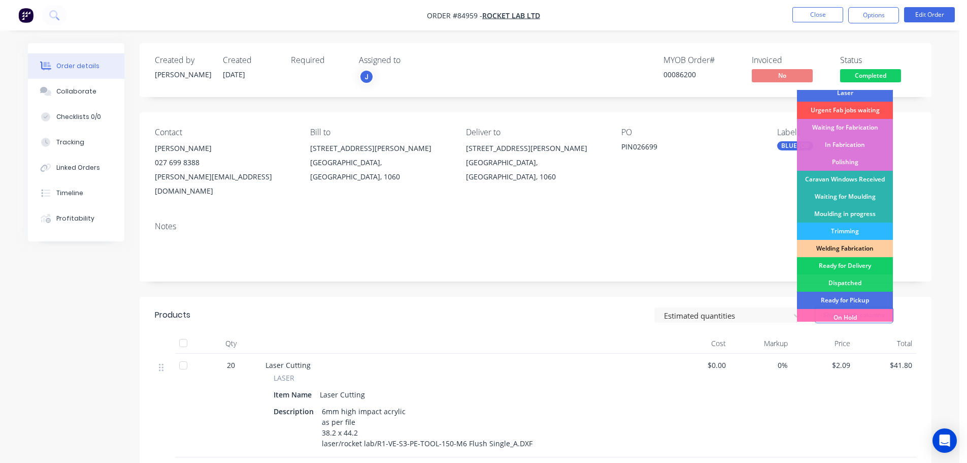
scroll to position [200, 0]
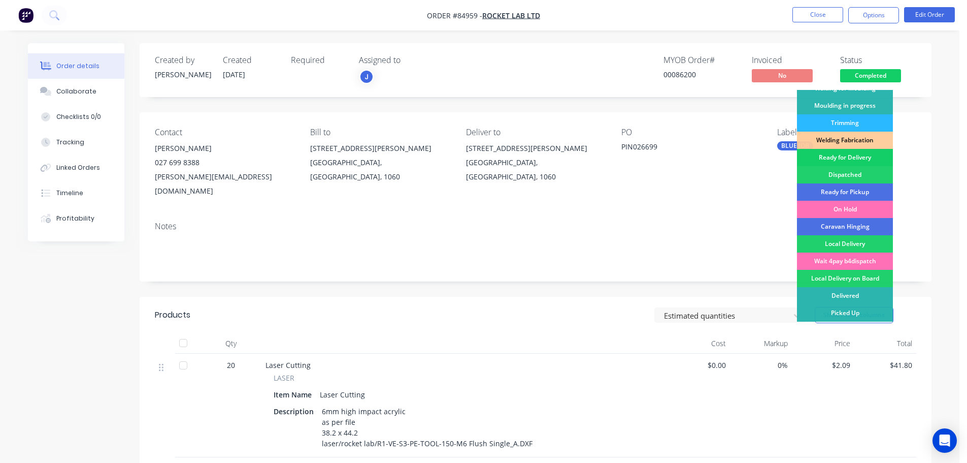
click at [869, 160] on div "Ready for Delivery" at bounding box center [845, 157] width 96 height 17
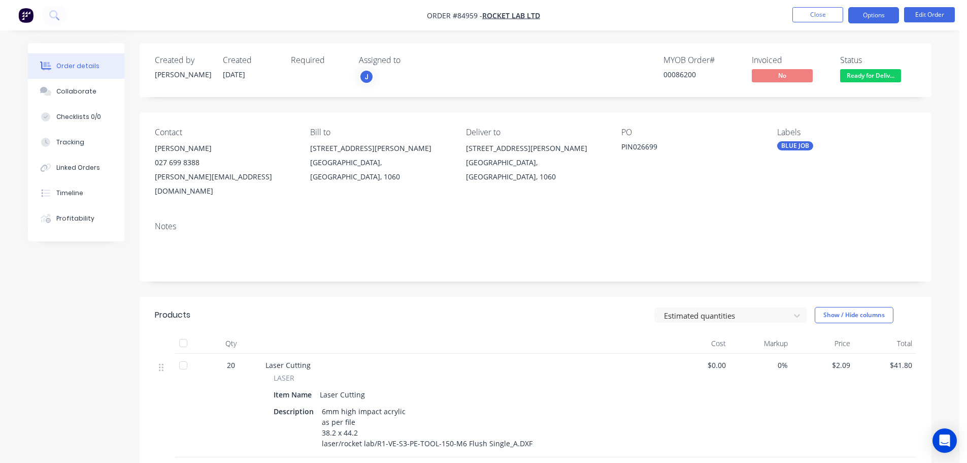
click at [875, 16] on button "Options" at bounding box center [874, 15] width 51 height 16
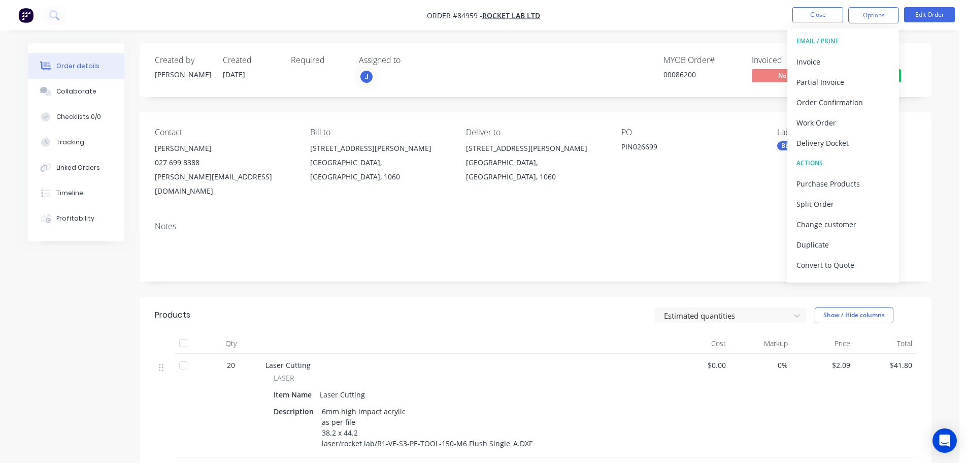
click at [819, 142] on div "Delivery Docket" at bounding box center [843, 143] width 93 height 15
click at [826, 101] on div "Without pricing" at bounding box center [843, 102] width 93 height 15
click at [57, 14] on icon at bounding box center [54, 15] width 10 height 10
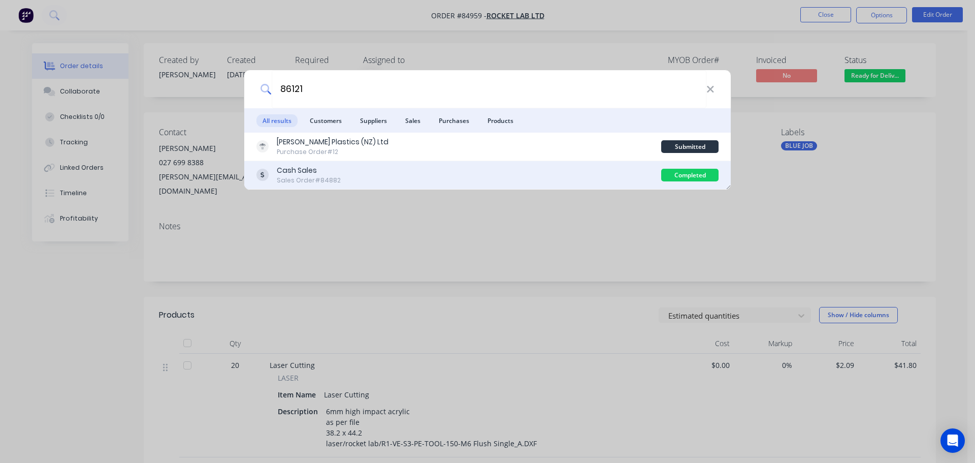
type input "86121"
click at [624, 166] on div "Cash Sales Sales Order #84882" at bounding box center [458, 175] width 405 height 20
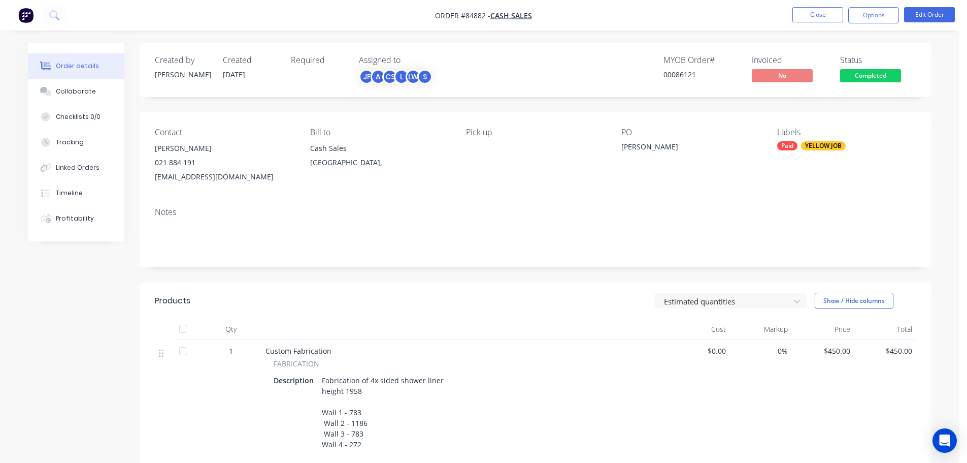
click at [869, 78] on span "Completed" at bounding box center [870, 75] width 61 height 13
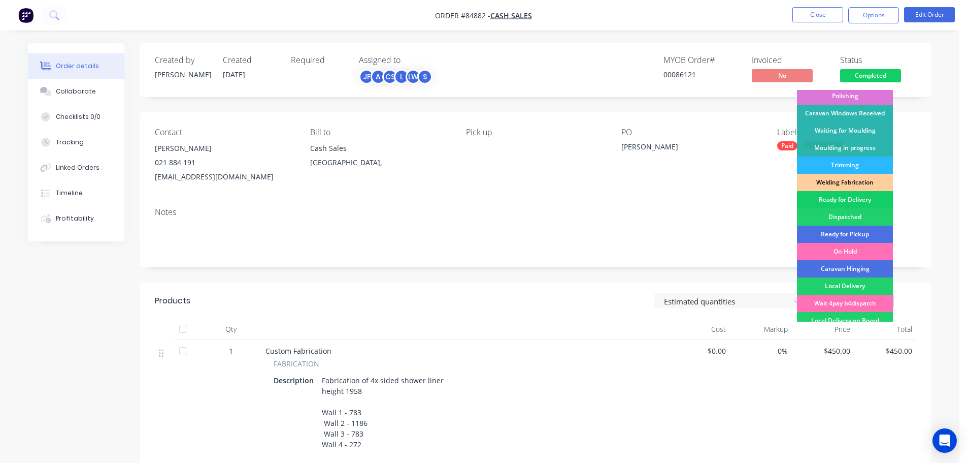
scroll to position [200, 0]
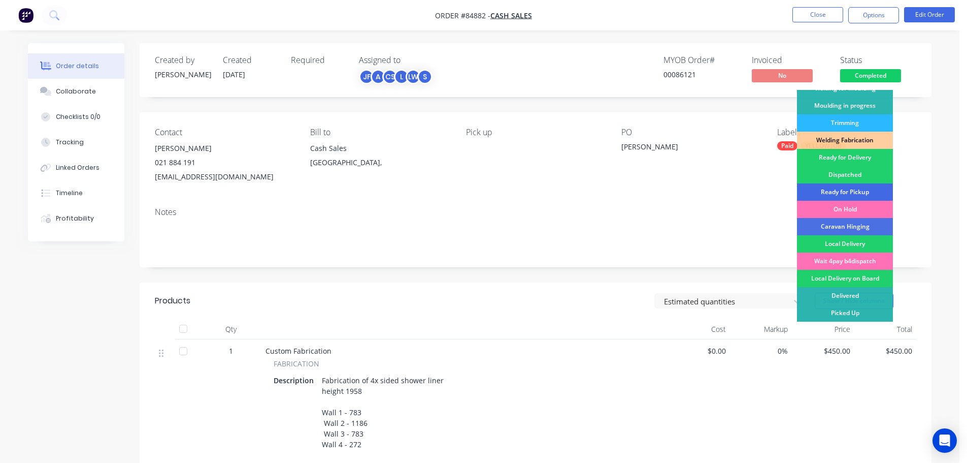
click at [871, 190] on div "Ready for Pickup" at bounding box center [845, 191] width 96 height 17
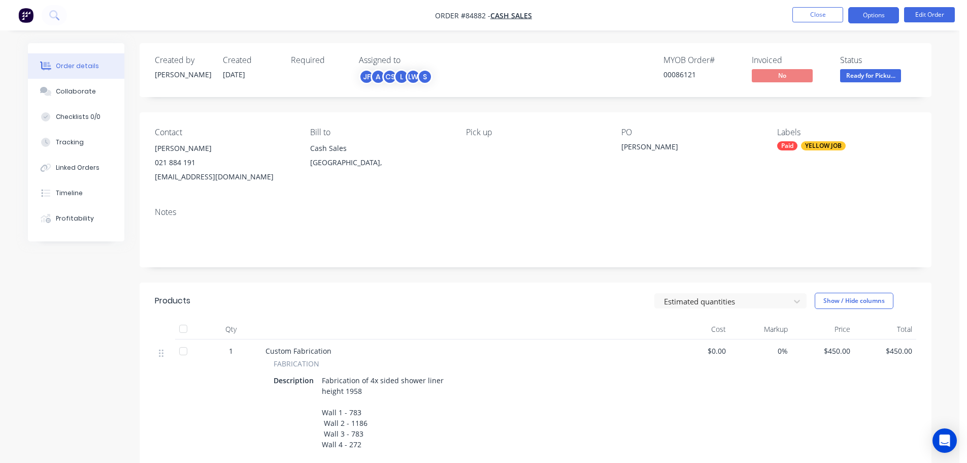
click at [872, 9] on button "Options" at bounding box center [874, 15] width 51 height 16
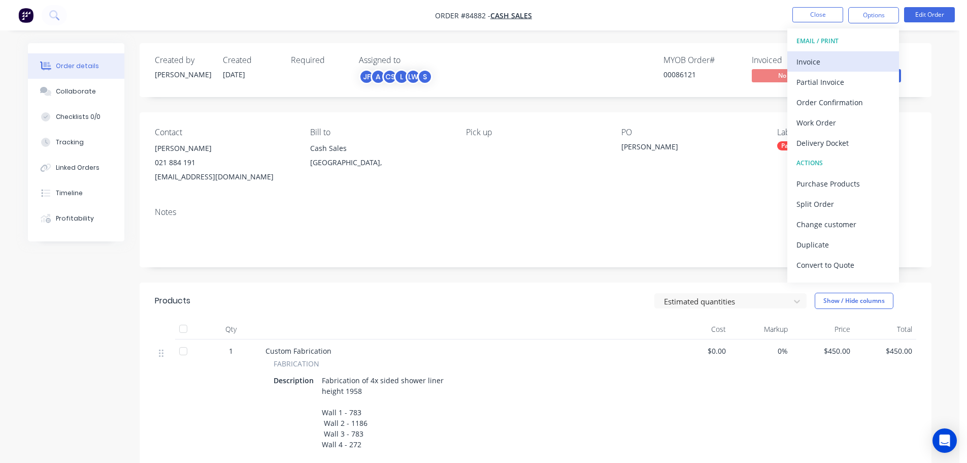
click at [846, 57] on div "Invoice" at bounding box center [843, 61] width 93 height 15
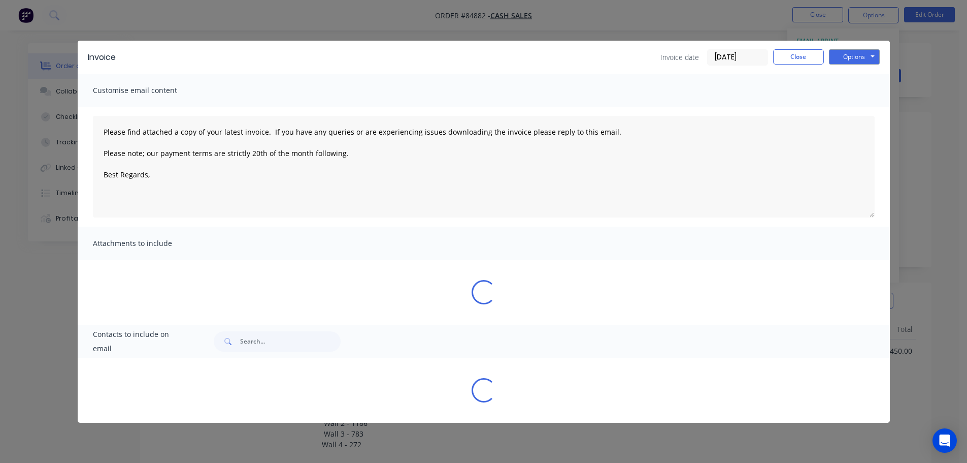
click at [862, 48] on div "Invoice Invoice date 06/10/25 Close Options Preview Print Email" at bounding box center [484, 57] width 813 height 33
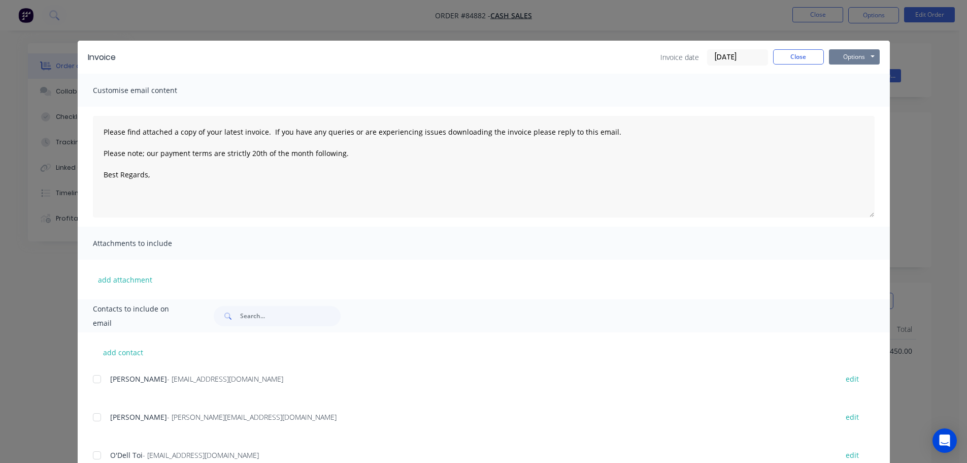
click at [858, 55] on button "Options" at bounding box center [854, 56] width 51 height 15
click at [851, 93] on button "Print" at bounding box center [861, 91] width 65 height 17
type textarea "Please find attached a copy of your latest invoice. If you have any queries or …"
drag, startPoint x: 300, startPoint y: 30, endPoint x: 414, endPoint y: 25, distance: 114.4
click at [306, 29] on div "Invoice Invoice date 06/10/25 Close Options Preview Print Email Customise email…" at bounding box center [483, 231] width 967 height 463
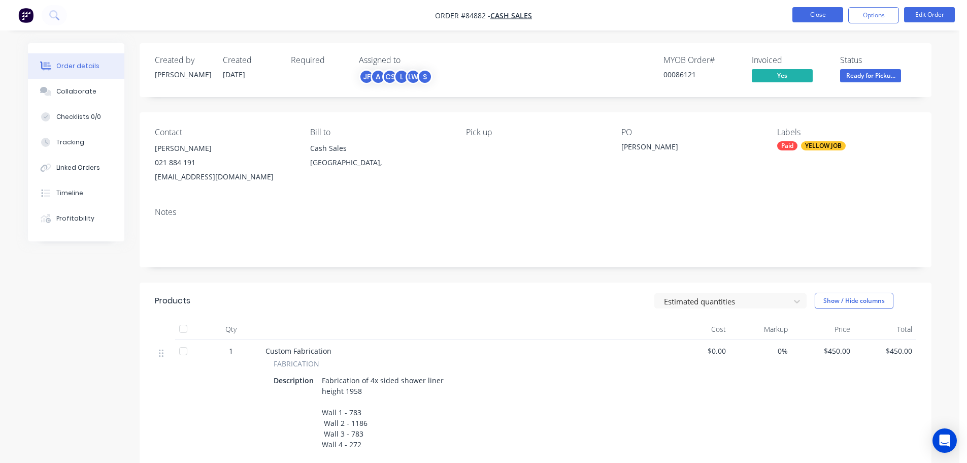
click at [832, 16] on button "Close" at bounding box center [818, 14] width 51 height 15
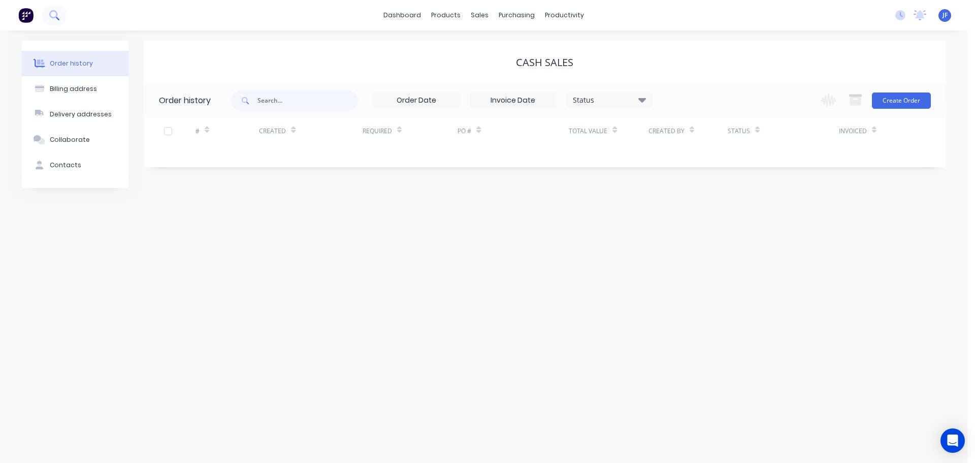
click at [56, 13] on icon at bounding box center [54, 15] width 10 height 10
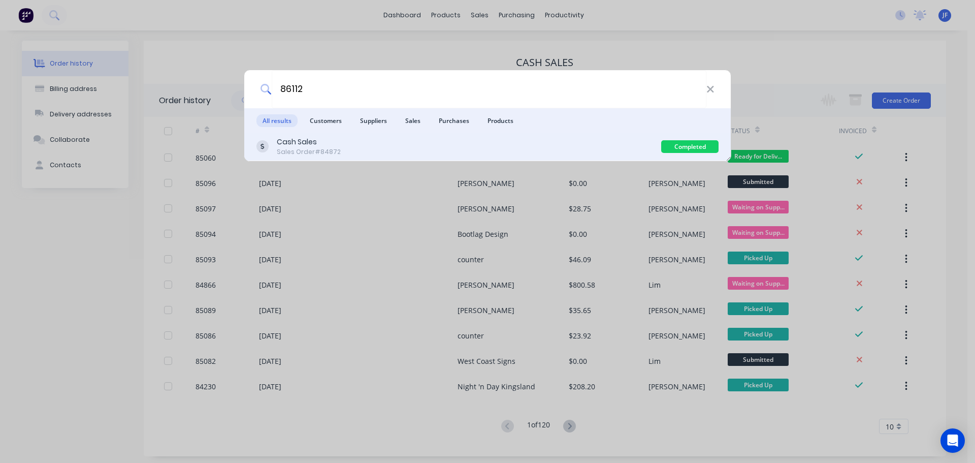
type input "86112"
click at [526, 146] on div "Cash Sales Sales Order #84872" at bounding box center [458, 147] width 405 height 20
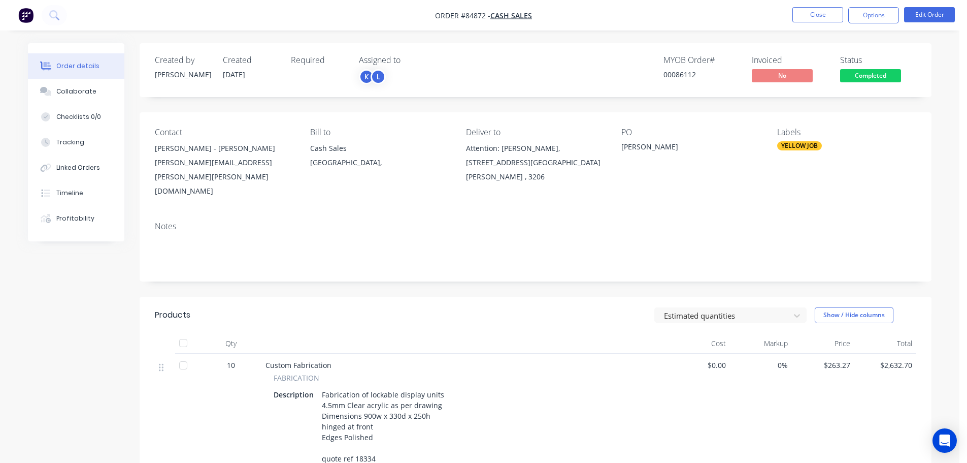
click at [882, 73] on span "Completed" at bounding box center [870, 75] width 61 height 13
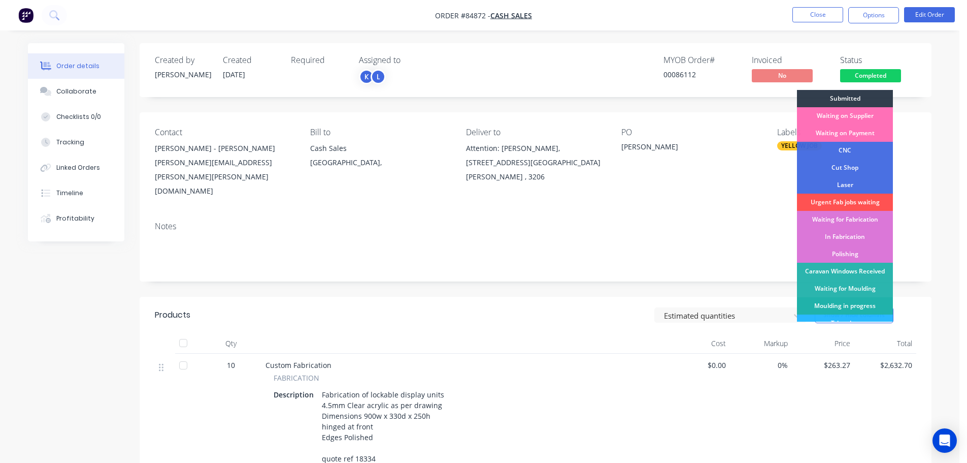
scroll to position [200, 0]
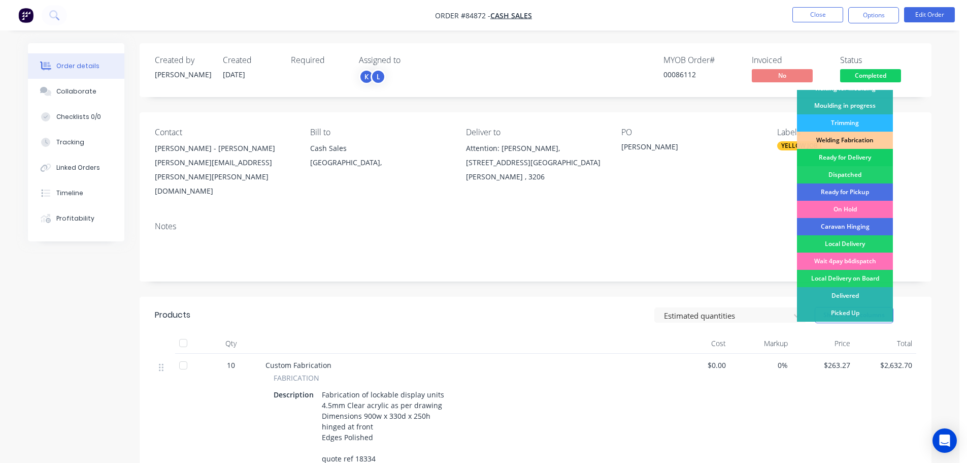
click at [872, 158] on div "Ready for Delivery" at bounding box center [845, 157] width 96 height 17
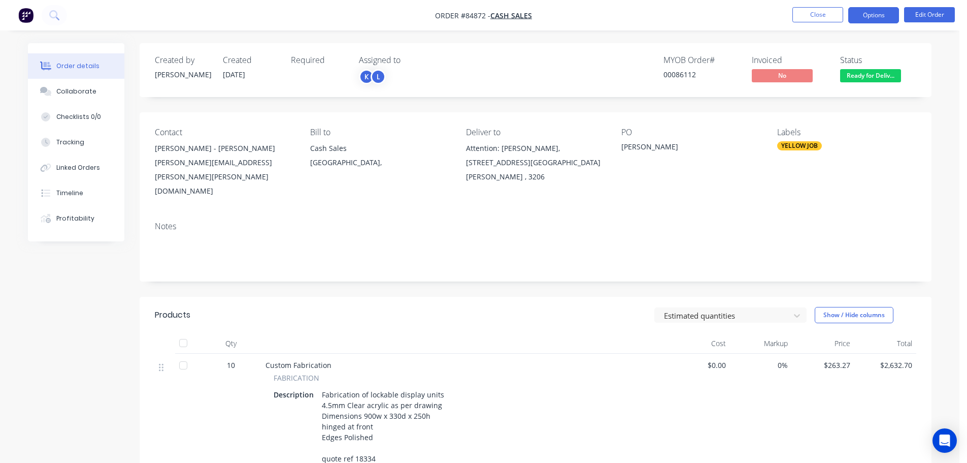
click at [870, 17] on button "Options" at bounding box center [874, 15] width 51 height 16
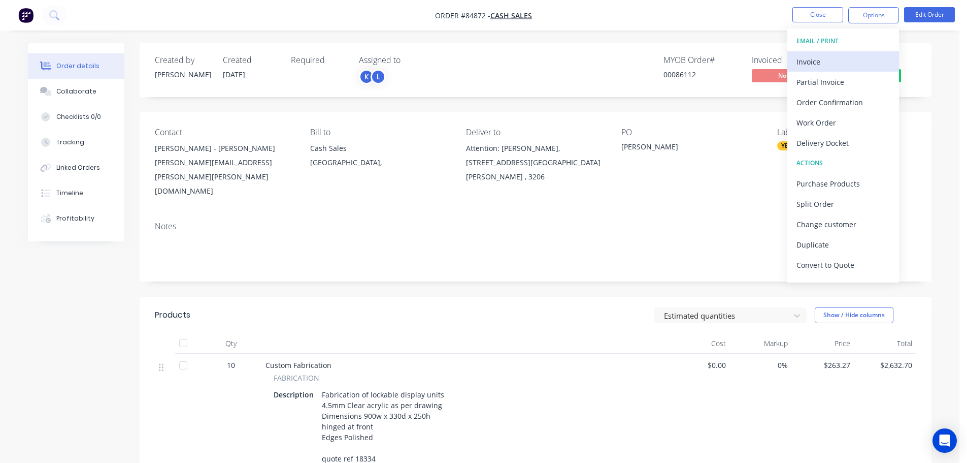
click at [829, 60] on div "Invoice" at bounding box center [843, 61] width 93 height 15
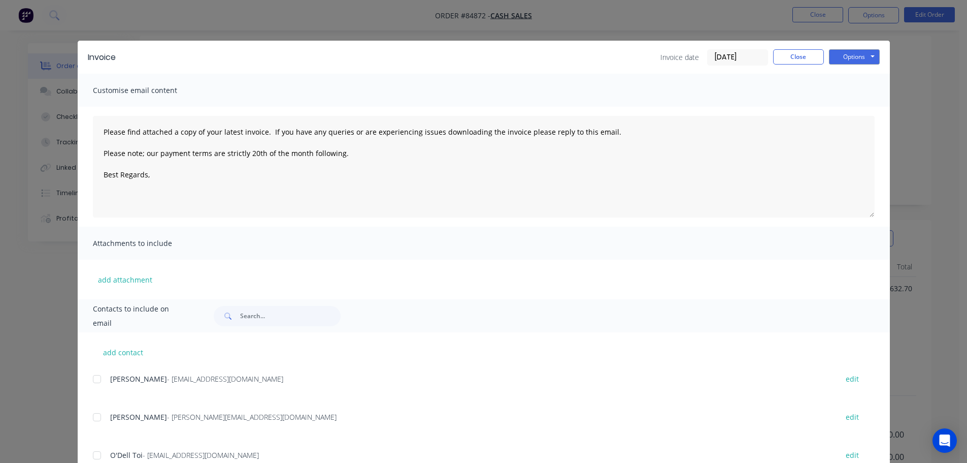
scroll to position [102, 0]
click at [847, 56] on button "Options" at bounding box center [854, 56] width 51 height 15
click at [845, 99] on button "Print" at bounding box center [861, 91] width 65 height 17
type textarea "Please find attached a copy of your latest invoice. If you have any queries or …"
click at [796, 52] on button "Close" at bounding box center [798, 56] width 51 height 15
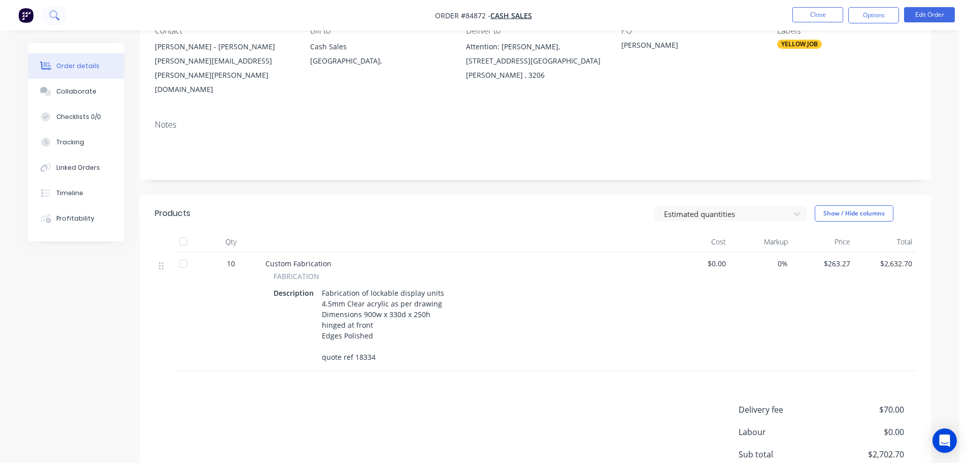
click at [57, 9] on button at bounding box center [54, 15] width 25 height 20
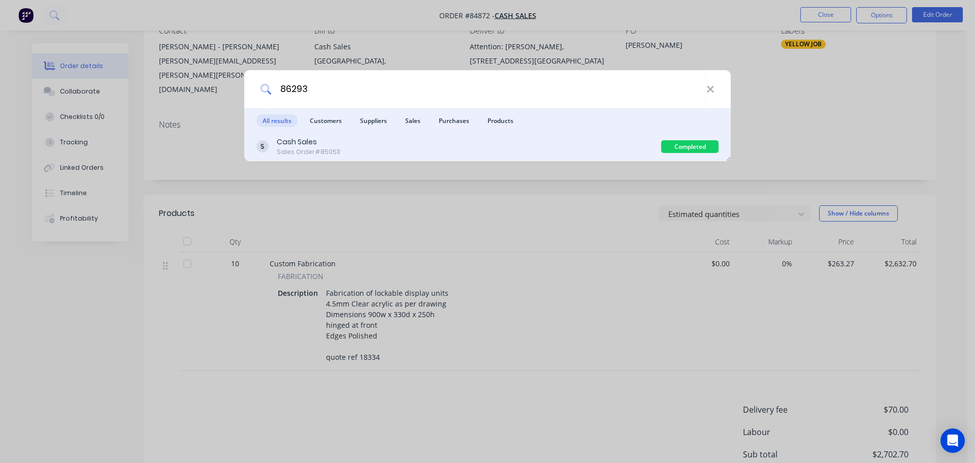
type input "86293"
click at [486, 156] on div "Cash Sales Sales Order #85053 Completed" at bounding box center [487, 147] width 487 height 28
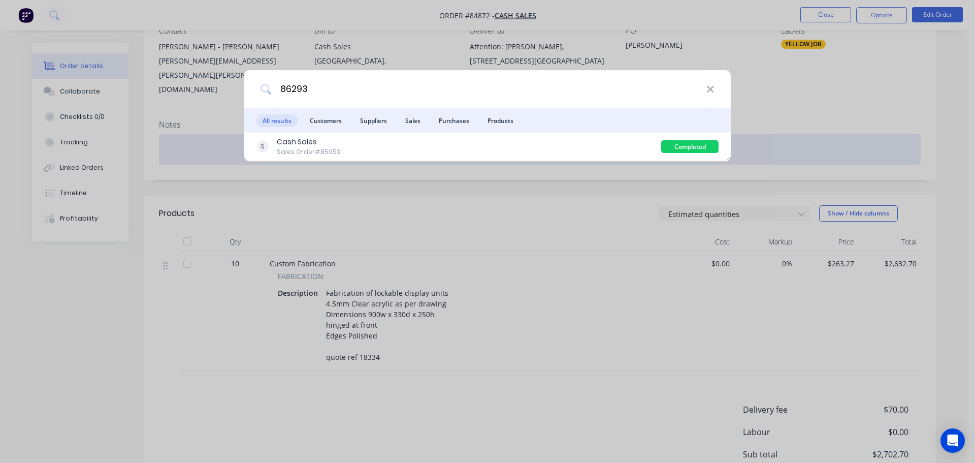
click at [604, 148] on div "Cash Sales Sales Order #85053" at bounding box center [458, 147] width 405 height 20
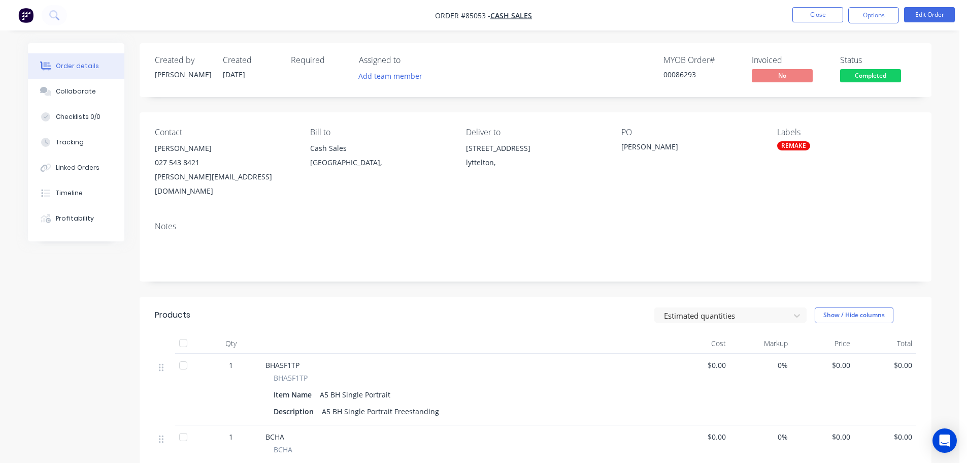
click at [874, 72] on span "Completed" at bounding box center [870, 75] width 61 height 13
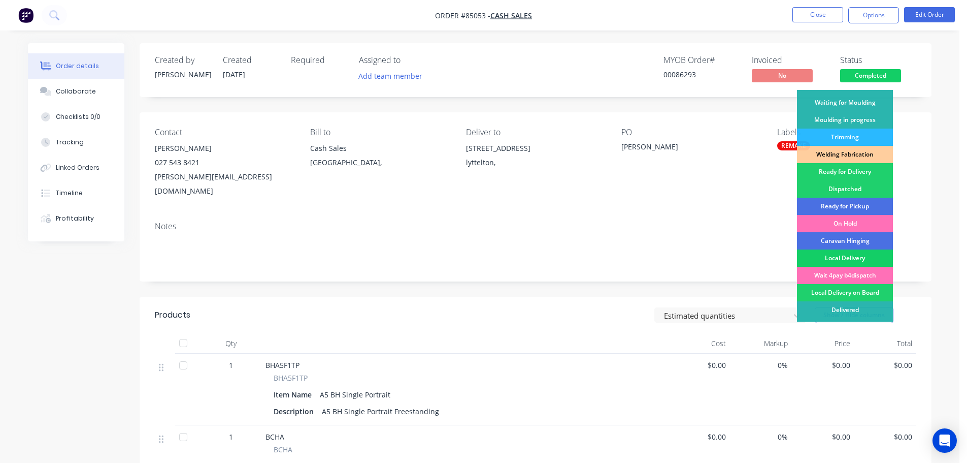
scroll to position [200, 0]
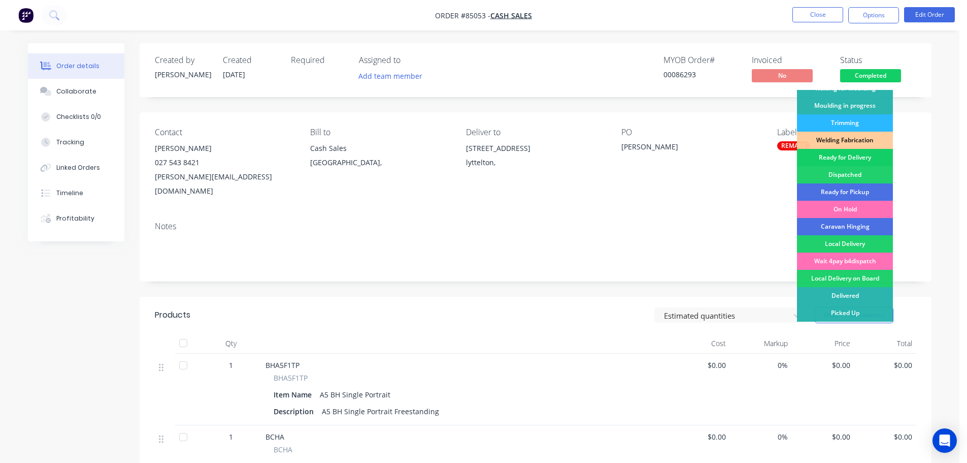
click at [852, 153] on div "Ready for Delivery" at bounding box center [845, 157] width 96 height 17
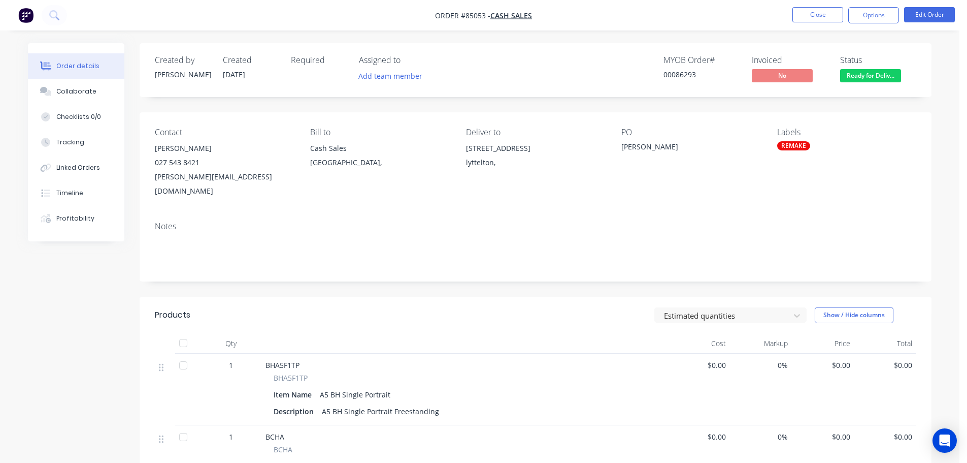
click at [893, 3] on nav "Order #85053 - Cash Sales Close Options Edit Order" at bounding box center [483, 15] width 967 height 30
click at [891, 9] on button "Options" at bounding box center [874, 15] width 51 height 16
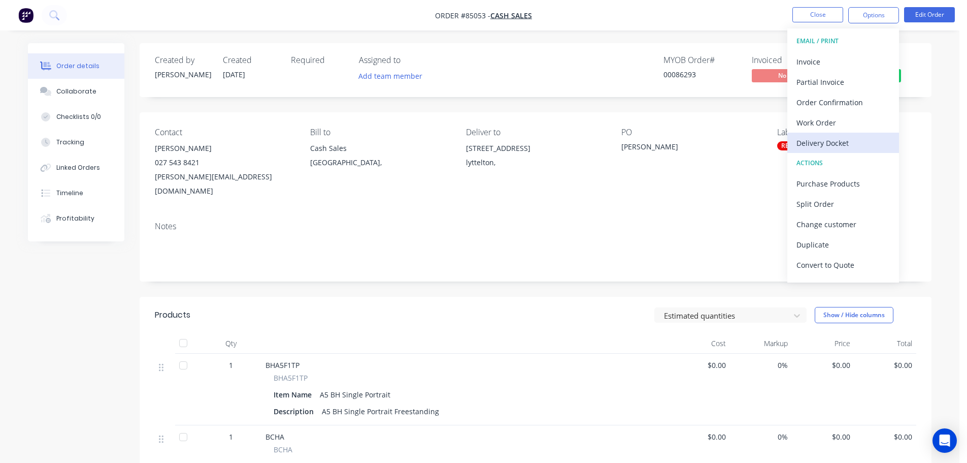
click at [838, 145] on div "Delivery Docket" at bounding box center [843, 143] width 93 height 15
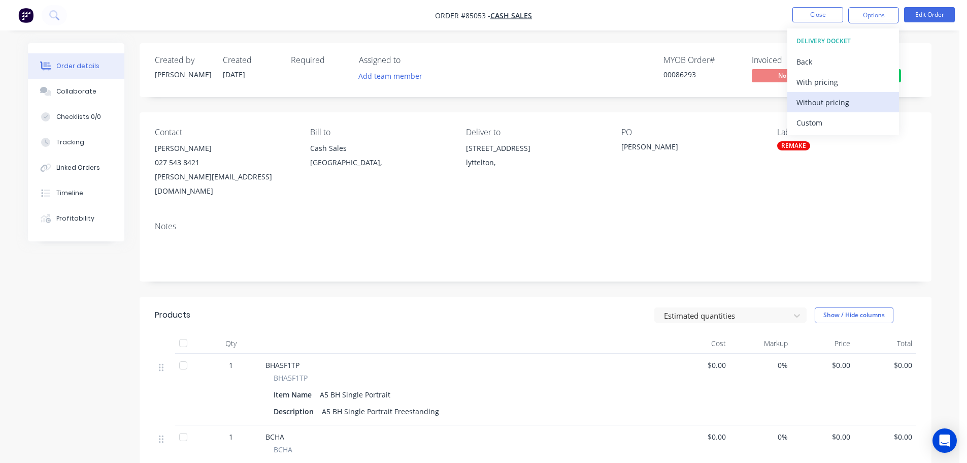
click at [833, 101] on div "Without pricing" at bounding box center [843, 102] width 93 height 15
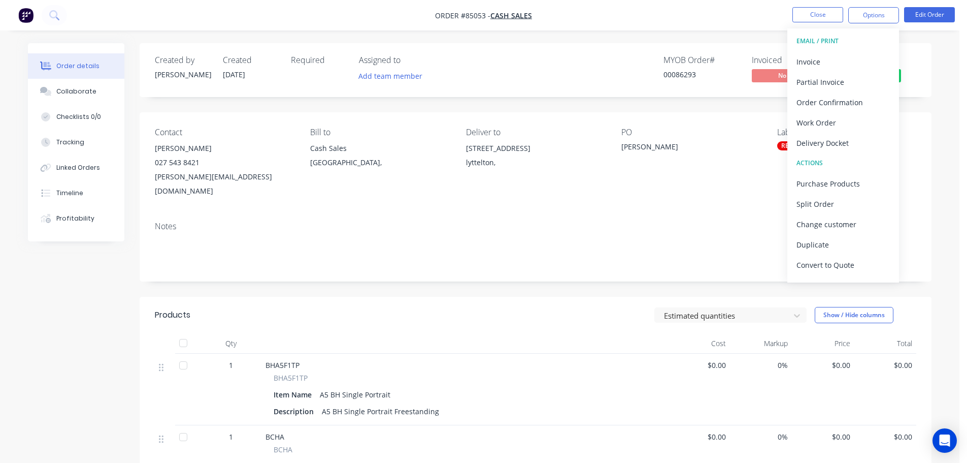
click at [72, 35] on div "Order details Collaborate Checklists 0/0 Tracking Linked Orders Timeline Profit…" at bounding box center [480, 352] width 960 height 705
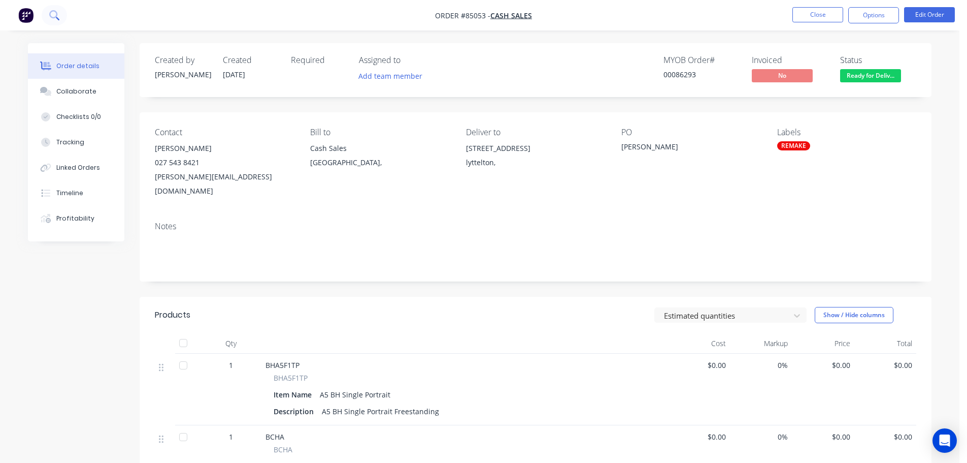
click at [52, 17] on icon at bounding box center [53, 14] width 8 height 8
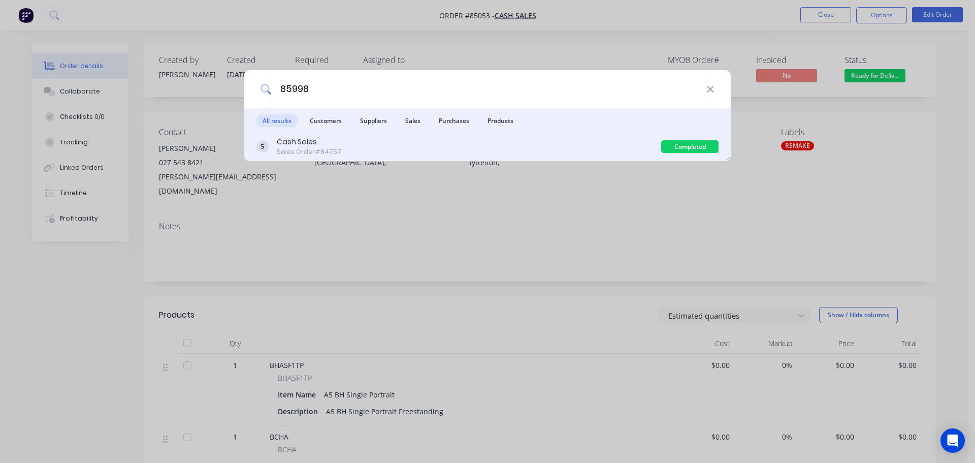
type input "85998"
click at [558, 151] on div "Cash Sales Sales Order #84757" at bounding box center [458, 147] width 405 height 20
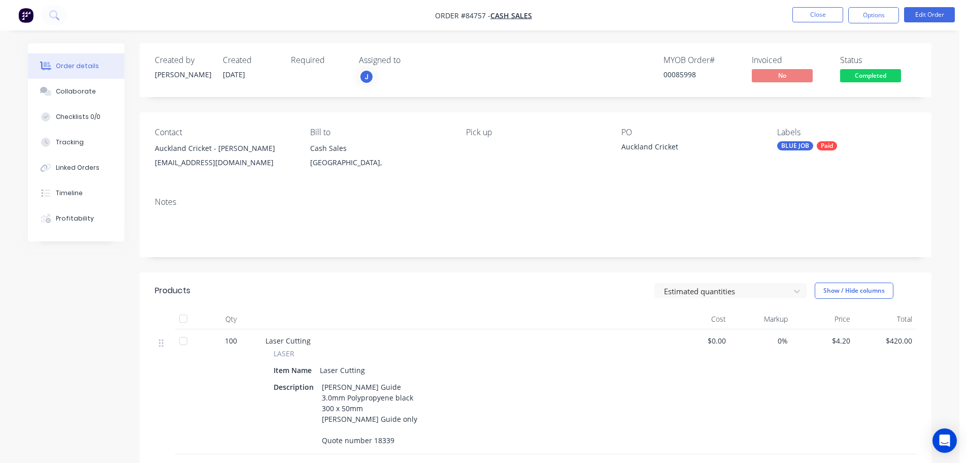
click at [878, 73] on span "Completed" at bounding box center [870, 75] width 61 height 13
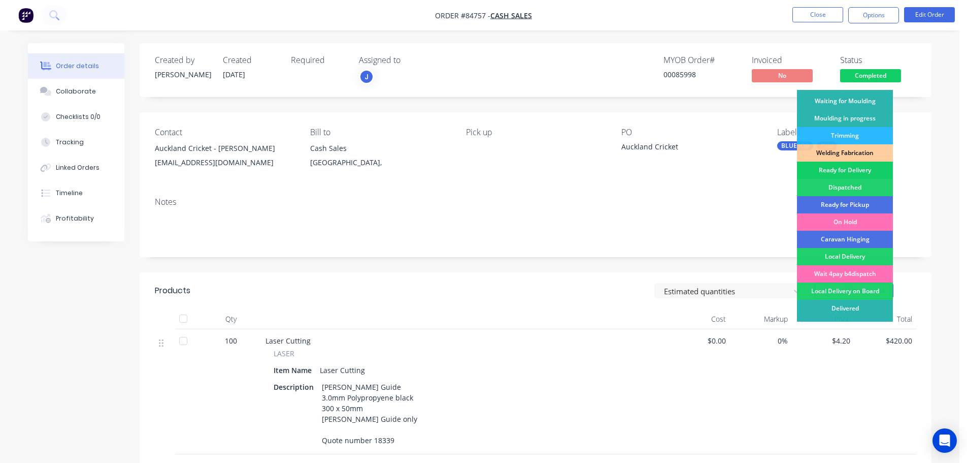
scroll to position [200, 0]
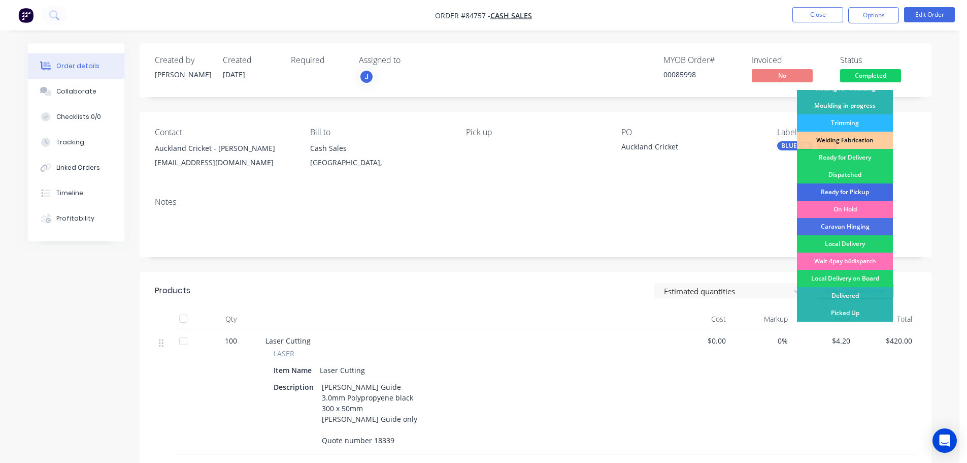
click at [864, 190] on div "Ready for Pickup" at bounding box center [845, 191] width 96 height 17
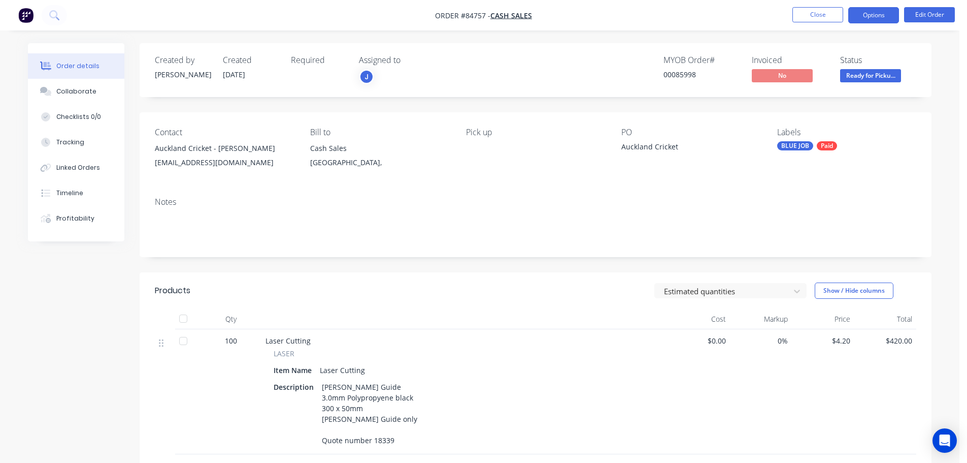
click at [880, 19] on button "Options" at bounding box center [874, 15] width 51 height 16
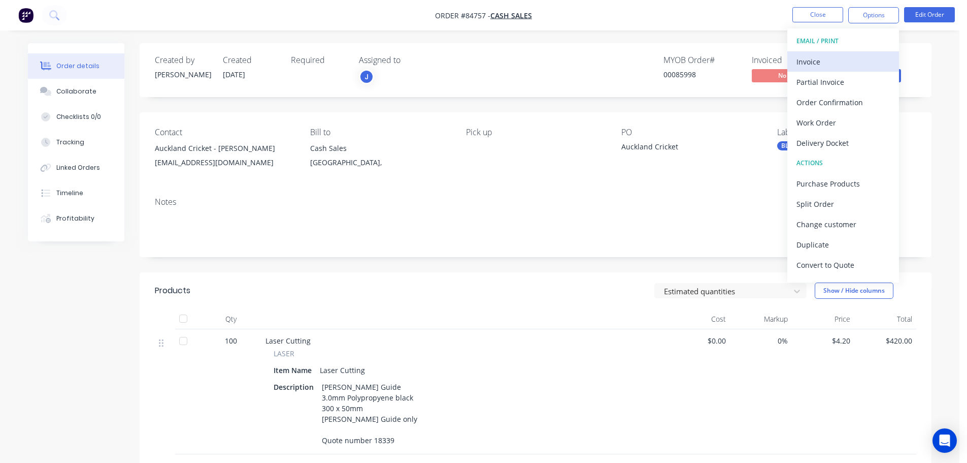
click at [831, 60] on div "Invoice" at bounding box center [843, 61] width 93 height 15
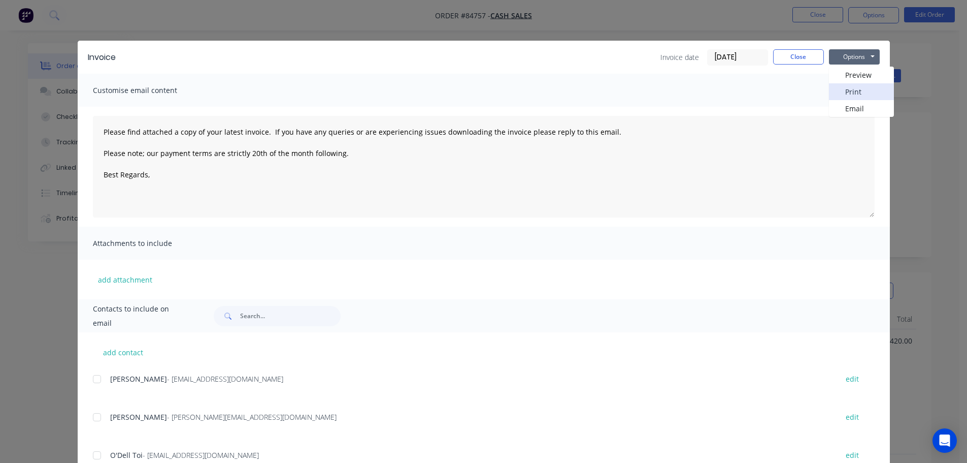
click at [853, 94] on button "Print" at bounding box center [861, 91] width 65 height 17
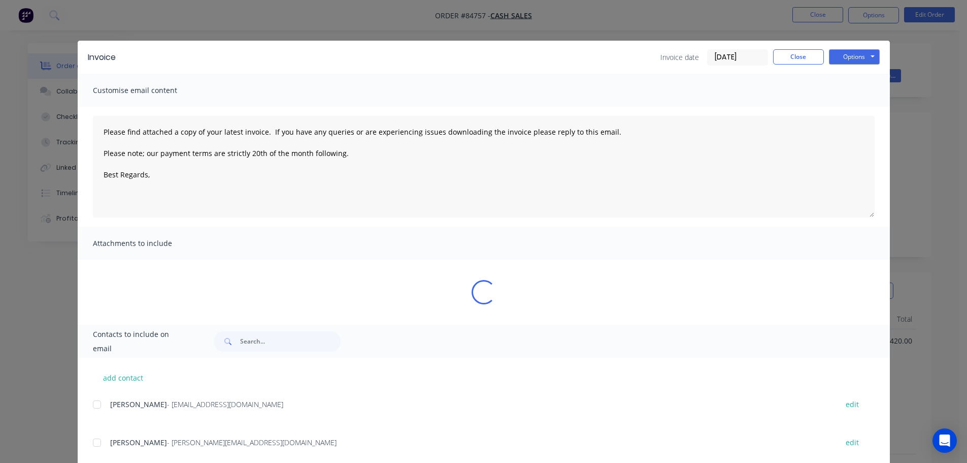
type textarea "Please find attached a copy of your latest invoice. If you have any queries or …"
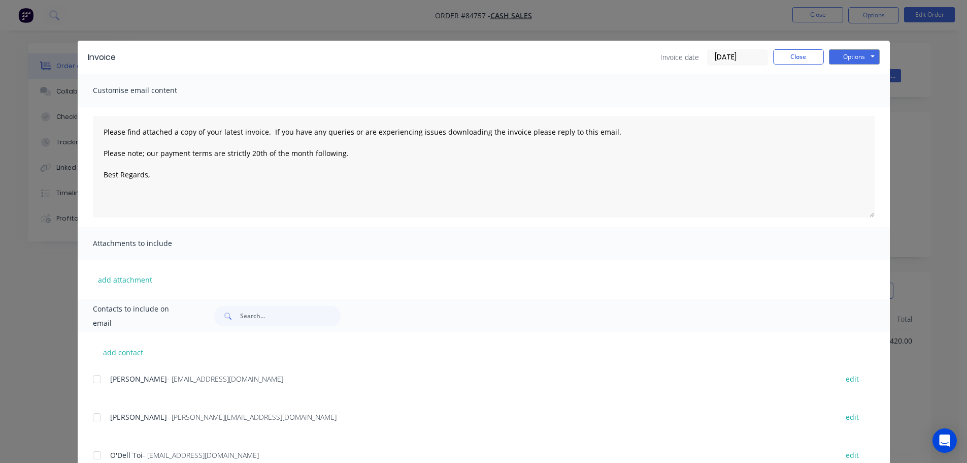
click at [42, 13] on div "Invoice Invoice date 06/10/25 Close Options Preview Print Email Customise email…" at bounding box center [483, 231] width 967 height 463
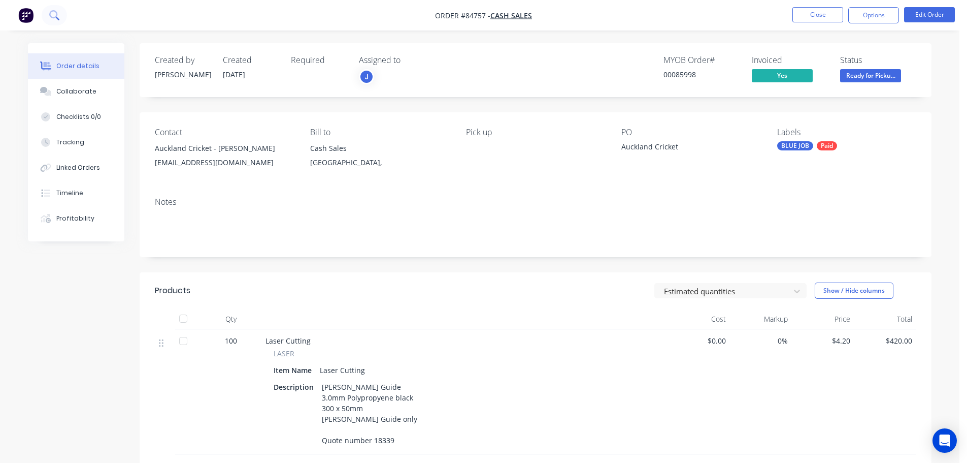
click at [52, 15] on icon at bounding box center [54, 15] width 10 height 10
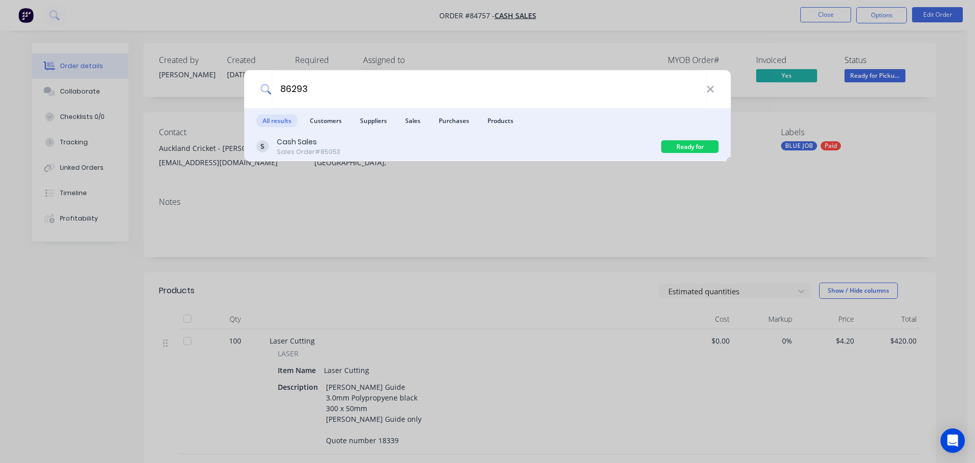
type input "86293"
click at [434, 144] on div "Cash Sales Sales Order #85053" at bounding box center [458, 147] width 405 height 20
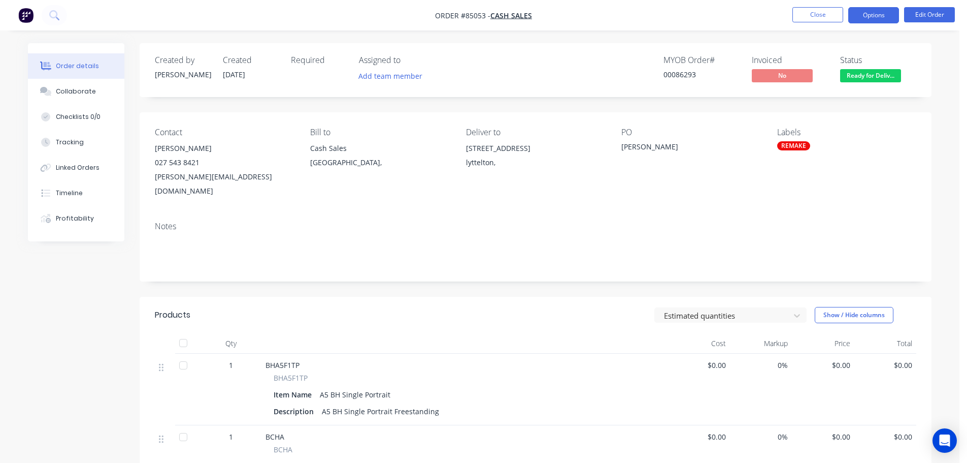
click at [886, 10] on button "Options" at bounding box center [874, 15] width 51 height 16
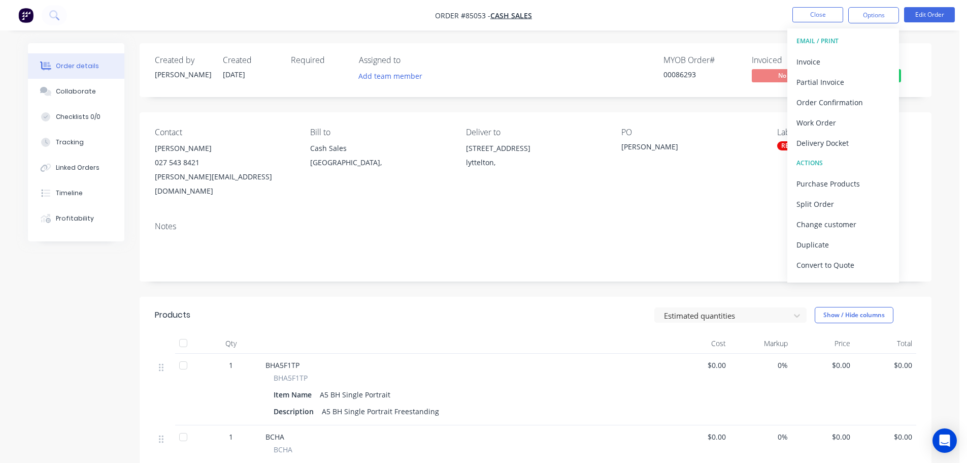
click at [865, 50] on button "EMAIL / PRINT" at bounding box center [844, 41] width 112 height 20
click at [863, 60] on div "Invoice" at bounding box center [843, 61] width 93 height 15
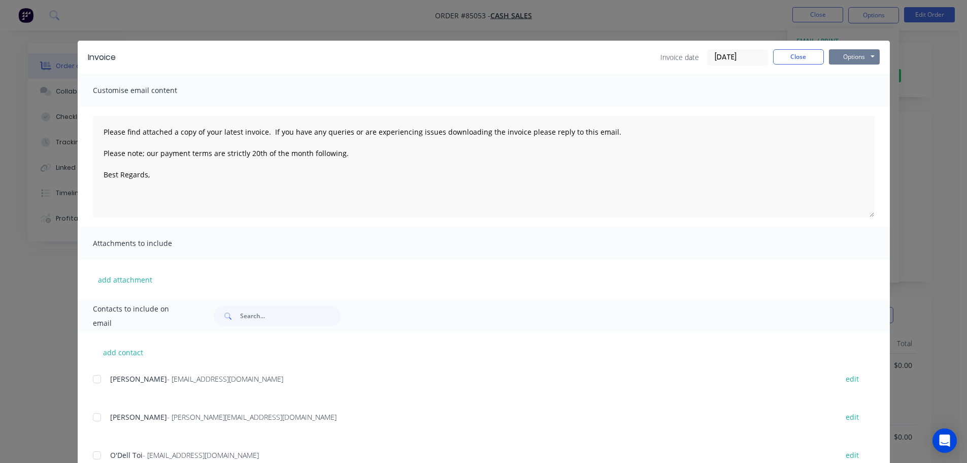
click at [847, 55] on button "Options" at bounding box center [854, 56] width 51 height 15
click at [849, 94] on button "Print" at bounding box center [861, 91] width 65 height 17
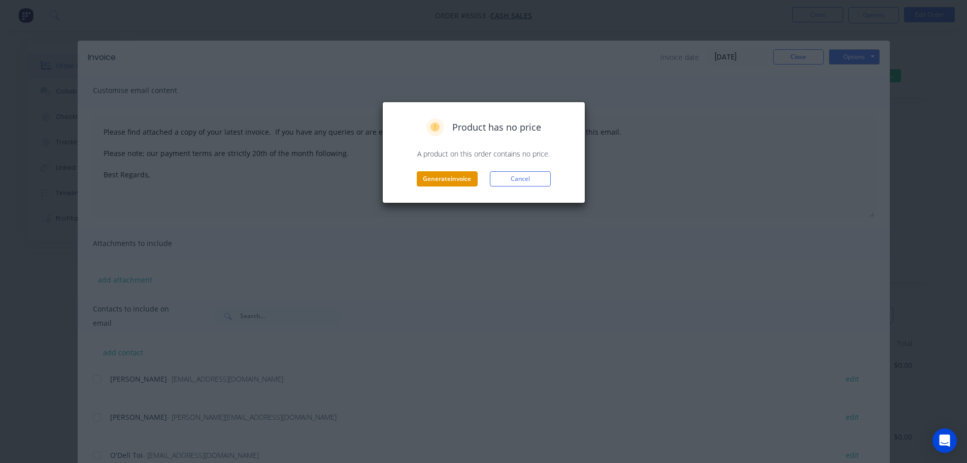
click at [453, 180] on button "Generate invoice" at bounding box center [447, 178] width 61 height 15
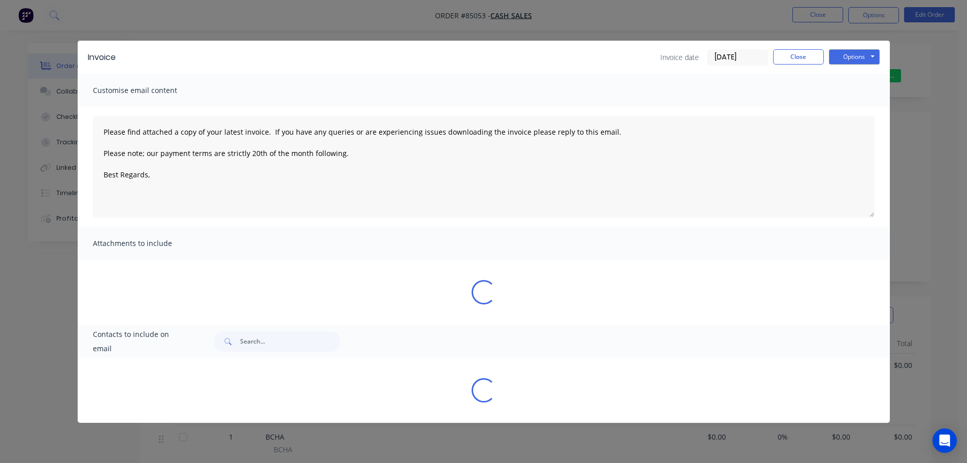
type textarea "Please find attached a copy of your latest invoice. If you have any queries or …"
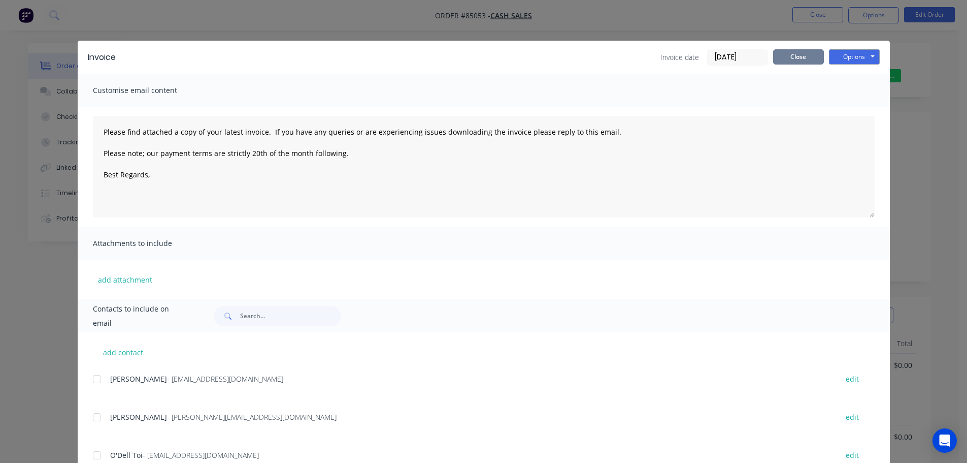
click at [785, 52] on button "Close" at bounding box center [798, 56] width 51 height 15
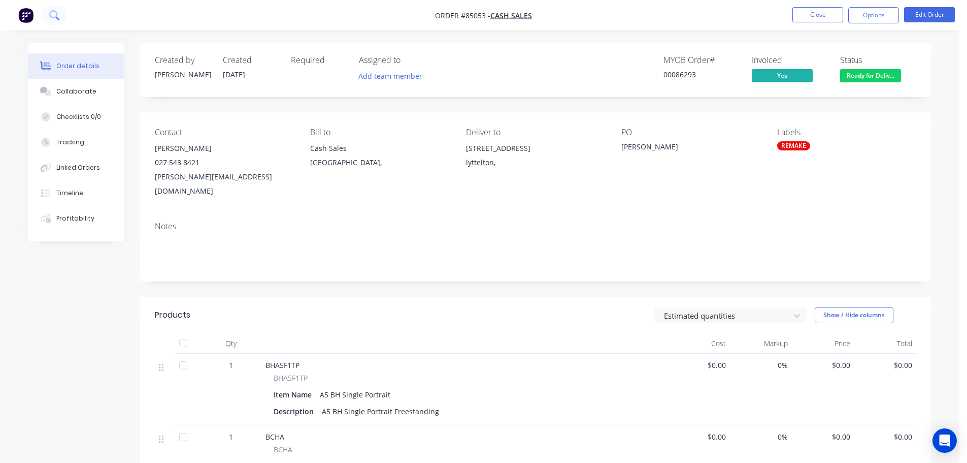
click at [57, 13] on icon at bounding box center [53, 14] width 8 height 8
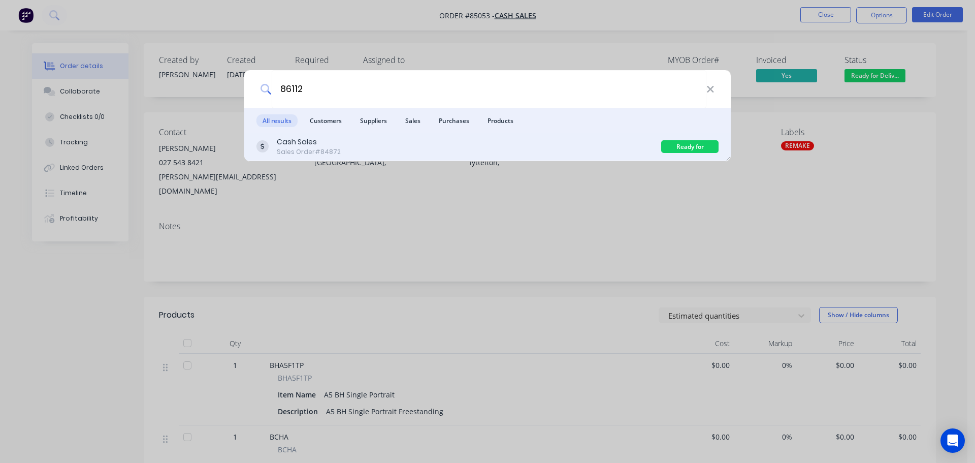
type input "86112"
click at [531, 150] on div "Cash Sales Sales Order #84872" at bounding box center [458, 147] width 405 height 20
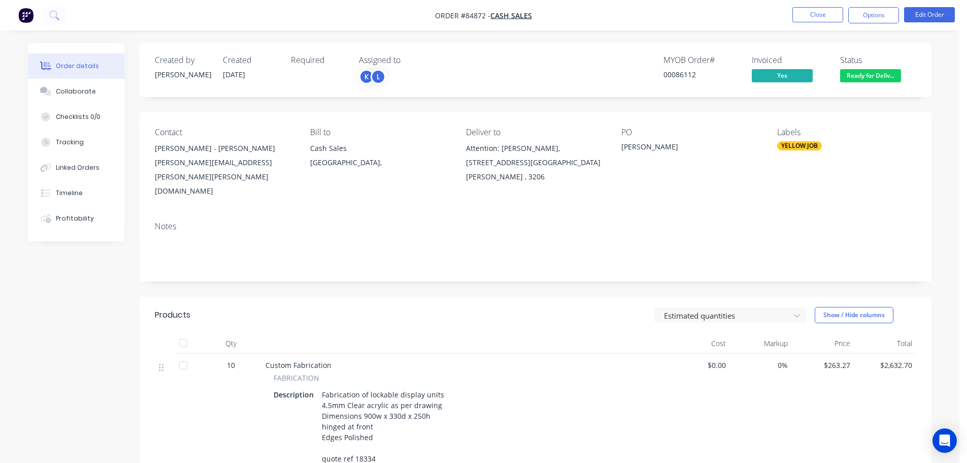
click at [869, 75] on span "Ready for Deliv..." at bounding box center [870, 75] width 61 height 13
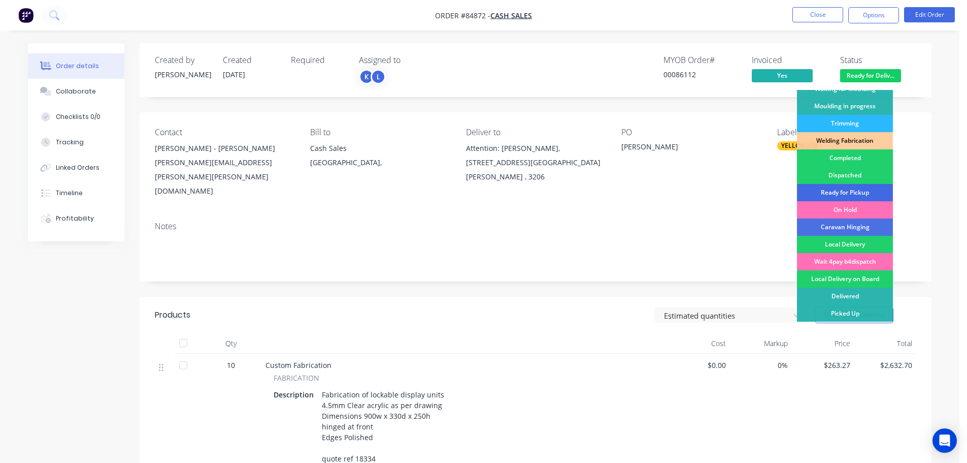
scroll to position [200, 0]
click at [859, 258] on div "Wait 4pay b4dispatch" at bounding box center [845, 260] width 96 height 17
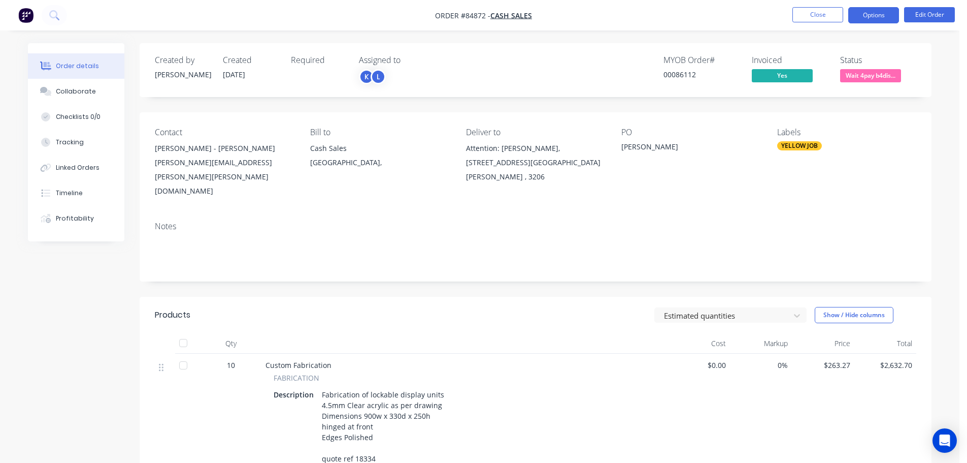
click at [879, 16] on button "Options" at bounding box center [874, 15] width 51 height 16
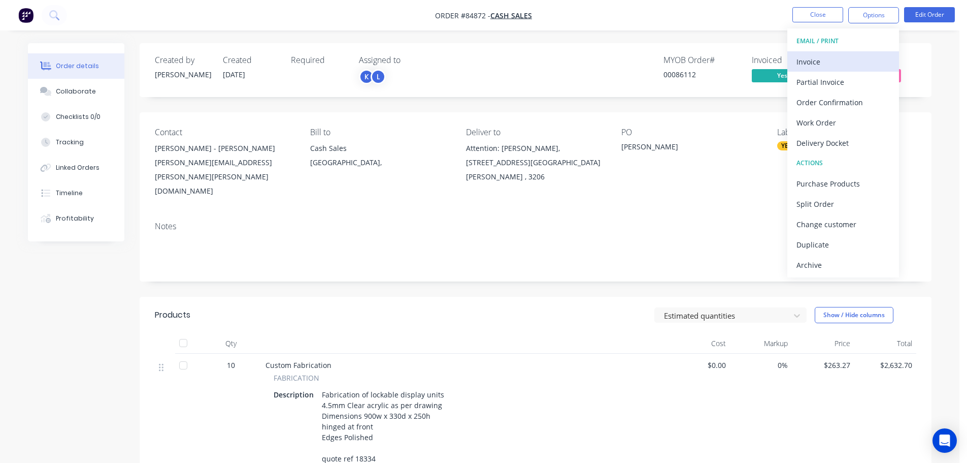
click at [829, 63] on div "Invoice" at bounding box center [843, 61] width 93 height 15
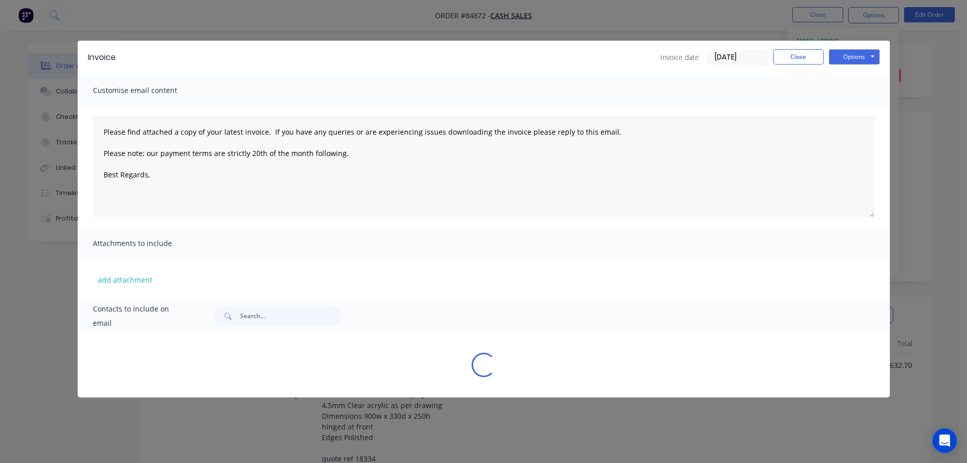
type textarea "Please find attached a copy of your latest invoice. If you have any queries or …"
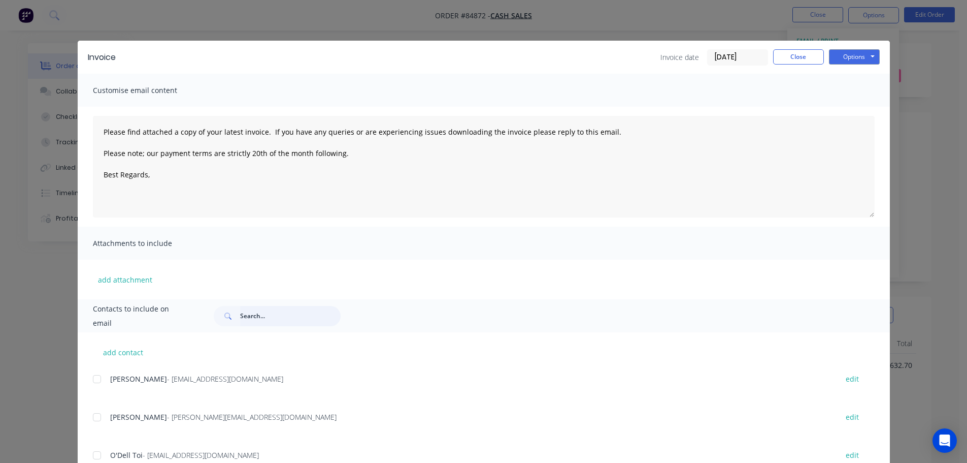
click at [279, 316] on input "text" at bounding box center [290, 316] width 101 height 20
type input "galla"
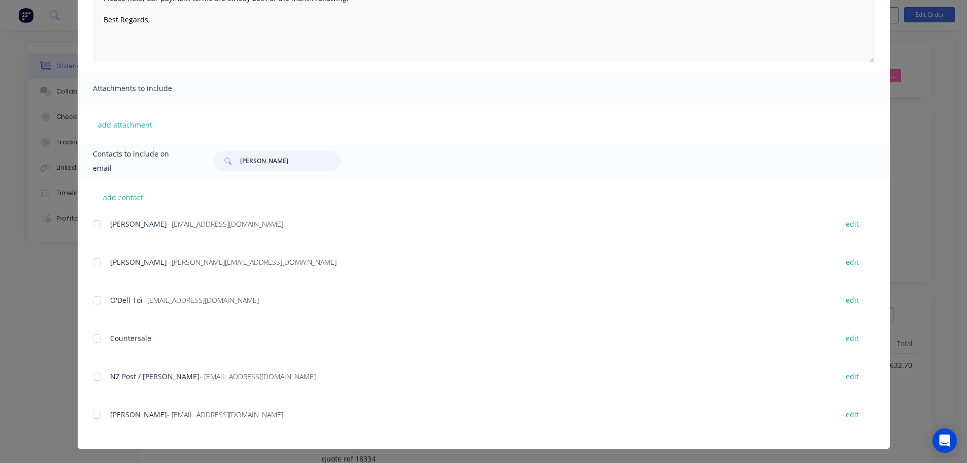
scroll to position [0, 0]
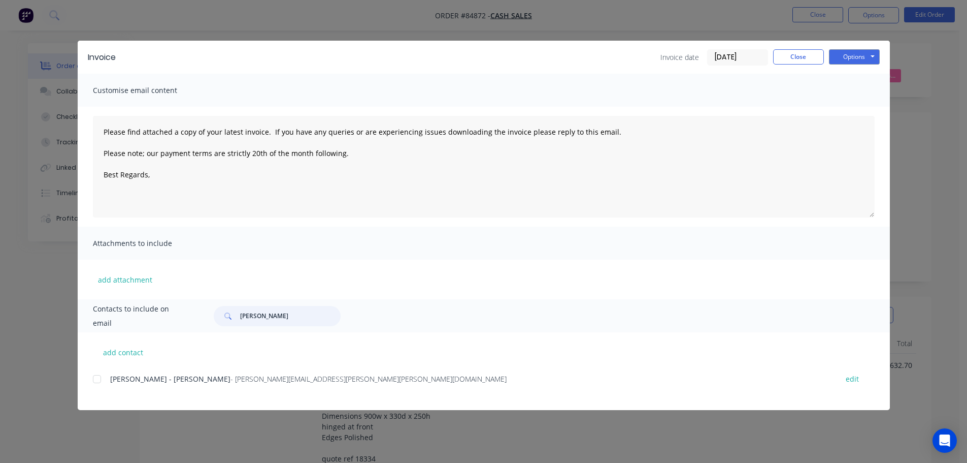
click at [98, 378] on div at bounding box center [97, 379] width 20 height 20
type textarea "Please find attached a copy of your latest invoice. If you have any queries or …"
type input "galla"
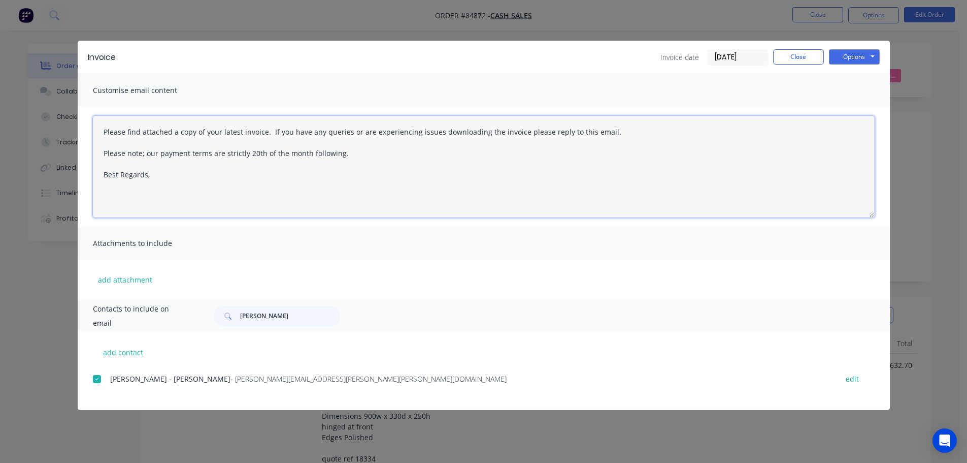
click at [271, 178] on textarea "Please find attached a copy of your latest invoice. If you have any queries or …" at bounding box center [484, 167] width 782 height 102
paste textarea "Thank you for your order. Your order is ready, and will be dispatched upon rece…"
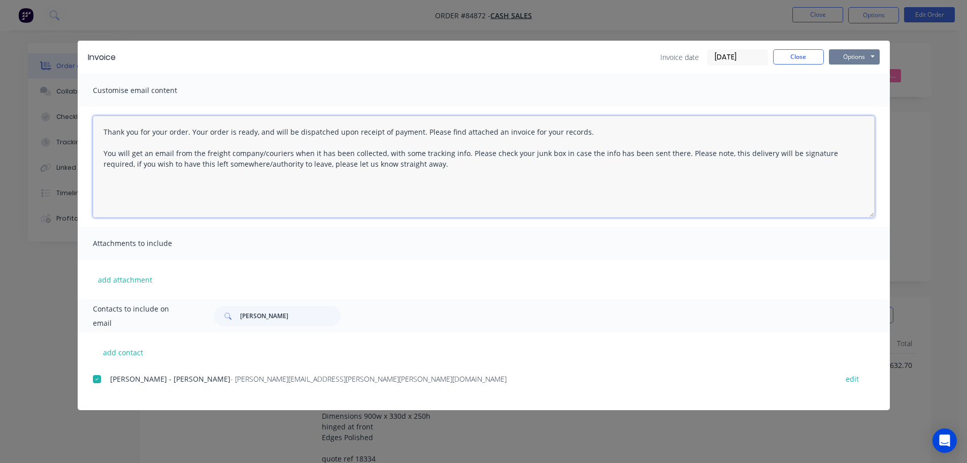
type textarea "Thank you for your order. Your order is ready, and will be dispatched upon rece…"
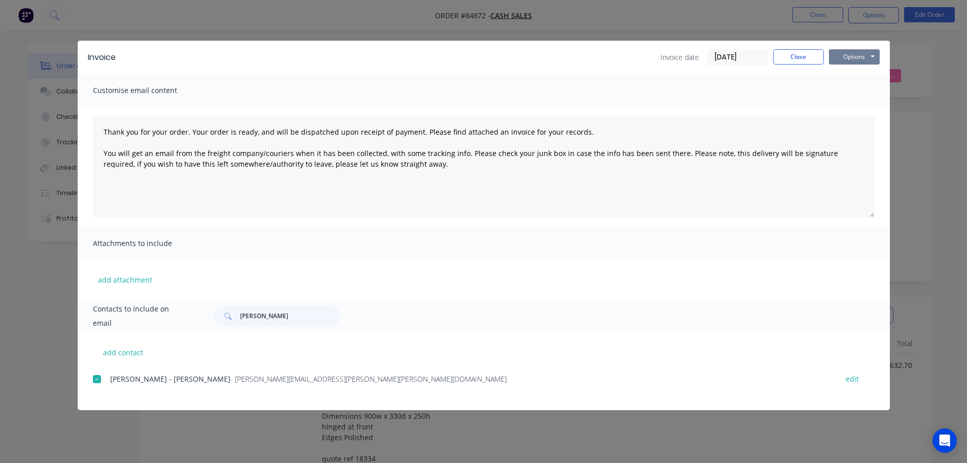
click at [843, 52] on button "Options" at bounding box center [854, 56] width 51 height 15
click at [852, 108] on button "Email" at bounding box center [861, 108] width 65 height 17
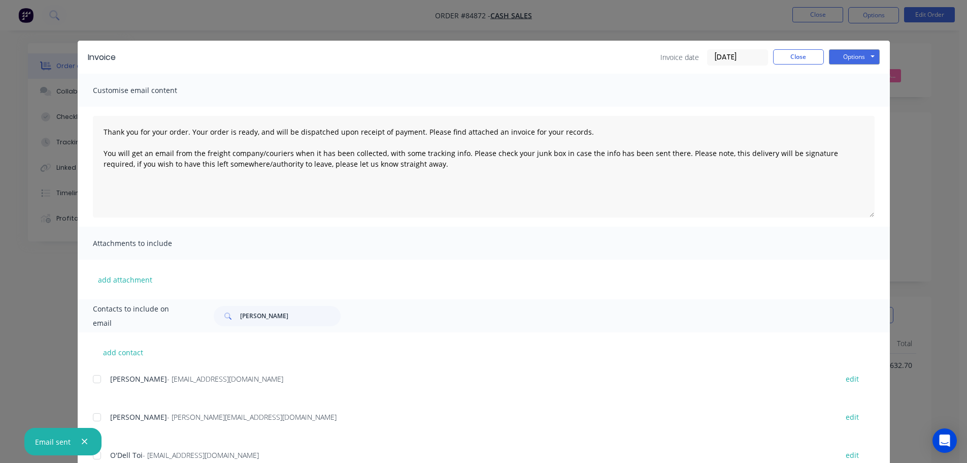
drag, startPoint x: 110, startPoint y: 27, endPoint x: 104, endPoint y: 24, distance: 6.4
click at [108, 26] on div "Invoice Invoice date 06/10/25 Close Options Preview Print Email Customise email…" at bounding box center [483, 231] width 967 height 463
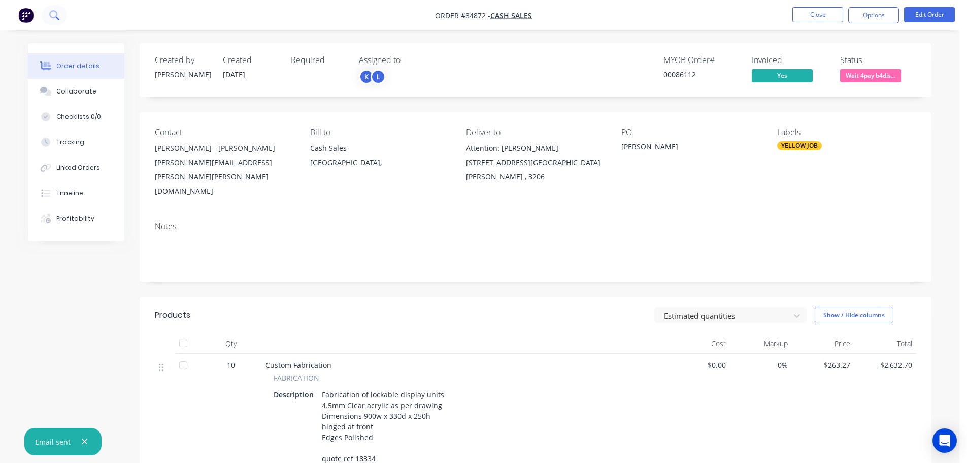
click at [53, 7] on button at bounding box center [54, 15] width 25 height 20
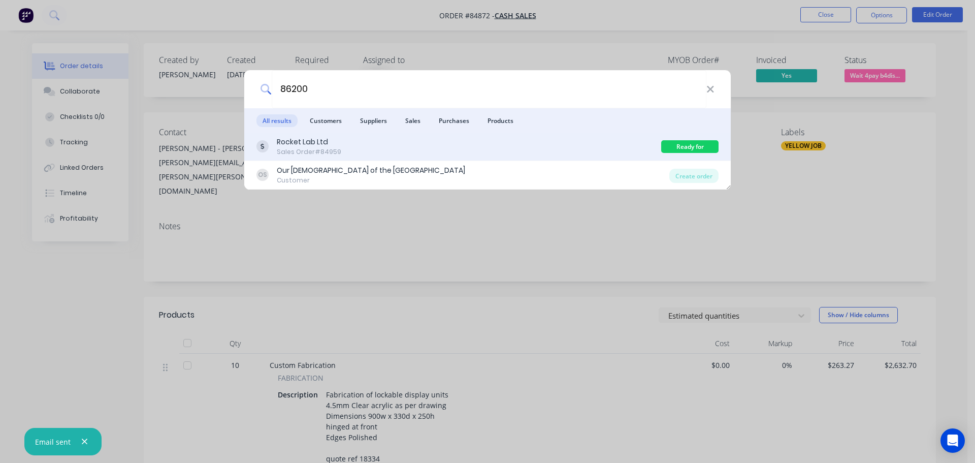
type input "86200"
click at [617, 147] on div "Rocket Lab Ltd Sales Order #84959" at bounding box center [458, 147] width 405 height 20
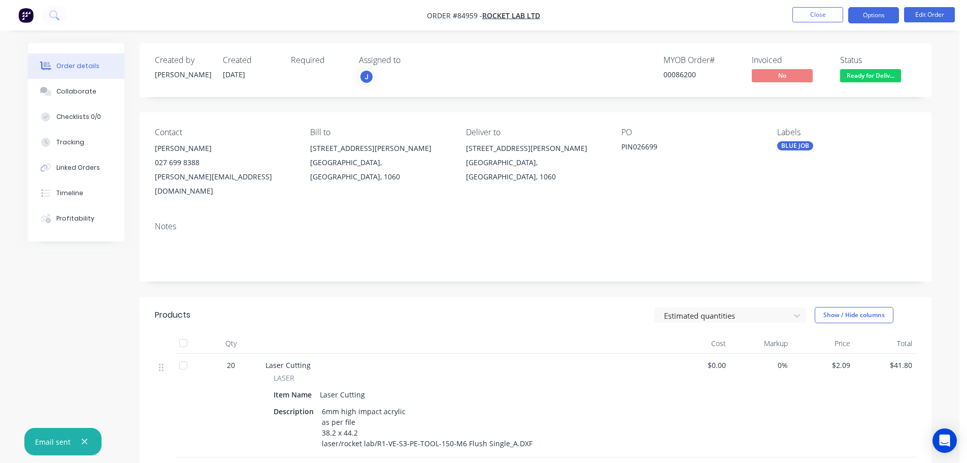
click at [865, 11] on button "Options" at bounding box center [874, 15] width 51 height 16
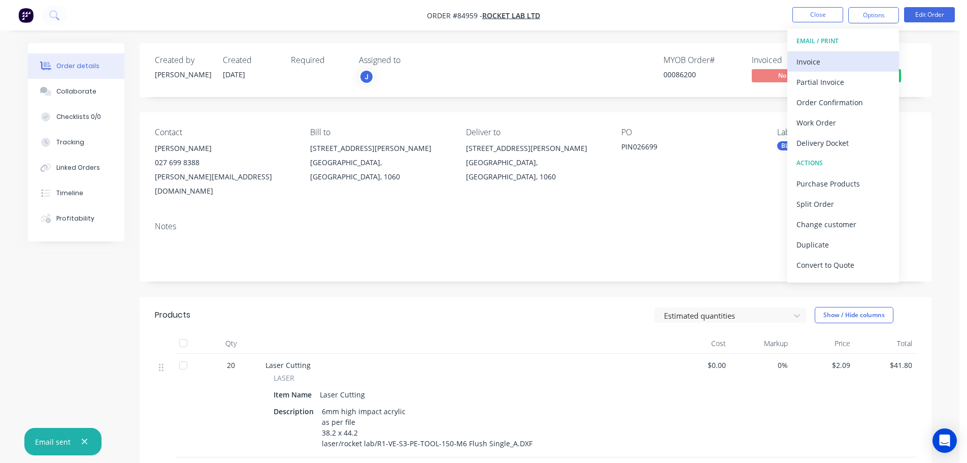
click at [842, 52] on button "Invoice" at bounding box center [844, 61] width 112 height 20
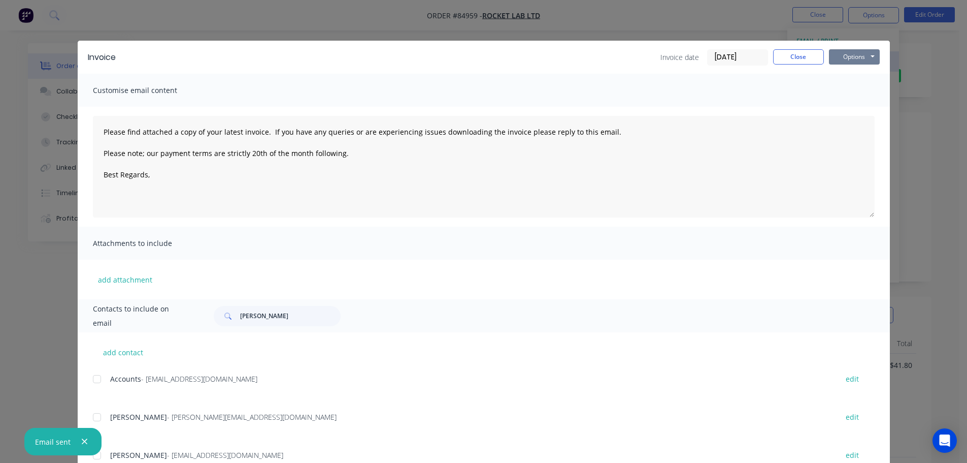
click at [850, 52] on button "Options" at bounding box center [854, 56] width 51 height 15
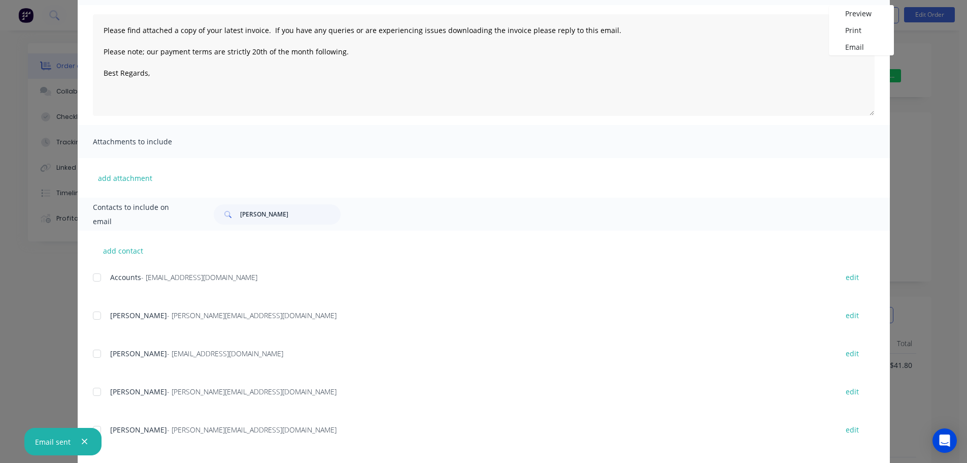
drag, startPoint x: 91, startPoint y: 276, endPoint x: 417, endPoint y: 171, distance: 342.6
click at [91, 276] on div at bounding box center [97, 277] width 20 height 20
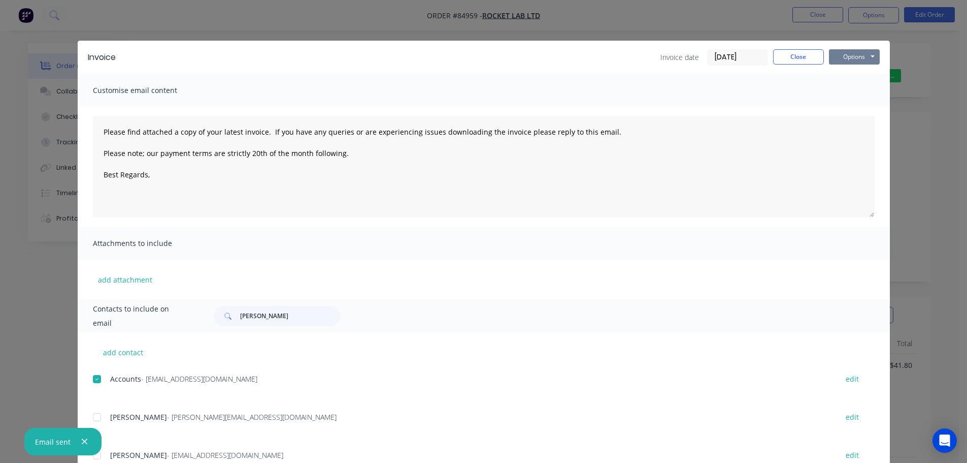
click at [832, 55] on button "Options" at bounding box center [854, 56] width 51 height 15
click at [837, 103] on button "Email" at bounding box center [861, 108] width 65 height 17
type textarea "Please find attached a copy of your latest invoice. If you have any queries or …"
click at [781, 45] on div "Invoice Invoice date 06/10/25 Close Options Preview Print Email" at bounding box center [484, 57] width 813 height 33
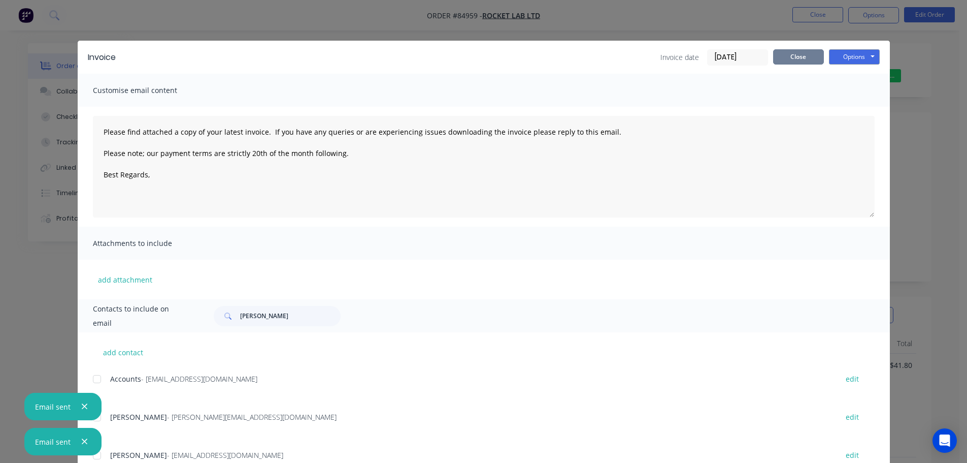
click at [774, 54] on button "Close" at bounding box center [798, 56] width 51 height 15
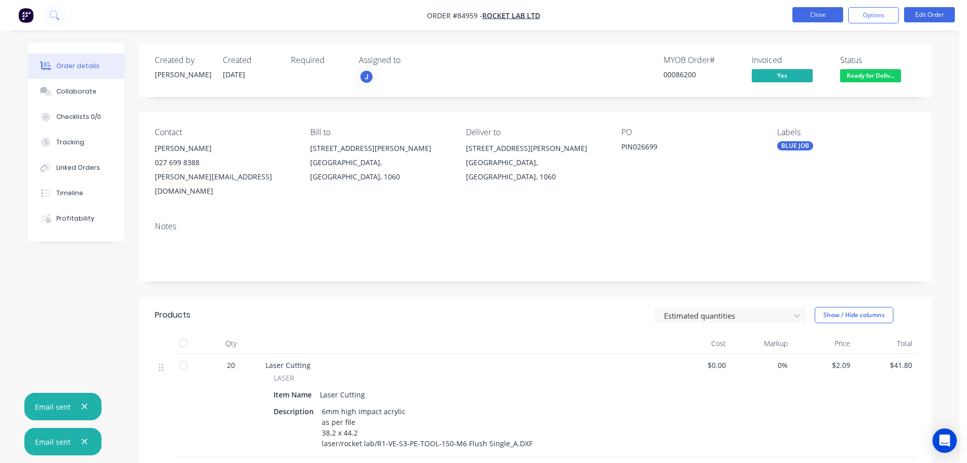
click at [801, 18] on button "Close" at bounding box center [818, 14] width 51 height 15
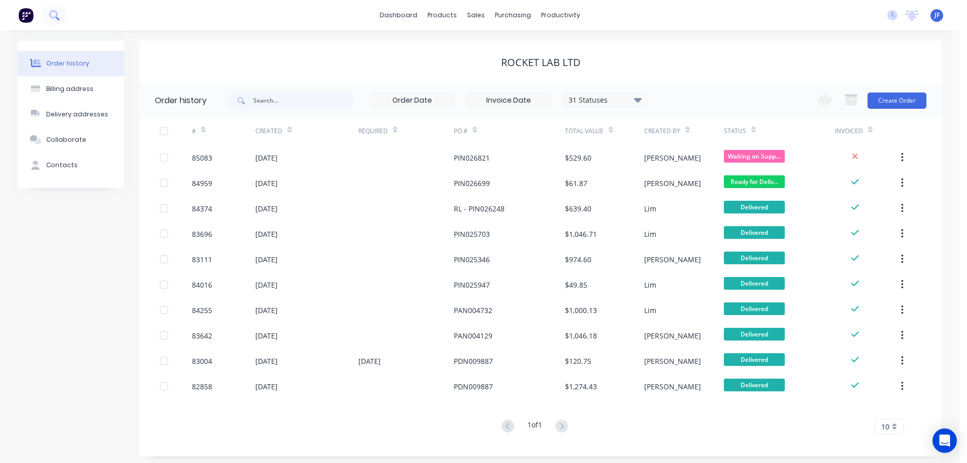
click at [53, 20] on button at bounding box center [54, 15] width 25 height 20
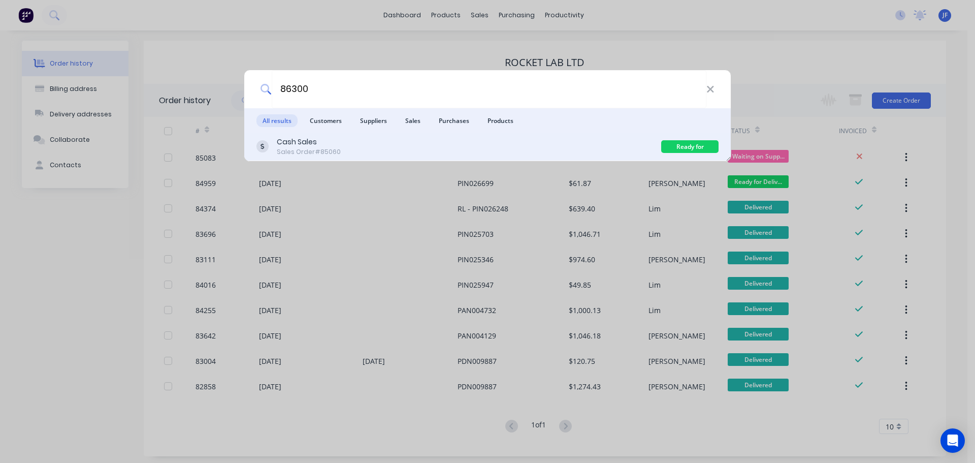
type input "86300"
click at [538, 146] on div "Cash Sales Sales Order #85060" at bounding box center [458, 147] width 405 height 20
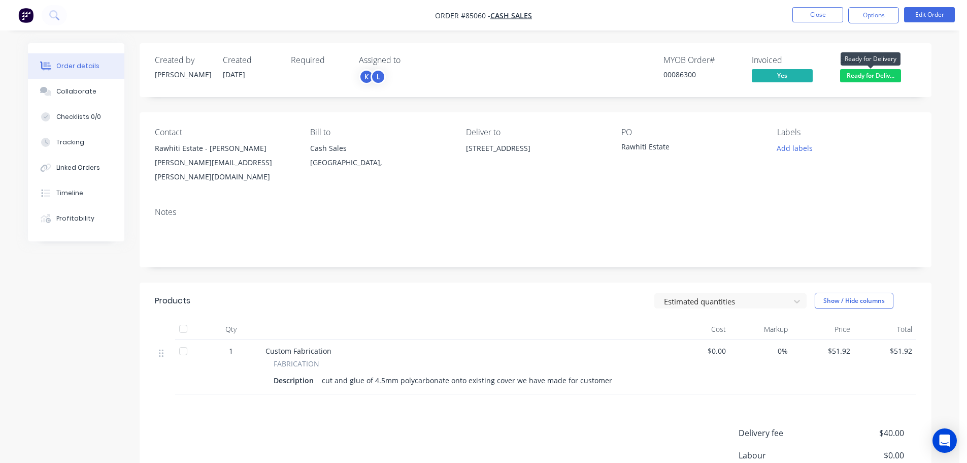
click at [887, 72] on span "Ready for Deliv..." at bounding box center [870, 75] width 61 height 13
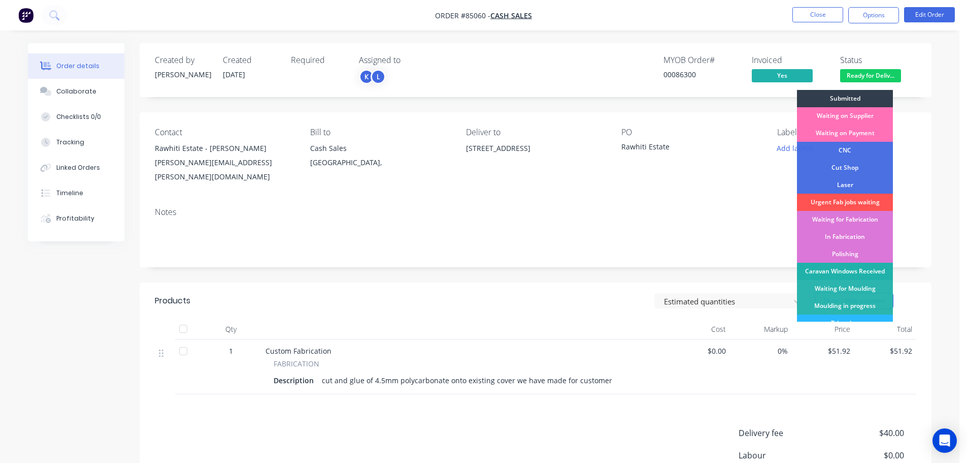
scroll to position [200, 0]
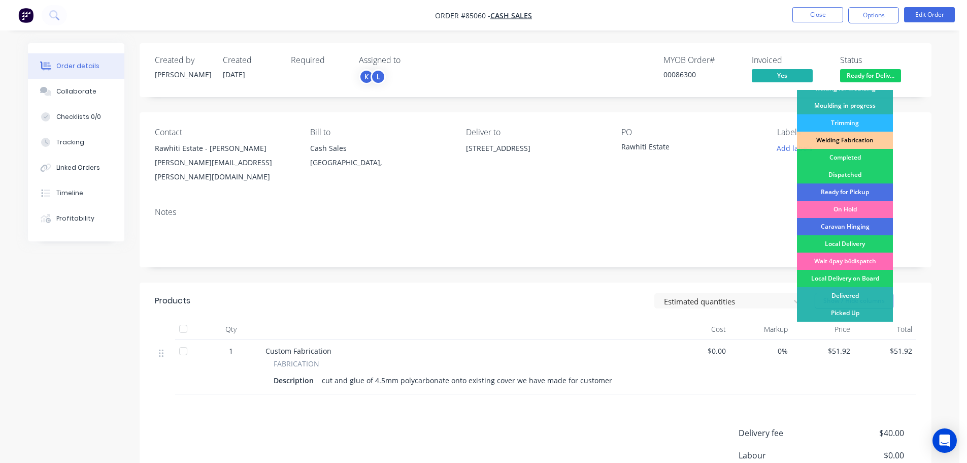
click at [864, 260] on div "Wait 4pay b4dispatch" at bounding box center [845, 260] width 96 height 17
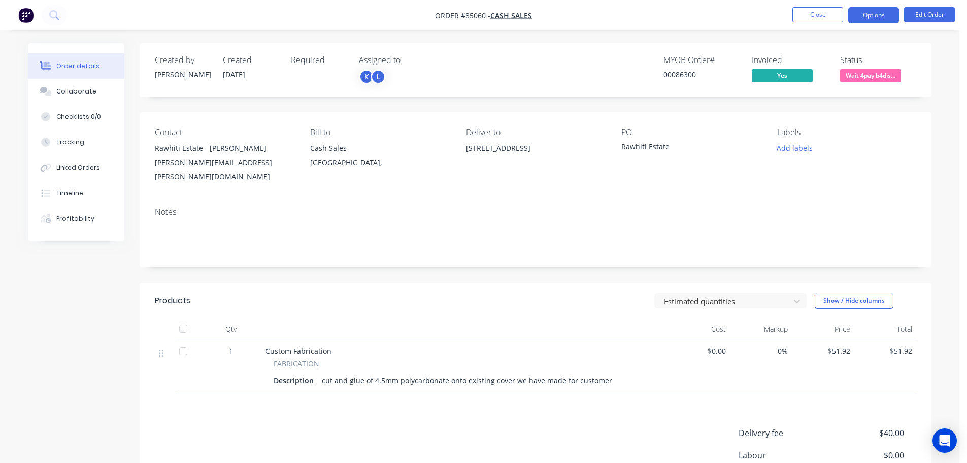
click at [852, 14] on button "Options" at bounding box center [874, 15] width 51 height 16
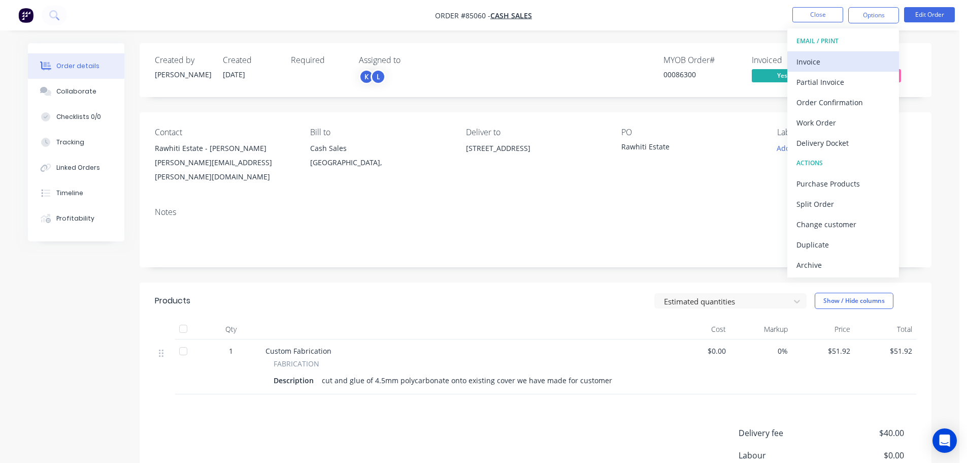
click at [843, 56] on div "Invoice" at bounding box center [843, 61] width 93 height 15
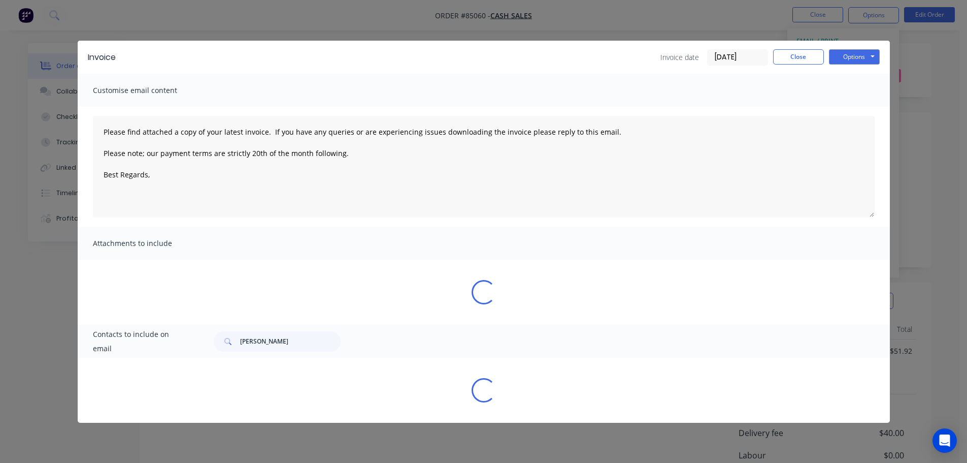
type textarea "Please find attached a copy of your latest invoice. If you have any queries or …"
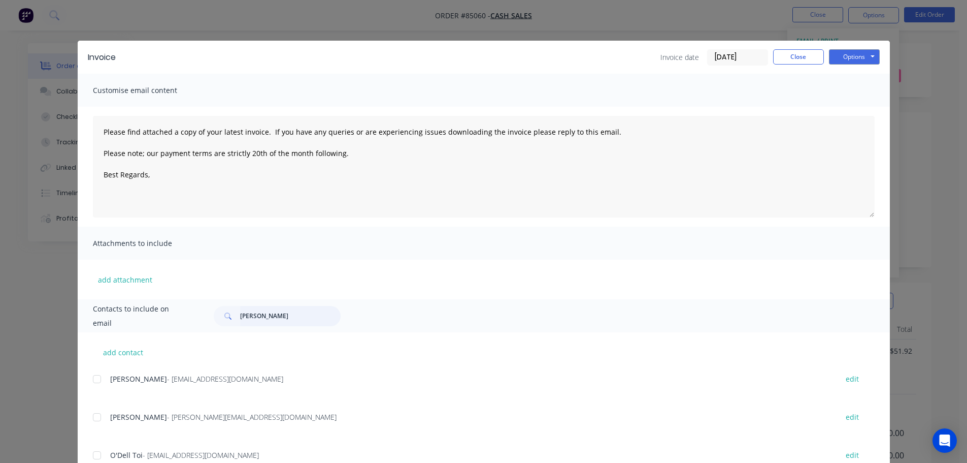
click at [304, 324] on input "galla" at bounding box center [290, 316] width 101 height 20
type input "liz jan"
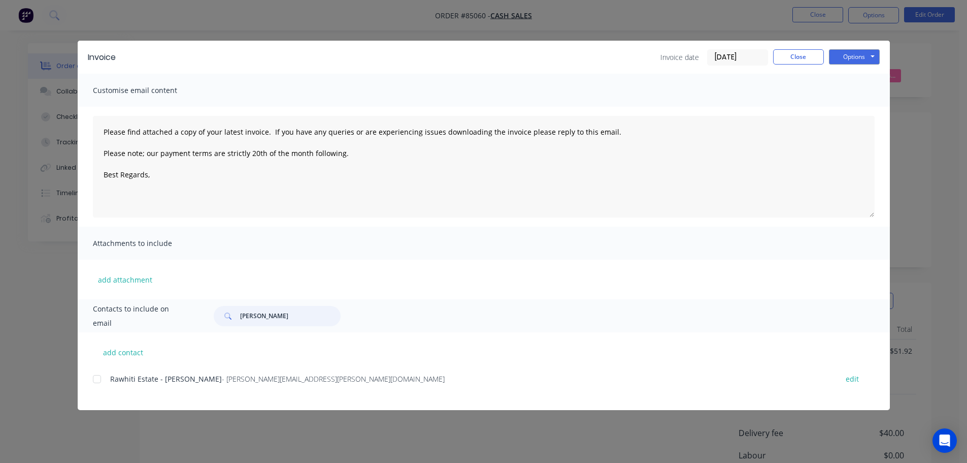
click at [92, 381] on div at bounding box center [97, 379] width 20 height 20
type textarea "Please find attached a copy of your latest invoice. If you have any queries or …"
type input "liz jan"
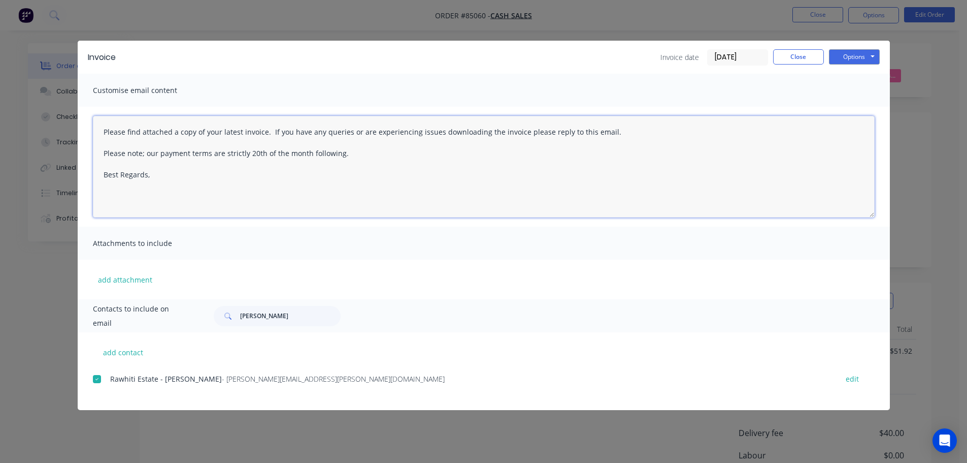
drag, startPoint x: 298, startPoint y: 164, endPoint x: 331, endPoint y: 153, distance: 34.8
click at [298, 164] on textarea "Please find attached a copy of your latest invoice. If you have any queries or …" at bounding box center [484, 167] width 782 height 102
paste textarea "Thank you for your order. Your order is ready, and will be dispatched upon rece…"
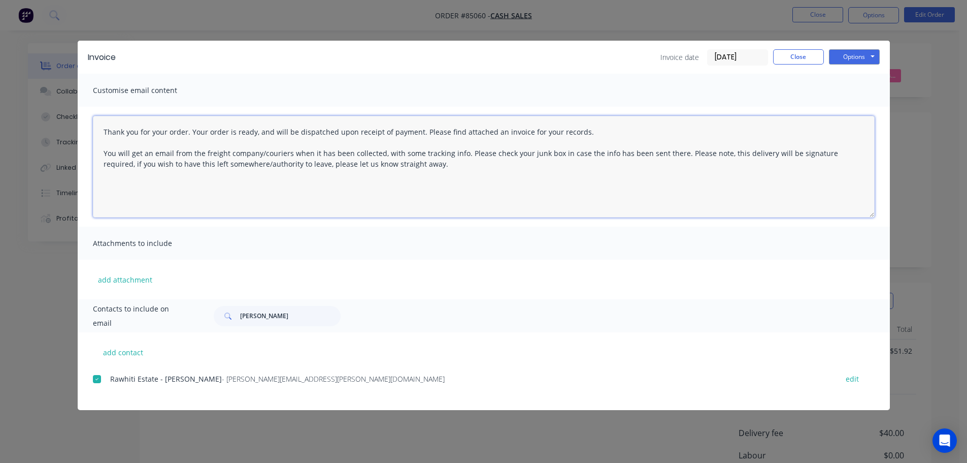
drag, startPoint x: 98, startPoint y: 150, endPoint x: 97, endPoint y: 171, distance: 21.4
click at [97, 171] on textarea "Thank you for your order. Your order is ready, and will be dispatched upon rece…" at bounding box center [484, 167] width 782 height 102
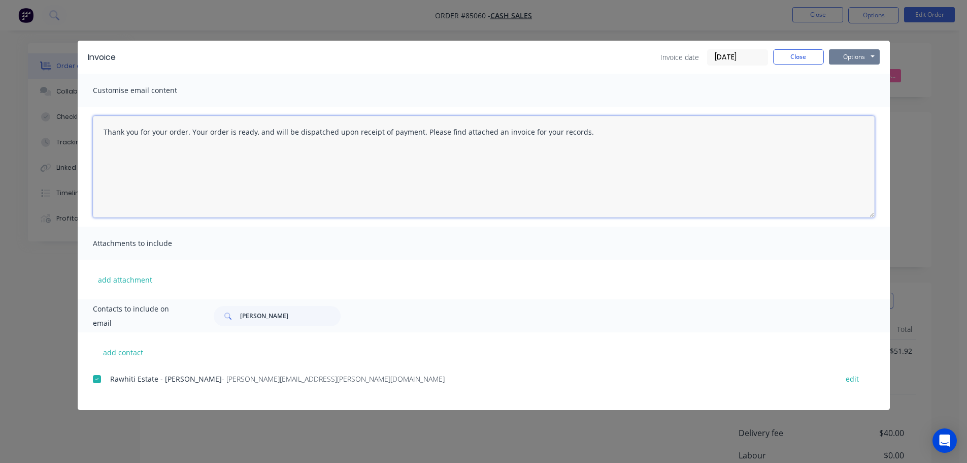
type textarea "Thank you for your order. Your order is ready, and will be dispatched upon rece…"
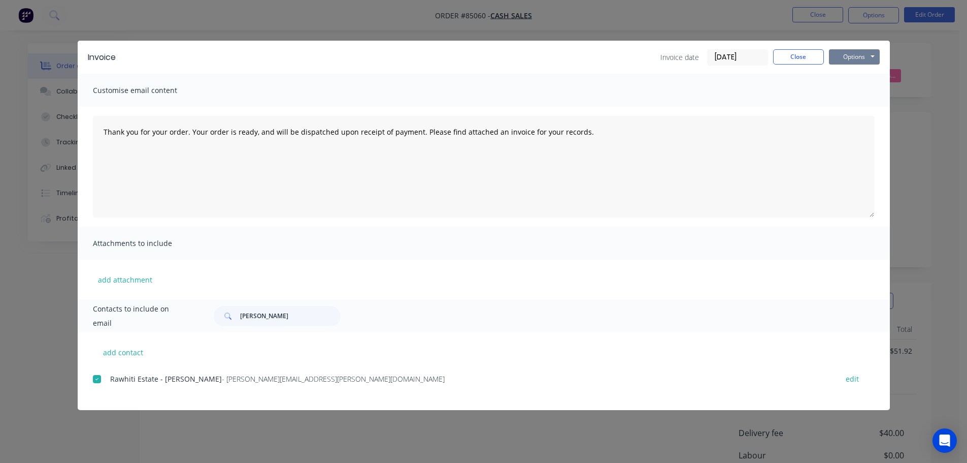
click at [871, 57] on button "Options" at bounding box center [854, 56] width 51 height 15
click at [856, 111] on button "Email" at bounding box center [861, 108] width 65 height 17
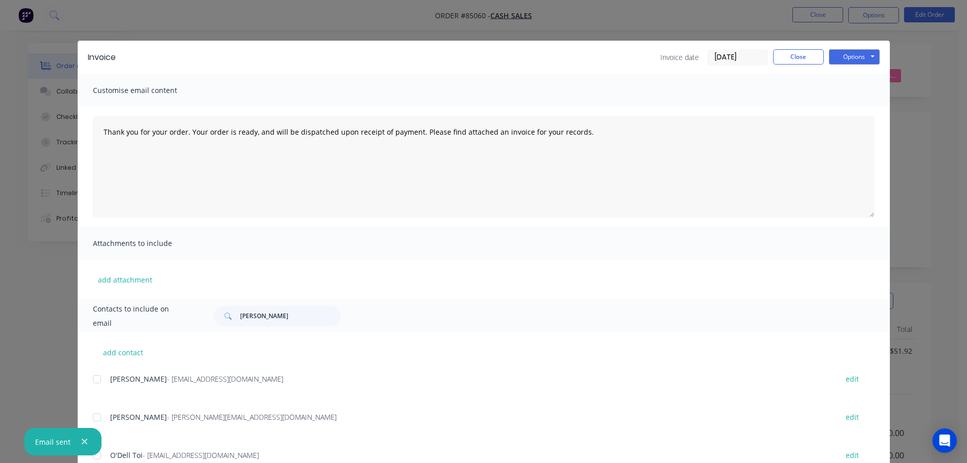
click at [57, 76] on div "Invoice Invoice date 06/10/25 Close Options Preview Print Email Customise email…" at bounding box center [483, 231] width 967 height 463
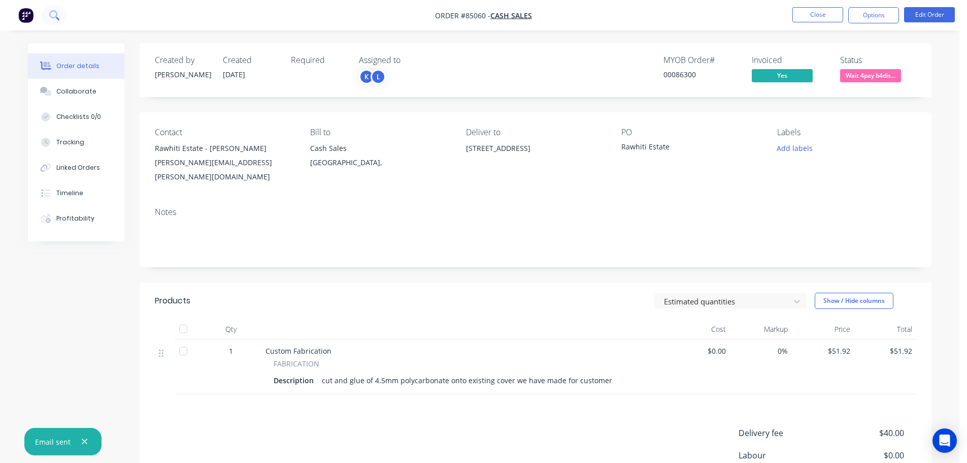
click at [52, 23] on button at bounding box center [54, 15] width 25 height 20
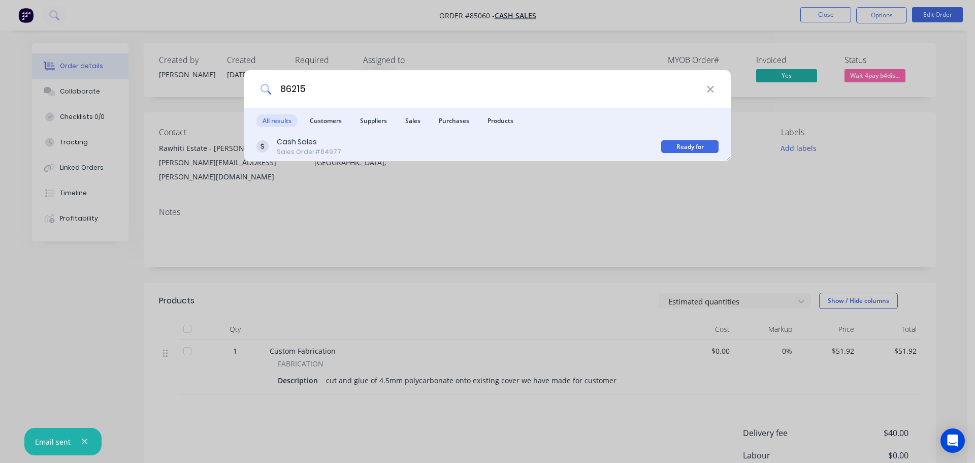
type input "86215"
click at [411, 149] on div "Cash Sales Sales Order #84977" at bounding box center [458, 147] width 405 height 20
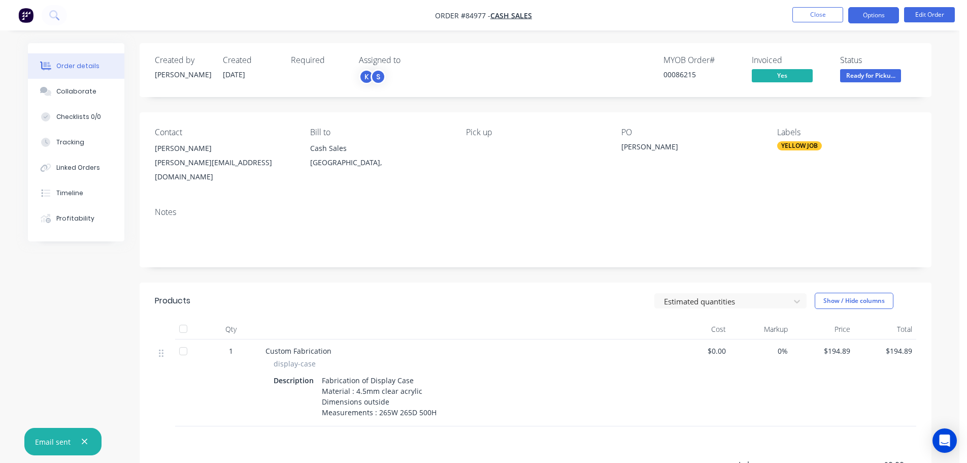
click at [885, 18] on button "Options" at bounding box center [874, 15] width 51 height 16
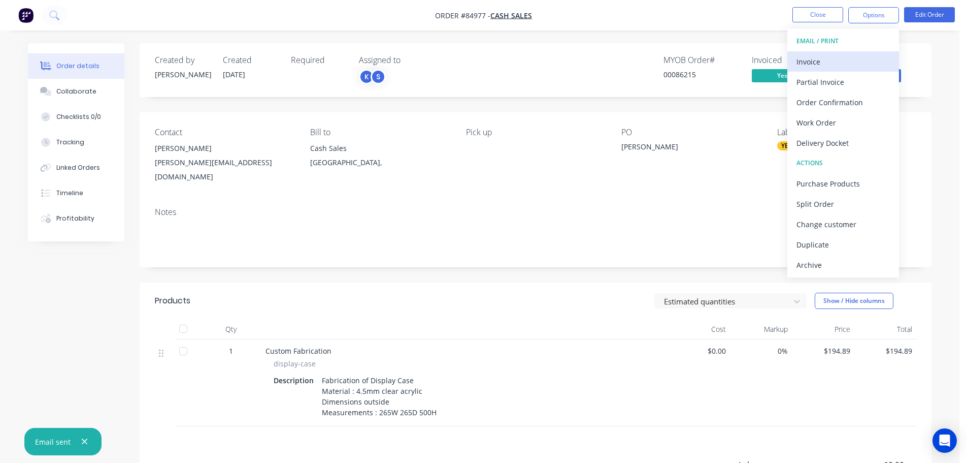
click at [851, 57] on div "Invoice" at bounding box center [843, 61] width 93 height 15
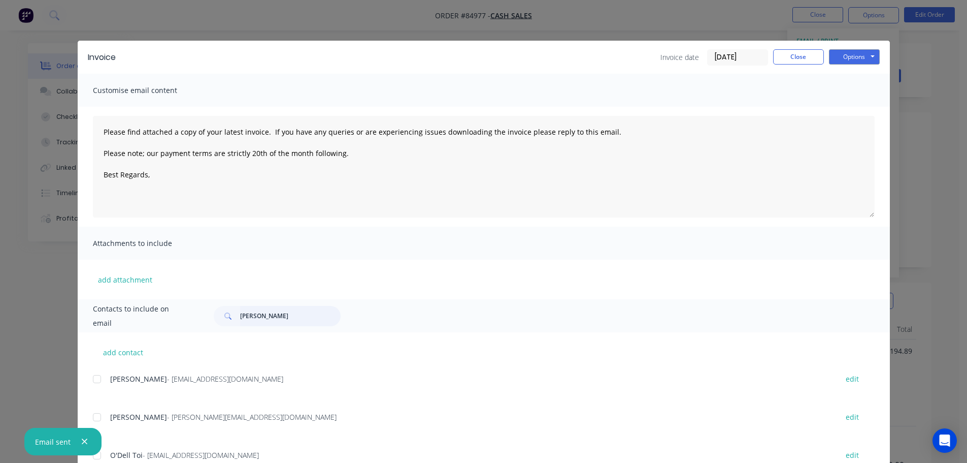
click at [257, 317] on input "liz jan" at bounding box center [290, 316] width 101 height 20
type input "peter hack"
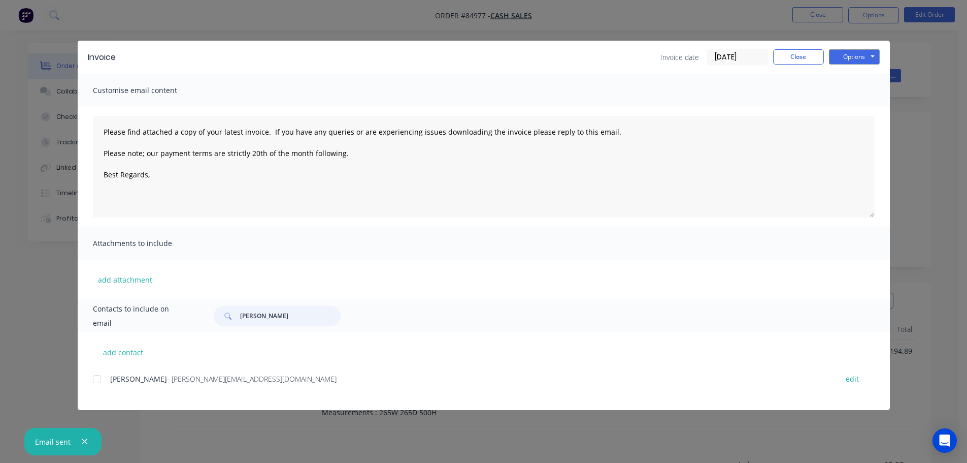
click at [103, 374] on div at bounding box center [97, 379] width 20 height 20
type textarea "Please find attached a copy of your latest invoice. If you have any queries or …"
type input "peter hack"
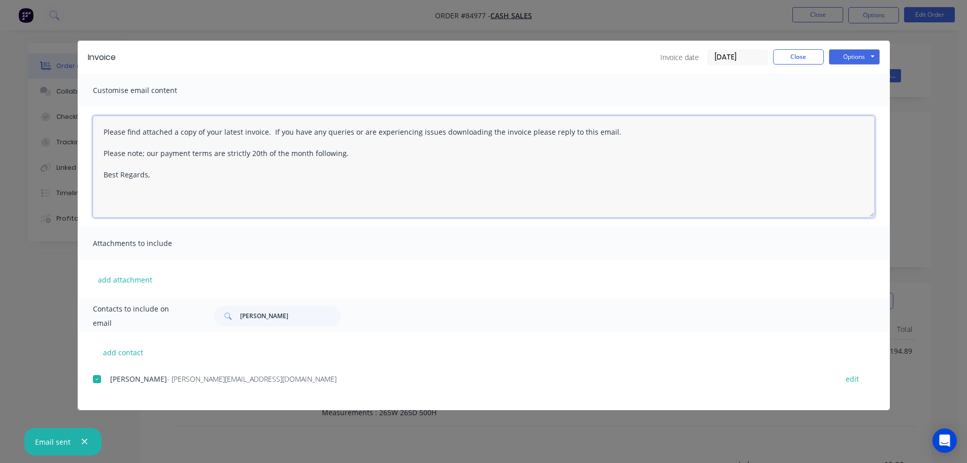
drag, startPoint x: 361, startPoint y: 190, endPoint x: 372, endPoint y: 185, distance: 12.3
click at [361, 190] on textarea "Please find attached a copy of your latest invoice. If you have any queries or …" at bounding box center [484, 167] width 782 height 102
paste textarea "Hi, your order is now ready for collection."
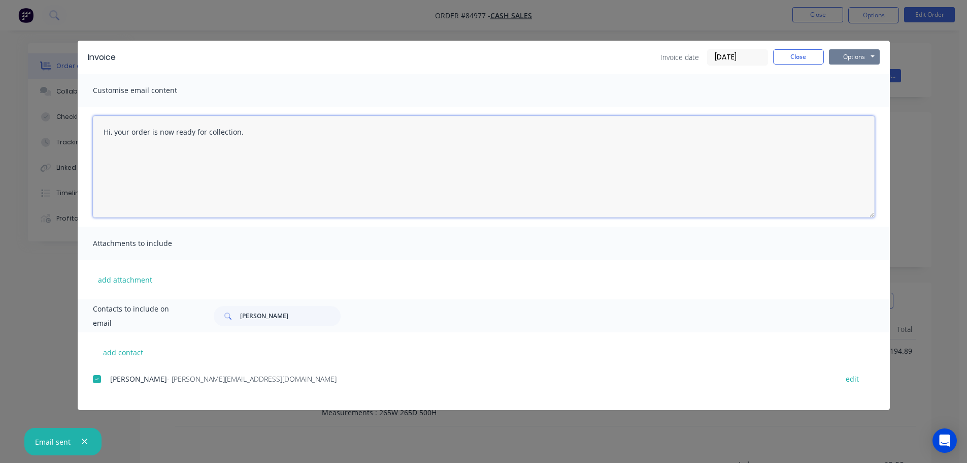
type textarea "Hi, your order is now ready for collection."
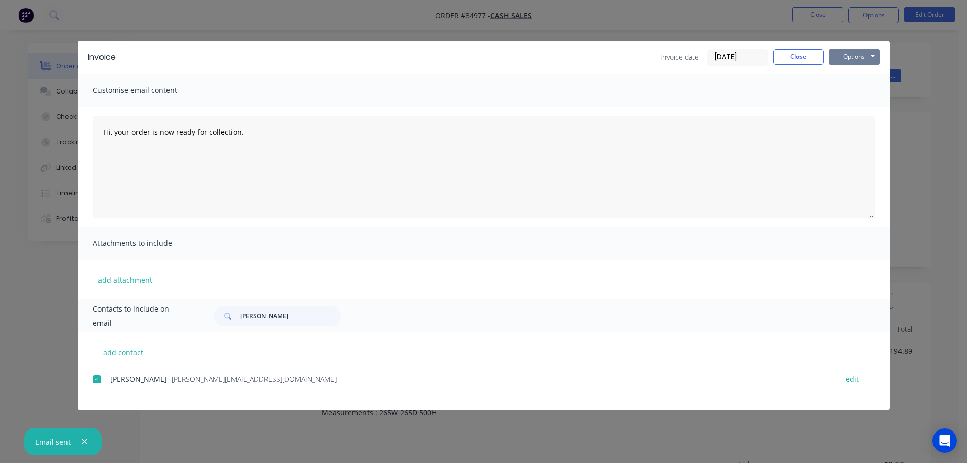
click at [856, 58] on button "Options" at bounding box center [854, 56] width 51 height 15
click at [853, 108] on button "Email" at bounding box center [861, 108] width 65 height 17
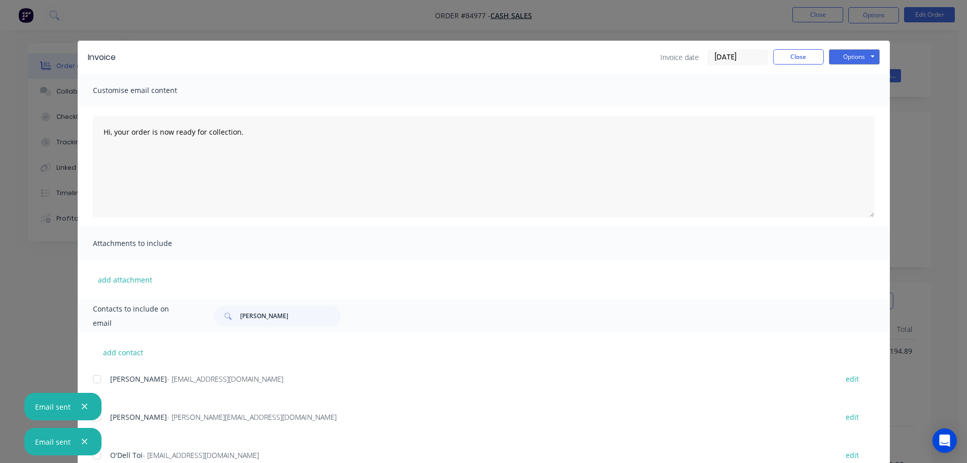
drag, startPoint x: 71, startPoint y: 80, endPoint x: 54, endPoint y: 33, distance: 50.1
click at [68, 76] on div "Invoice Invoice date 06/10/25 Close Options Preview Print Email Customise email…" at bounding box center [483, 231] width 967 height 463
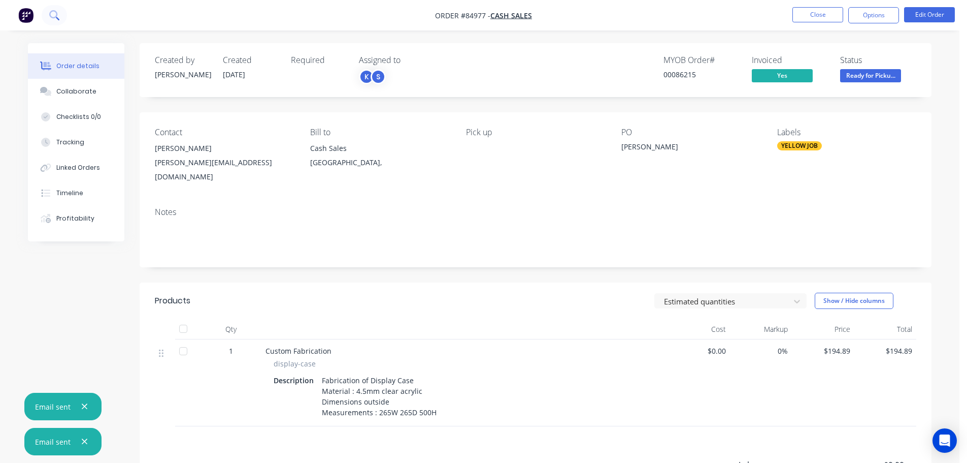
click at [49, 15] on button at bounding box center [54, 15] width 25 height 20
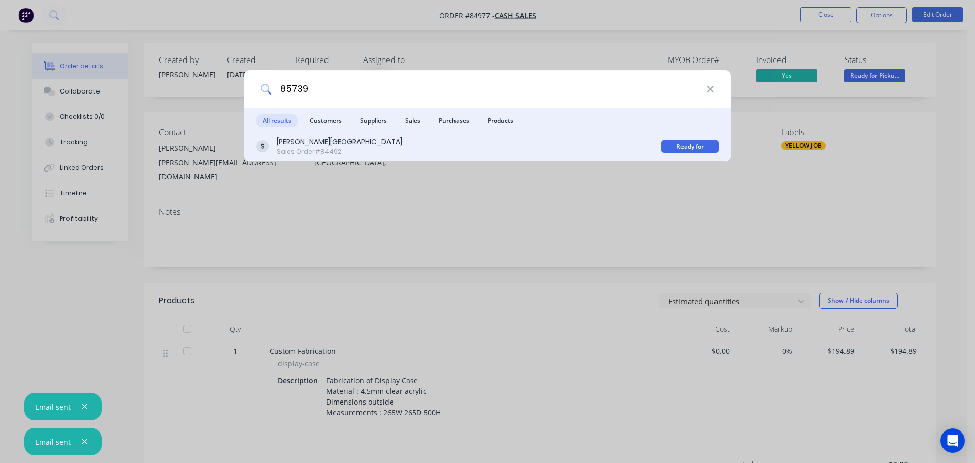
type input "85739"
click at [530, 155] on div "Rutherford College Sales Order #84492" at bounding box center [458, 147] width 405 height 20
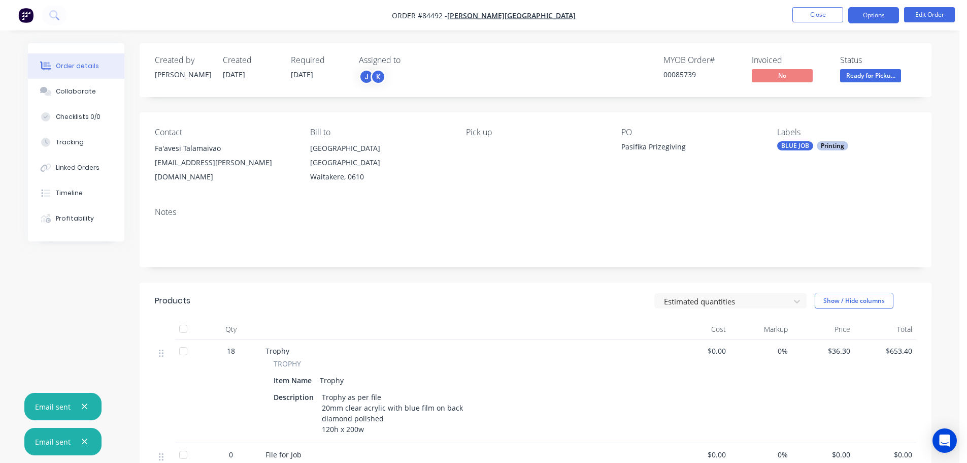
click at [866, 20] on button "Options" at bounding box center [874, 15] width 51 height 16
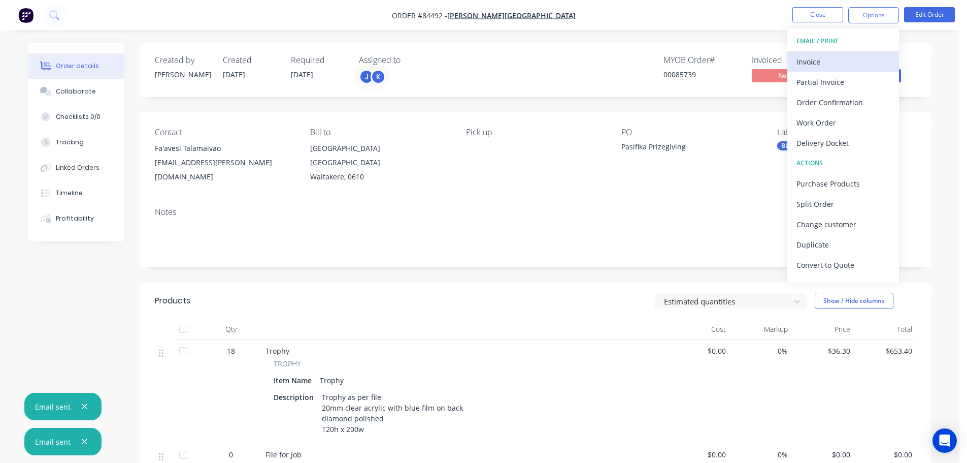
click at [845, 52] on button "Invoice" at bounding box center [844, 61] width 112 height 20
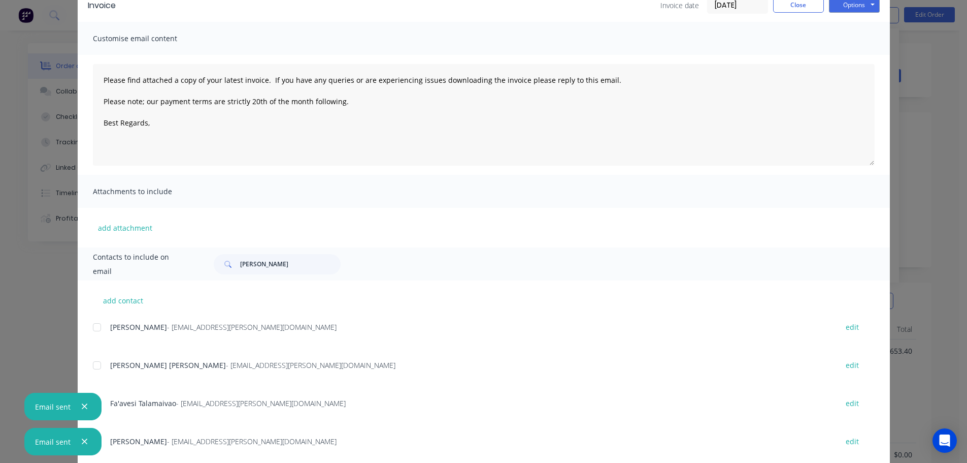
scroll to position [76, 0]
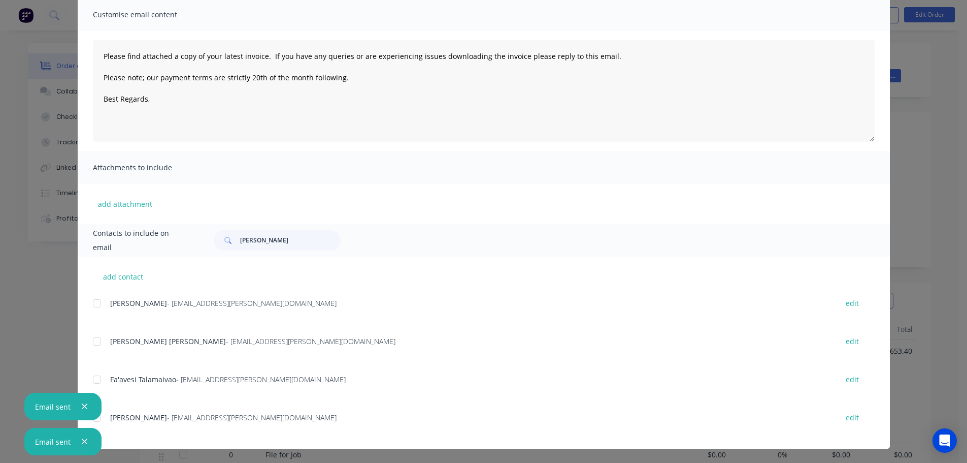
click at [101, 309] on div at bounding box center [97, 303] width 20 height 20
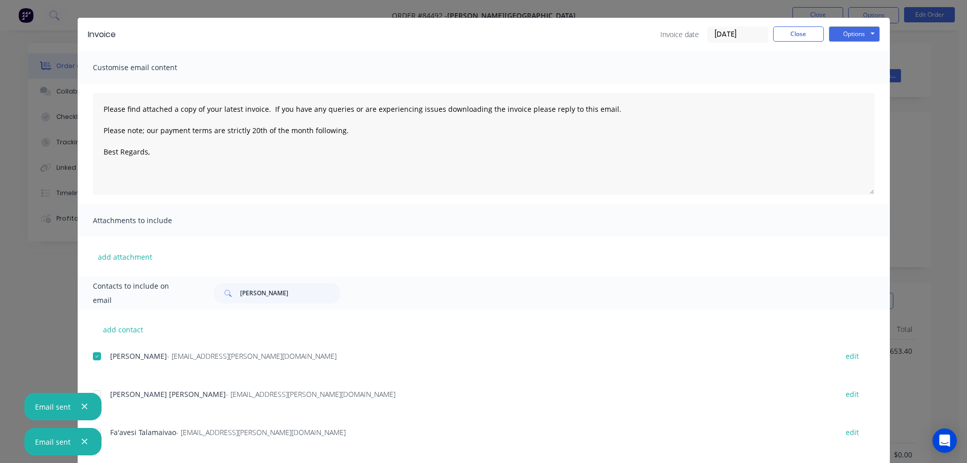
scroll to position [0, 0]
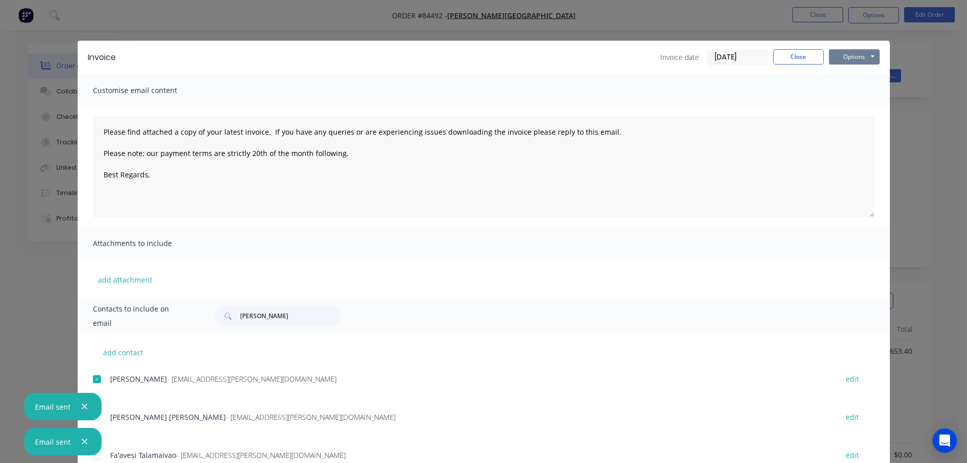
click at [861, 51] on button "Options" at bounding box center [854, 56] width 51 height 15
click at [861, 108] on button "Email" at bounding box center [861, 108] width 65 height 17
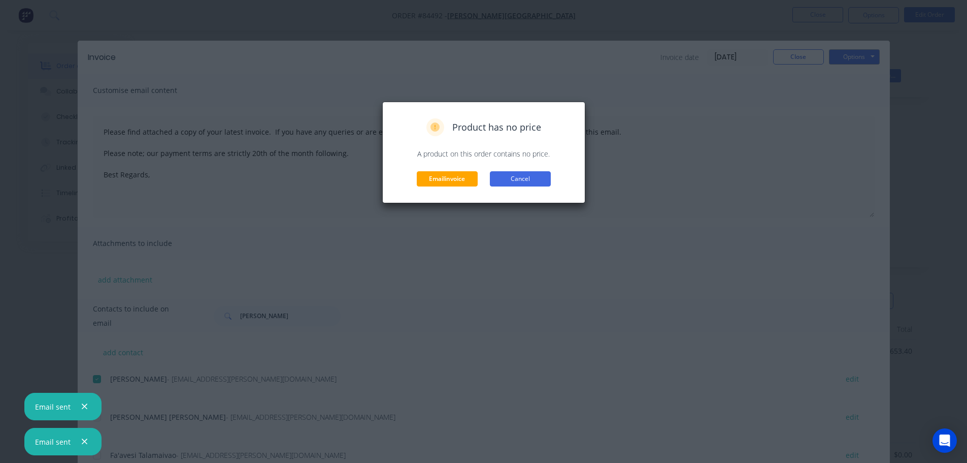
drag, startPoint x: 509, startPoint y: 183, endPoint x: 645, endPoint y: 112, distance: 154.0
click at [509, 183] on button "Cancel" at bounding box center [520, 178] width 61 height 15
type textarea "Please find attached a copy of your latest invoice. If you have any queries or …"
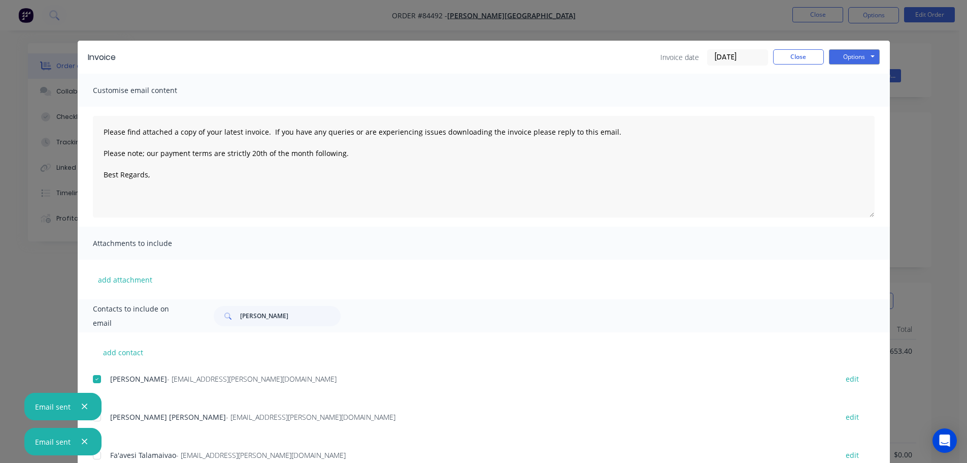
click at [822, 45] on div "Invoice Invoice date 06/10/25 Close Options Preview Print Email" at bounding box center [484, 57] width 813 height 33
click at [811, 51] on button "Close" at bounding box center [798, 56] width 51 height 15
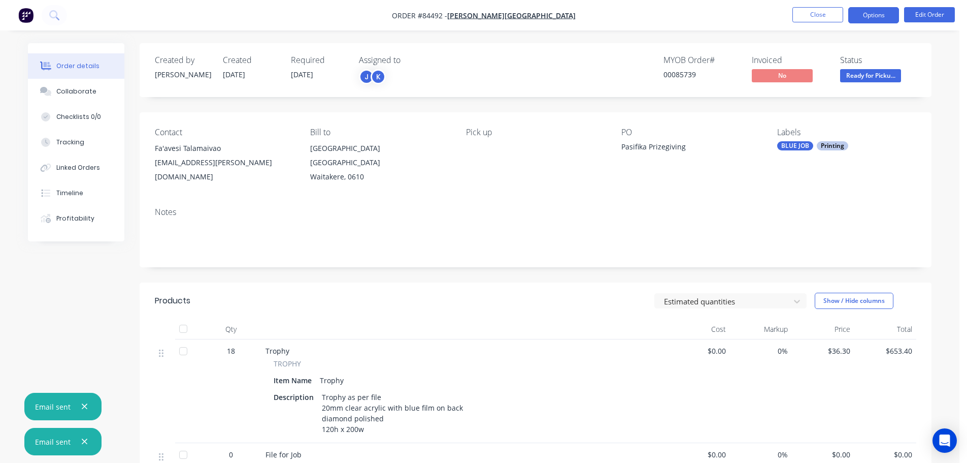
click at [880, 11] on button "Options" at bounding box center [874, 15] width 51 height 16
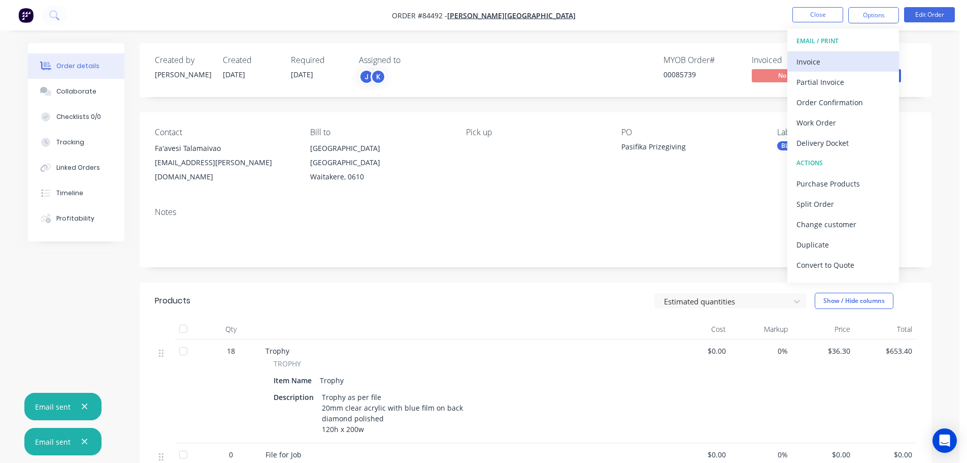
click at [851, 53] on button "Invoice" at bounding box center [844, 61] width 112 height 20
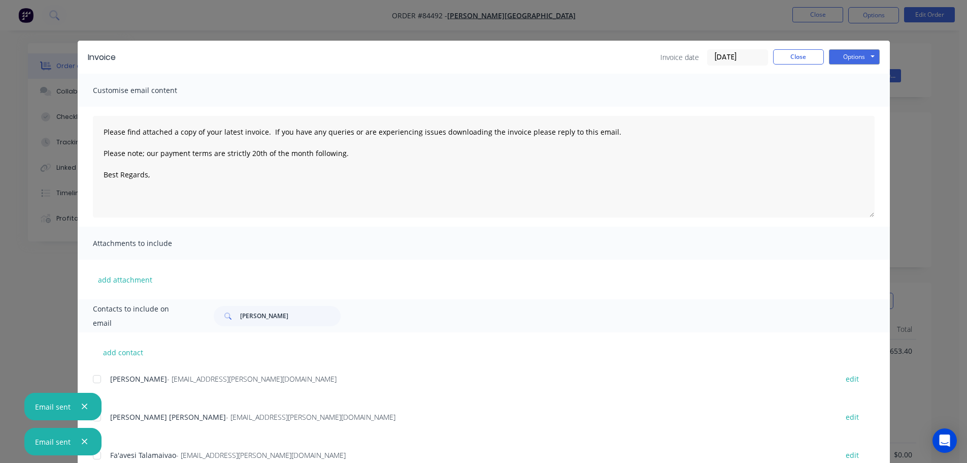
click at [99, 378] on div at bounding box center [97, 379] width 20 height 20
click at [838, 54] on button "Options" at bounding box center [854, 56] width 51 height 15
click at [850, 107] on button "Email" at bounding box center [861, 108] width 65 height 17
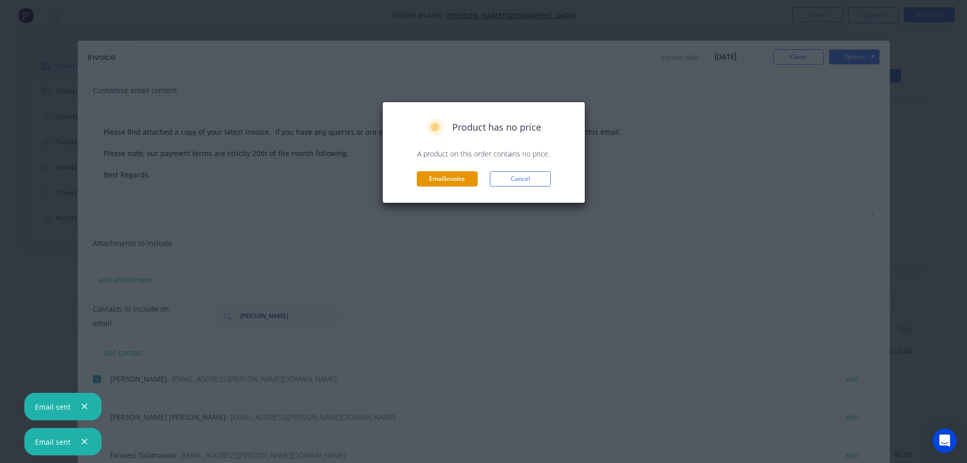
click at [458, 181] on button "Email invoice" at bounding box center [447, 178] width 61 height 15
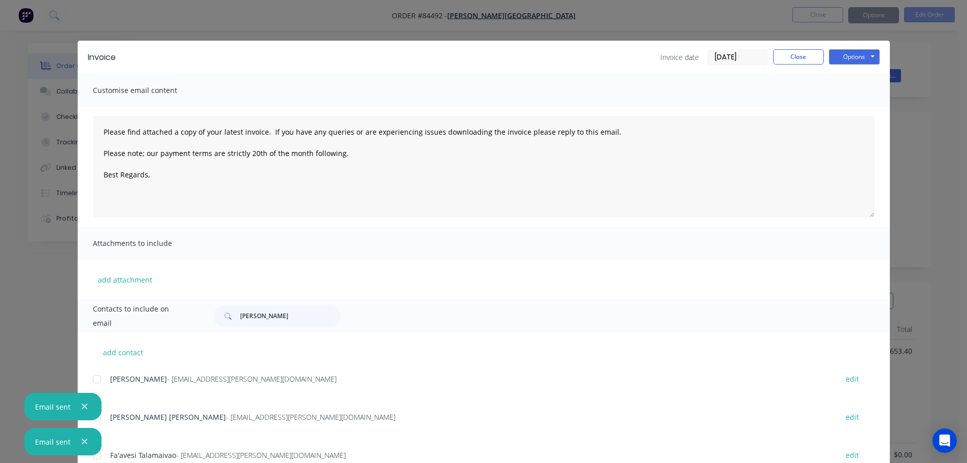
type textarea "Please find attached a copy of your latest invoice. If you have any queries or …"
drag, startPoint x: 54, startPoint y: 46, endPoint x: 56, endPoint y: 26, distance: 19.4
click at [54, 46] on div "Invoice Invoice date 06/10/25 Close Options Preview Print Email Customise email…" at bounding box center [483, 231] width 967 height 463
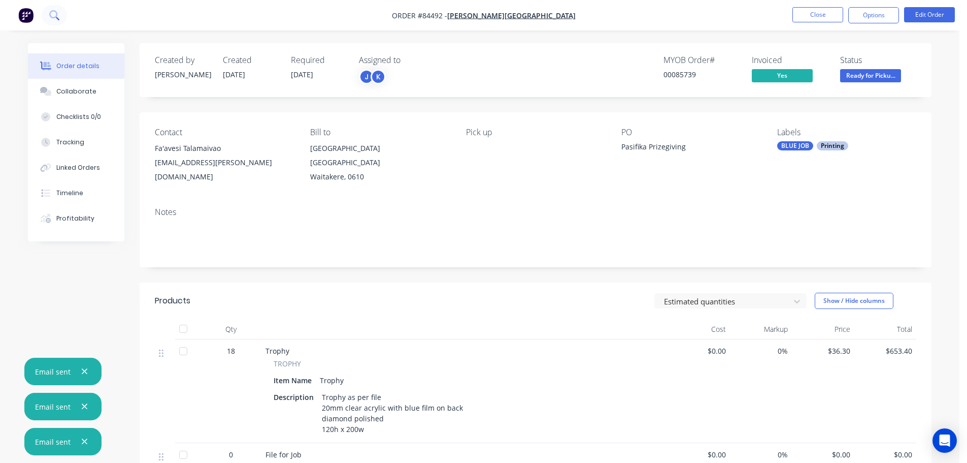
click at [56, 11] on icon at bounding box center [54, 15] width 10 height 10
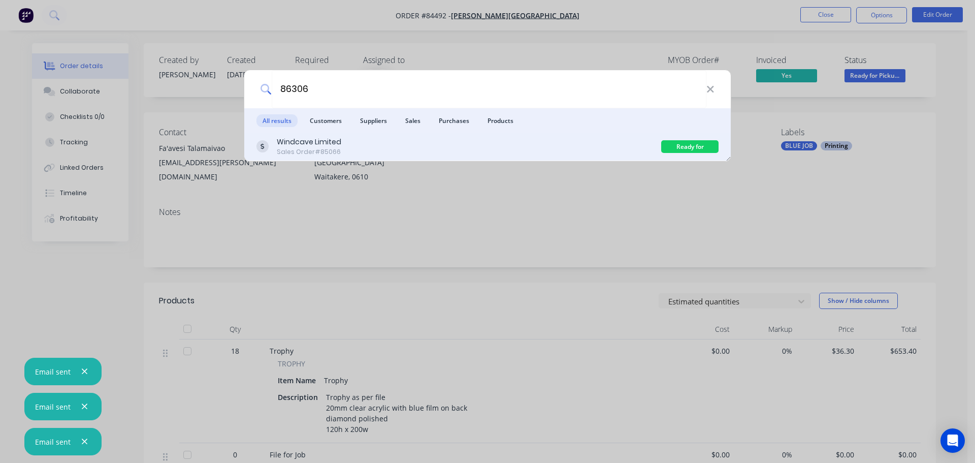
type input "86306"
click at [437, 138] on div "Windcave Limited Sales Order #85066" at bounding box center [458, 147] width 405 height 20
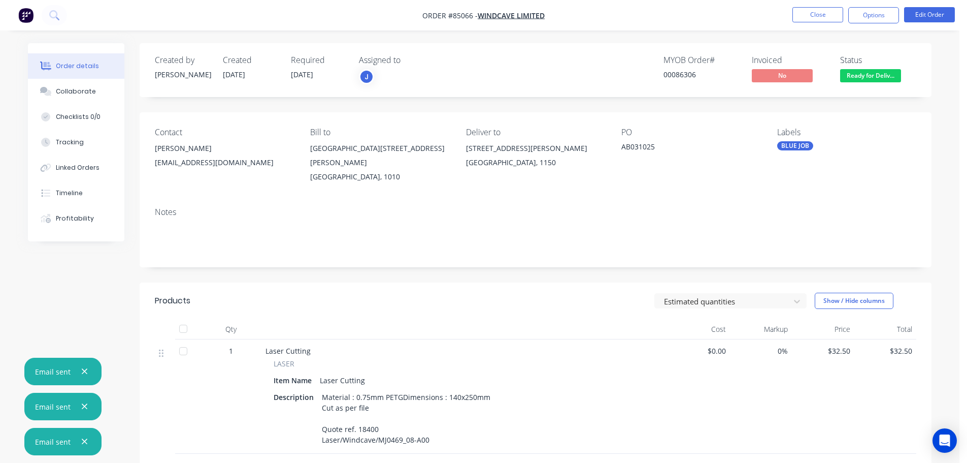
click at [83, 376] on button "button" at bounding box center [84, 371] width 13 height 13
click at [83, 411] on button "button" at bounding box center [84, 406] width 13 height 13
click at [82, 435] on button "button" at bounding box center [84, 441] width 13 height 13
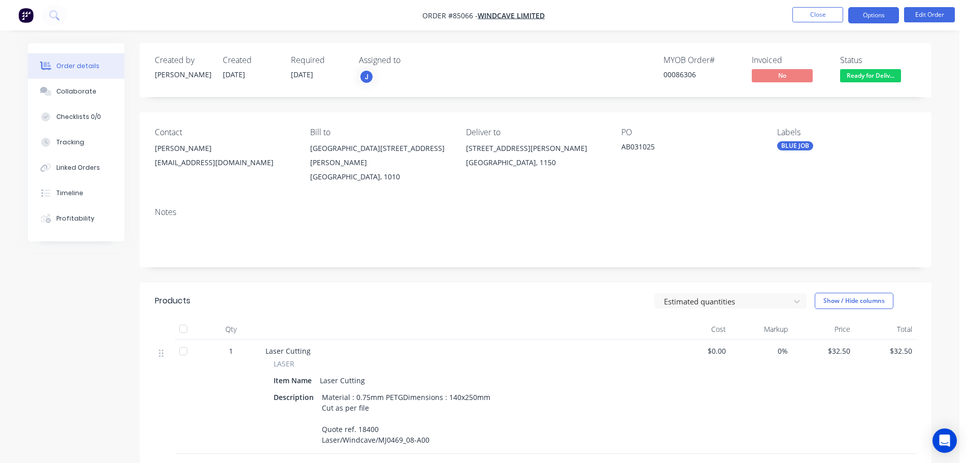
click at [869, 12] on button "Options" at bounding box center [874, 15] width 51 height 16
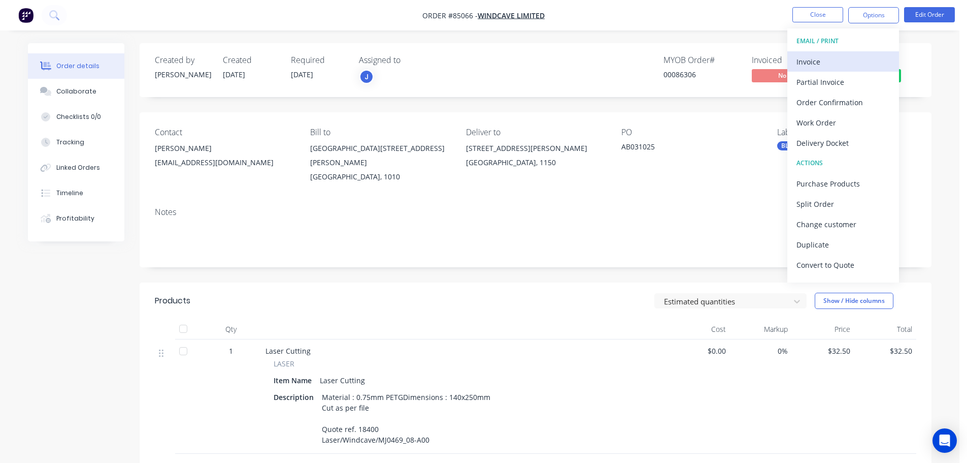
click at [847, 55] on div "Invoice" at bounding box center [843, 61] width 93 height 15
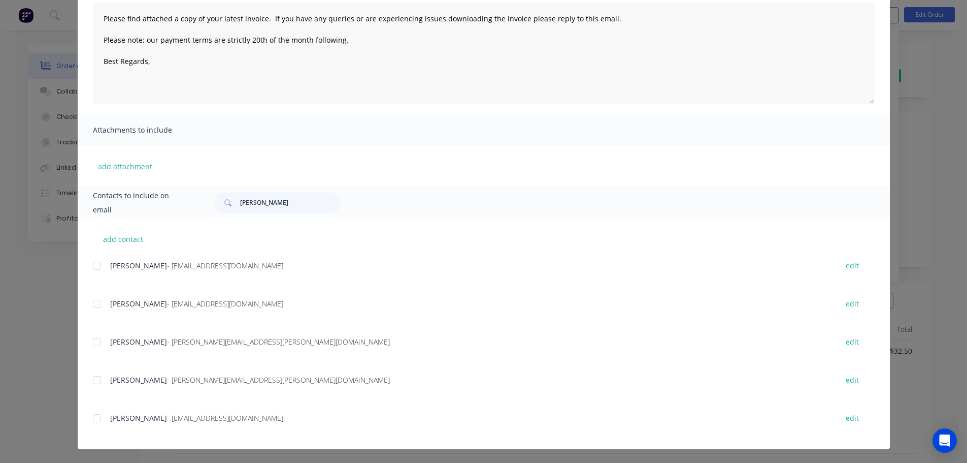
scroll to position [114, 0]
click at [94, 413] on div at bounding box center [97, 417] width 20 height 20
click at [92, 414] on div at bounding box center [97, 417] width 20 height 20
type textarea "Please find attached a copy of your latest invoice. If you have any queries or …"
click at [62, 271] on div "Invoice Invoice date 06/10/25 Close Options Preview Print Email Customise email…" at bounding box center [483, 231] width 967 height 463
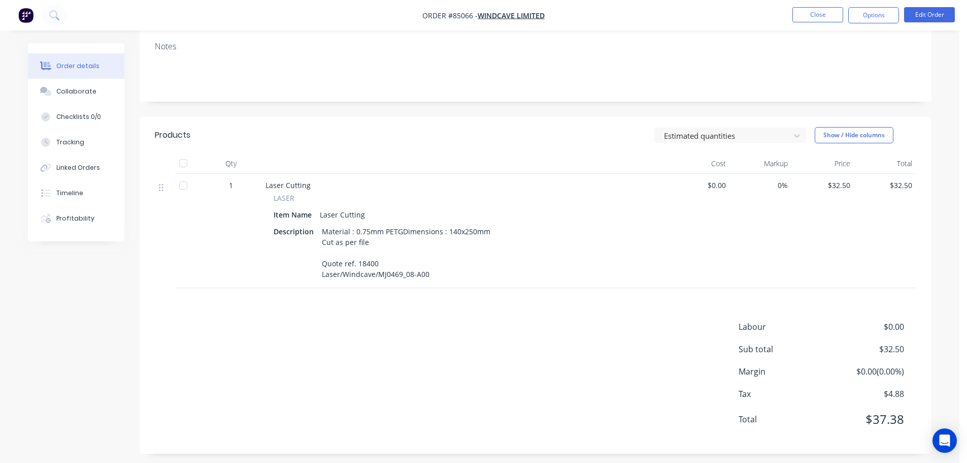
scroll to position [172, 0]
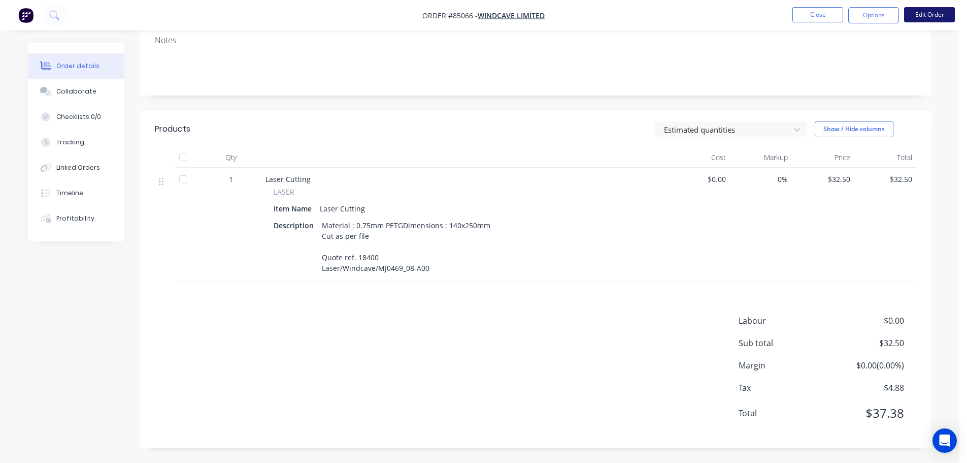
click at [935, 10] on button "Edit Order" at bounding box center [929, 14] width 51 height 15
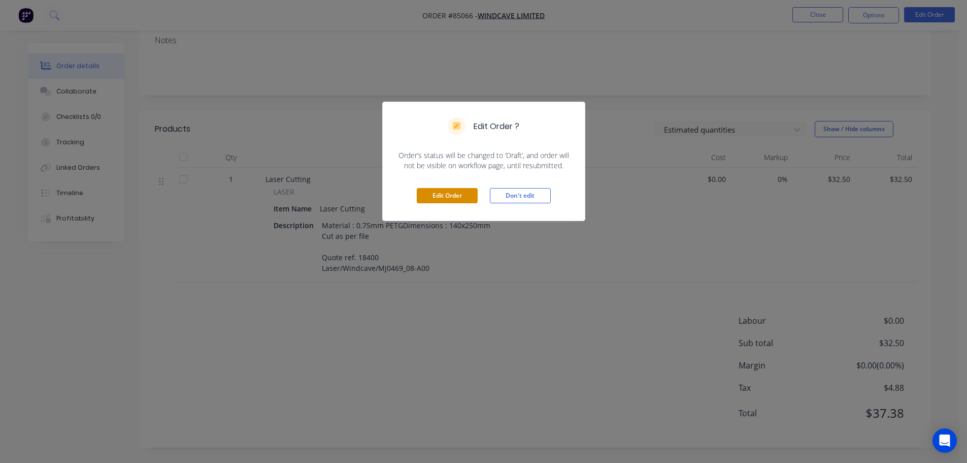
click at [436, 197] on button "Edit Order" at bounding box center [447, 195] width 61 height 15
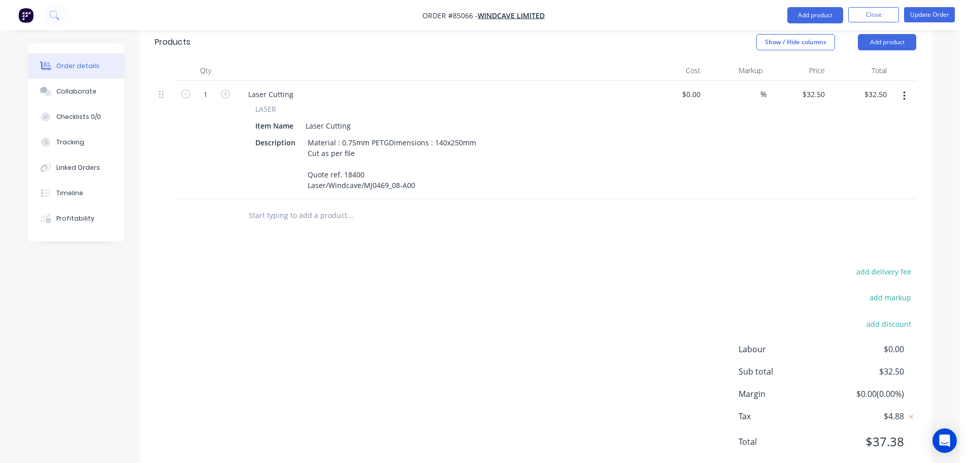
click at [891, 265] on div "add delivery fee" at bounding box center [853, 278] width 127 height 26
click at [891, 265] on button "add delivery fee" at bounding box center [884, 272] width 66 height 14
type input "12"
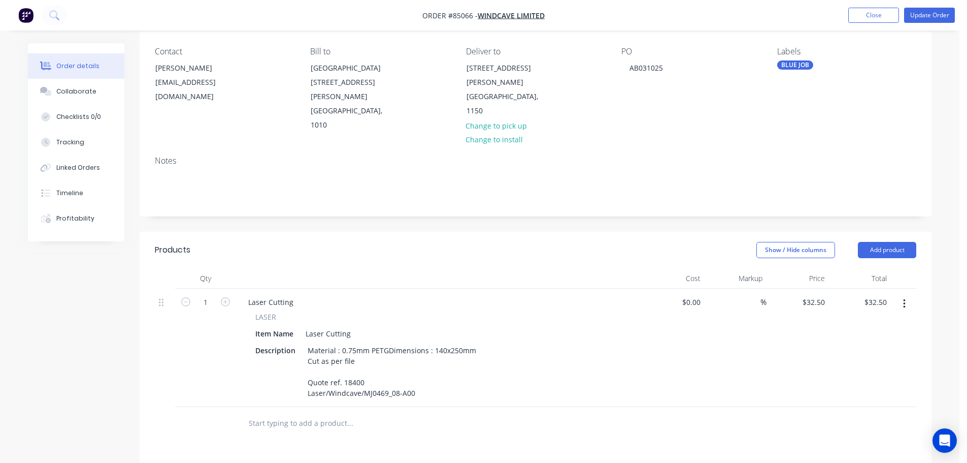
scroll to position [0, 0]
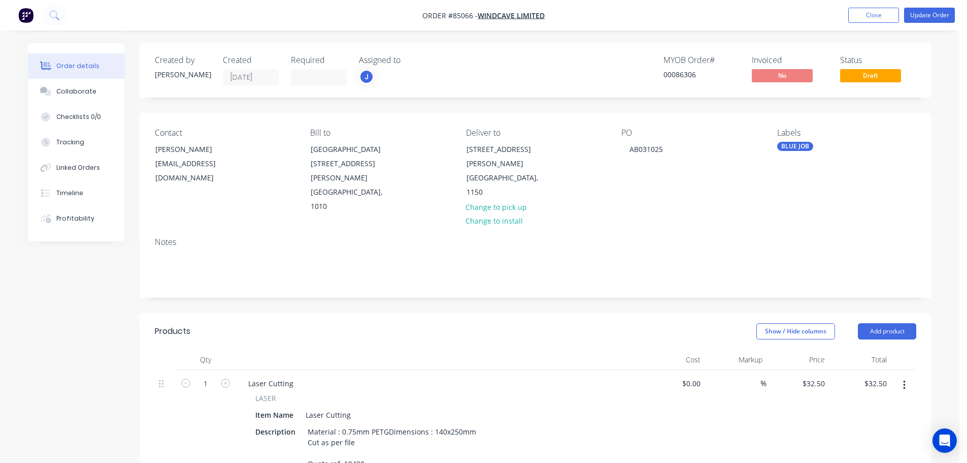
click at [937, 4] on nav "Order #85066 - Windcave Limited Add product Close Update Order" at bounding box center [483, 15] width 967 height 30
click at [937, 12] on button "Update Order" at bounding box center [929, 15] width 51 height 15
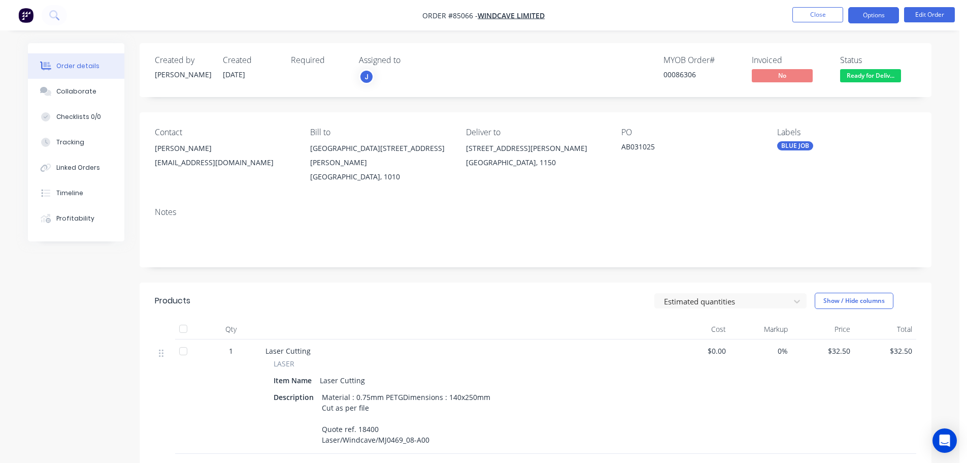
click at [876, 20] on button "Options" at bounding box center [874, 15] width 51 height 16
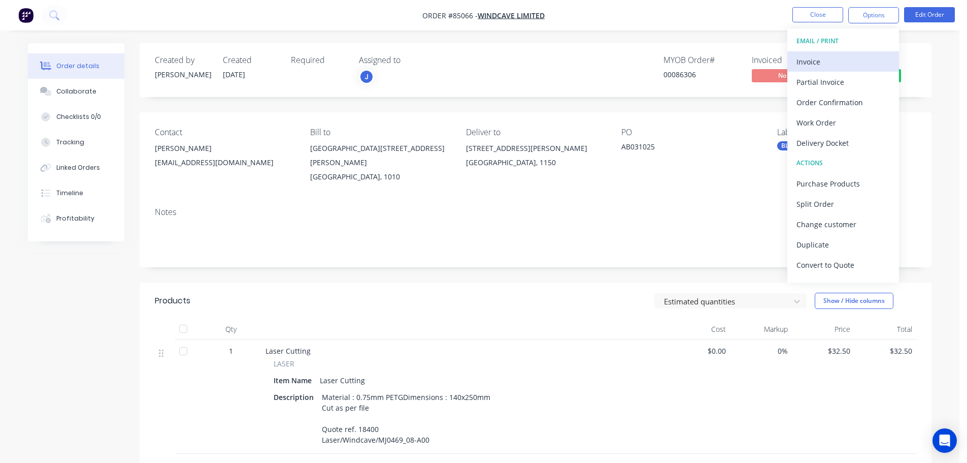
click at [844, 57] on div "Invoice" at bounding box center [843, 61] width 93 height 15
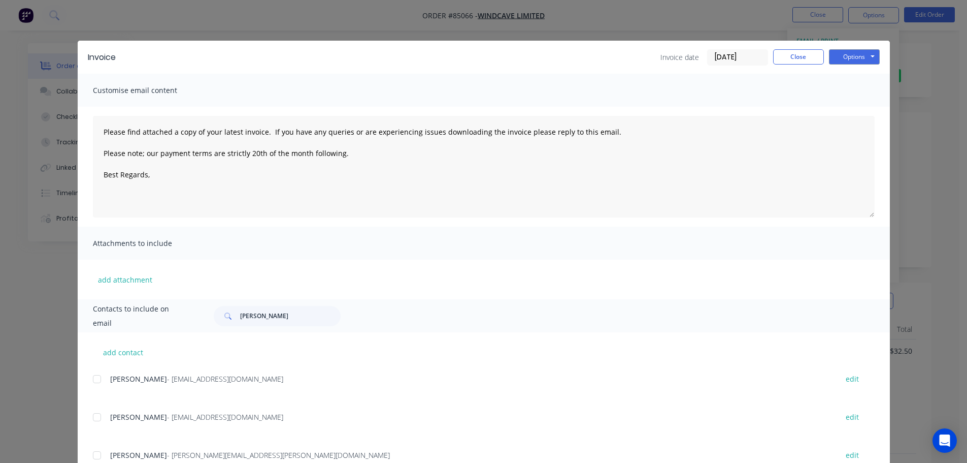
click at [110, 380] on span "Lynette Perez" at bounding box center [138, 379] width 57 height 10
click at [97, 383] on div at bounding box center [97, 379] width 20 height 20
click at [846, 55] on button "Options" at bounding box center [854, 56] width 51 height 15
click at [850, 106] on button "Email" at bounding box center [861, 108] width 65 height 17
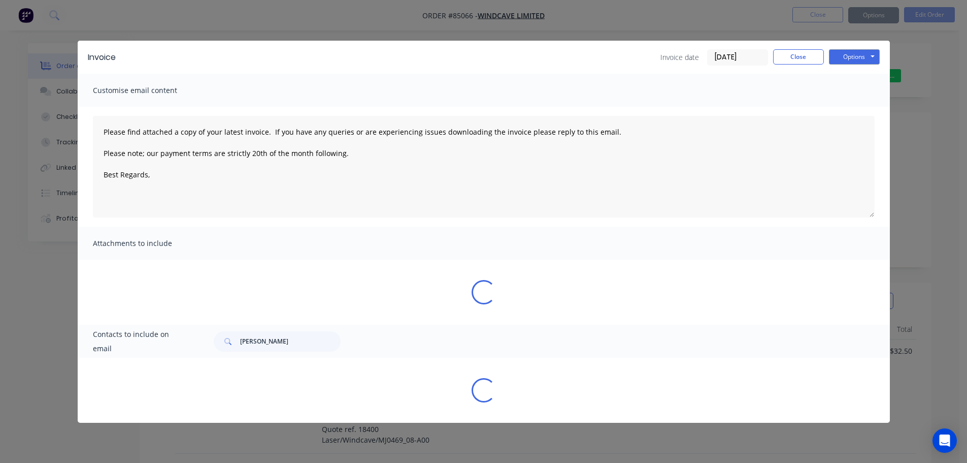
type textarea "Please find attached a copy of your latest invoice. If you have any queries or …"
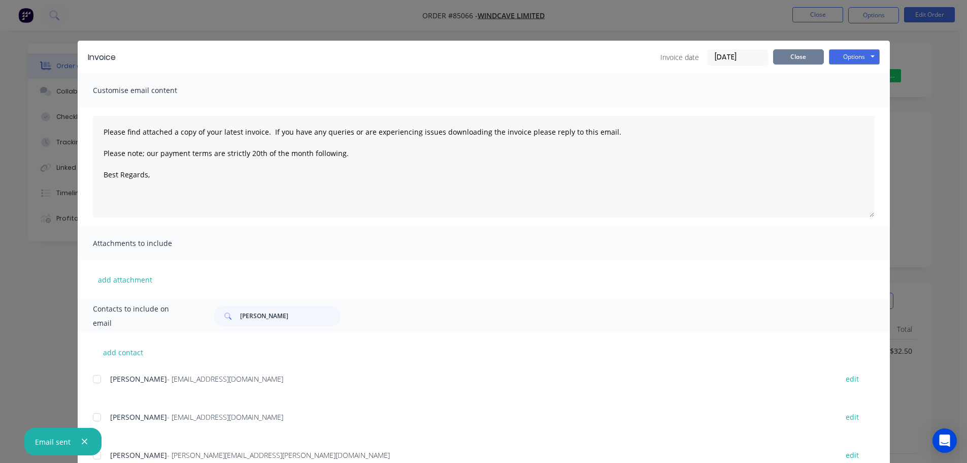
click at [773, 58] on button "Close" at bounding box center [798, 56] width 51 height 15
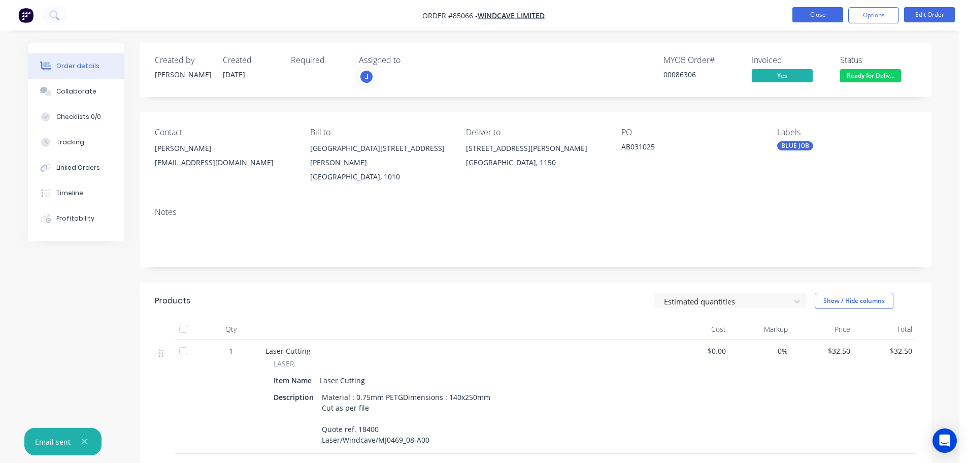
click at [814, 13] on button "Close" at bounding box center [818, 14] width 51 height 15
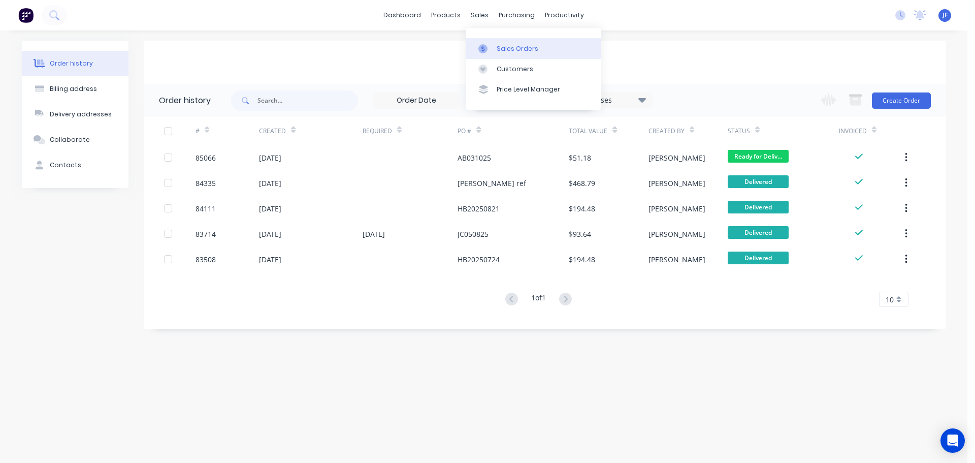
click at [494, 40] on link "Sales Orders" at bounding box center [533, 48] width 135 height 20
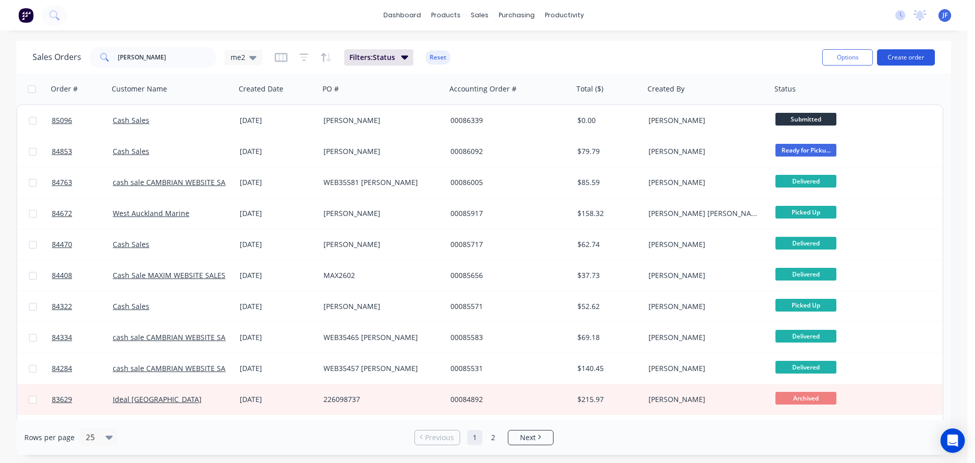
click at [898, 53] on button "Create order" at bounding box center [906, 57] width 58 height 16
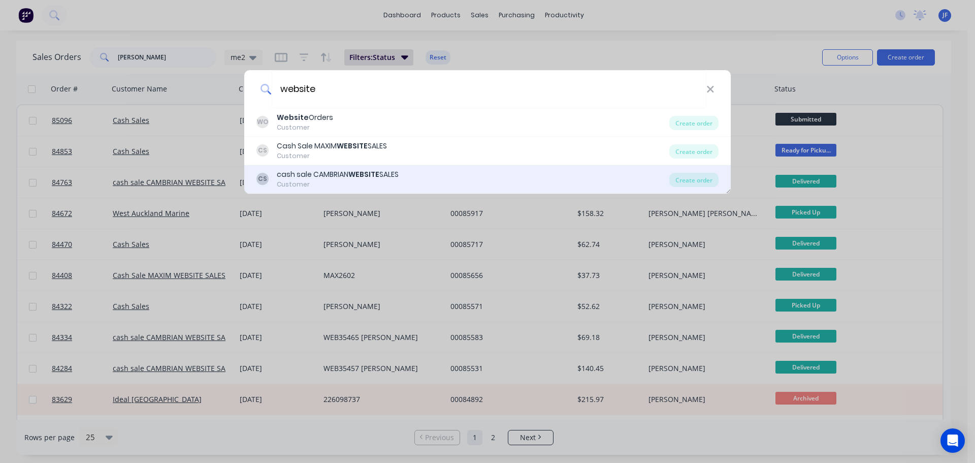
type input "website"
click at [322, 171] on div "cash sale CAMBRIAN WEBSITE SALES" at bounding box center [338, 174] width 122 height 11
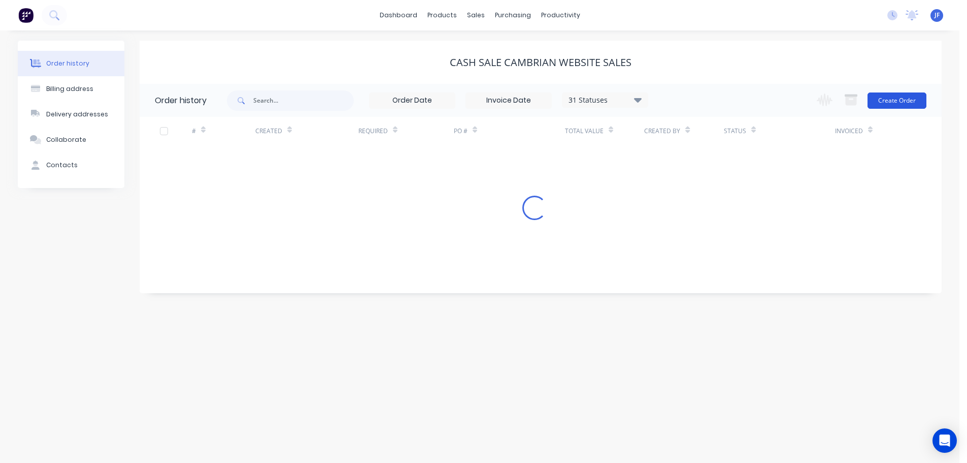
click at [905, 99] on button "Create Order" at bounding box center [897, 100] width 59 height 16
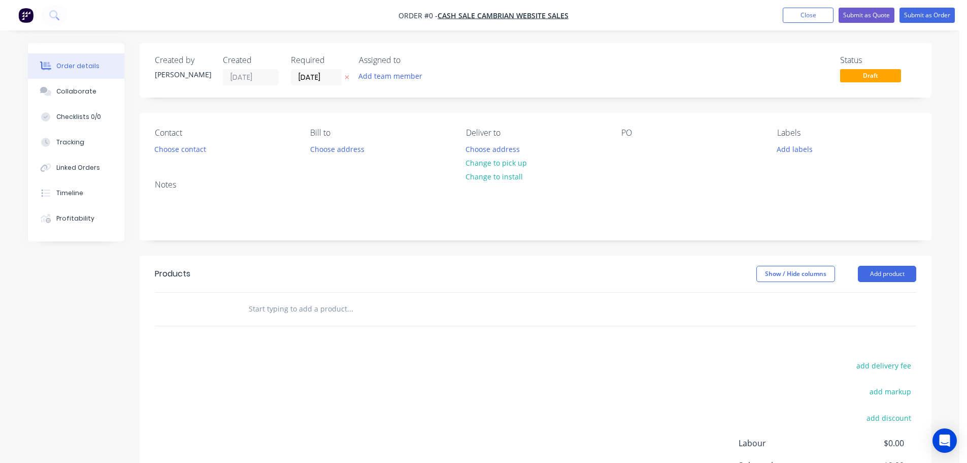
click at [342, 80] on div at bounding box center [347, 77] width 11 height 16
click at [348, 77] on icon "button" at bounding box center [347, 77] width 5 height 6
click at [182, 153] on button "Choose contact" at bounding box center [180, 149] width 62 height 14
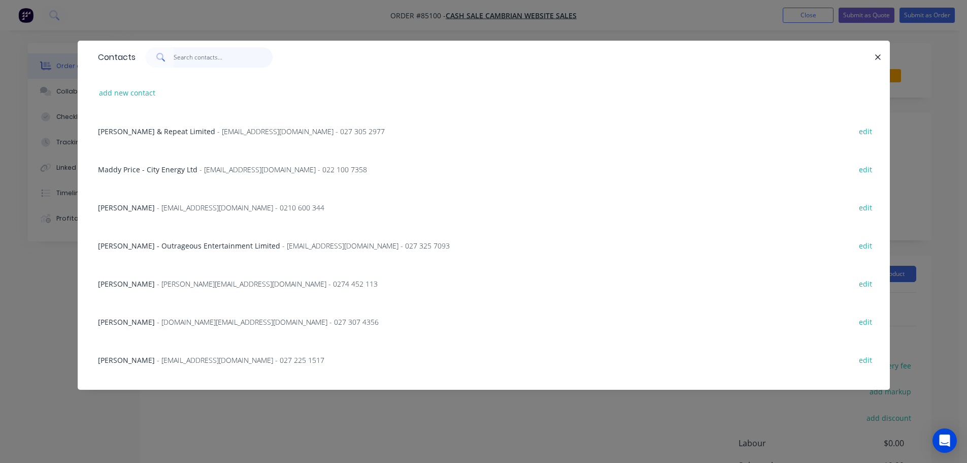
drag, startPoint x: 206, startPoint y: 55, endPoint x: 201, endPoint y: 60, distance: 7.2
click at [206, 54] on input "text" at bounding box center [223, 57] width 99 height 20
paste input "Luke Bain"
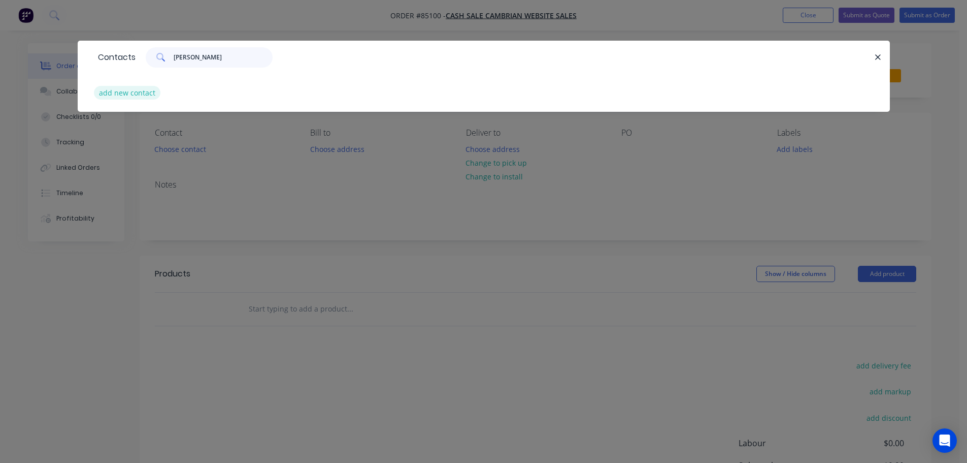
type input "Luke Bain"
click at [127, 93] on button "add new contact" at bounding box center [127, 93] width 67 height 14
select select "NZ"
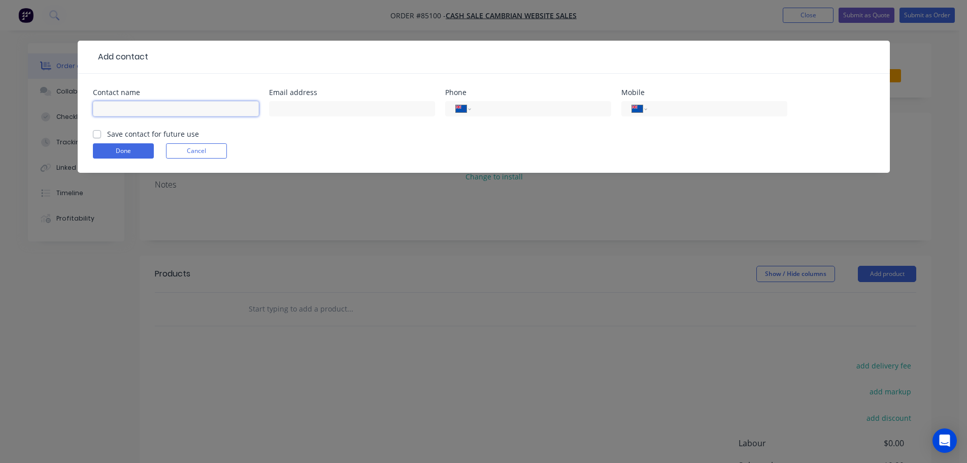
click at [128, 112] on input "text" at bounding box center [176, 108] width 166 height 15
paste input "Luke Bain"
type input "Luke Bain"
click at [113, 132] on label "Save contact for future use" at bounding box center [153, 133] width 92 height 11
click at [101, 132] on input "Save contact for future use" at bounding box center [97, 133] width 8 height 10
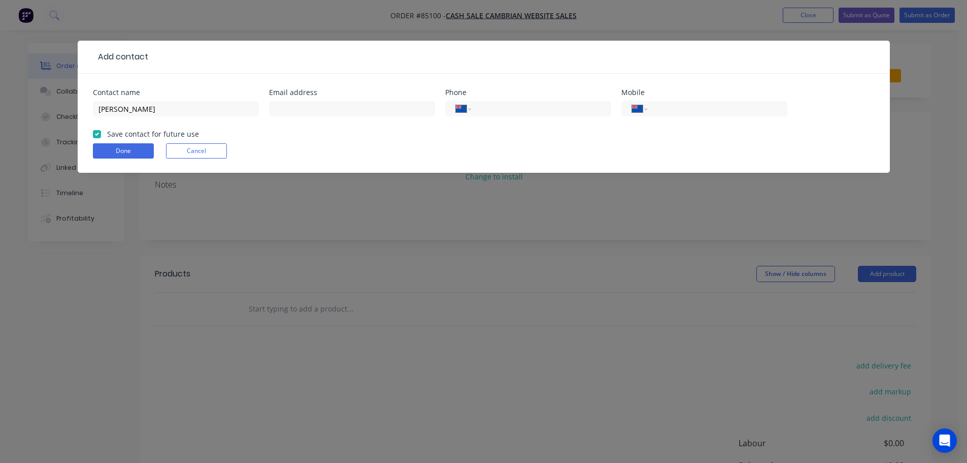
checkbox input "true"
click at [695, 107] on input "tel" at bounding box center [716, 109] width 122 height 12
paste input "021 138 2402"
type input "021 138 2402"
click at [300, 108] on input "text" at bounding box center [352, 108] width 166 height 15
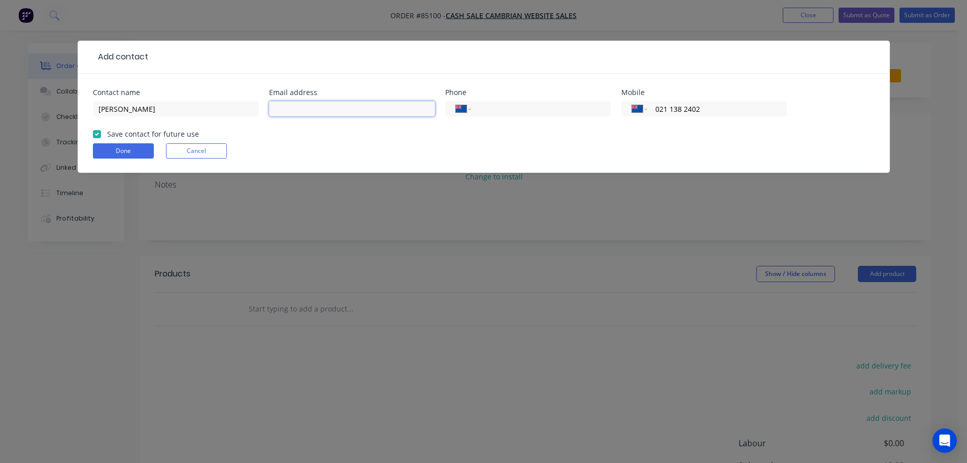
paste input "lbain8861@gmail.com"
type input "lbain8861@gmail.com"
click at [108, 152] on button "Done" at bounding box center [123, 150] width 61 height 15
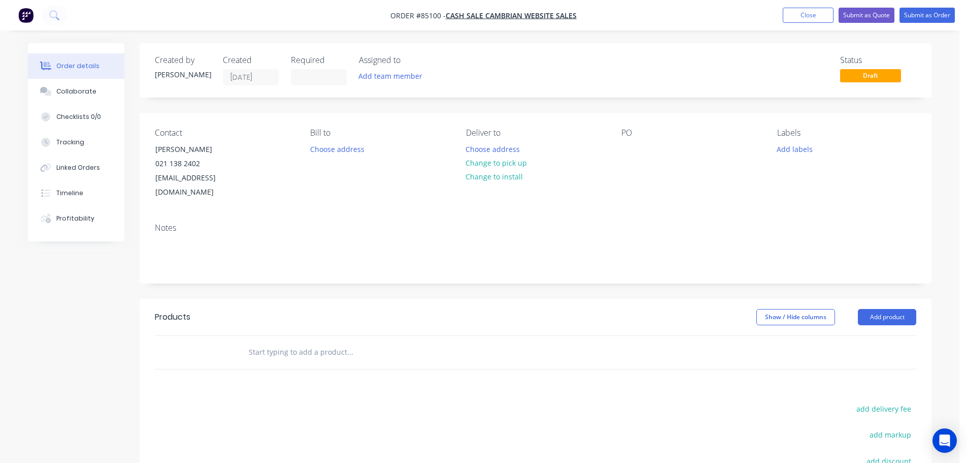
click at [302, 342] on input "text" at bounding box center [349, 352] width 203 height 20
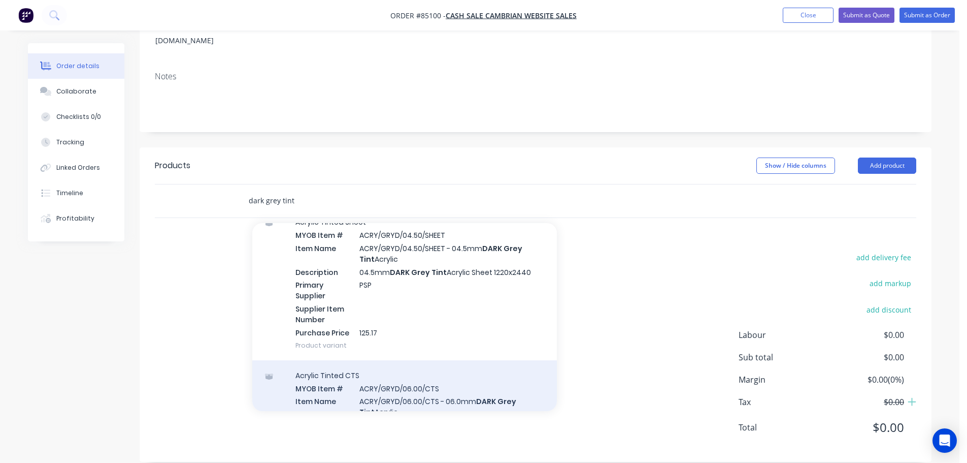
scroll to position [609, 0]
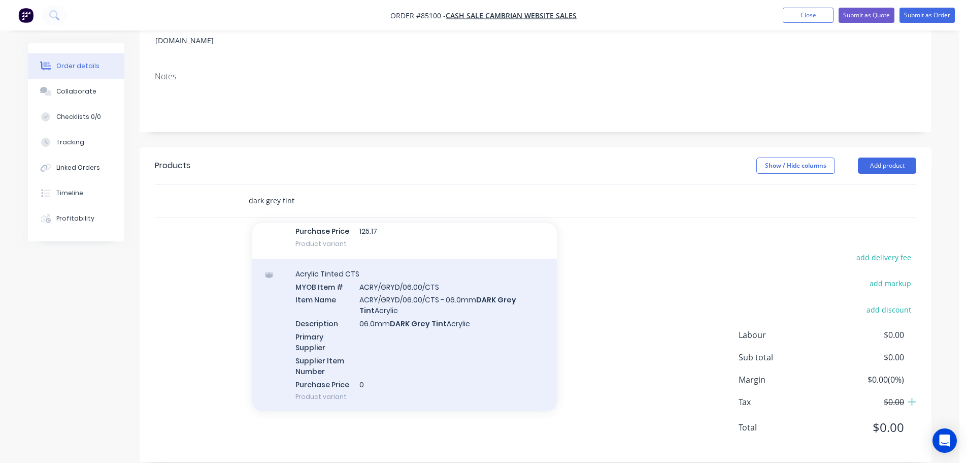
type input "dark grey tint"
click at [416, 331] on div "Acrylic Tinted CTS MYOB Item # ACRY/GRYD/06.00/CTS Item Name ACRY/GRYD/06.00/CT…" at bounding box center [404, 334] width 305 height 153
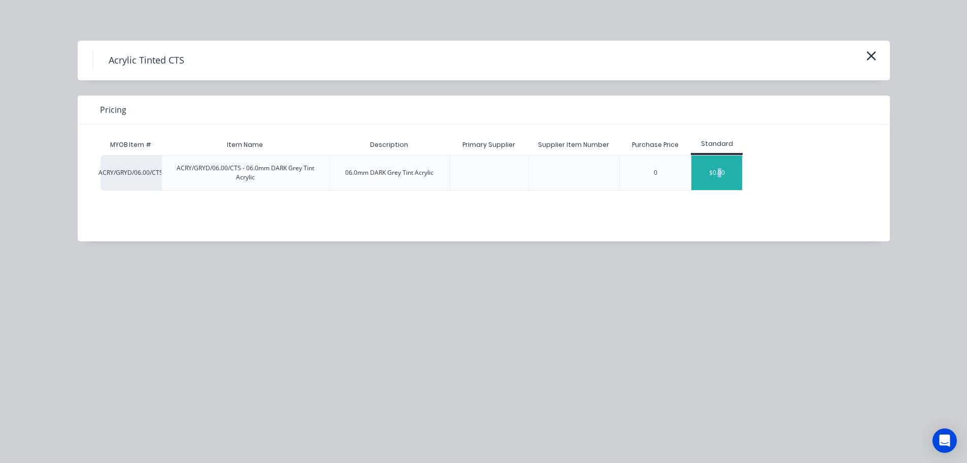
click at [720, 163] on div "$0.00" at bounding box center [717, 172] width 51 height 35
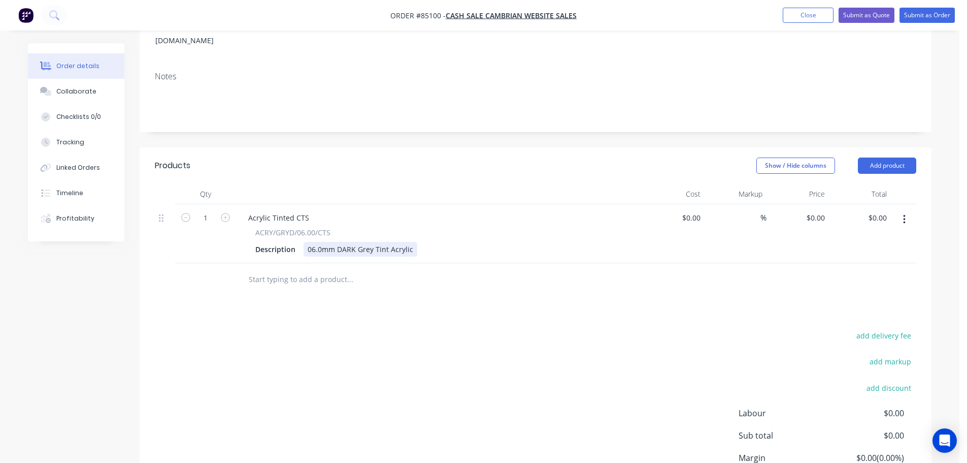
click at [413, 242] on div "06.0mm DARK Grey Tint Acrylic" at bounding box center [361, 249] width 114 height 15
click at [484, 310] on div "Products Show / Hide columns Add product Qty Cost Markup Price Total 1 Acrylic …" at bounding box center [536, 343] width 792 height 393
click at [874, 210] on input "0.00" at bounding box center [881, 217] width 19 height 15
type input "$0.00"
click at [225, 213] on icon "button" at bounding box center [225, 217] width 9 height 9
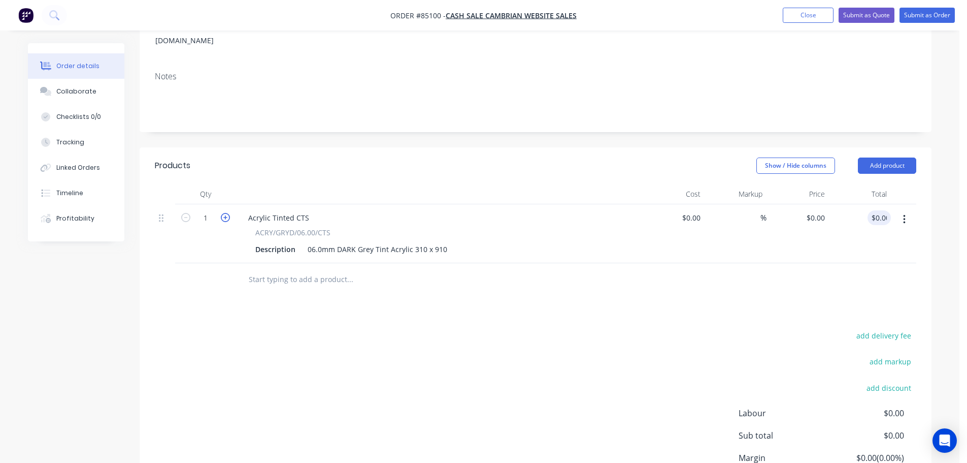
type input "2"
click at [870, 210] on div "0.00 $0.00" at bounding box center [877, 217] width 27 height 15
type input "84.55"
type input "$42.275"
type input "$84.55"
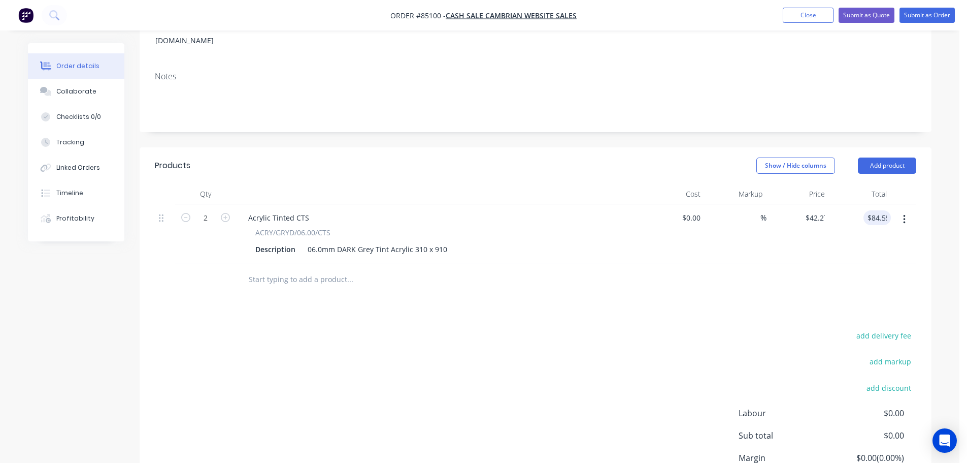
click at [845, 263] on div at bounding box center [536, 279] width 762 height 33
click at [872, 329] on button "add delivery fee" at bounding box center [884, 336] width 66 height 14
type input "15"
click at [559, 360] on div "Delivery fee Delivery fee Delivery fee name (Optional) 15 15 $0 add markup add …" at bounding box center [536, 425] width 762 height 193
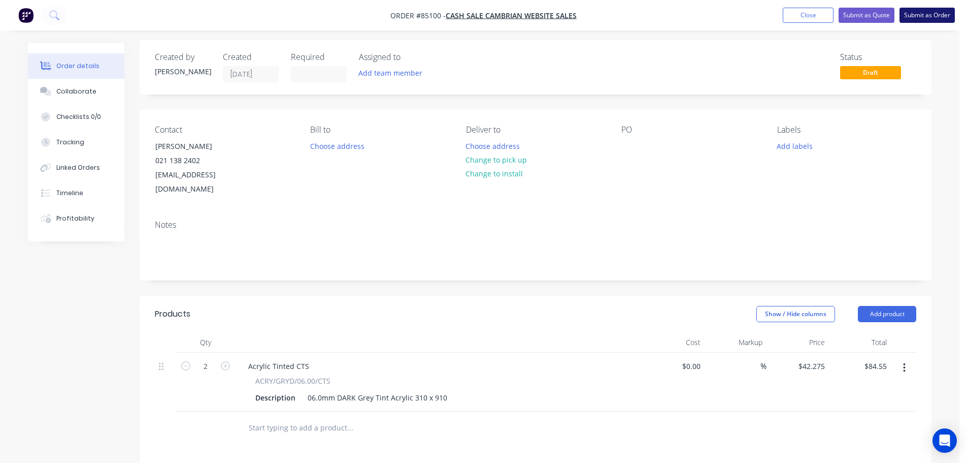
scroll to position [0, 0]
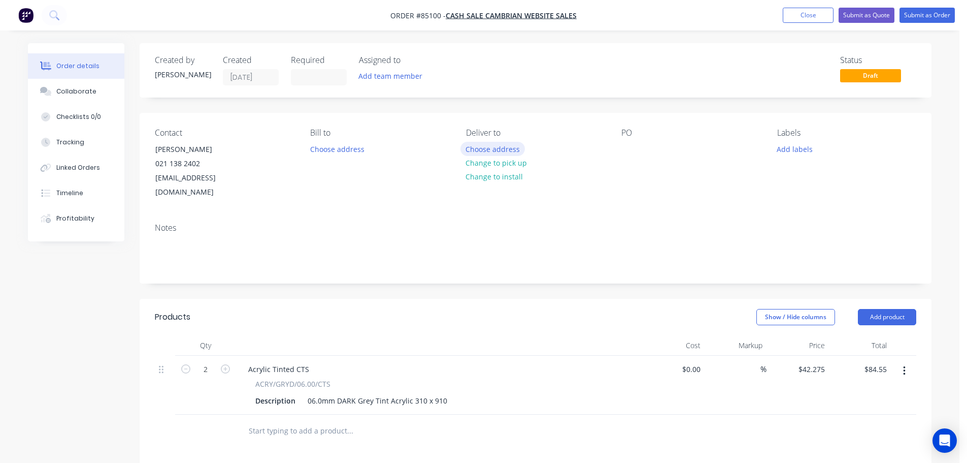
click at [469, 154] on button "Choose address" at bounding box center [493, 149] width 65 height 14
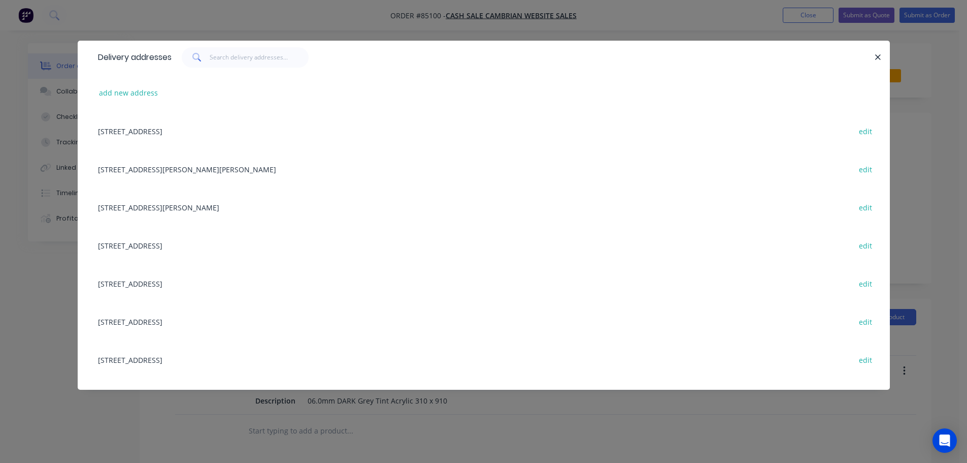
click at [113, 93] on button "add new address" at bounding box center [129, 93] width 70 height 14
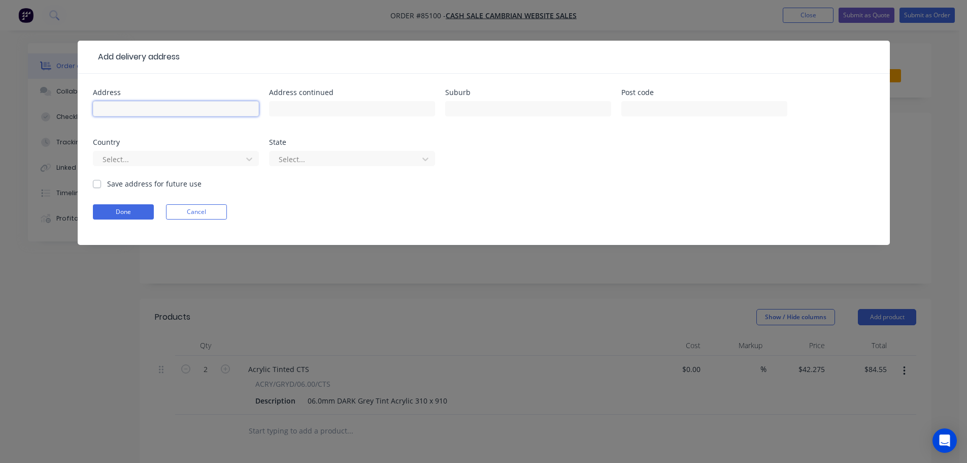
drag, startPoint x: 173, startPoint y: 105, endPoint x: 172, endPoint y: 115, distance: 10.3
click at [173, 105] on input "text" at bounding box center [176, 108] width 166 height 15
paste input "911 Puketotara Rd Okaihau Waipapa 0245"
type input "911 Puketotara Rd Okaihau Waipapa 0245"
click at [136, 206] on button "Done" at bounding box center [123, 211] width 61 height 15
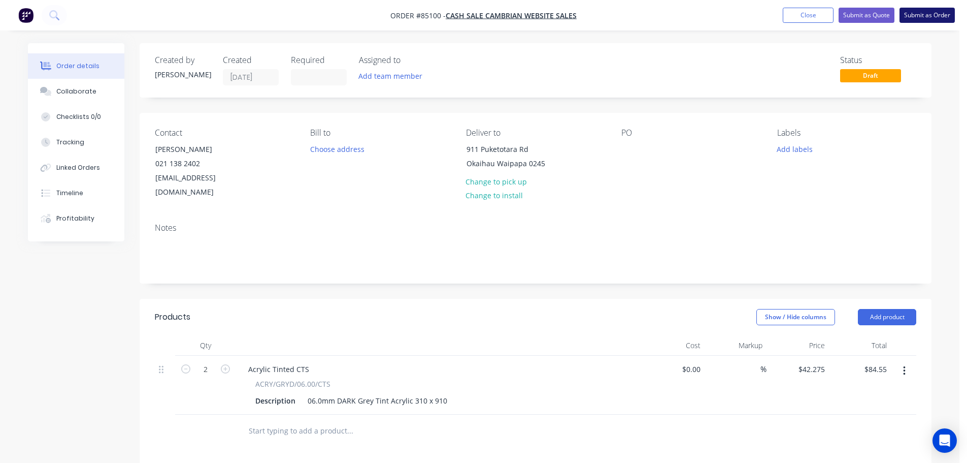
click at [919, 19] on button "Submit as Order" at bounding box center [927, 15] width 55 height 15
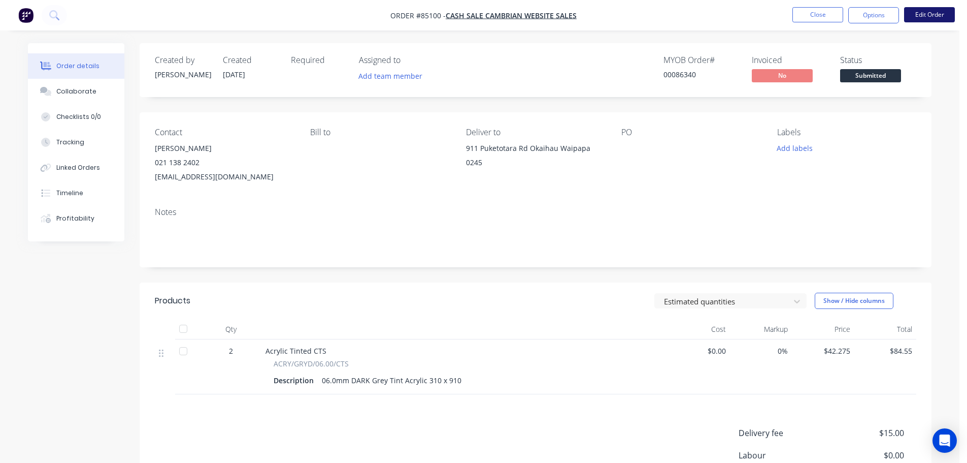
click at [921, 11] on button "Edit Order" at bounding box center [929, 14] width 51 height 15
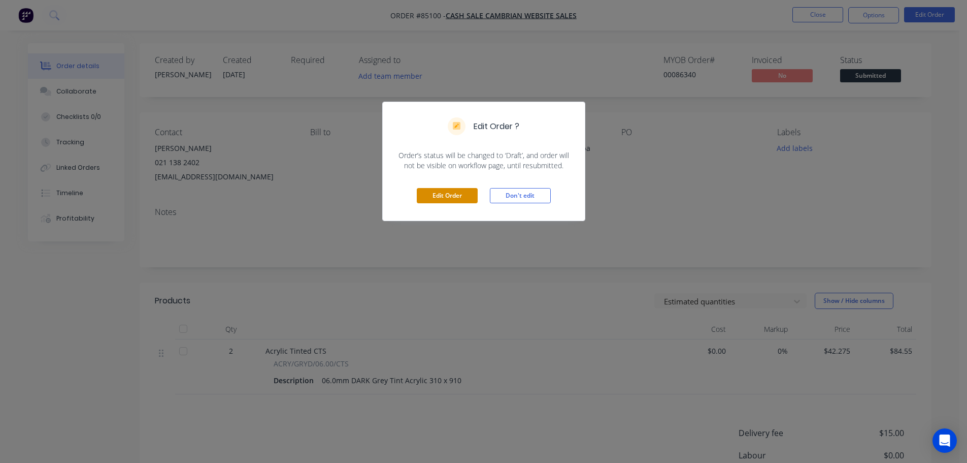
click at [432, 196] on button "Edit Order" at bounding box center [447, 195] width 61 height 15
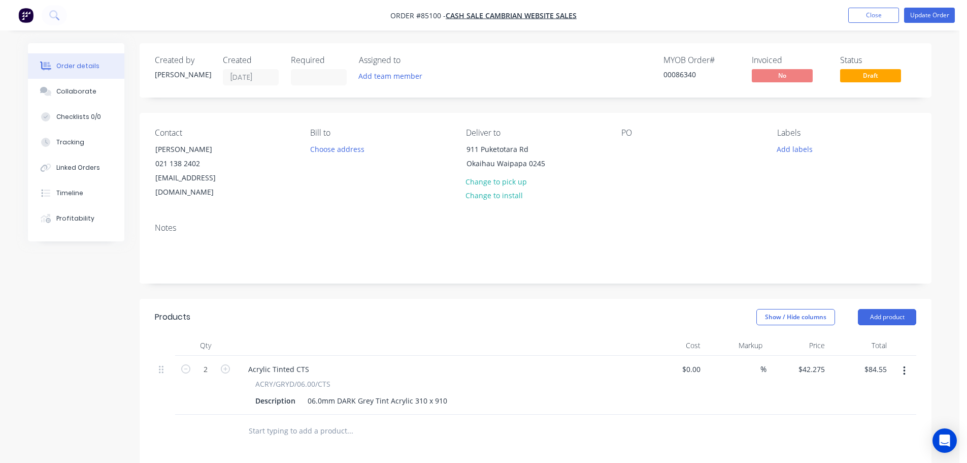
click at [638, 145] on div "PO" at bounding box center [691, 164] width 139 height 72
click at [629, 148] on div at bounding box center [630, 149] width 16 height 15
drag, startPoint x: 147, startPoint y: 147, endPoint x: 257, endPoint y: 146, distance: 109.7
click at [253, 146] on div "Contact Luke Bain 021 138 2402 lbain8861@gmail.com" at bounding box center [224, 164] width 139 height 72
copy div "Luke Bain"
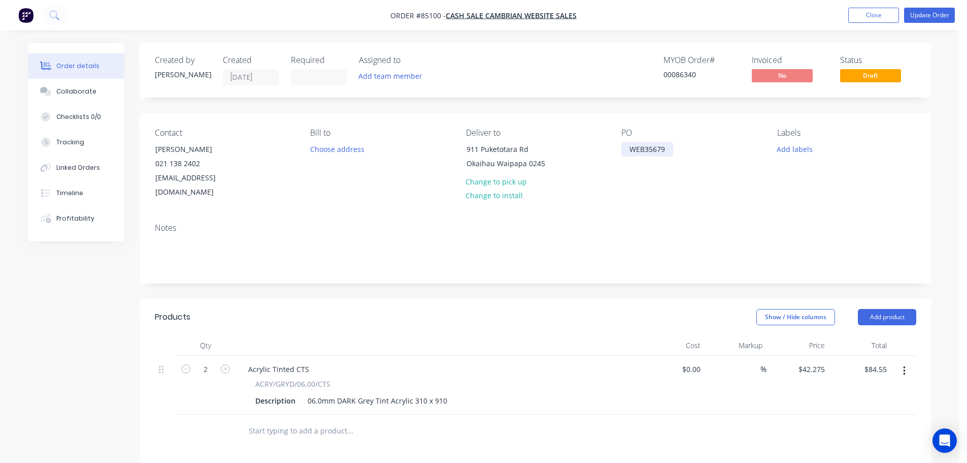
drag, startPoint x: 669, startPoint y: 143, endPoint x: 679, endPoint y: 143, distance: 9.7
click at [669, 143] on div "WEB35679" at bounding box center [648, 149] width 52 height 15
click at [800, 153] on button "Add labels" at bounding box center [794, 149] width 47 height 14
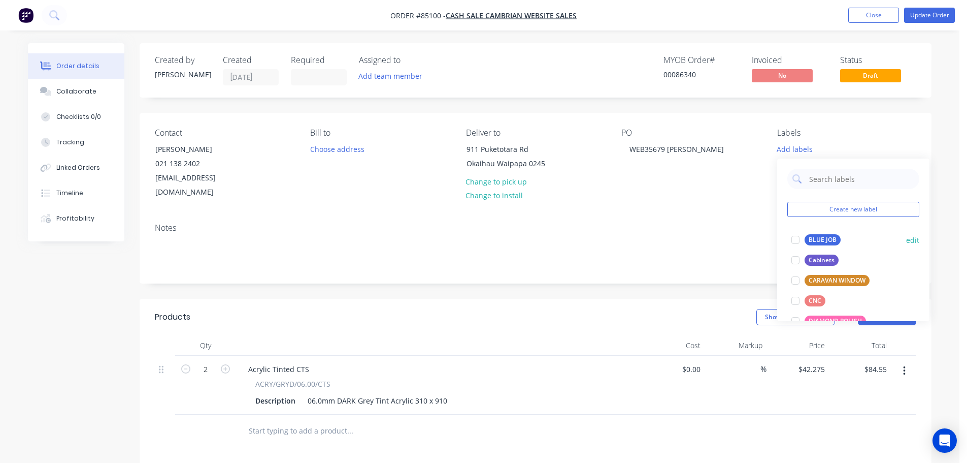
click at [825, 238] on div "BLUE JOB" at bounding box center [823, 239] width 36 height 11
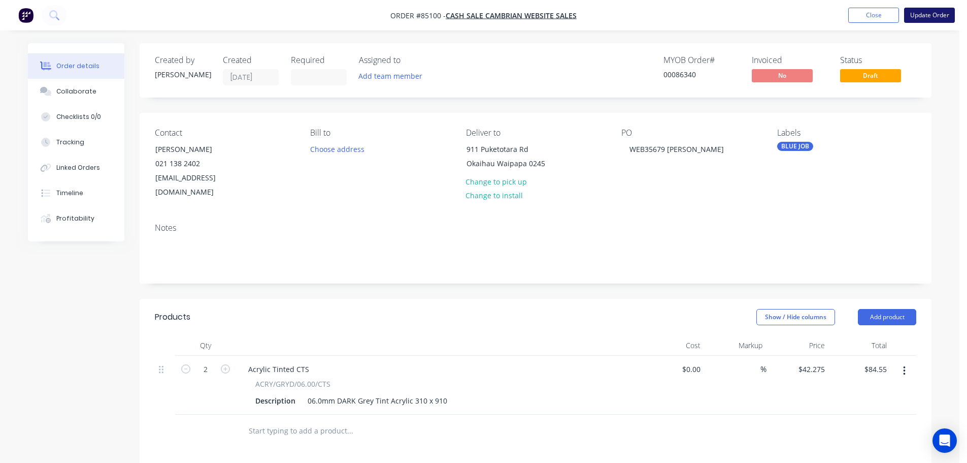
click at [944, 14] on button "Update Order" at bounding box center [929, 15] width 51 height 15
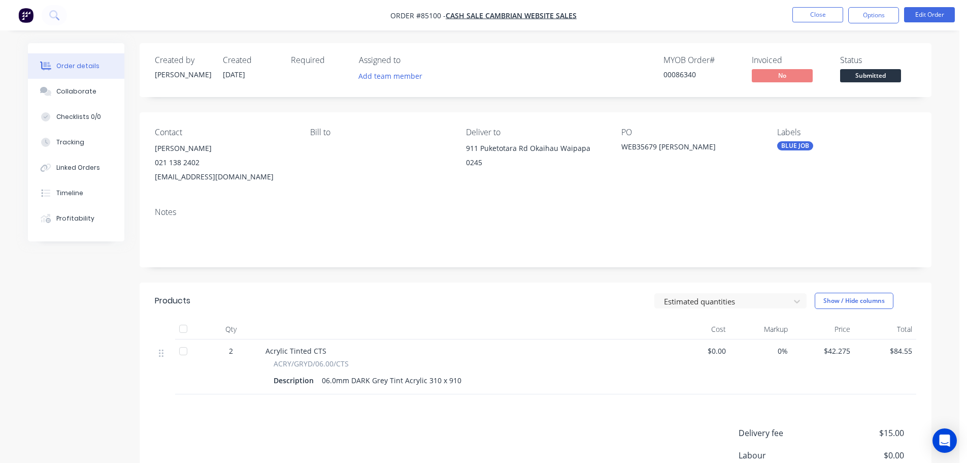
click at [681, 80] on div "00086340" at bounding box center [702, 74] width 76 height 11
copy div "00086340"
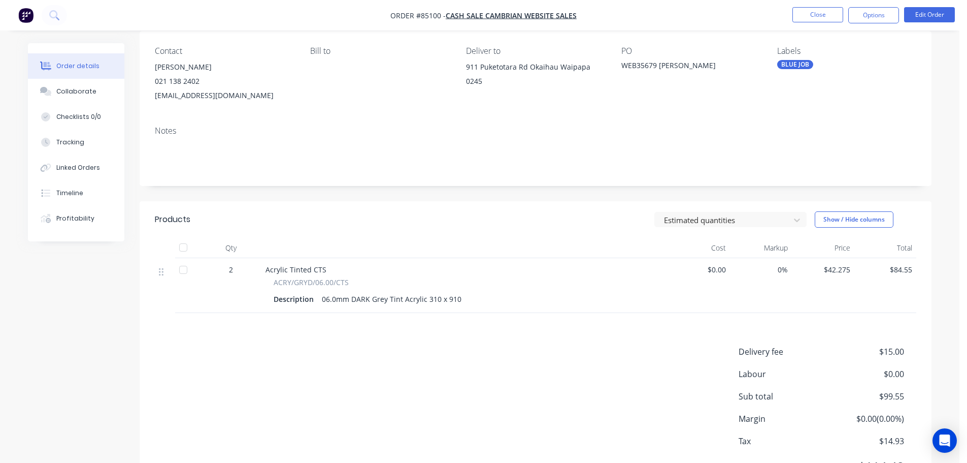
scroll to position [135, 0]
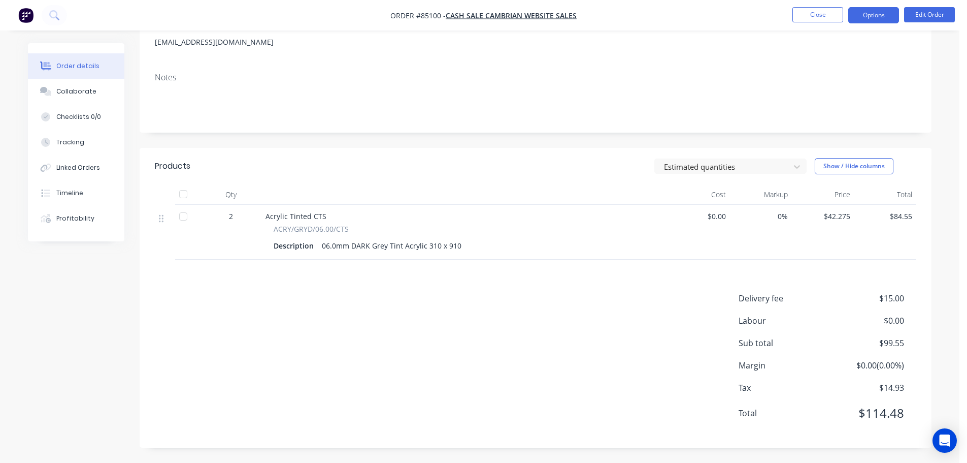
click at [878, 19] on button "Options" at bounding box center [874, 15] width 51 height 16
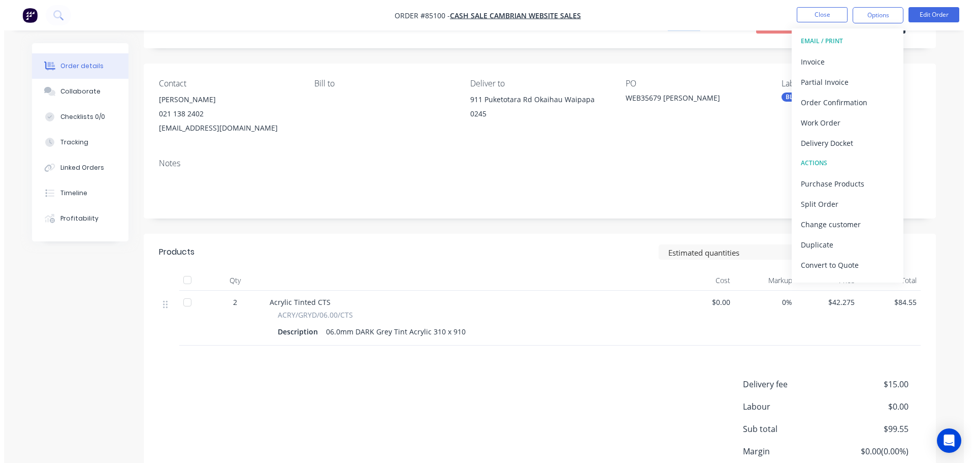
scroll to position [0, 0]
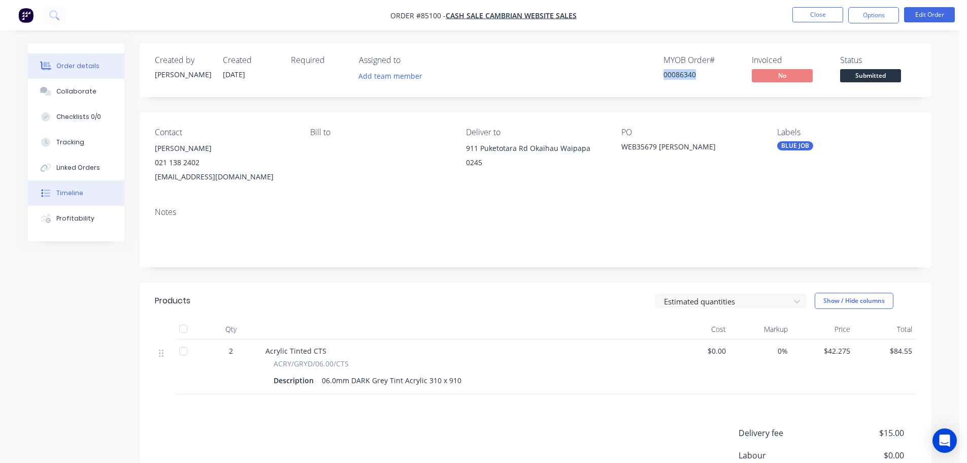
click at [78, 195] on div "Timeline" at bounding box center [69, 192] width 27 height 9
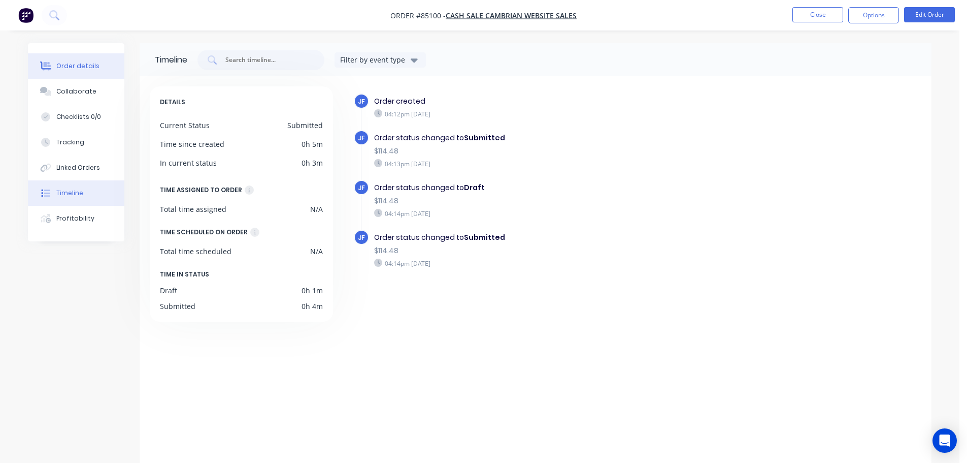
click at [81, 67] on div "Order details" at bounding box center [77, 65] width 43 height 9
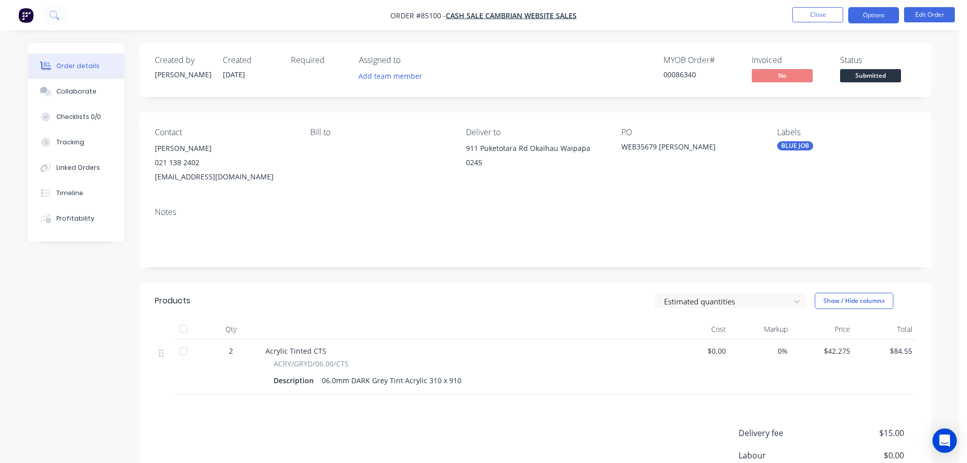
click at [875, 17] on button "Options" at bounding box center [874, 15] width 51 height 16
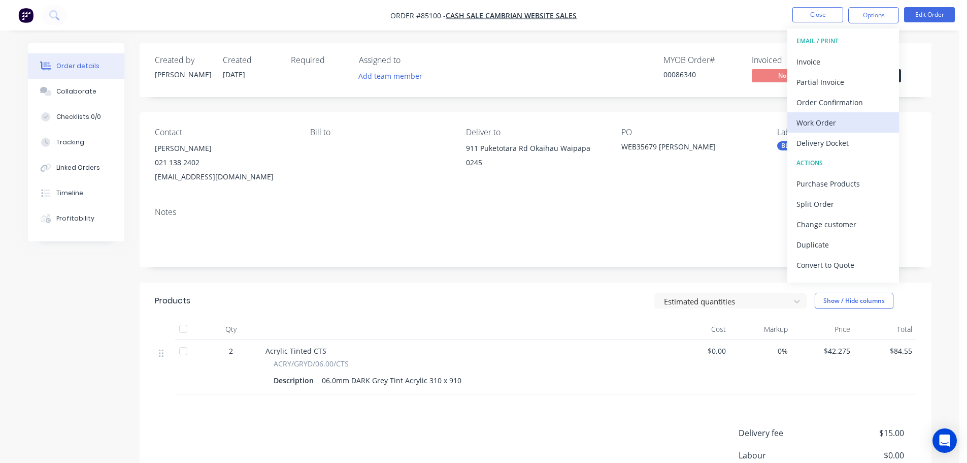
click at [840, 120] on div "Work Order" at bounding box center [843, 122] width 93 height 15
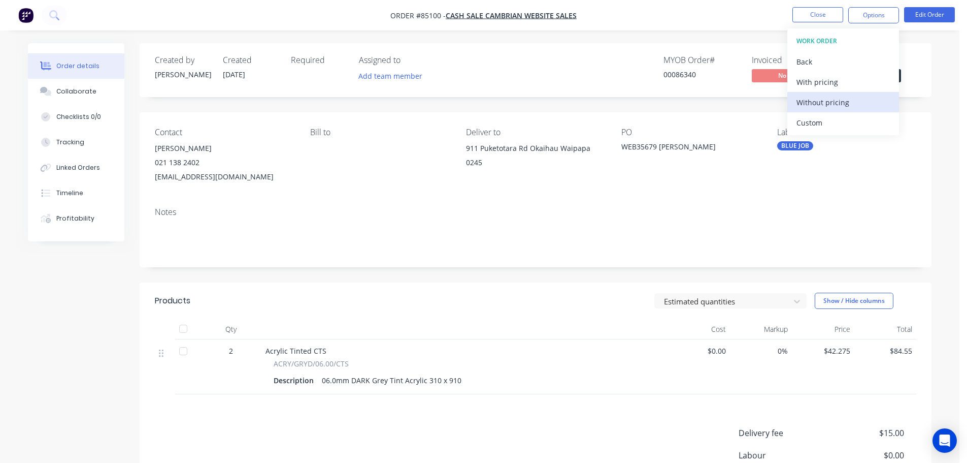
click at [840, 104] on div "Without pricing" at bounding box center [843, 102] width 93 height 15
click at [813, 102] on div "Order Confirmation" at bounding box center [843, 102] width 93 height 15
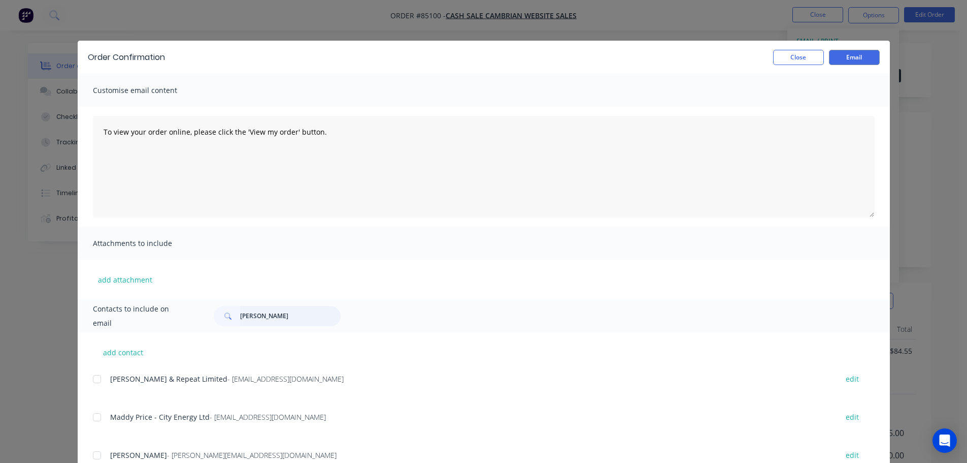
click at [280, 320] on input "peter hack" at bounding box center [290, 316] width 101 height 20
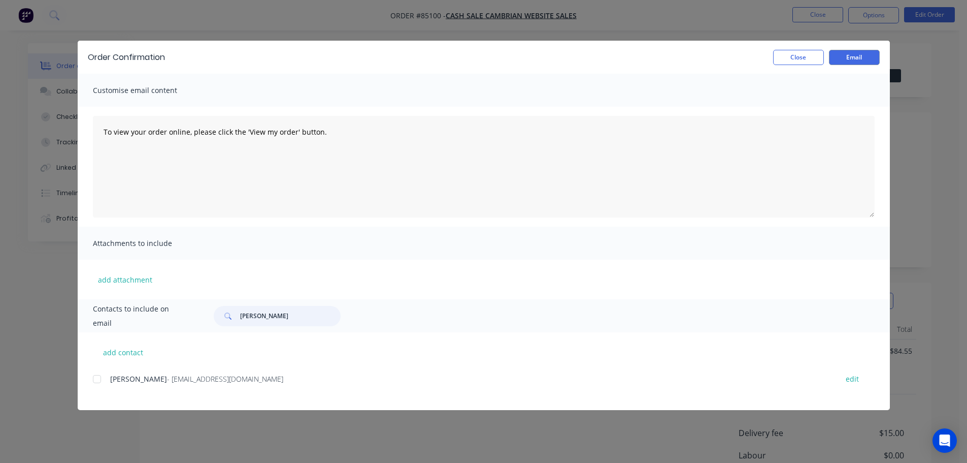
click at [94, 379] on div at bounding box center [97, 379] width 20 height 20
type input "luke bai"
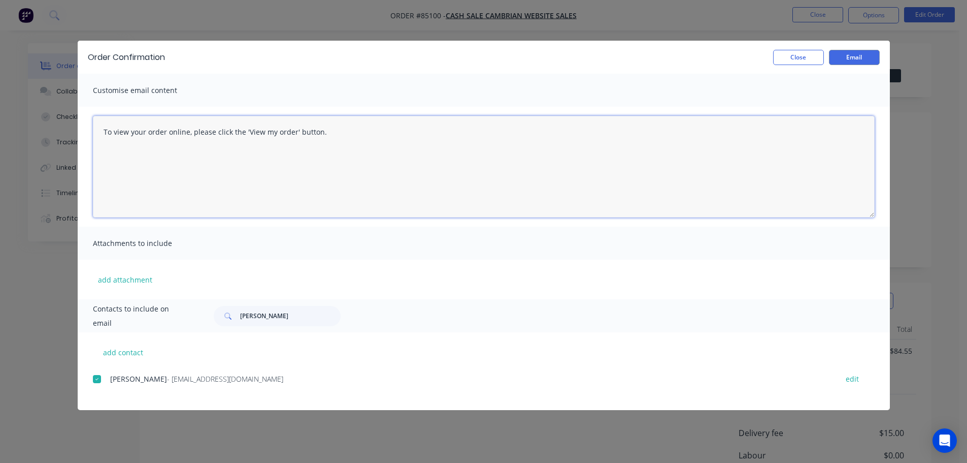
drag, startPoint x: 235, startPoint y: 154, endPoint x: 438, endPoint y: 140, distance: 203.6
click at [236, 154] on textarea "To view your order online, please click the 'View my order' button." at bounding box center [484, 167] width 782 height 102
paste textarea "[PERSON_NAME] you for your order, confirmation of your order is attached. Your …"
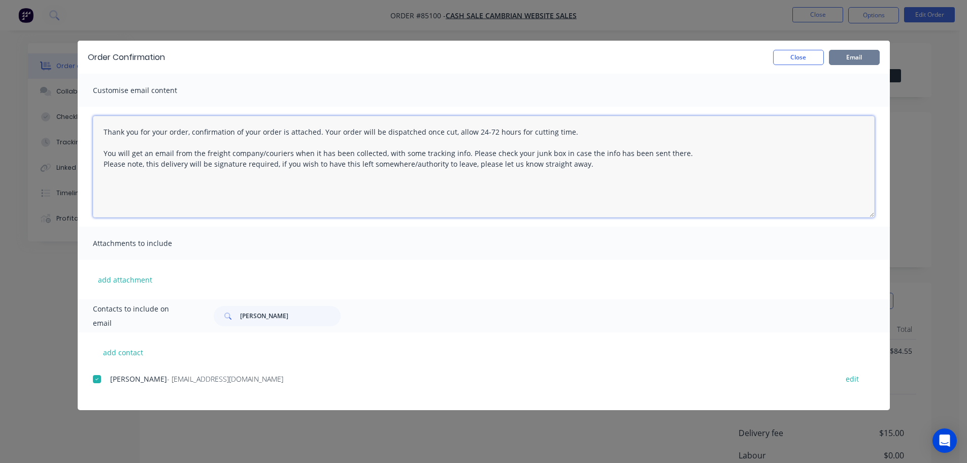
type textarea "Thank you for your order, confirmation of your order is attached. Your order wi…"
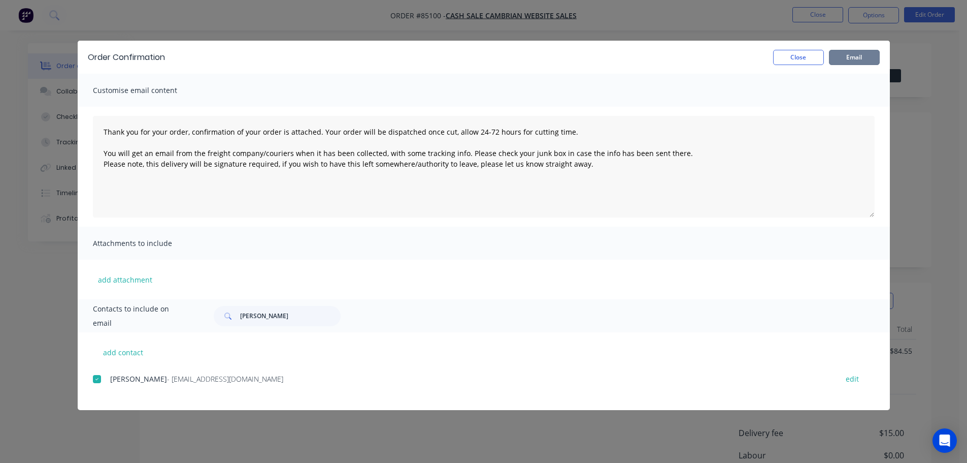
drag, startPoint x: 868, startPoint y: 59, endPoint x: 471, endPoint y: 35, distance: 398.4
click at [868, 59] on button "Email" at bounding box center [854, 57] width 51 height 15
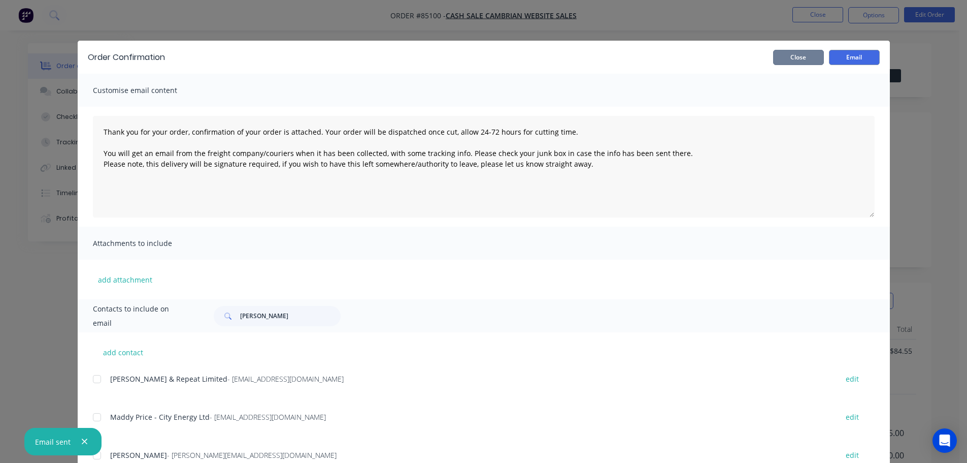
click at [804, 62] on button "Close" at bounding box center [798, 57] width 51 height 15
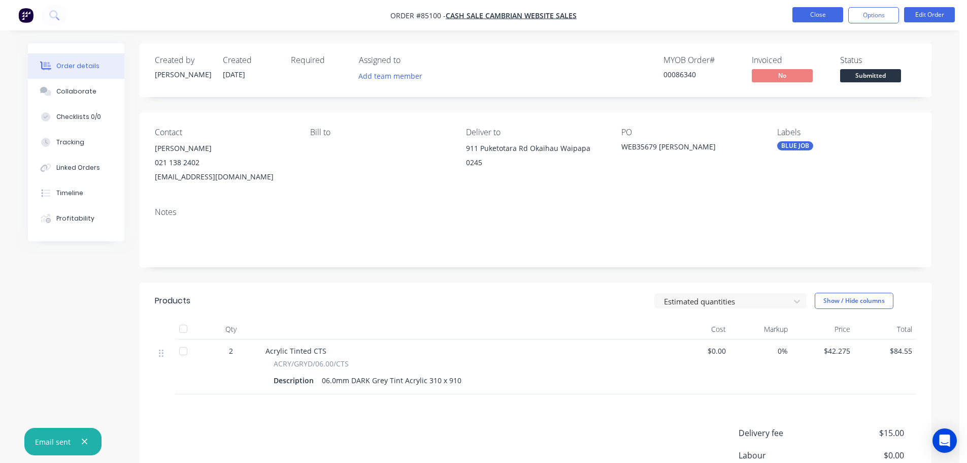
click at [820, 13] on button "Close" at bounding box center [818, 14] width 51 height 15
